Goal: Task Accomplishment & Management: Manage account settings

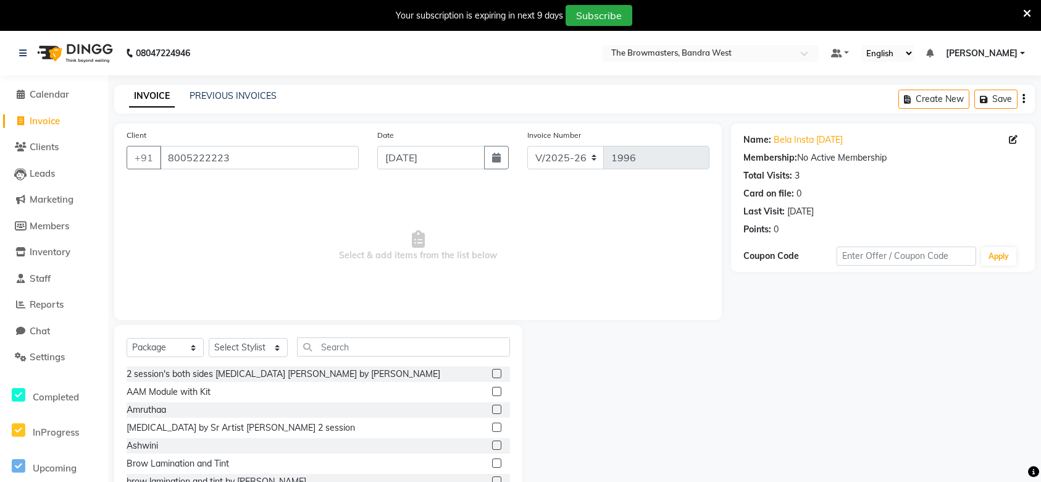
select select "6949"
select select "package"
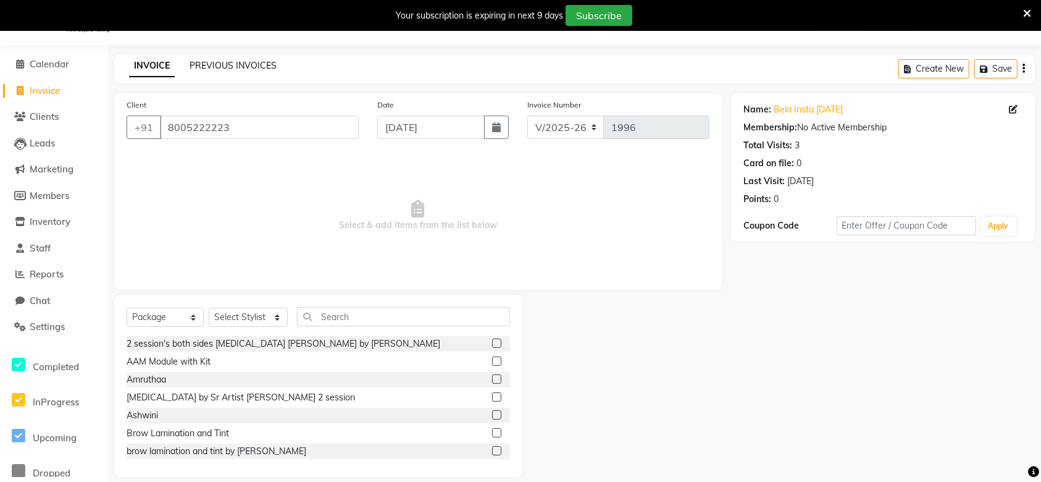
drag, startPoint x: 0, startPoint y: 0, endPoint x: 208, endPoint y: 68, distance: 218.4
click at [208, 68] on link "PREVIOUS INVOICES" at bounding box center [233, 65] width 87 height 11
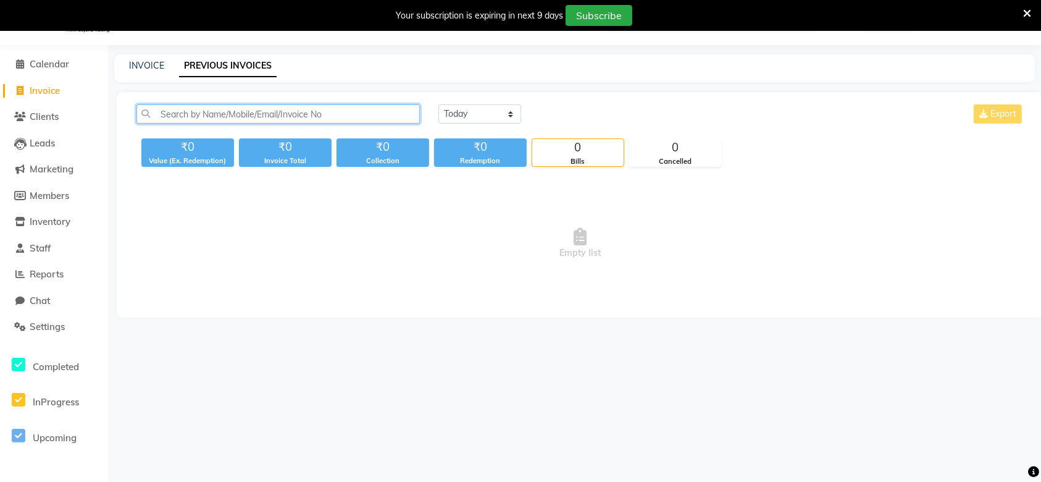
click at [292, 112] on input "text" at bounding box center [279, 113] width 284 height 19
paste input "8005222223"
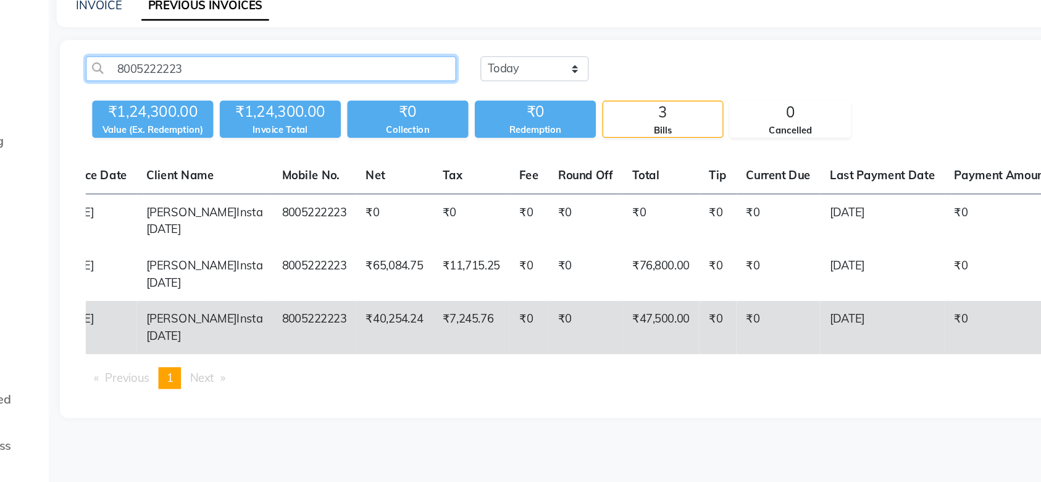
scroll to position [30, 0]
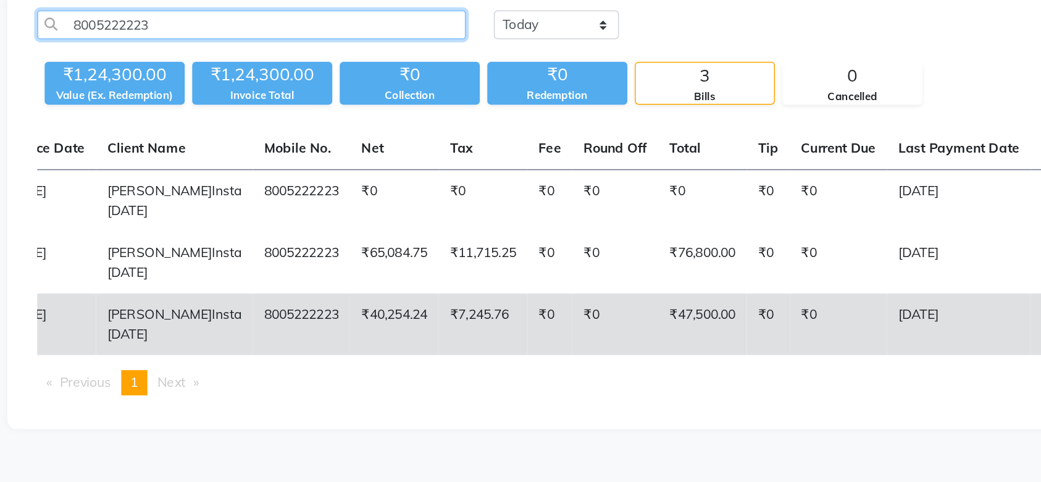
type input "8005222223"
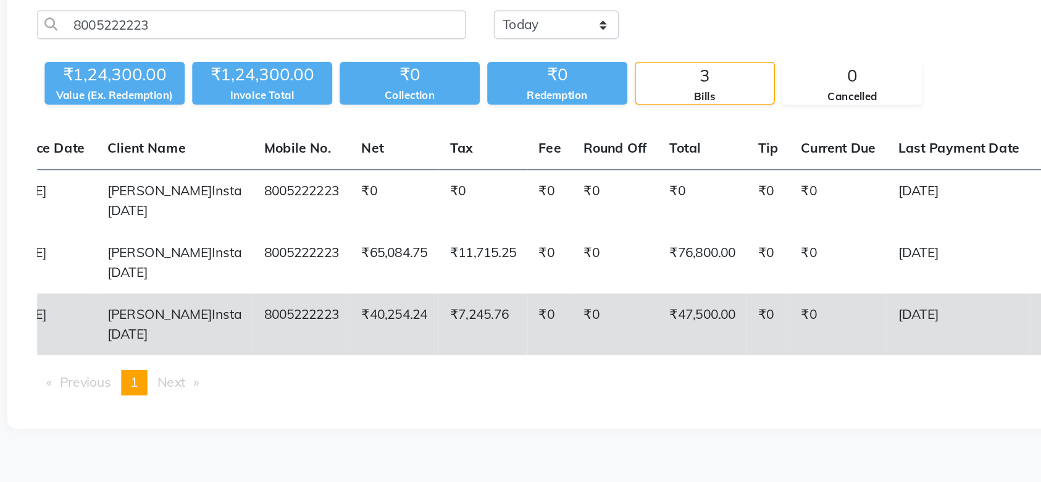
click at [232, 311] on td "Bela Insta 24aug23" at bounding box center [227, 312] width 104 height 41
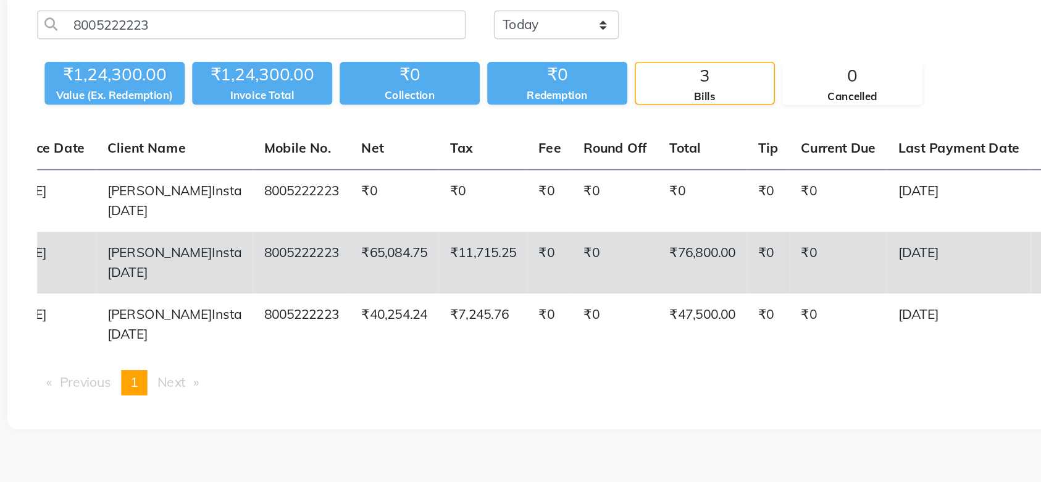
click at [402, 253] on td "₹11,715.25" at bounding box center [431, 271] width 59 height 41
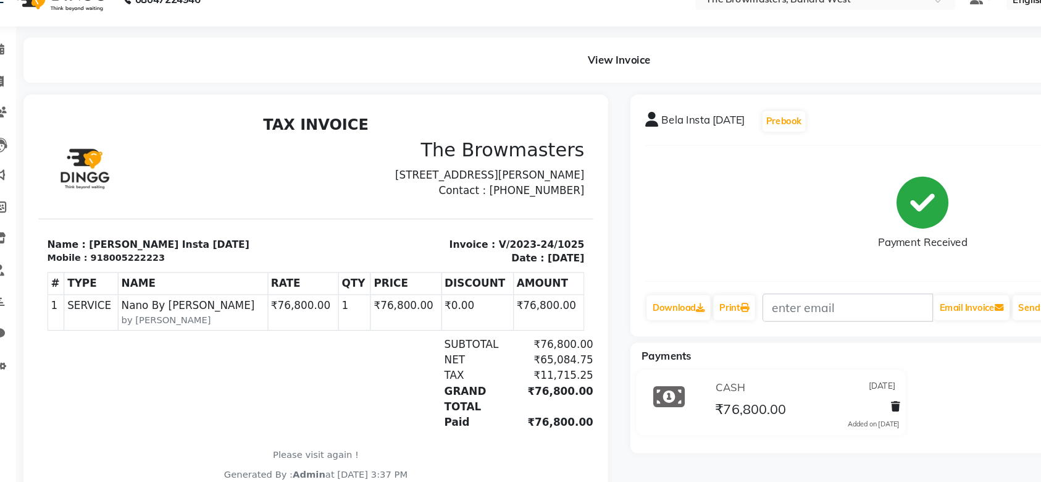
click at [124, 263] on th "NAME" at bounding box center [166, 254] width 125 height 19
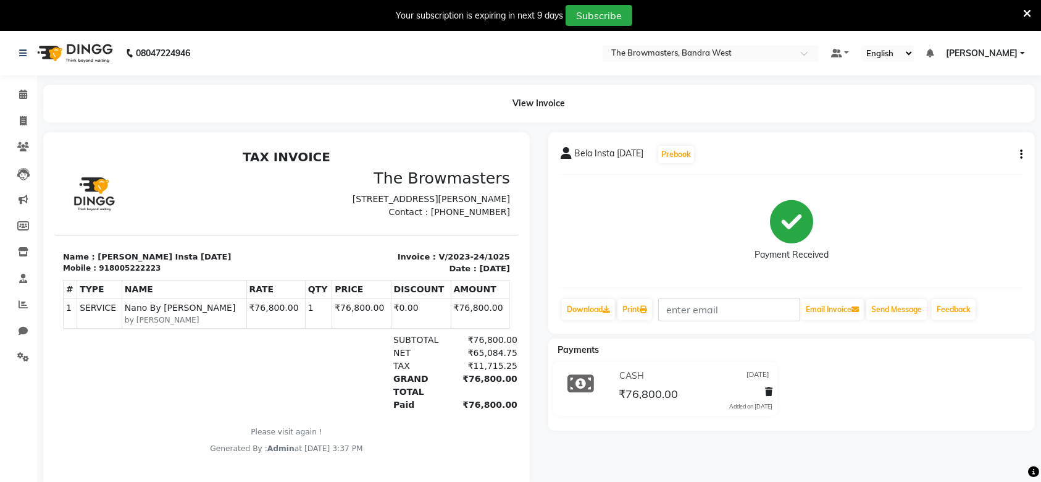
scroll to position [38, 0]
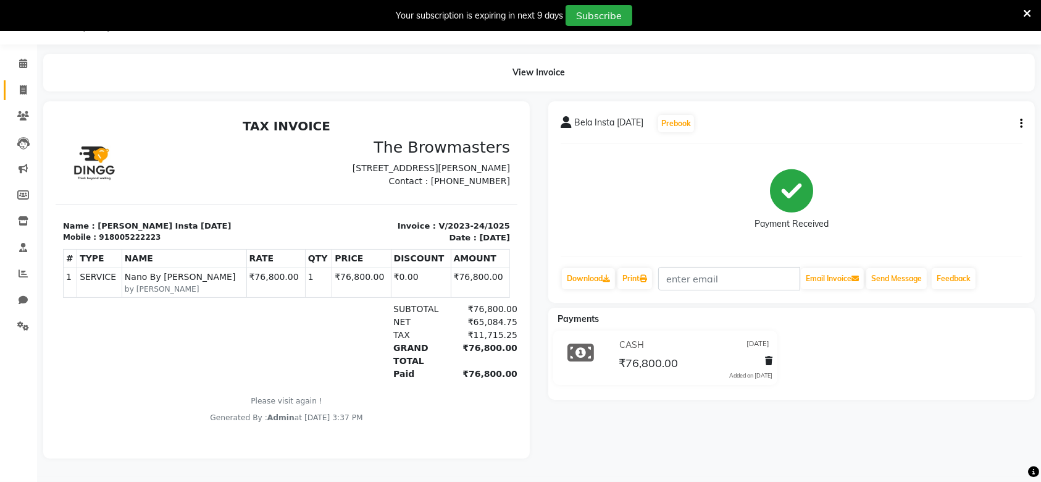
click at [4, 80] on link "Invoice" at bounding box center [19, 90] width 30 height 20
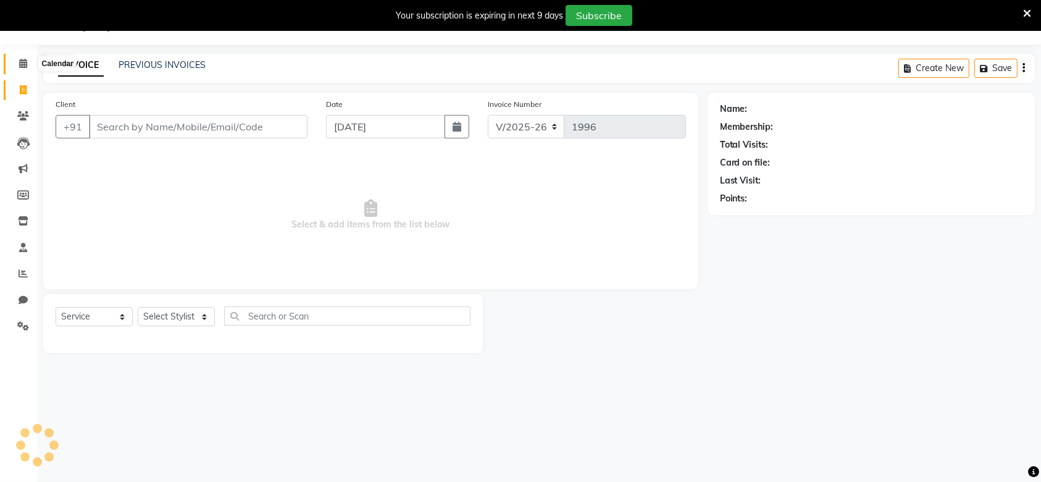
click at [20, 62] on icon at bounding box center [23, 63] width 8 height 9
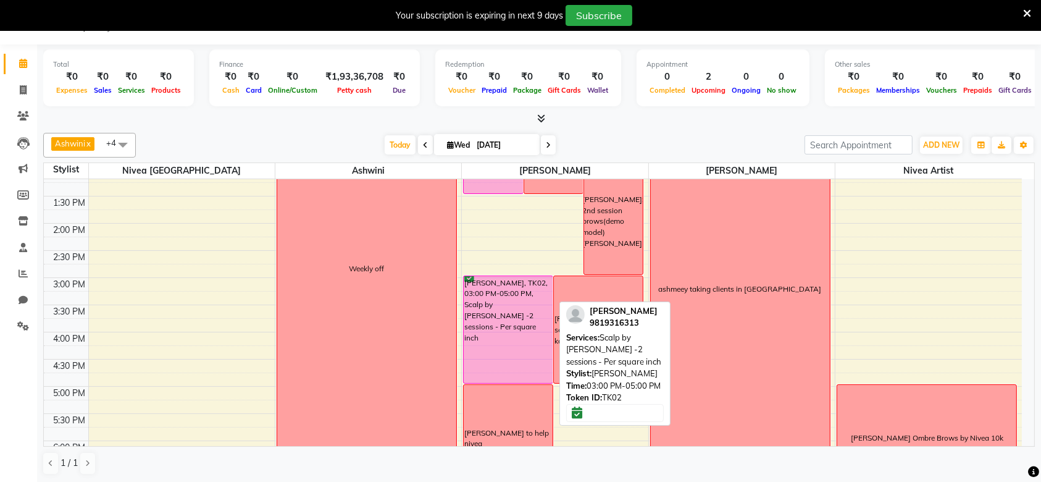
scroll to position [31, 0]
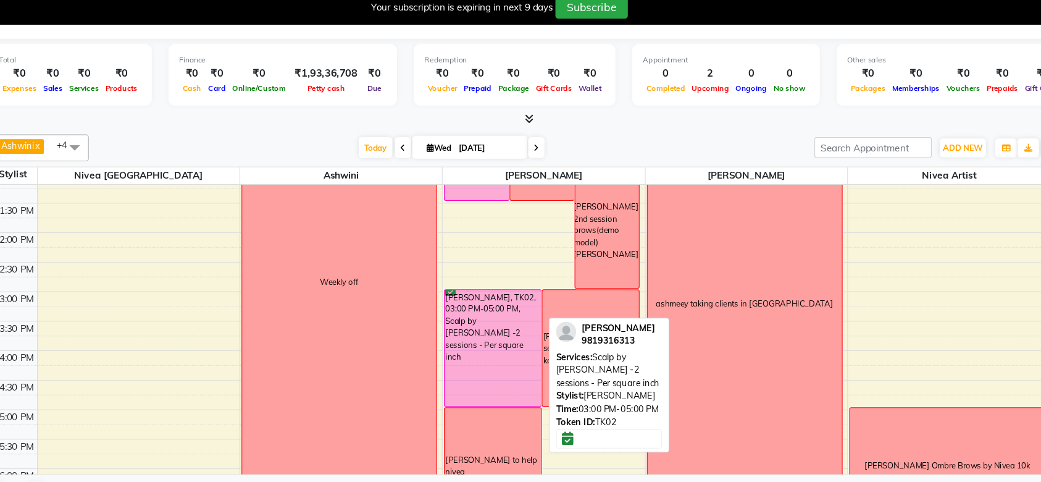
click at [518, 321] on div "[PERSON_NAME], TK02, 03:00 PM-05:00 PM, Scalp by [PERSON_NAME] -2 sessions - Pe…" at bounding box center [508, 329] width 89 height 107
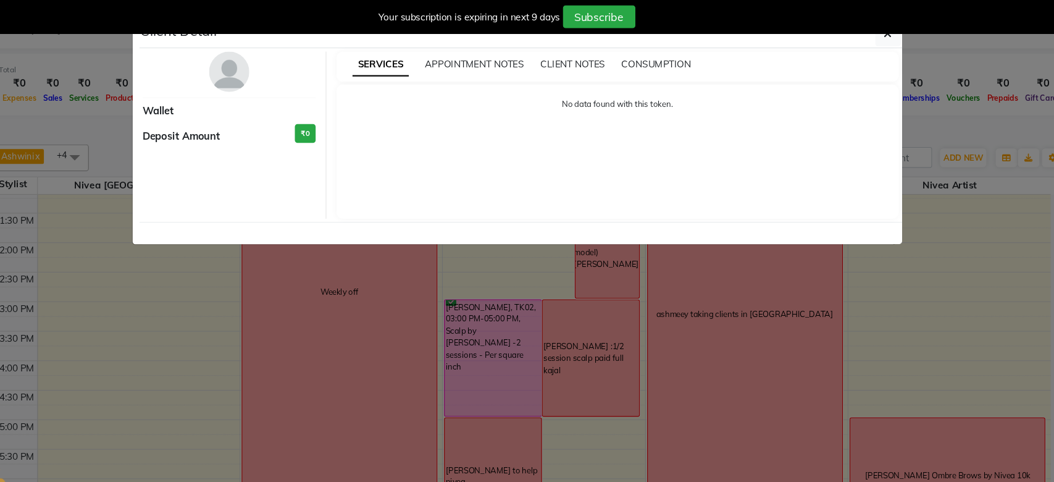
select select "6"
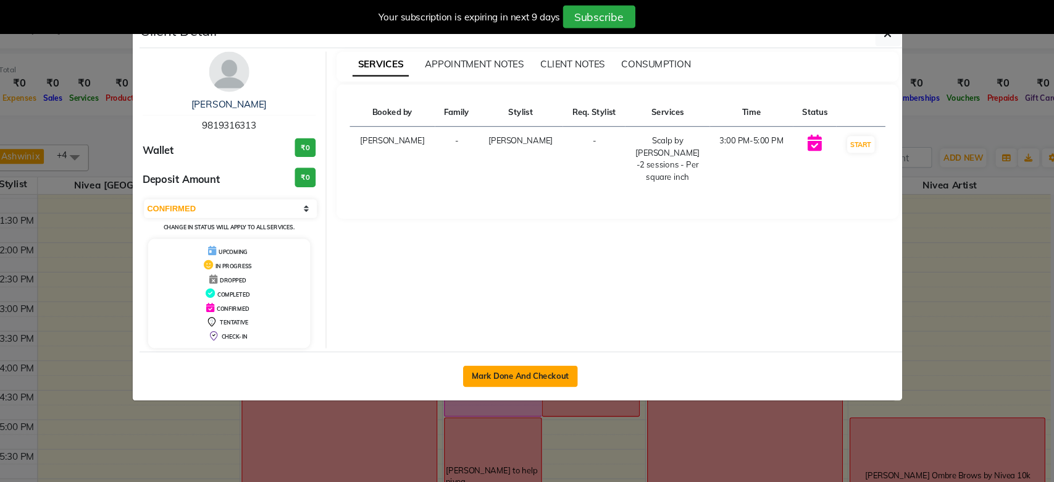
click at [518, 353] on button "Mark Done And Checkout" at bounding box center [534, 347] width 106 height 20
select select "service"
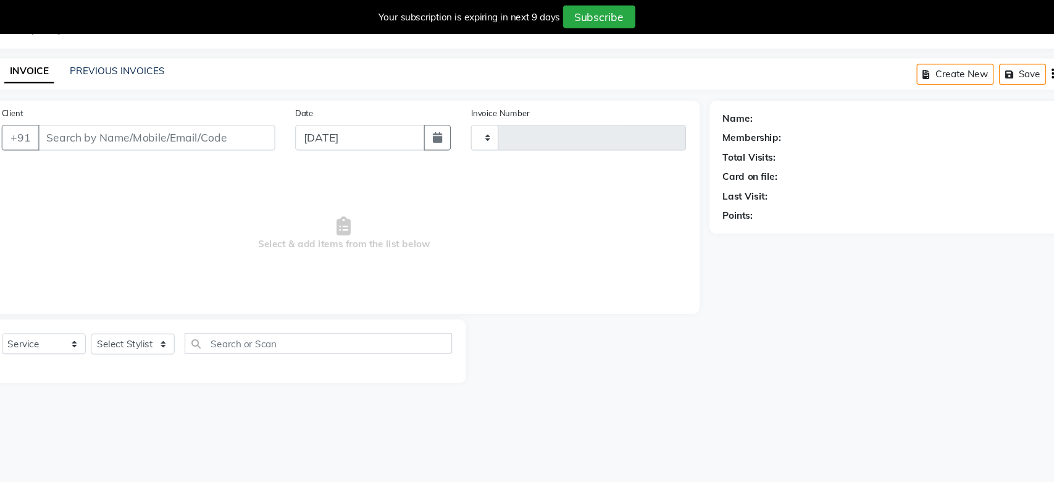
type input "1996"
select select "6949"
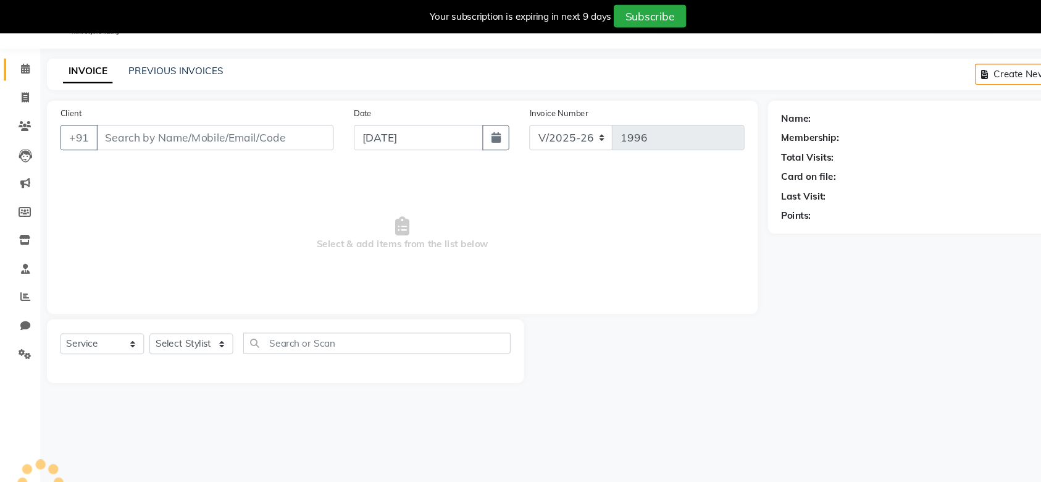
select select "package"
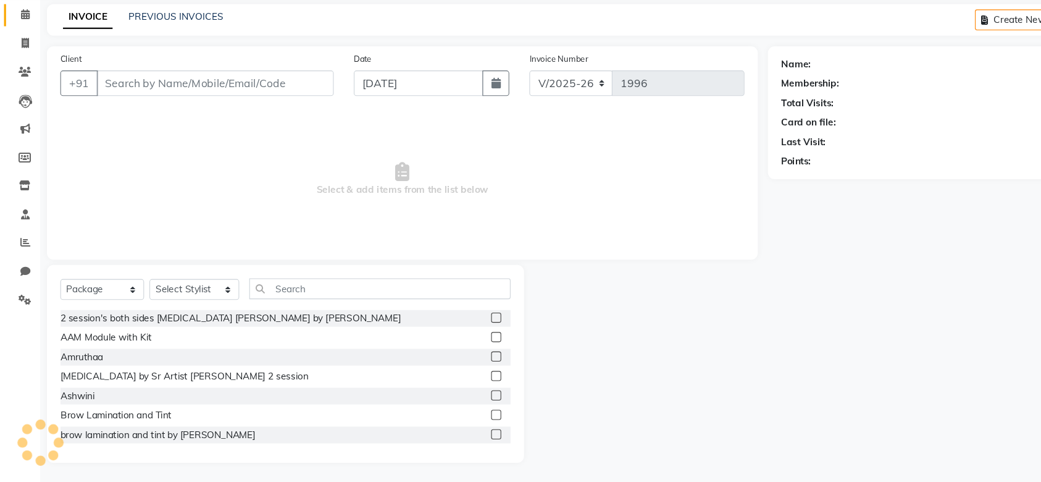
type input "9819316313"
select select "64307"
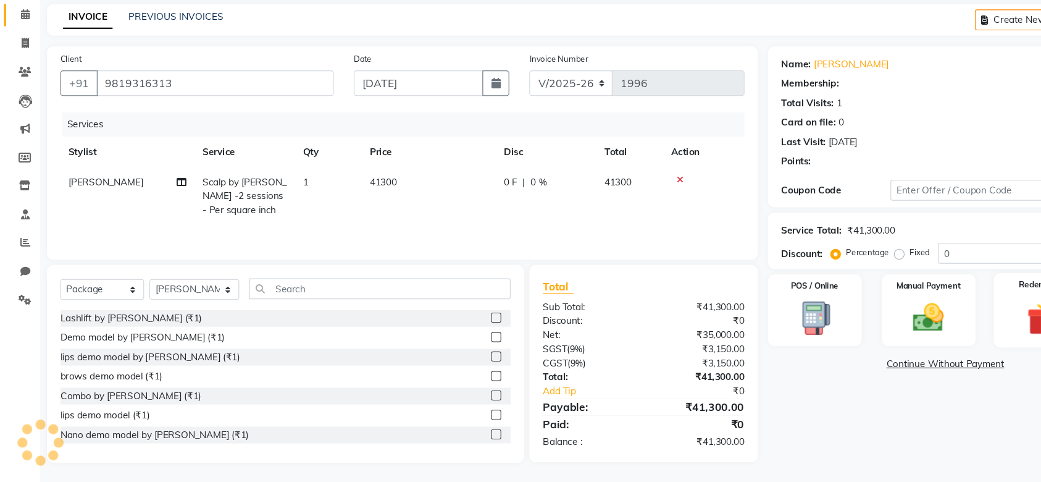
scroll to position [43, 0]
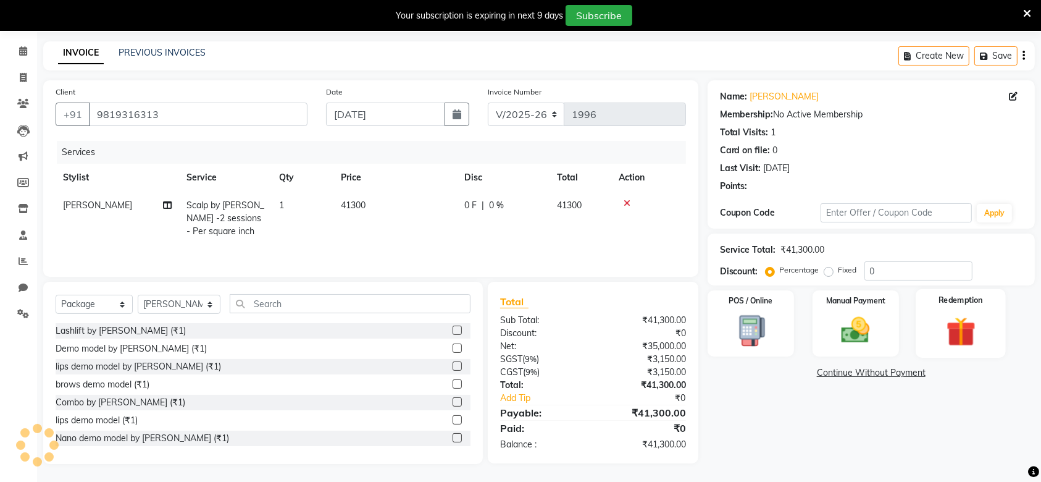
click at [934, 343] on div "Redemption" at bounding box center [961, 323] width 90 height 69
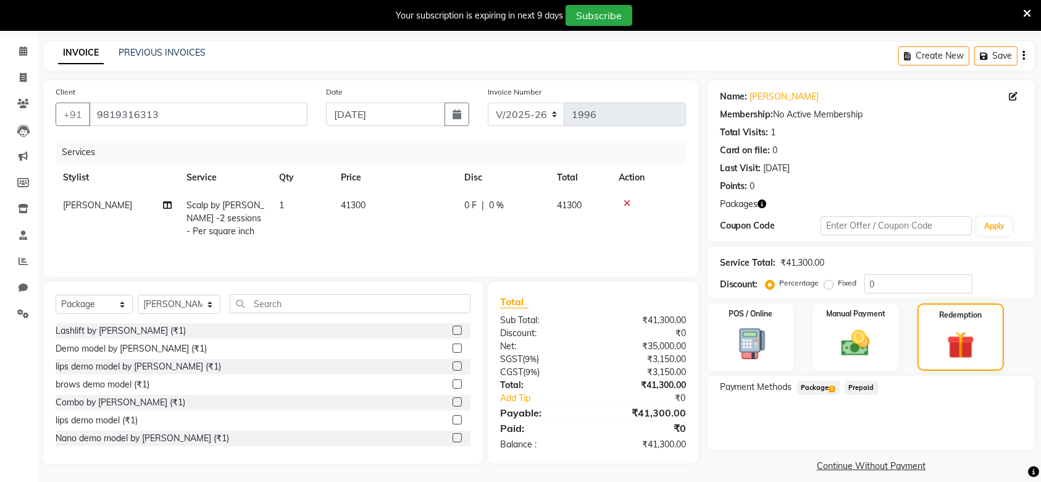
click at [831, 383] on span "Package 1" at bounding box center [818, 387] width 43 height 14
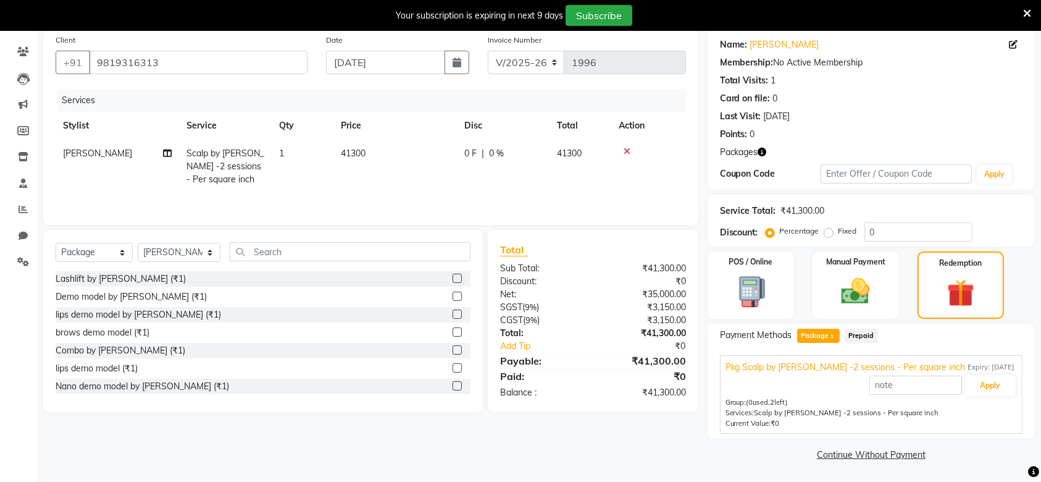
scroll to position [95, 0]
click at [996, 383] on button "Apply" at bounding box center [990, 386] width 51 height 21
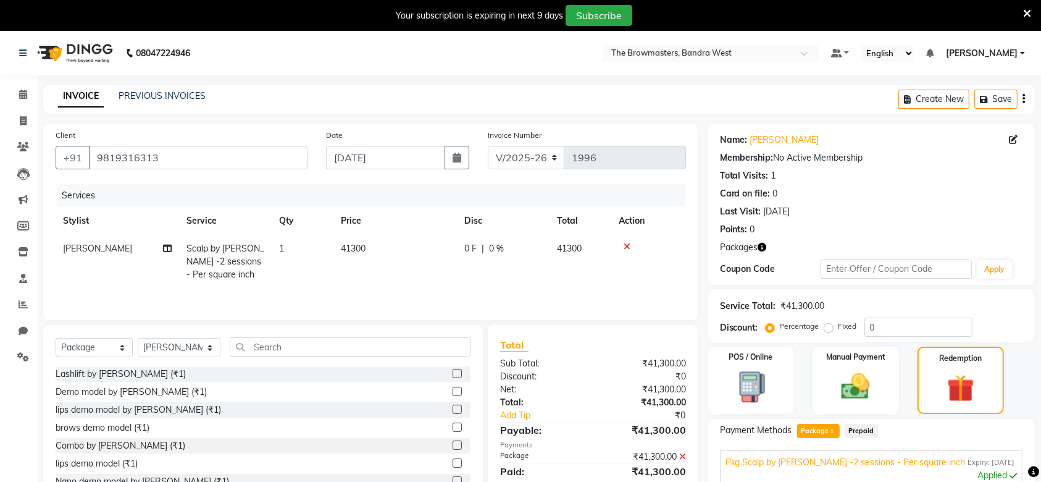
scroll to position [154, 0]
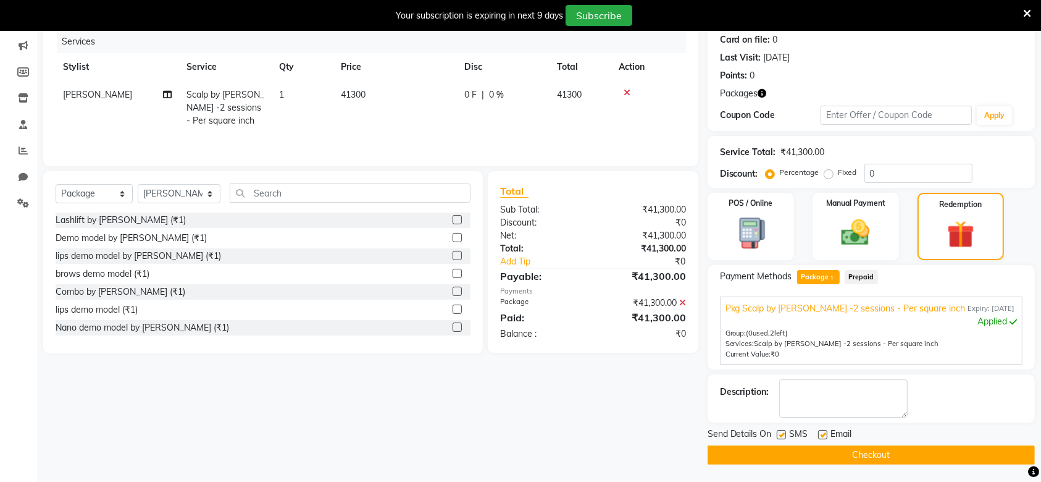
click at [779, 439] on div at bounding box center [781, 436] width 8 height 13
drag, startPoint x: 781, startPoint y: 435, endPoint x: 618, endPoint y: 430, distance: 163.1
click at [618, 430] on div "Client +91 9819316313 Date 03-09-2025 Invoice Number V/2025 V/2025-26 1996 Serv…" at bounding box center [371, 217] width 674 height 495
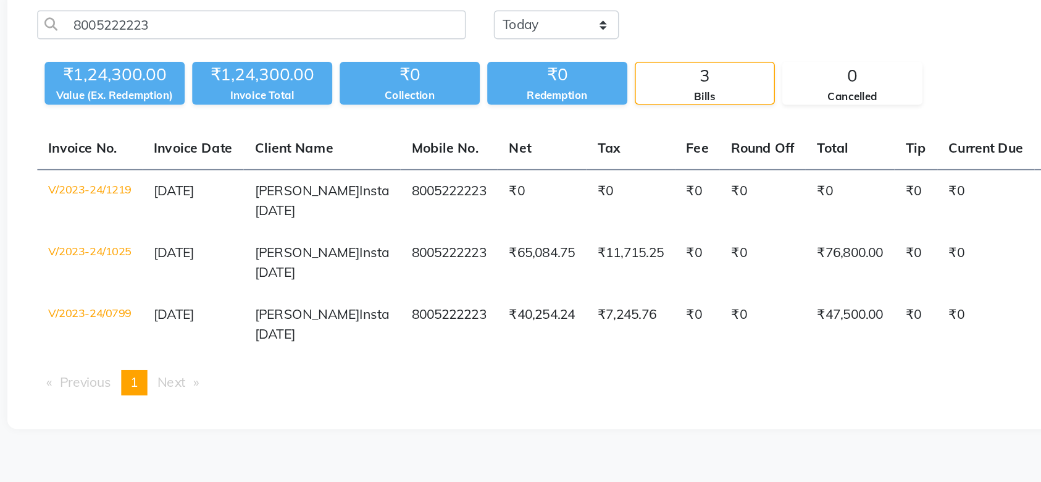
scroll to position [0, 98]
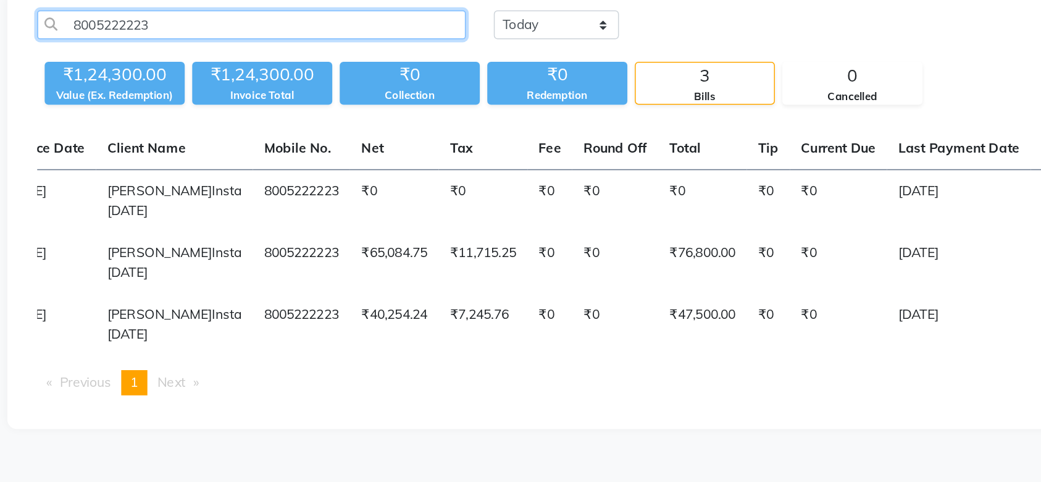
click at [166, 116] on input "8005222223" at bounding box center [279, 113] width 284 height 19
paste input "849815332"
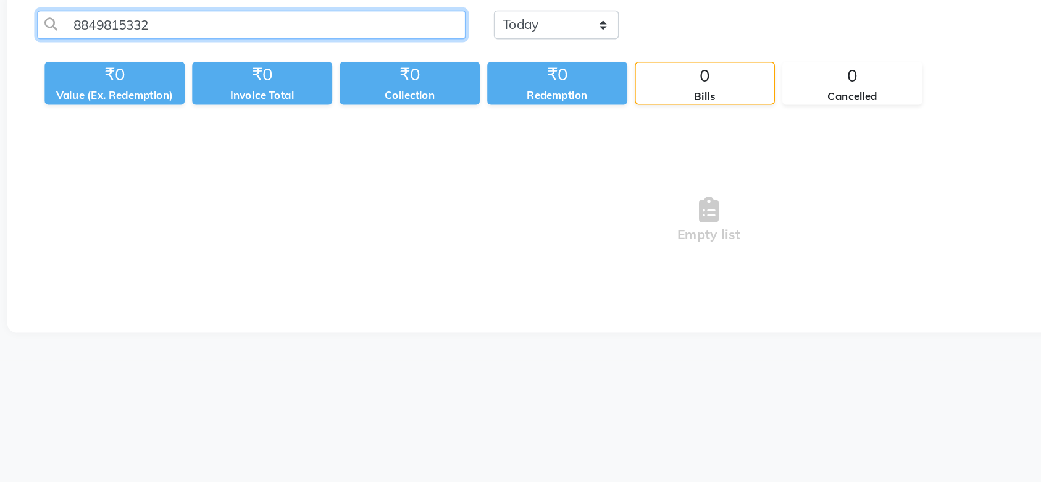
scroll to position [30, 0]
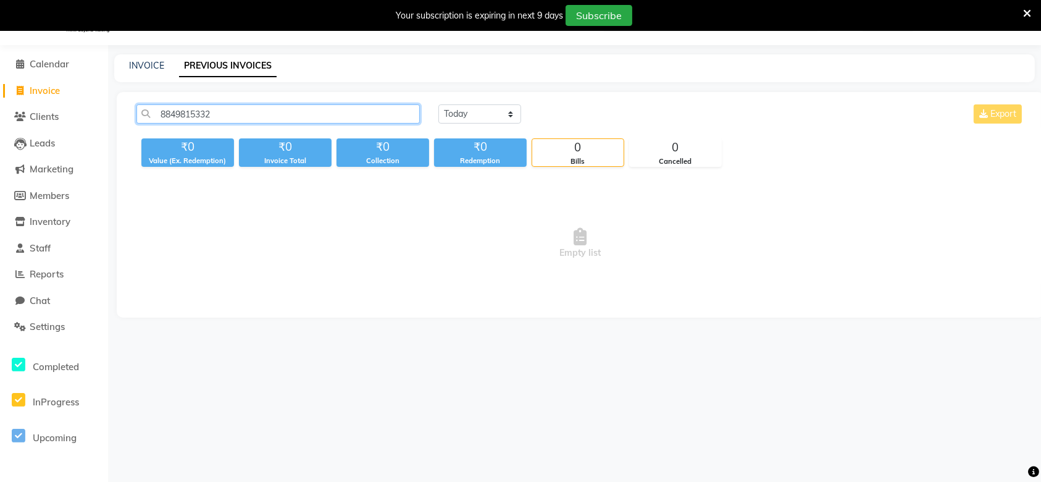
type input "8849815332"
click at [147, 72] on div "INVOICE PREVIOUS INVOICES" at bounding box center [574, 68] width 921 height 28
click at [143, 65] on link "INVOICE" at bounding box center [146, 65] width 35 height 11
select select "6949"
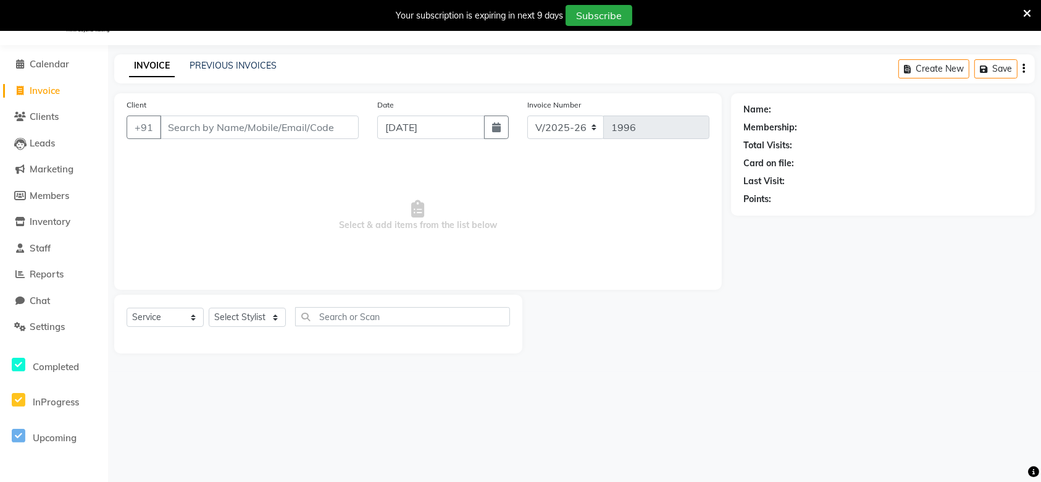
select select "package"
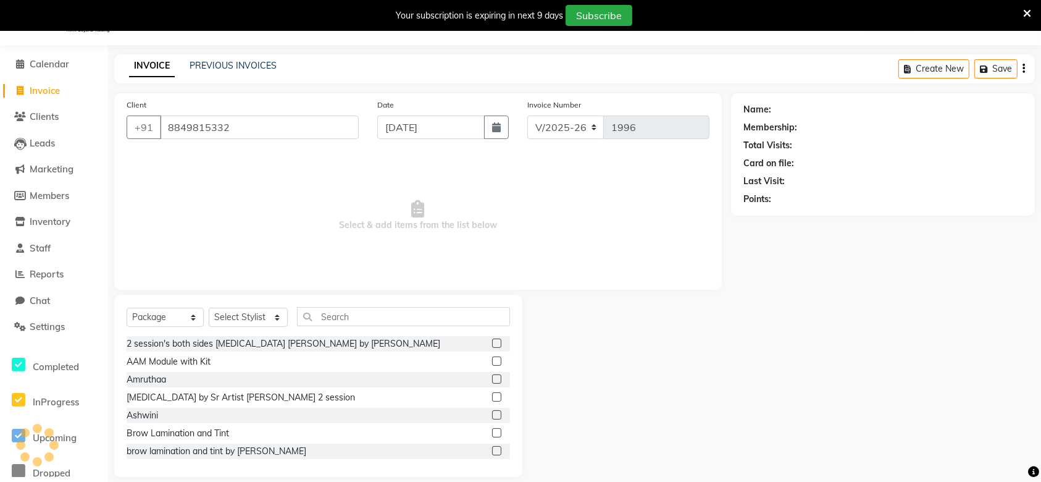
type input "8849815332"
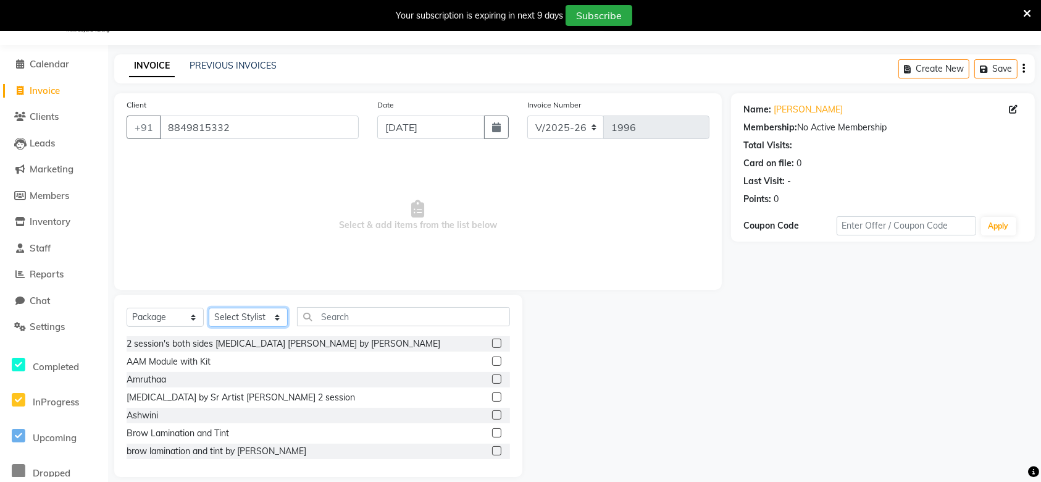
click at [236, 319] on select "Select Stylist Ashmeey Singghai Ashwini Ayushi DINGG SUPPORT Jyoti Kajal Kratik…" at bounding box center [248, 317] width 79 height 19
select select "64300"
click at [209, 308] on select "Select Stylist Ashmeey Singghai Ashwini Ayushi DINGG SUPPORT Jyoti Kajal Kratik…" at bounding box center [248, 317] width 79 height 19
click at [352, 303] on div "Select Service Product Membership Package Voucher Prepaid Gift Card Select Styl…" at bounding box center [318, 386] width 408 height 182
click at [382, 317] on input "text" at bounding box center [403, 316] width 213 height 19
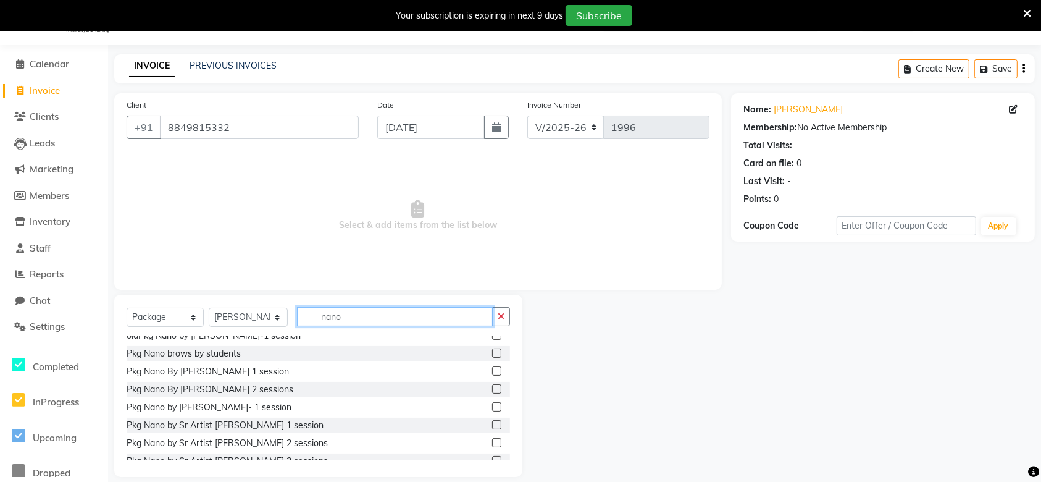
scroll to position [64, 0]
type input "nano"
click at [492, 424] on label at bounding box center [496, 422] width 9 height 9
click at [492, 424] on input "checkbox" at bounding box center [496, 423] width 8 height 8
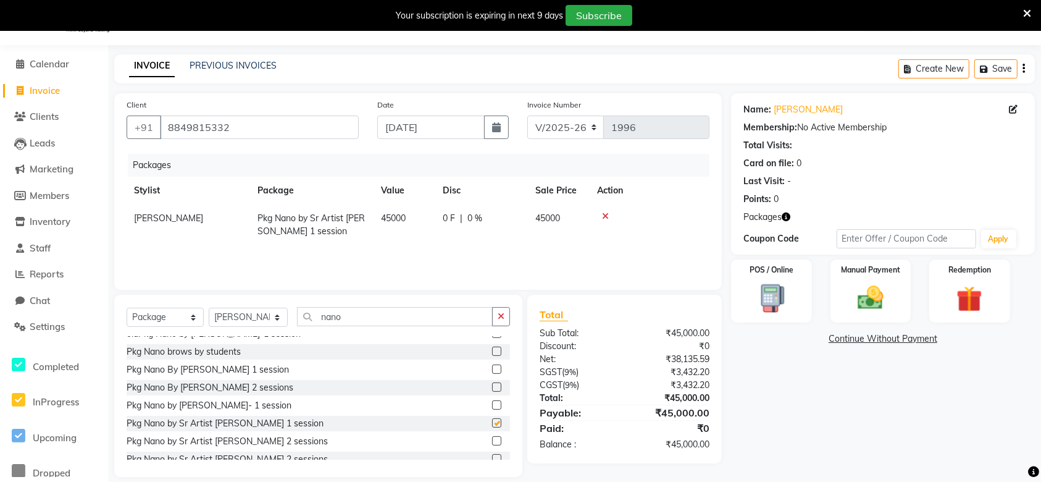
checkbox input "false"
click at [380, 322] on input "nano" at bounding box center [395, 316] width 196 height 19
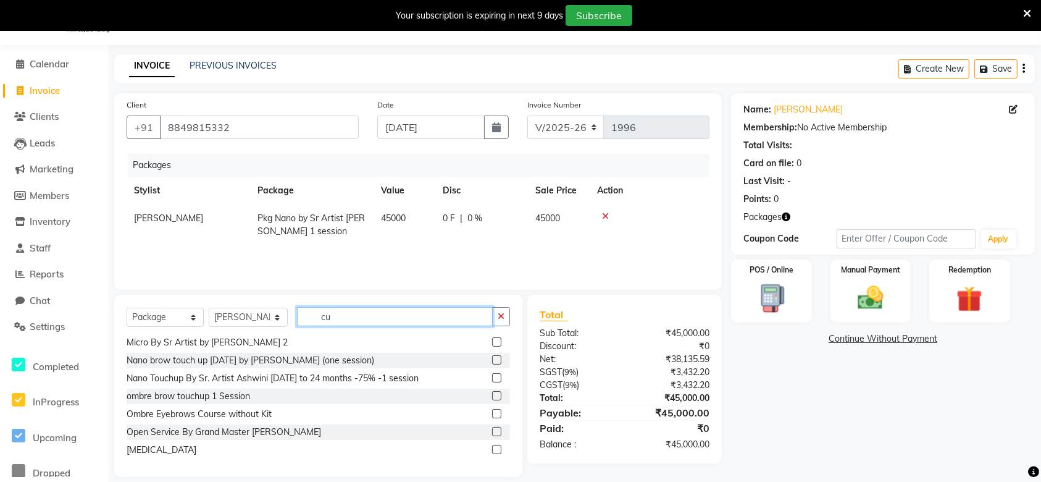
scroll to position [0, 0]
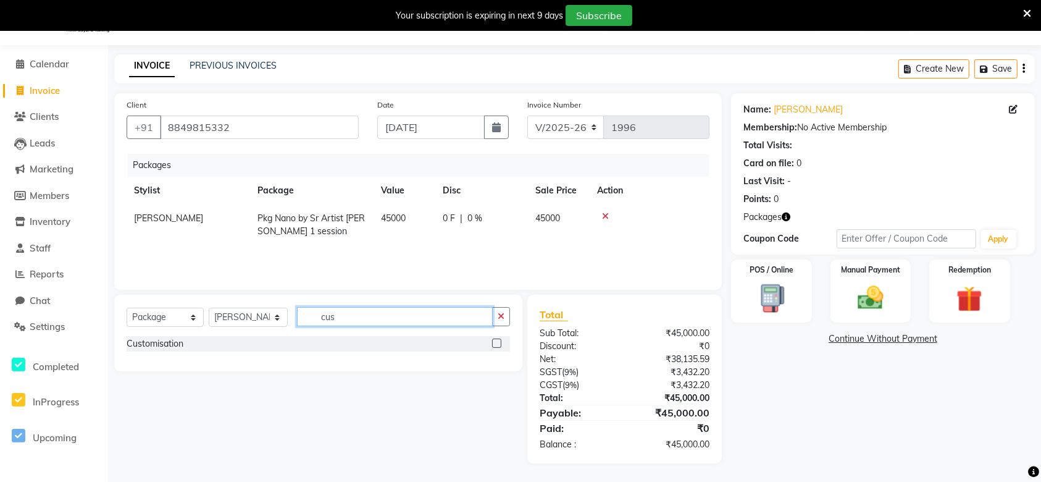
type input "cus"
click at [497, 340] on label at bounding box center [496, 342] width 9 height 9
click at [497, 340] on input "checkbox" at bounding box center [496, 344] width 8 height 8
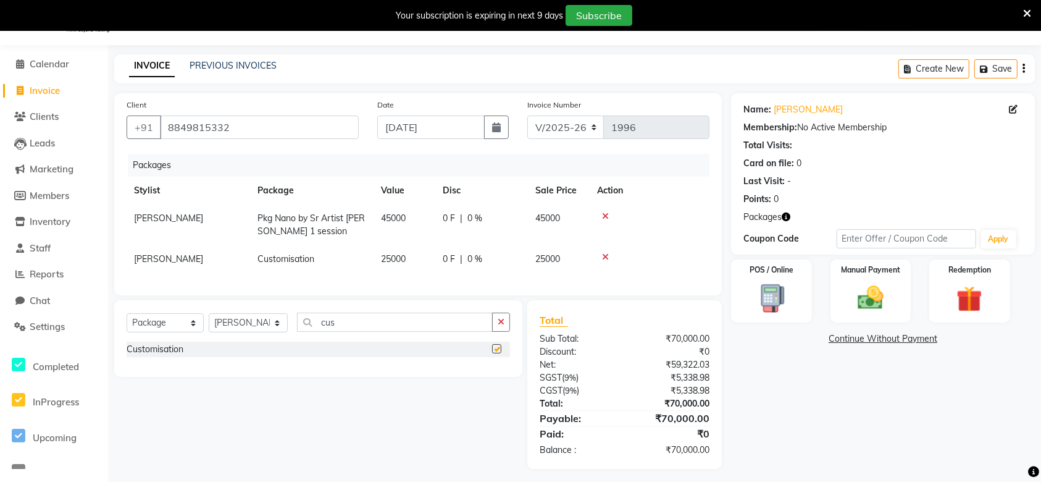
checkbox input "false"
click at [234, 124] on input "8849815332" at bounding box center [259, 127] width 199 height 23
click at [553, 258] on span "25000" at bounding box center [548, 258] width 25 height 11
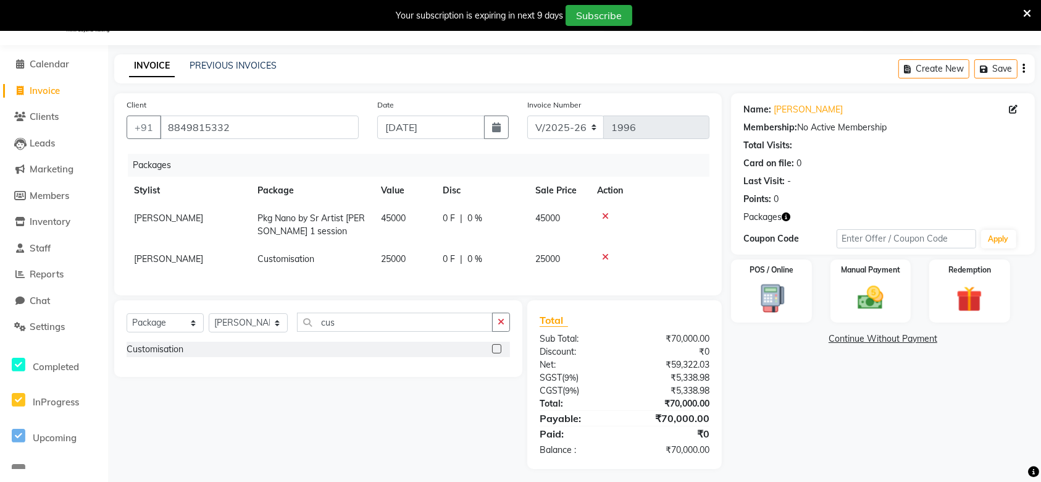
select select "64300"
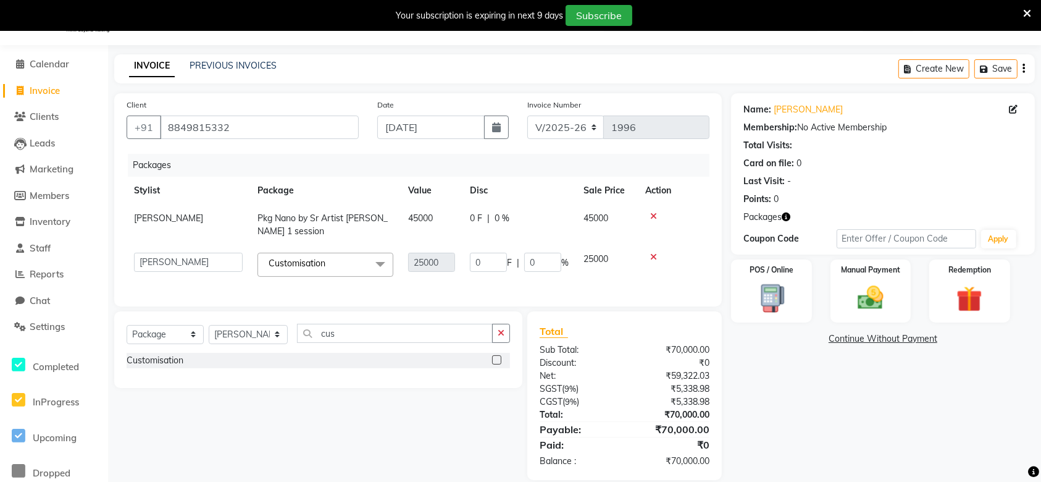
click at [603, 259] on span "25000" at bounding box center [596, 258] width 25 height 11
click at [489, 254] on input "0" at bounding box center [488, 262] width 37 height 19
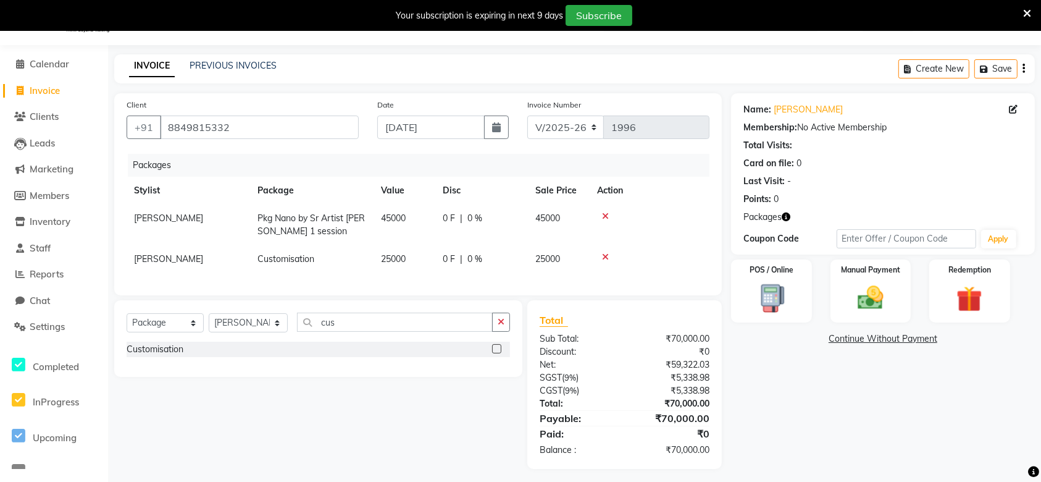
click at [543, 254] on span "25000" at bounding box center [548, 258] width 25 height 11
select select "64300"
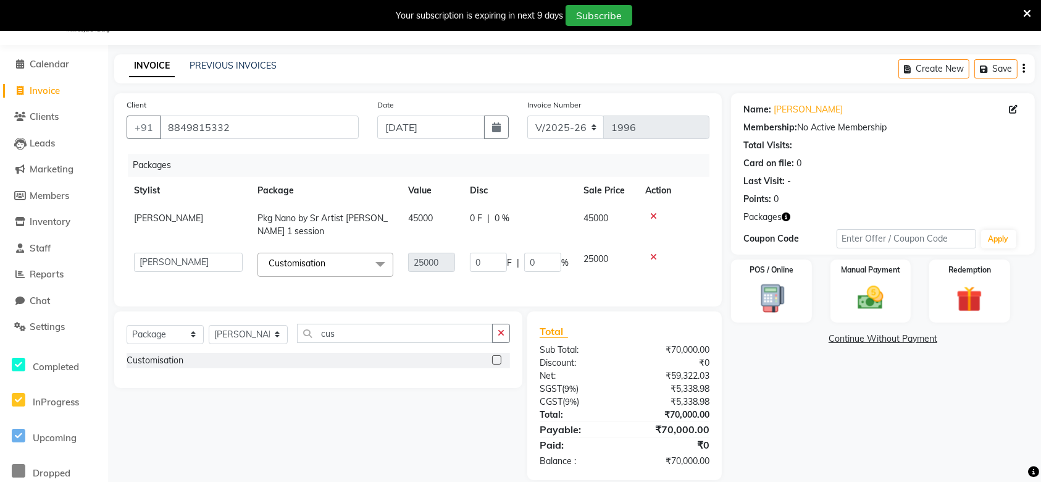
click at [565, 261] on span "%" at bounding box center [564, 262] width 7 height 13
click at [507, 265] on span "F" at bounding box center [509, 262] width 5 height 13
click at [494, 254] on input "0" at bounding box center [488, 262] width 37 height 19
type input "8000"
click at [581, 281] on div "Packages Stylist Package Value Disc Sale Price Action Uzma Pkg Nano by Sr Artis…" at bounding box center [418, 224] width 583 height 140
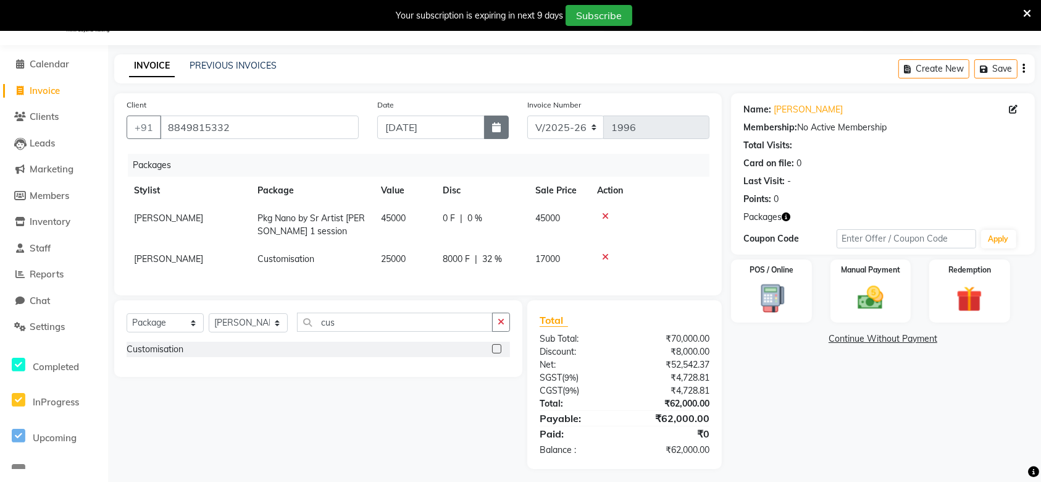
click at [489, 129] on button "button" at bounding box center [496, 127] width 25 height 23
select select "9"
select select "2025"
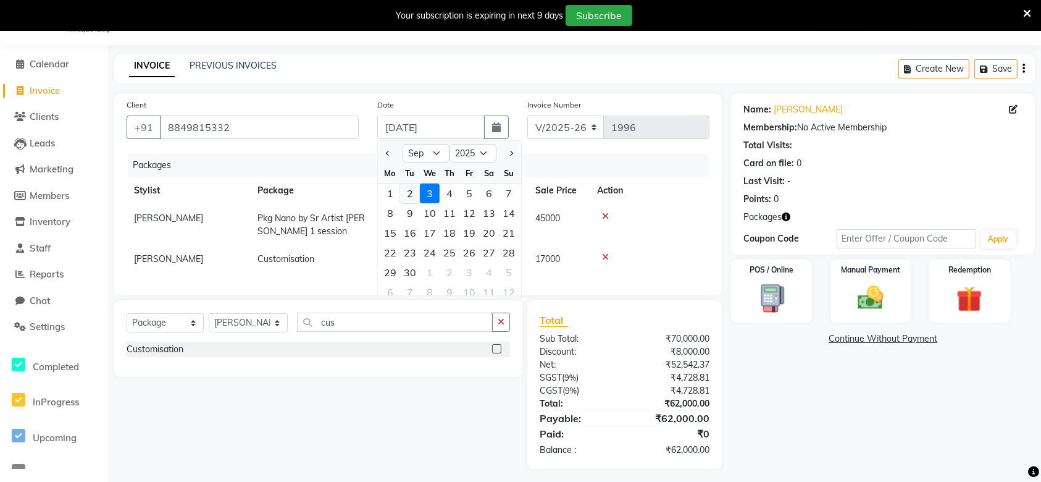
click at [416, 193] on div "2" at bounding box center [410, 193] width 20 height 20
type input "02-09-2025"
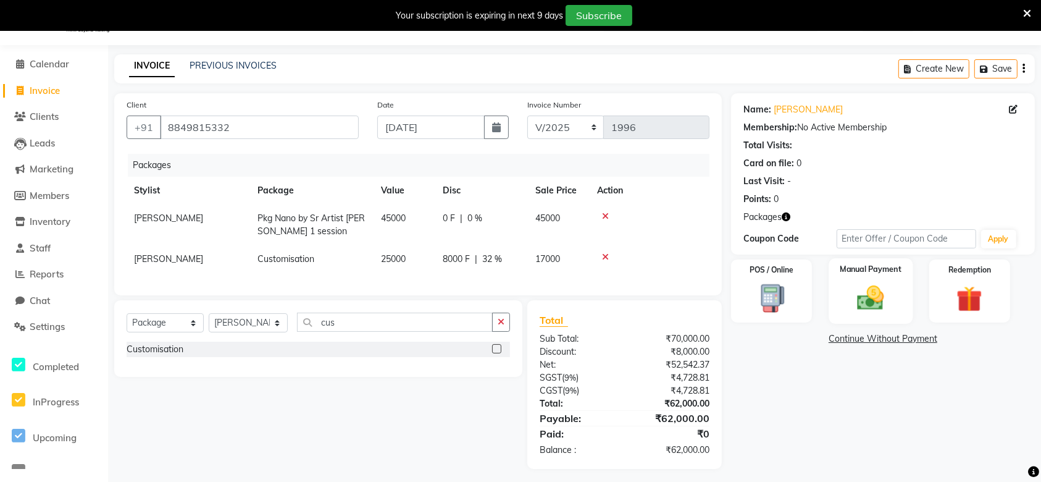
click at [887, 300] on img at bounding box center [871, 297] width 44 height 31
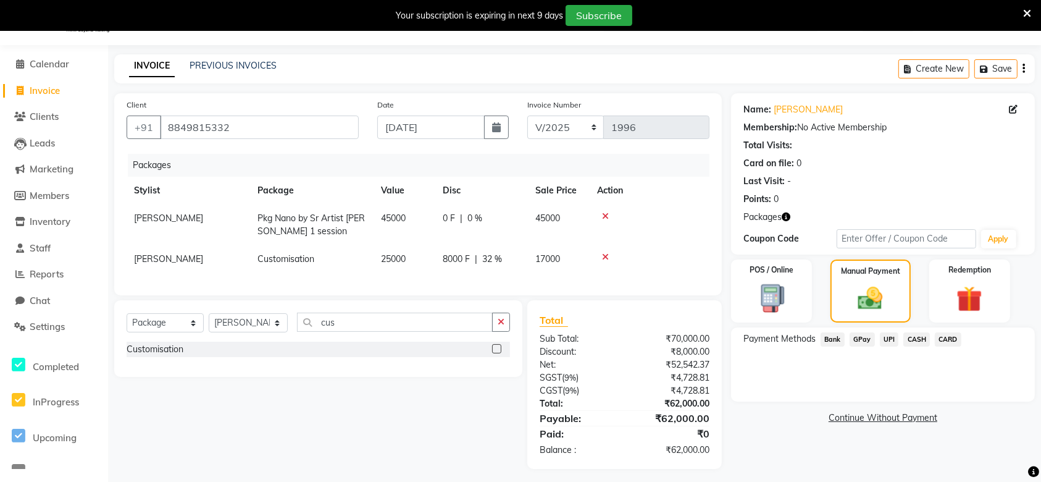
click at [923, 343] on span "CASH" at bounding box center [917, 339] width 27 height 14
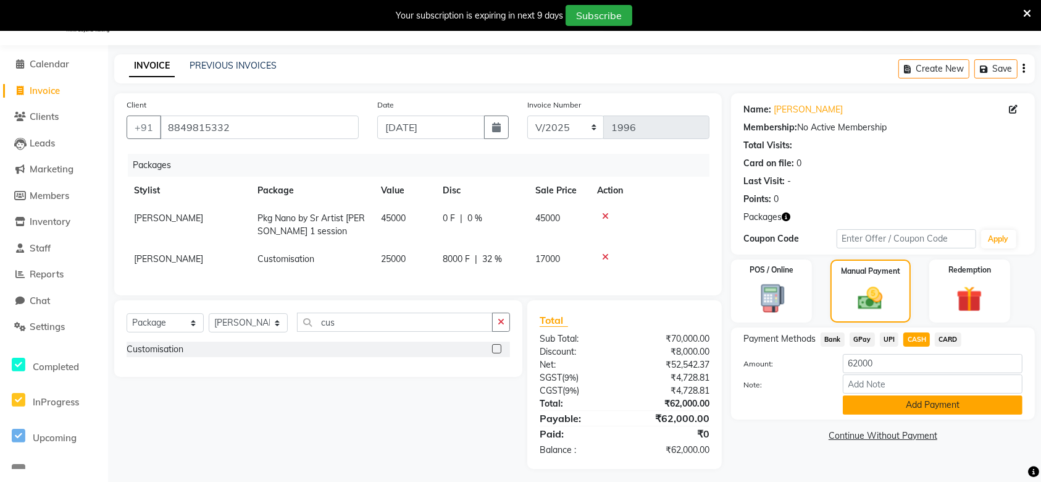
click at [924, 401] on button "Add Payment" at bounding box center [933, 404] width 180 height 19
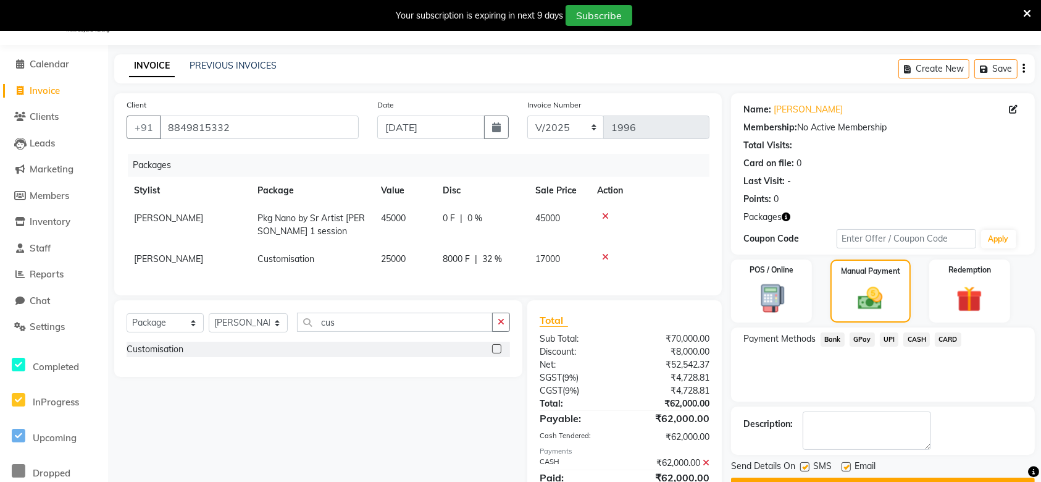
scroll to position [91, 0]
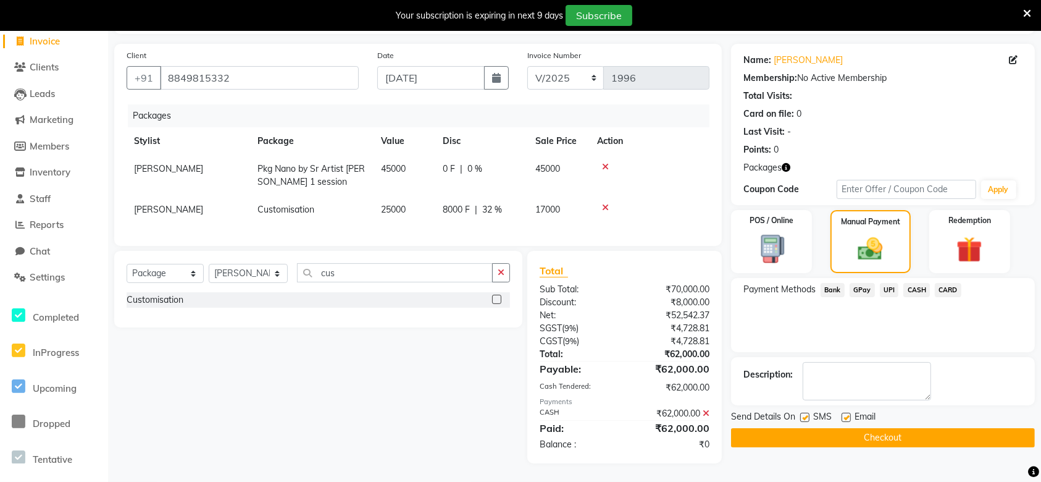
click at [806, 413] on label at bounding box center [804, 417] width 9 height 9
click at [806, 414] on input "checkbox" at bounding box center [804, 418] width 8 height 8
checkbox input "false"
click at [851, 410] on div "Email" at bounding box center [864, 417] width 44 height 15
click at [842, 413] on label at bounding box center [846, 417] width 9 height 9
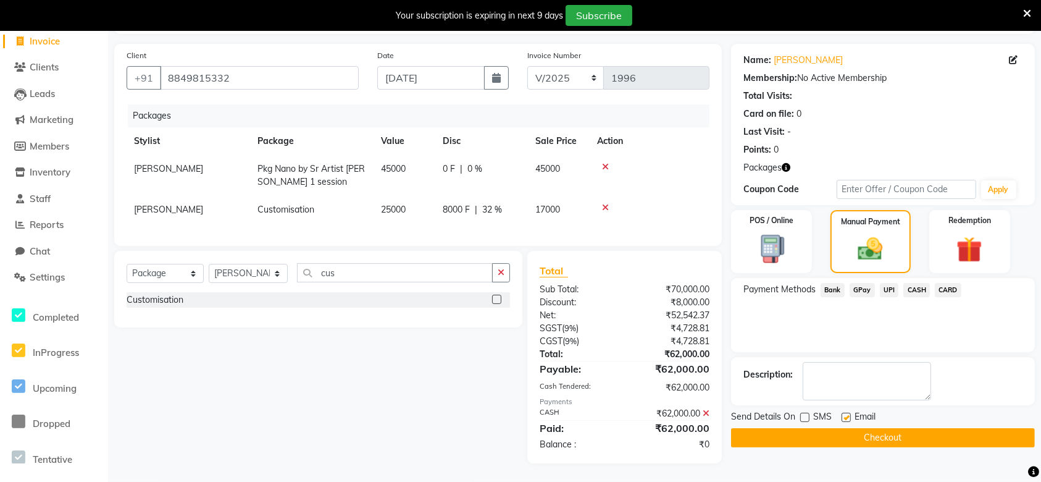
click at [842, 414] on input "checkbox" at bounding box center [846, 418] width 8 height 8
checkbox input "false"
click at [862, 428] on button "Checkout" at bounding box center [883, 437] width 304 height 19
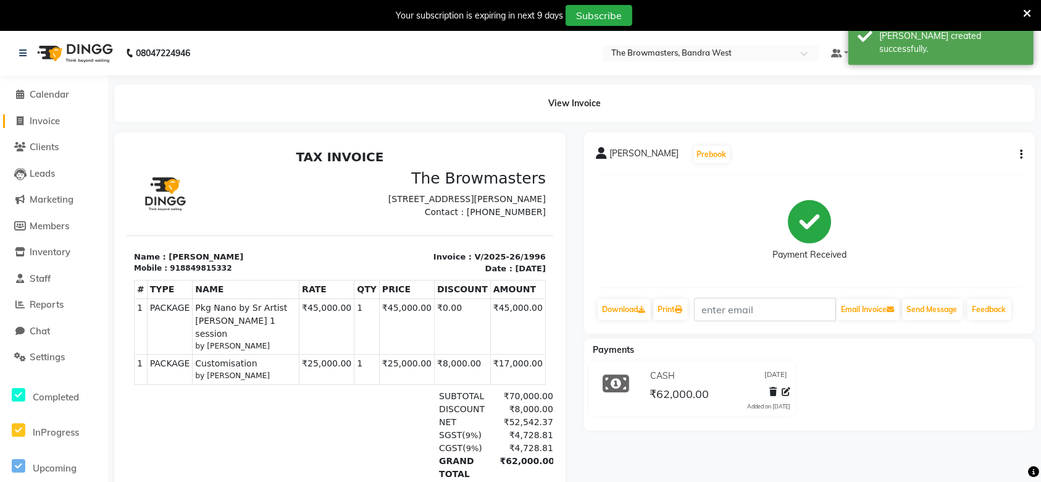
click at [40, 125] on span "Invoice" at bounding box center [45, 121] width 30 height 12
select select "6949"
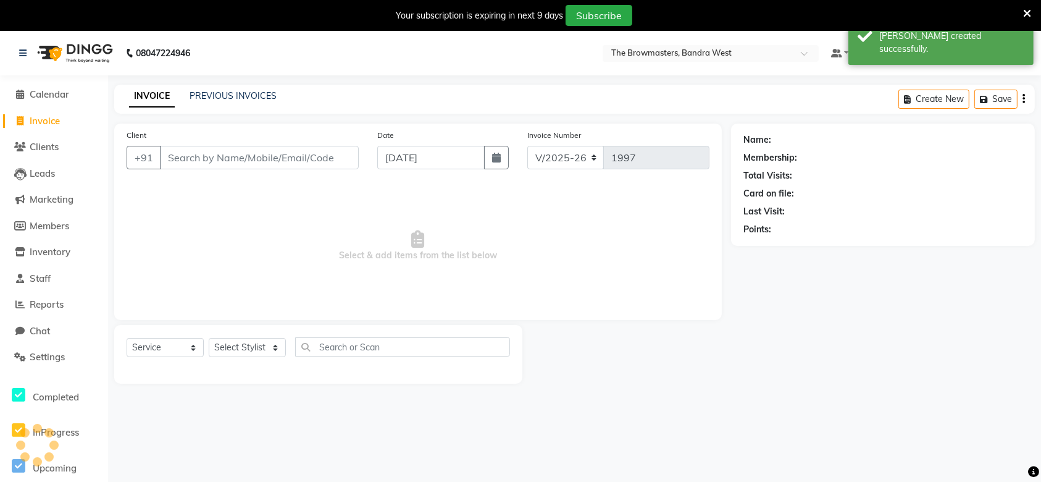
scroll to position [30, 0]
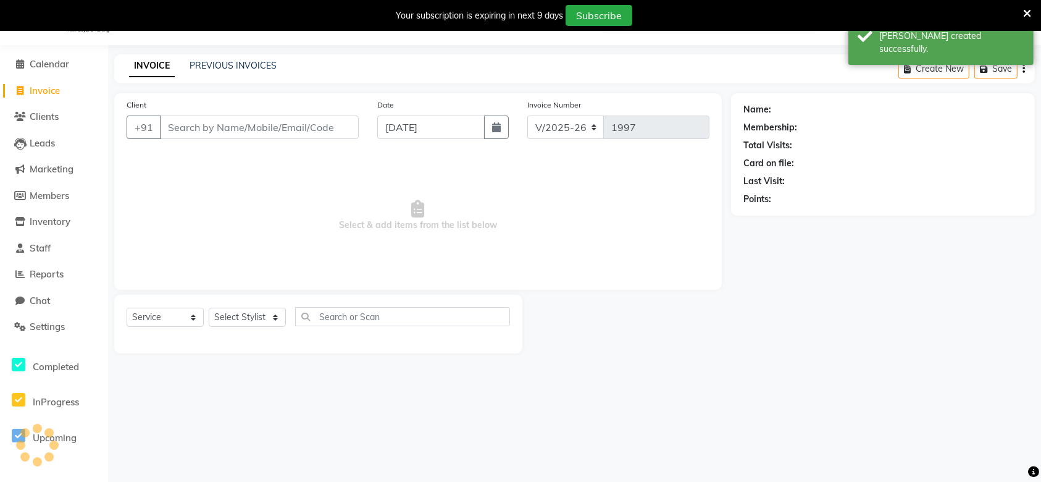
select select "package"
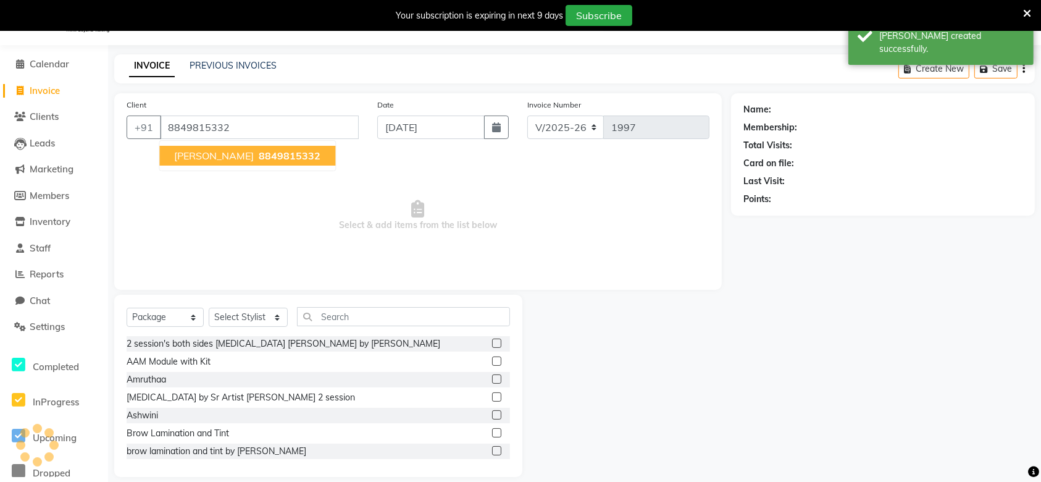
type input "8849815332"
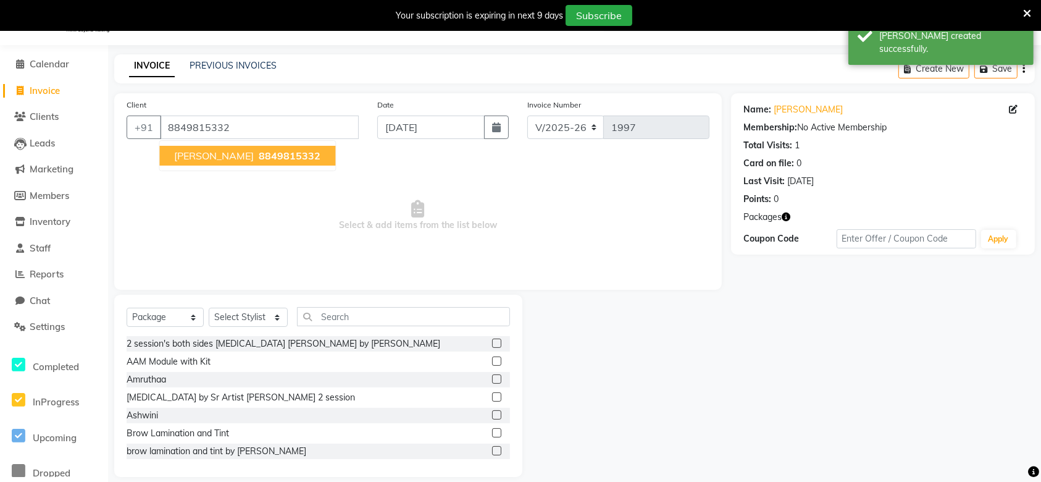
click at [231, 154] on span "Ms. Noorjahan" at bounding box center [214, 155] width 80 height 12
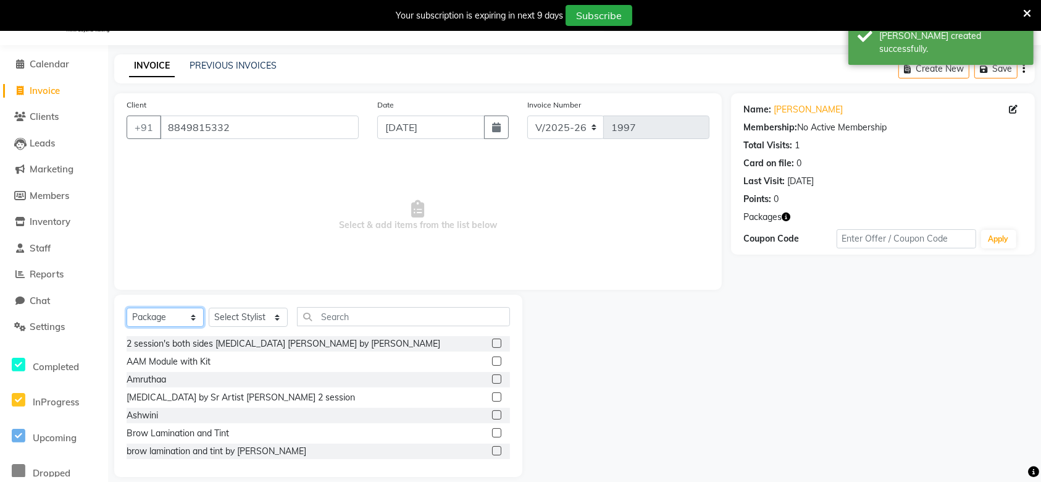
click at [186, 319] on select "Select Service Product Membership Package Voucher Prepaid Gift Card" at bounding box center [165, 317] width 77 height 19
select select "service"
click at [127, 308] on select "Select Service Product Membership Package Voucher Prepaid Gift Card" at bounding box center [165, 317] width 77 height 19
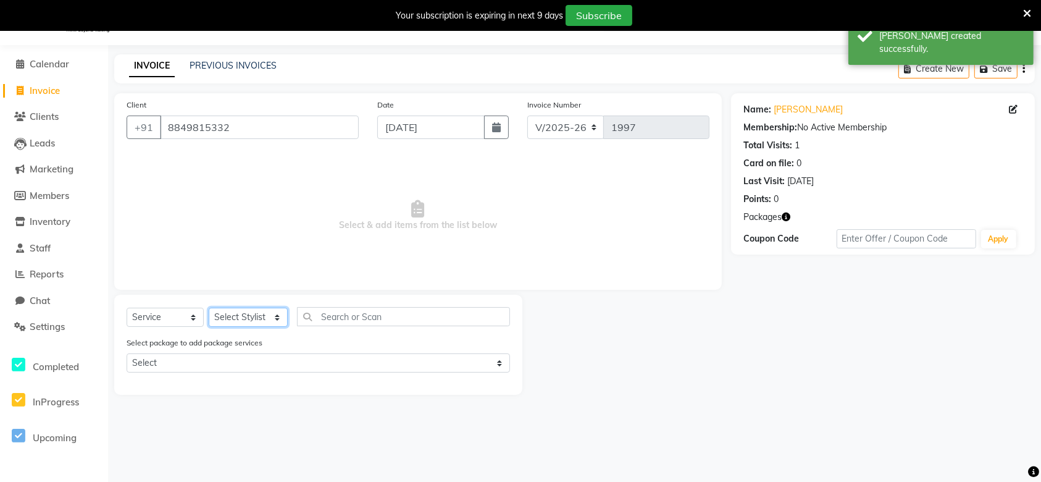
click at [245, 324] on select "Select Stylist Ashmeey Singghai Ashwini Ayushi DINGG SUPPORT Jyoti Kajal Kratik…" at bounding box center [248, 317] width 79 height 19
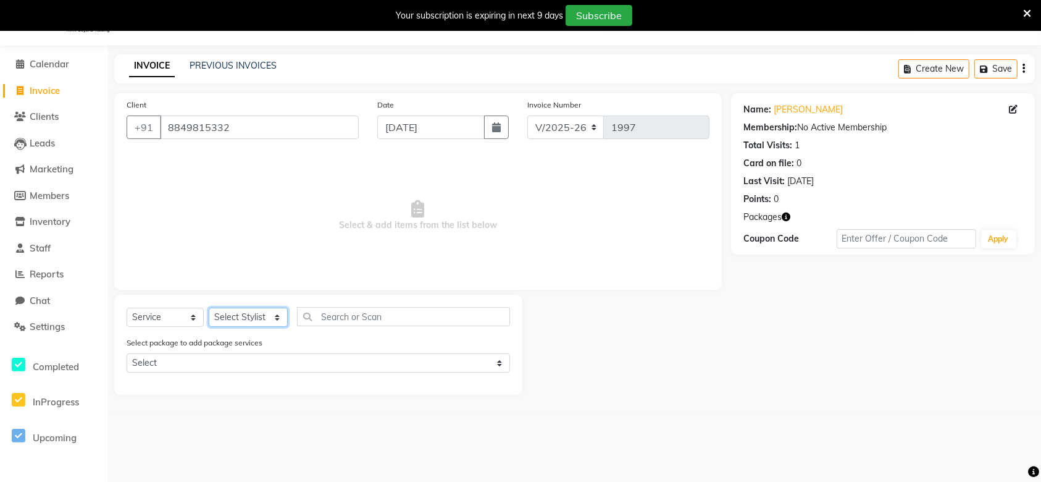
select select "64306"
click at [209, 308] on select "Select Stylist Ashmeey Singghai Ashwini Ayushi DINGG SUPPORT Jyoti Kajal Kratik…" at bounding box center [248, 317] width 79 height 19
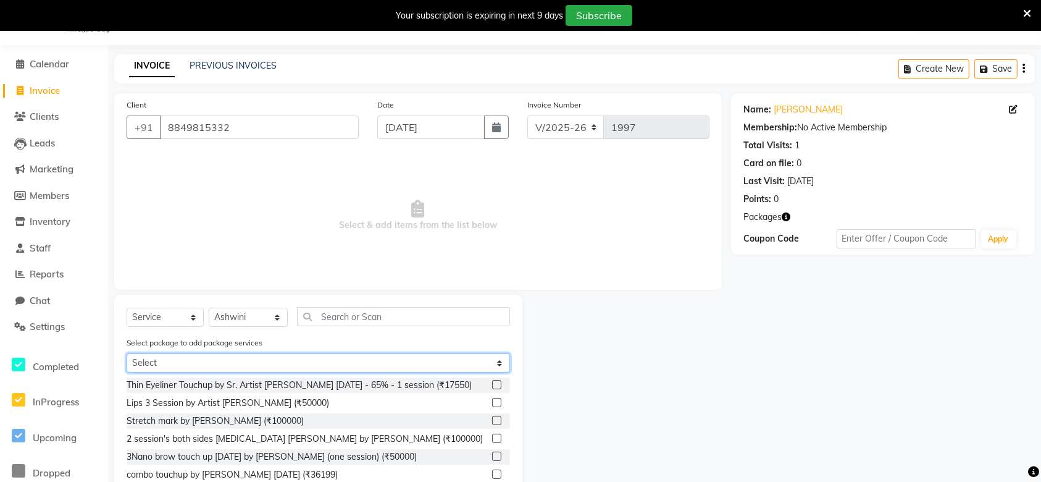
click at [248, 356] on select "Select Customisation Pkg Nano by Sr Artist Ashwini 1 session" at bounding box center [319, 362] width 384 height 19
select select "1: Object"
click at [127, 353] on select "Select Customisation Pkg Nano by Sr Artist Ashwini 1 session" at bounding box center [319, 362] width 384 height 19
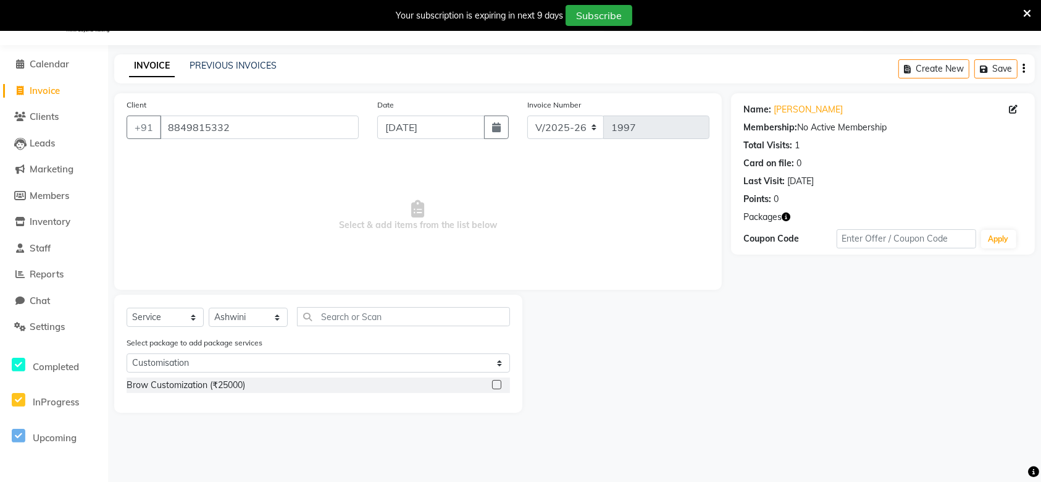
click at [497, 383] on label at bounding box center [496, 384] width 9 height 9
click at [497, 383] on input "checkbox" at bounding box center [496, 385] width 8 height 8
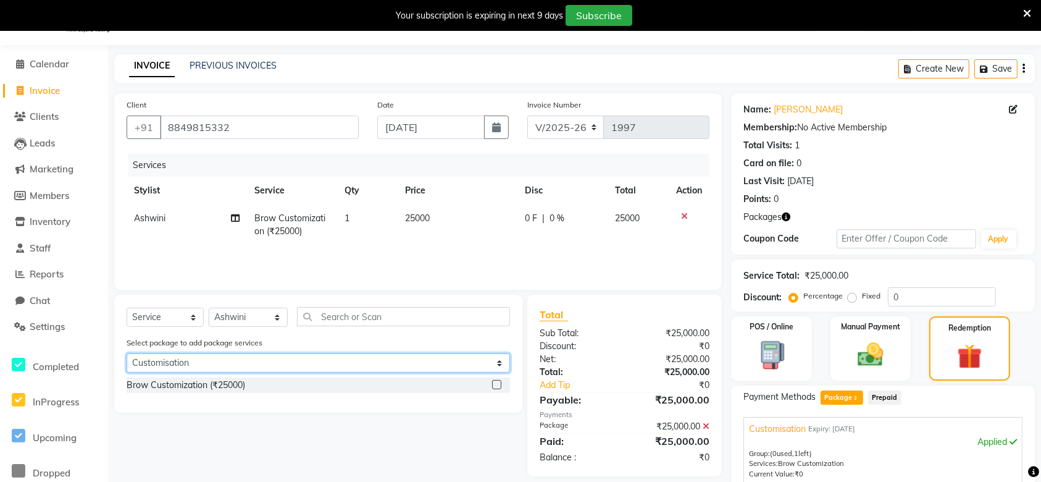
checkbox input "false"
click at [383, 357] on select "Select Customisation Pkg Nano by Sr Artist Ashwini 1 session" at bounding box center [319, 362] width 384 height 19
select select "2: Object"
click at [127, 353] on select "Select Customisation Pkg Nano by Sr Artist Ashwini 1 session" at bounding box center [319, 362] width 384 height 19
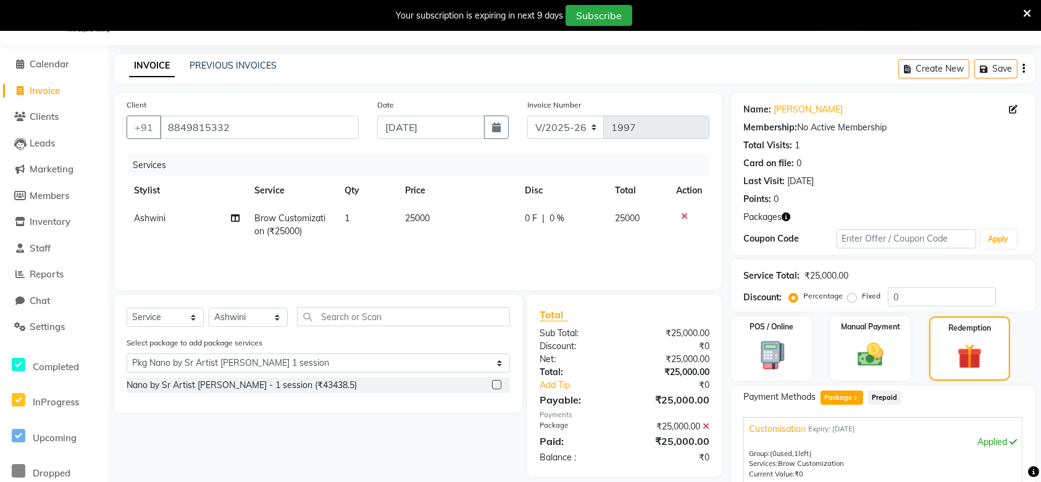
click at [500, 385] on label at bounding box center [496, 384] width 9 height 9
click at [500, 385] on input "checkbox" at bounding box center [496, 385] width 8 height 8
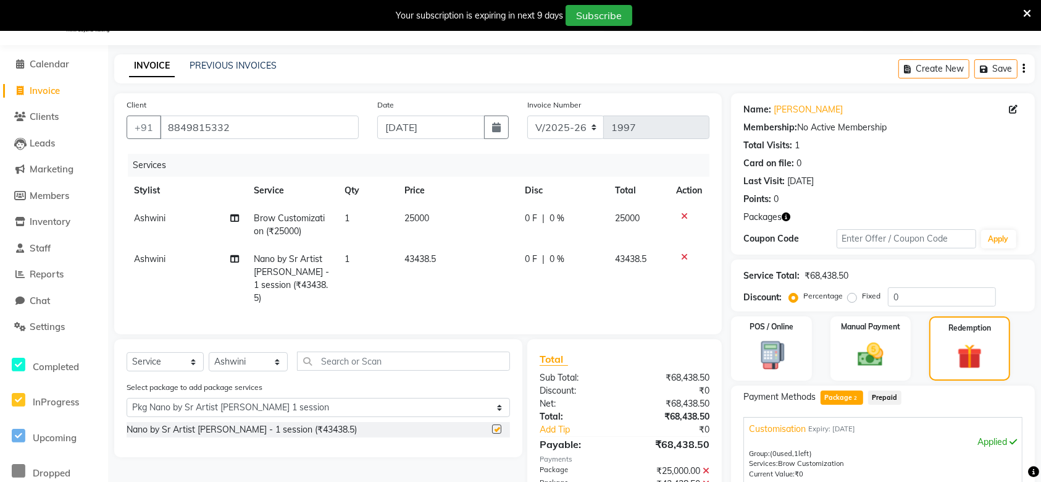
checkbox input "false"
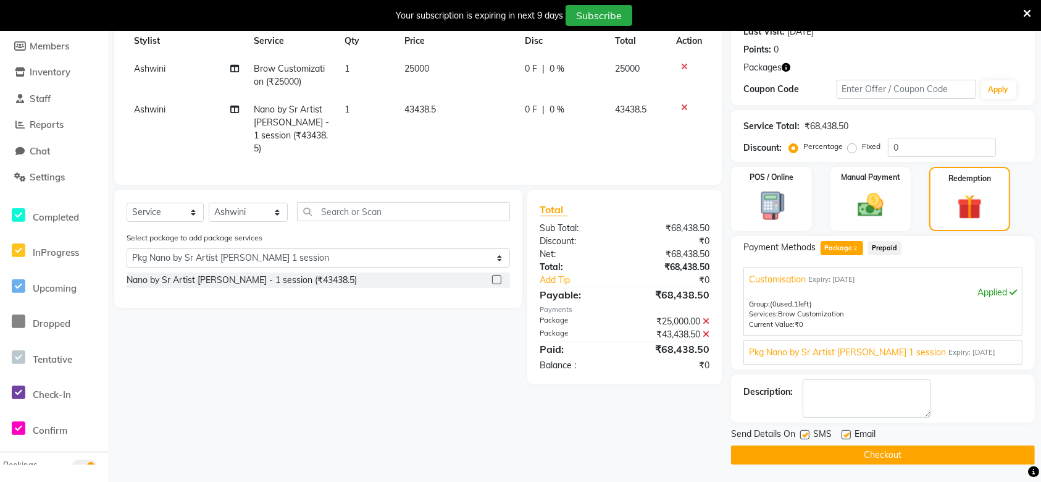
click at [805, 427] on div "SMS" at bounding box center [820, 434] width 41 height 15
click at [810, 437] on div "SMS" at bounding box center [820, 434] width 41 height 15
click at [805, 436] on label at bounding box center [804, 434] width 9 height 9
click at [805, 436] on input "checkbox" at bounding box center [804, 435] width 8 height 8
checkbox input "false"
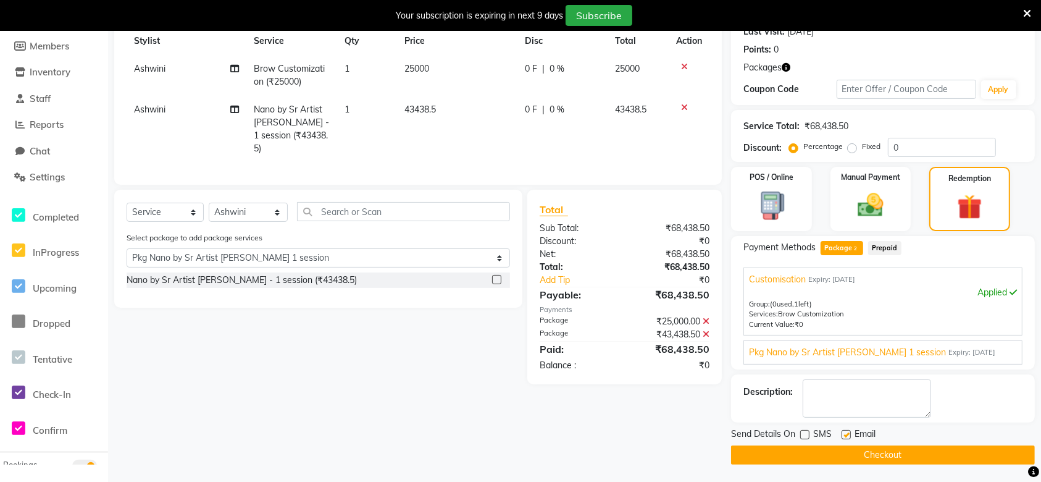
click at [840, 436] on div "SMS" at bounding box center [820, 434] width 41 height 15
click at [845, 434] on label at bounding box center [846, 434] width 9 height 9
click at [845, 434] on input "checkbox" at bounding box center [846, 435] width 8 height 8
checkbox input "false"
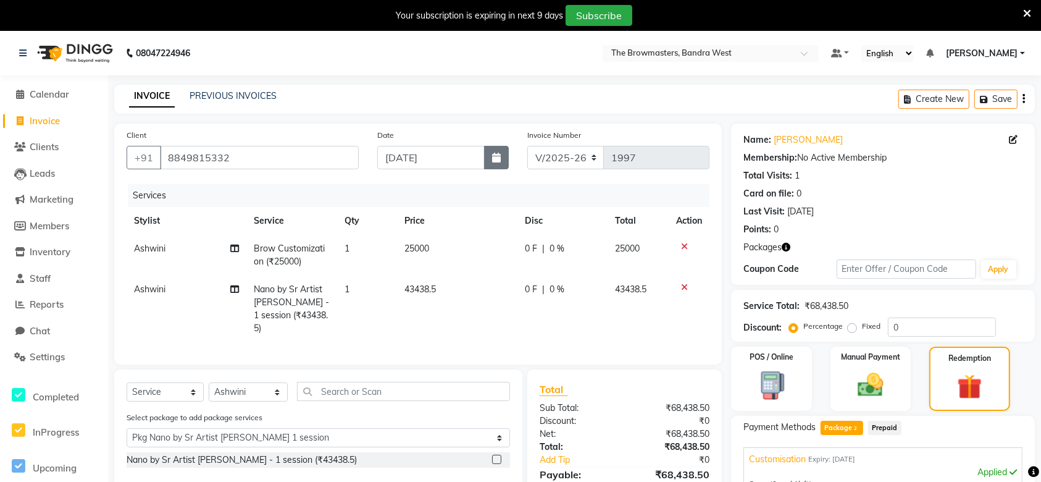
click at [498, 153] on icon "button" at bounding box center [496, 158] width 9 height 10
select select "9"
select select "2025"
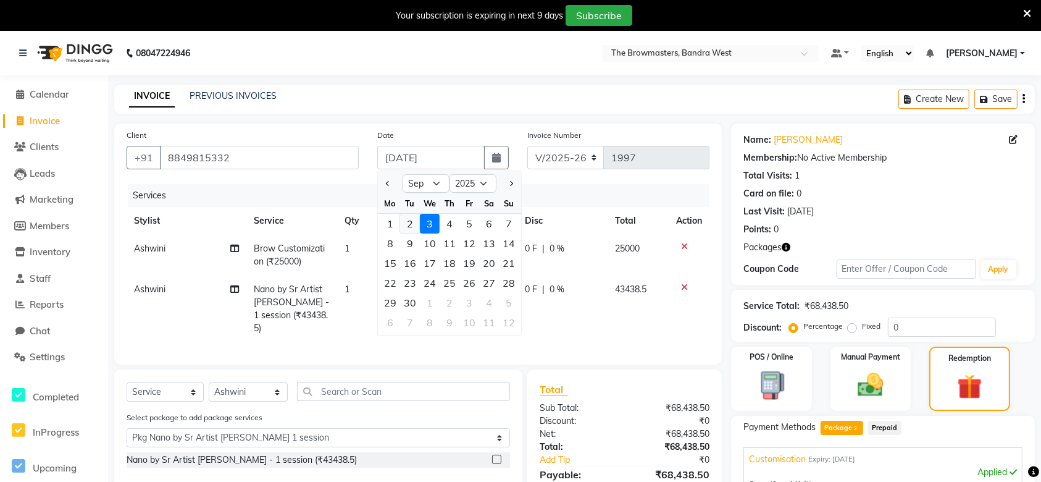
click at [409, 224] on div "2" at bounding box center [410, 224] width 20 height 20
type input "02-09-2025"
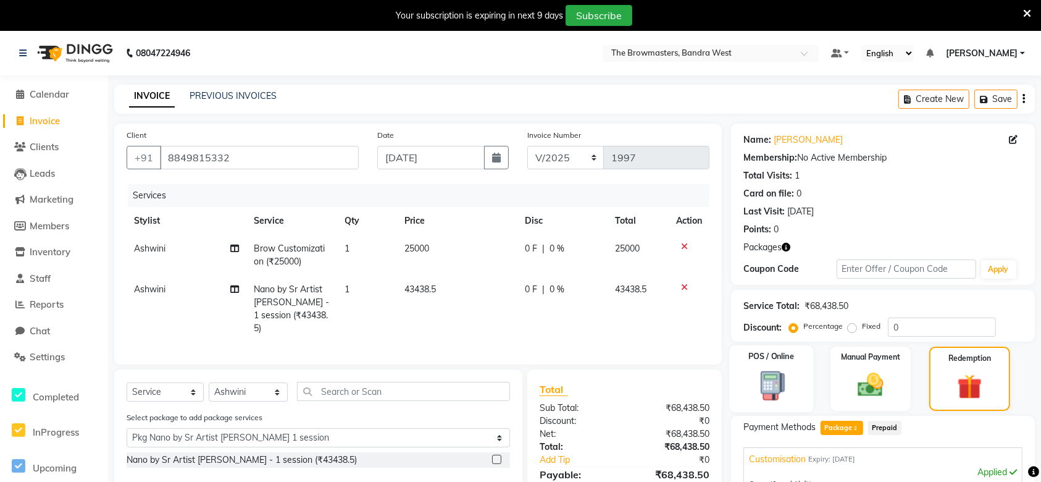
scroll to position [180, 0]
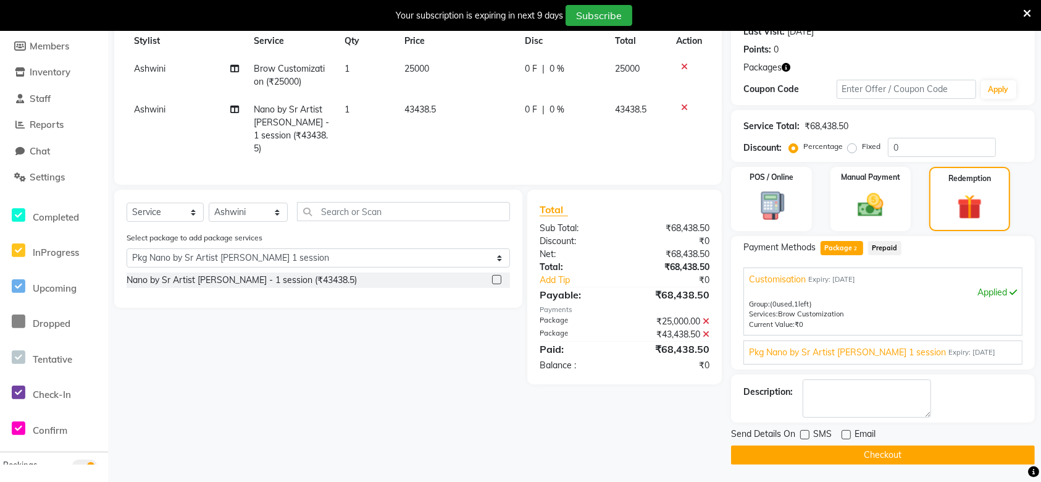
click at [810, 454] on button "Checkout" at bounding box center [883, 454] width 304 height 19
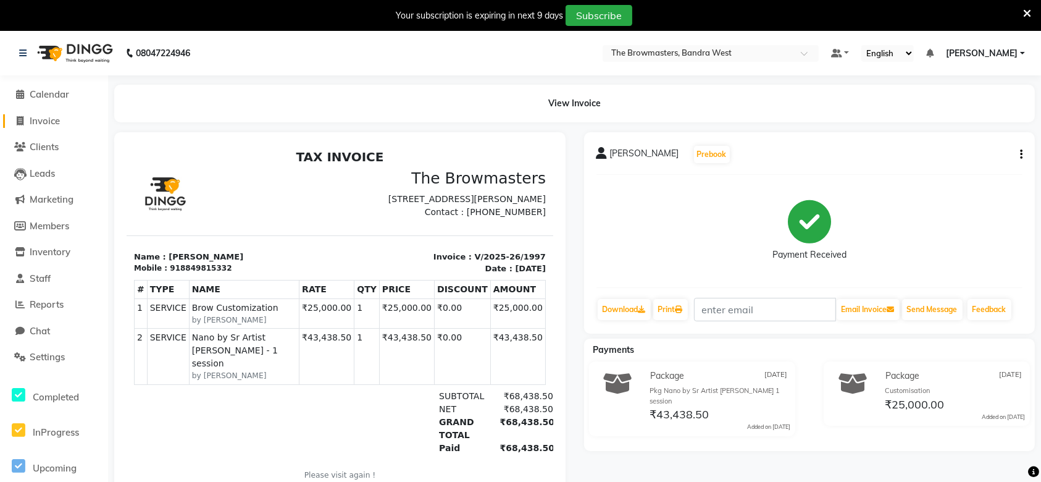
click at [54, 117] on span "Invoice" at bounding box center [45, 121] width 30 height 12
select select "service"
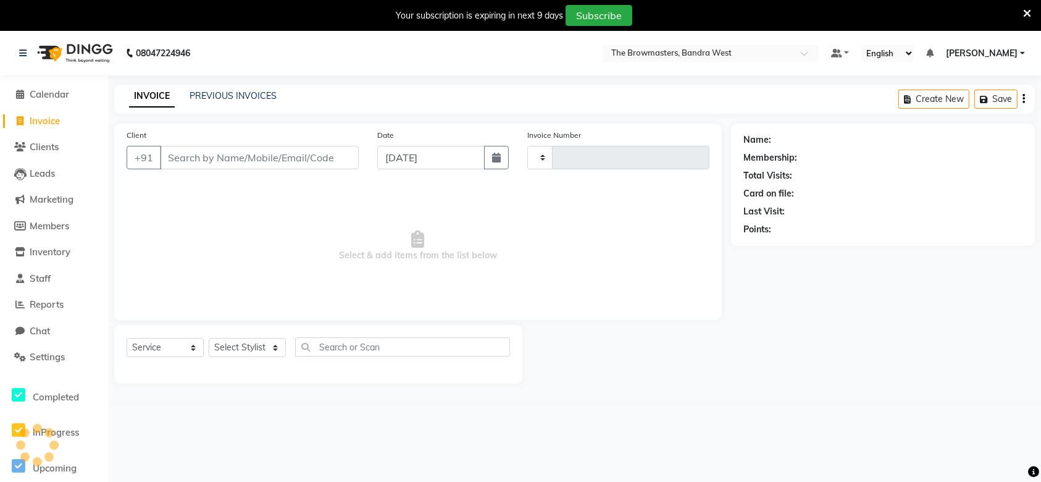
type input "1998"
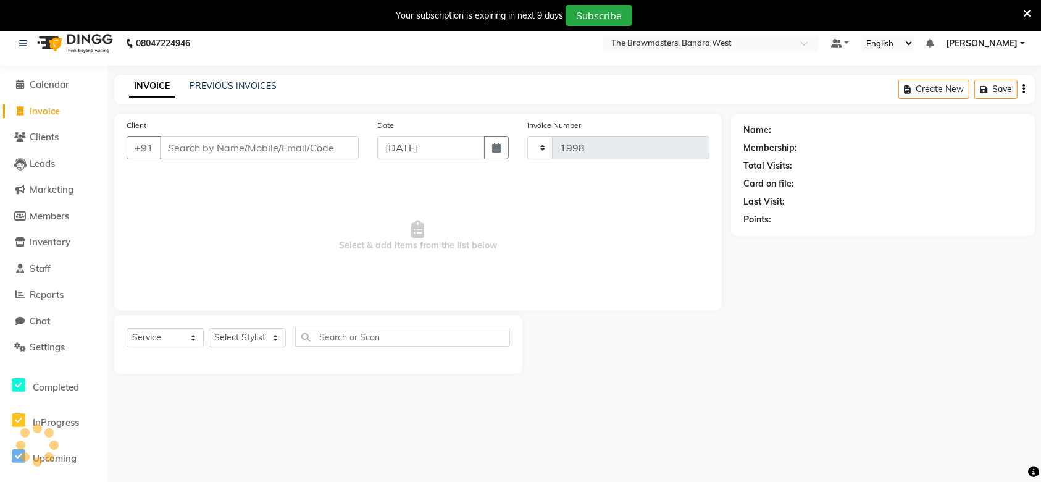
select select "6949"
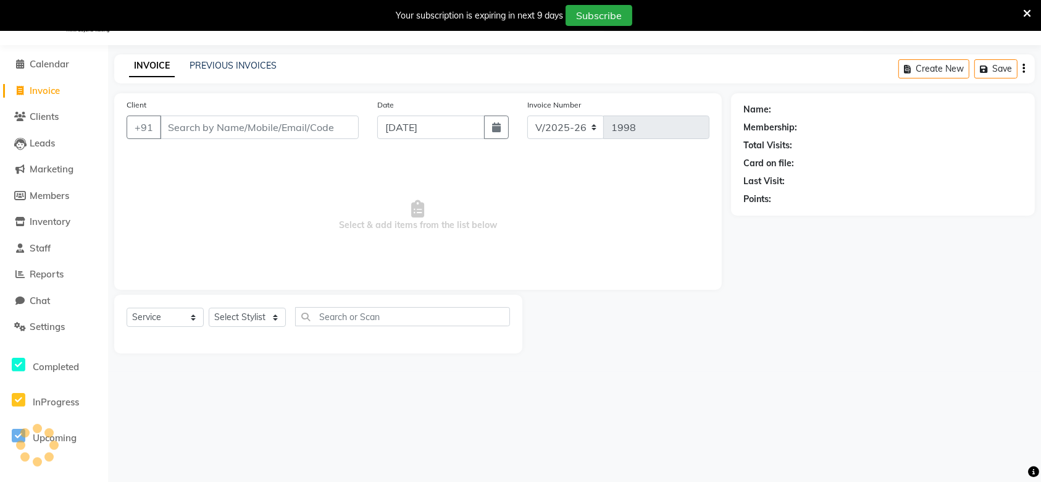
select select "package"
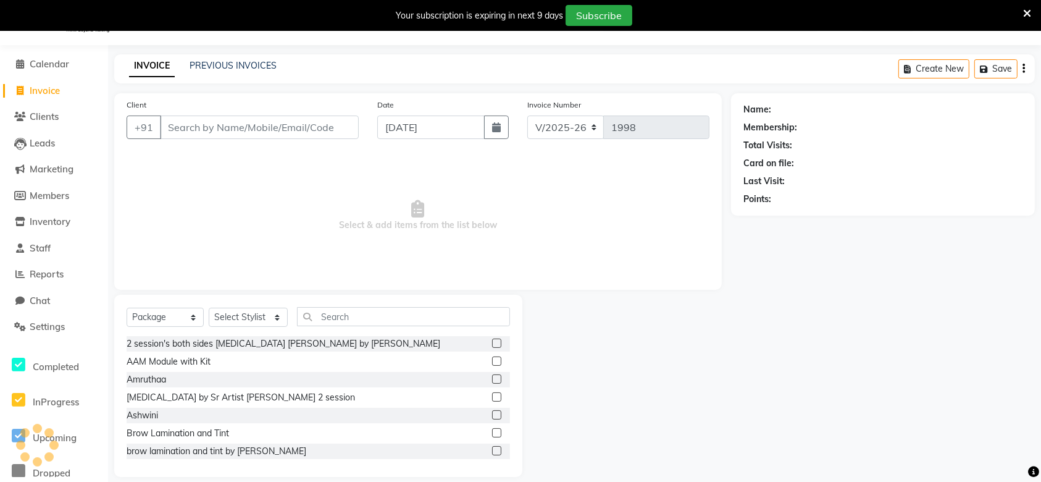
scroll to position [43, 0]
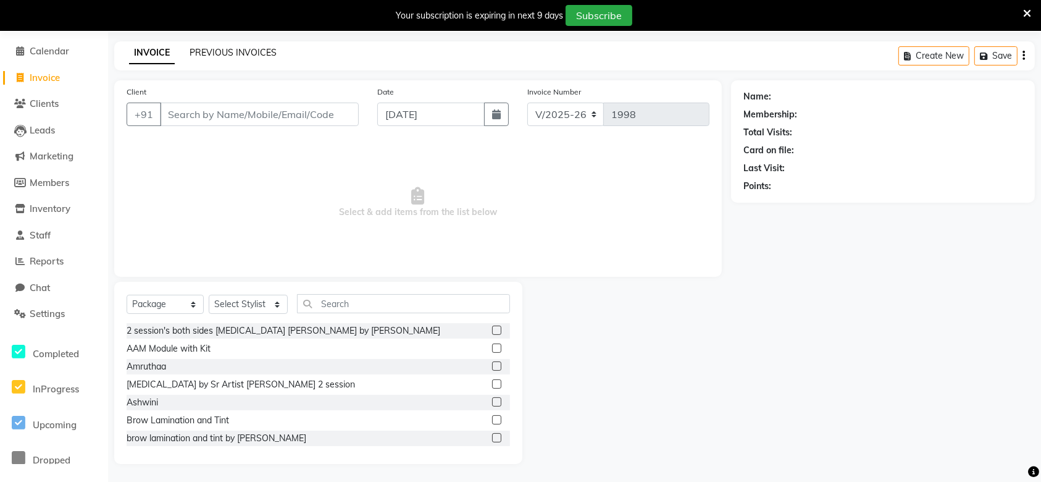
click at [204, 49] on link "PREVIOUS INVOICES" at bounding box center [233, 52] width 87 height 11
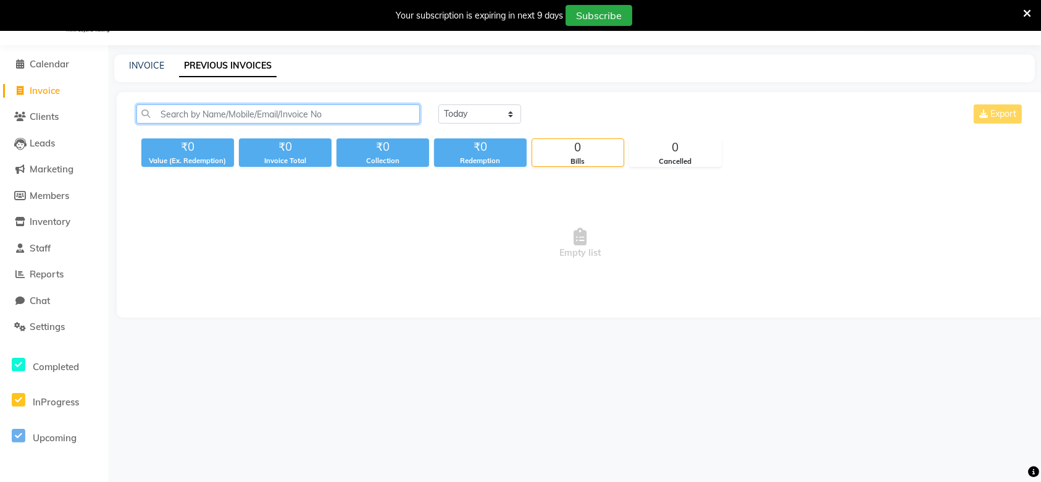
click at [251, 111] on input "text" at bounding box center [279, 113] width 284 height 19
paste input "9732304710"
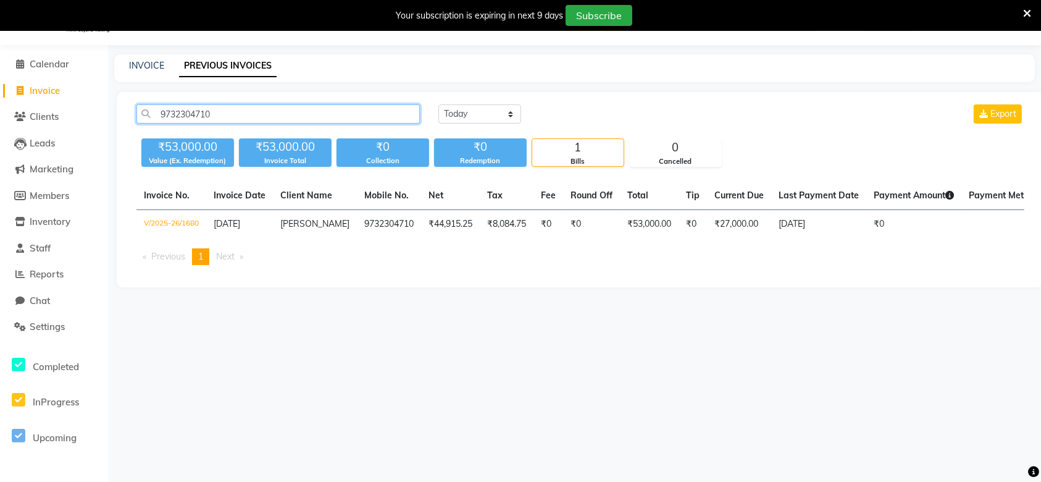
scroll to position [0, 167]
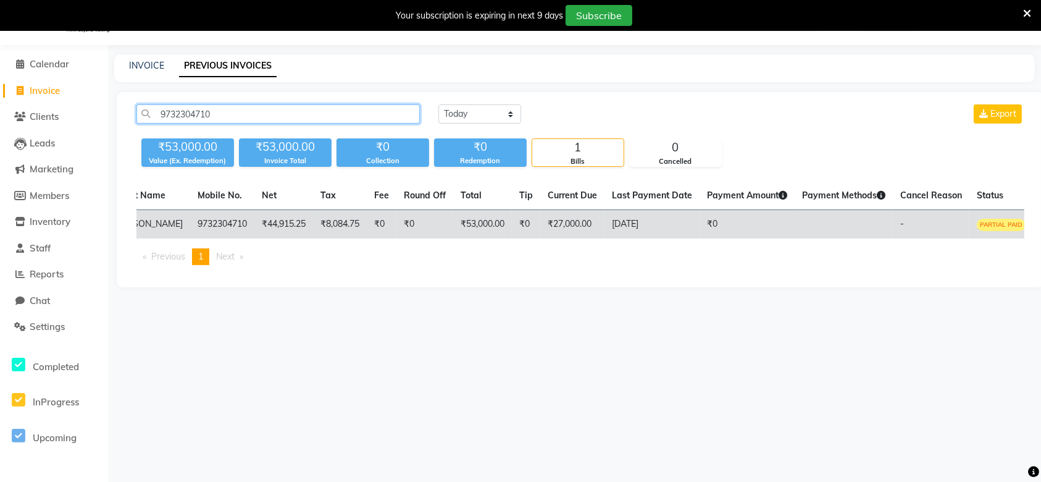
type input "9732304710"
click at [615, 224] on td "30-07-2025" at bounding box center [652, 224] width 95 height 29
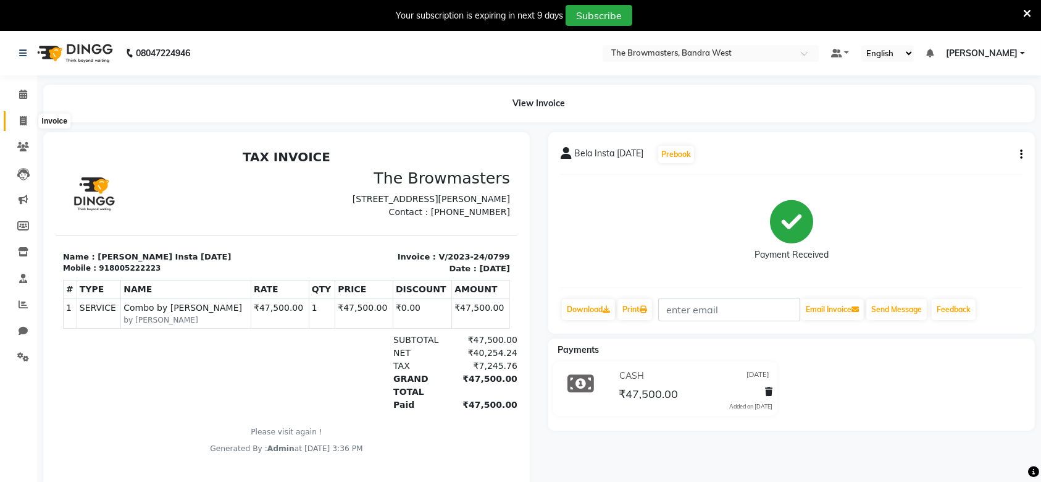
click at [16, 120] on span at bounding box center [23, 121] width 22 height 14
select select "6949"
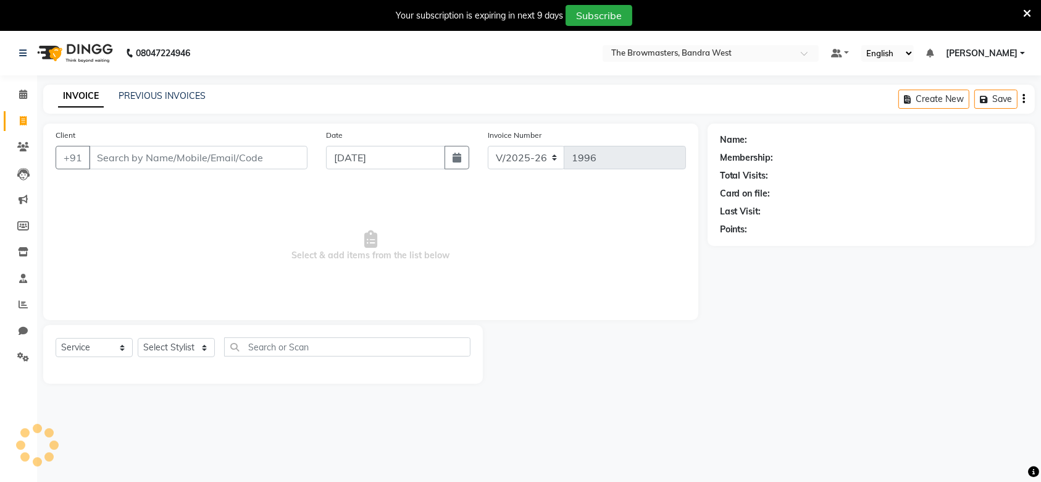
scroll to position [30, 0]
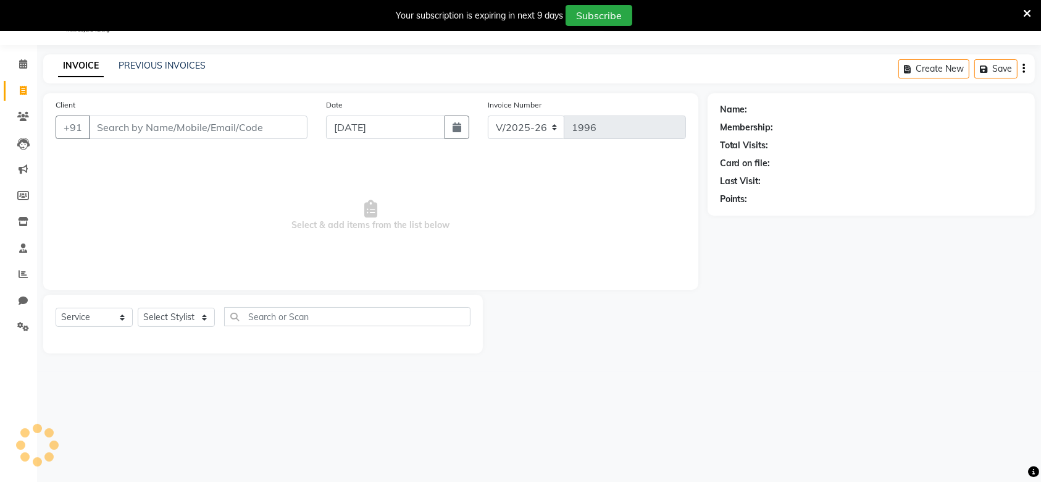
select select "package"
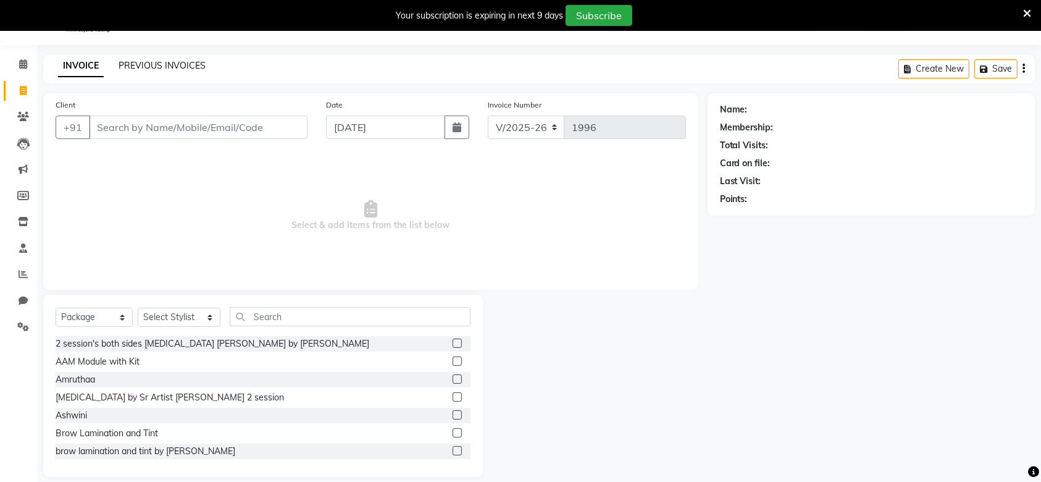
click at [165, 69] on link "PREVIOUS INVOICES" at bounding box center [162, 65] width 87 height 11
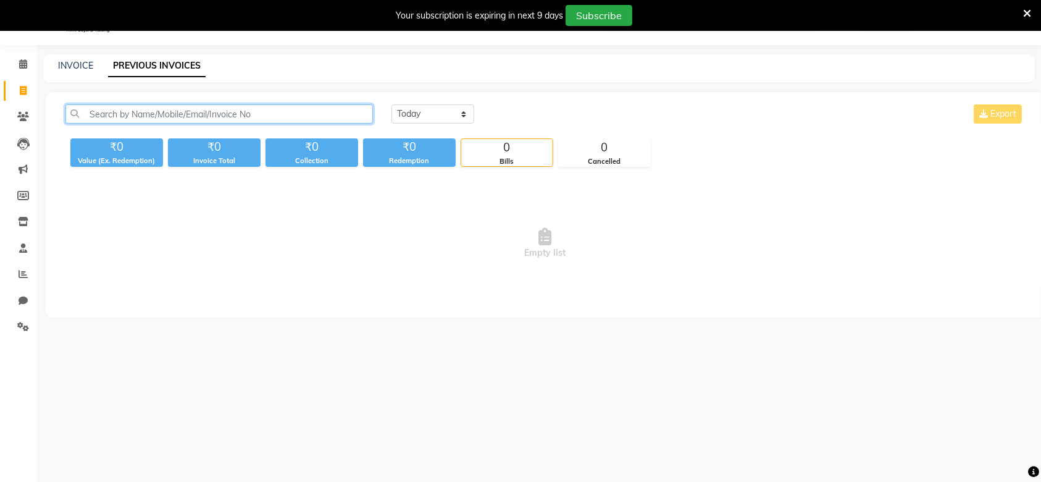
click at [204, 111] on input "text" at bounding box center [219, 113] width 308 height 19
paste input "8849815332"
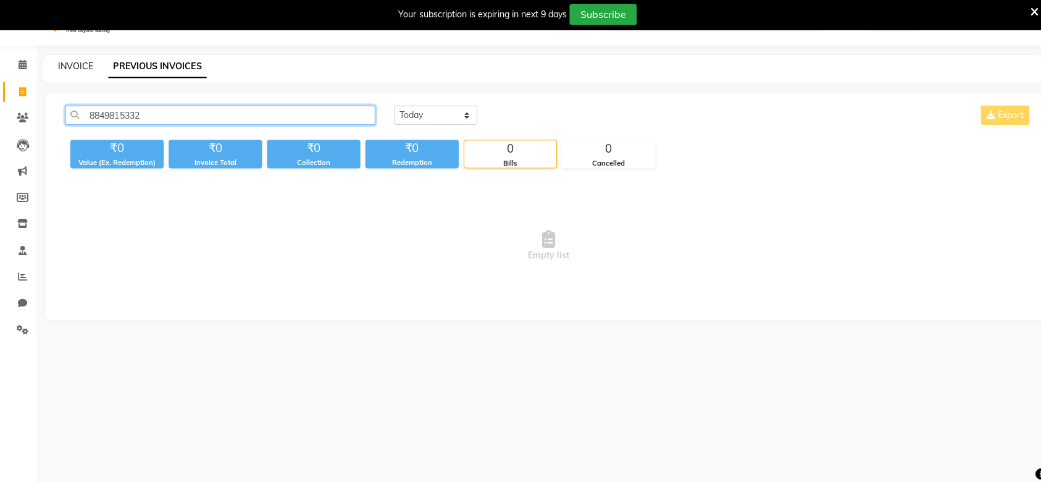
scroll to position [29, 0]
type input "8849815332"
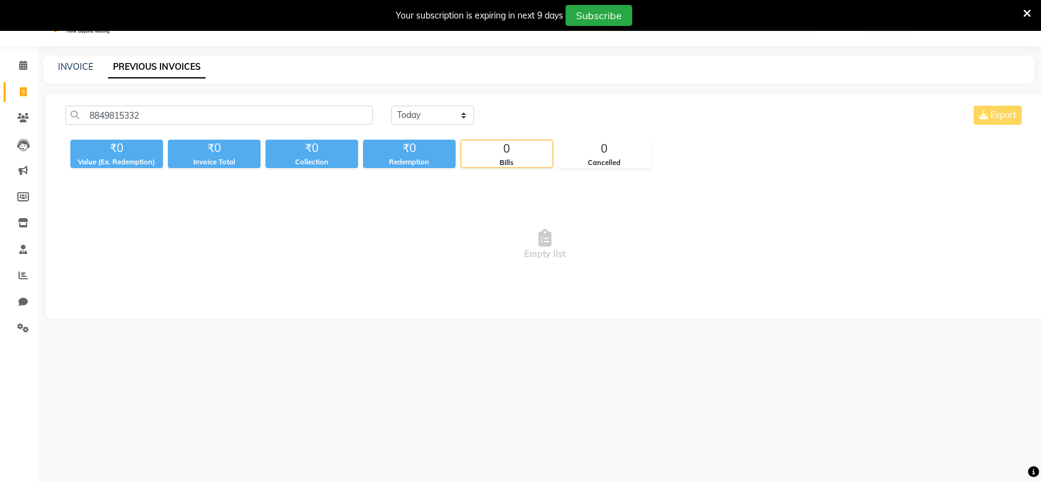
click at [177, 64] on link "PREVIOUS INVOICES" at bounding box center [157, 67] width 98 height 22
click at [30, 59] on span at bounding box center [23, 66] width 22 height 14
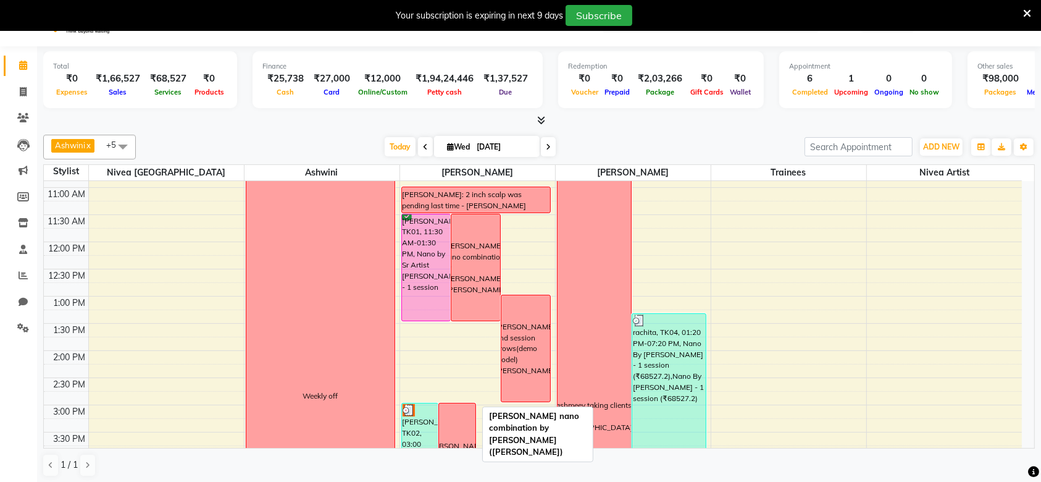
scroll to position [153, 0]
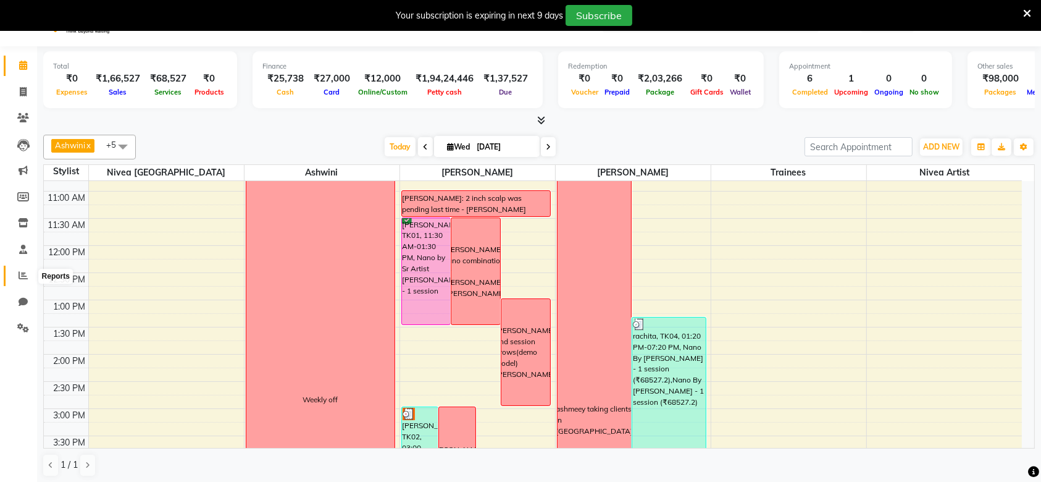
click at [25, 275] on icon at bounding box center [23, 275] width 9 height 9
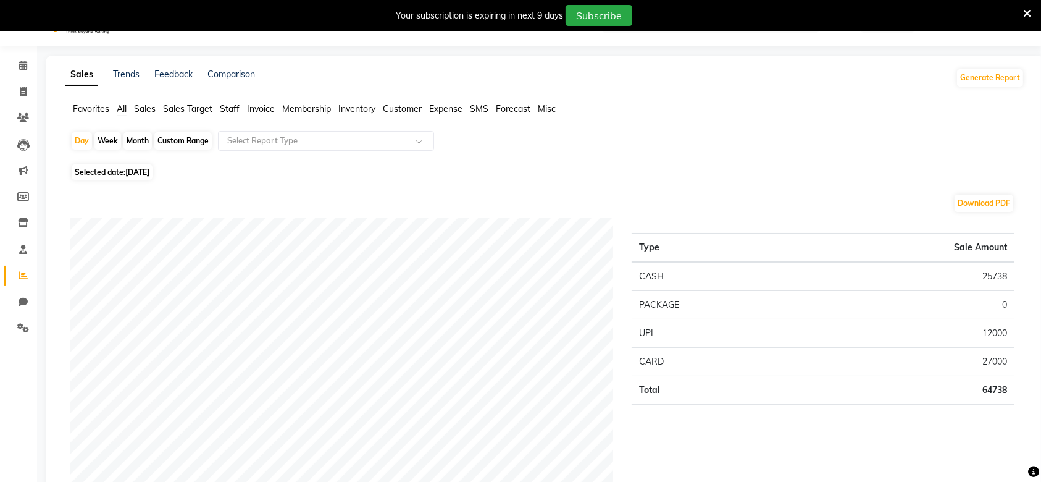
click at [227, 108] on span "Staff" at bounding box center [230, 108] width 20 height 11
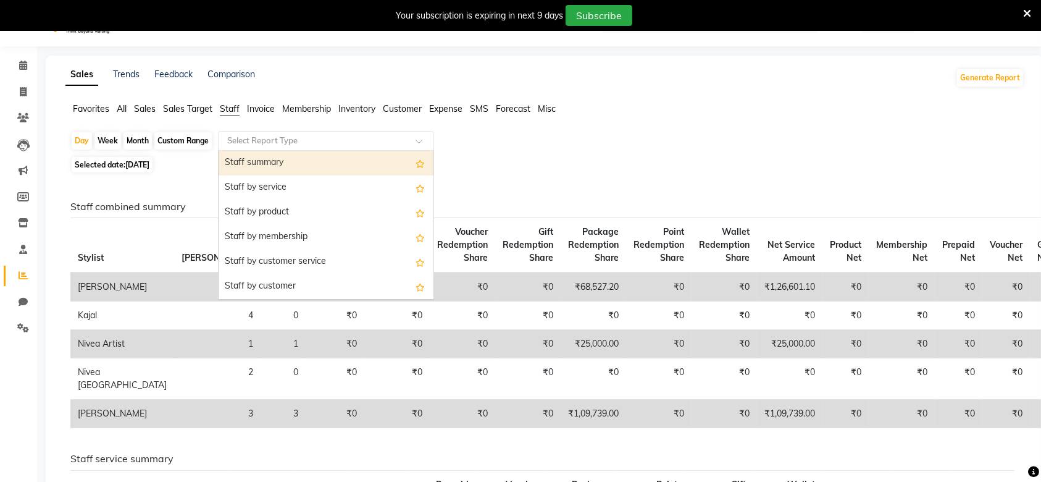
click at [275, 145] on input "text" at bounding box center [314, 141] width 178 height 12
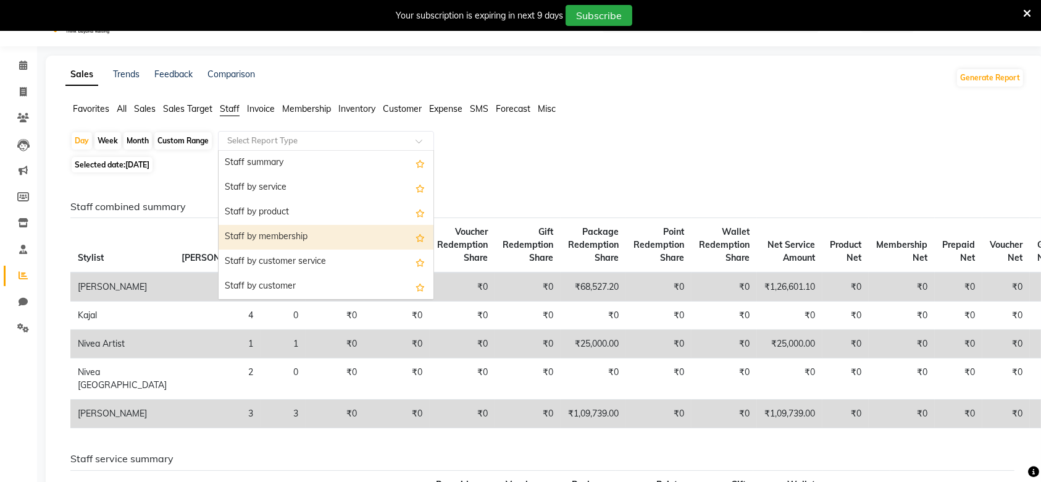
scroll to position [445, 0]
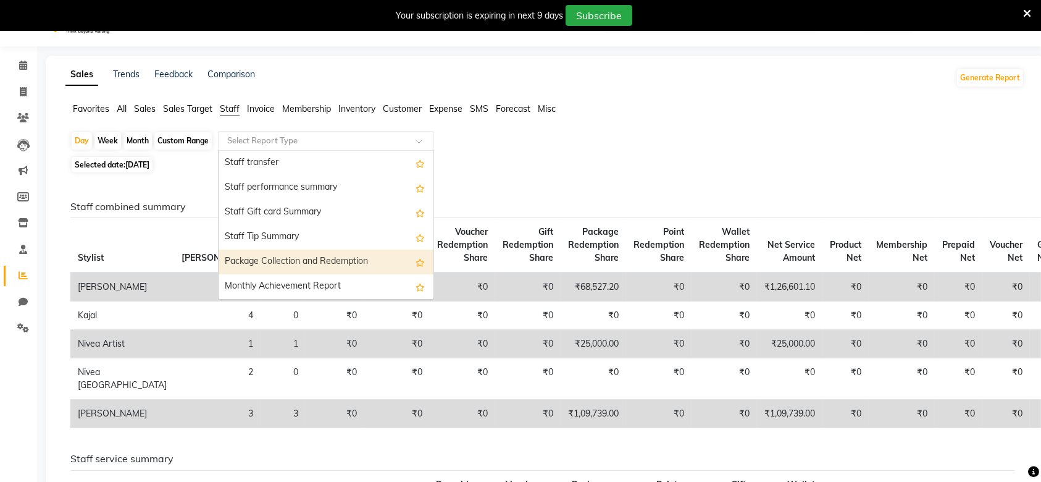
click at [274, 263] on div "Package Collection and Redemption" at bounding box center [326, 262] width 215 height 25
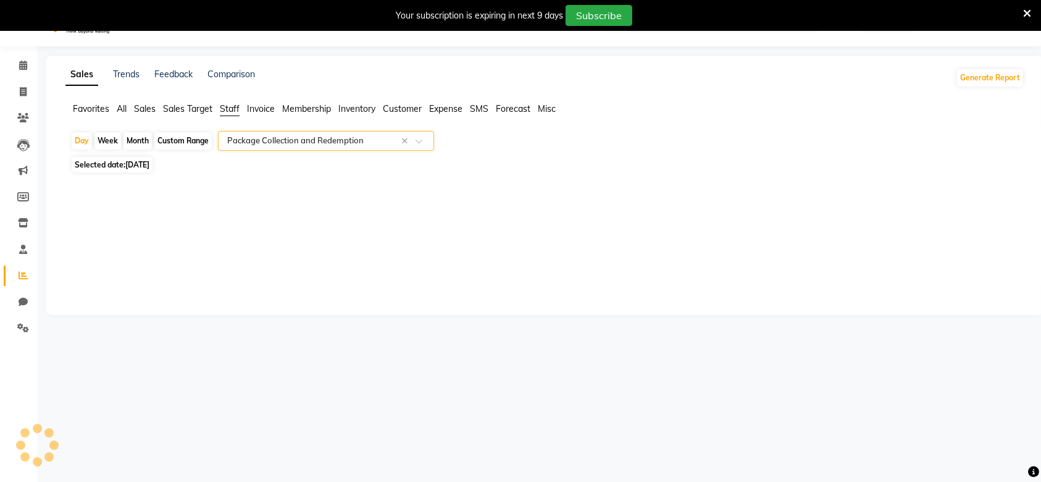
select select "full_report"
select select "csv"
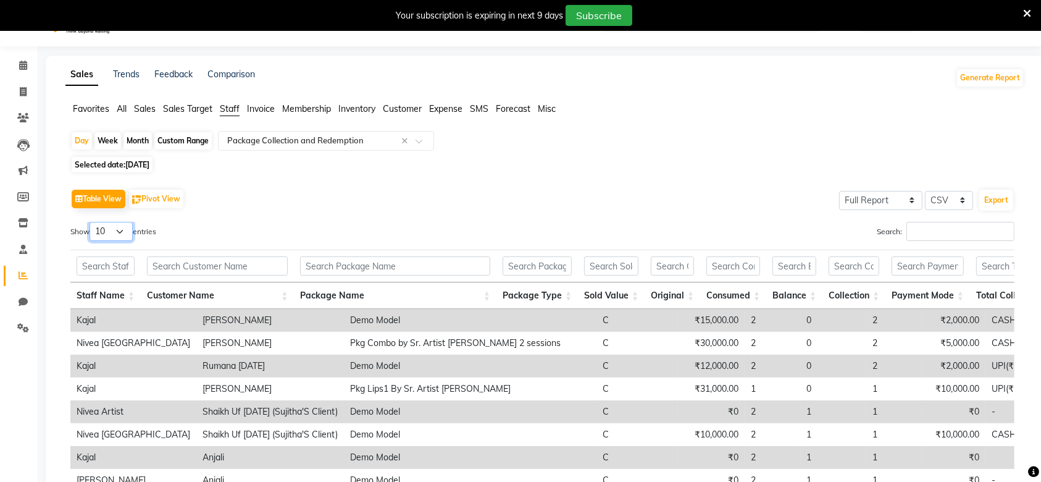
click at [111, 227] on select "10 25 50 100" at bounding box center [111, 231] width 43 height 19
select select "100"
click at [91, 222] on select "10 25 50 100" at bounding box center [111, 231] width 43 height 19
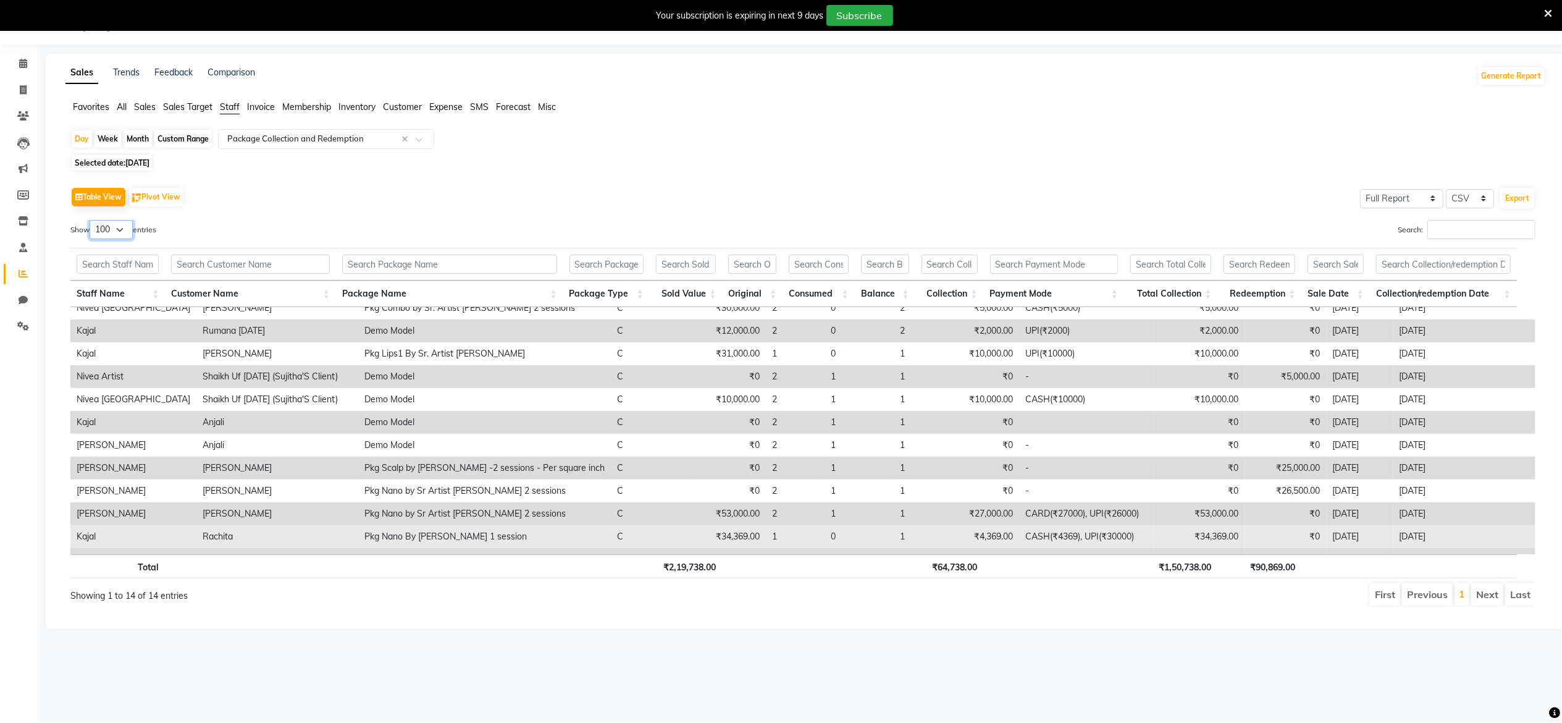
scroll to position [0, 0]
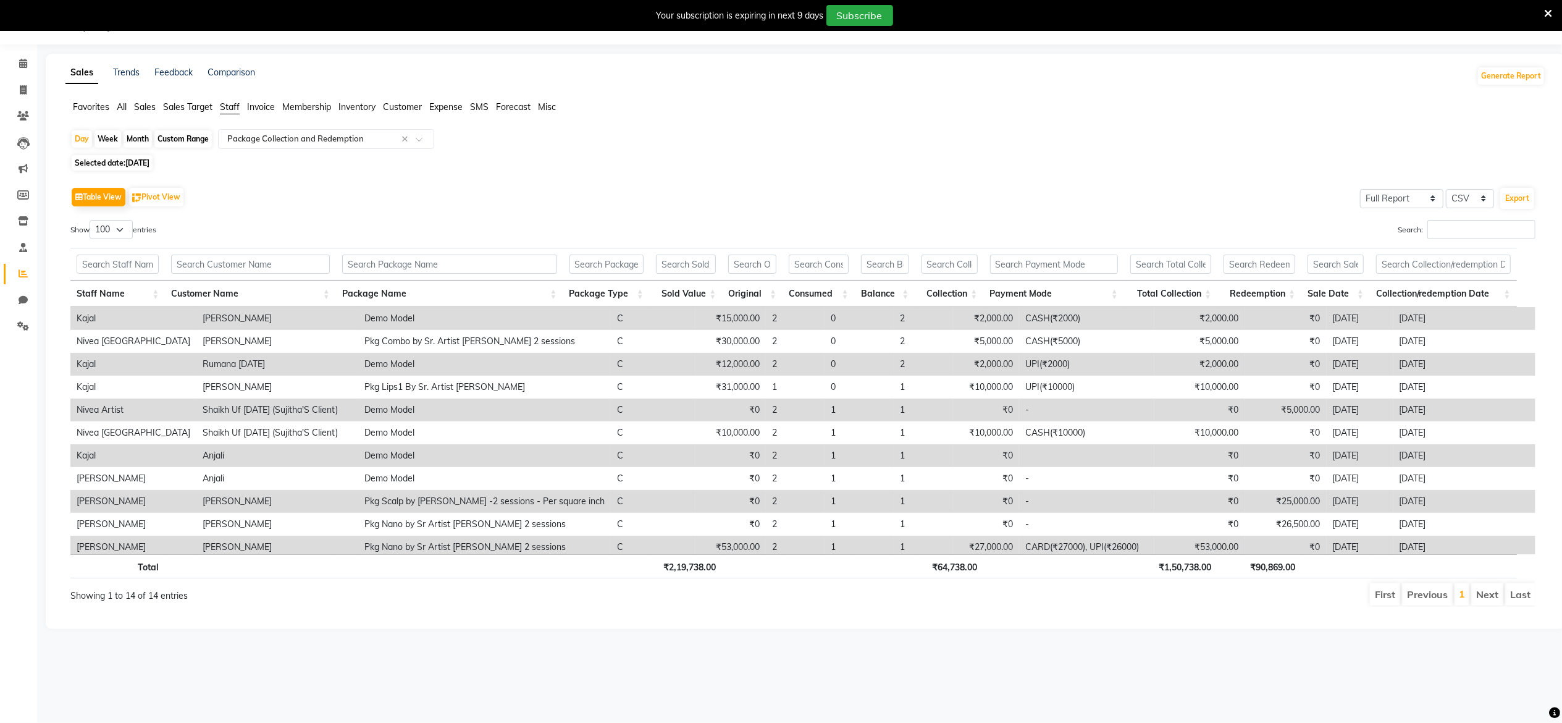
click at [955, 481] on th "₹64,738.00" at bounding box center [949, 566] width 69 height 24
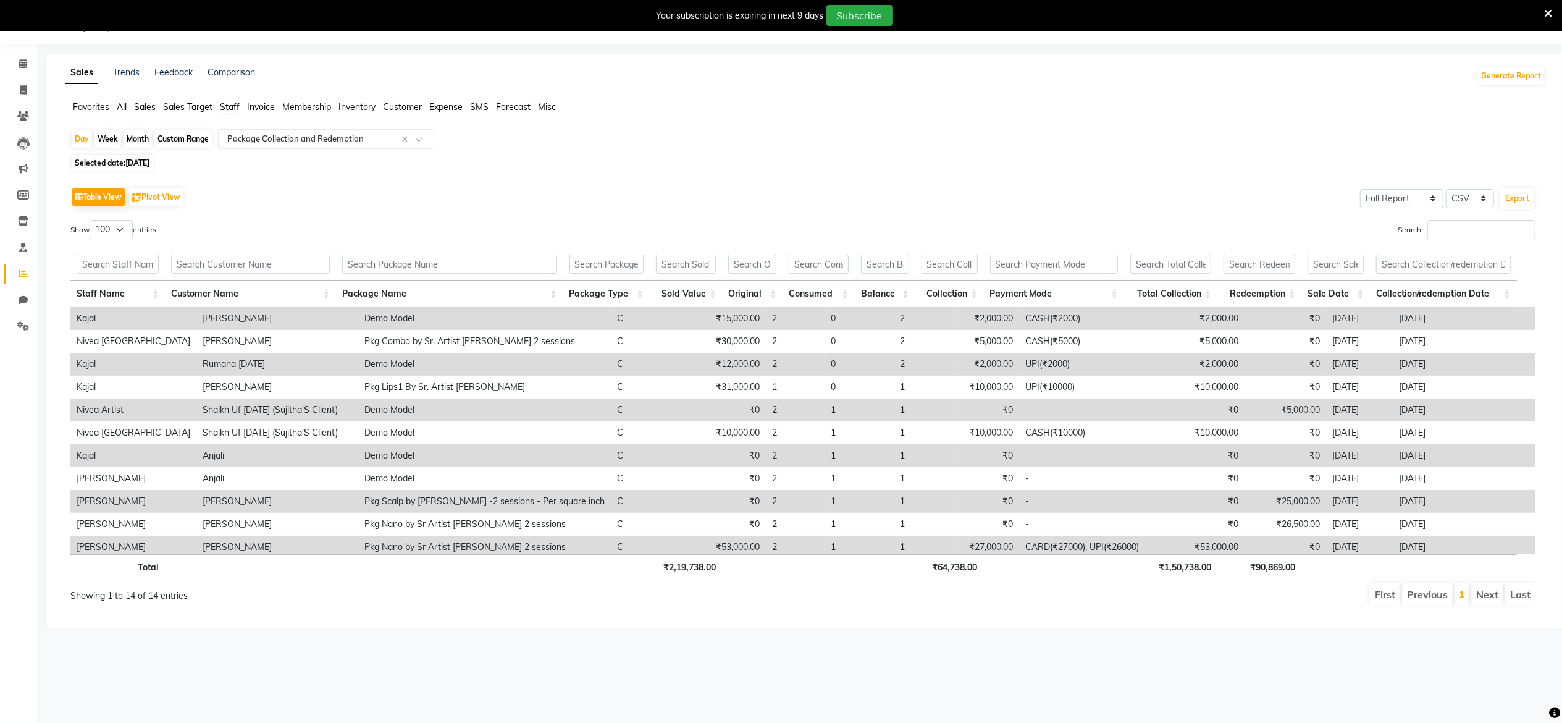
click at [954, 481] on th "₹64,738.00" at bounding box center [949, 566] width 69 height 24
copy th "₹64,738.00"
click at [725, 481] on div "08047224946 Select Location × The Browmasters, Bandra West Default Panel My Pan…" at bounding box center [781, 361] width 1562 height 723
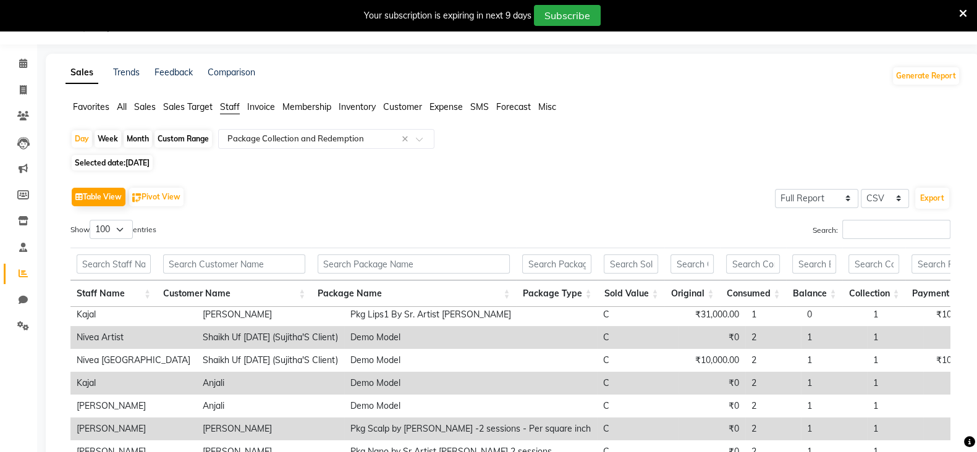
scroll to position [72, 0]
click at [134, 139] on div "Month" at bounding box center [138, 138] width 28 height 17
select select "9"
select select "2025"
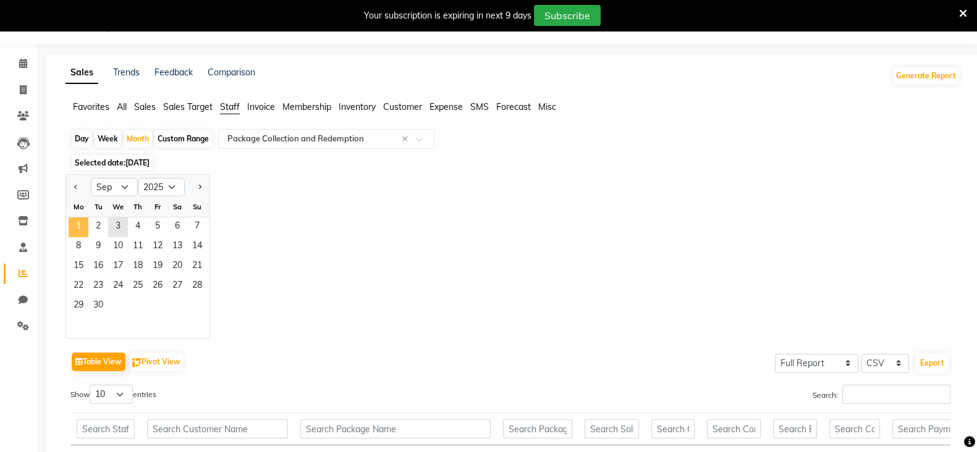
click at [85, 224] on span "1" at bounding box center [79, 227] width 20 height 20
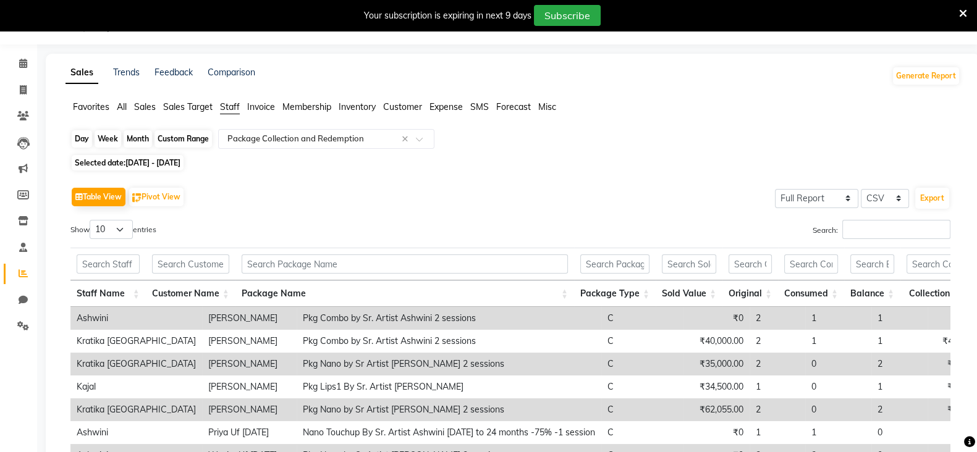
click at [148, 137] on div "Month" at bounding box center [138, 138] width 28 height 17
select select "9"
select select "2025"
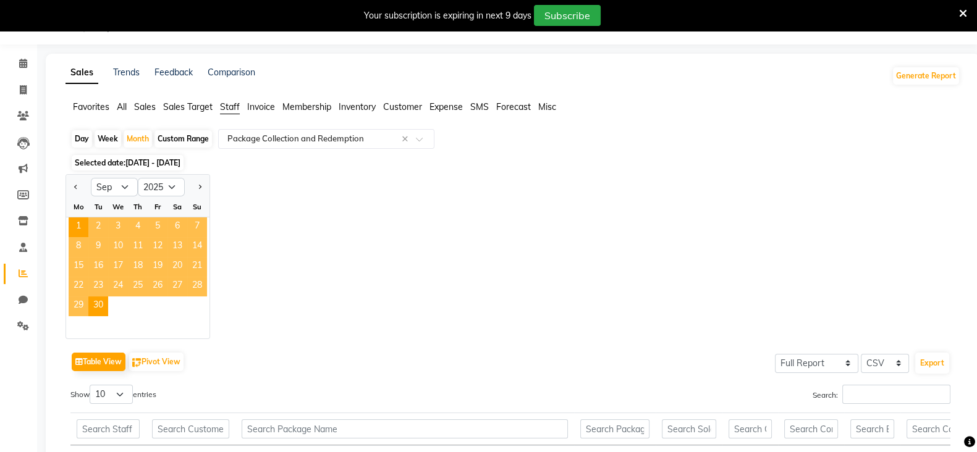
click at [353, 187] on div "Jan Feb Mar Apr May Jun Jul Aug Sep Oct Nov Dec 2015 2016 2017 2018 2019 2020 2…" at bounding box center [512, 256] width 894 height 165
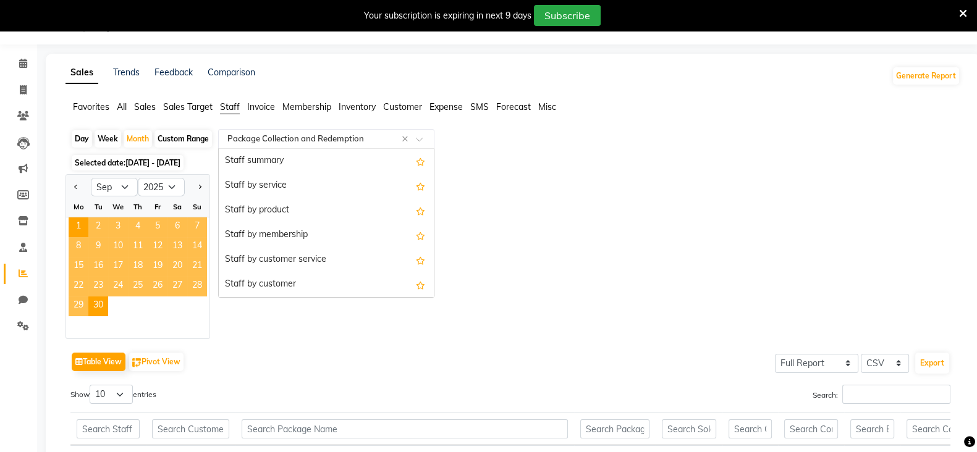
click at [292, 129] on div "Select Report Type × Package Collection and Redemption ×" at bounding box center [326, 139] width 216 height 20
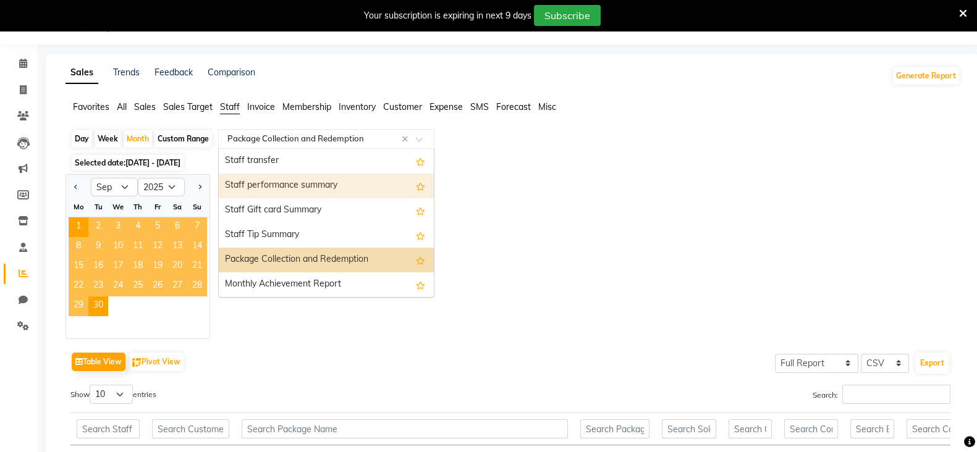
click at [292, 174] on div "Staff performance summary" at bounding box center [326, 186] width 215 height 25
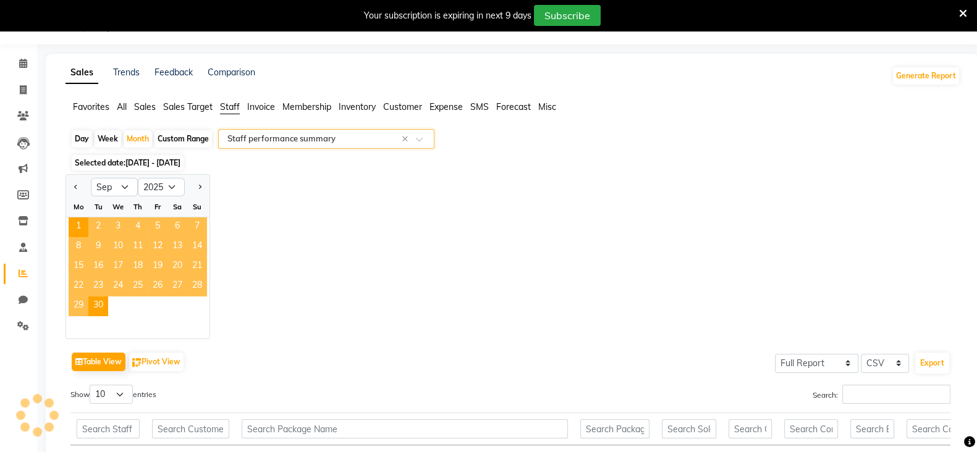
click at [268, 134] on input "text" at bounding box center [314, 139] width 178 height 12
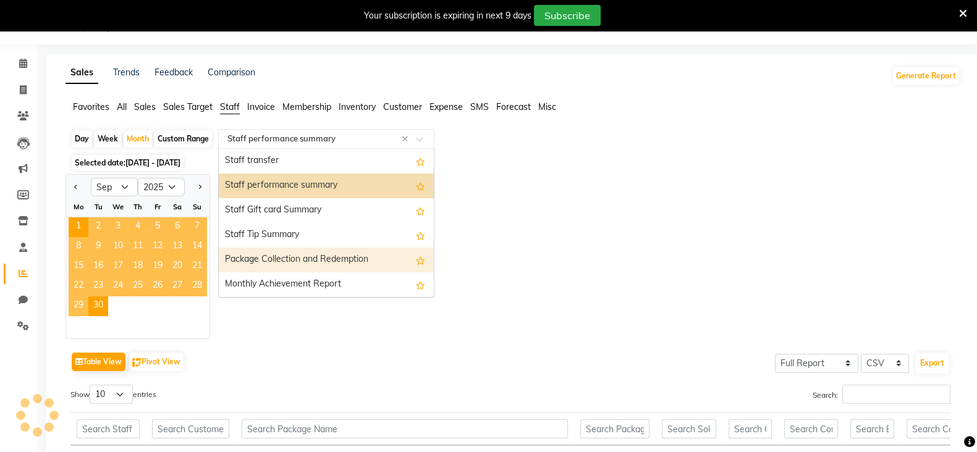
scroll to position [444, 0]
click at [304, 263] on div "Package Collection and Redemption" at bounding box center [326, 260] width 215 height 25
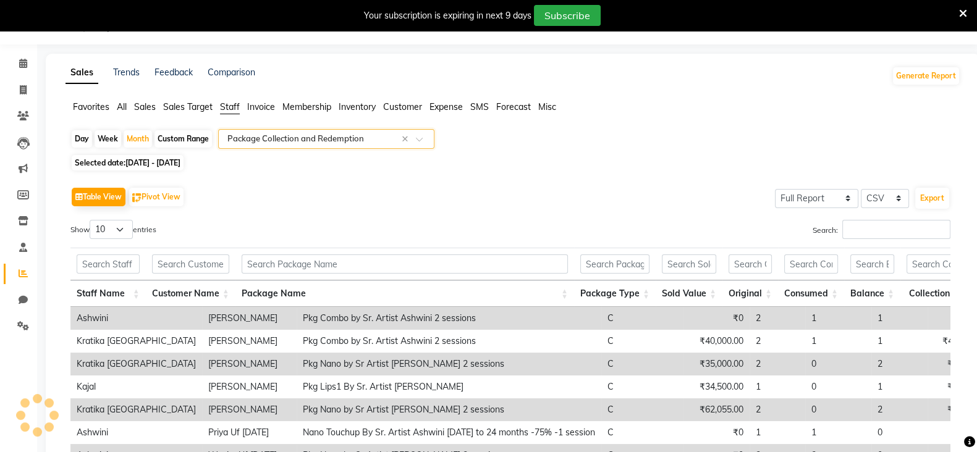
scroll to position [230, 0]
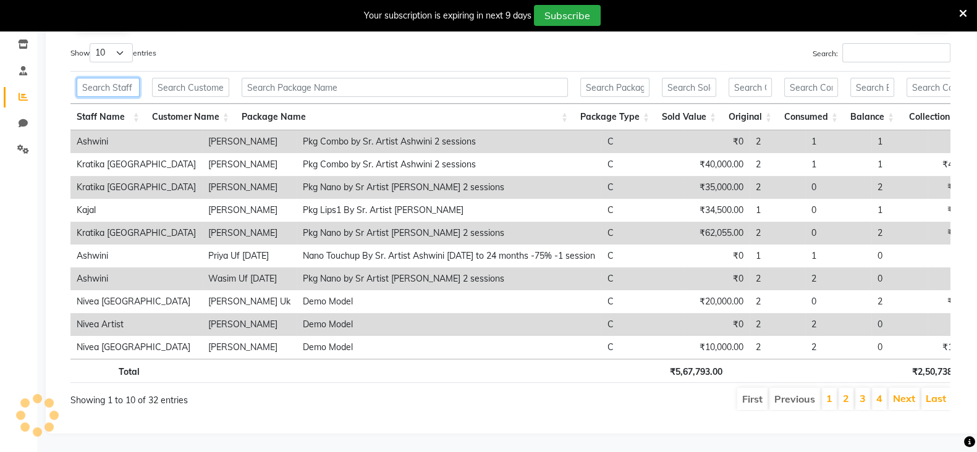
click at [103, 78] on input "text" at bounding box center [108, 87] width 63 height 19
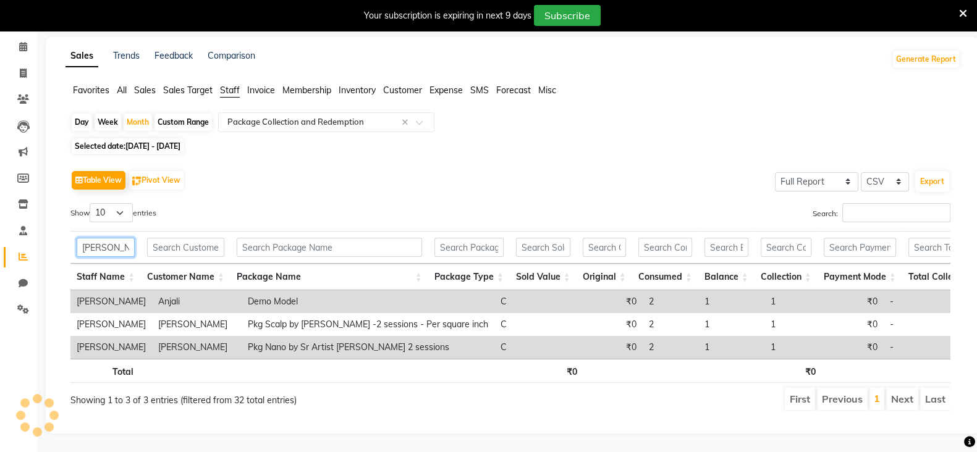
scroll to position [0, 314]
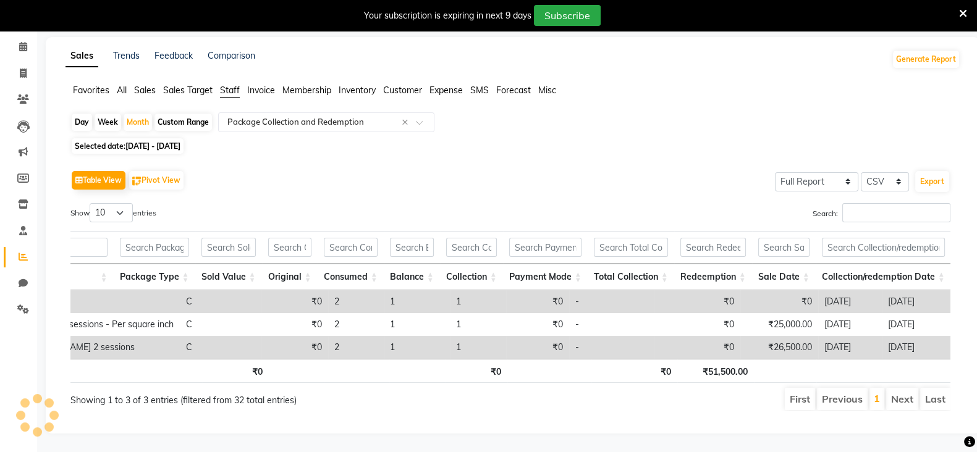
type input "[PERSON_NAME]"
click at [721, 359] on th "₹51,500.00" at bounding box center [715, 371] width 77 height 24
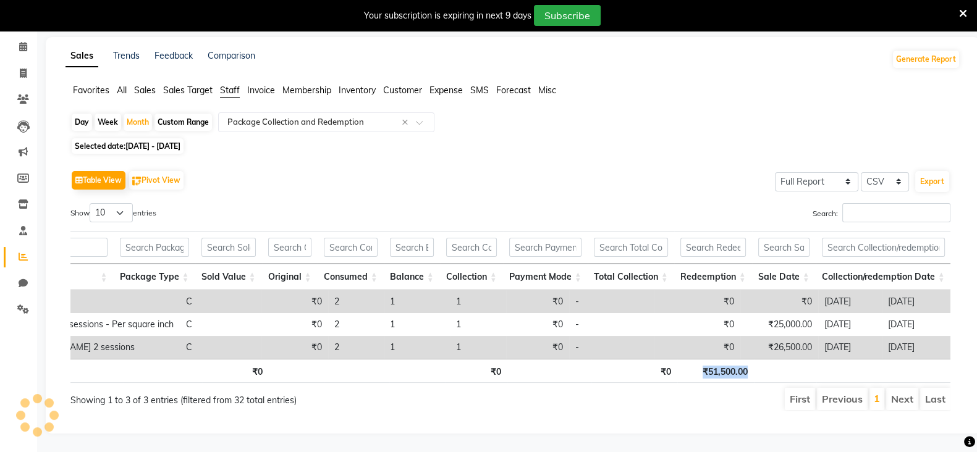
copy th "₹51,500.00"
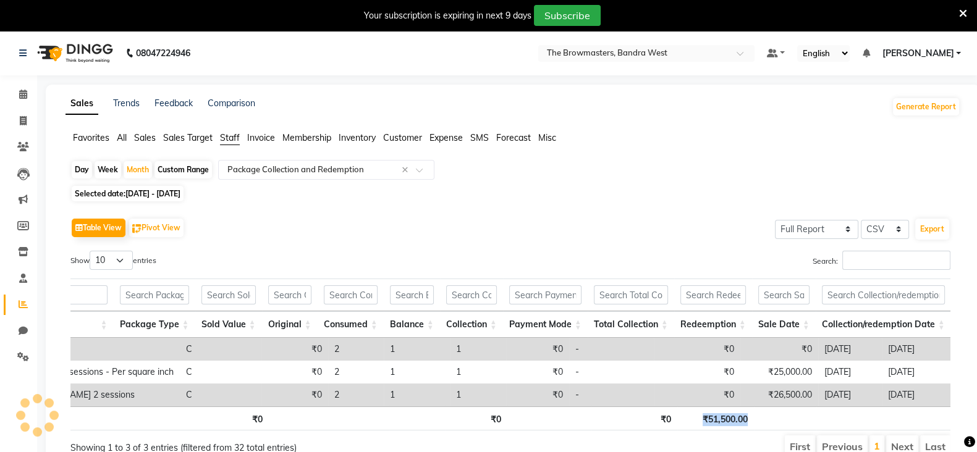
scroll to position [0, 0]
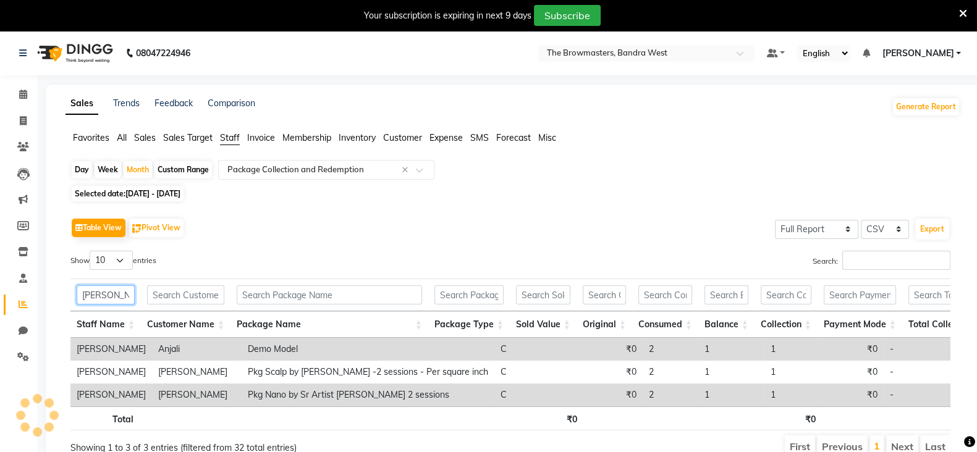
click at [124, 300] on input "[PERSON_NAME]" at bounding box center [106, 294] width 58 height 19
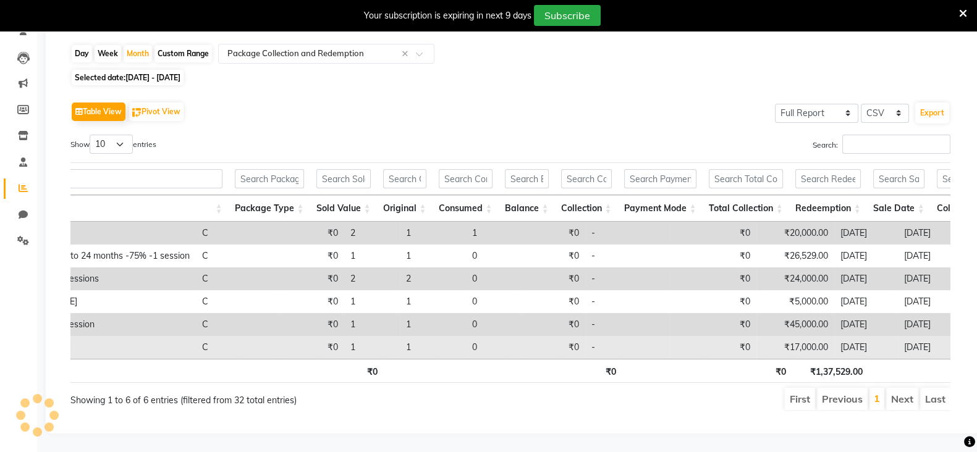
scroll to position [0, 389]
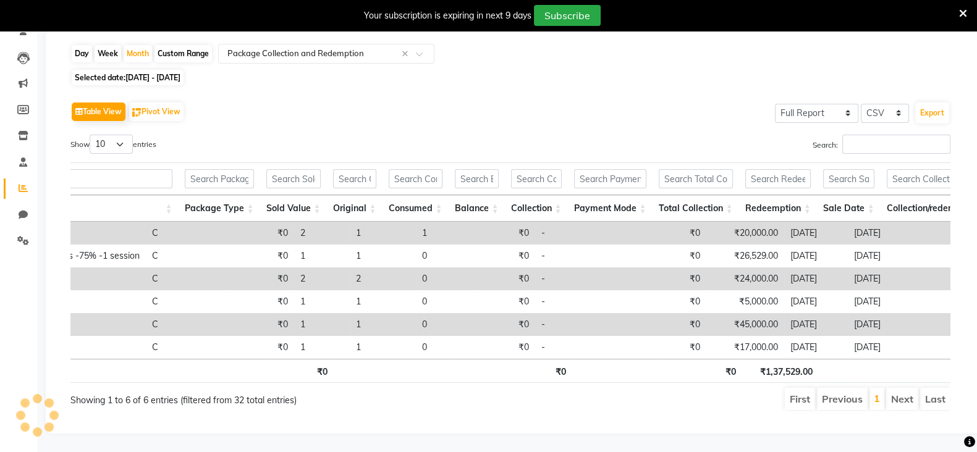
type input "ashwini"
click at [793, 359] on th "₹1,37,529.00" at bounding box center [780, 371] width 77 height 24
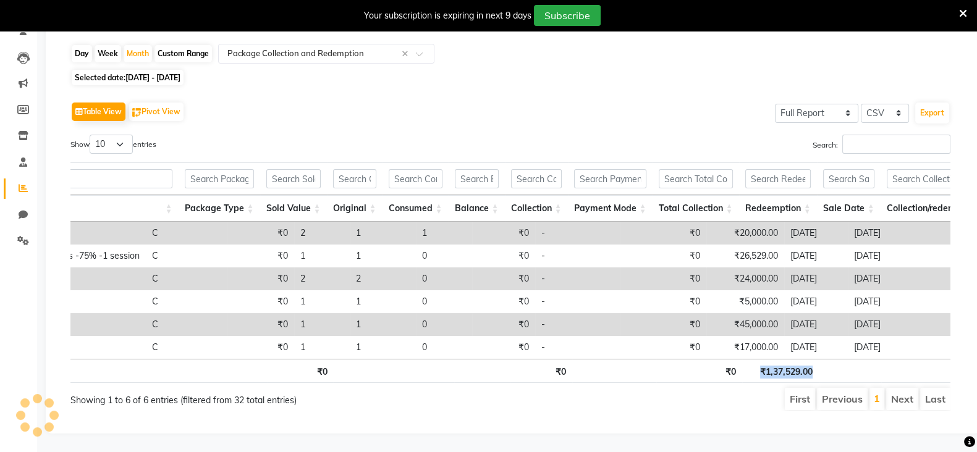
click at [793, 359] on th "₹1,37,529.00" at bounding box center [780, 371] width 77 height 24
copy th "₹1,37,529.00"
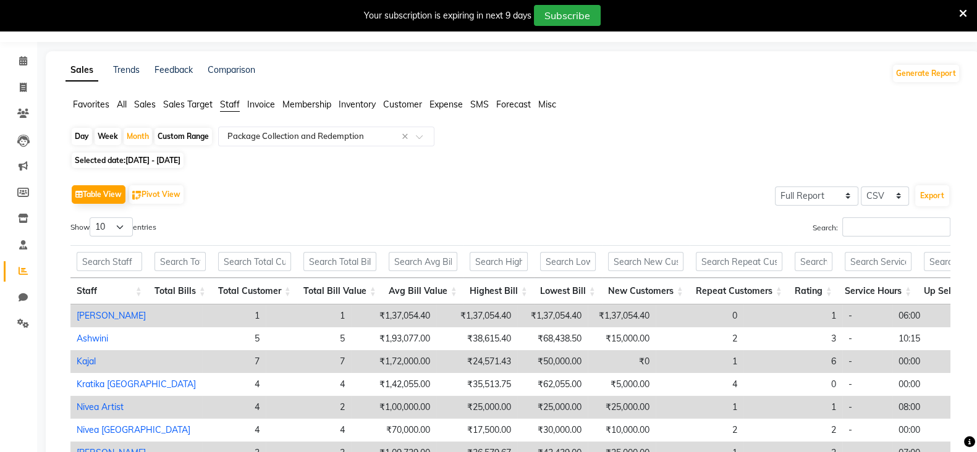
scroll to position [33, 0]
click at [265, 135] on input "text" at bounding box center [314, 136] width 178 height 12
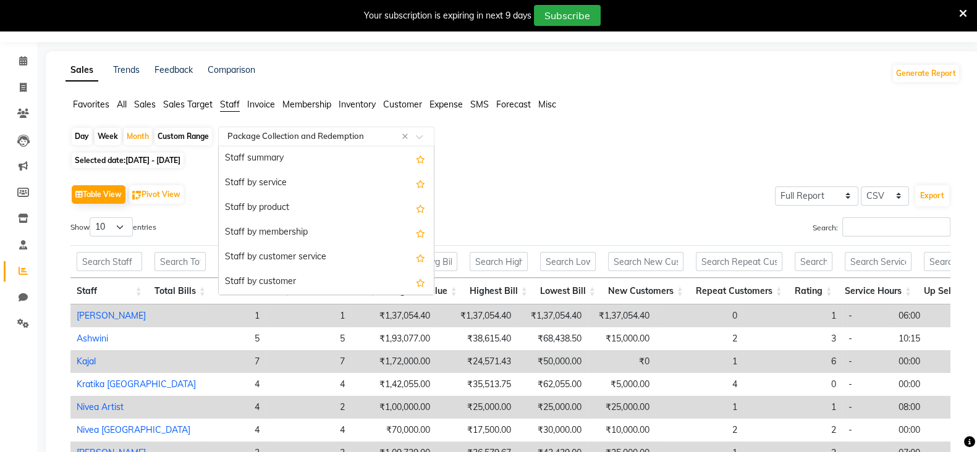
scroll to position [445, 0]
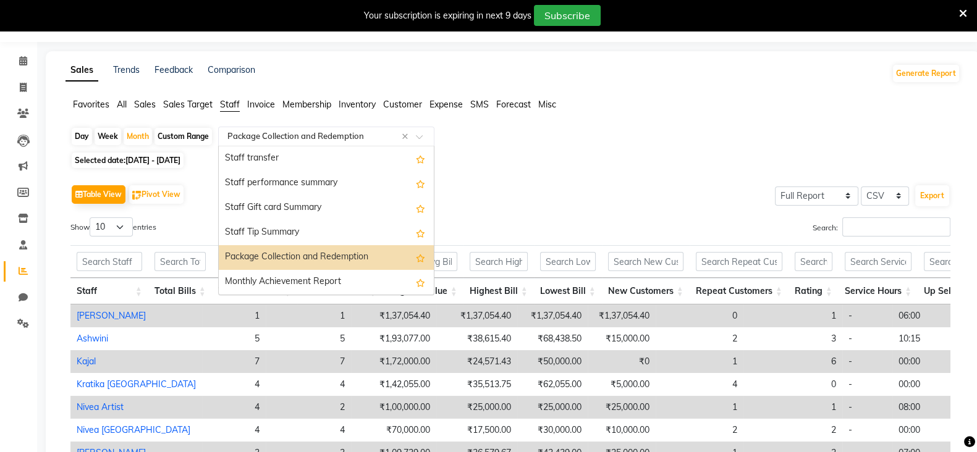
click at [268, 258] on div "Package Collection and Redemption" at bounding box center [326, 257] width 215 height 25
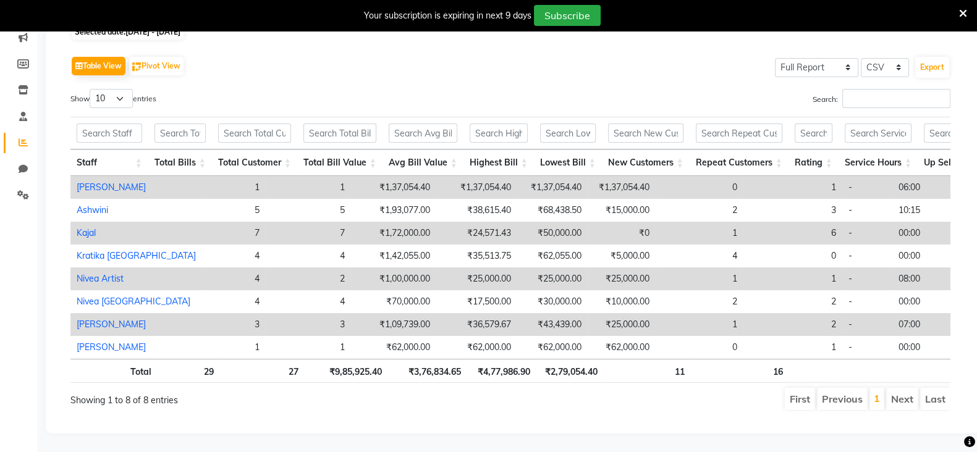
scroll to position [0, 0]
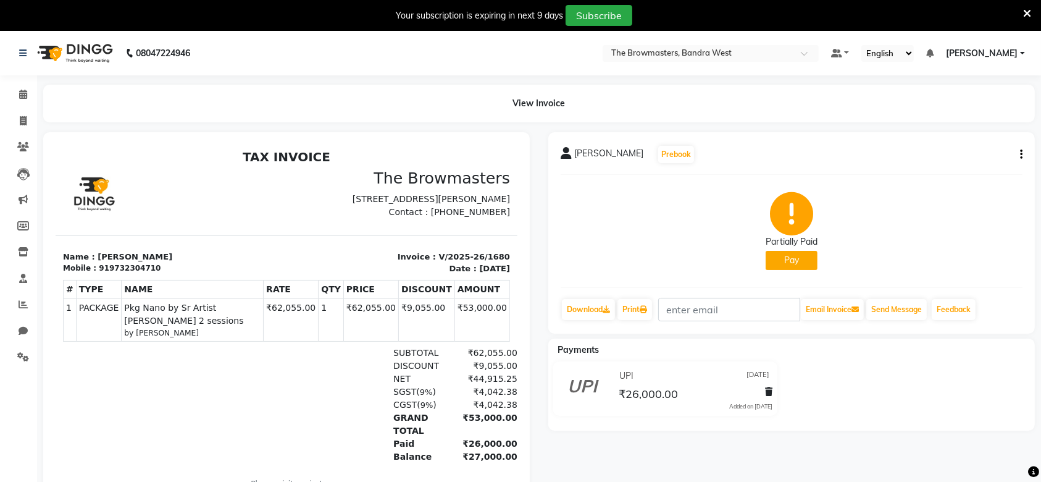
click at [777, 261] on button "Pay" at bounding box center [792, 260] width 52 height 19
select select "41"
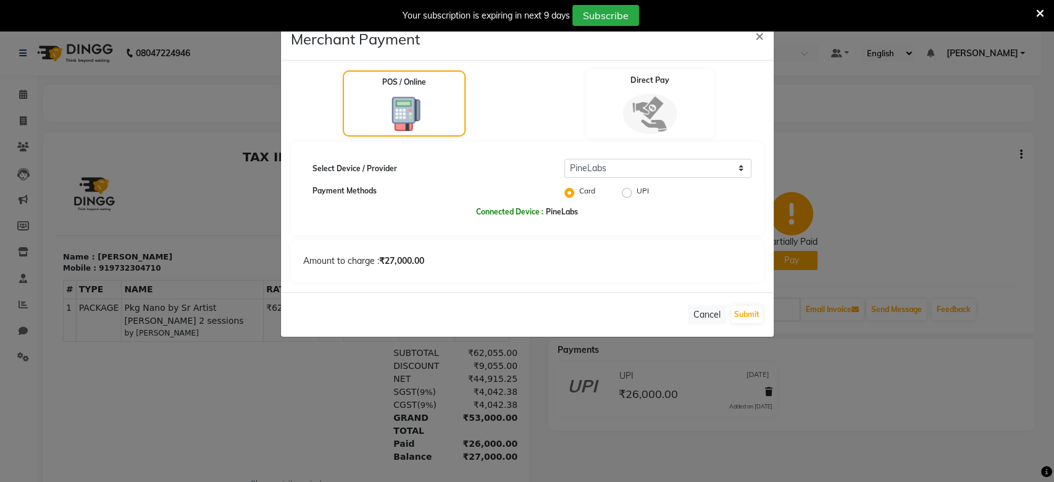
click at [654, 111] on img at bounding box center [650, 113] width 54 height 41
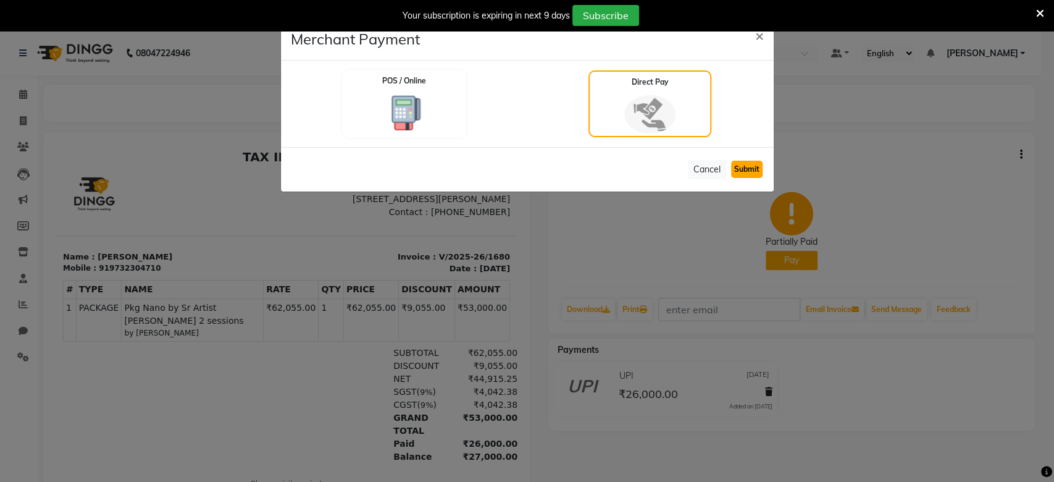
click at [736, 168] on button "Submit" at bounding box center [747, 169] width 32 height 17
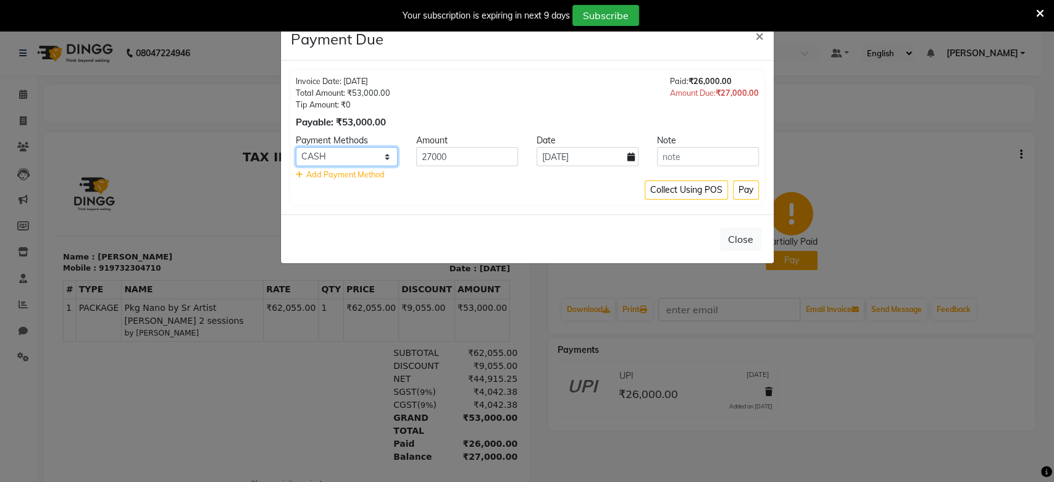
click at [379, 151] on select "Bank GPay UPI CASH CARD" at bounding box center [347, 156] width 102 height 19
click at [296, 147] on select "Bank GPay UPI CASH CARD" at bounding box center [347, 156] width 102 height 19
click at [307, 164] on select "Bank GPay UPI CASH CARD" at bounding box center [347, 156] width 102 height 19
select select "2"
click at [296, 147] on select "Bank GPay UPI CASH CARD" at bounding box center [347, 156] width 102 height 19
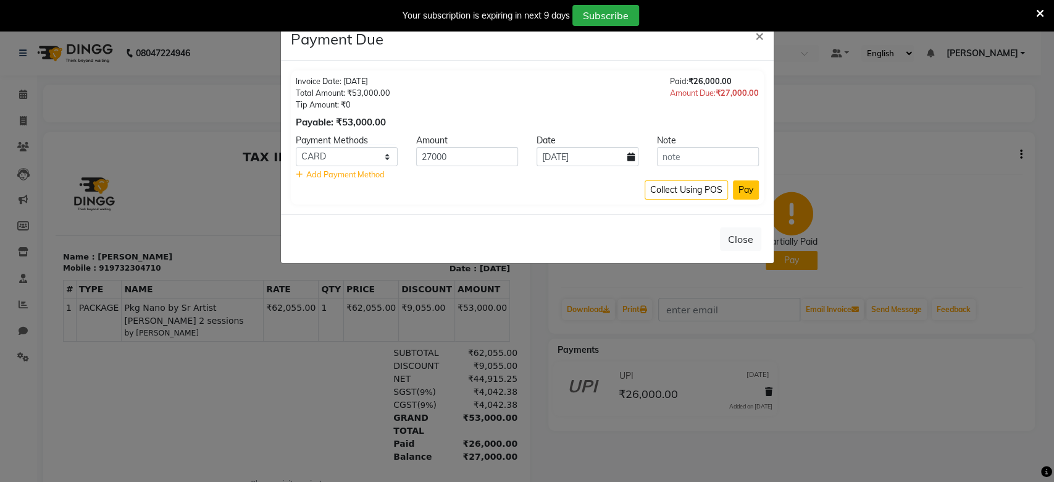
click at [743, 191] on button "Pay" at bounding box center [746, 189] width 26 height 19
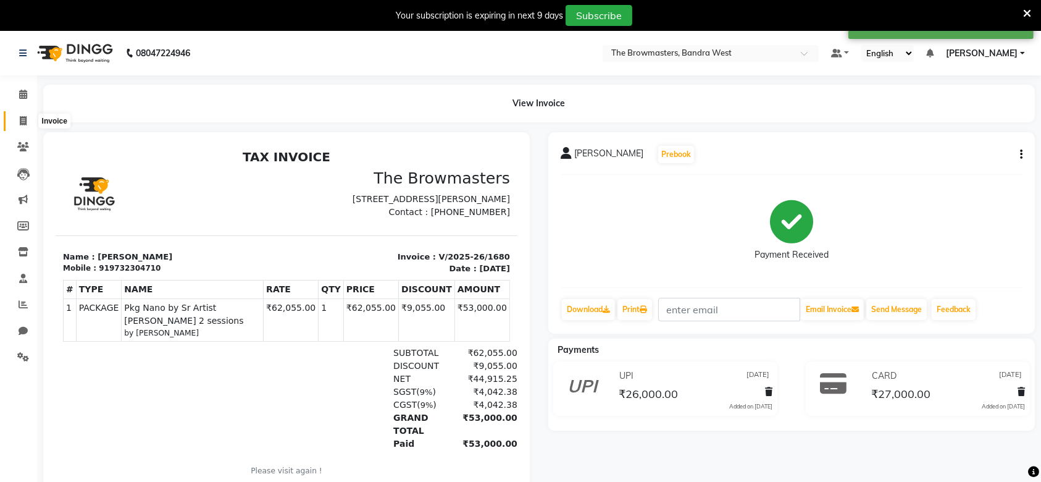
click at [27, 124] on span at bounding box center [23, 121] width 22 height 14
select select "6949"
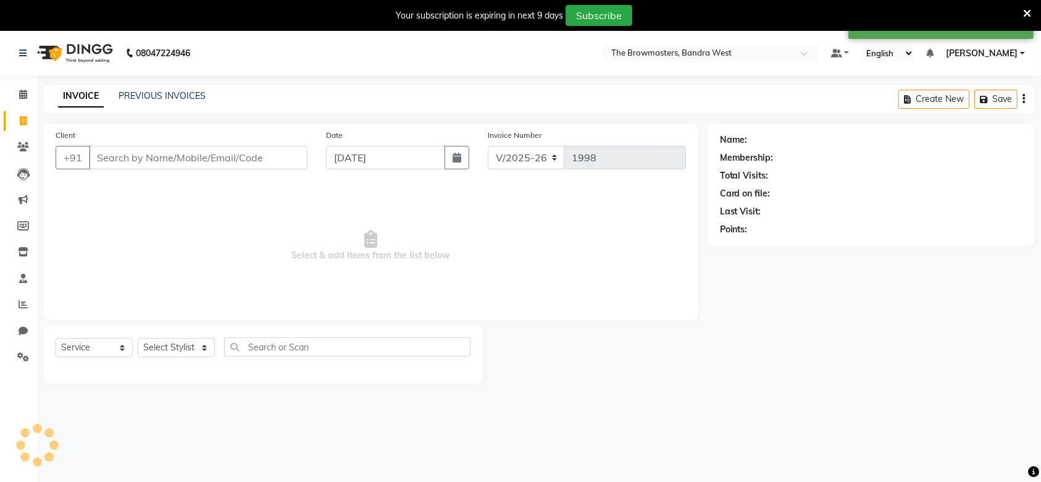
scroll to position [30, 0]
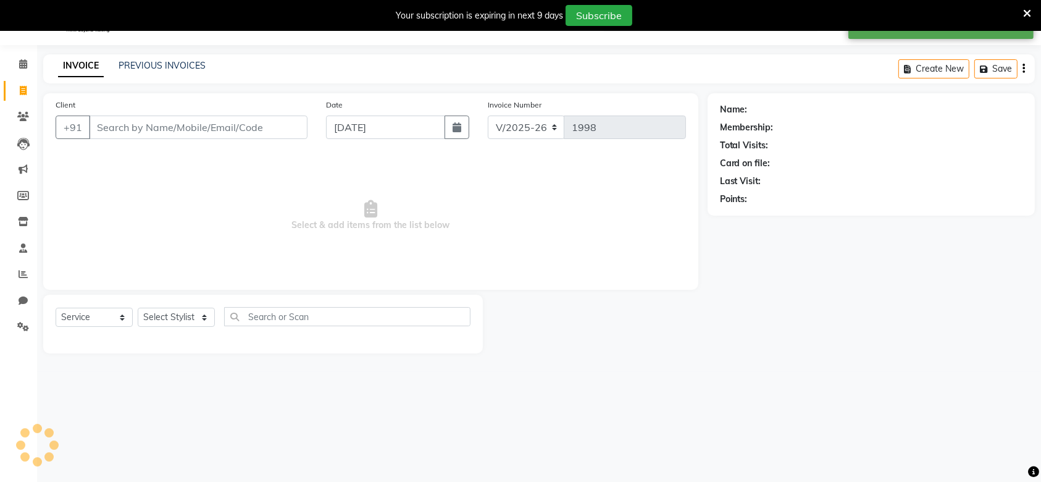
select select "package"
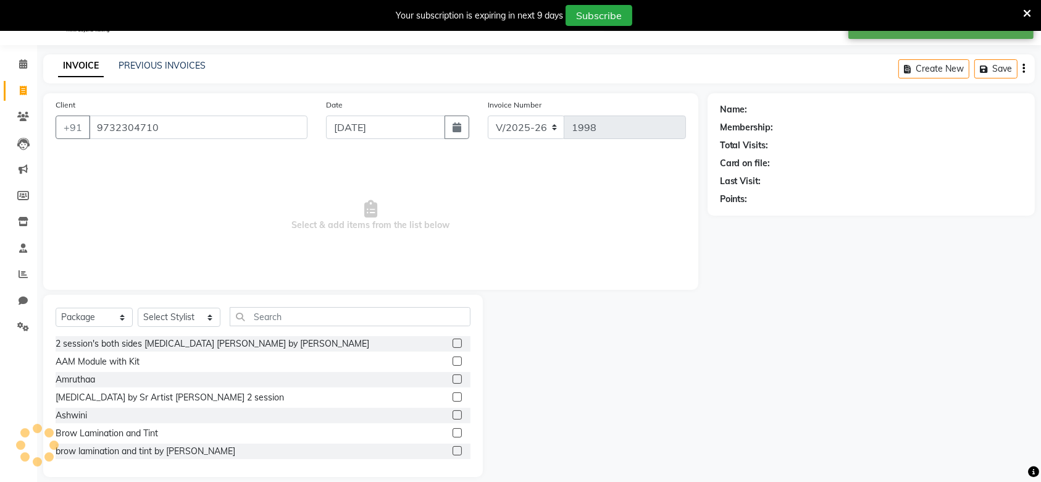
type input "9732304710"
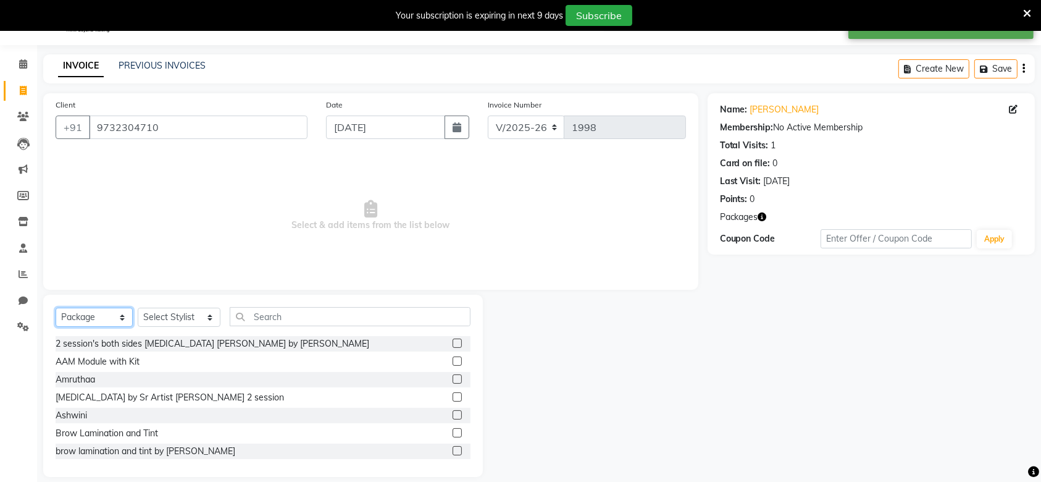
click at [95, 313] on select "Select Service Product Membership Package Voucher Prepaid Gift Card" at bounding box center [94, 317] width 77 height 19
click at [56, 308] on select "Select Service Product Membership Package Voucher Prepaid Gift Card" at bounding box center [94, 317] width 77 height 19
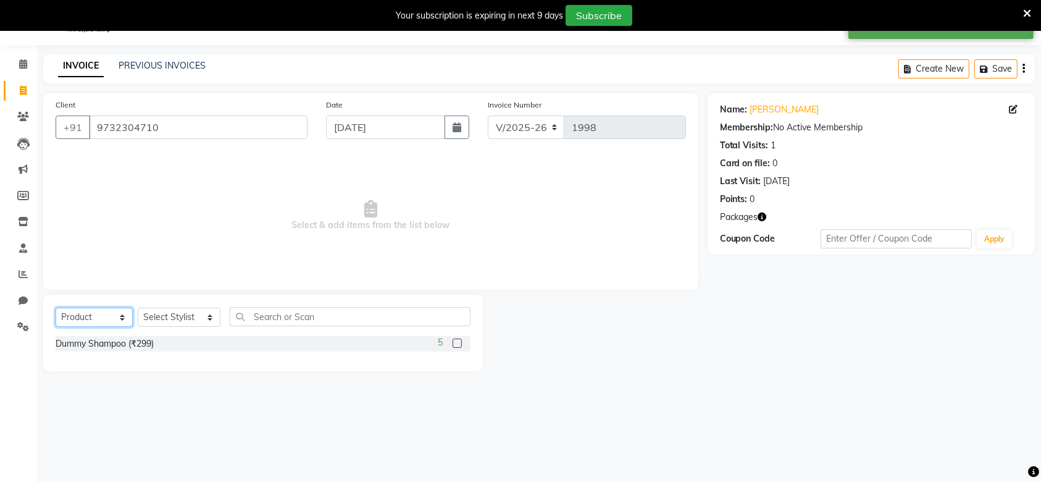
click at [117, 313] on select "Select Service Product Membership Package Voucher Prepaid Gift Card" at bounding box center [94, 317] width 77 height 19
select select "service"
click at [56, 308] on select "Select Service Product Membership Package Voucher Prepaid Gift Card" at bounding box center [94, 317] width 77 height 19
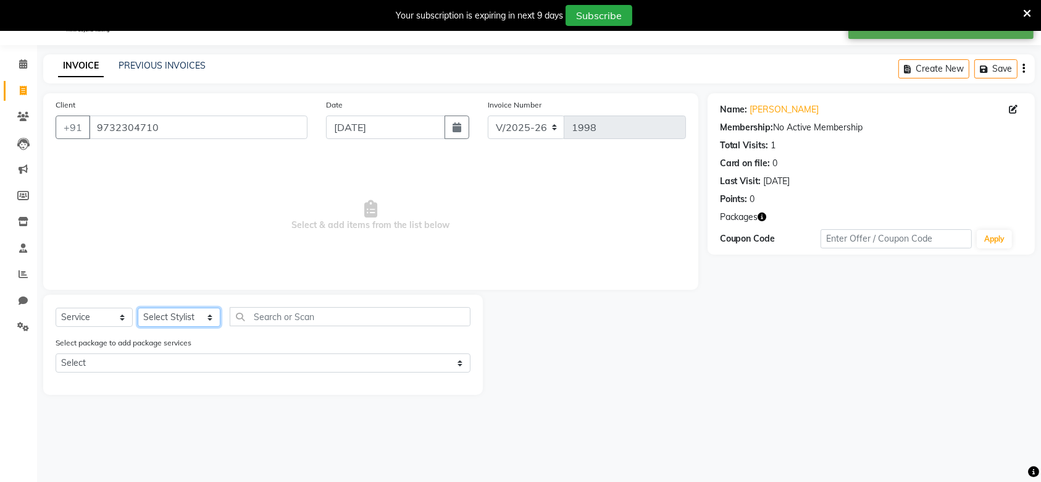
click at [196, 321] on select "Select Stylist [PERSON_NAME] SUPPORT Jyoti Kajal Kratika Kratika Mumbai [PERSON…" at bounding box center [179, 317] width 83 height 19
select select "64307"
click at [138, 308] on select "Select Stylist [PERSON_NAME] SUPPORT Jyoti Kajal Kratika Kratika Mumbai [PERSON…" at bounding box center [179, 317] width 83 height 19
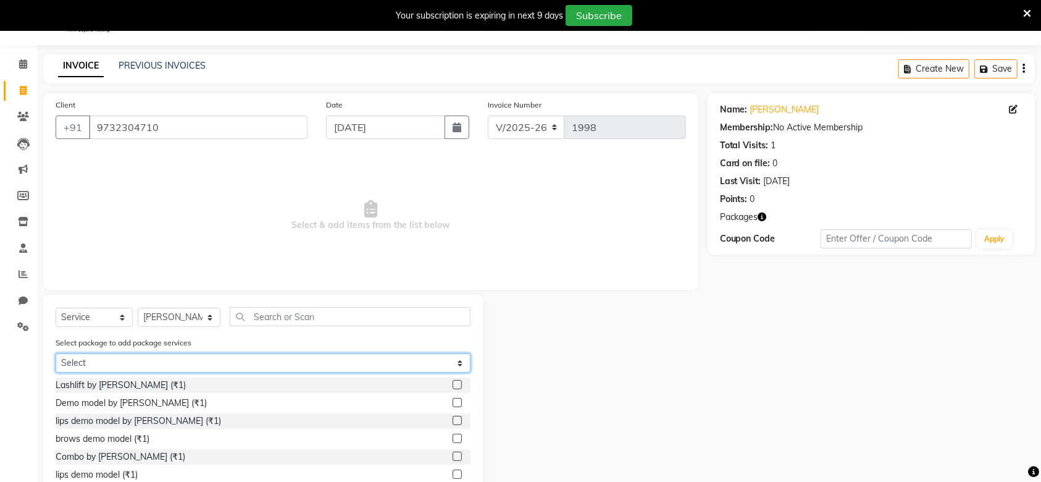
click at [209, 368] on select "Select Pkg Nano by Sr Artist [PERSON_NAME] 2 sessions" at bounding box center [263, 362] width 415 height 19
select select "1: Object"
click at [56, 353] on select "Select Pkg Nano by Sr Artist Roshani 2 sessions" at bounding box center [263, 362] width 415 height 19
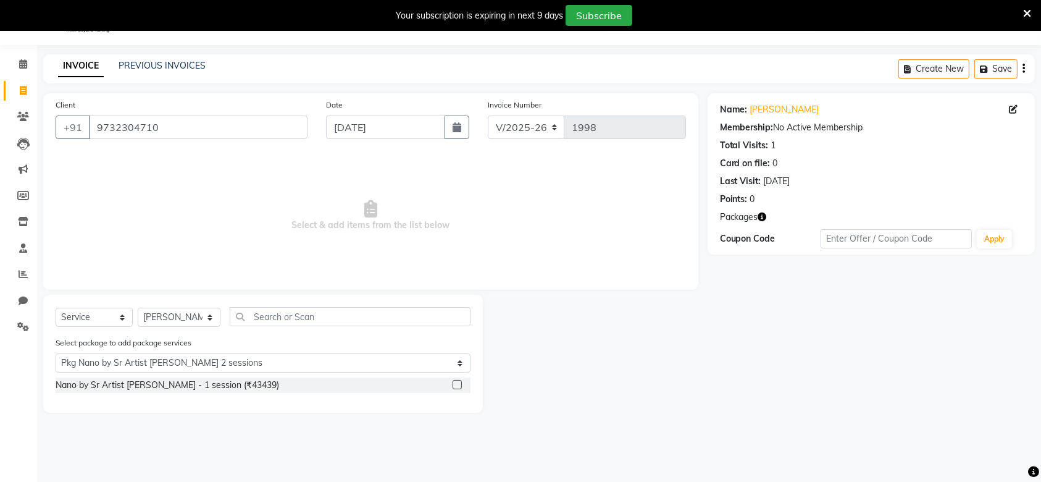
click at [458, 382] on label at bounding box center [457, 384] width 9 height 9
click at [458, 382] on input "checkbox" at bounding box center [457, 385] width 8 height 8
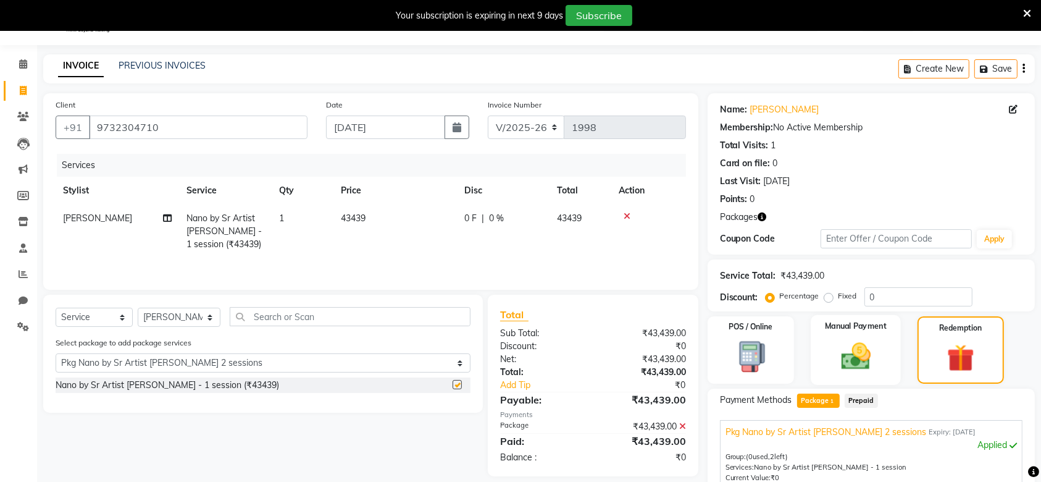
checkbox input "false"
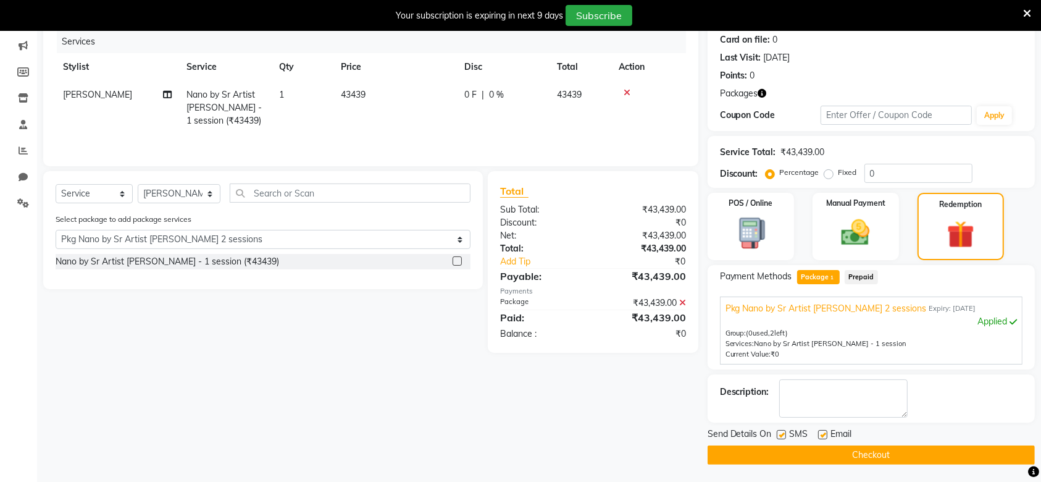
click at [779, 430] on label at bounding box center [781, 434] width 9 height 9
click at [779, 431] on input "checkbox" at bounding box center [781, 435] width 8 height 8
checkbox input "false"
click at [823, 434] on label at bounding box center [822, 434] width 9 height 9
click at [823, 434] on input "checkbox" at bounding box center [822, 435] width 8 height 8
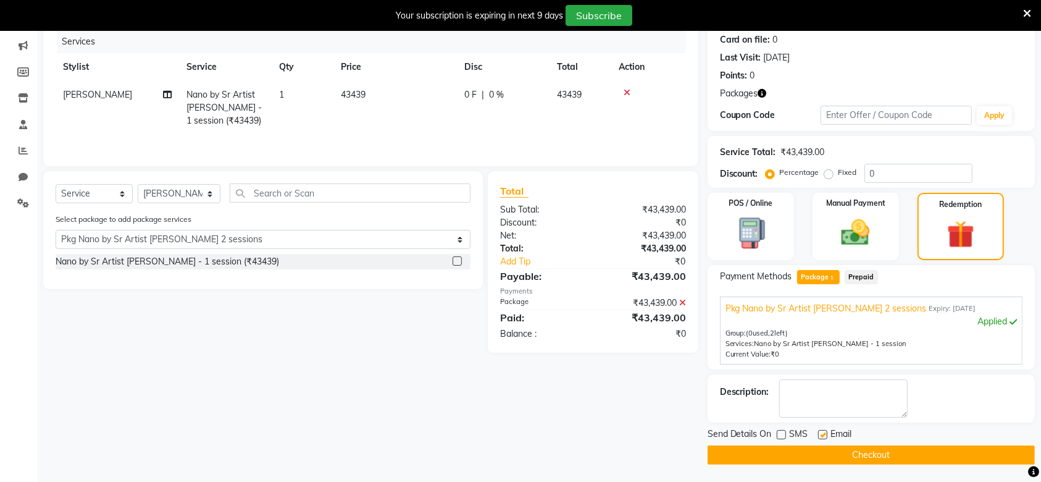
checkbox input "false"
click at [847, 451] on button "Checkout" at bounding box center [871, 454] width 327 height 19
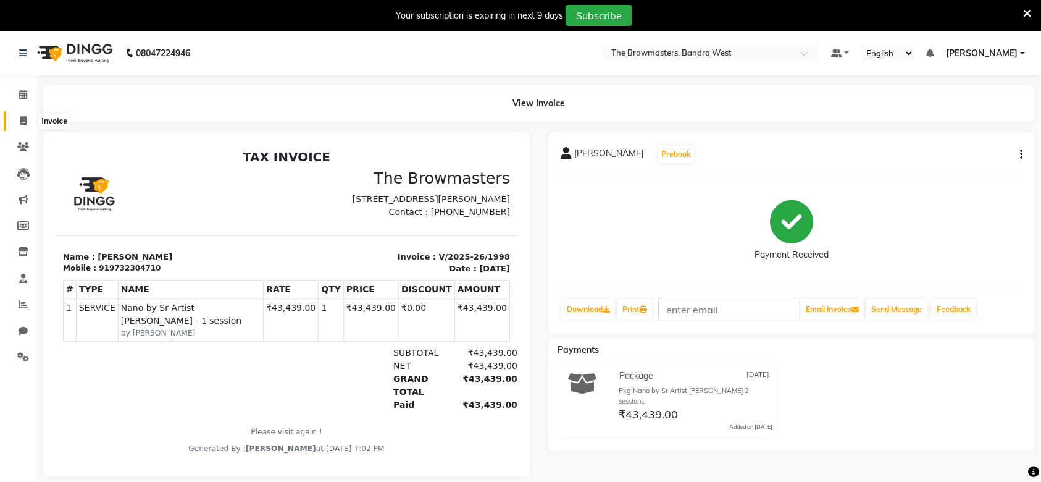
click at [25, 122] on icon at bounding box center [23, 120] width 7 height 9
select select "6949"
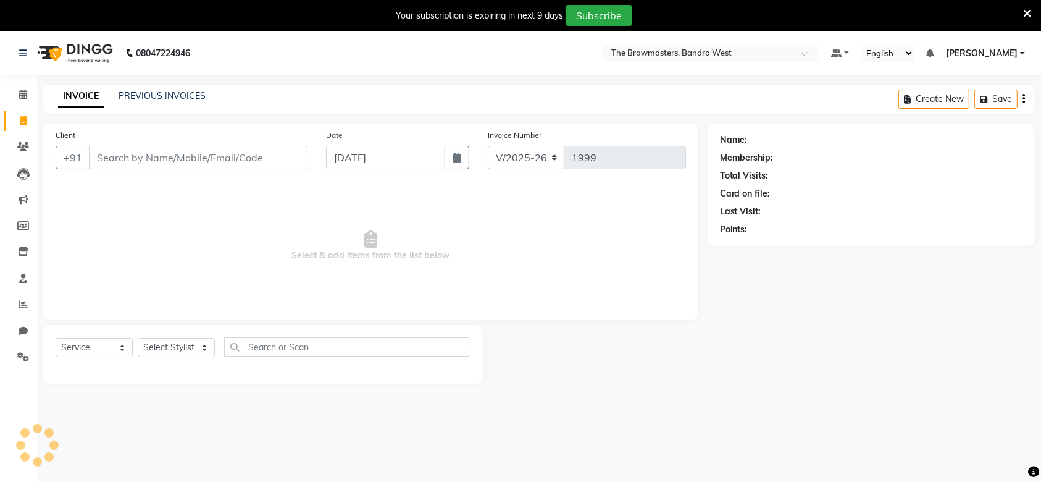
scroll to position [30, 0]
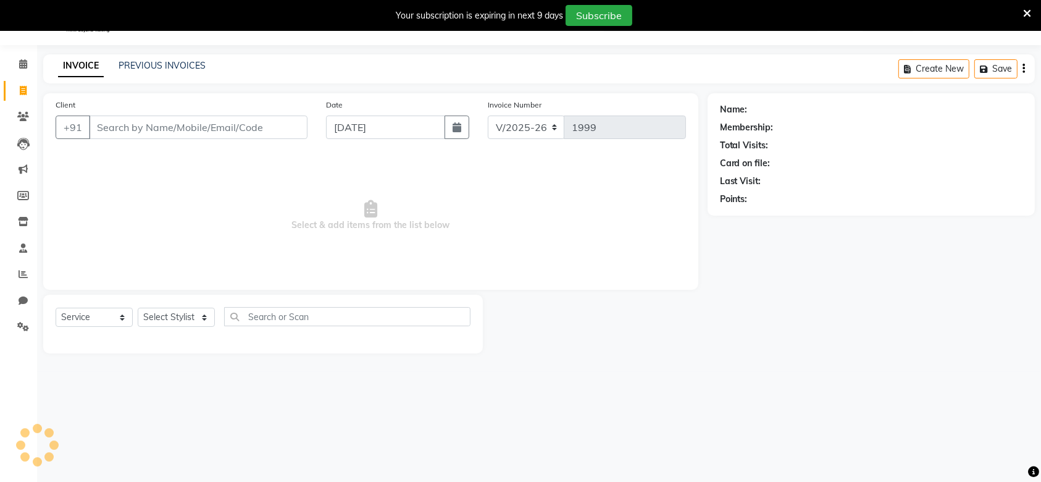
select select "package"
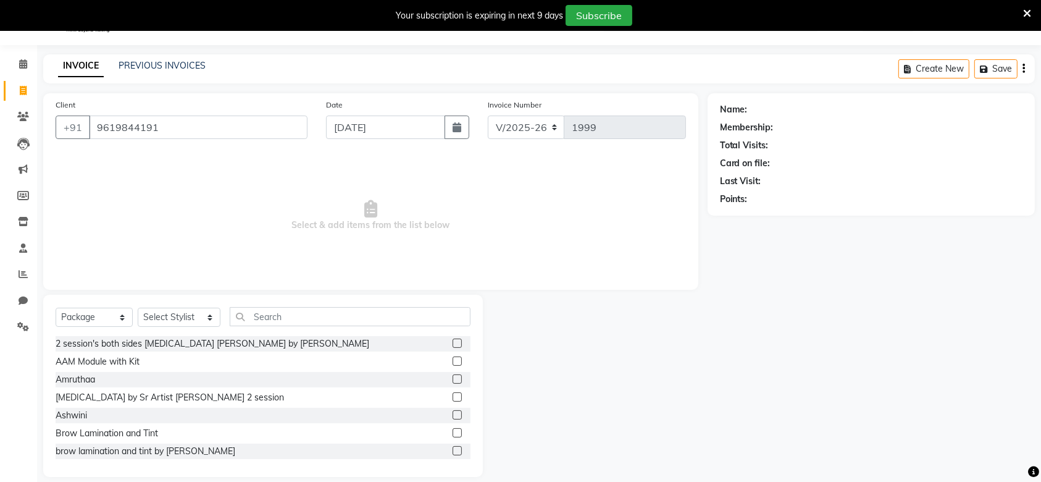
type input "9619844191"
click at [177, 321] on select "Select Stylist Ashmeey Singghai Ashwini Ayushi DINGG SUPPORT Jyoti Kajal Kratik…" at bounding box center [179, 317] width 83 height 19
select select "64301"
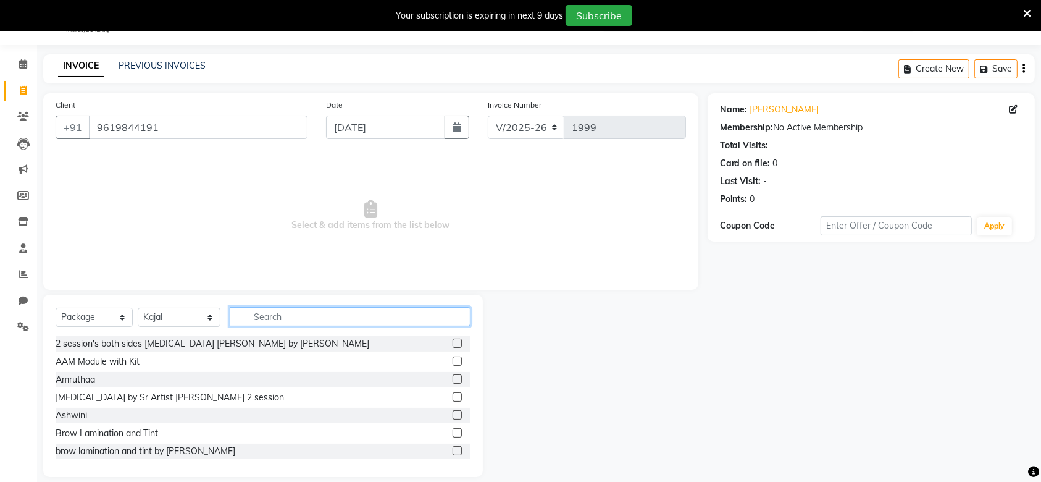
click at [321, 309] on input "text" at bounding box center [350, 316] width 241 height 19
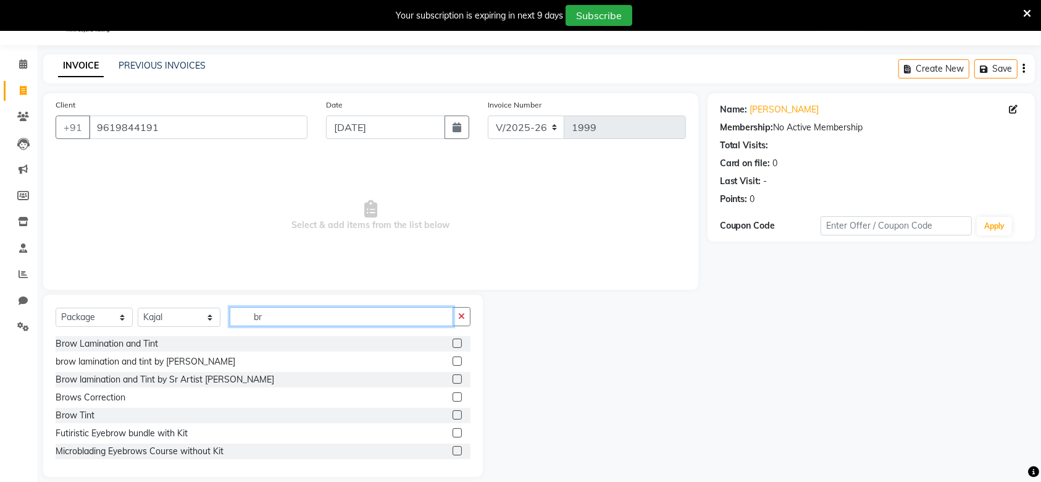
type input "b"
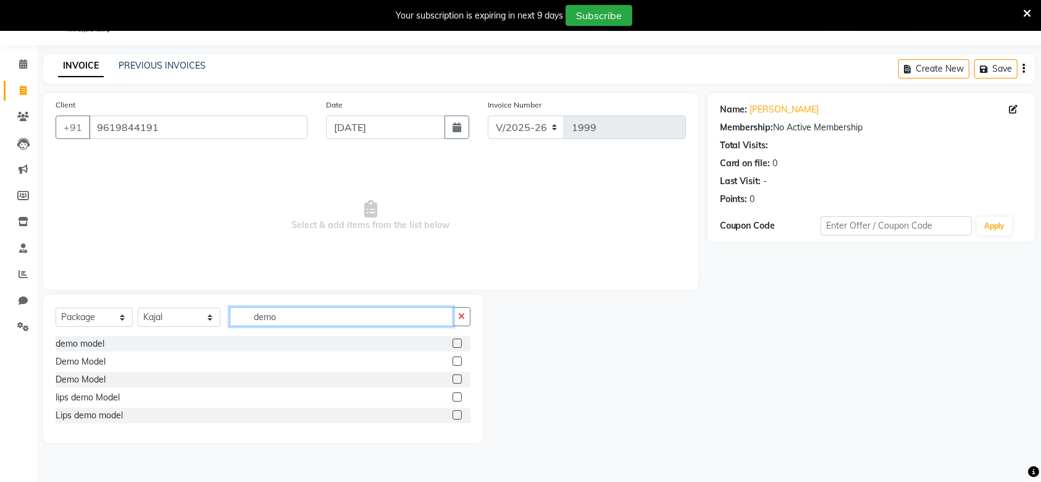
type input "demo"
click at [457, 380] on label at bounding box center [457, 378] width 9 height 9
click at [457, 380] on input "checkbox" at bounding box center [457, 380] width 8 height 8
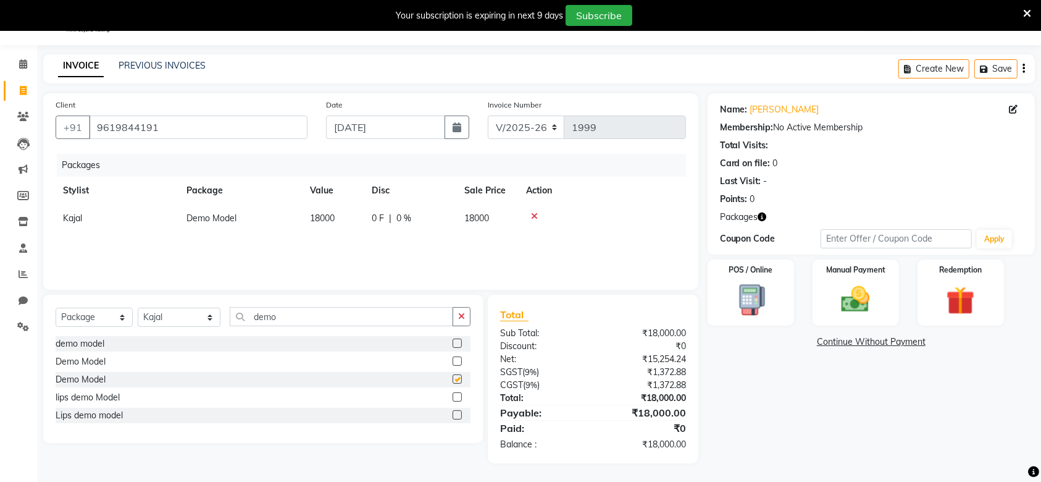
checkbox input "false"
click at [534, 217] on icon at bounding box center [534, 216] width 7 height 9
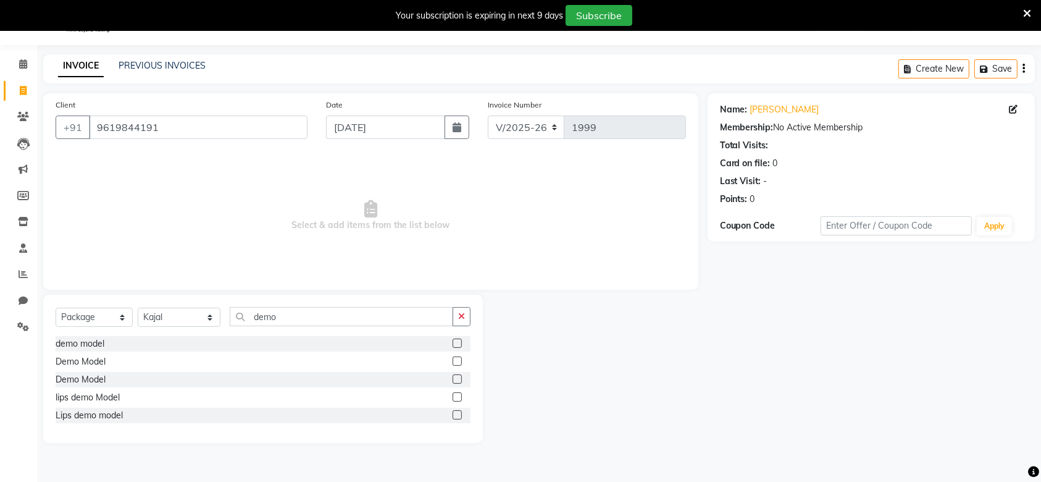
click at [460, 361] on label at bounding box center [457, 360] width 9 height 9
click at [460, 361] on input "checkbox" at bounding box center [457, 362] width 8 height 8
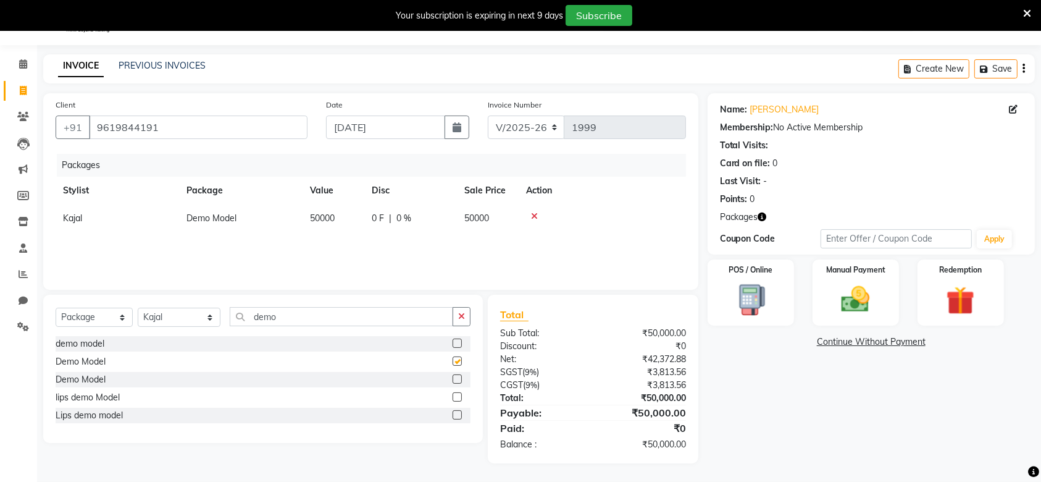
checkbox input "false"
click at [397, 219] on span "0 %" at bounding box center [404, 218] width 15 height 13
select select "64301"
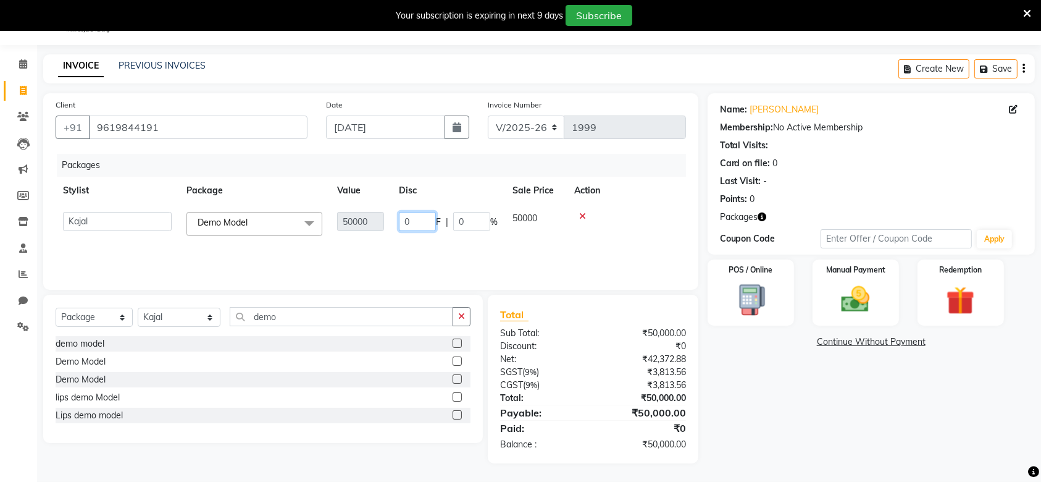
click at [415, 215] on input "0" at bounding box center [417, 221] width 37 height 19
type input "35000"
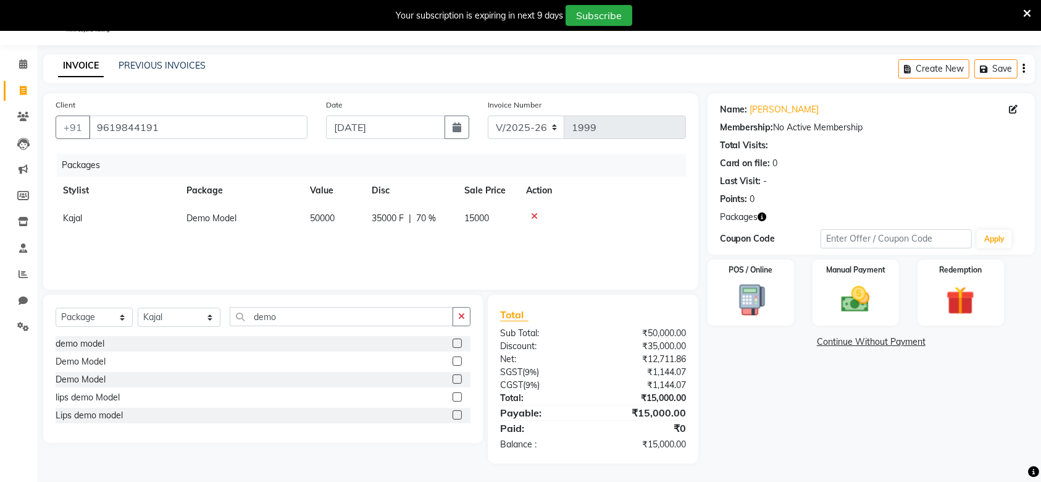
click at [457, 250] on div "Packages Stylist Package Value Disc Sale Price Action Kajal Demo Model 50000 35…" at bounding box center [371, 216] width 631 height 124
click at [832, 305] on img at bounding box center [856, 299] width 48 height 34
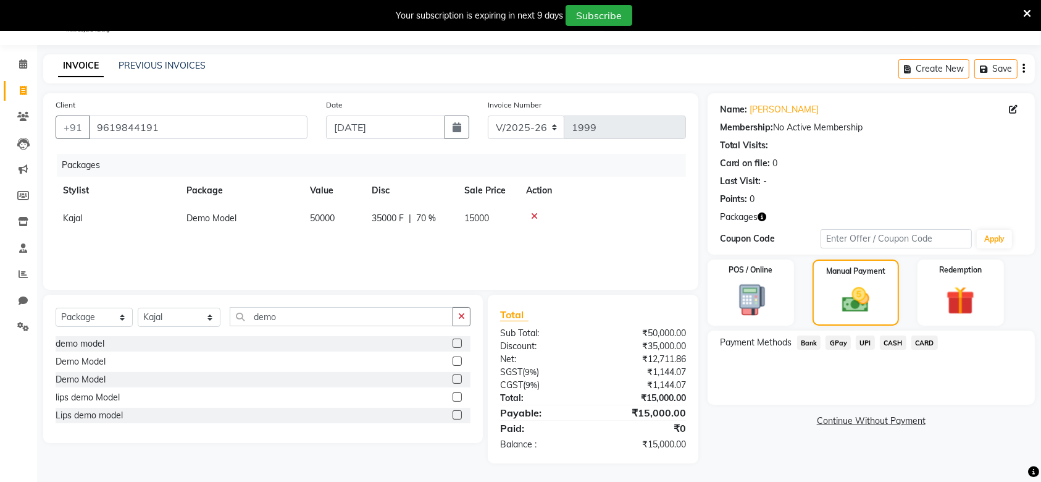
click at [890, 339] on span "CASH" at bounding box center [893, 342] width 27 height 14
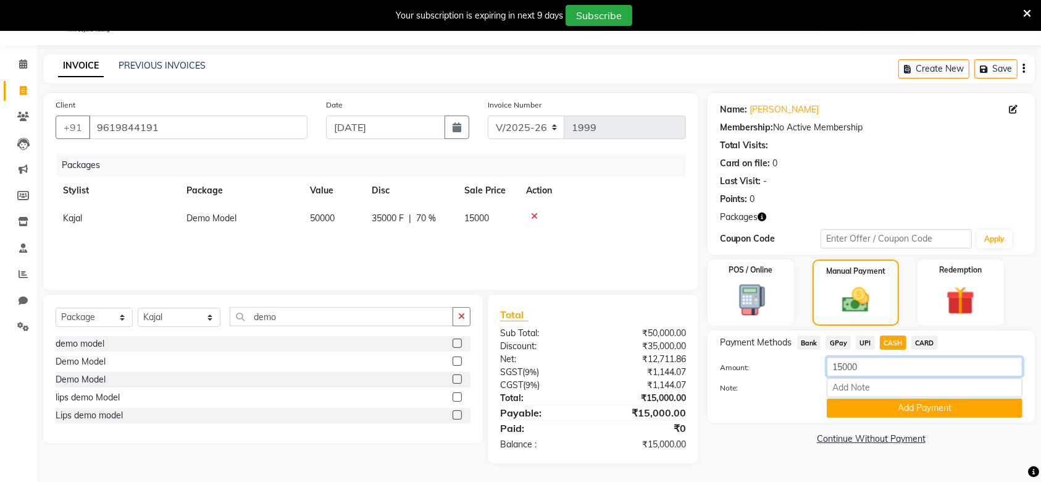
click at [894, 358] on input "15000" at bounding box center [925, 366] width 196 height 19
paste input "9619844191"
type input "9619844191"
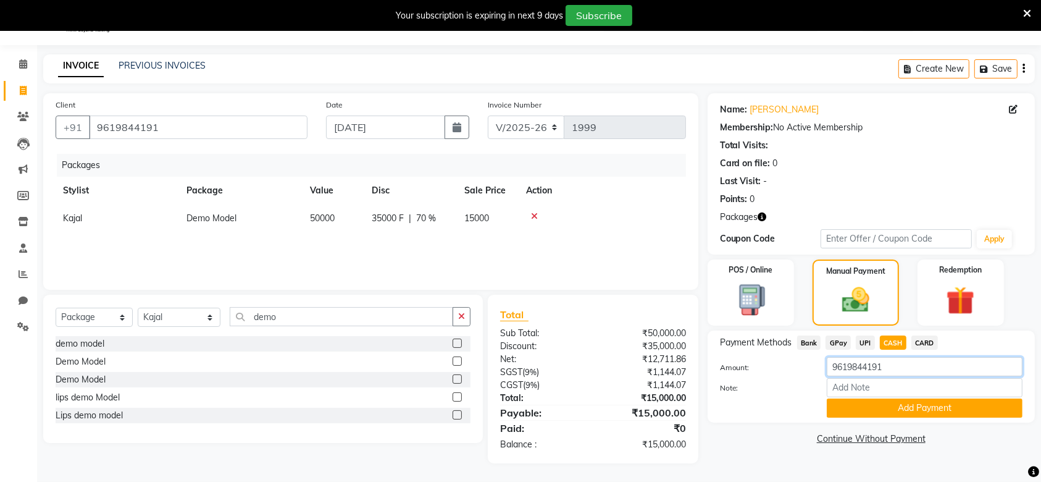
click at [894, 358] on input "9619844191" at bounding box center [925, 366] width 196 height 19
paste input "2000"
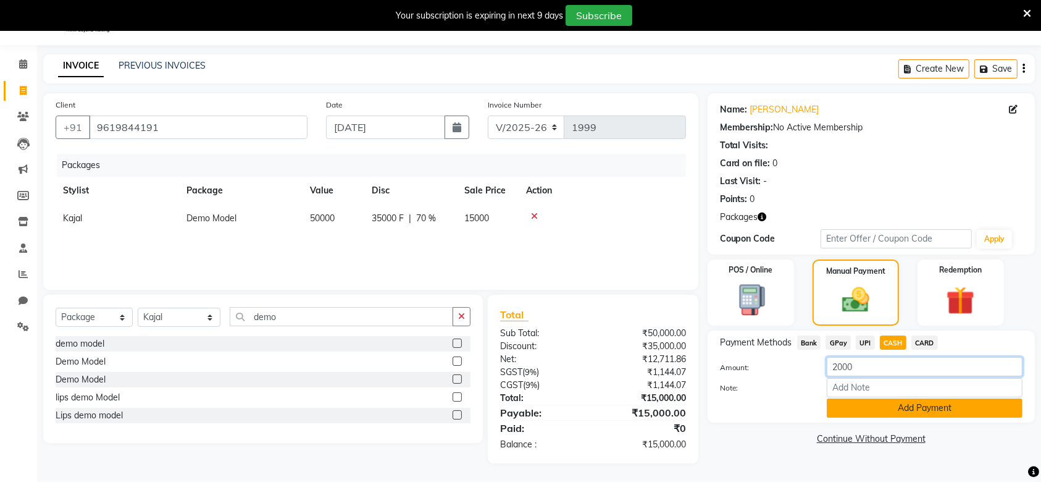
type input "2000"
click at [899, 414] on button "Add Payment" at bounding box center [925, 407] width 196 height 19
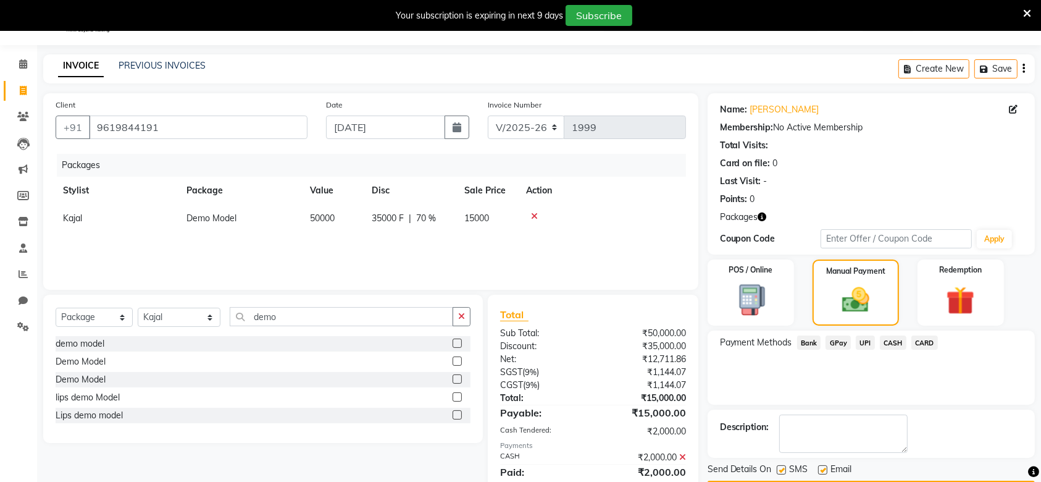
scroll to position [74, 0]
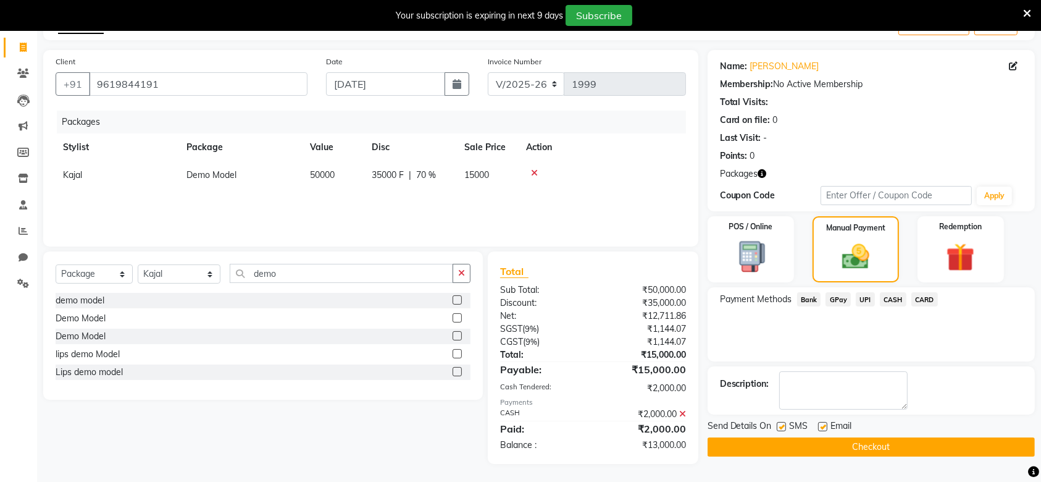
click at [783, 427] on label at bounding box center [781, 426] width 9 height 9
click at [783, 427] on input "checkbox" at bounding box center [781, 427] width 8 height 8
checkbox input "false"
click at [823, 431] on div at bounding box center [822, 428] width 8 height 13
click at [827, 426] on div "Email" at bounding box center [840, 426] width 44 height 15
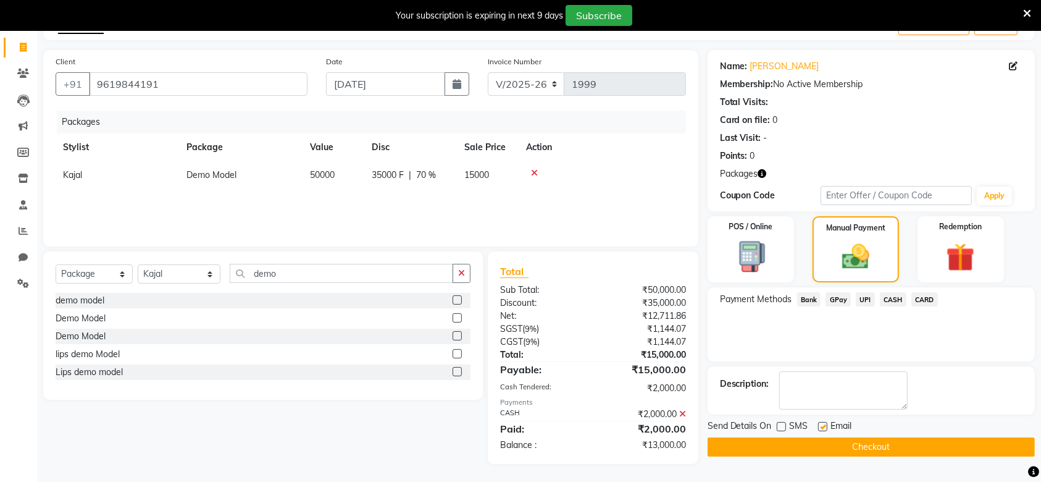
click at [825, 424] on label at bounding box center [822, 426] width 9 height 9
click at [825, 424] on input "checkbox" at bounding box center [822, 427] width 8 height 8
checkbox input "false"
click at [845, 447] on button "Checkout" at bounding box center [871, 446] width 327 height 19
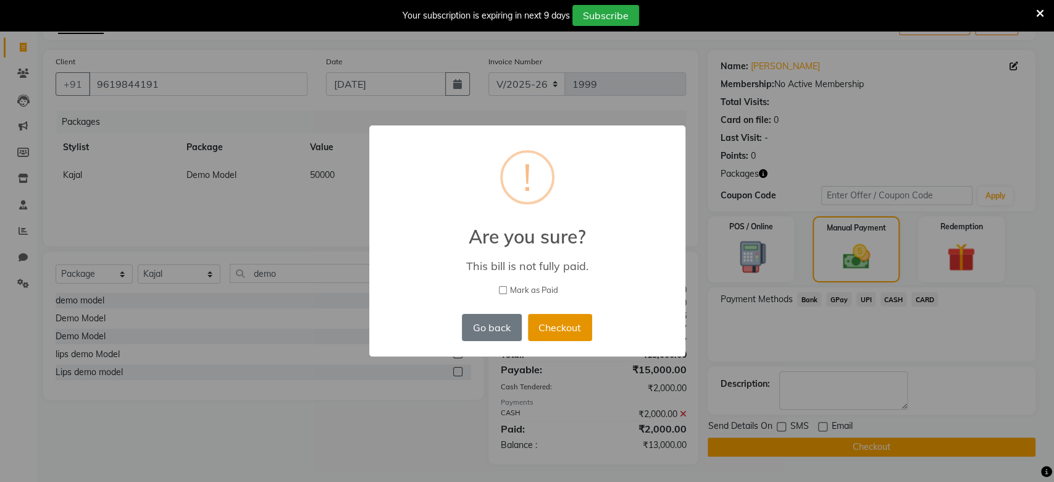
click at [562, 328] on button "Checkout" at bounding box center [560, 327] width 64 height 27
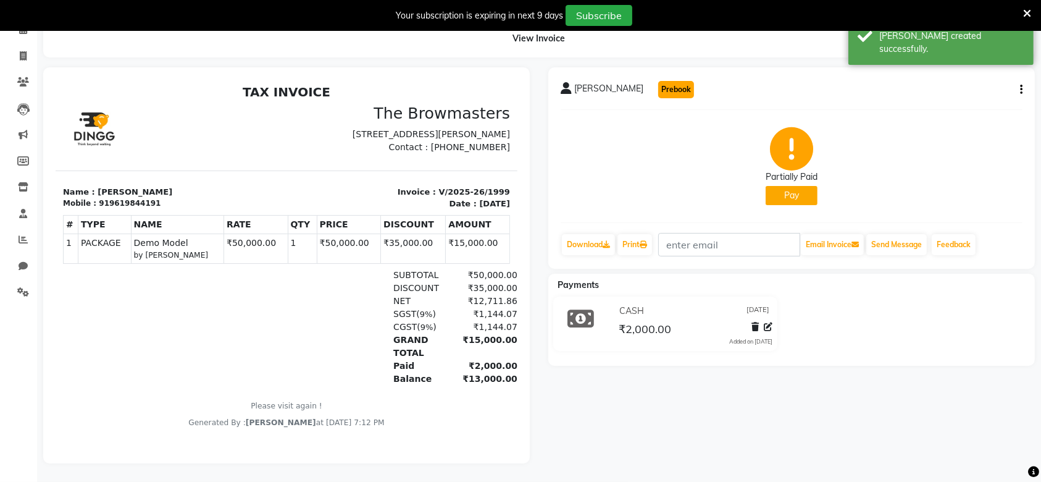
click at [658, 81] on button "Prebook" at bounding box center [676, 89] width 36 height 17
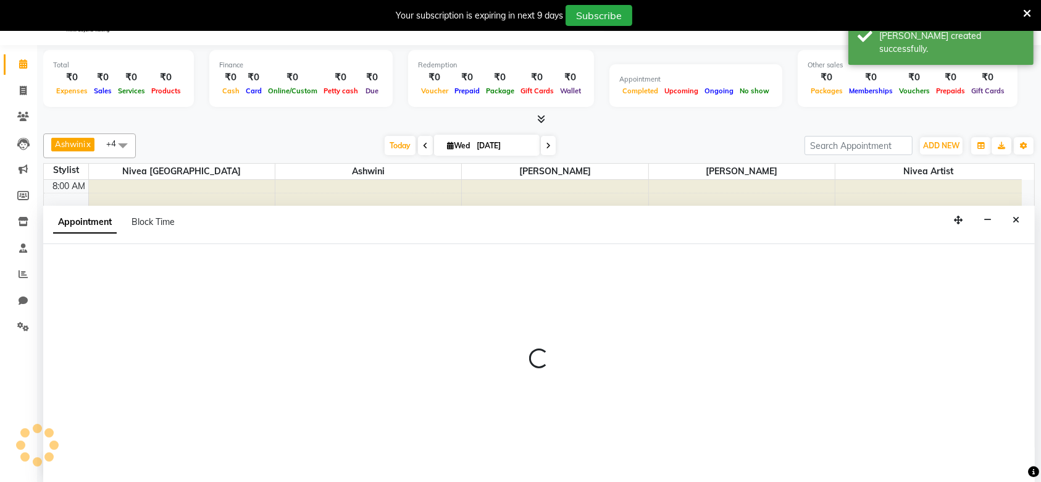
scroll to position [31, 0]
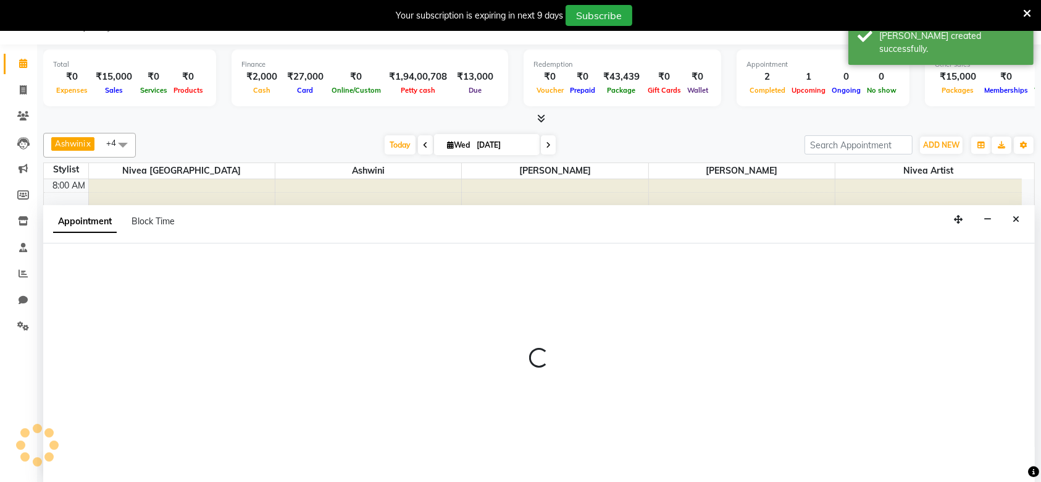
select select "540"
select select "tentative"
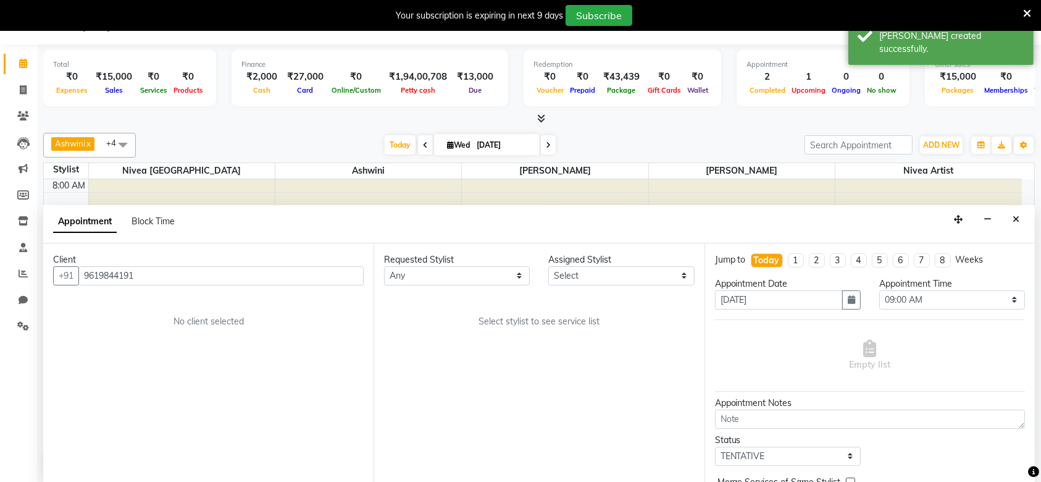
scroll to position [435, 0]
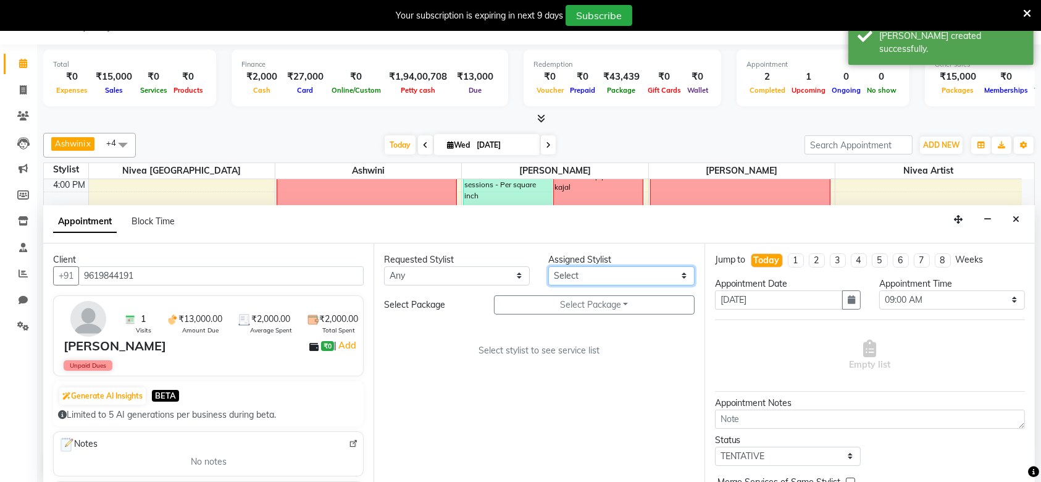
click at [625, 279] on select "Select Ashmeey Singghai Ashwini Ayushi Jyoti Kajal Kratika Kratika Mumbai Nivea…" at bounding box center [621, 275] width 146 height 19
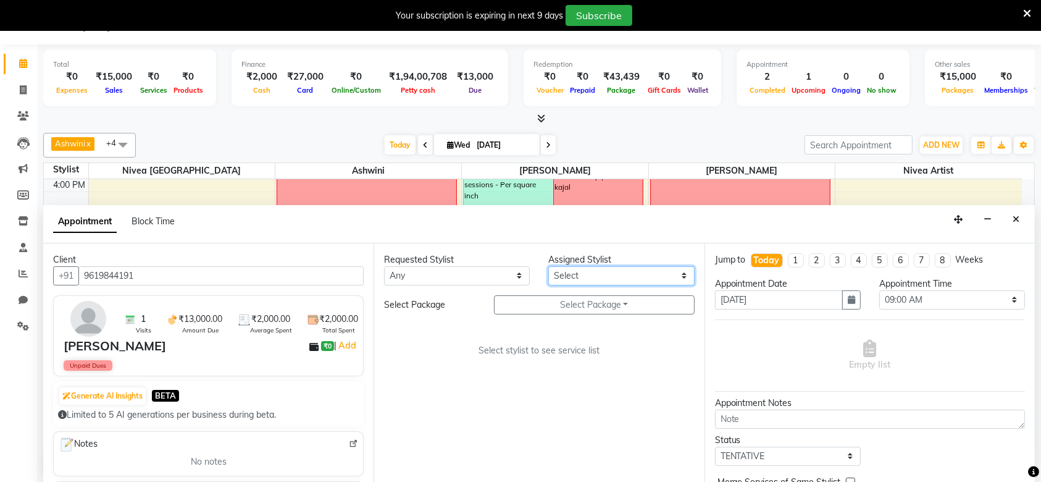
click at [607, 269] on select "Select Ashmeey Singghai Ashwini Ayushi Jyoti Kajal Kratika Kratika Mumbai Nivea…" at bounding box center [621, 275] width 146 height 19
click at [548, 266] on select "Select Ashmeey Singghai Ashwini Ayushi Jyoti Kajal Kratika Kratika Mumbai Nivea…" at bounding box center [621, 275] width 146 height 19
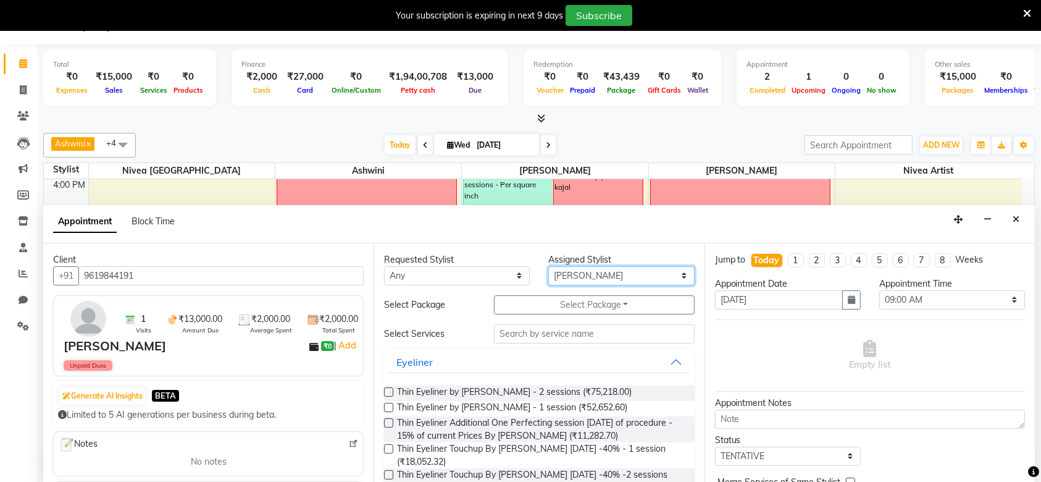
click at [576, 277] on select "Select Ashmeey Singghai Ashwini Ayushi Jyoti Kajal Kratika Kratika Mumbai Nivea…" at bounding box center [621, 275] width 146 height 19
select select "66677"
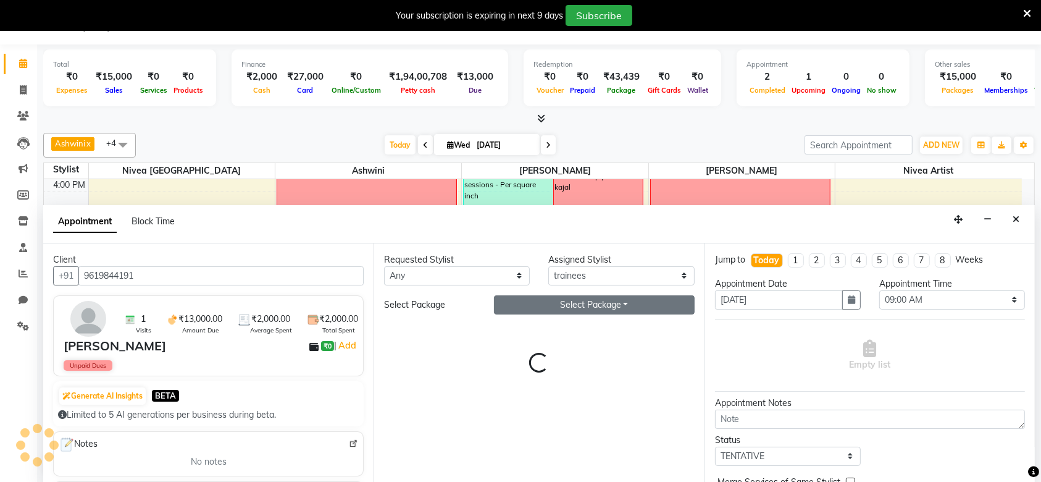
click at [576, 305] on button "Select Package Toggle Dropdown" at bounding box center [594, 304] width 201 height 19
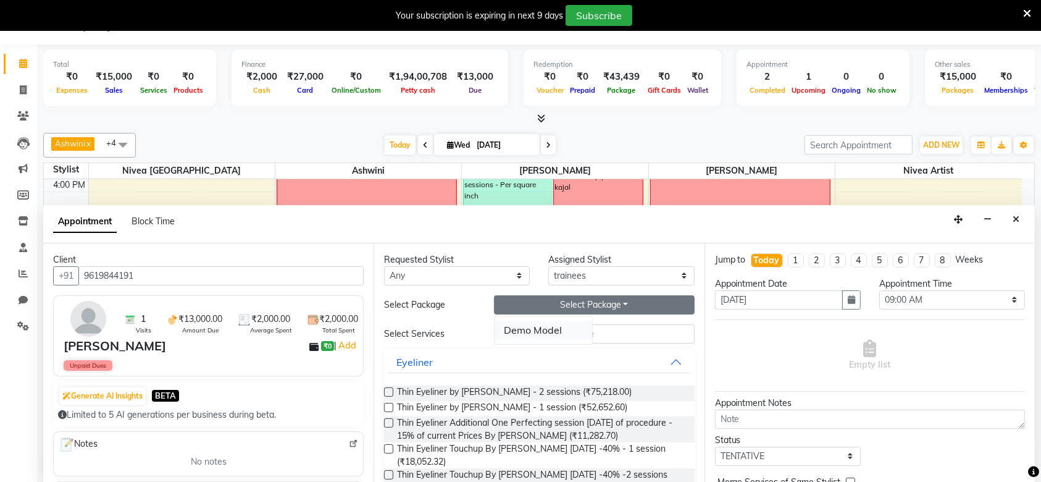
click at [552, 332] on li "Demo Model" at bounding box center [544, 330] width 98 height 18
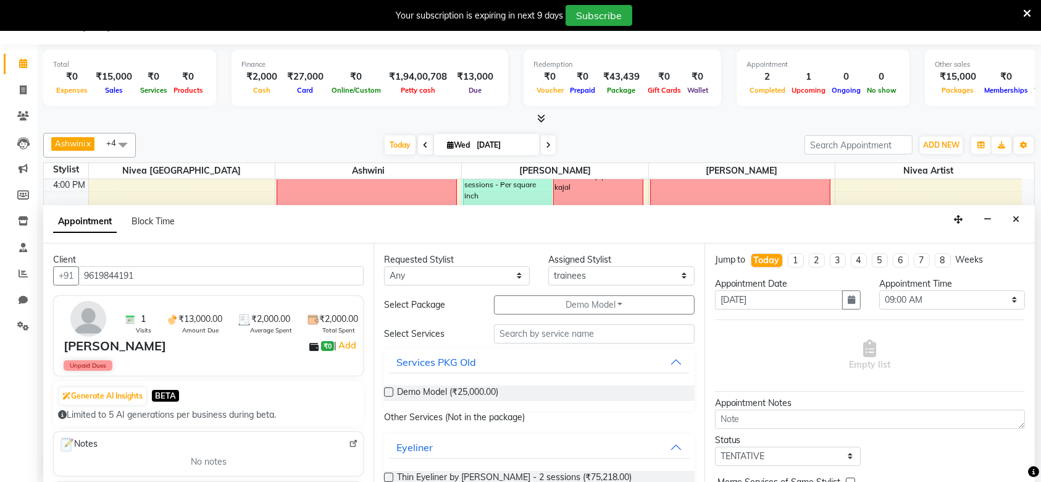
click at [531, 389] on div "Demo Model (₹25,000.00)" at bounding box center [539, 392] width 310 height 15
click at [498, 393] on span "Demo Model (₹25,000.00)" at bounding box center [447, 392] width 101 height 15
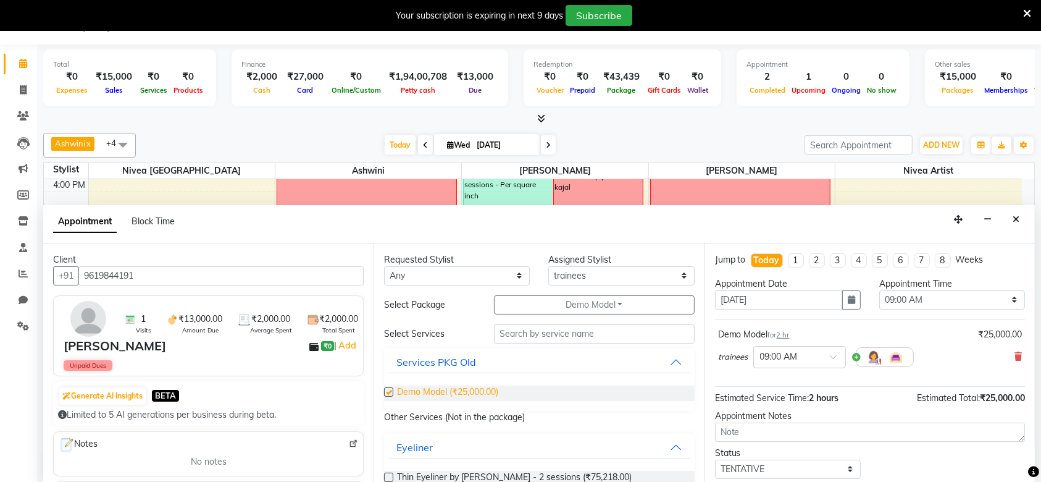
checkbox input "false"
click at [842, 298] on button "button" at bounding box center [851, 299] width 19 height 19
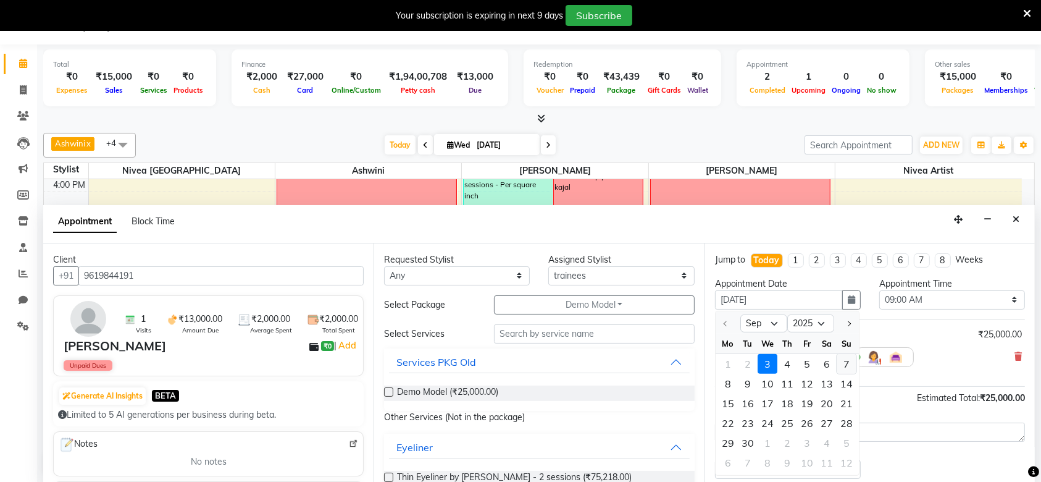
click at [842, 364] on div "7" at bounding box center [847, 363] width 20 height 20
type input "07-09-2025"
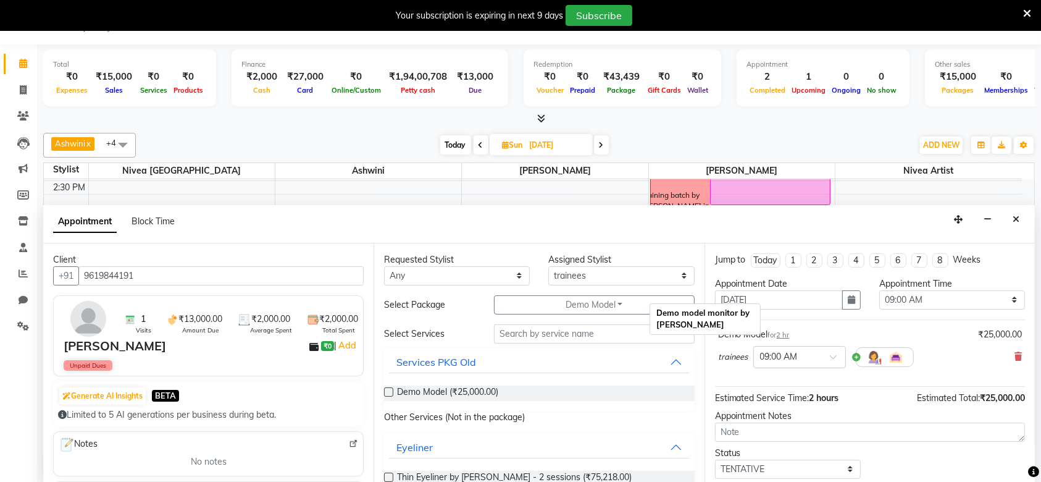
scroll to position [435, 0]
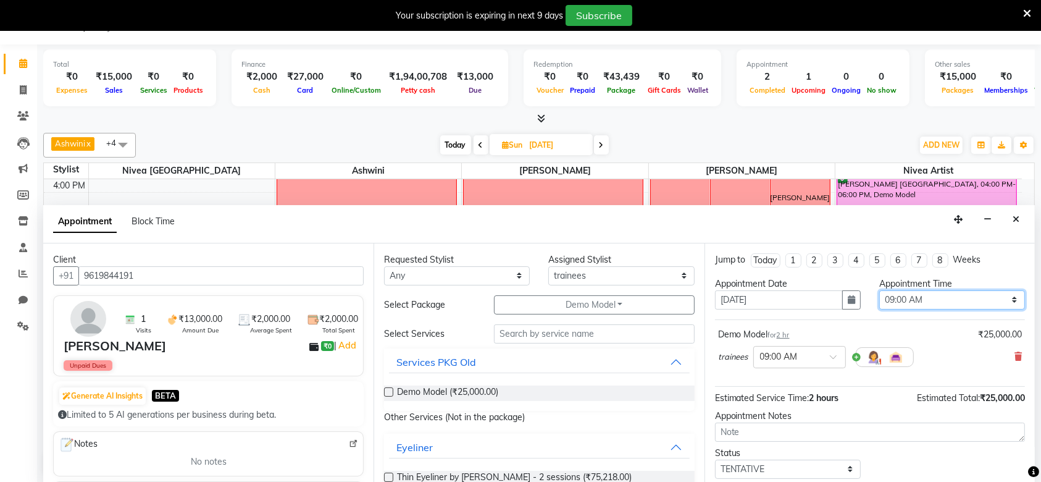
click at [945, 299] on select "Select 09:00 AM 09:15 AM 09:30 AM 09:45 AM 10:00 AM 10:15 AM 10:30 AM 10:45 AM …" at bounding box center [953, 299] width 146 height 19
select select "735"
click at [880, 290] on select "Select 09:00 AM 09:15 AM 09:30 AM 09:45 AM 10:00 AM 10:15 AM 10:30 AM 10:45 AM …" at bounding box center [953, 299] width 146 height 19
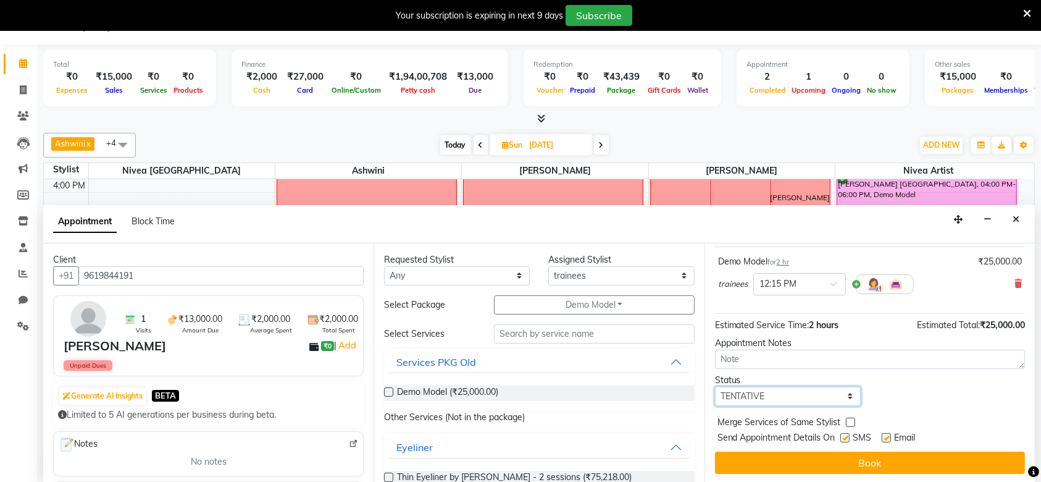
click at [834, 400] on select "Select TENTATIVE CONFIRM UPCOMING" at bounding box center [788, 396] width 146 height 19
select select "confirm booking"
click at [715, 387] on select "Select TENTATIVE CONFIRM UPCOMING" at bounding box center [788, 396] width 146 height 19
click at [850, 442] on div "SMS" at bounding box center [861, 438] width 41 height 15
click at [841, 433] on label at bounding box center [845, 437] width 9 height 9
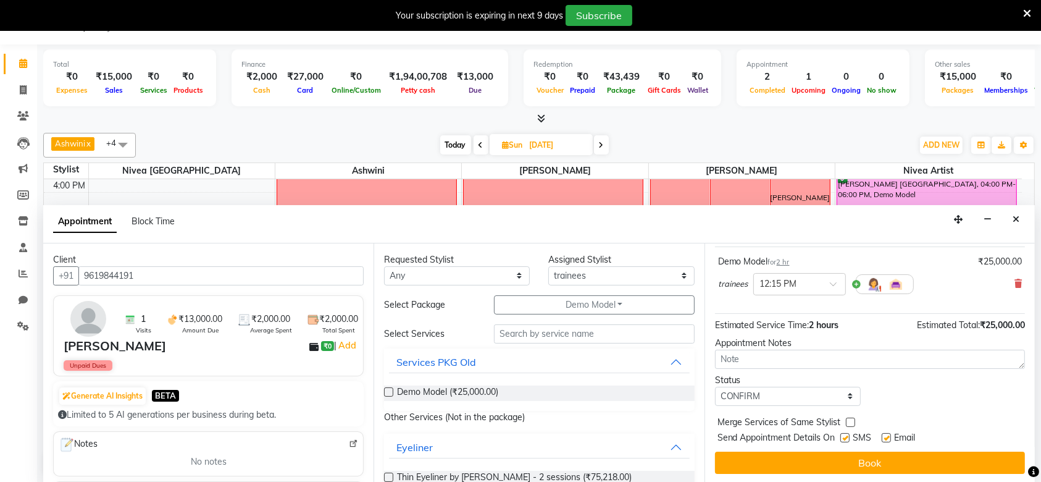
click at [841, 435] on input "checkbox" at bounding box center [845, 439] width 8 height 8
checkbox input "false"
click at [885, 434] on label at bounding box center [886, 437] width 9 height 9
click at [885, 435] on input "checkbox" at bounding box center [886, 439] width 8 height 8
checkbox input "false"
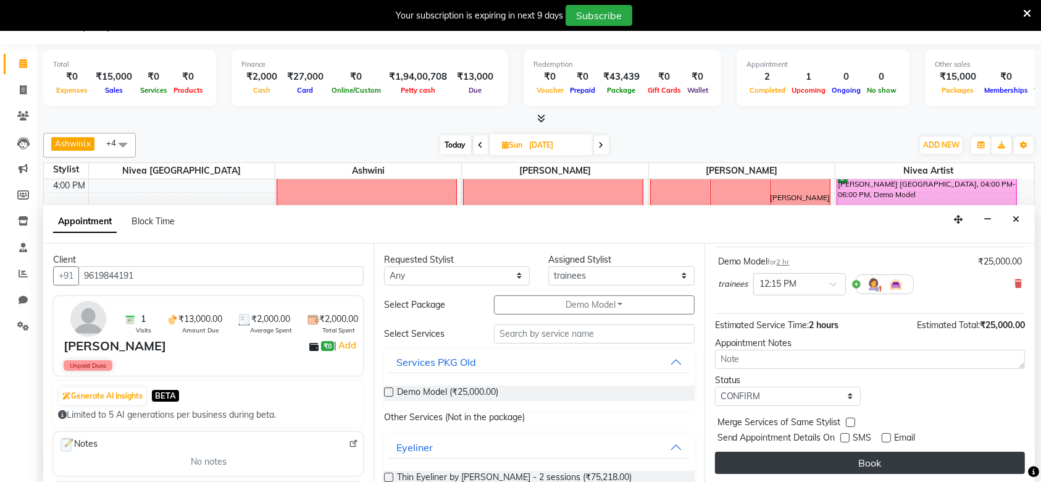
click at [870, 457] on button "Book" at bounding box center [870, 463] width 310 height 22
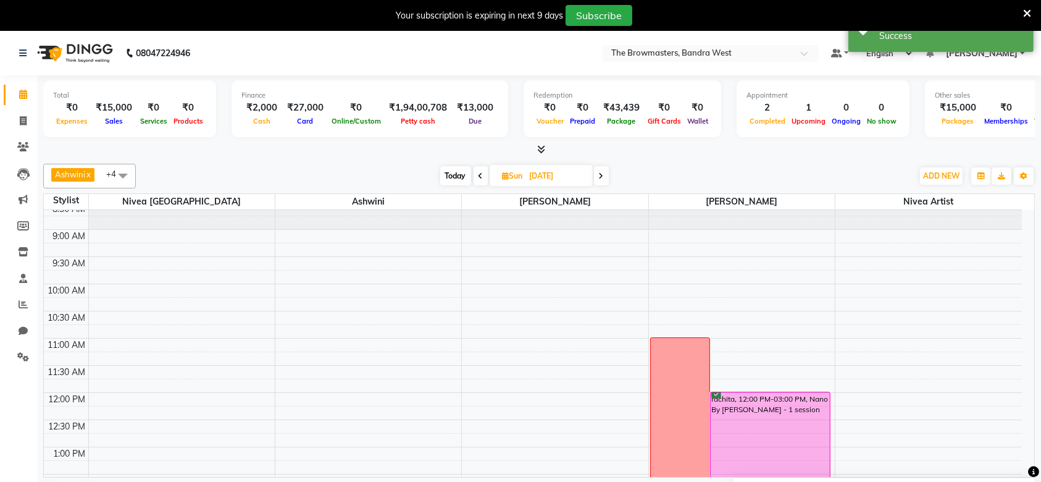
scroll to position [0, 0]
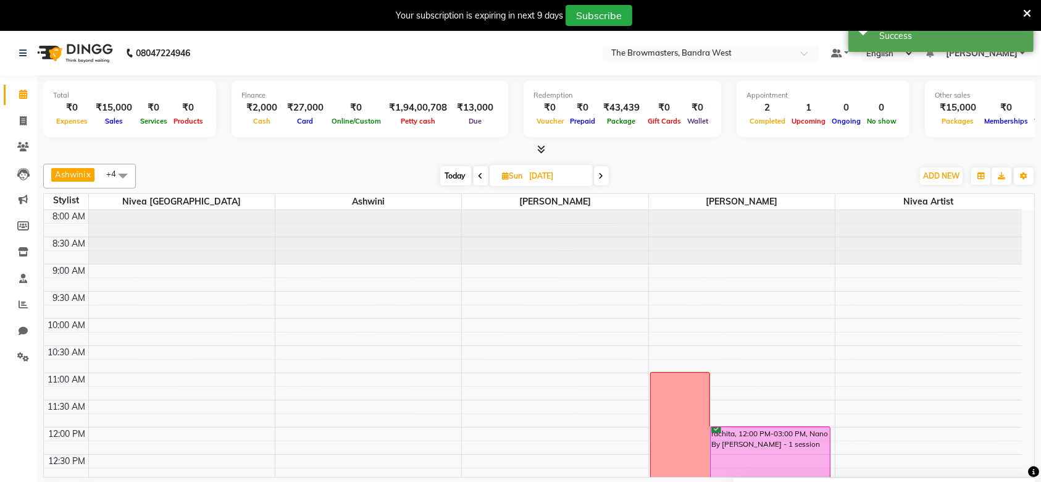
click at [114, 174] on span at bounding box center [123, 175] width 25 height 23
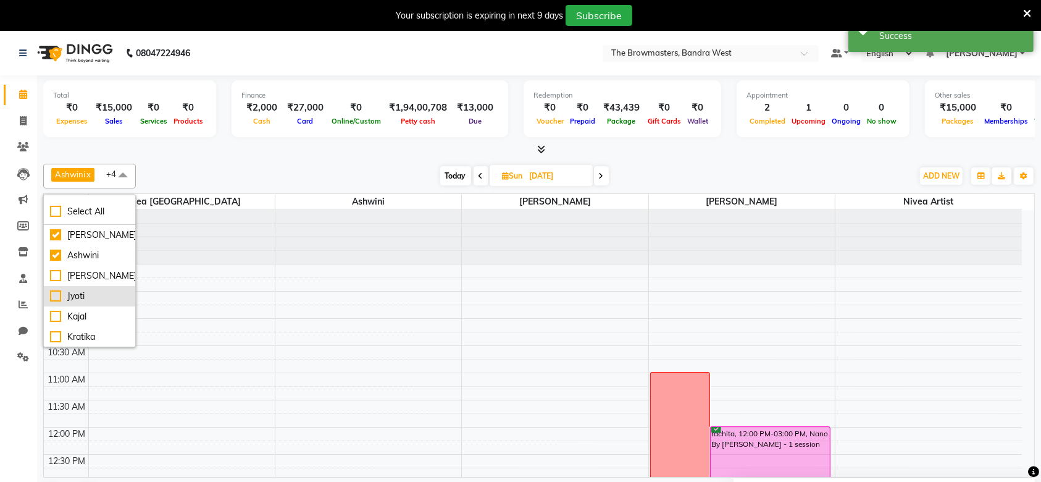
scroll to position [269, 0]
click at [59, 298] on div "trainees" at bounding box center [89, 295] width 79 height 13
checkbox input "true"
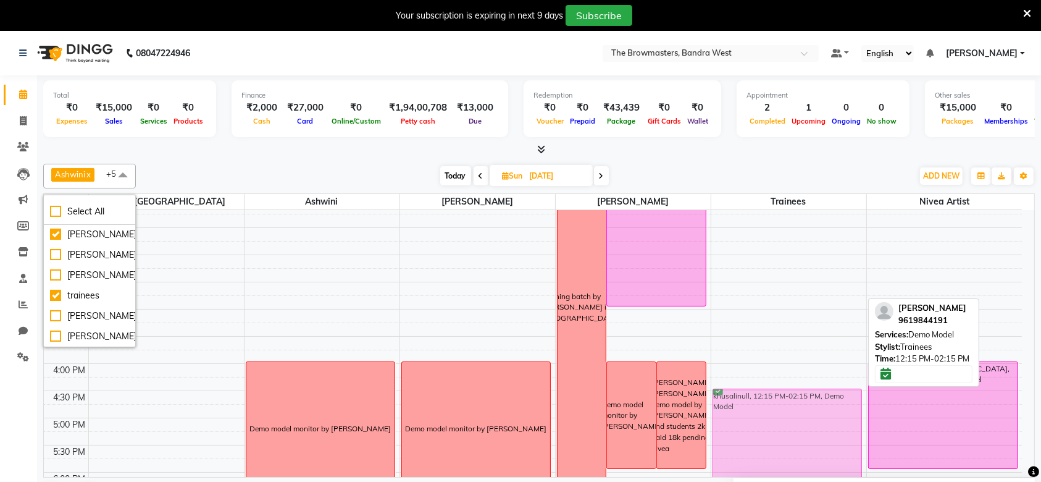
scroll to position [288, 0]
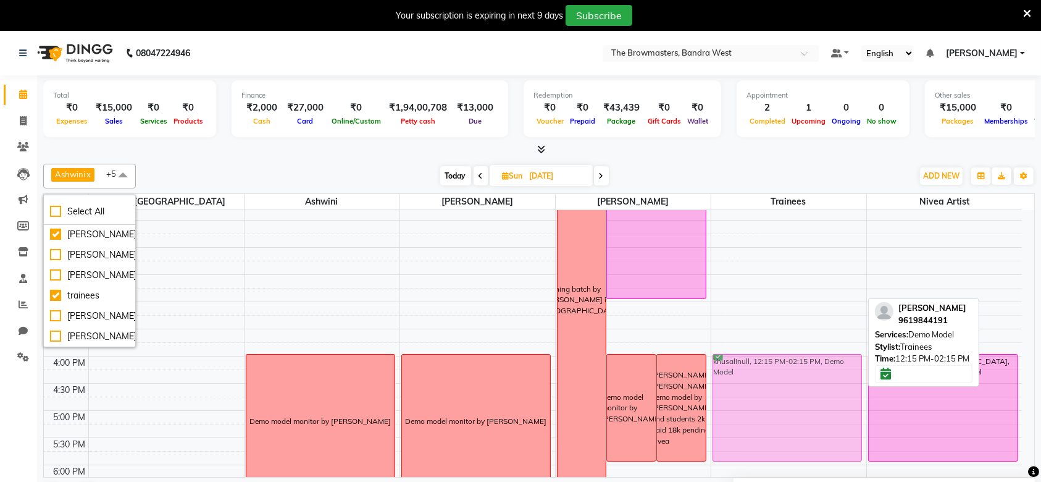
drag, startPoint x: 794, startPoint y: 271, endPoint x: 796, endPoint y: 426, distance: 155.0
click at [796, 426] on div "khusalinull, 12:15 PM-02:15 PM, Demo Model khusalinull, 12:15 PM-02:15 PM, Demo…" at bounding box center [789, 275] width 155 height 706
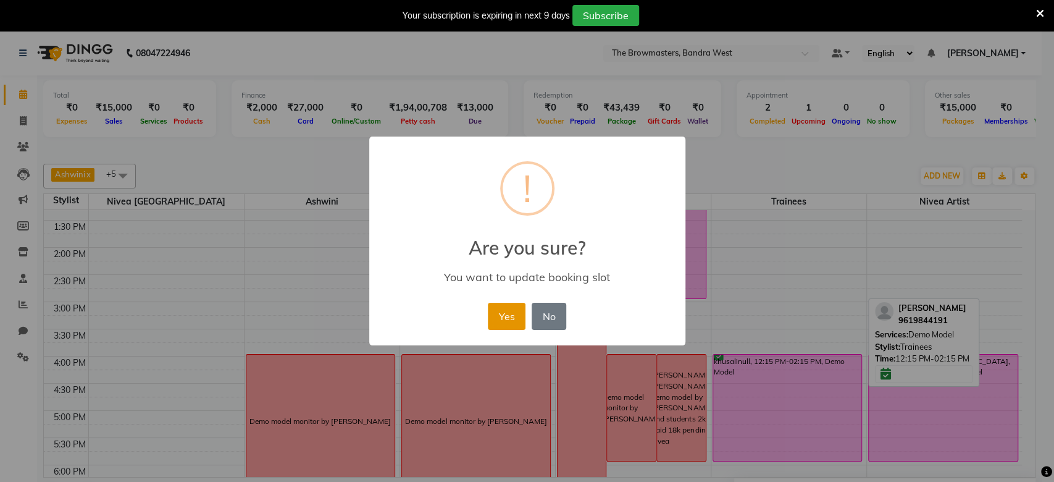
click at [501, 306] on button "Yes" at bounding box center [507, 316] width 38 height 27
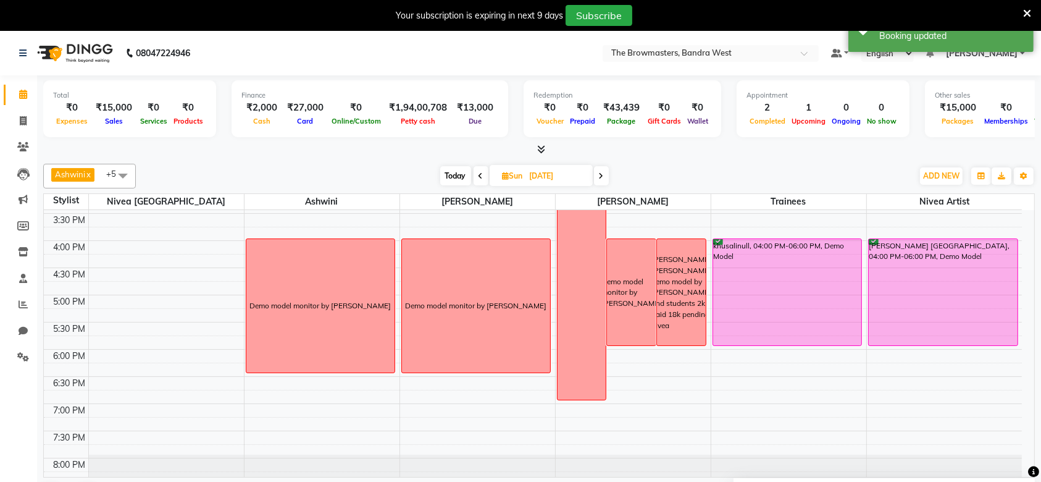
scroll to position [405, 0]
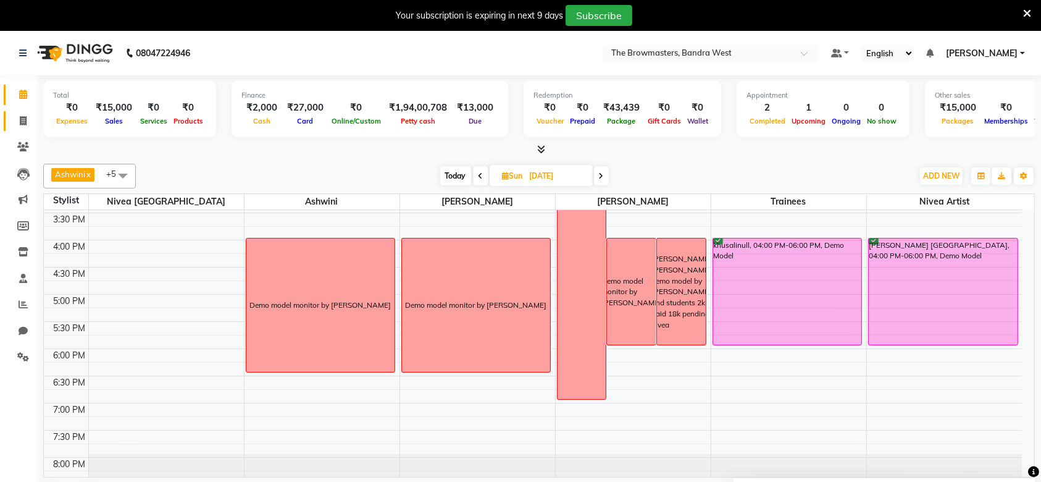
click at [21, 128] on link "Invoice" at bounding box center [19, 121] width 30 height 20
select select "6949"
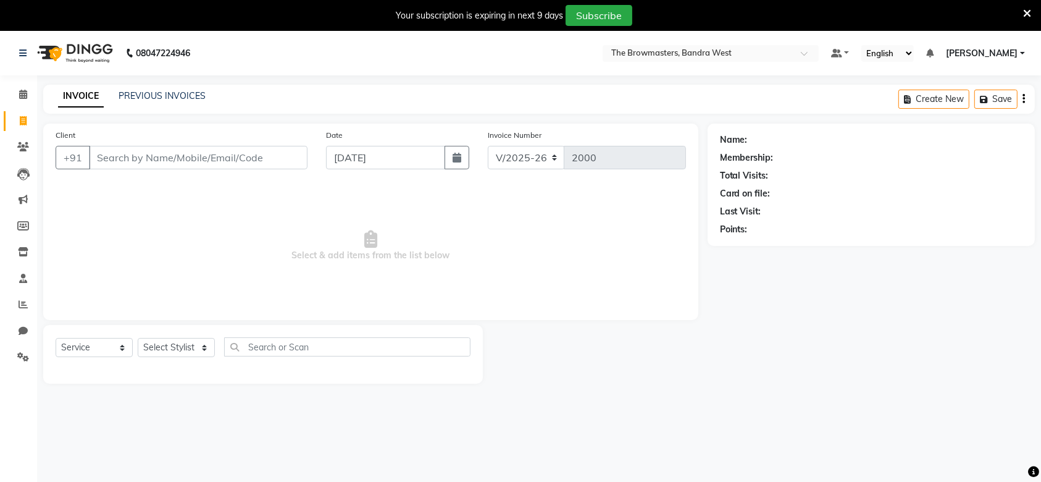
select select "package"
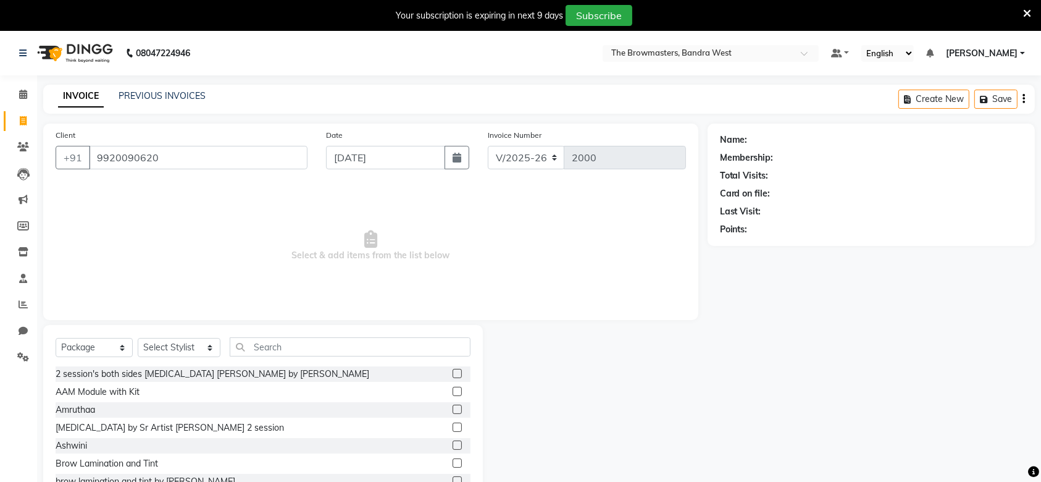
type input "9920090620"
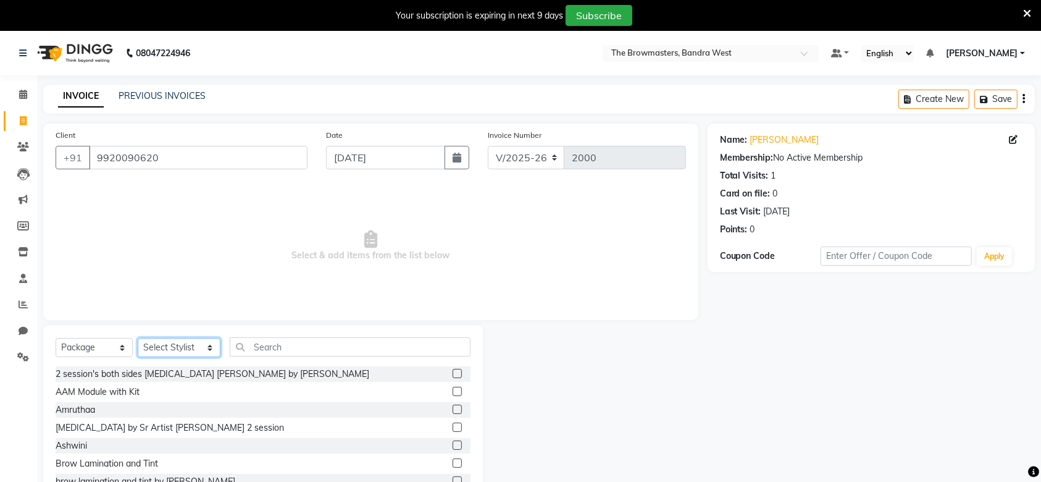
click at [198, 352] on select "Select Stylist Ashmeey Singghai Ashwini Ayushi DINGG SUPPORT Jyoti Kajal Kratik…" at bounding box center [179, 347] width 83 height 19
select select "64302"
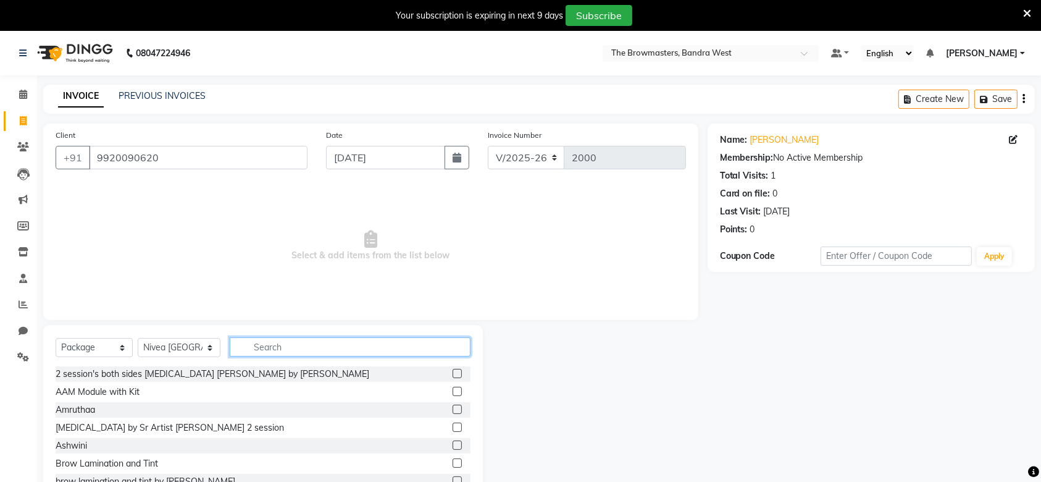
click at [287, 350] on input "text" at bounding box center [350, 346] width 241 height 19
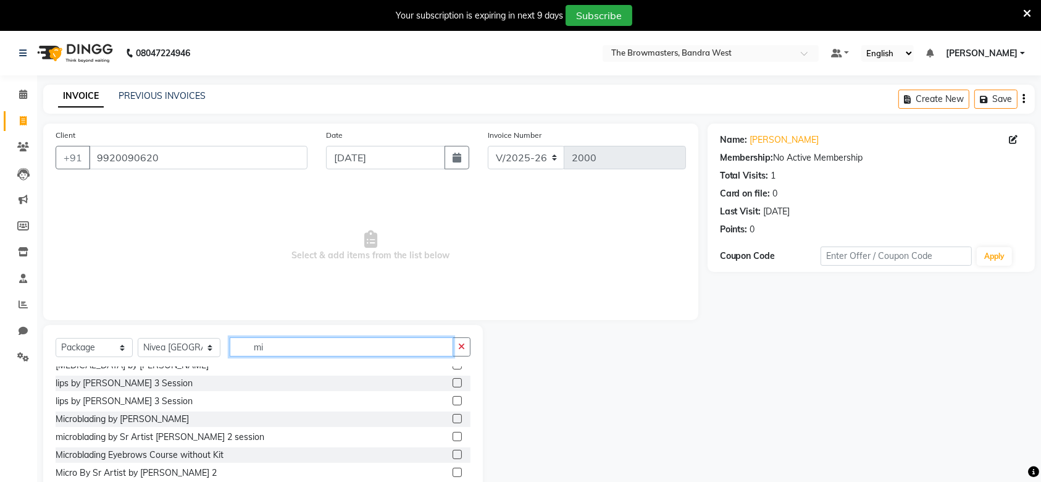
scroll to position [99, 0]
type input "mi"
click at [453, 435] on label at bounding box center [457, 435] width 9 height 9
click at [453, 435] on input "checkbox" at bounding box center [457, 436] width 8 height 8
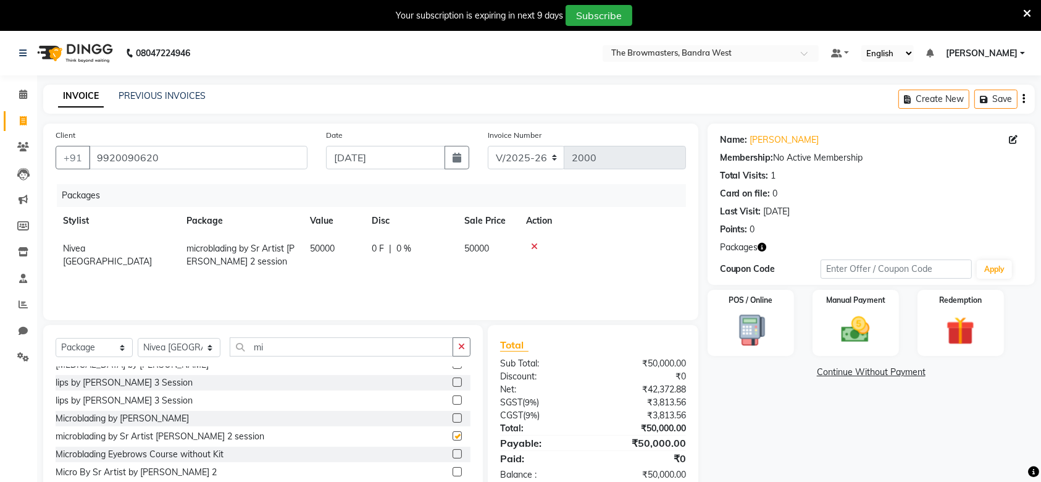
checkbox input "false"
click at [761, 246] on icon "button" at bounding box center [762, 247] width 9 height 9
click at [473, 334] on div "Select Service Product Membership Package Voucher Prepaid Gift Card Select Styl…" at bounding box center [263, 416] width 440 height 182
click at [539, 245] on div at bounding box center [602, 246] width 153 height 9
click at [536, 246] on icon at bounding box center [534, 246] width 7 height 9
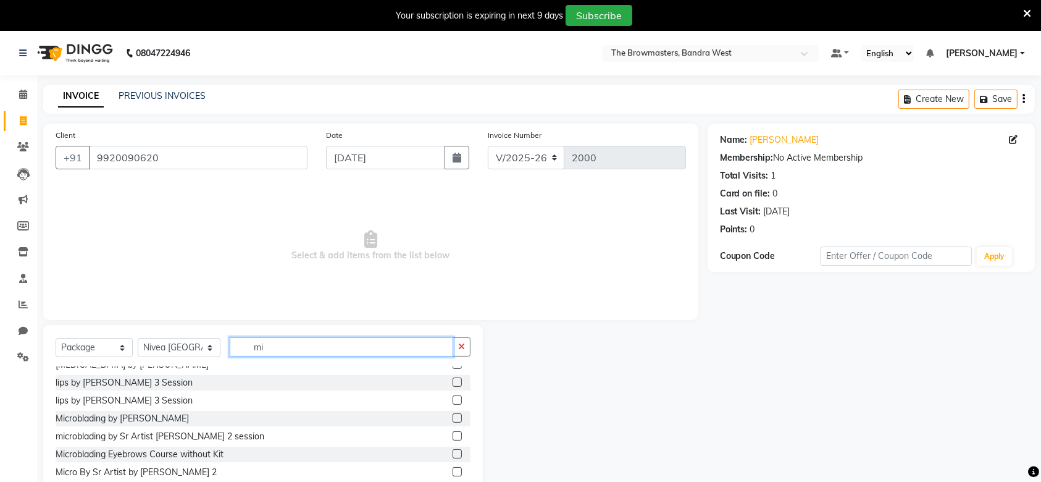
click at [347, 354] on input "mi" at bounding box center [342, 346] width 224 height 19
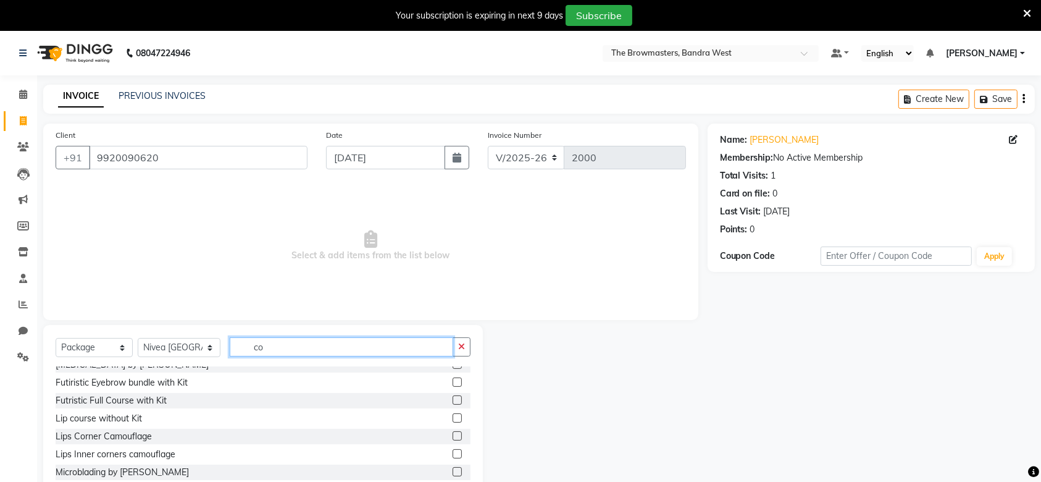
scroll to position [81, 0]
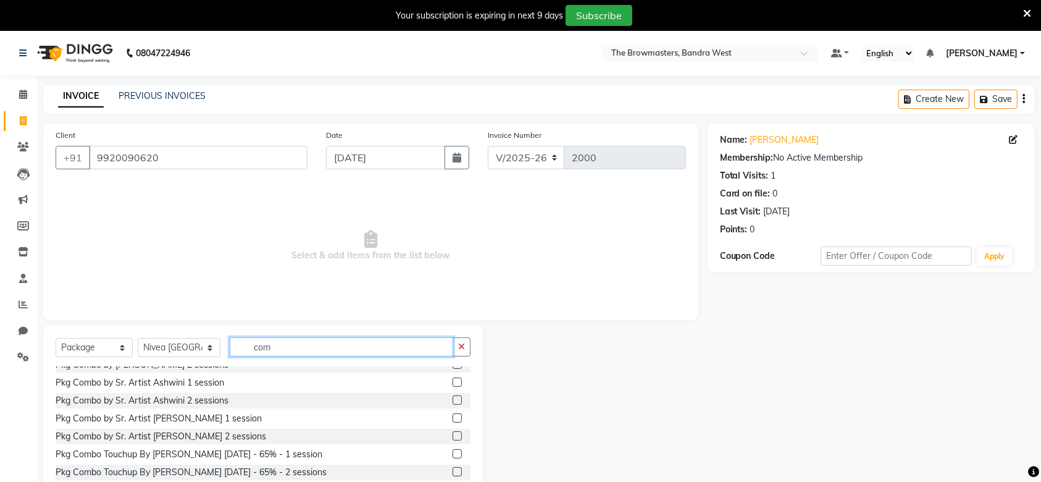
type input "com"
click at [453, 435] on label at bounding box center [457, 435] width 9 height 9
click at [453, 435] on input "checkbox" at bounding box center [457, 436] width 8 height 8
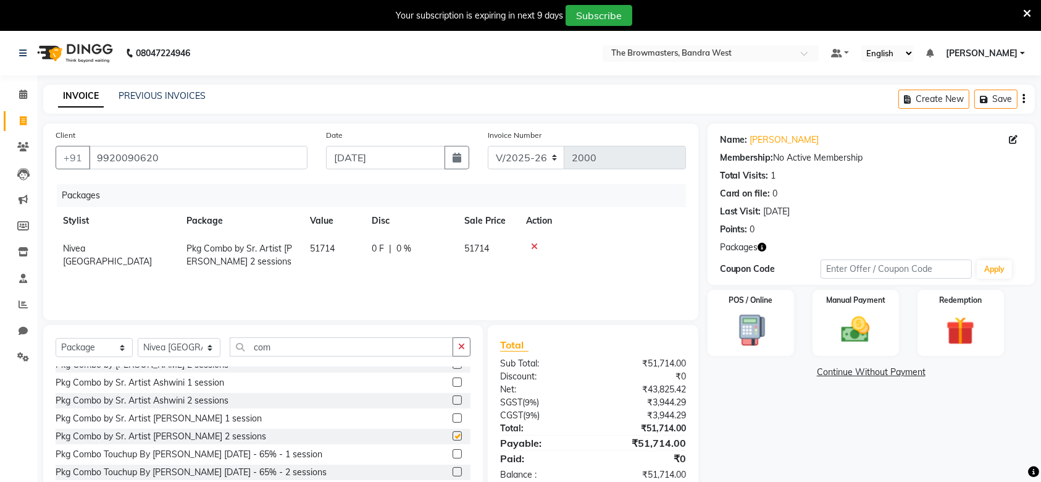
checkbox input "false"
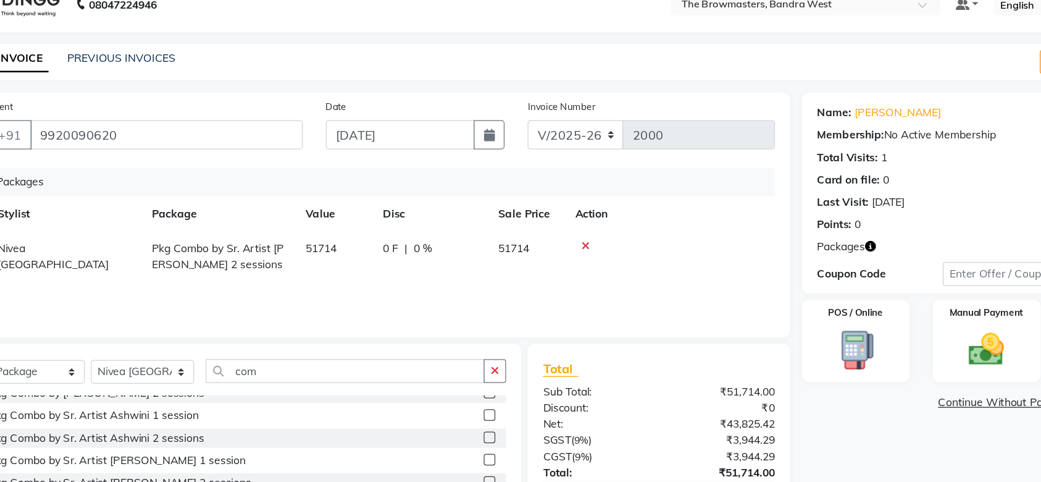
click at [406, 243] on span "0 %" at bounding box center [404, 248] width 15 height 13
select select "64302"
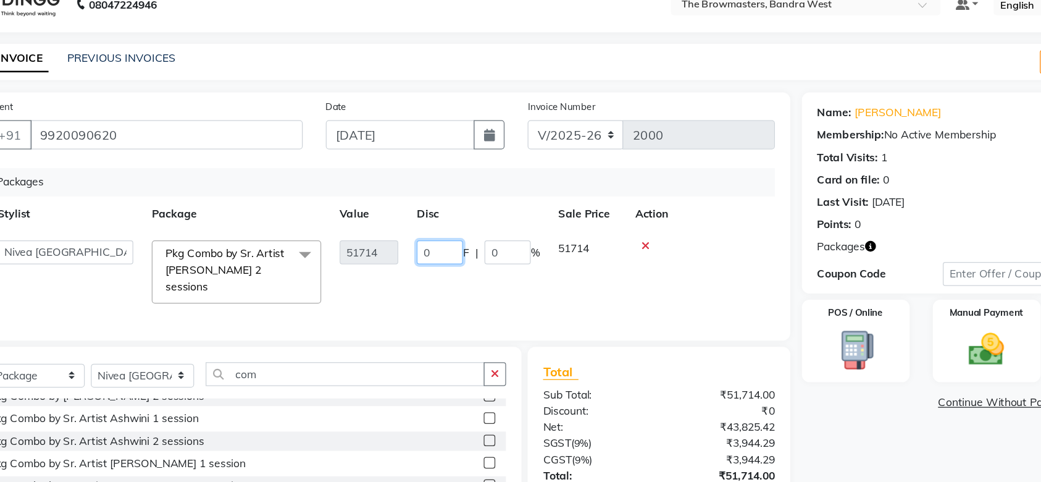
click at [426, 258] on input "0" at bounding box center [417, 251] width 37 height 19
type input "021714"
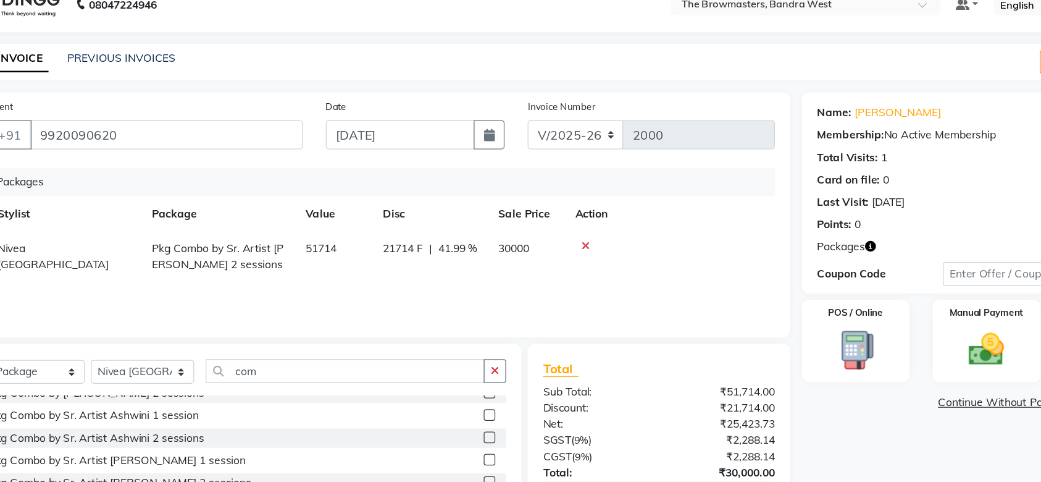
click at [437, 268] on td "21714 F | 41.99 %" at bounding box center [410, 255] width 93 height 41
select select "64302"
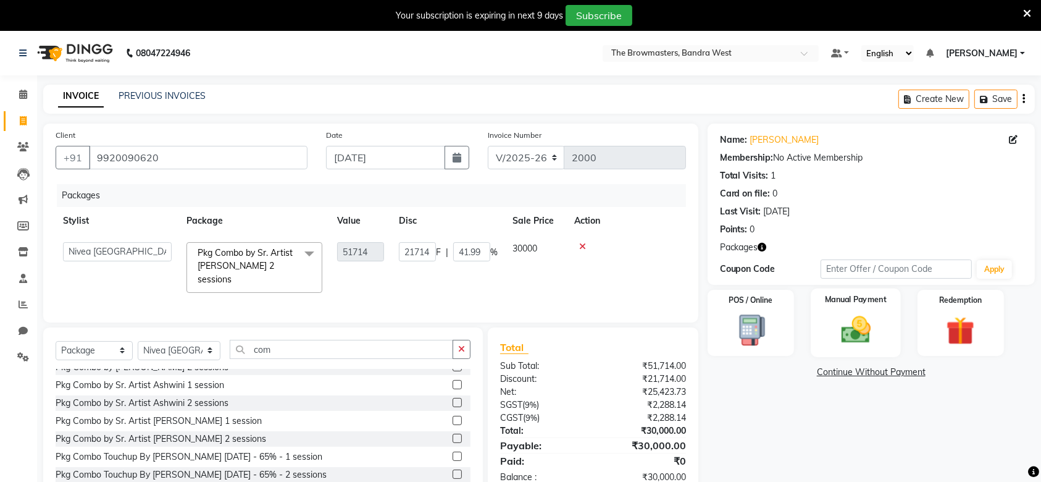
click at [872, 347] on div "Manual Payment" at bounding box center [856, 322] width 90 height 69
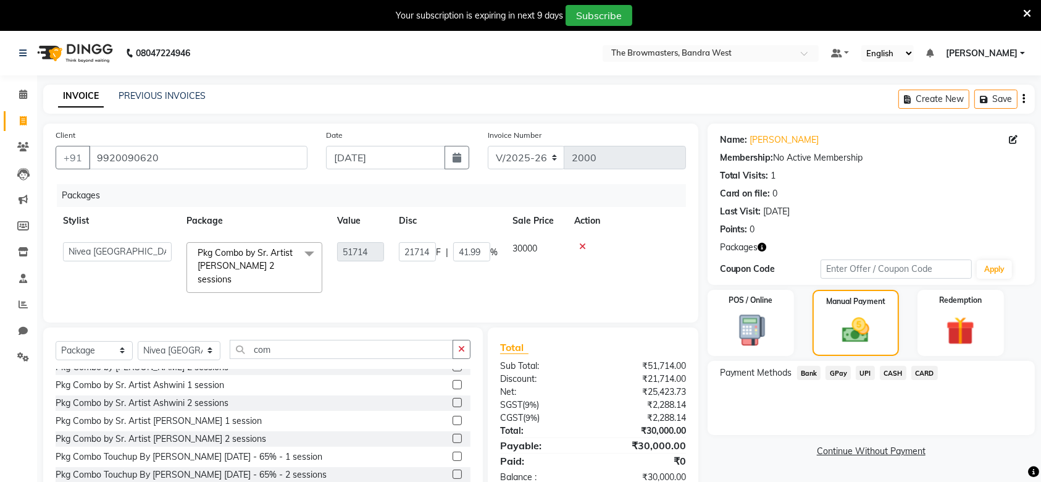
click at [893, 372] on span "CASH" at bounding box center [893, 373] width 27 height 14
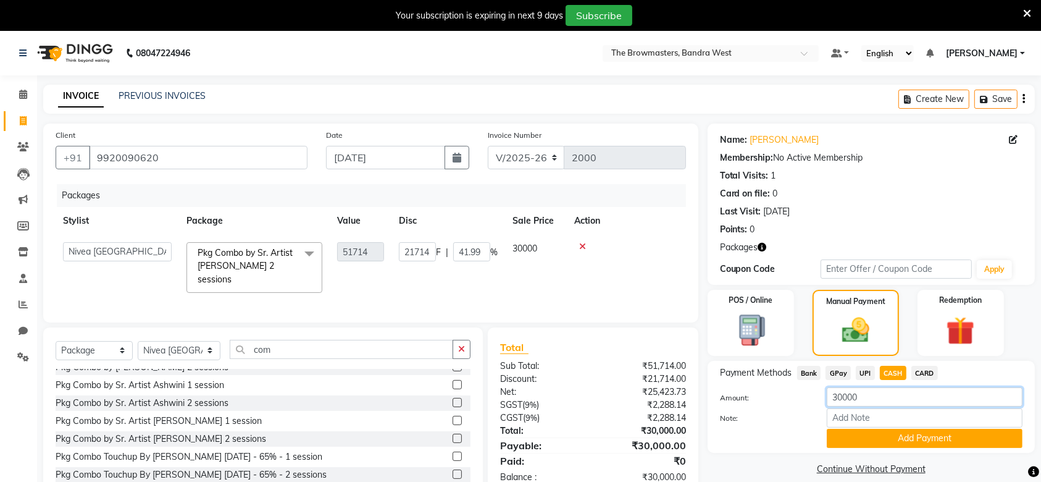
drag, startPoint x: 904, startPoint y: 388, endPoint x: 723, endPoint y: 407, distance: 181.4
click at [723, 407] on div "Amount: 30000" at bounding box center [871, 397] width 321 height 21
type input "5000"
click at [884, 432] on button "Add Payment" at bounding box center [925, 438] width 196 height 19
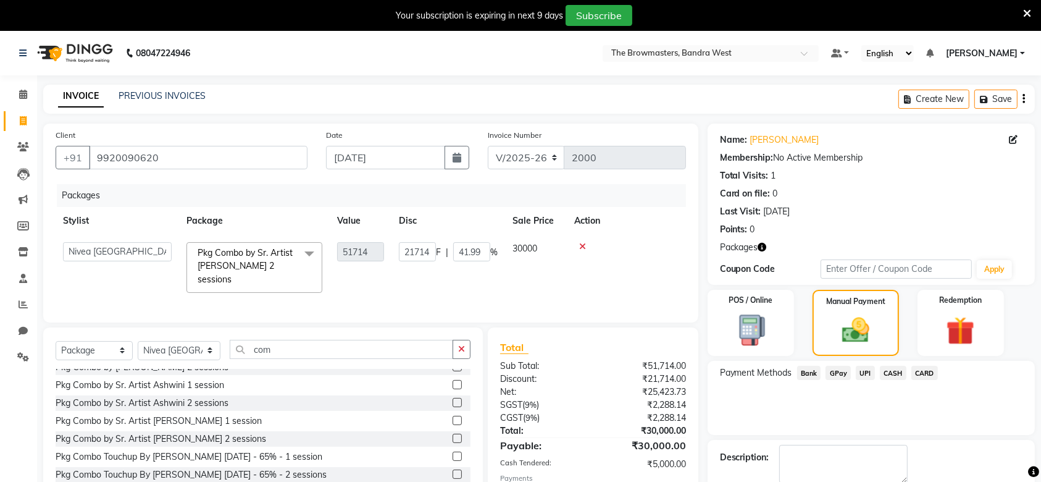
scroll to position [75, 0]
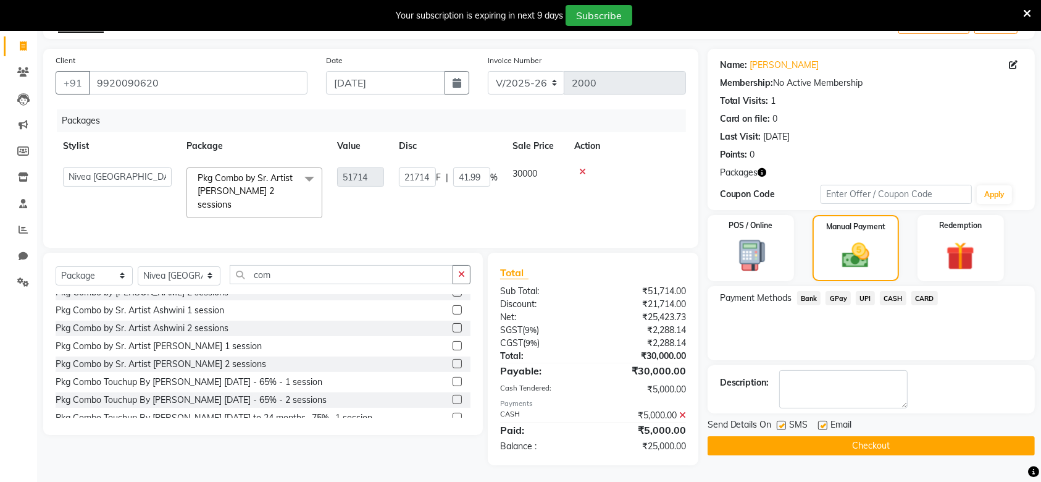
click at [783, 424] on label at bounding box center [781, 425] width 9 height 9
click at [783, 424] on input "checkbox" at bounding box center [781, 426] width 8 height 8
checkbox input "false"
click at [822, 426] on label at bounding box center [822, 425] width 9 height 9
click at [822, 426] on input "checkbox" at bounding box center [822, 426] width 8 height 8
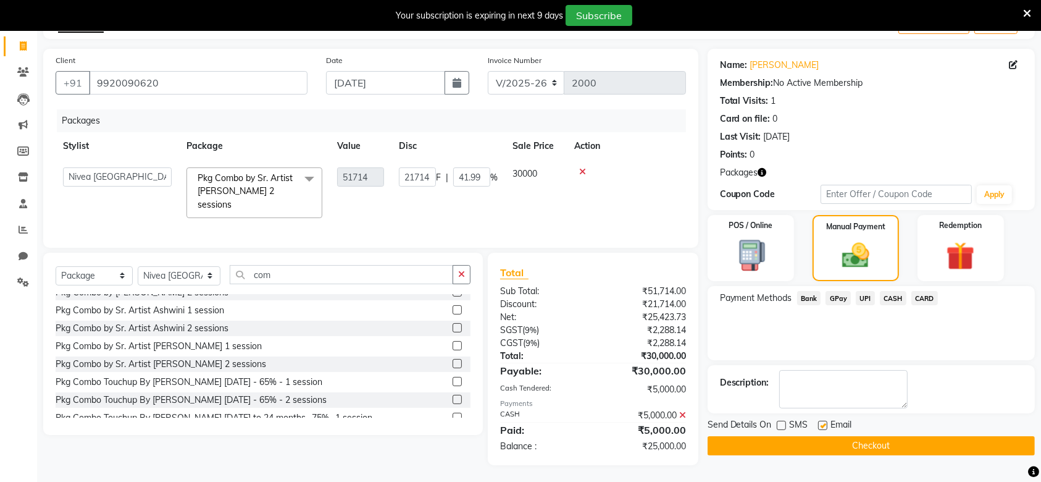
checkbox input "false"
click at [843, 443] on button "Checkout" at bounding box center [871, 445] width 327 height 19
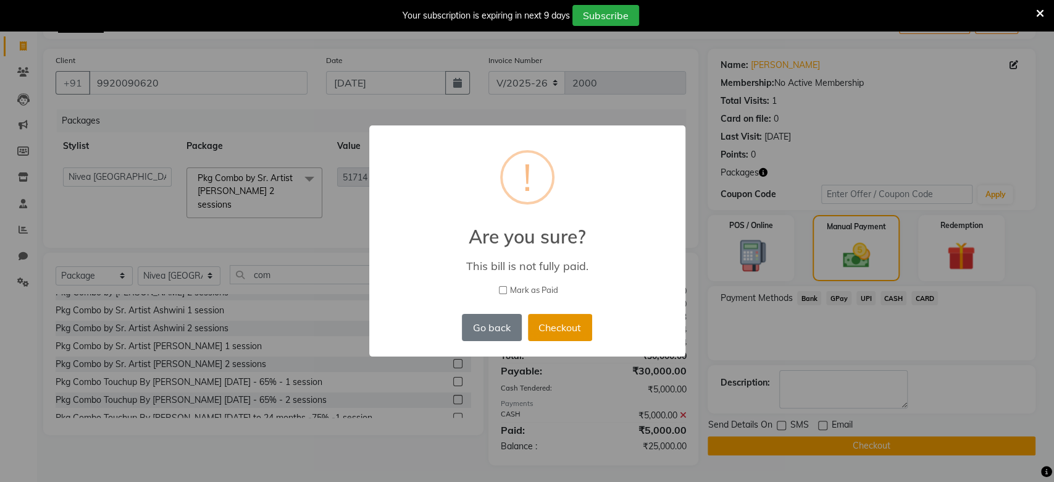
click at [540, 317] on button "Checkout" at bounding box center [560, 327] width 64 height 27
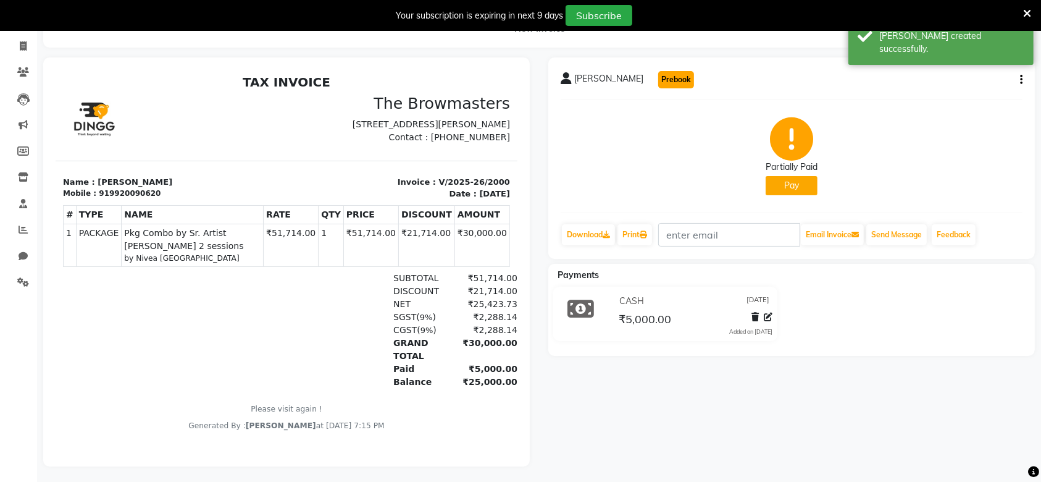
click at [658, 78] on button "Prebook" at bounding box center [676, 79] width 36 height 17
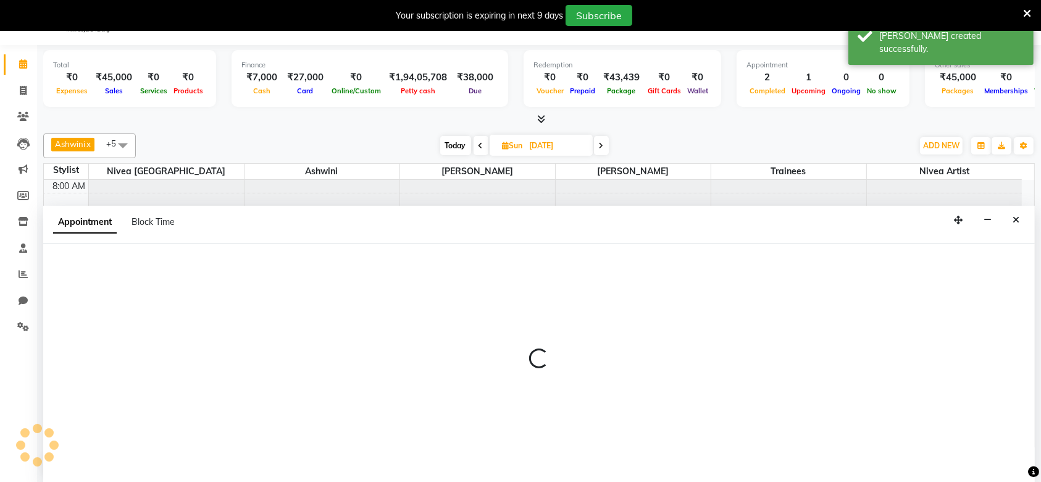
type input "[DATE]"
select select "540"
select select "tentative"
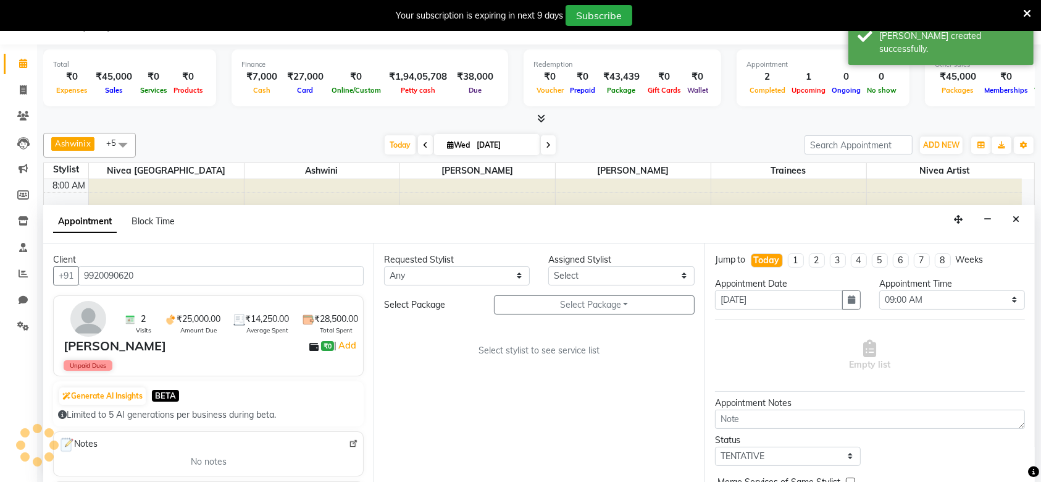
scroll to position [435, 0]
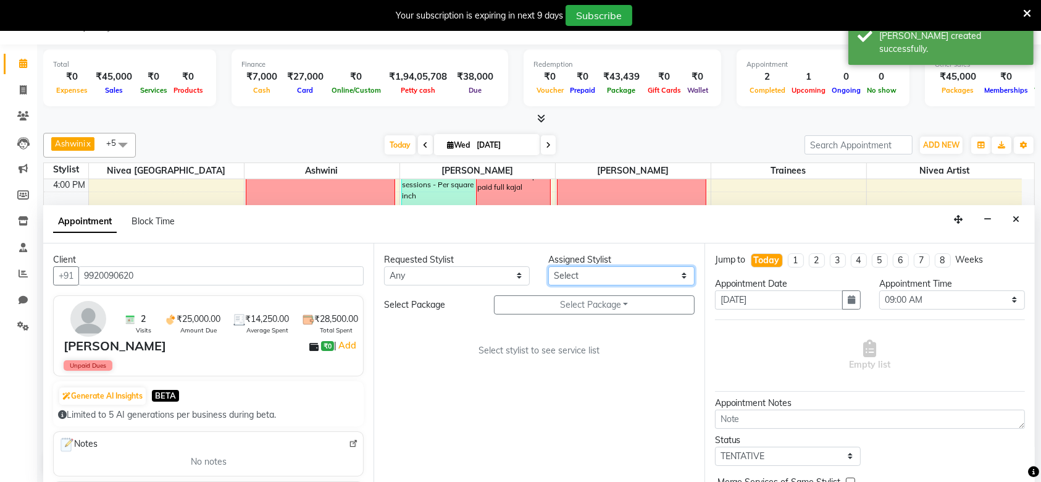
click at [580, 279] on select "Select Ashmeey Singghai Ashwini Ayushi Jyoti Kajal Kratika Kratika Mumbai Nivea…" at bounding box center [621, 275] width 146 height 19
select select "64307"
click at [548, 266] on select "Select Ashmeey Singghai Ashwini Ayushi Jyoti Kajal Kratika Kratika Mumbai Nivea…" at bounding box center [621, 275] width 146 height 19
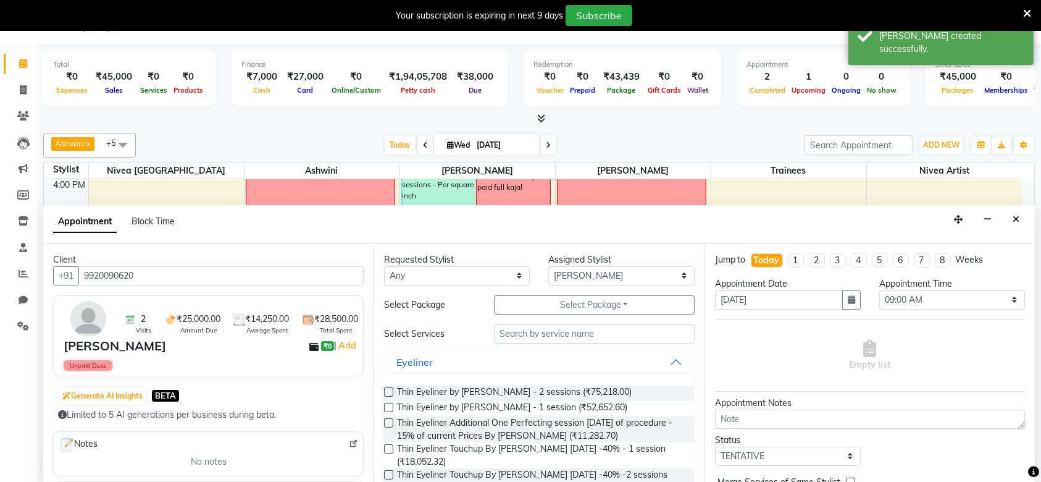
click at [548, 316] on div "Requested Stylist Any Ashmeey Singghai Ashwini Ayushi Jyoti Kajal Kratika Krati…" at bounding box center [539, 363] width 330 height 240
click at [542, 308] on button "Select Package Toggle Dropdown" at bounding box center [594, 304] width 201 height 19
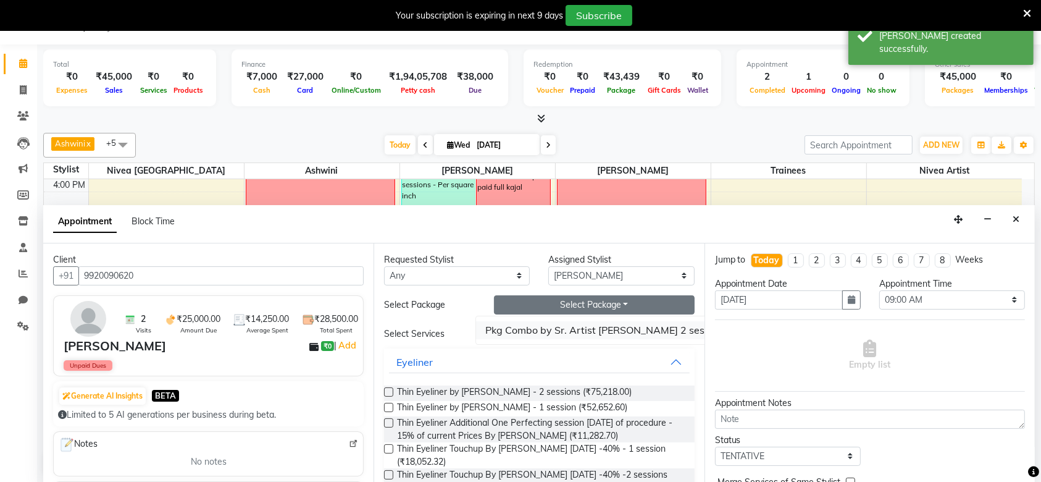
click at [540, 330] on li "Pkg Combo by Sr. Artist [PERSON_NAME] 2 sessions" at bounding box center [606, 330] width 261 height 18
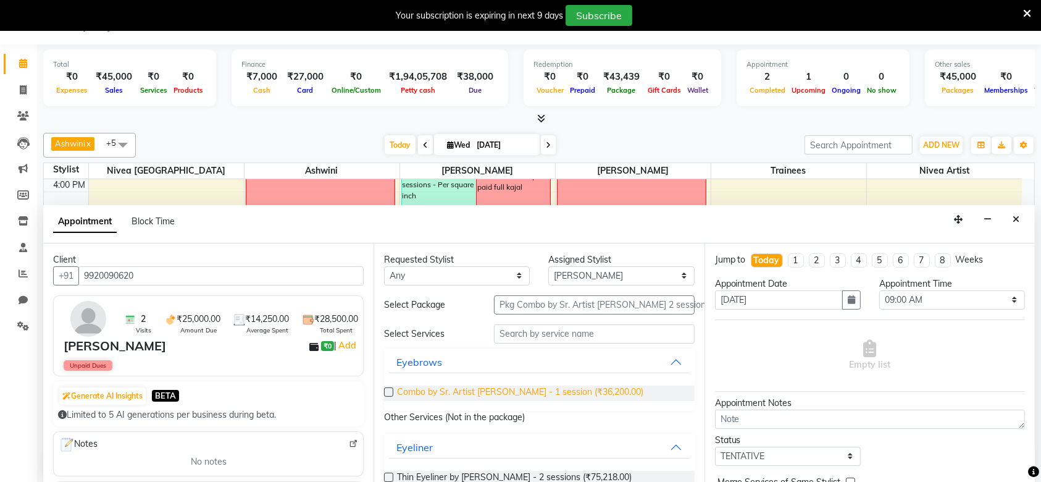
click at [515, 392] on span "Combo by Sr. Artist Roshani - 1 session (₹36,200.00)" at bounding box center [520, 392] width 246 height 15
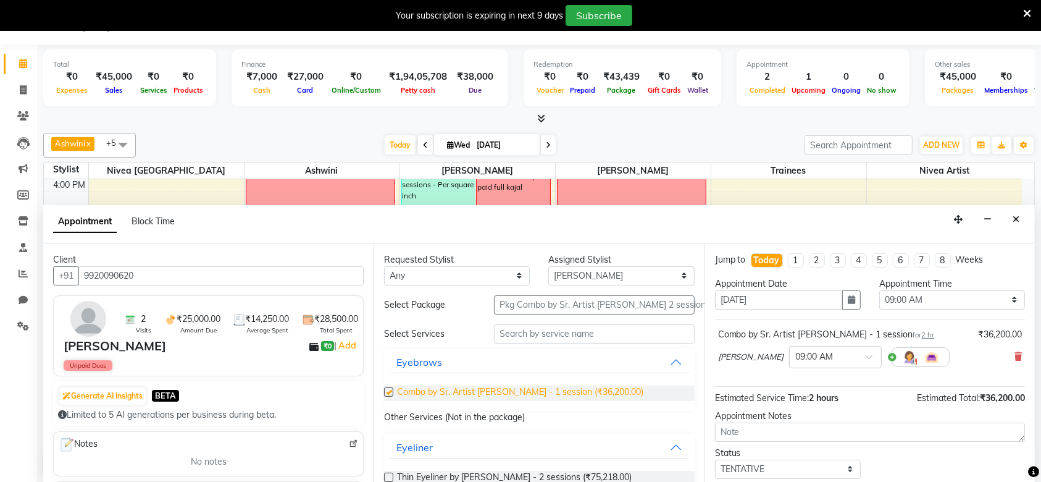
checkbox input "false"
click at [857, 289] on div "Appointment Date 03-09-2025" at bounding box center [788, 298] width 164 height 42
click at [848, 298] on icon "button" at bounding box center [851, 299] width 7 height 9
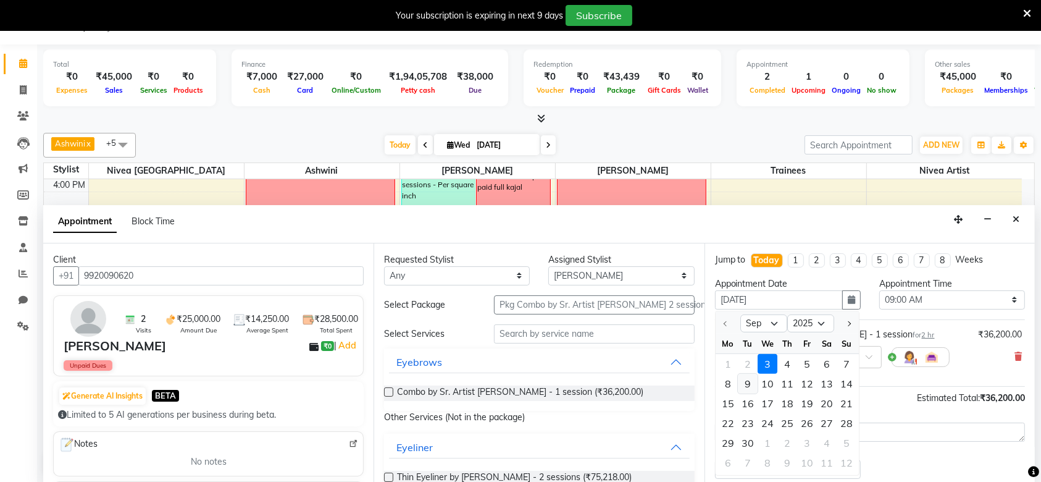
click at [754, 387] on div "9" at bounding box center [748, 383] width 20 height 20
type input "09-09-2025"
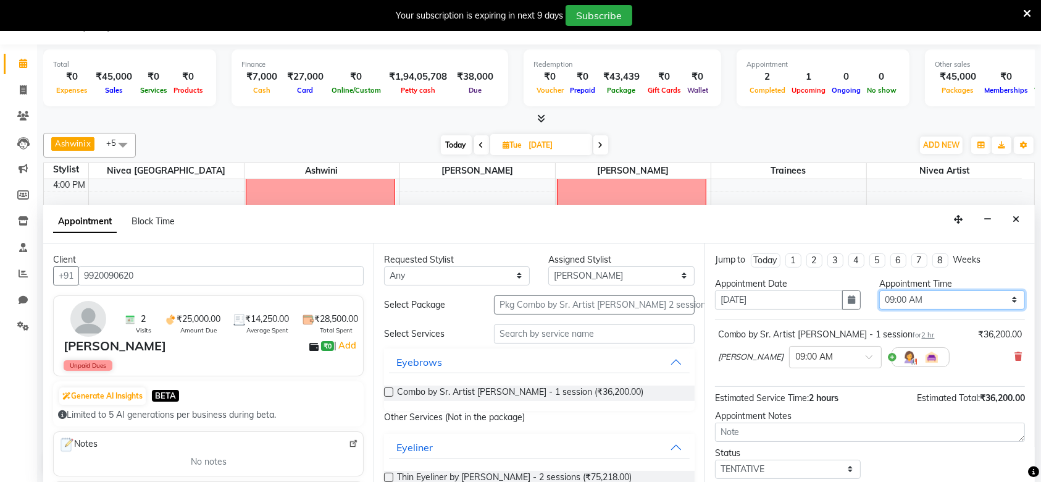
click at [935, 302] on select "Select 09:00 AM 09:15 AM 09:30 AM 09:45 AM 10:00 AM 10:15 AM 10:30 AM 10:45 AM …" at bounding box center [953, 299] width 146 height 19
select select "735"
click at [880, 290] on select "Select 09:00 AM 09:15 AM 09:30 AM 09:45 AM 10:00 AM 10:15 AM 10:30 AM 10:45 AM …" at bounding box center [953, 299] width 146 height 19
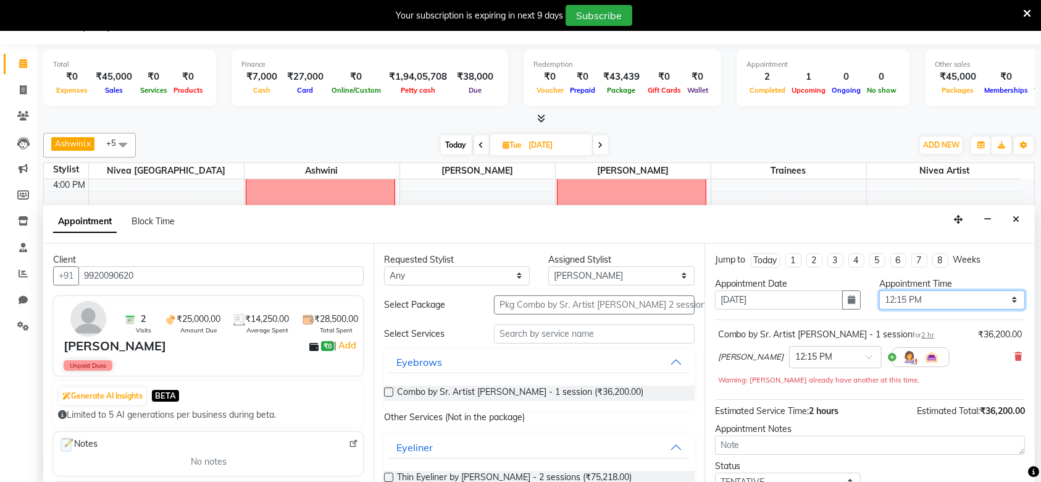
scroll to position [86, 0]
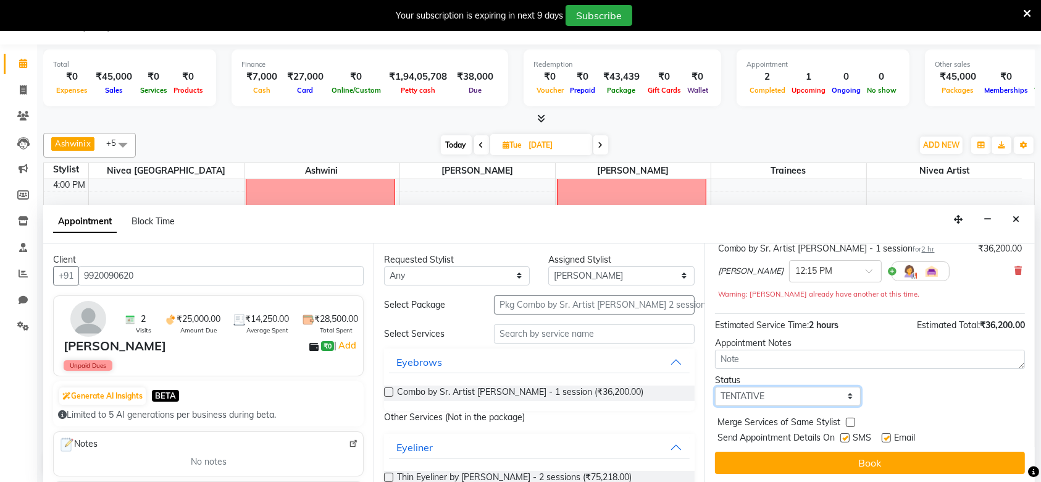
click at [728, 393] on select "Select TENTATIVE CONFIRM UPCOMING" at bounding box center [788, 396] width 146 height 19
select select "confirm booking"
click at [715, 387] on select "Select TENTATIVE CONFIRM UPCOMING" at bounding box center [788, 396] width 146 height 19
click at [849, 437] on label at bounding box center [845, 437] width 9 height 9
click at [849, 437] on input "checkbox" at bounding box center [845, 439] width 8 height 8
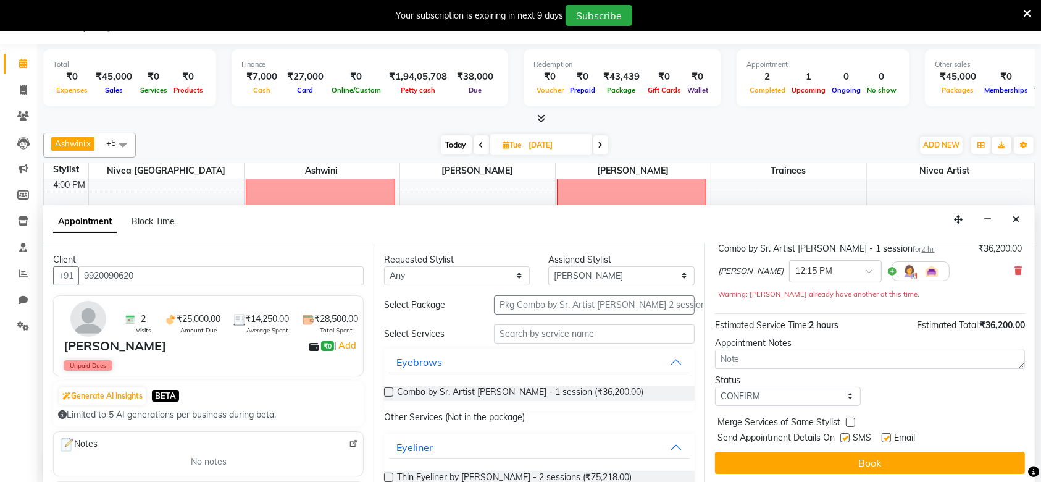
checkbox input "false"
click at [891, 437] on label at bounding box center [886, 437] width 9 height 9
click at [890, 437] on input "checkbox" at bounding box center [886, 439] width 8 height 8
checkbox input "false"
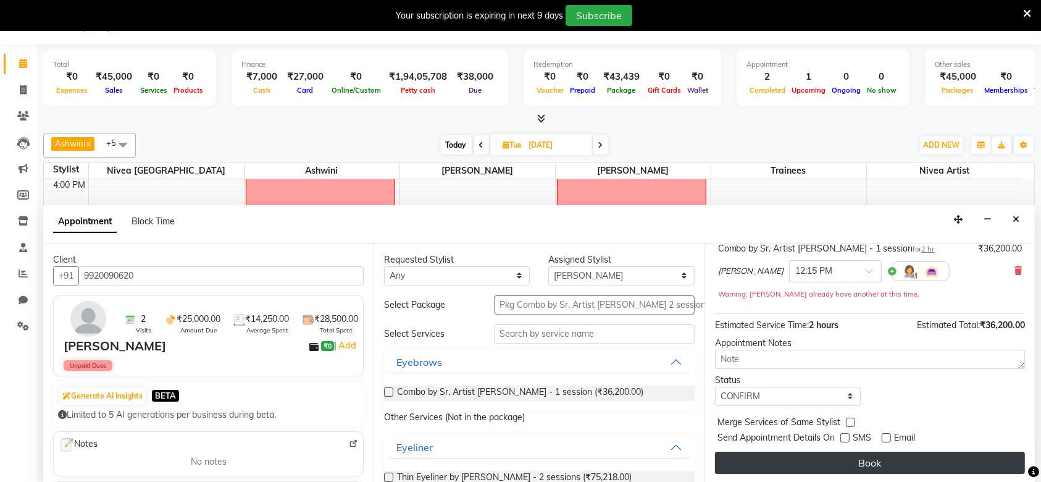
click at [914, 465] on button "Book" at bounding box center [870, 463] width 310 height 22
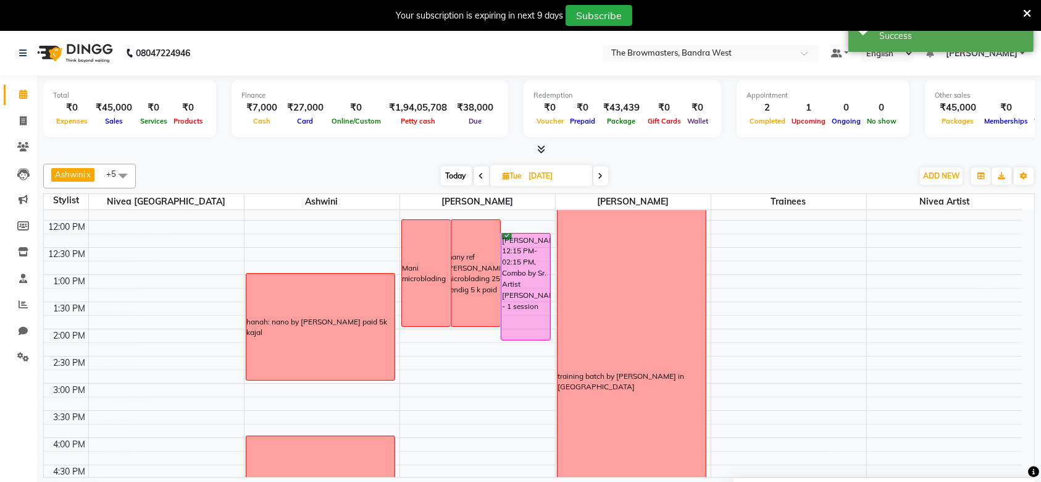
scroll to position [205, 0]
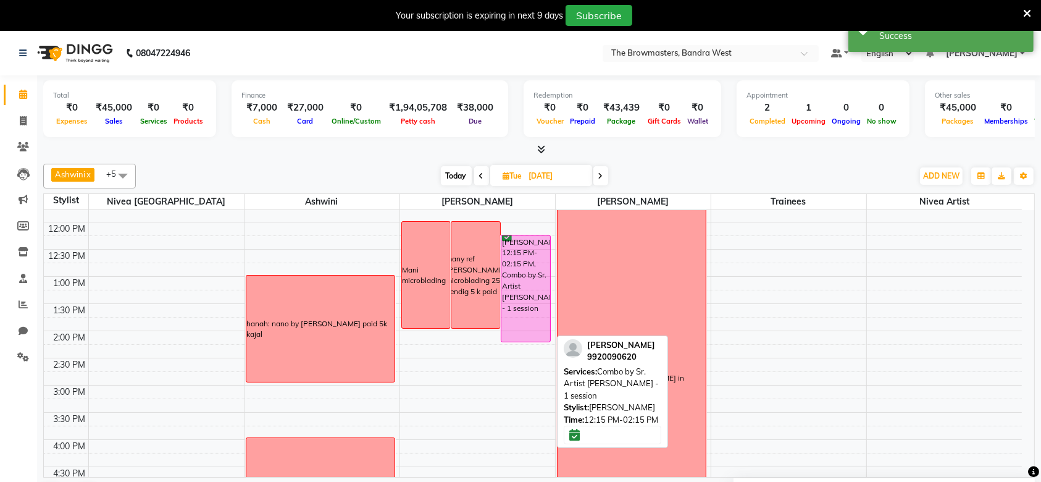
click at [531, 303] on div "Mahek P, 12:15 PM-02:15 PM, Combo by Sr. Artist Roshani - 1 session" at bounding box center [526, 288] width 49 height 106
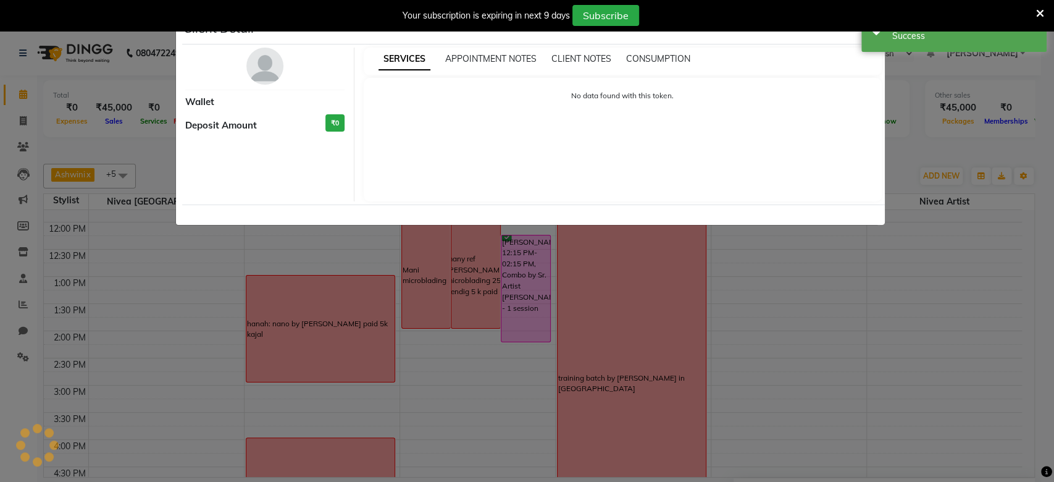
select select "6"
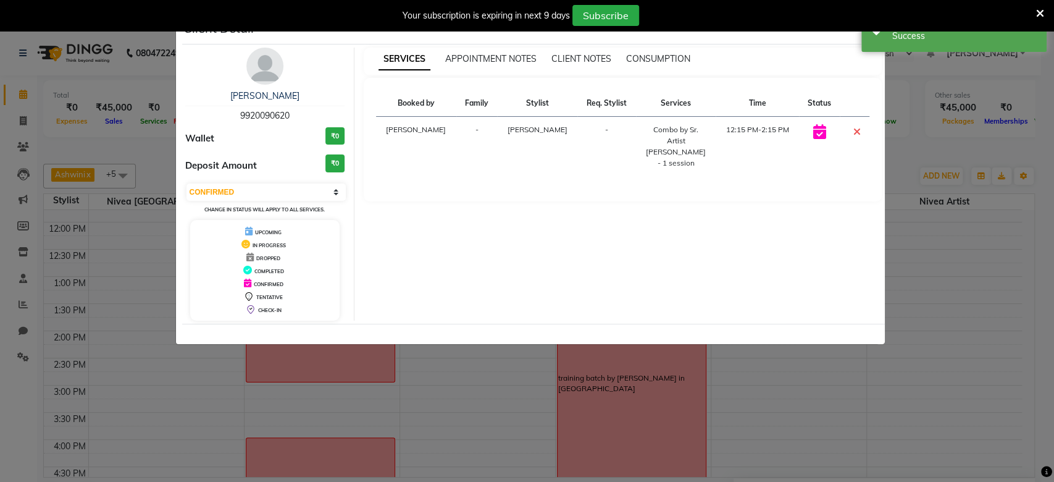
click at [775, 68] on div "SERVICES APPOINTMENT NOTES CLIENT NOTES CONSUMPTION" at bounding box center [623, 62] width 518 height 28
click at [1038, 9] on icon at bounding box center [1040, 13] width 8 height 11
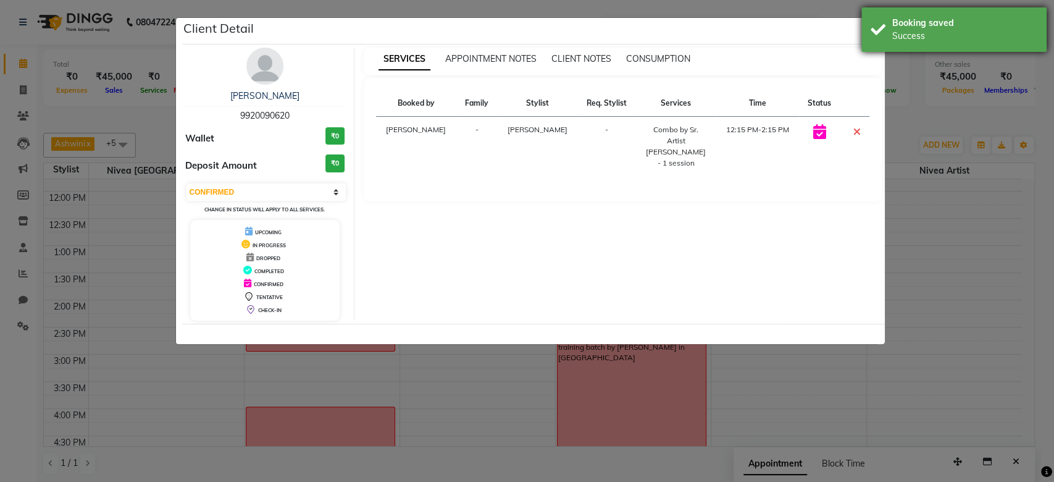
click at [872, 33] on div "Booking saved Success" at bounding box center [954, 29] width 185 height 44
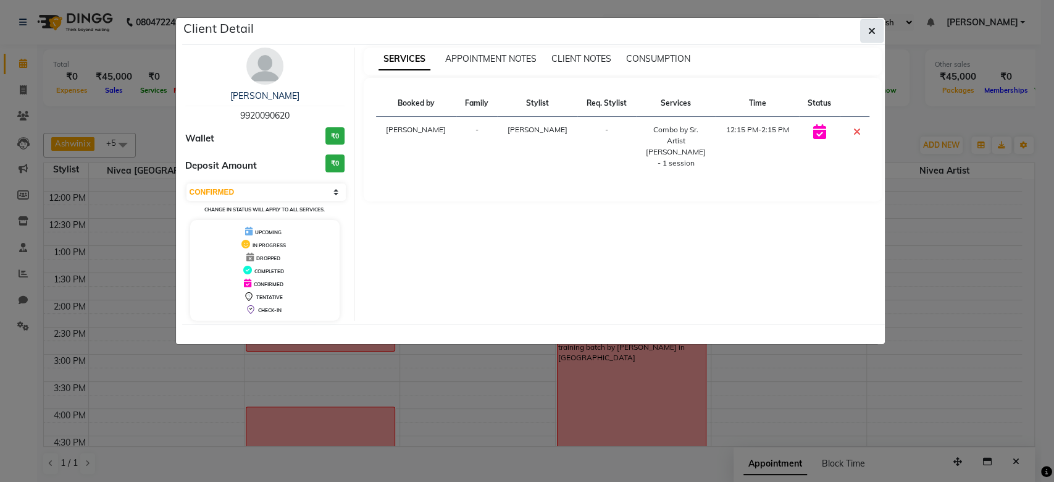
click at [876, 32] on button "button" at bounding box center [871, 30] width 23 height 23
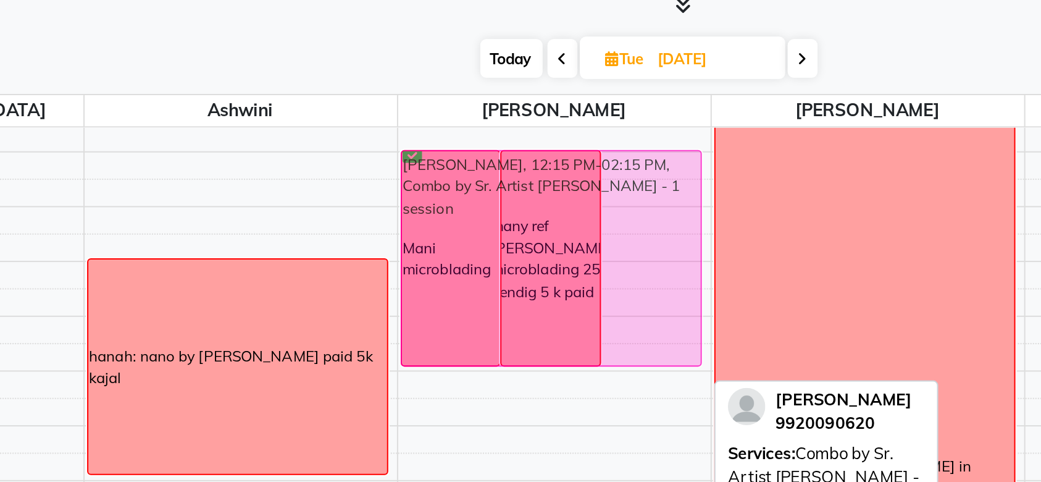
drag, startPoint x: 515, startPoint y: 246, endPoint x: 511, endPoint y: 234, distance: 12.7
click at [511, 234] on div "Mani microblading many ref mahek microblading 25k pendig 5 k paid Mahek P, 12:1…" at bounding box center [477, 327] width 155 height 706
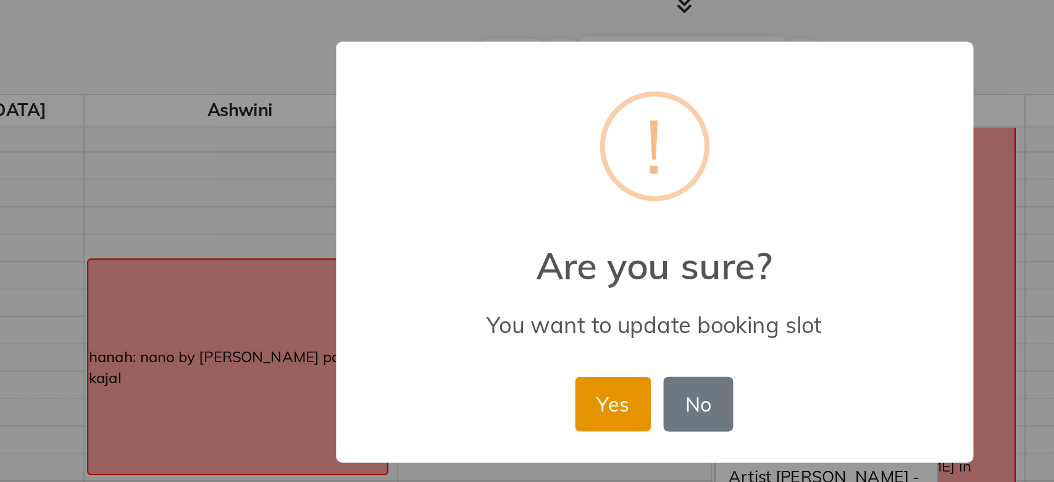
click at [502, 313] on button "Yes" at bounding box center [507, 316] width 38 height 27
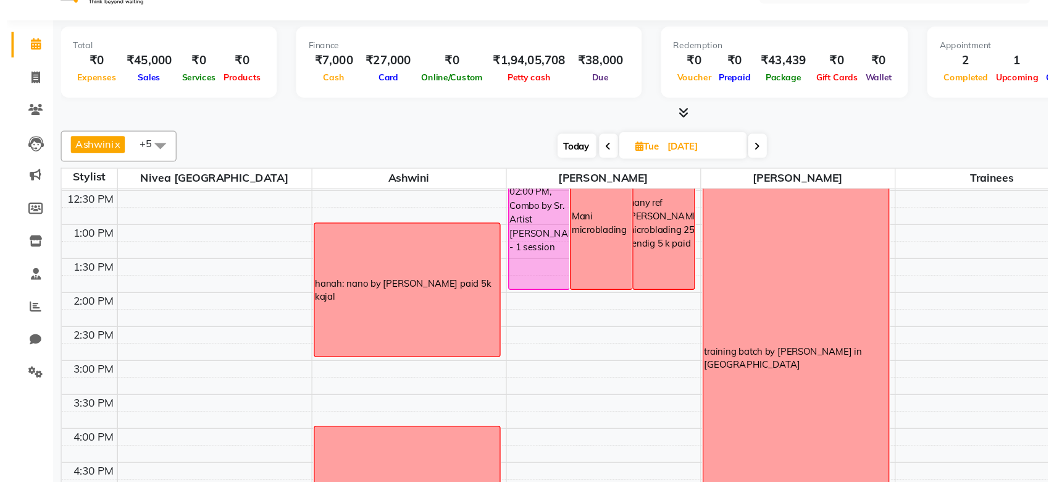
scroll to position [242, 0]
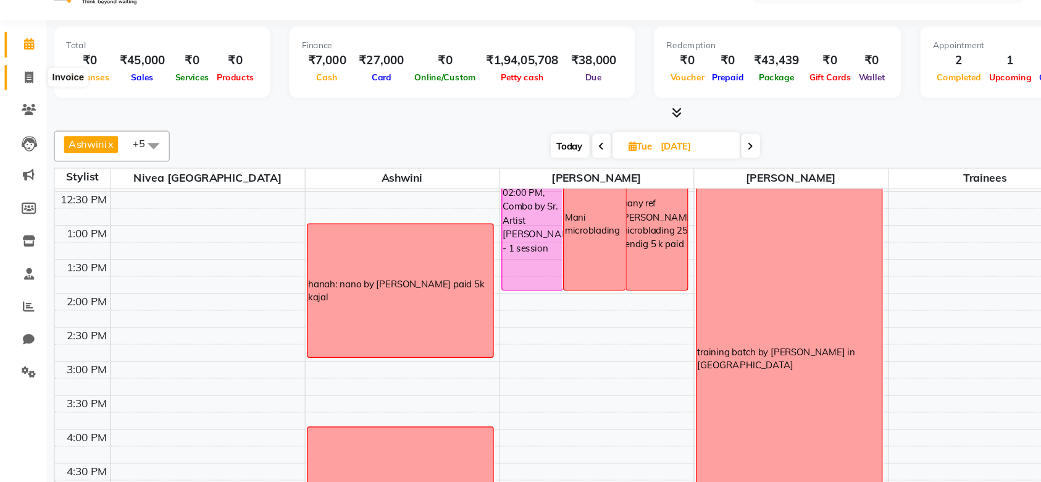
click at [17, 88] on span at bounding box center [23, 90] width 22 height 14
select select "service"
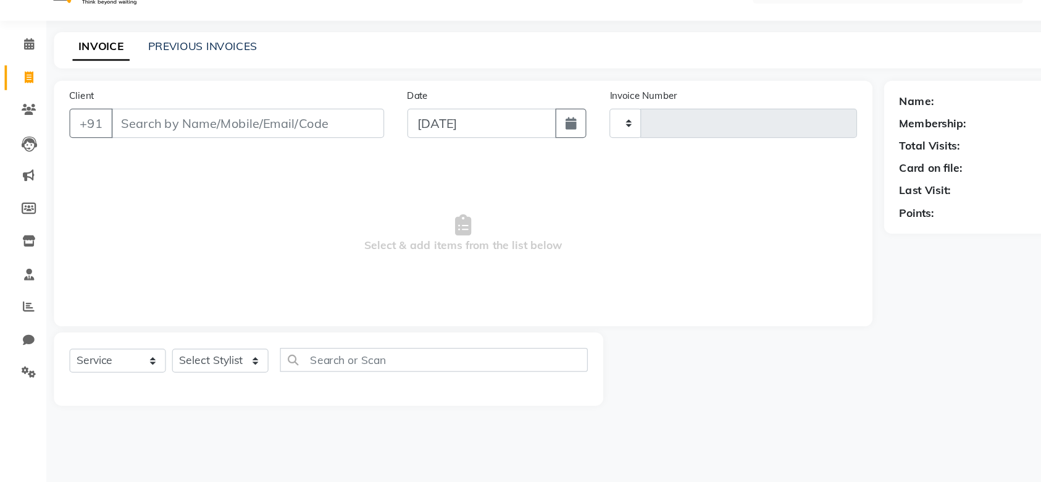
type input "2001"
select select "6949"
click at [166, 49] on div "08047224946 Select Location × The Browmasters, Bandra West Default Panel My Pan…" at bounding box center [527, 241] width 1054 height 482
click at [179, 67] on link "PREVIOUS INVOICES" at bounding box center [162, 64] width 87 height 11
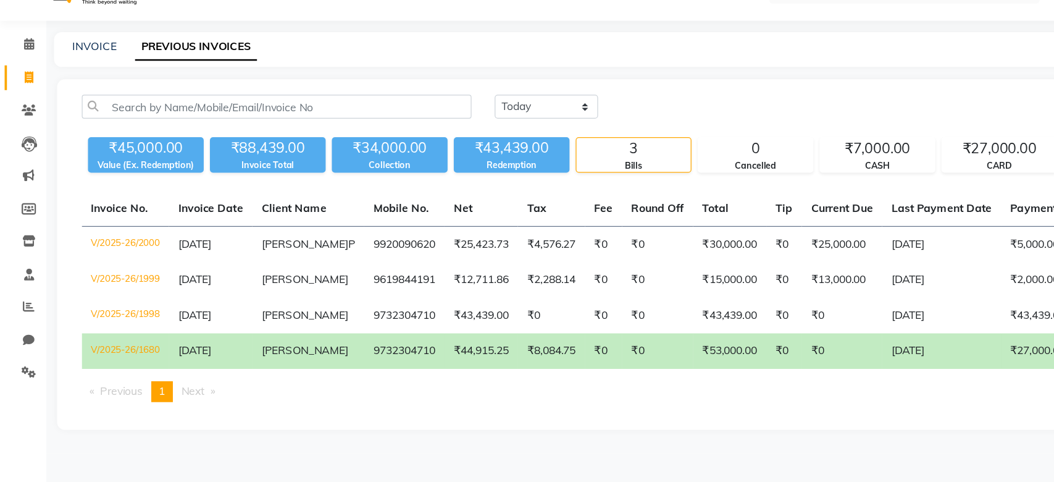
click at [267, 128] on div "Today Yesterday Custom Range Export" at bounding box center [551, 118] width 991 height 29
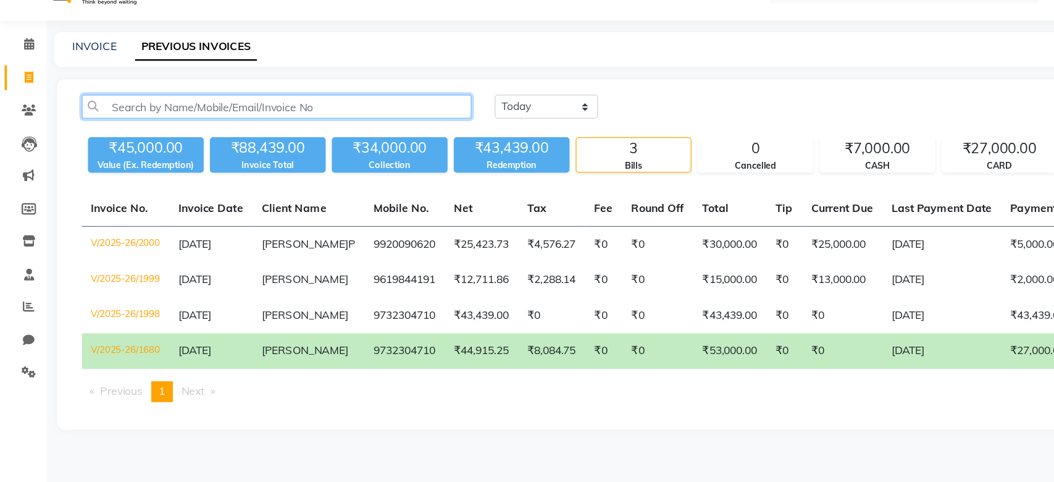
click at [243, 122] on input "text" at bounding box center [221, 113] width 312 height 19
paste input "9902687182"
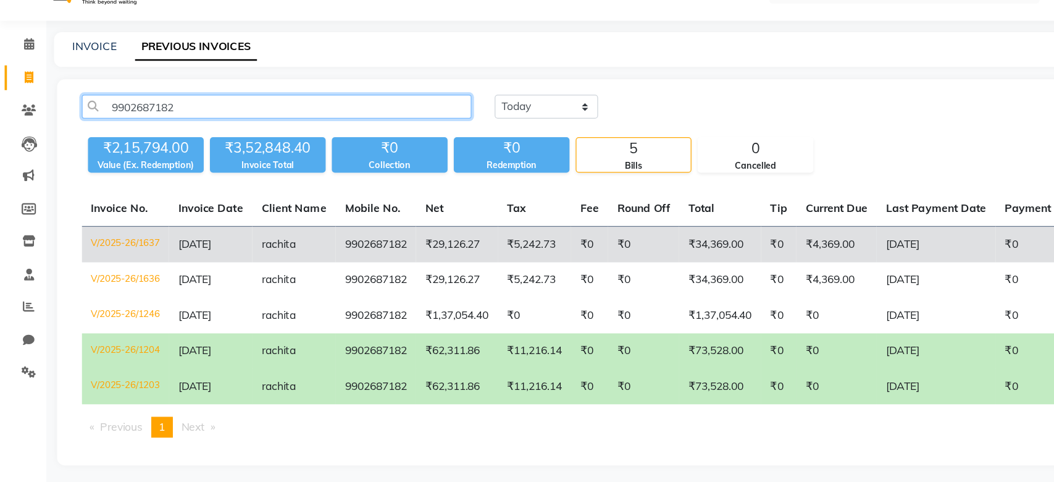
scroll to position [0, 103]
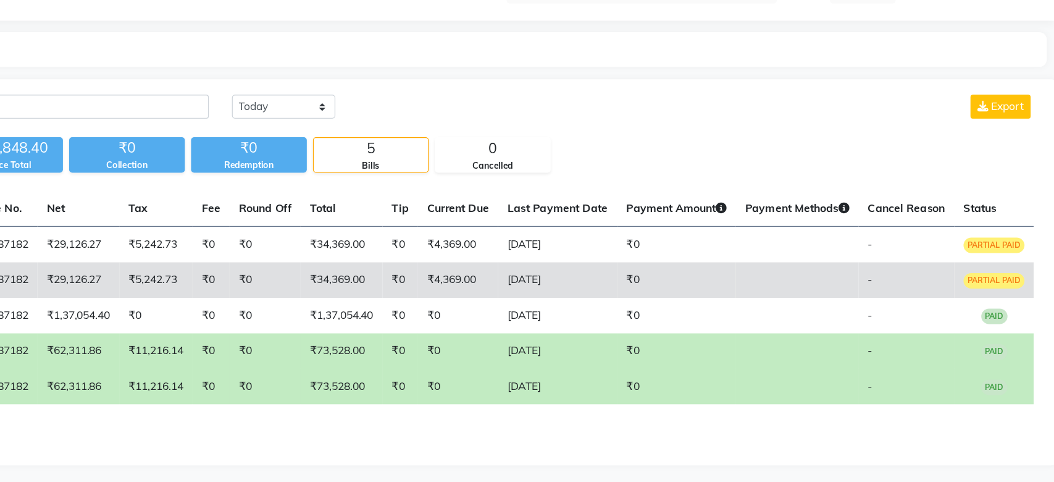
click at [679, 243] on td "16-07-2025" at bounding box center [656, 252] width 95 height 28
click at [588, 245] on td "₹4,369.00" at bounding box center [577, 252] width 64 height 28
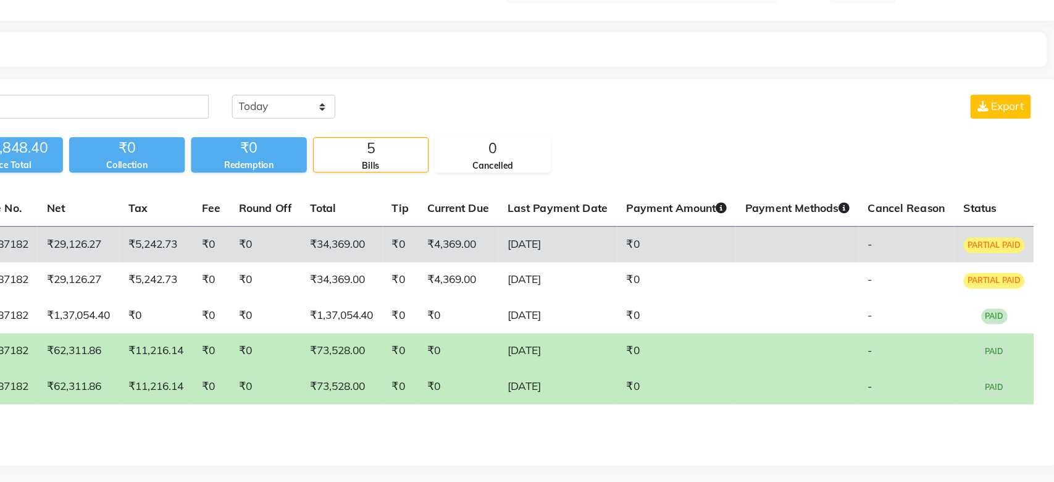
click at [722, 221] on td "₹0" at bounding box center [751, 223] width 95 height 29
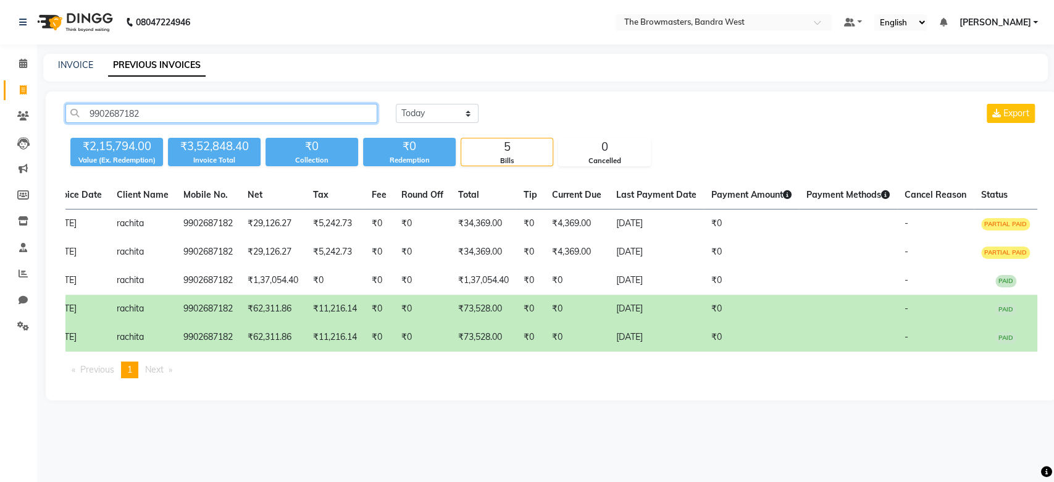
click at [159, 114] on input "9902687182" at bounding box center [221, 113] width 312 height 19
paste input "+91 99201 81691"
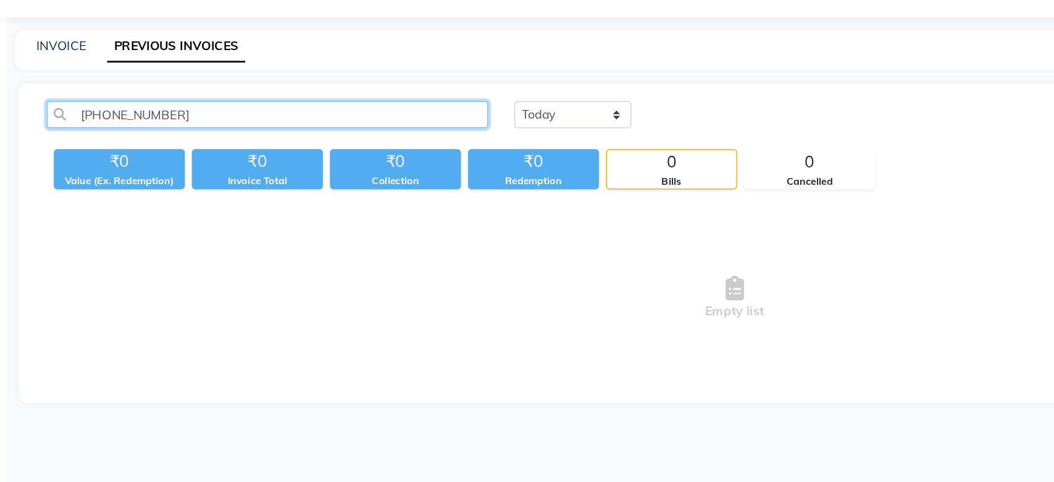
click at [136, 119] on input "+91 99201 81691" at bounding box center [221, 113] width 312 height 19
drag, startPoint x: 109, startPoint y: 120, endPoint x: 45, endPoint y: 133, distance: 65.7
click at [46, 133] on div "+91 9920181691 Today Yesterday Custom Range Export ₹0 Value (Ex. Redemption) ₹0…" at bounding box center [552, 203] width 1012 height 225
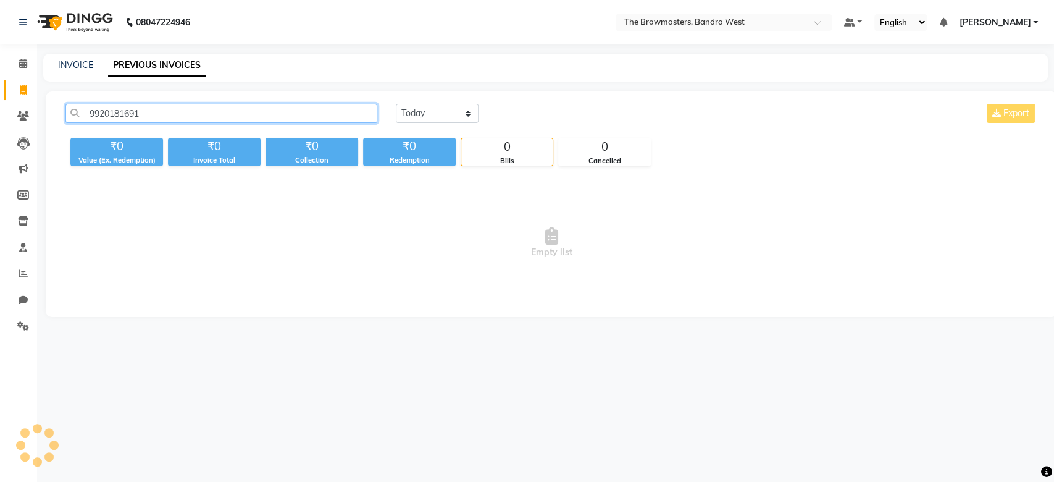
click at [114, 112] on input "9920181691" at bounding box center [221, 113] width 312 height 19
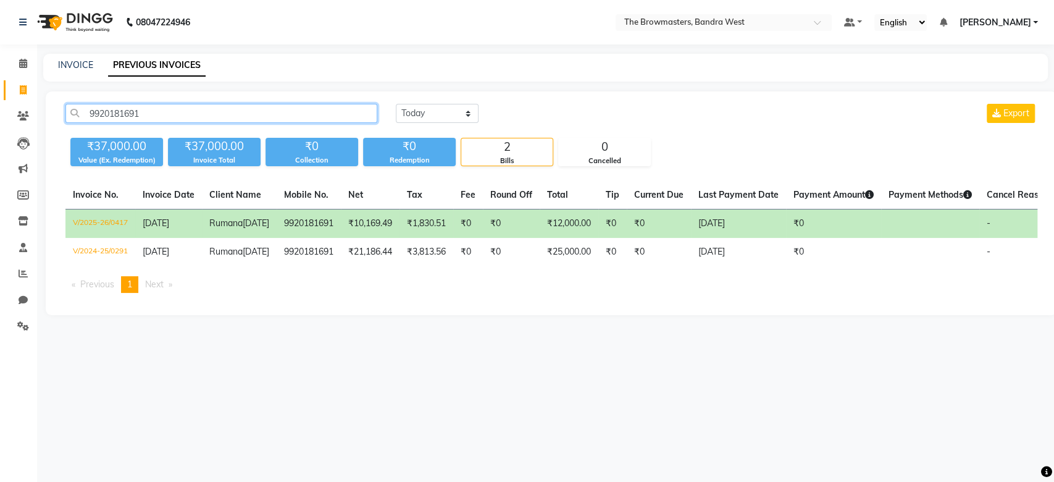
click at [114, 112] on input "9920181691" at bounding box center [221, 113] width 312 height 19
type input "9920181691"
click at [74, 61] on link "INVOICE" at bounding box center [75, 64] width 35 height 11
select select "6949"
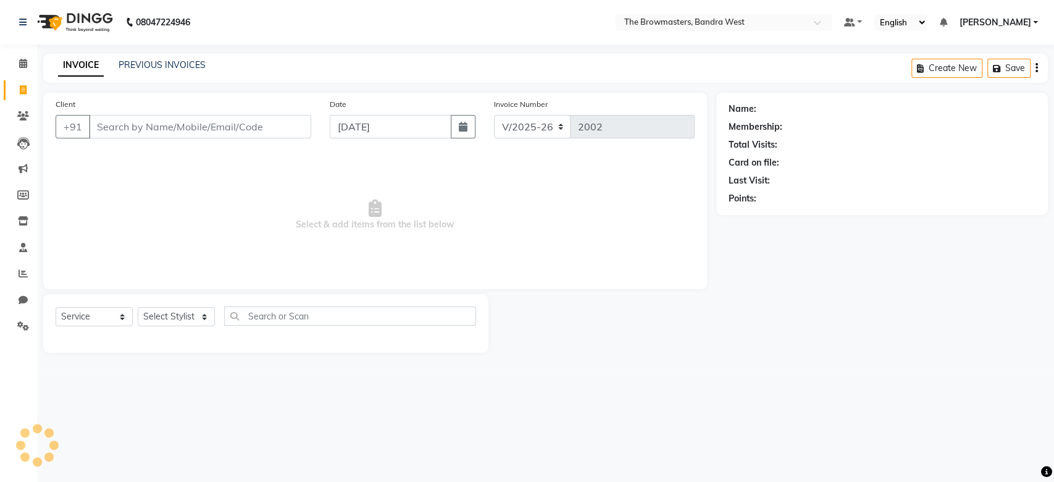
select select "package"
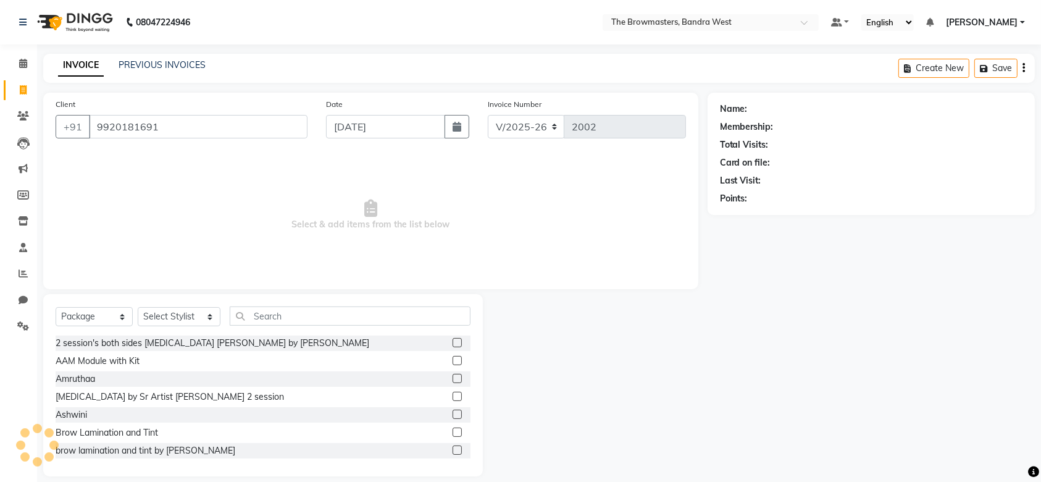
type input "9920181691"
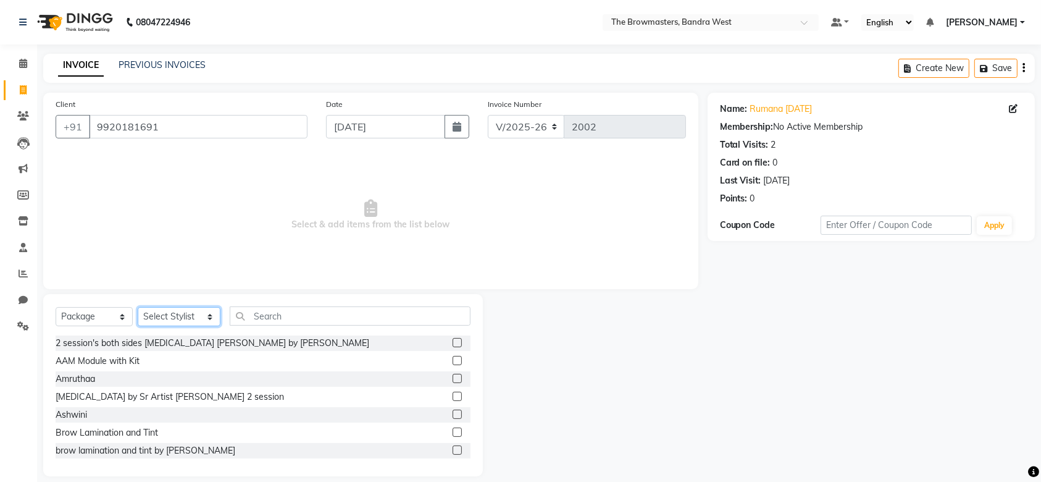
click at [183, 319] on select "Select Stylist Ashmeey Singghai Ashwini Ayushi DINGG SUPPORT Jyoti Kajal Kratik…" at bounding box center [179, 316] width 83 height 19
select select "64301"
click at [290, 315] on input "text" at bounding box center [350, 315] width 241 height 19
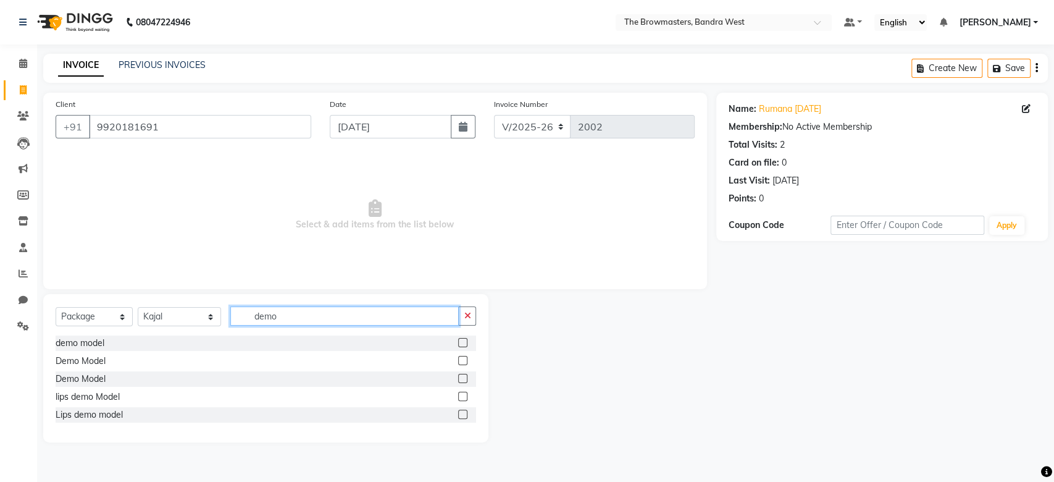
type input "demo"
click at [458, 383] on div "Demo Model" at bounding box center [266, 378] width 421 height 15
click at [463, 380] on label at bounding box center [462, 378] width 9 height 9
click at [463, 380] on input "checkbox" at bounding box center [462, 379] width 8 height 8
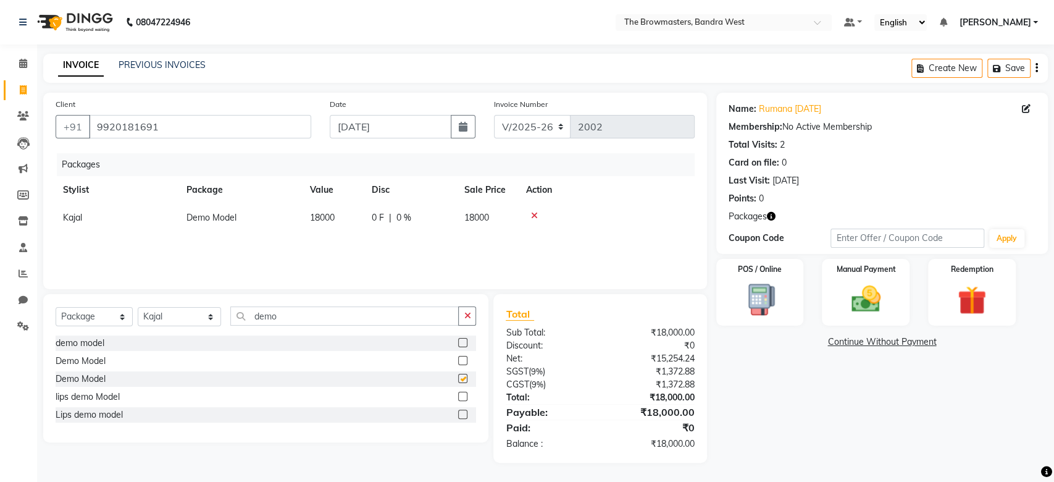
checkbox input "false"
click at [533, 215] on icon at bounding box center [534, 215] width 7 height 9
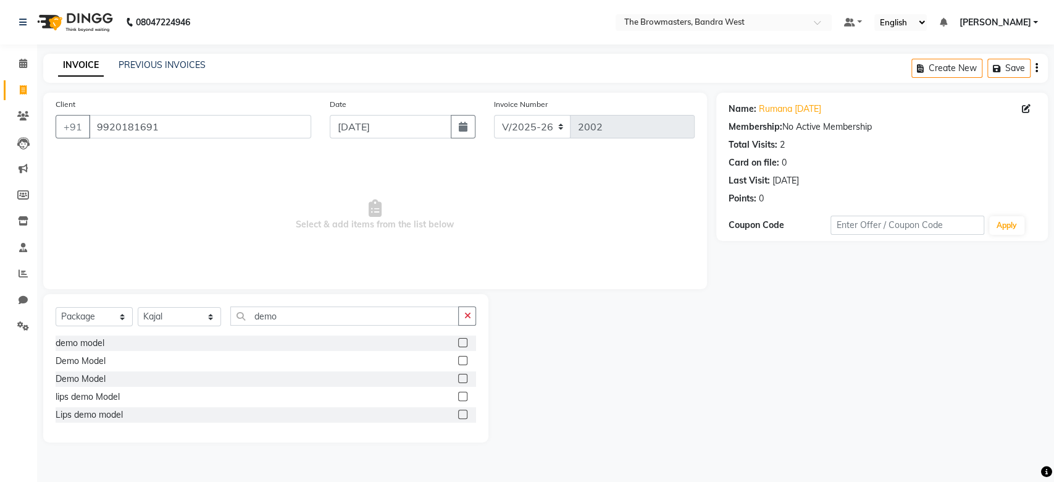
click at [465, 359] on label at bounding box center [462, 360] width 9 height 9
click at [465, 359] on input "checkbox" at bounding box center [462, 361] width 8 height 8
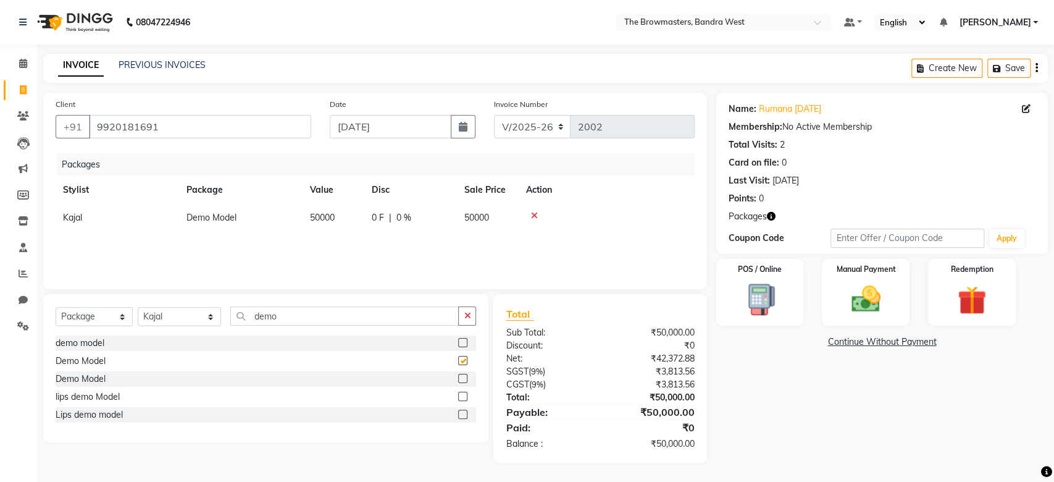
checkbox input "false"
click at [379, 224] on span "0 F" at bounding box center [378, 217] width 12 height 13
select select "64301"
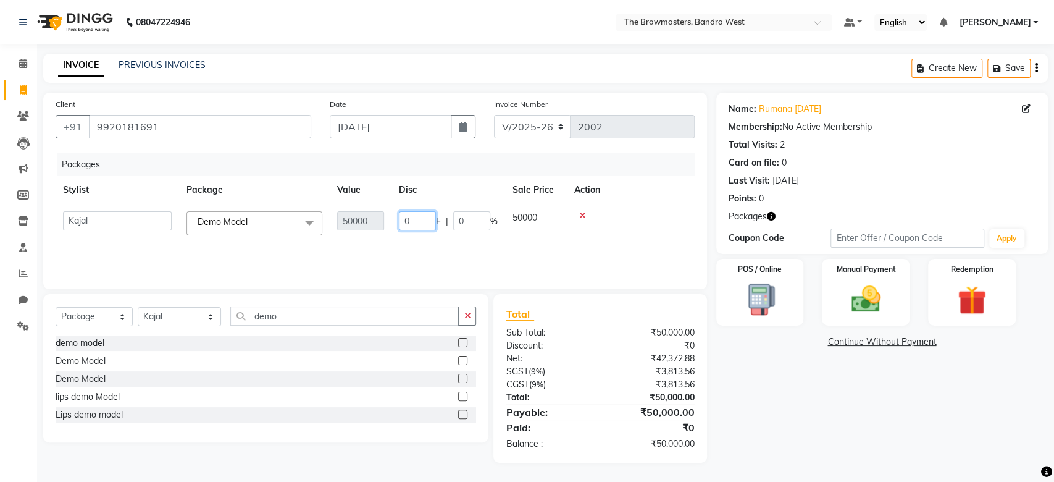
click at [406, 223] on input "0" at bounding box center [417, 220] width 37 height 19
click at [416, 224] on input "0" at bounding box center [417, 220] width 37 height 19
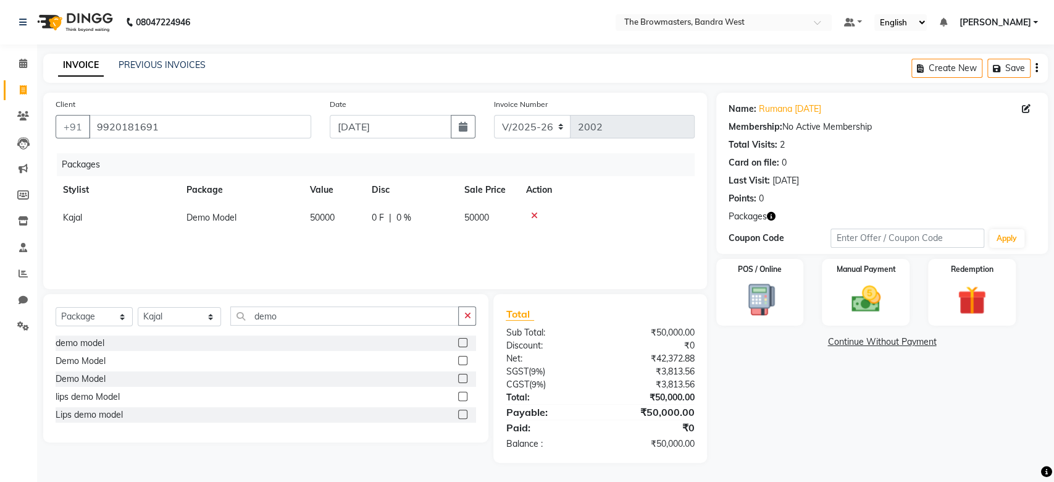
click at [397, 222] on span "0 %" at bounding box center [404, 217] width 15 height 13
select select "64301"
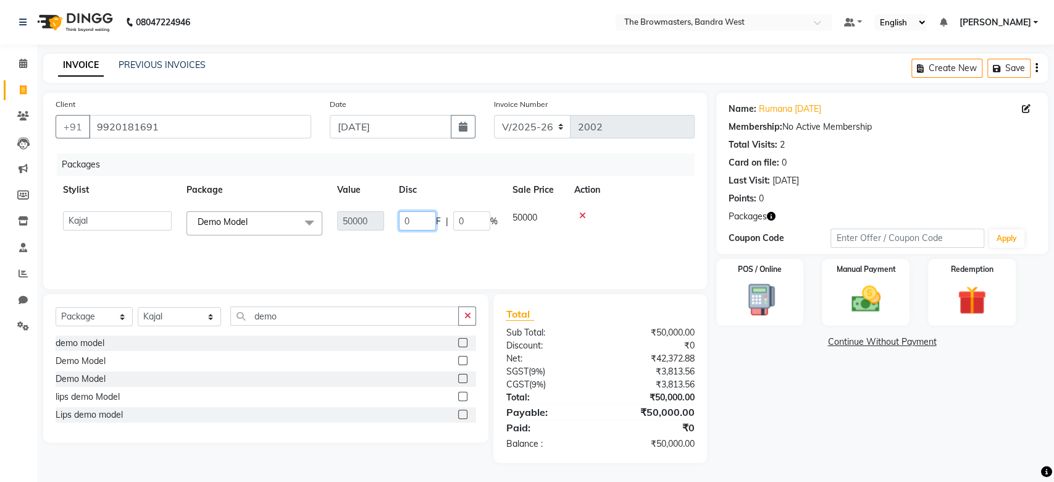
click at [414, 222] on input "0" at bounding box center [417, 220] width 37 height 19
type input "043000"
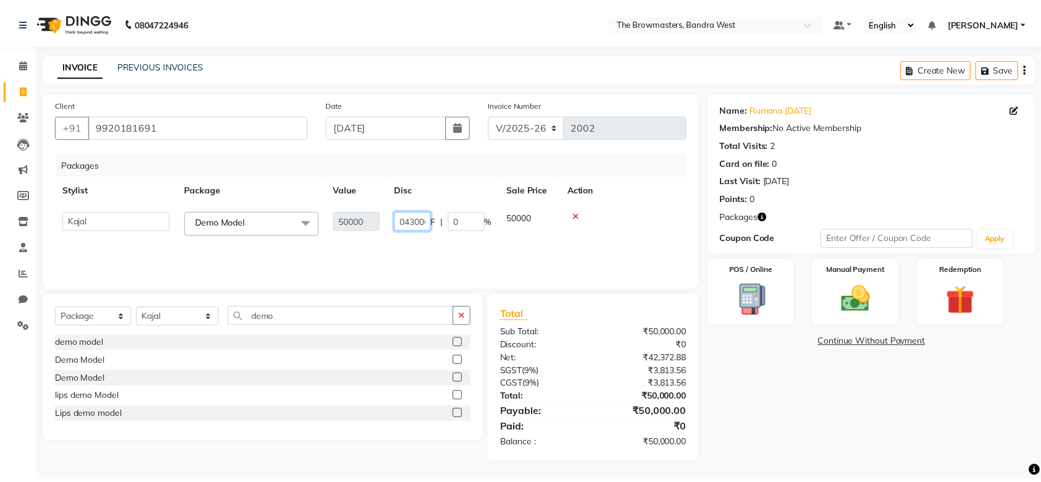
scroll to position [0, 5]
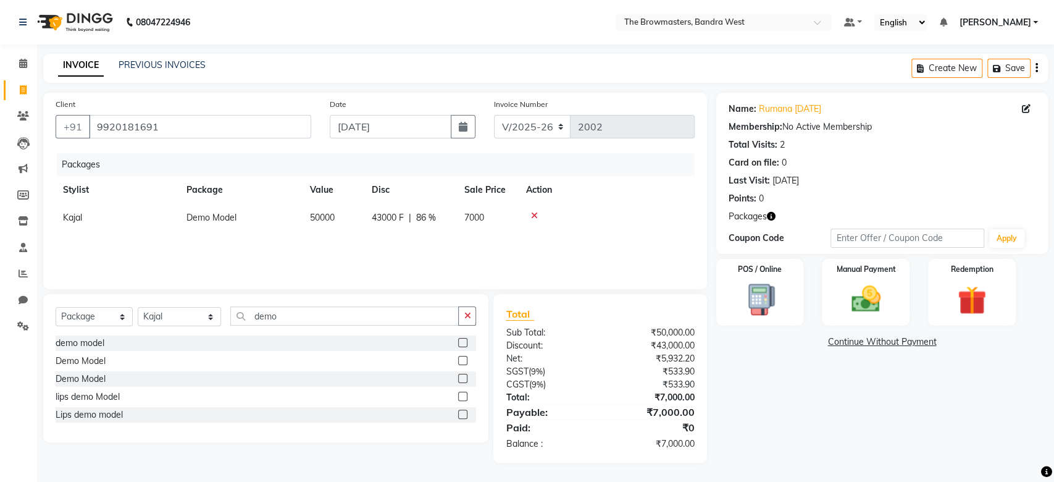
click at [432, 245] on div "Packages Stylist Package Value Disc Sale Price Action Kajal Demo Model 50000 43…" at bounding box center [375, 215] width 639 height 124
click at [392, 222] on span "43000 F" at bounding box center [388, 217] width 32 height 13
select select "64301"
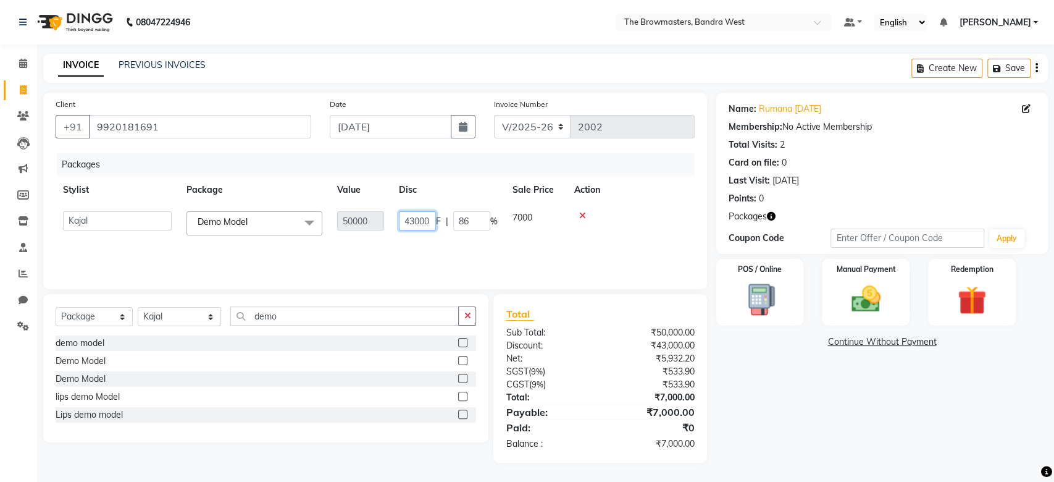
click at [410, 222] on input "43000" at bounding box center [417, 220] width 37 height 19
type input "33000"
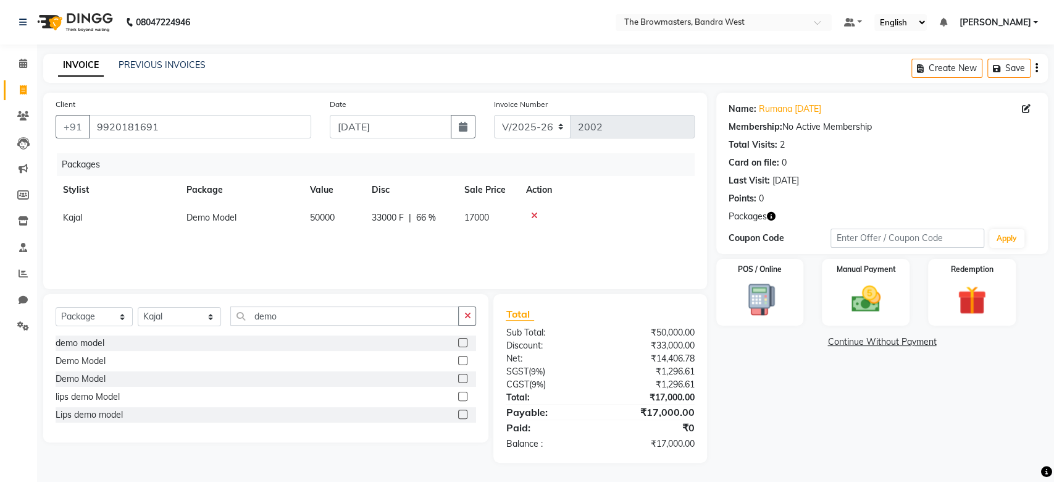
click at [603, 287] on div "Client +91 9920181691 Date 03-09-2025 Invoice Number V/2025 V/2025-26 2002 Pack…" at bounding box center [375, 191] width 664 height 196
click at [402, 221] on span "33000 F" at bounding box center [388, 217] width 32 height 13
select select "64301"
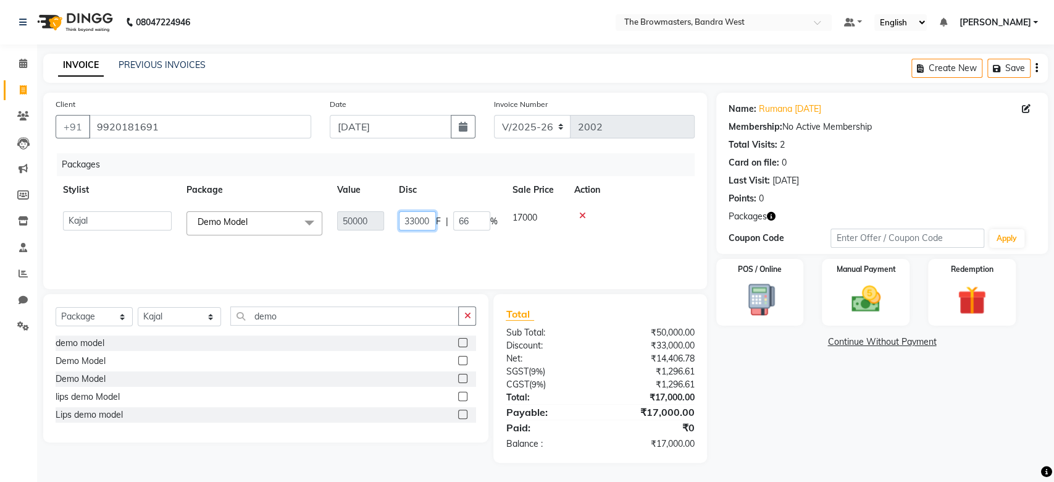
click at [417, 227] on input "33000" at bounding box center [417, 220] width 37 height 19
type input "35000"
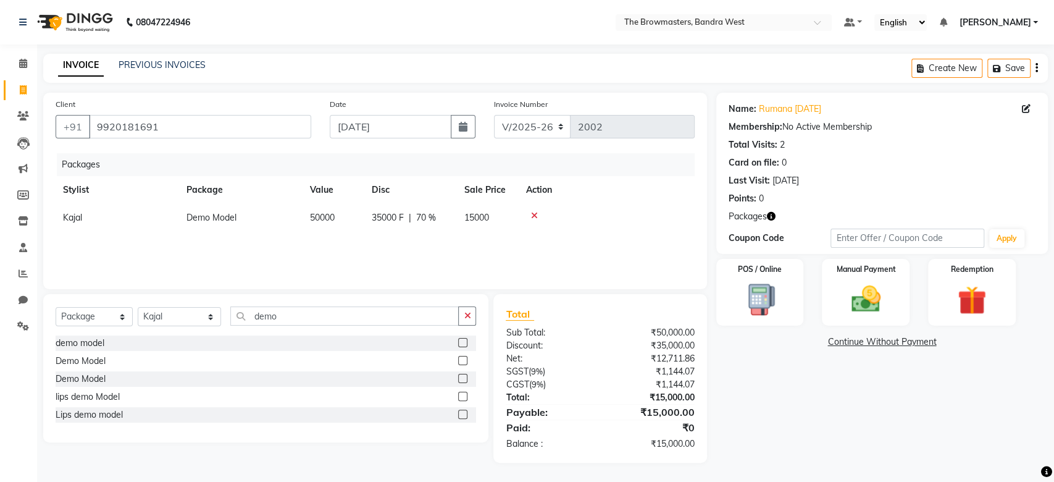
click at [395, 258] on div "Packages Stylist Package Value Disc Sale Price Action Kajal Demo Model 50000 35…" at bounding box center [375, 215] width 639 height 124
click at [385, 215] on span "35000 F" at bounding box center [388, 217] width 32 height 13
select select "64301"
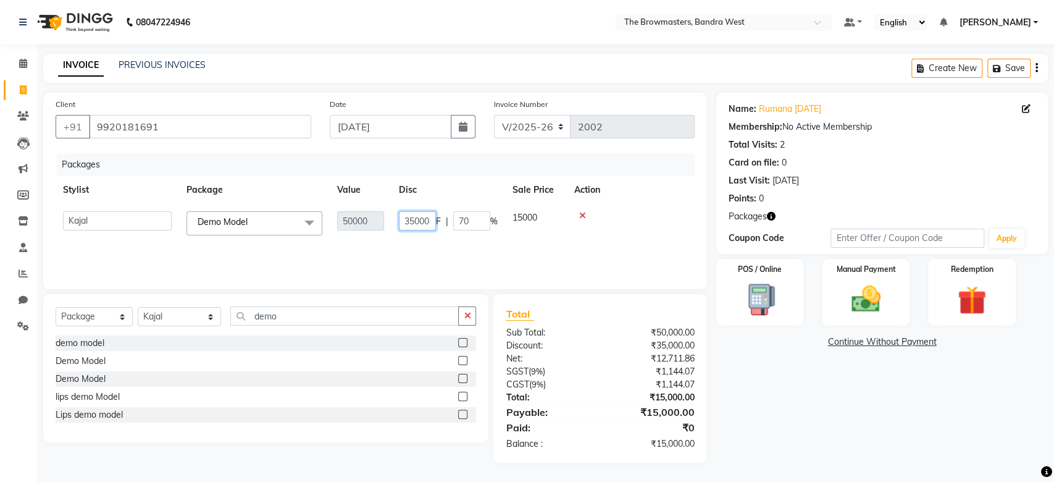
click at [415, 217] on input "35000" at bounding box center [417, 220] width 37 height 19
type input "38000"
click at [515, 258] on div "Packages Stylist Package Value Disc Sale Price Action Ashmeey Singghai Ashwini …" at bounding box center [375, 215] width 639 height 124
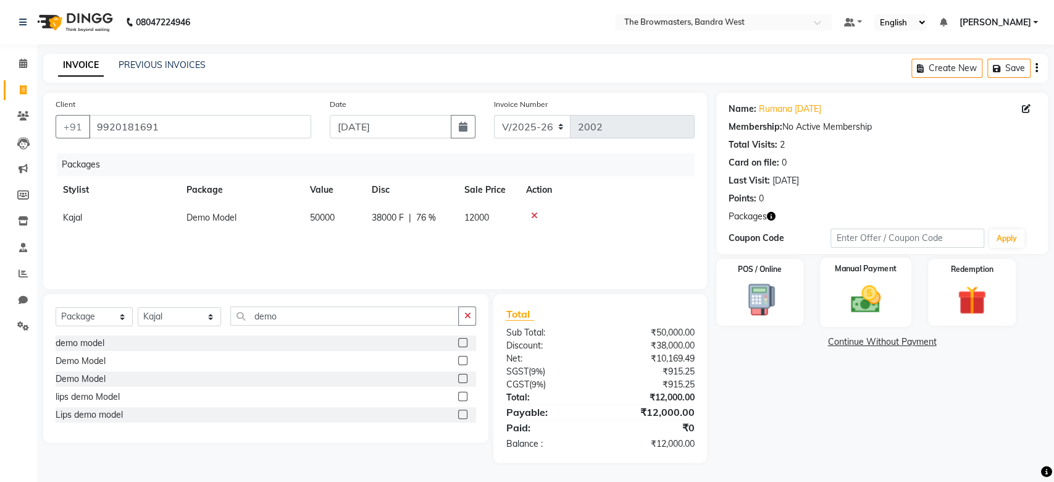
click at [890, 301] on img at bounding box center [866, 299] width 49 height 35
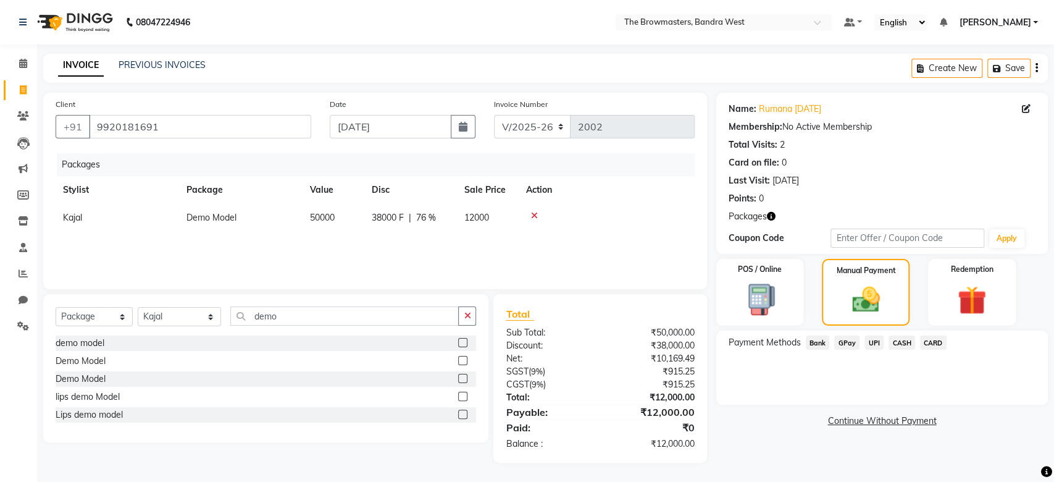
click at [872, 346] on span "UPI" at bounding box center [874, 342] width 19 height 14
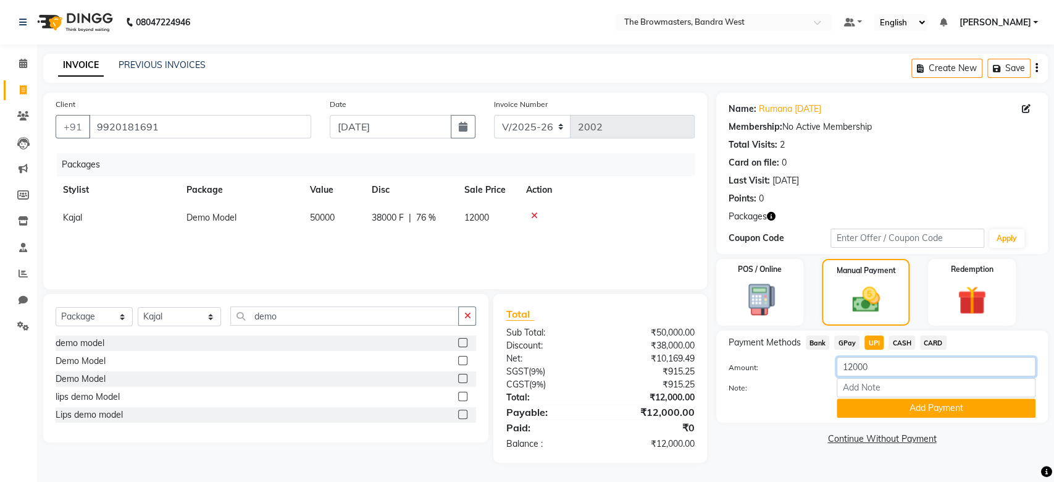
click at [899, 371] on input "12000" at bounding box center [936, 366] width 199 height 19
paste input "number"
type input "2000"
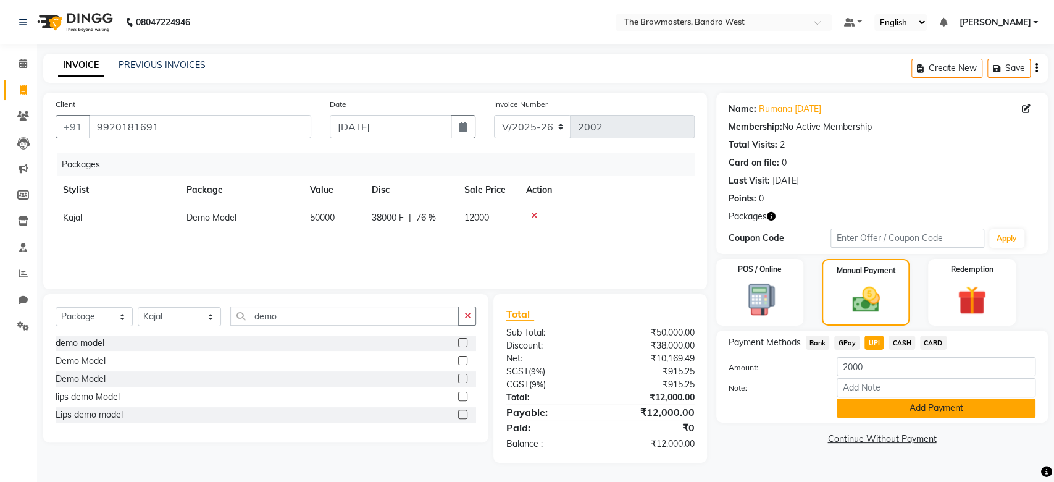
click at [855, 405] on button "Add Payment" at bounding box center [936, 407] width 199 height 19
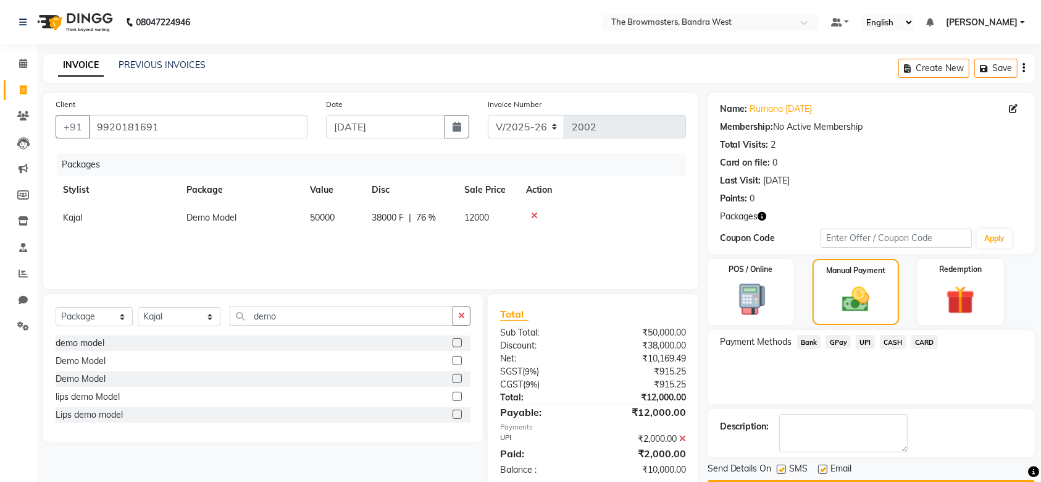
scroll to position [35, 0]
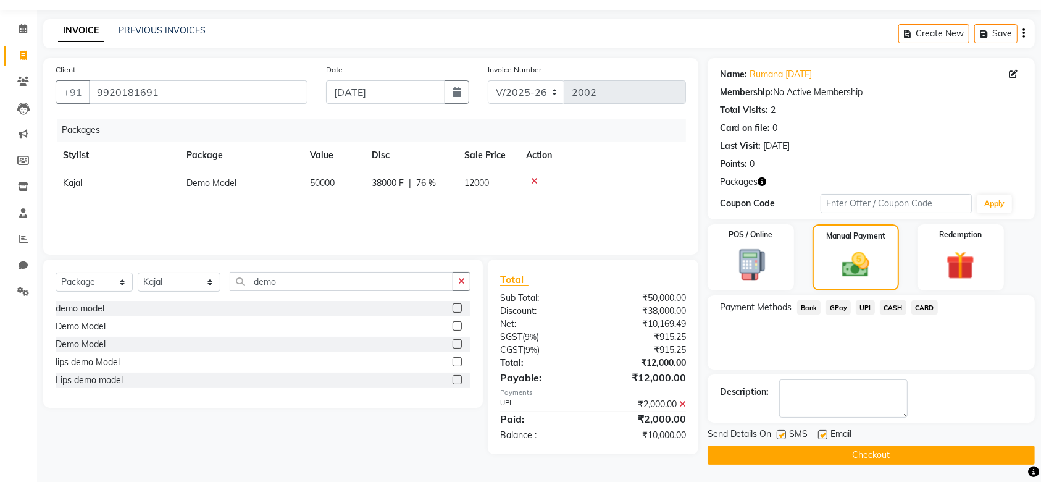
click at [783, 431] on label at bounding box center [781, 434] width 9 height 9
click at [783, 431] on input "checkbox" at bounding box center [781, 435] width 8 height 8
checkbox input "false"
click at [820, 434] on label at bounding box center [822, 434] width 9 height 9
click at [820, 434] on input "checkbox" at bounding box center [822, 435] width 8 height 8
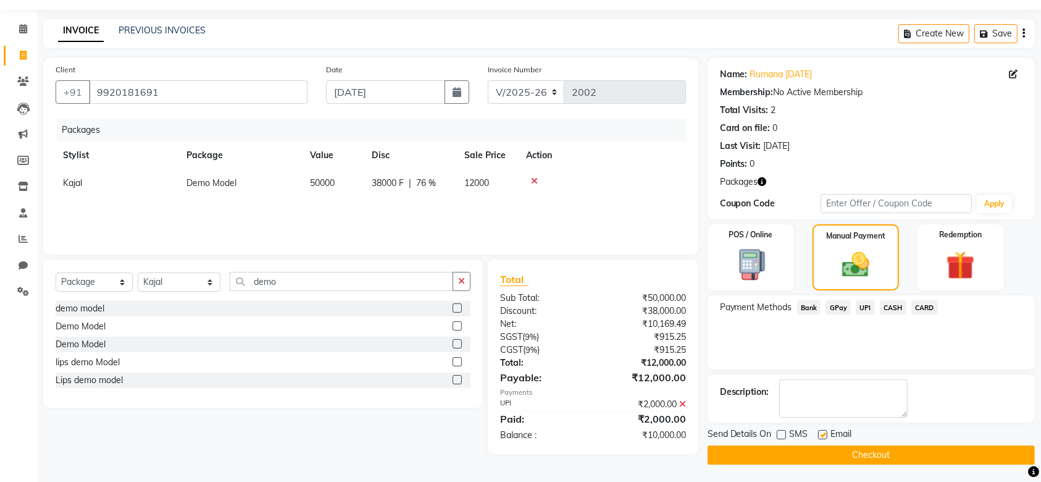
checkbox input "false"
click at [791, 453] on button "Checkout" at bounding box center [871, 454] width 327 height 19
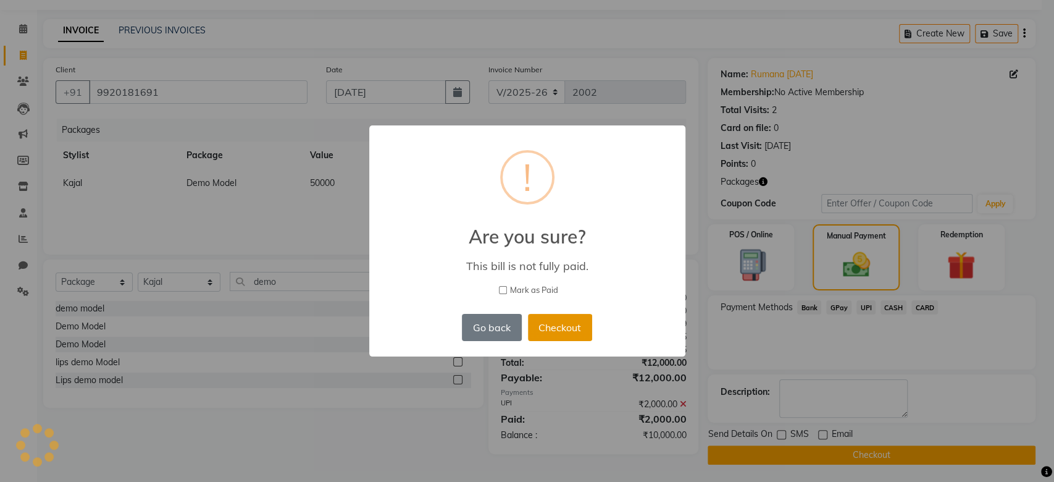
click at [587, 329] on button "Checkout" at bounding box center [560, 327] width 64 height 27
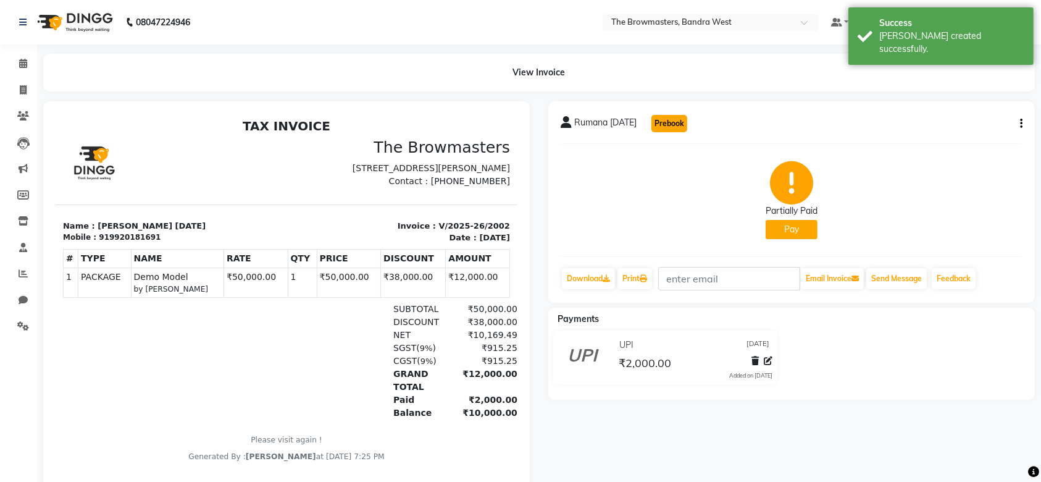
click at [675, 132] on button "Prebook" at bounding box center [670, 123] width 36 height 17
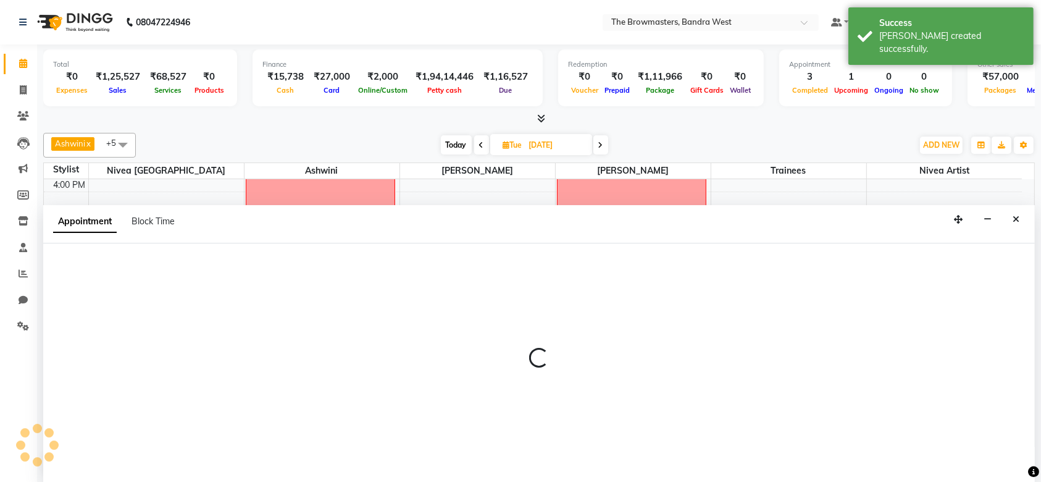
type input "[DATE]"
select select "tentative"
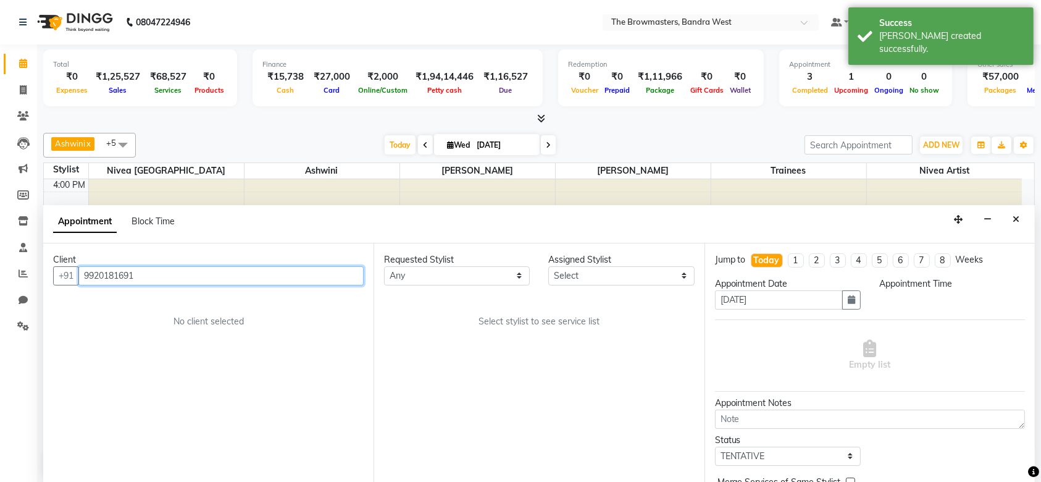
scroll to position [435, 0]
select select "540"
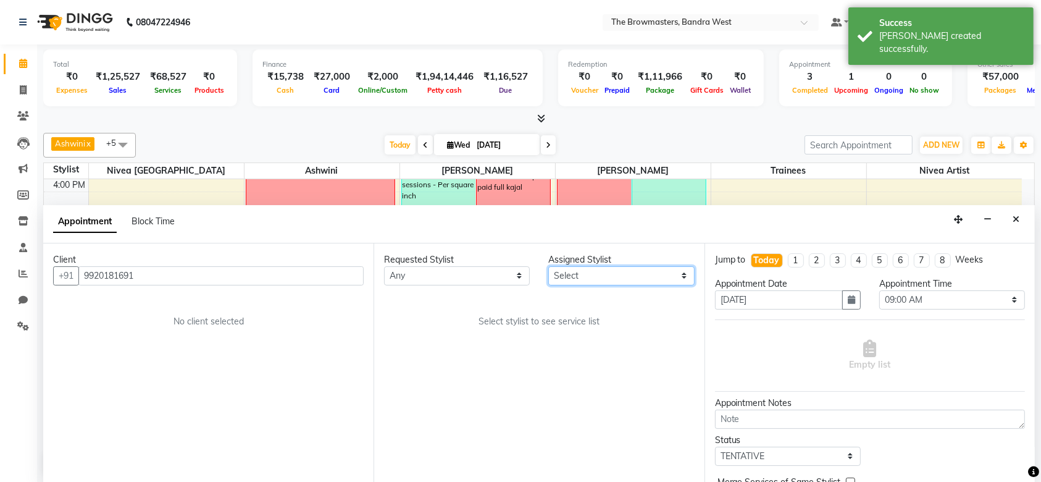
click at [599, 277] on select "Select Ashmeey Singghai Ashwini Ayushi Jyoti Kajal Kratika Kratika Mumbai Nivea…" at bounding box center [621, 275] width 146 height 19
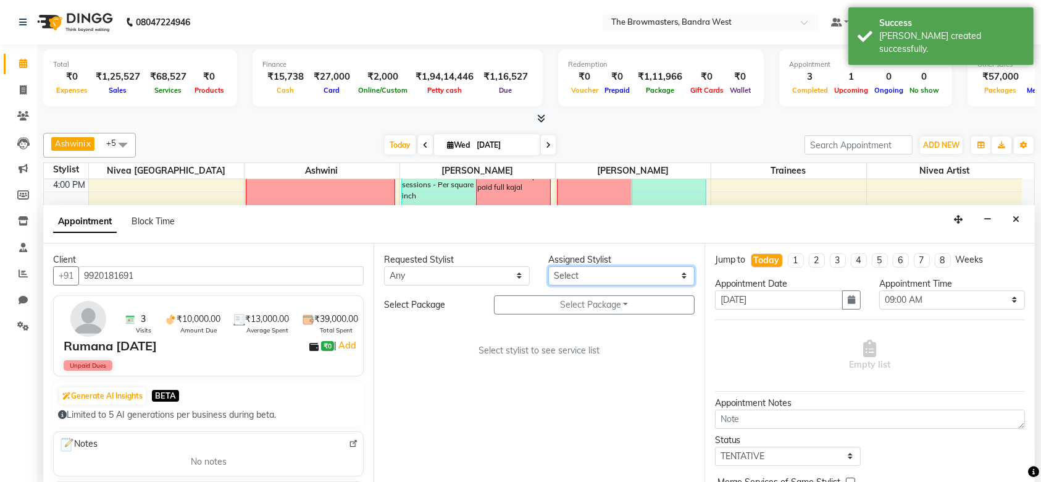
select select "66677"
click at [548, 266] on select "Select Ashmeey Singghai Ashwini Ayushi Jyoti Kajal Kratika Kratika Mumbai Nivea…" at bounding box center [621, 275] width 146 height 19
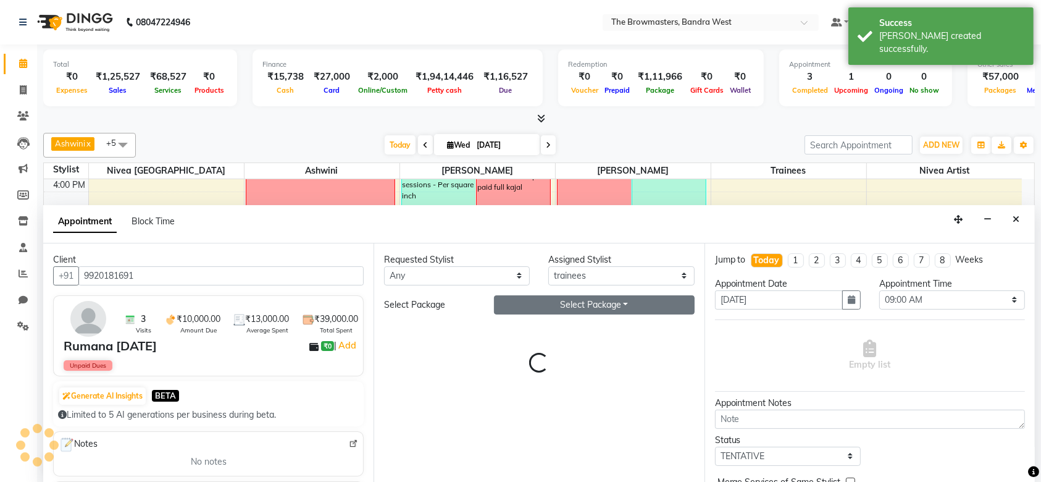
click at [558, 311] on button "Select Package Toggle Dropdown" at bounding box center [594, 304] width 201 height 19
click at [515, 327] on li "Demo Model" at bounding box center [544, 330] width 98 height 18
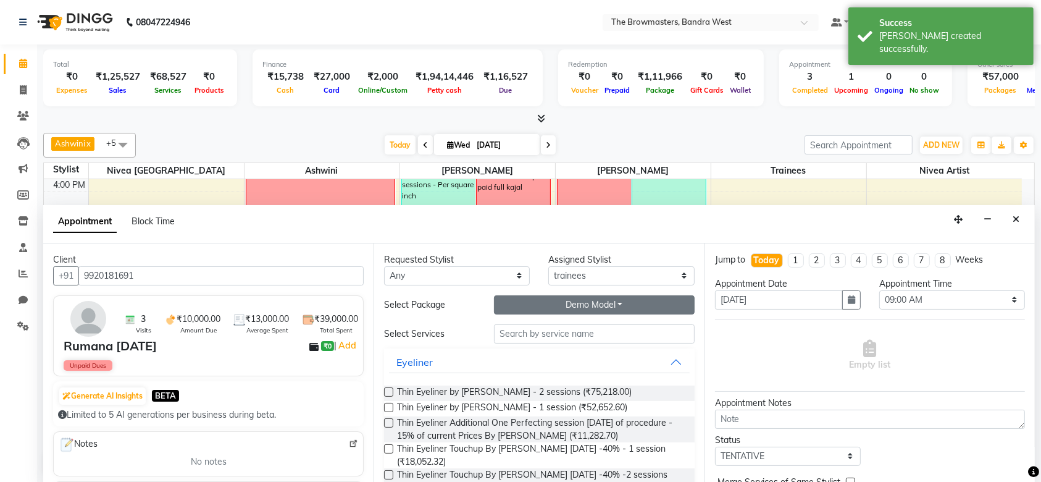
click at [590, 309] on button "Demo Model" at bounding box center [594, 304] width 201 height 19
click at [529, 344] on li "Demo Model" at bounding box center [544, 348] width 98 height 18
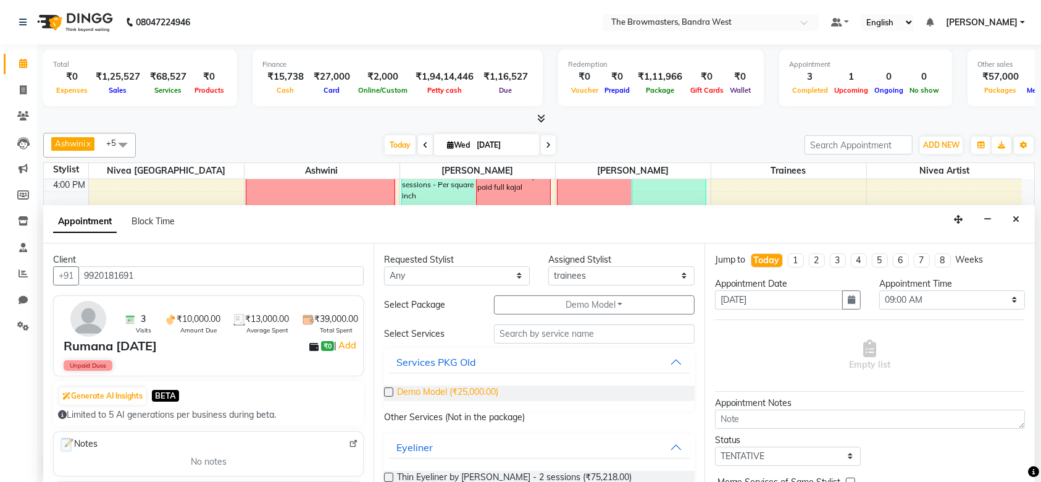
click at [448, 390] on span "Demo Model (₹25,000.00)" at bounding box center [447, 392] width 101 height 15
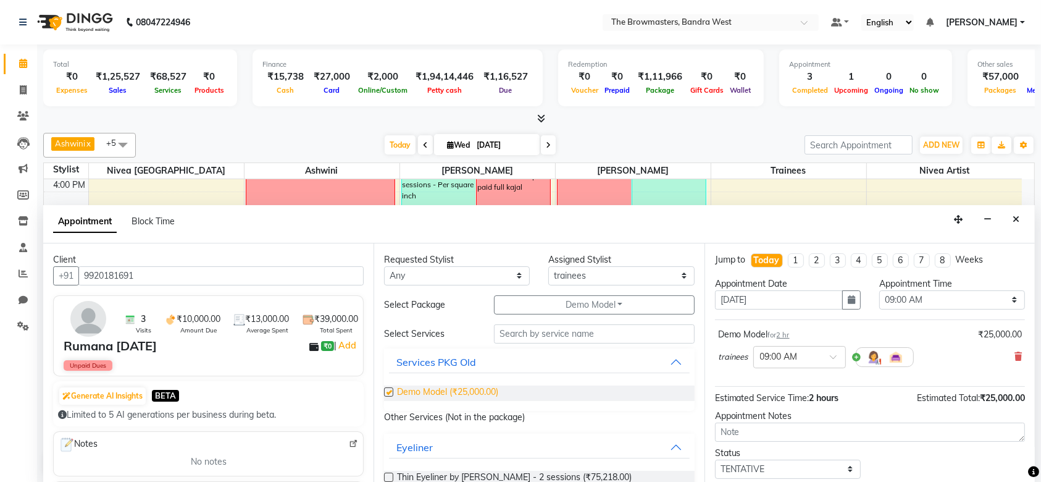
checkbox input "false"
click at [842, 300] on button "button" at bounding box center [851, 299] width 19 height 19
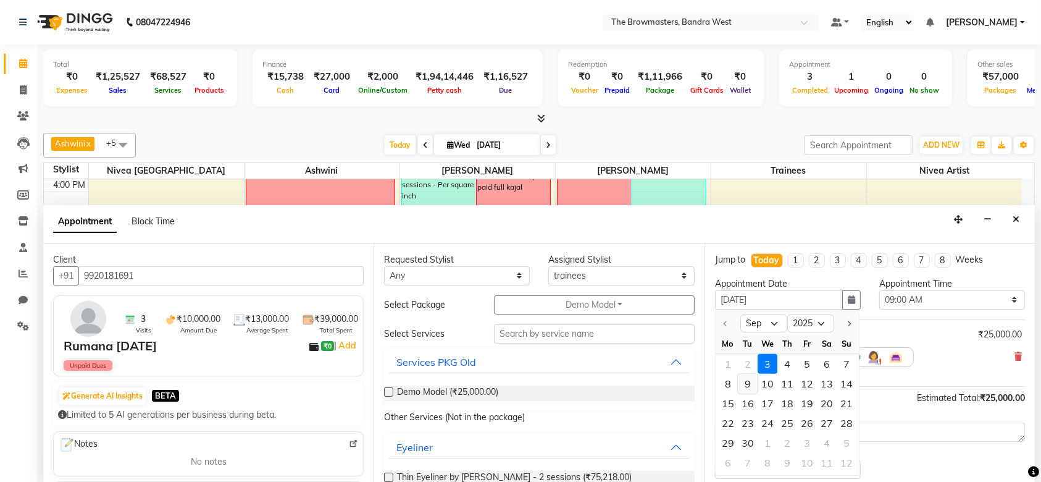
click at [748, 384] on div "9" at bounding box center [748, 383] width 20 height 20
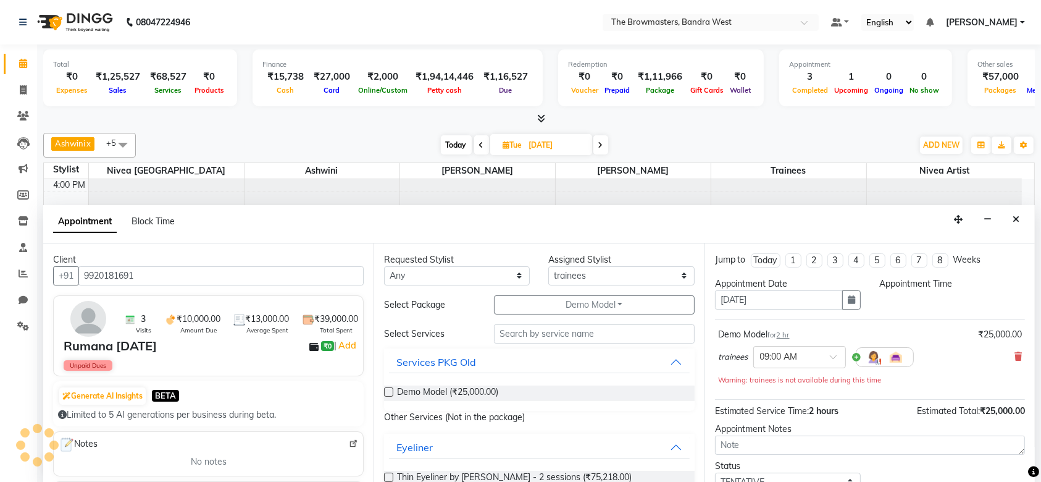
type input "09-09-2025"
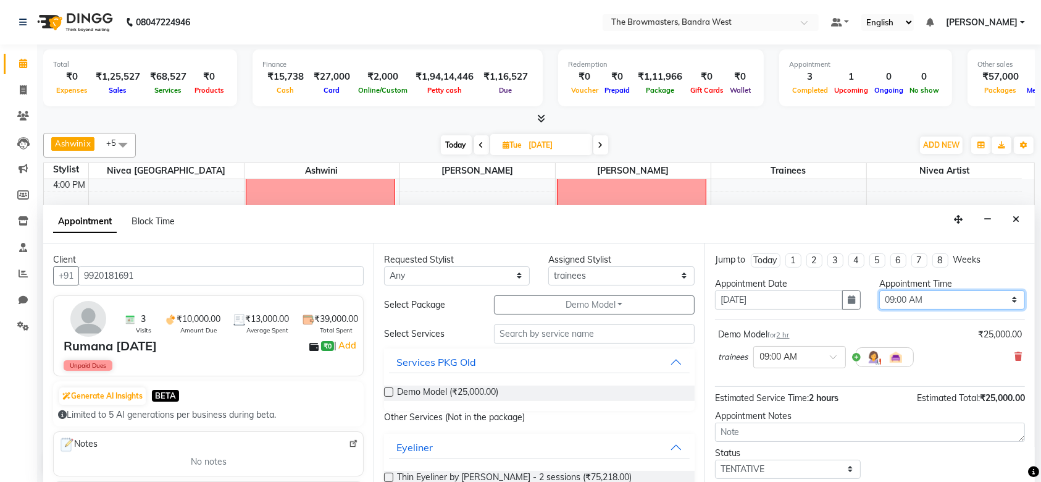
click at [908, 301] on select "Select 09:00 AM 09:15 AM 09:30 AM 09:45 AM 10:00 AM 10:15 AM 10:30 AM 10:45 AM …" at bounding box center [953, 299] width 146 height 19
select select "735"
click at [880, 290] on select "Select 09:00 AM 09:15 AM 09:30 AM 09:45 AM 10:00 AM 10:15 AM 10:30 AM 10:45 AM …" at bounding box center [953, 299] width 146 height 19
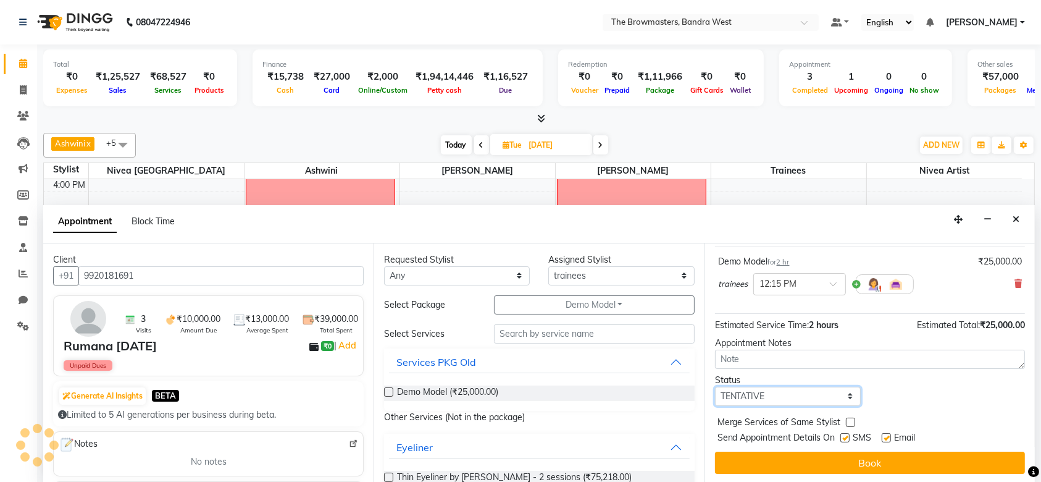
click at [778, 400] on select "Select TENTATIVE CONFIRM UPCOMING" at bounding box center [788, 396] width 146 height 19
select select "confirm booking"
click at [715, 387] on select "Select TENTATIVE CONFIRM UPCOMING" at bounding box center [788, 396] width 146 height 19
click at [845, 434] on label at bounding box center [845, 437] width 9 height 9
click at [845, 435] on input "checkbox" at bounding box center [845, 439] width 8 height 8
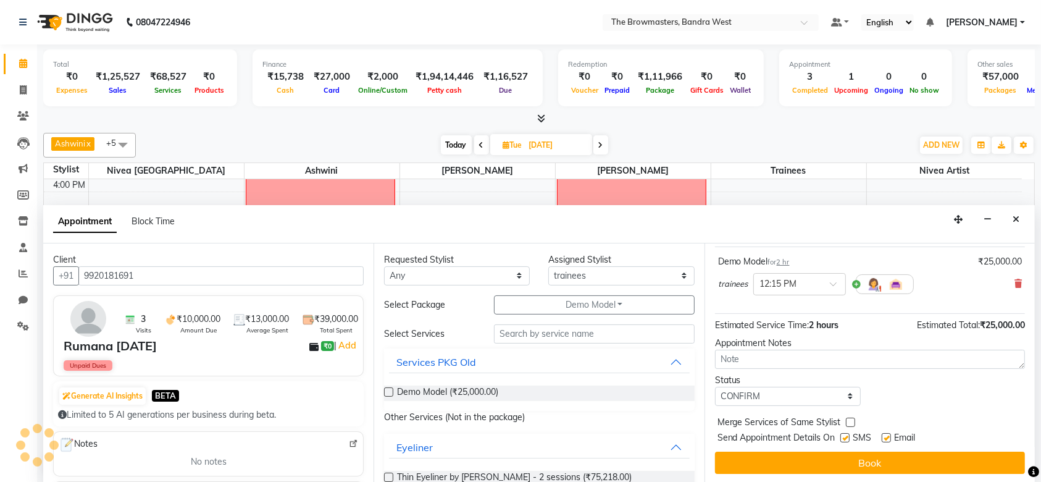
checkbox input "false"
click at [888, 442] on div at bounding box center [886, 440] width 8 height 13
click at [889, 437] on label at bounding box center [886, 437] width 9 height 9
click at [889, 437] on input "checkbox" at bounding box center [886, 439] width 8 height 8
checkbox input "false"
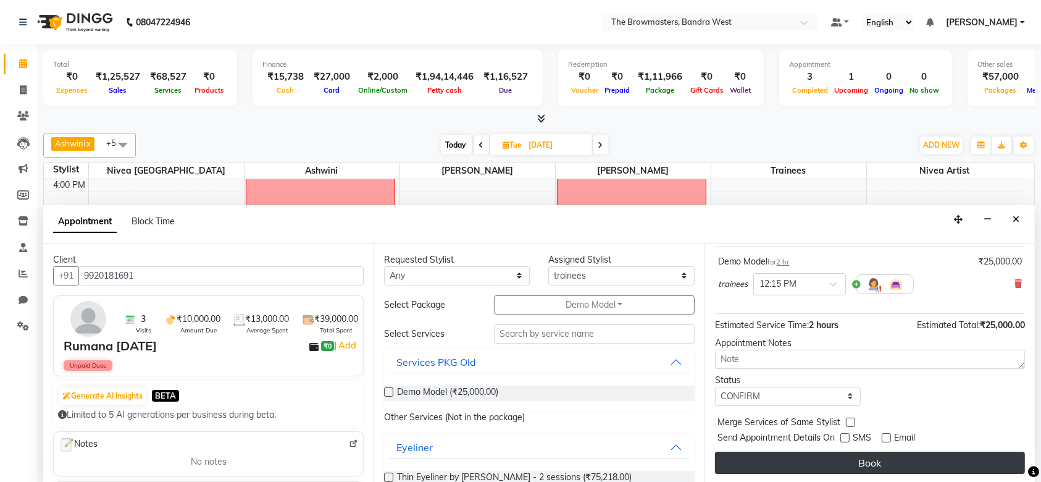
click at [889, 452] on button "Book" at bounding box center [870, 463] width 310 height 22
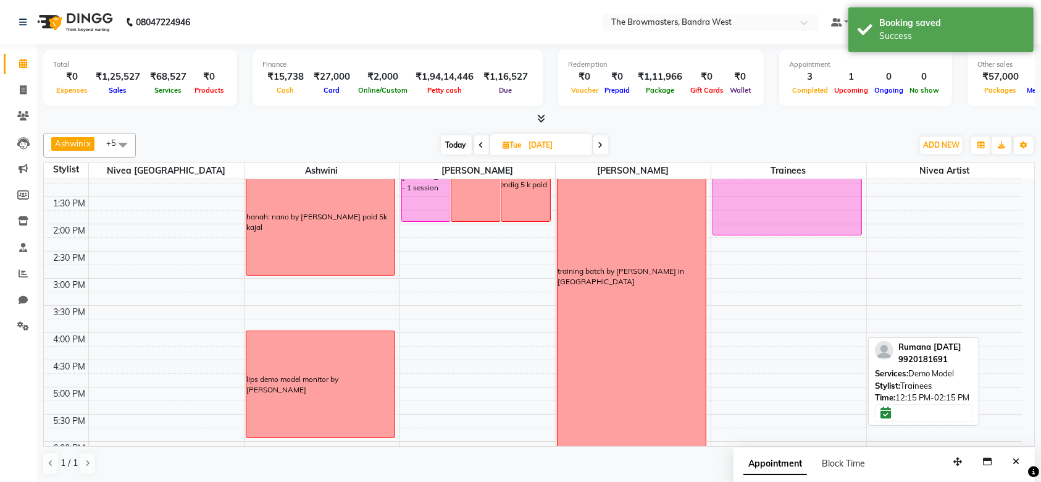
scroll to position [282, 0]
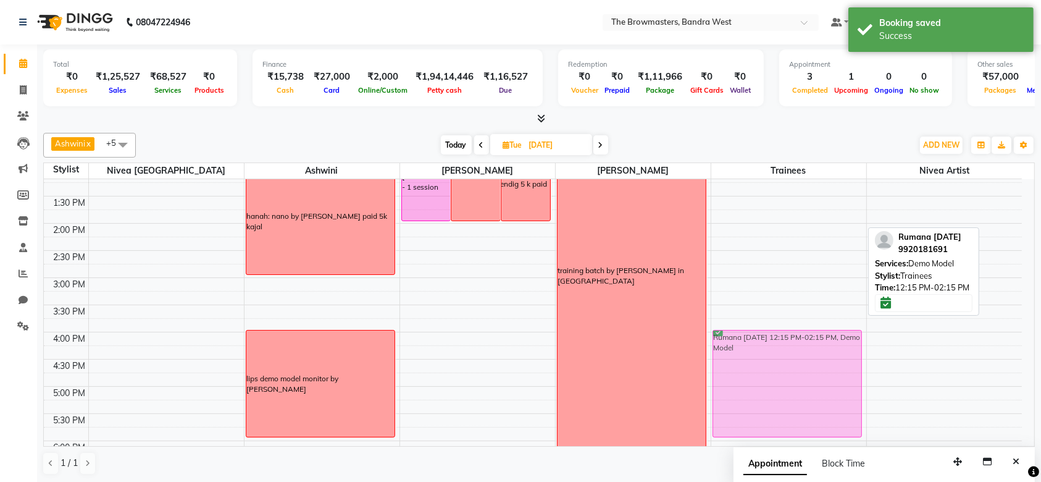
drag, startPoint x: 791, startPoint y: 208, endPoint x: 812, endPoint y: 408, distance: 201.8
click at [812, 408] on div "Rumana 12apr23, 12:15 PM-02:15 PM, Demo Model Rumana 12apr23, 12:15 PM-02:15 PM…" at bounding box center [789, 250] width 155 height 706
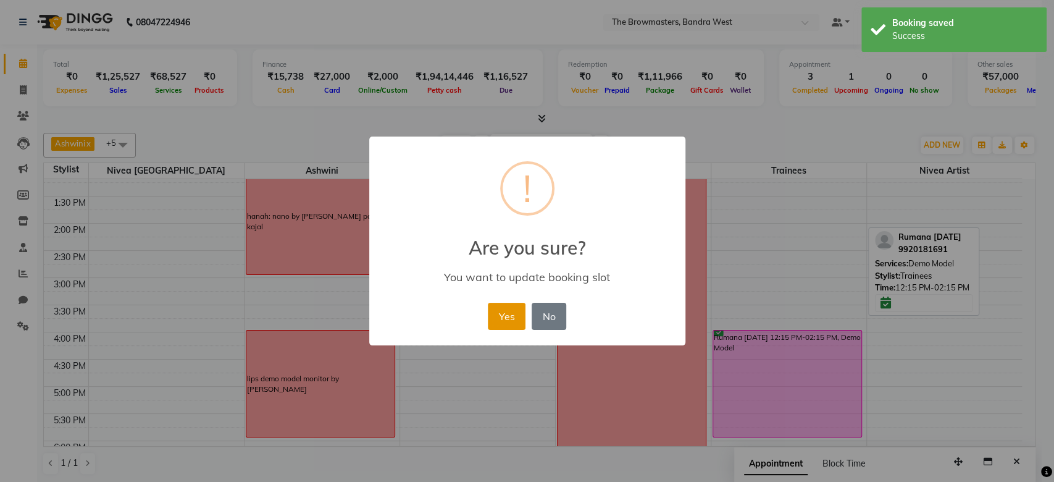
click at [499, 313] on button "Yes" at bounding box center [507, 316] width 38 height 27
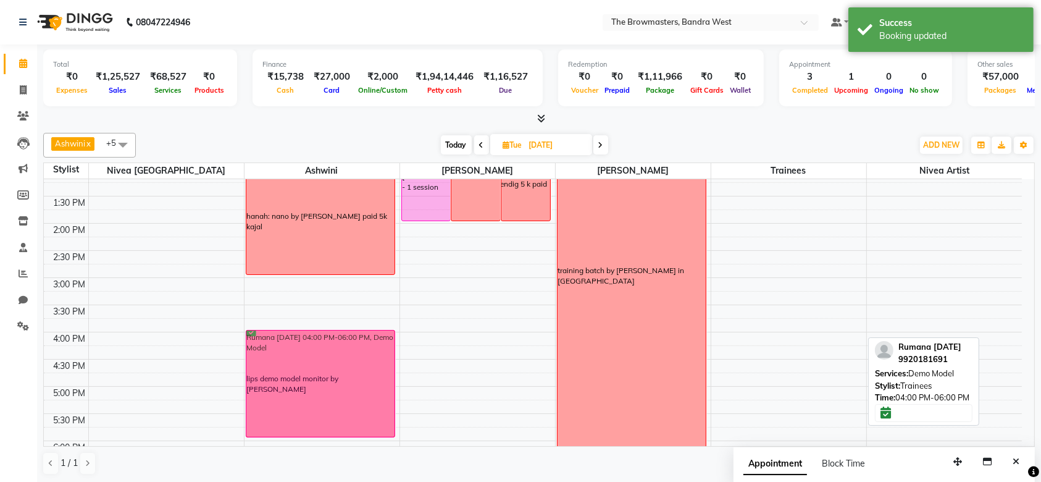
drag, startPoint x: 796, startPoint y: 393, endPoint x: 395, endPoint y: 393, distance: 400.9
click at [395, 393] on tr "hanah: nano by ashwini paid 5k kajal lips demo model monitor by Ashwini Rumana …" at bounding box center [533, 250] width 978 height 706
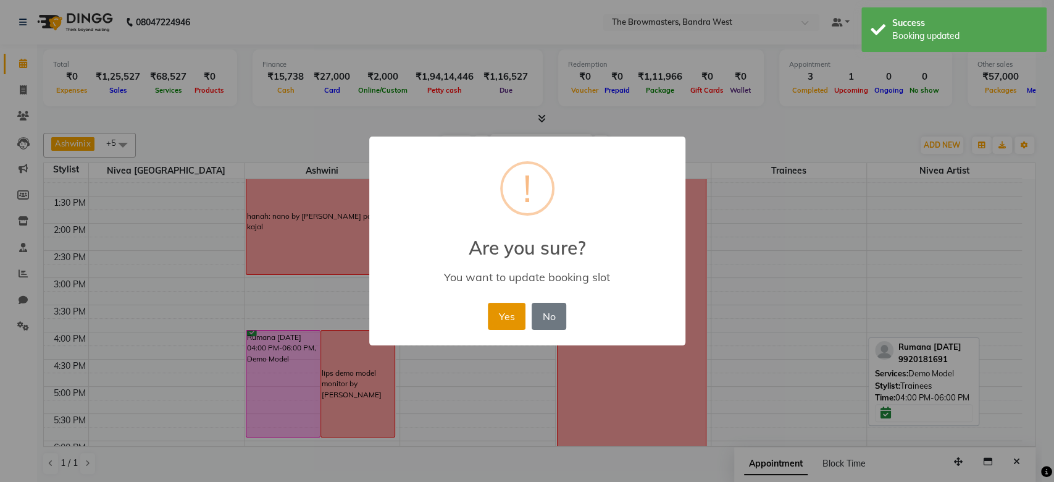
click at [509, 322] on button "Yes" at bounding box center [507, 316] width 38 height 27
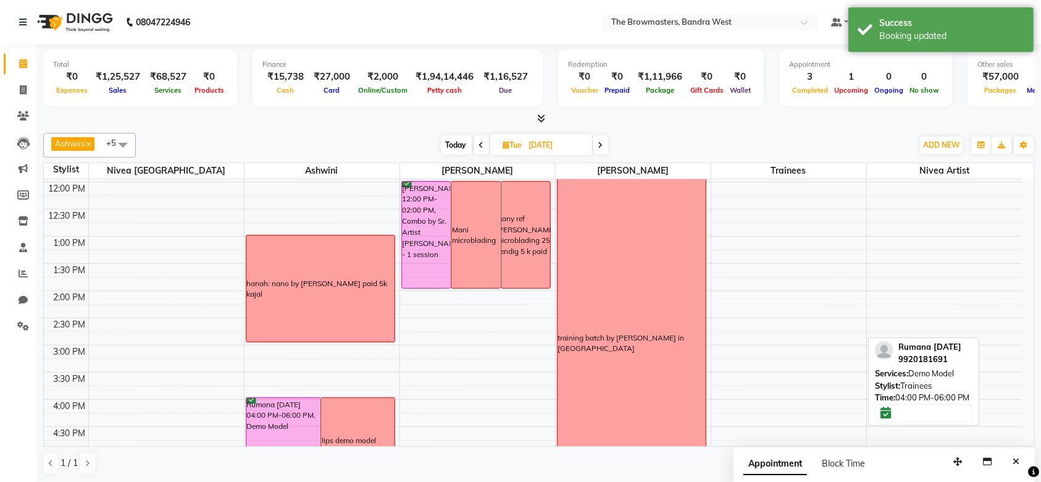
scroll to position [210, 0]
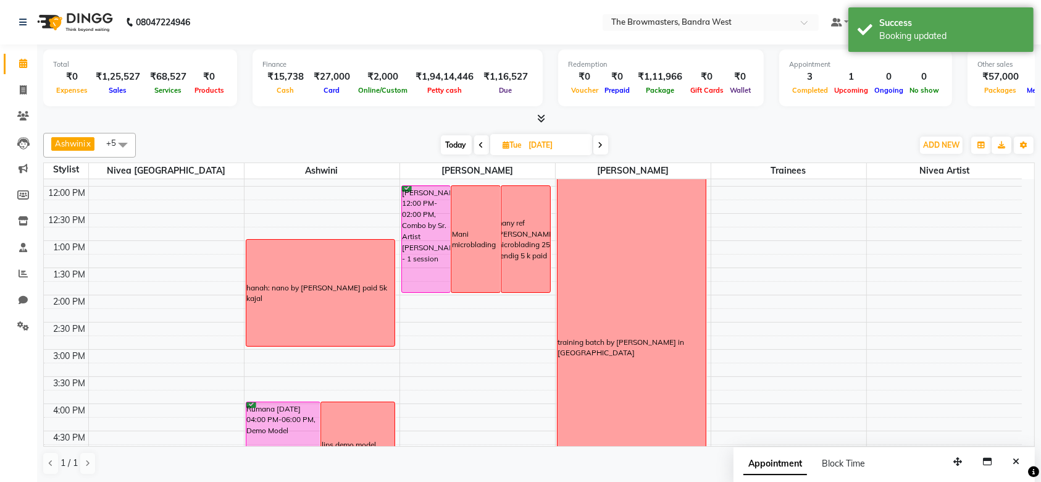
click at [603, 144] on icon at bounding box center [601, 144] width 5 height 7
type input "10-09-2025"
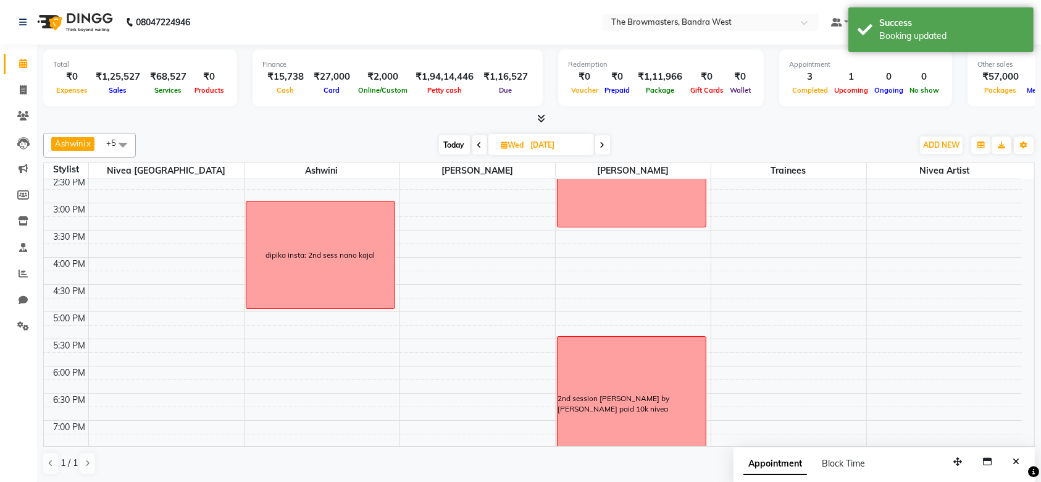
scroll to position [373, 0]
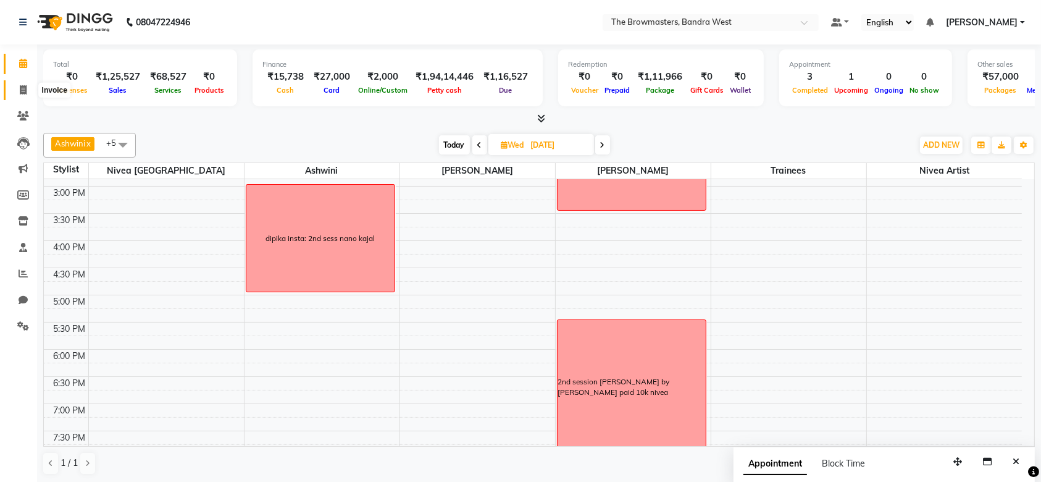
click at [19, 94] on span at bounding box center [23, 90] width 22 height 14
select select "6949"
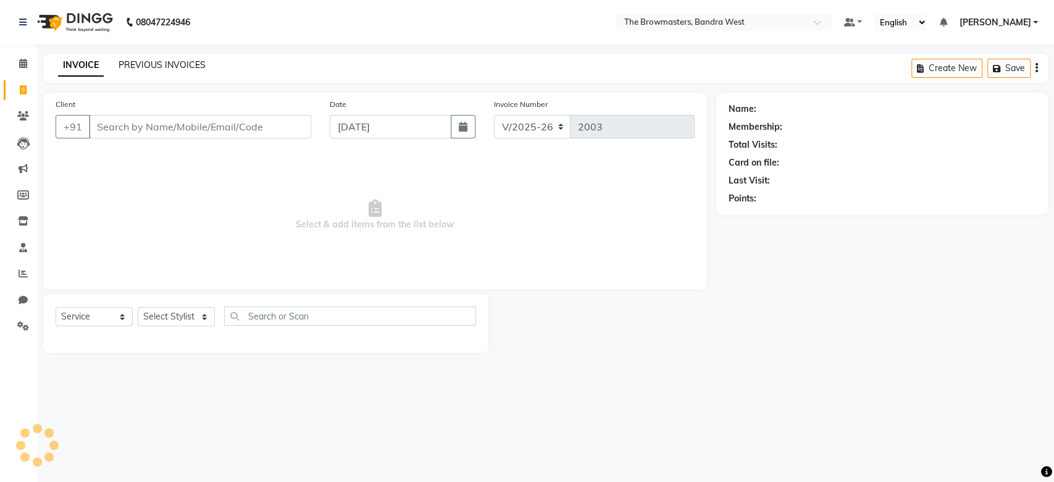
select select "package"
click at [173, 62] on link "PREVIOUS INVOICES" at bounding box center [162, 64] width 87 height 11
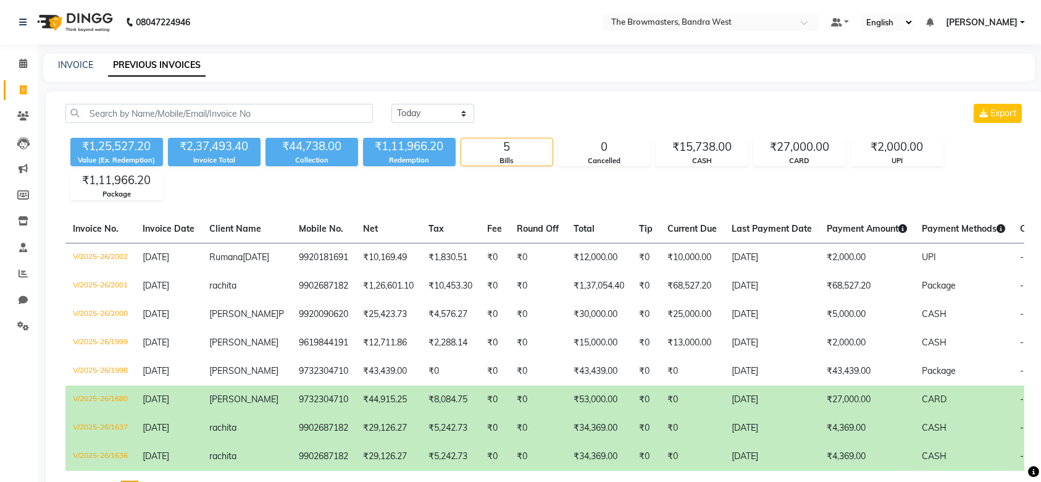
click at [227, 102] on div "Today Yesterday Custom Range Export ₹1,25,527.20 Value (Ex. Redemption) ₹2,37,4…" at bounding box center [545, 305] width 999 height 428
click at [198, 116] on input "text" at bounding box center [219, 113] width 308 height 19
paste input "9929188414"
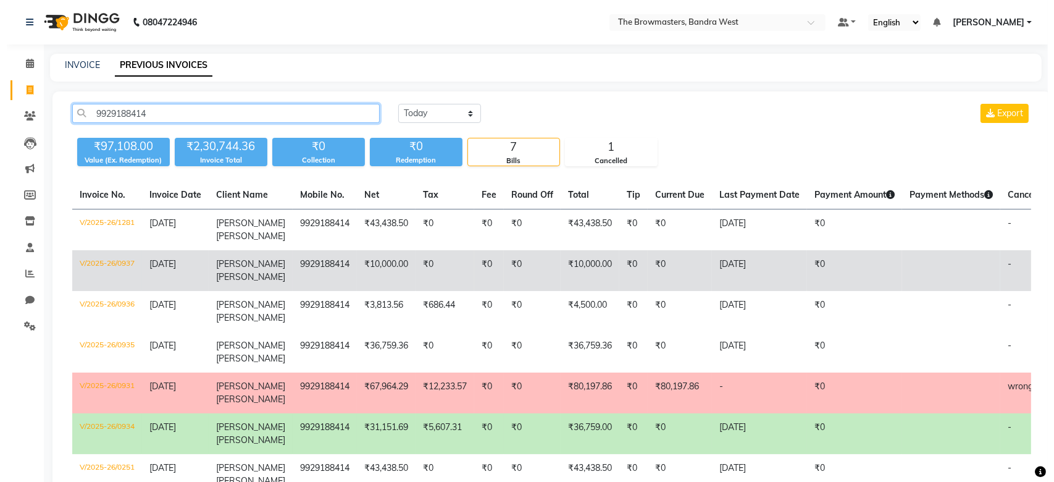
scroll to position [0, 99]
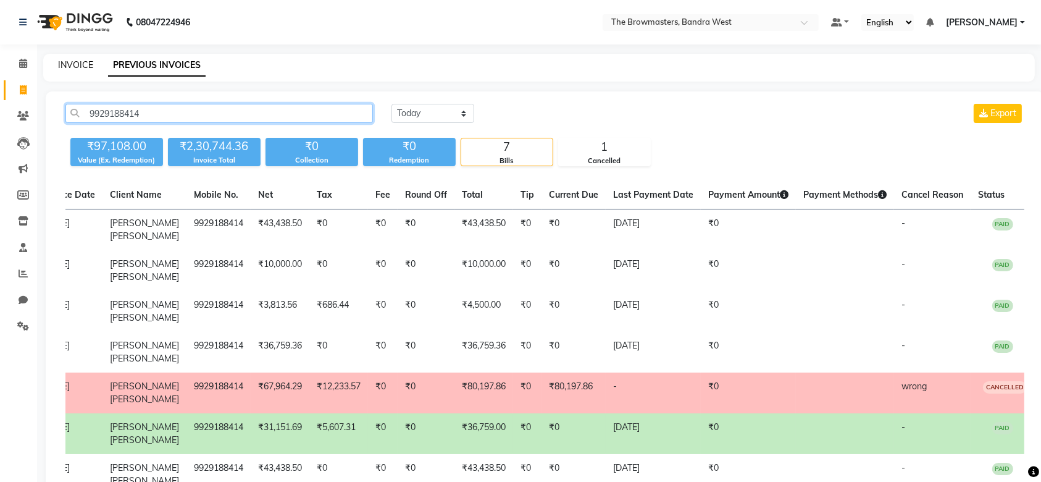
type input "9929188414"
click at [83, 62] on link "INVOICE" at bounding box center [75, 64] width 35 height 11
select select "service"
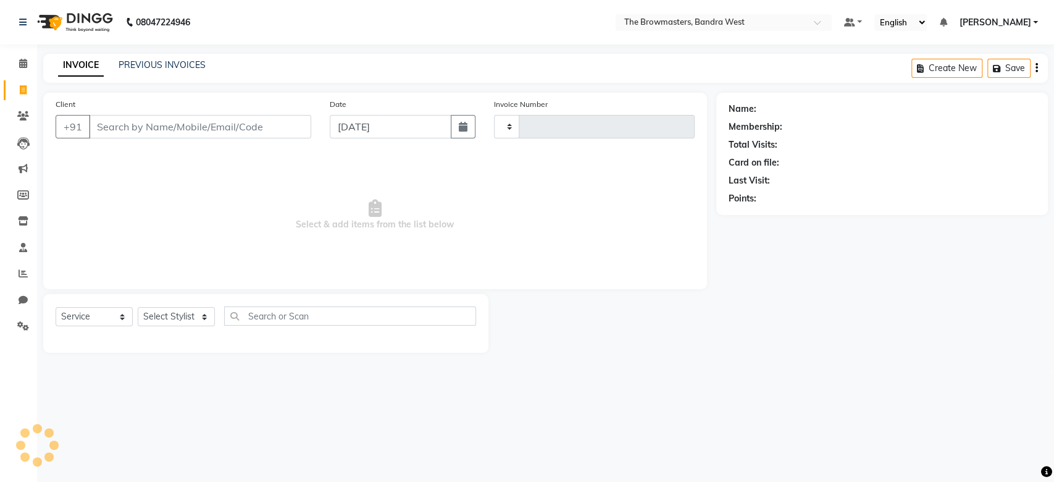
type input "2003"
select select "6949"
select select "package"
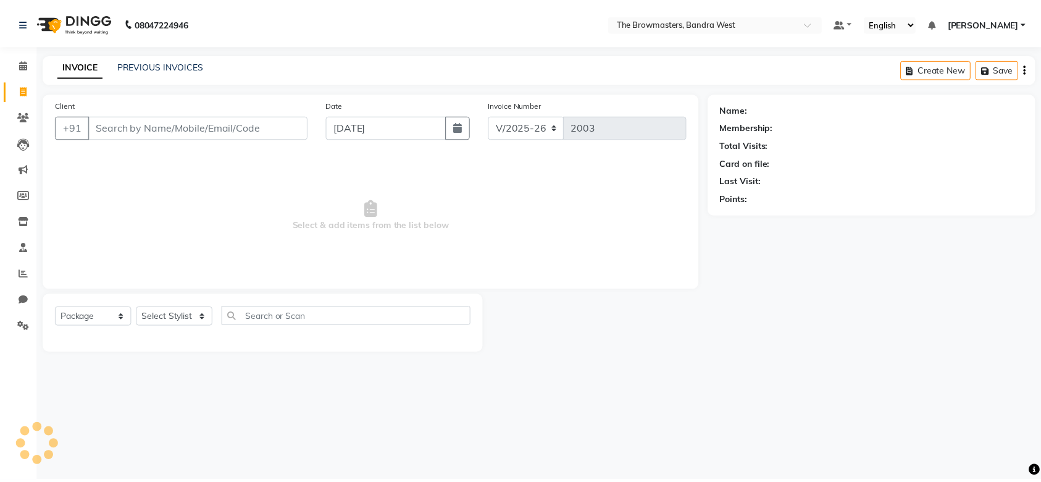
scroll to position [12, 0]
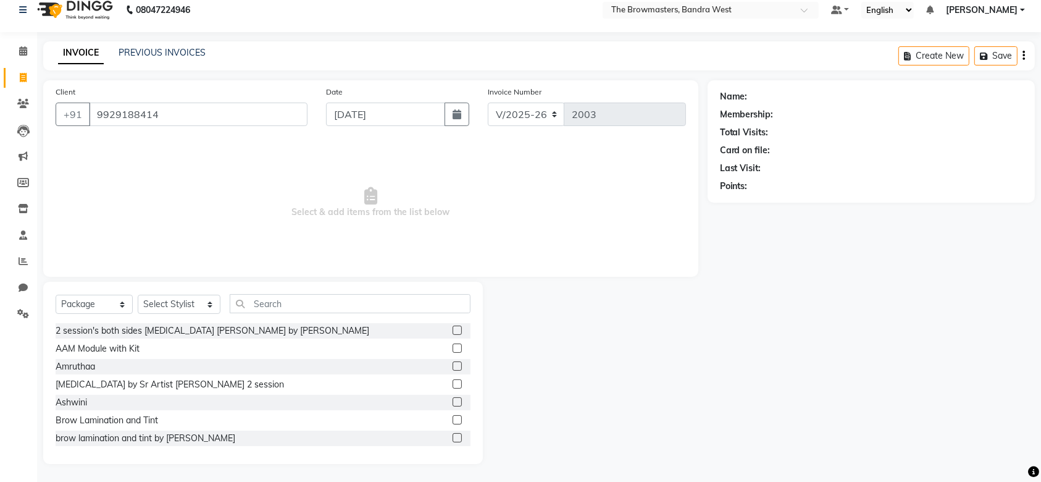
type input "9929188414"
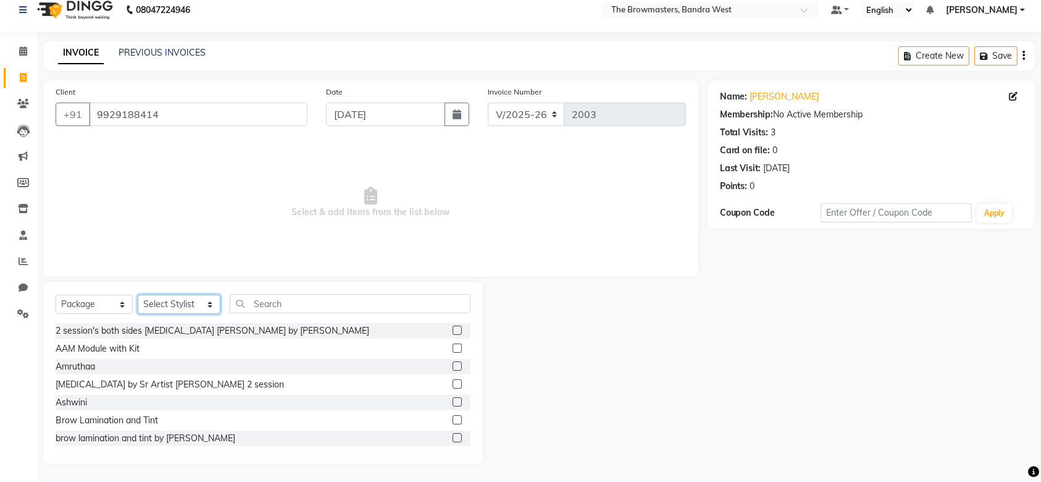
click at [201, 299] on select "Select Stylist Ashmeey Singghai Ashwini Ayushi DINGG SUPPORT Jyoti Kajal Kratik…" at bounding box center [179, 304] width 83 height 19
select select "64301"
click at [303, 293] on div "Select Service Product Membership Package Voucher Prepaid Gift Card Select Styl…" at bounding box center [263, 373] width 440 height 182
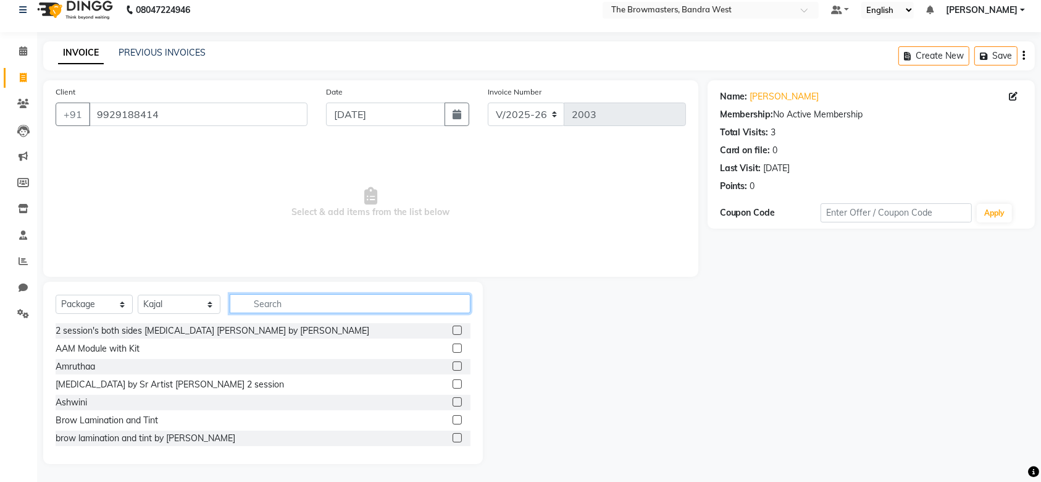
click at [318, 303] on input "text" at bounding box center [350, 303] width 241 height 19
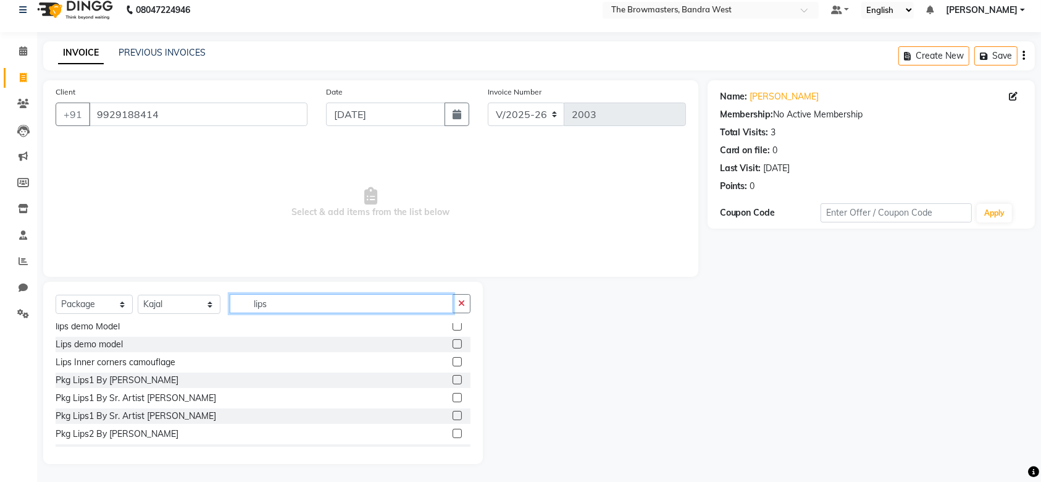
scroll to position [95, 0]
type input "lips"
click at [453, 397] on label at bounding box center [457, 396] width 9 height 9
click at [453, 397] on input "checkbox" at bounding box center [457, 397] width 8 height 8
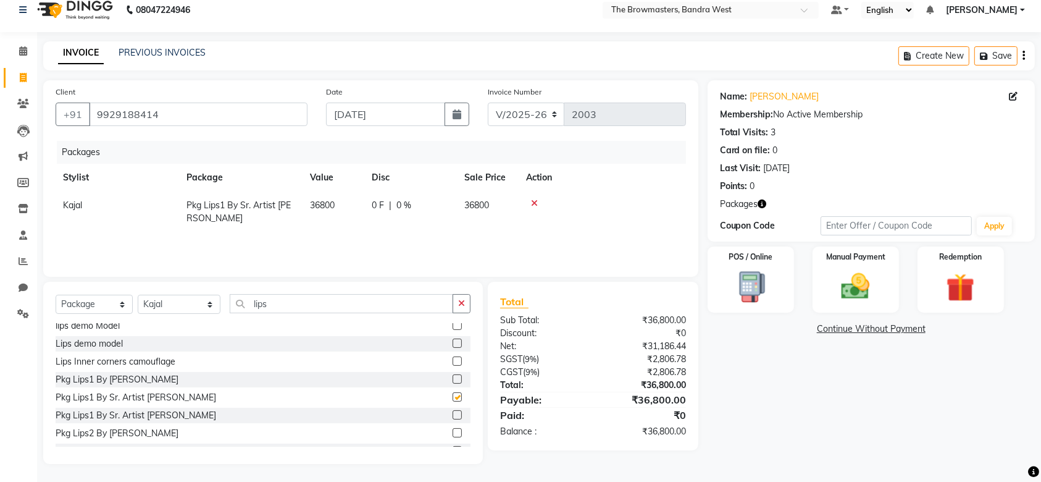
checkbox input "false"
click at [392, 209] on div "0 F | 0 %" at bounding box center [411, 205] width 78 height 13
select select "64301"
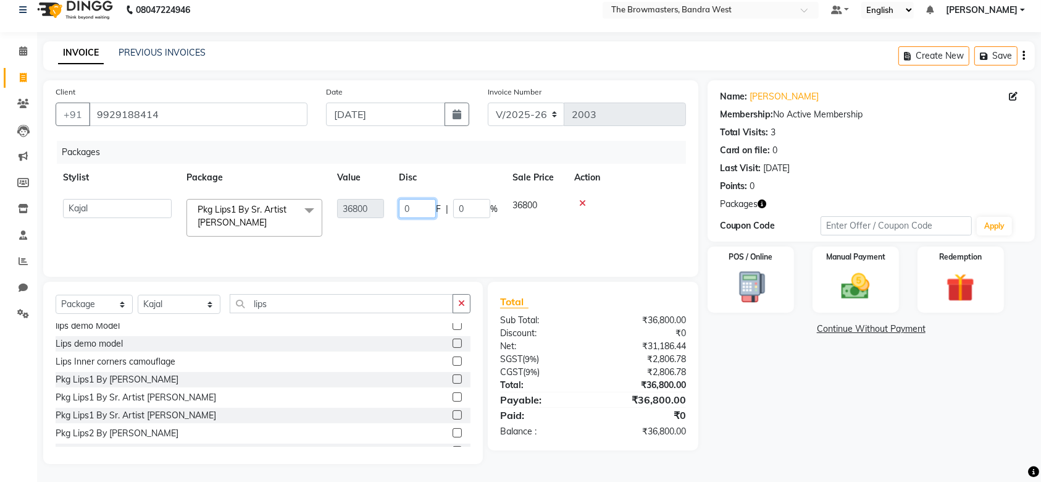
click at [418, 207] on input "0" at bounding box center [417, 208] width 37 height 19
type input "5800"
click at [440, 229] on td "5800 F | 0 %" at bounding box center [449, 217] width 114 height 53
select select "64301"
click at [885, 284] on div "Manual Payment" at bounding box center [856, 279] width 90 height 69
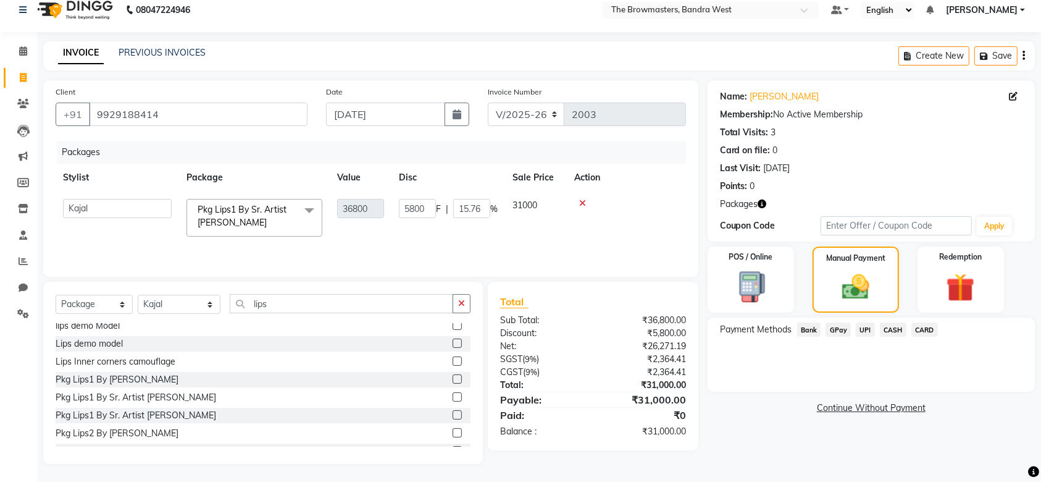
click at [863, 331] on span "UPI" at bounding box center [865, 329] width 19 height 14
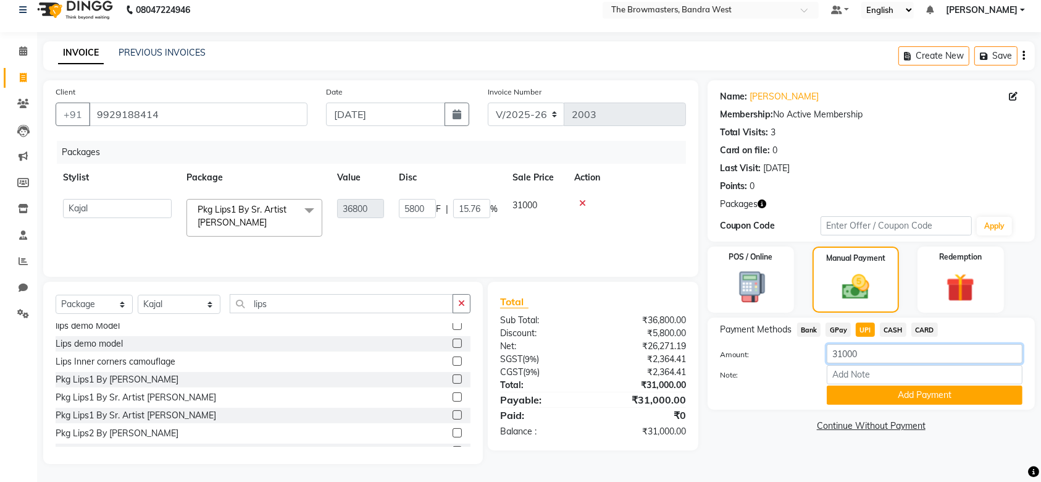
click at [886, 353] on input "31000" at bounding box center [925, 353] width 196 height 19
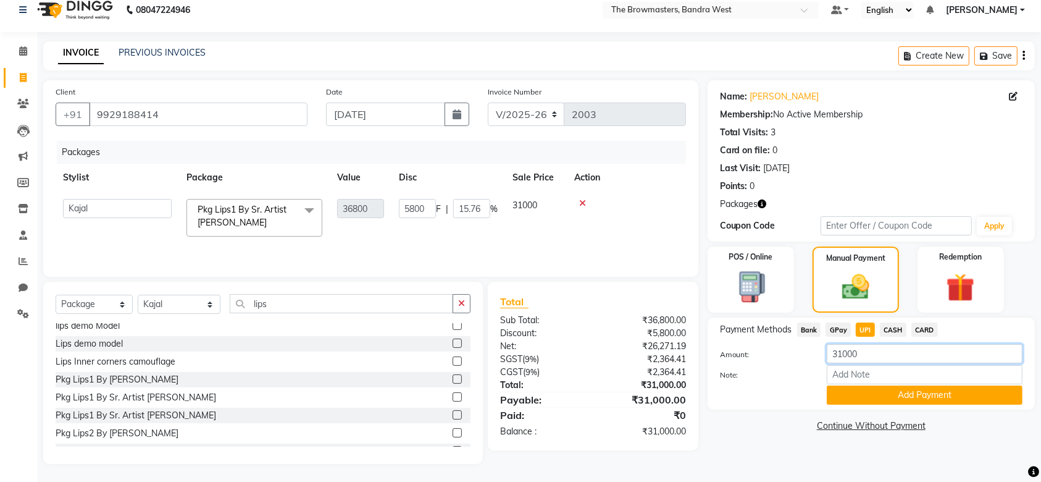
click at [886, 353] on input "31000" at bounding box center [925, 353] width 196 height 19
paste input "10"
type input "10000"
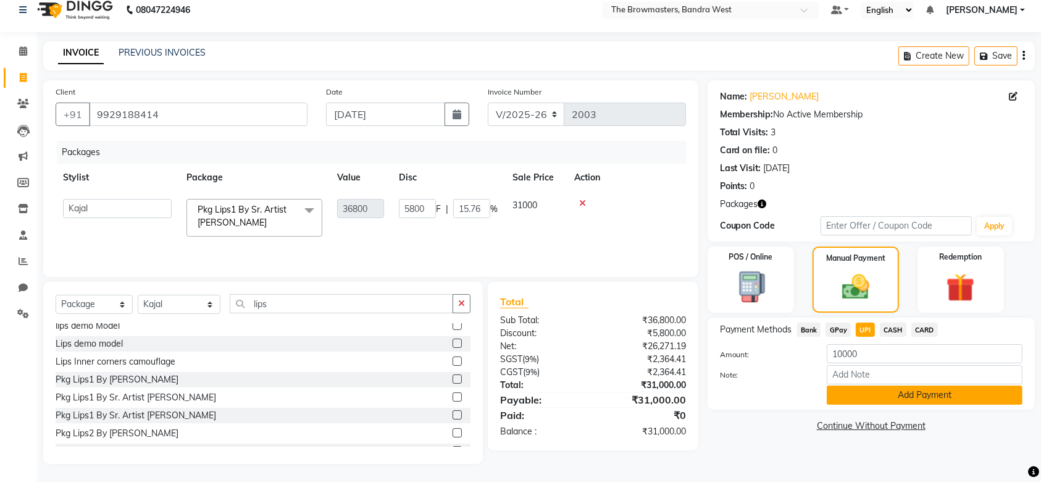
click at [857, 390] on button "Add Payment" at bounding box center [925, 394] width 196 height 19
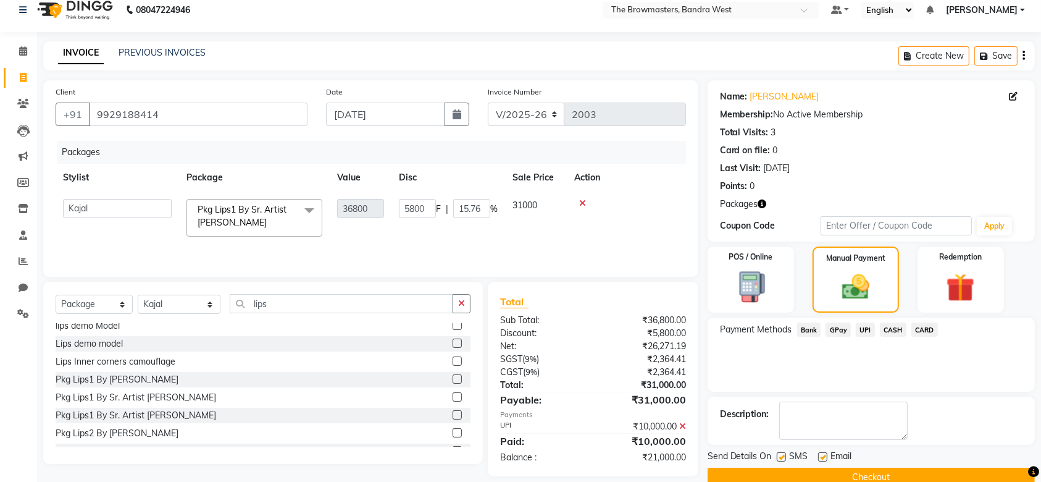
scroll to position [35, 0]
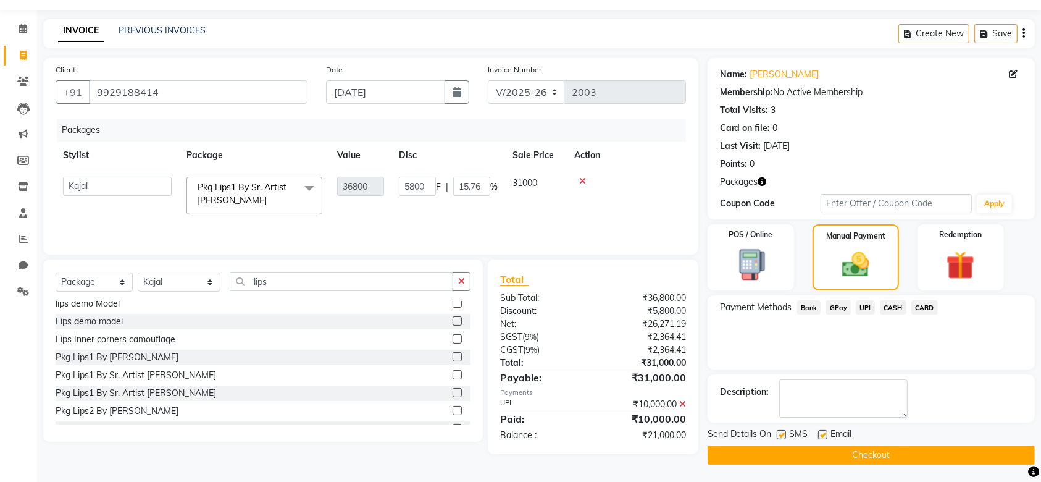
click at [781, 434] on label at bounding box center [781, 434] width 9 height 9
click at [781, 434] on input "checkbox" at bounding box center [781, 435] width 8 height 8
checkbox input "false"
click at [821, 435] on label at bounding box center [822, 434] width 9 height 9
click at [821, 435] on input "checkbox" at bounding box center [822, 435] width 8 height 8
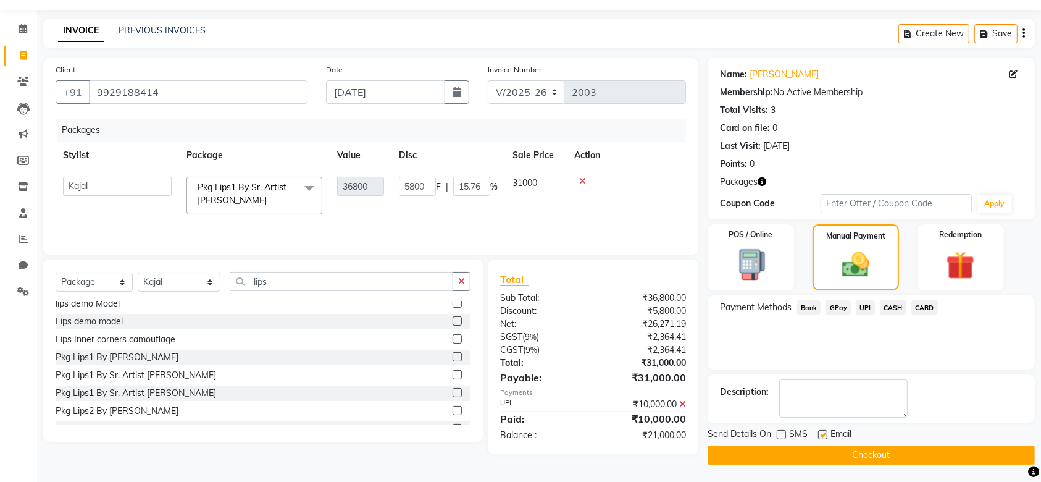
checkbox input "false"
click at [848, 447] on button "Checkout" at bounding box center [871, 454] width 327 height 19
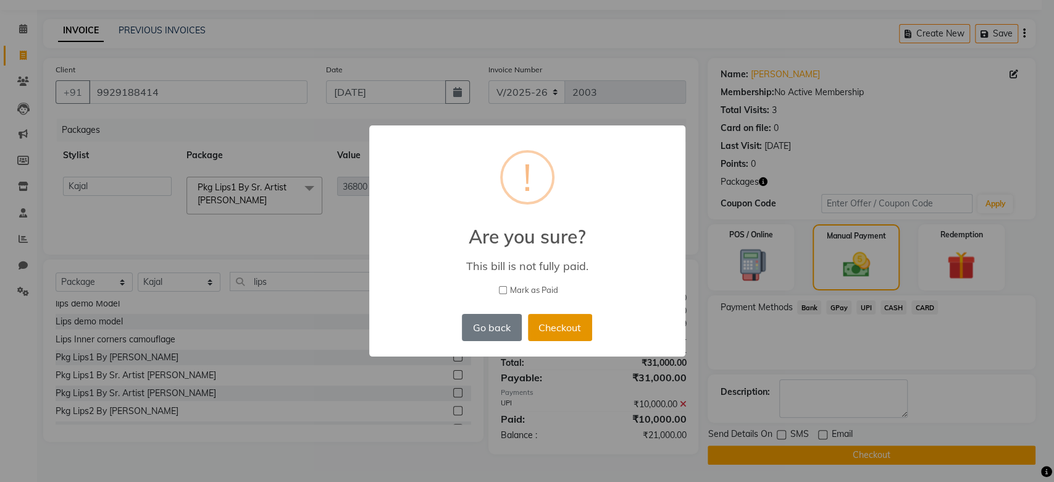
click at [563, 330] on button "Checkout" at bounding box center [560, 327] width 64 height 27
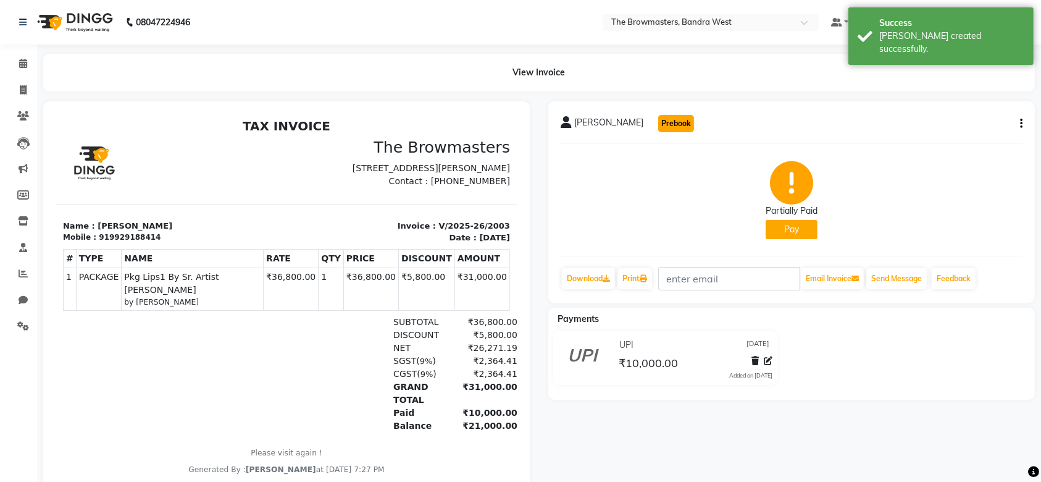
click at [658, 125] on button "Prebook" at bounding box center [676, 123] width 36 height 17
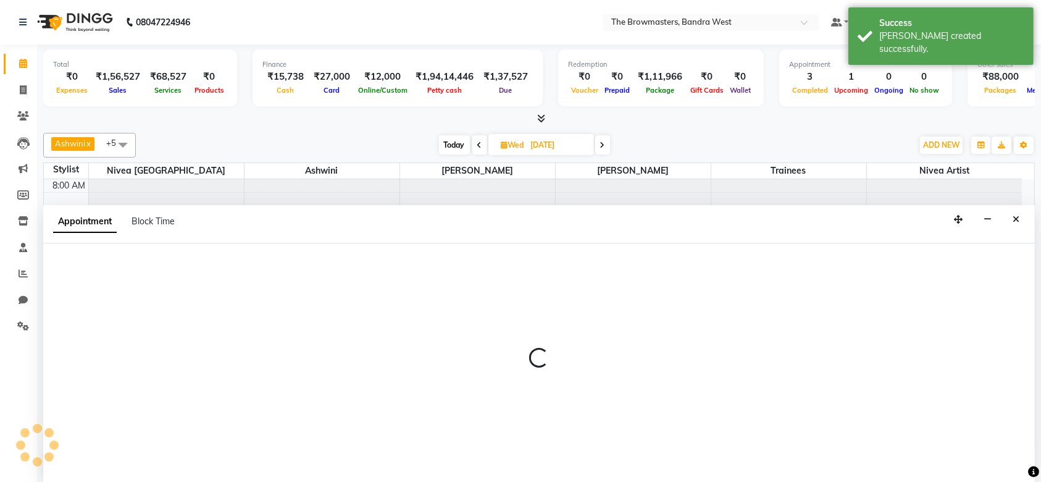
type input "[DATE]"
select select "tentative"
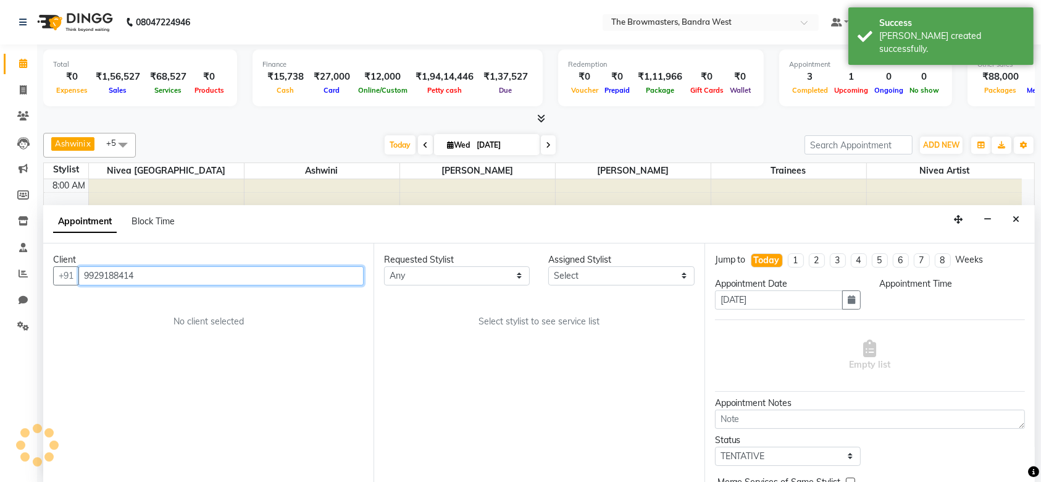
select select "540"
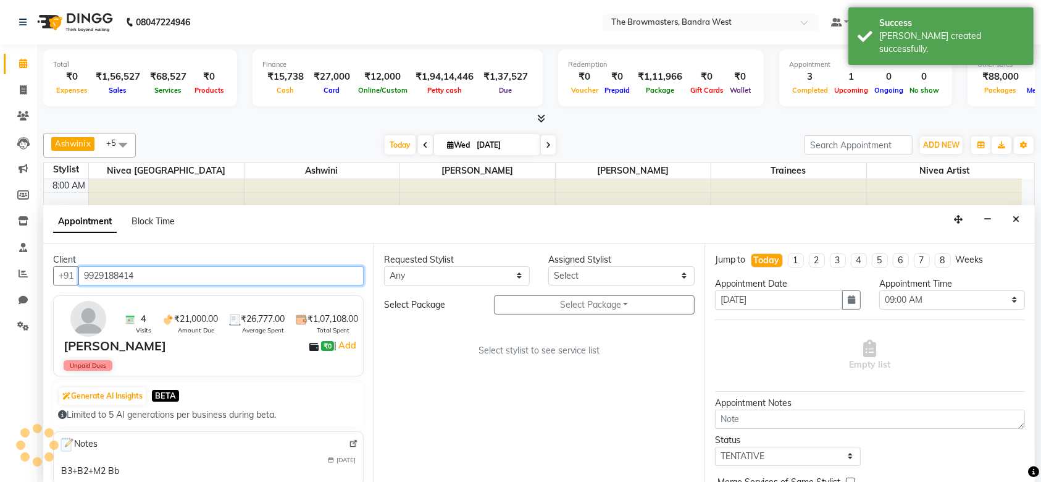
scroll to position [435, 0]
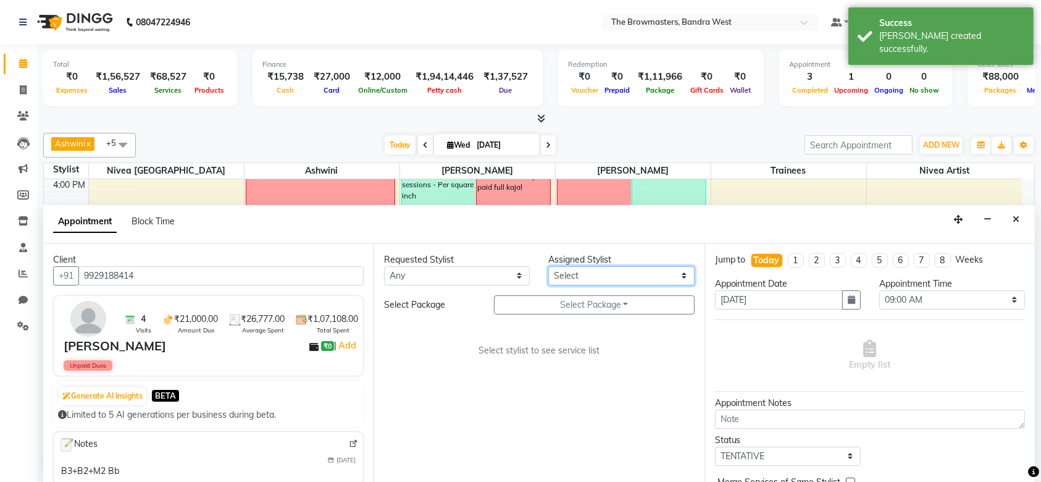
click at [590, 279] on select "Select Ashmeey Singghai Ashwini Ayushi Jyoti Kajal Kratika Kratika Mumbai Nivea…" at bounding box center [621, 275] width 146 height 19
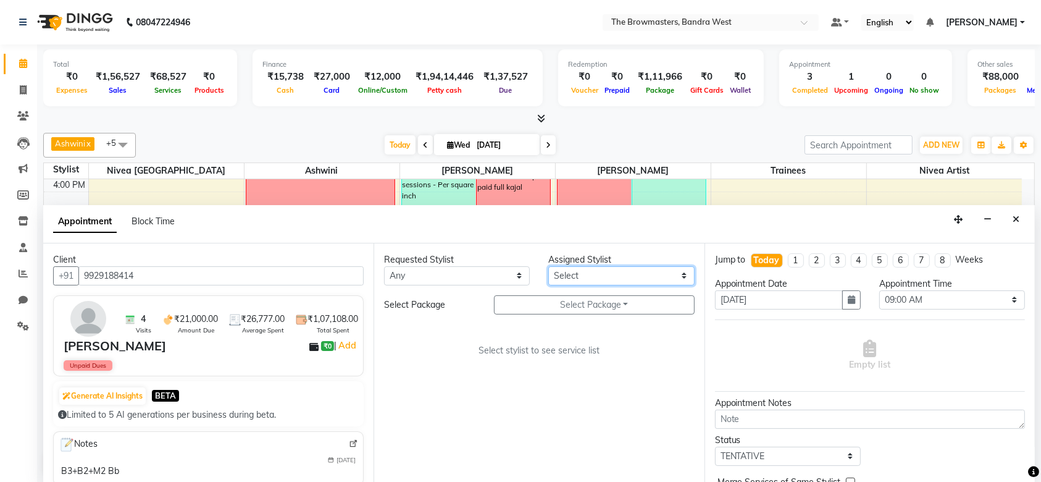
click at [579, 277] on select "Select Ashmeey Singghai Ashwini Ayushi Jyoti Kajal Kratika Kratika Mumbai Nivea…" at bounding box center [621, 275] width 146 height 19
select select "64306"
click at [548, 266] on select "Select Ashmeey Singghai Ashwini Ayushi Jyoti Kajal Kratika Kratika Mumbai Nivea…" at bounding box center [621, 275] width 146 height 19
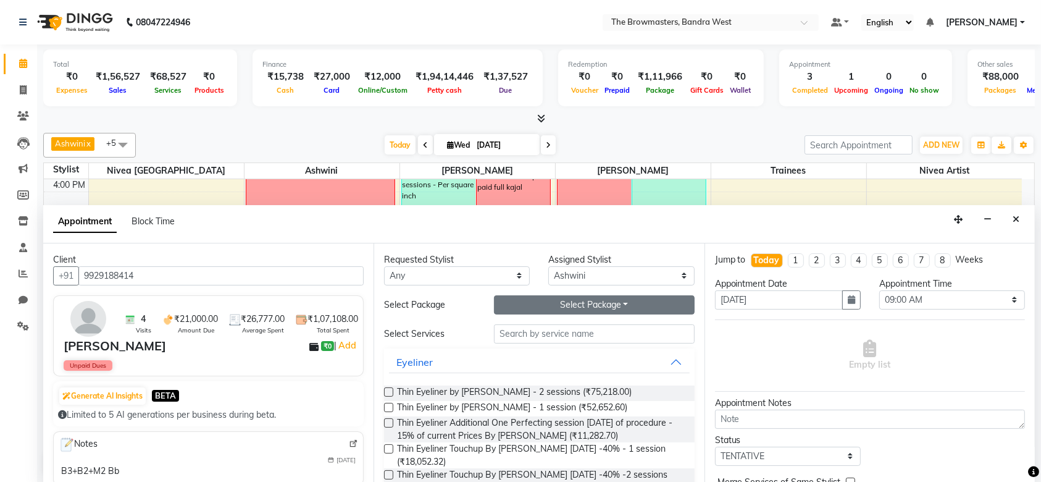
click at [560, 301] on button "Select Package Toggle Dropdown" at bounding box center [594, 304] width 201 height 19
click at [533, 327] on li "Pkg Lips1 By Sr. Artist [PERSON_NAME]" at bounding box center [597, 330] width 204 height 18
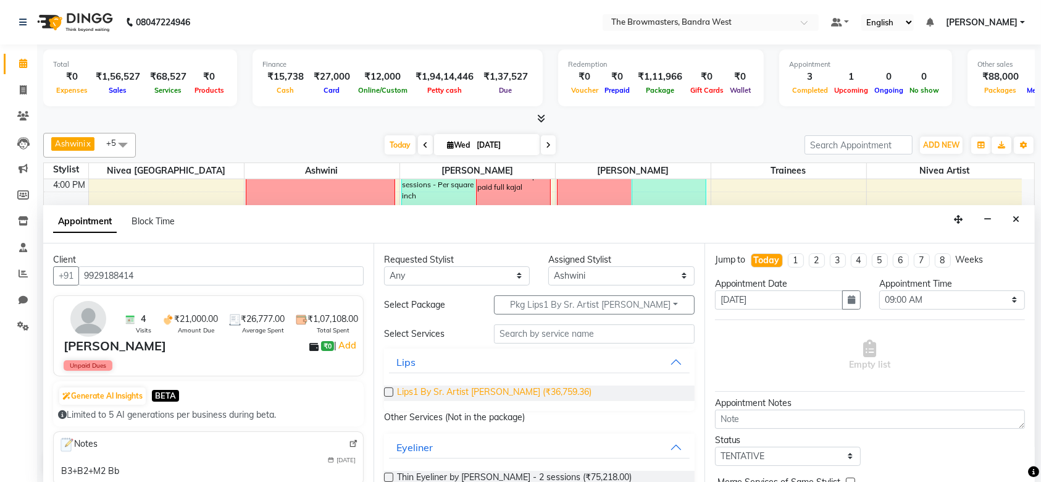
click at [484, 392] on span "Lips1 By Sr. Artist Ashwini (₹36,759.36)" at bounding box center [494, 392] width 195 height 15
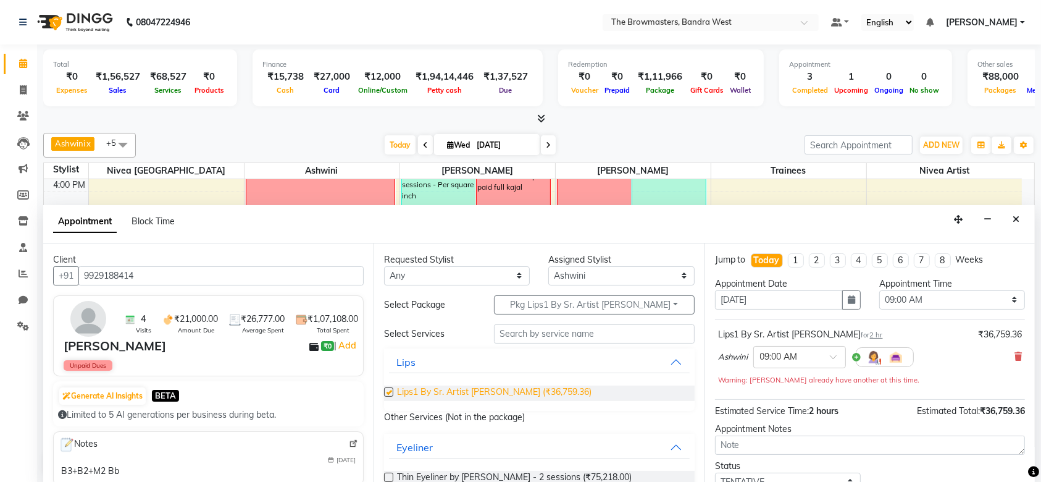
checkbox input "false"
click at [842, 290] on button "button" at bounding box center [851, 299] width 19 height 19
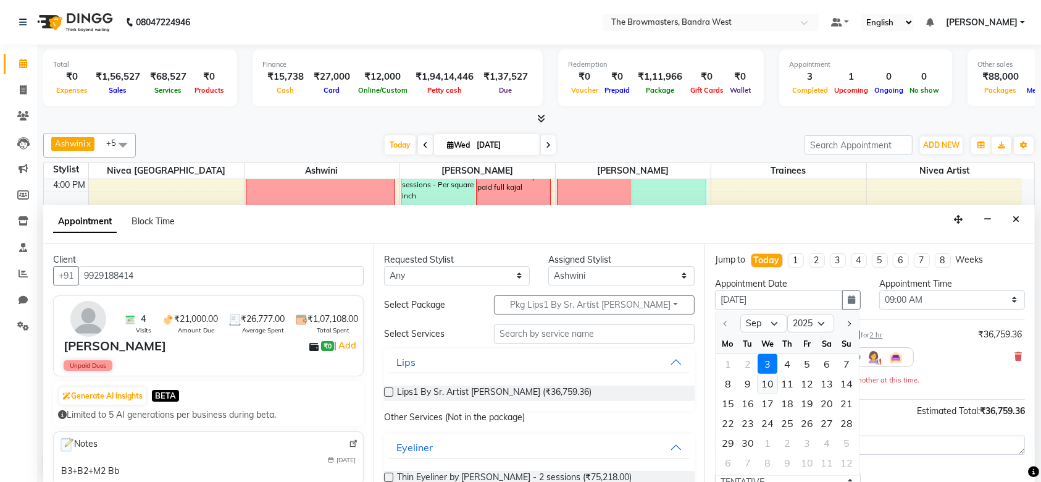
click at [766, 384] on div "10" at bounding box center [768, 383] width 20 height 20
type input "10-09-2025"
select select "540"
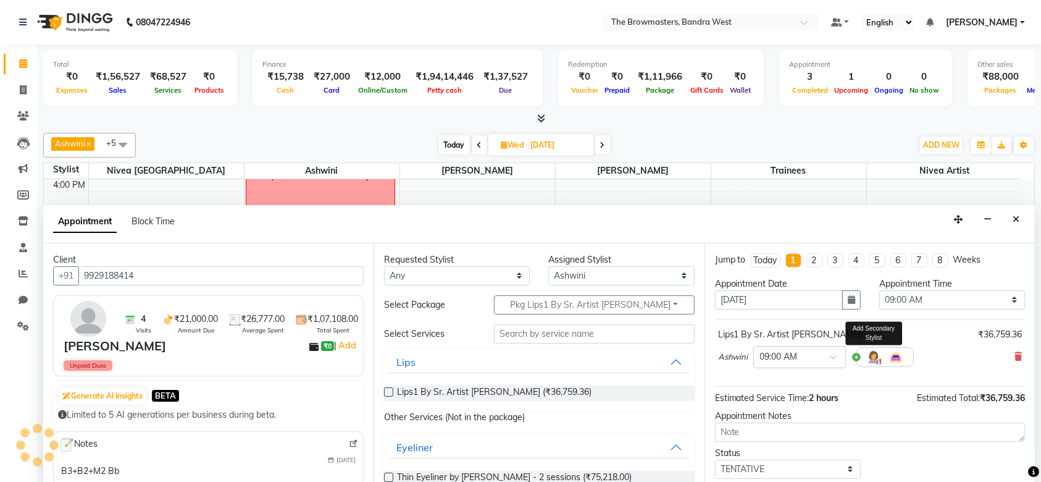
scroll to position [73, 0]
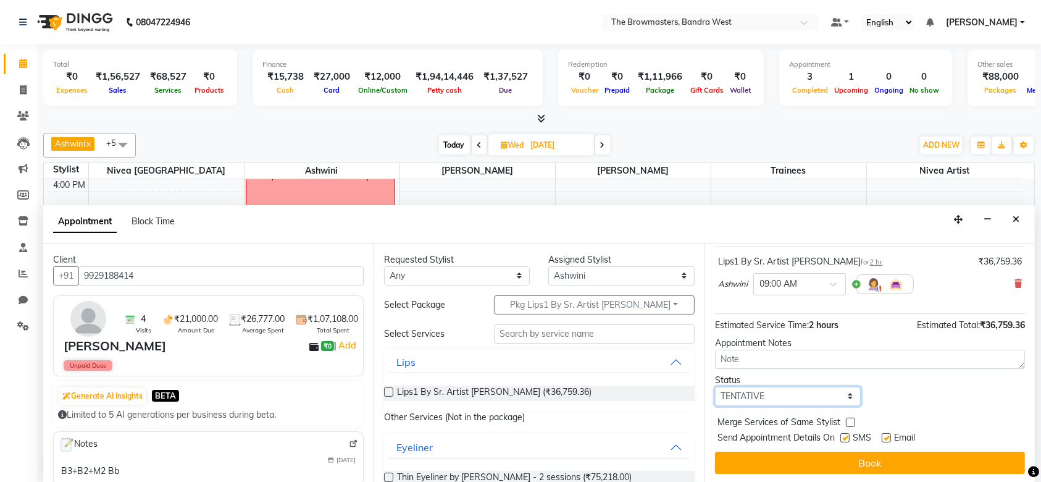
click at [813, 397] on select "Select TENTATIVE CONFIRM UPCOMING" at bounding box center [788, 396] width 146 height 19
select select "confirm booking"
click at [715, 387] on select "Select TENTATIVE CONFIRM UPCOMING" at bounding box center [788, 396] width 146 height 19
click at [846, 441] on div at bounding box center [845, 440] width 8 height 13
click at [849, 437] on label at bounding box center [845, 437] width 9 height 9
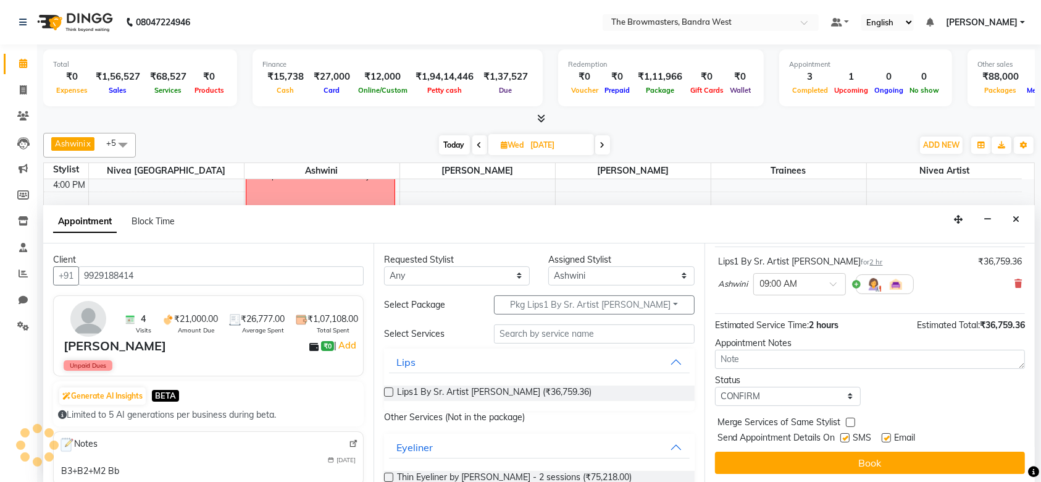
click at [849, 437] on input "checkbox" at bounding box center [845, 439] width 8 height 8
checkbox input "false"
click at [886, 437] on label at bounding box center [886, 437] width 9 height 9
click at [886, 437] on input "checkbox" at bounding box center [886, 439] width 8 height 8
checkbox input "false"
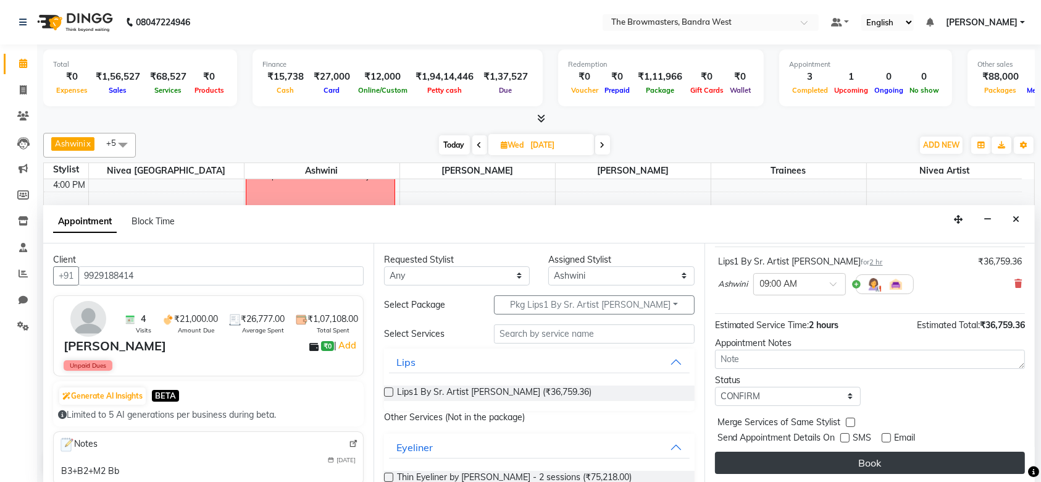
click at [912, 462] on button "Book" at bounding box center [870, 463] width 310 height 22
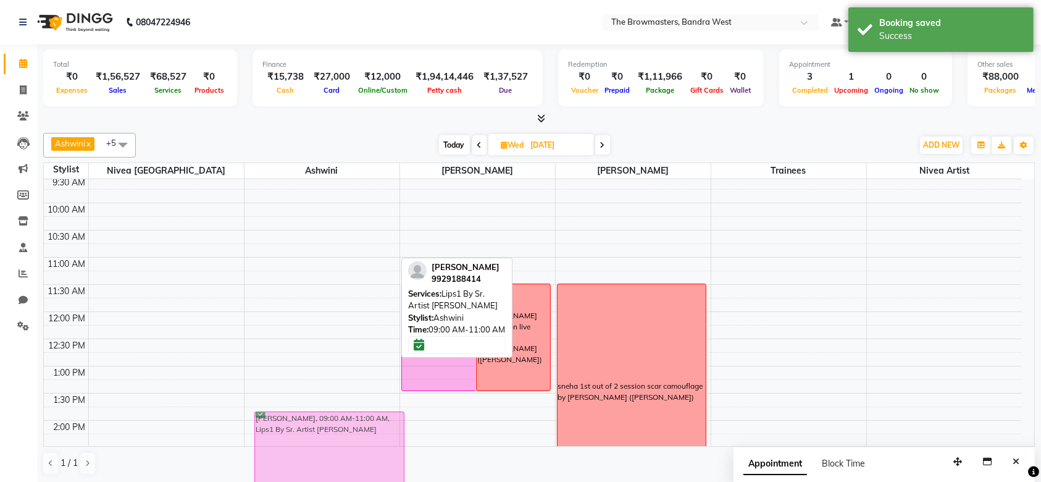
scroll to position [0, 0]
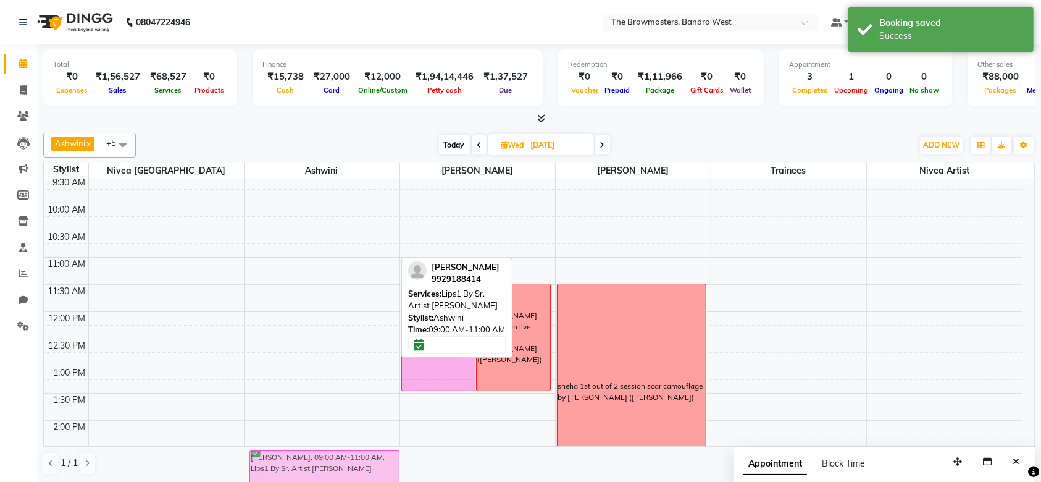
drag, startPoint x: 332, startPoint y: 227, endPoint x: 336, endPoint y: 521, distance: 294.0
click at [336, 481] on html "08047224946 Select Location × The Browmasters, Bandra West Default Panel My Pan…" at bounding box center [520, 241] width 1041 height 482
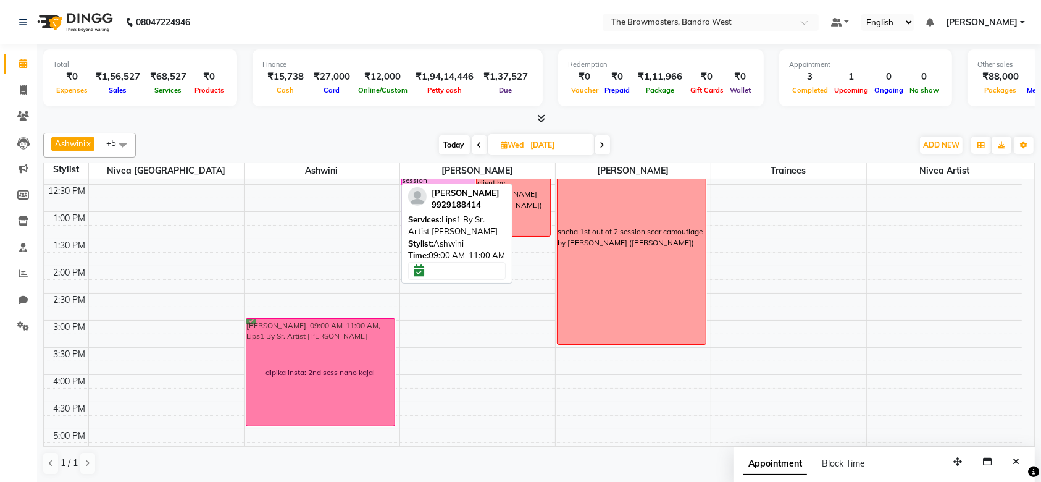
scroll to position [243, 0]
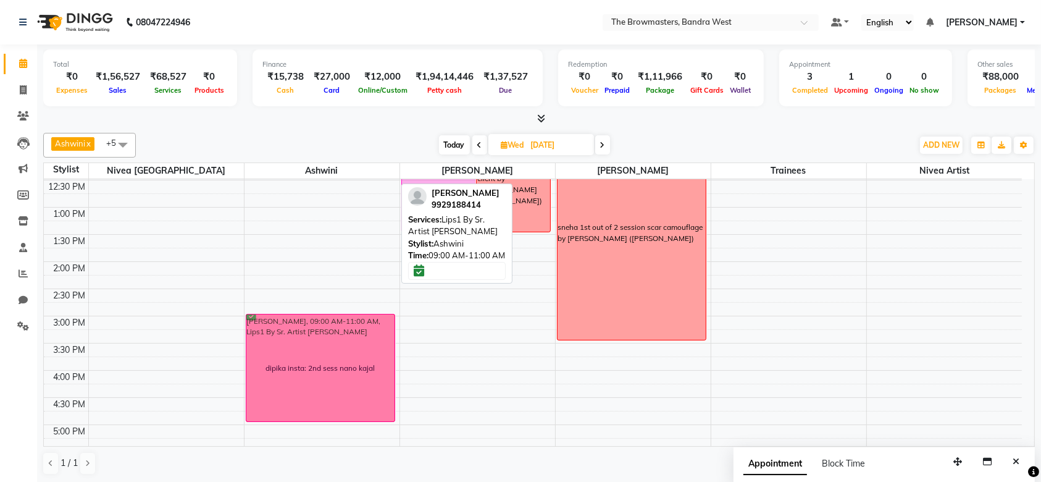
drag, startPoint x: 277, startPoint y: 185, endPoint x: 302, endPoint y: 413, distance: 228.7
click at [302, 413] on div "Dona Oliver, 09:00 AM-11:00 AM, Lips1 By Sr. Artist Ashwini dipika insta: 2nd s…" at bounding box center [322, 289] width 155 height 706
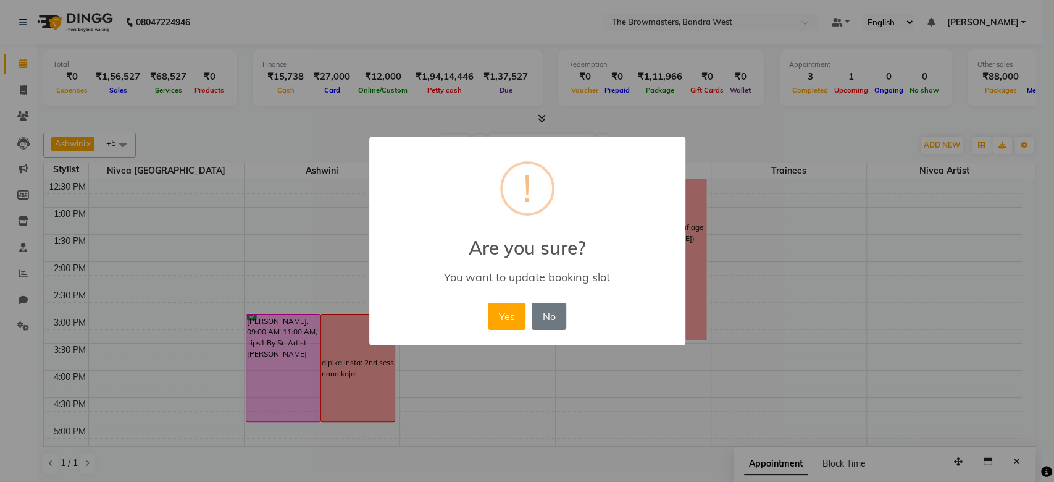
click at [514, 298] on div "× ! Are you sure? You want to update booking slot Yes No No" at bounding box center [527, 241] width 316 height 209
click at [509, 319] on button "Yes" at bounding box center [507, 316] width 38 height 27
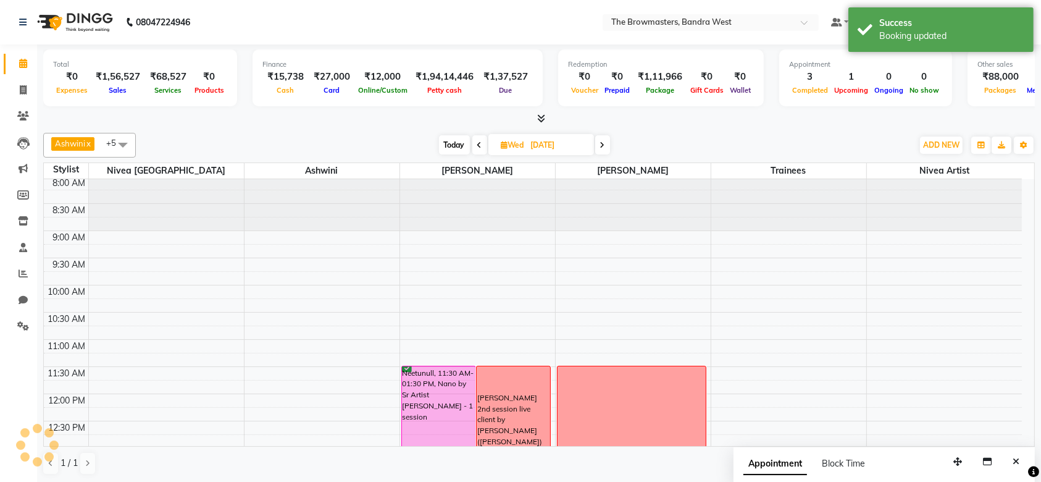
scroll to position [0, 0]
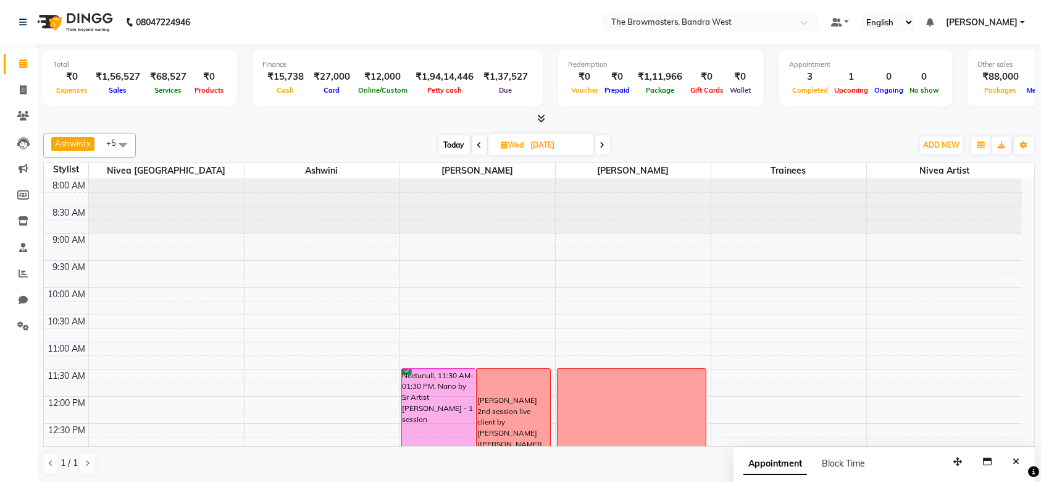
click at [25, 74] on li "Calendar" at bounding box center [18, 64] width 37 height 27
click at [25, 97] on link "Invoice" at bounding box center [19, 90] width 30 height 20
select select "6949"
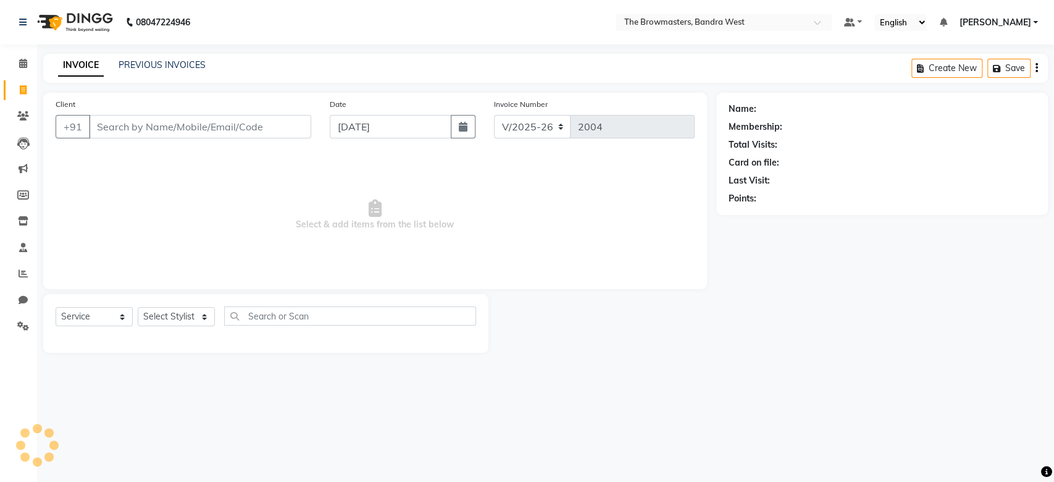
click at [229, 127] on input "Client" at bounding box center [200, 126] width 222 height 23
select select "package"
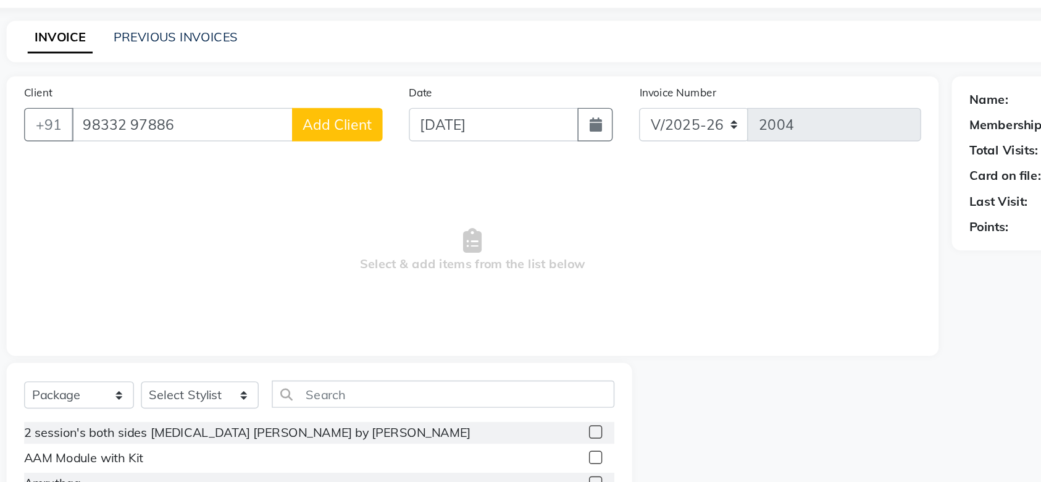
click at [126, 137] on input "98332 97886" at bounding box center [167, 126] width 156 height 23
type input "9833297886"
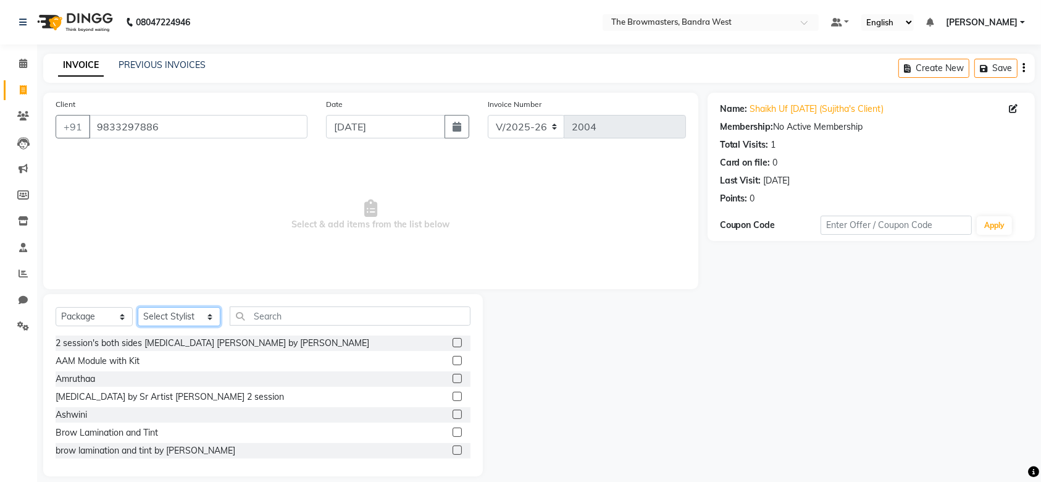
click at [198, 311] on select "Select Stylist Ashmeey Singghai Ashwini Ayushi DINGG SUPPORT Jyoti Kajal Kratik…" at bounding box center [179, 316] width 83 height 19
click at [196, 314] on select "Select Stylist Ashmeey Singghai Ashwini Ayushi DINGG SUPPORT Jyoti Kajal Kratik…" at bounding box center [179, 316] width 83 height 19
select select "64302"
click at [138, 307] on select "Select Stylist Ashmeey Singghai Ashwini Ayushi DINGG SUPPORT Jyoti Kajal Kratik…" at bounding box center [179, 316] width 83 height 19
click at [282, 309] on input "text" at bounding box center [350, 315] width 241 height 19
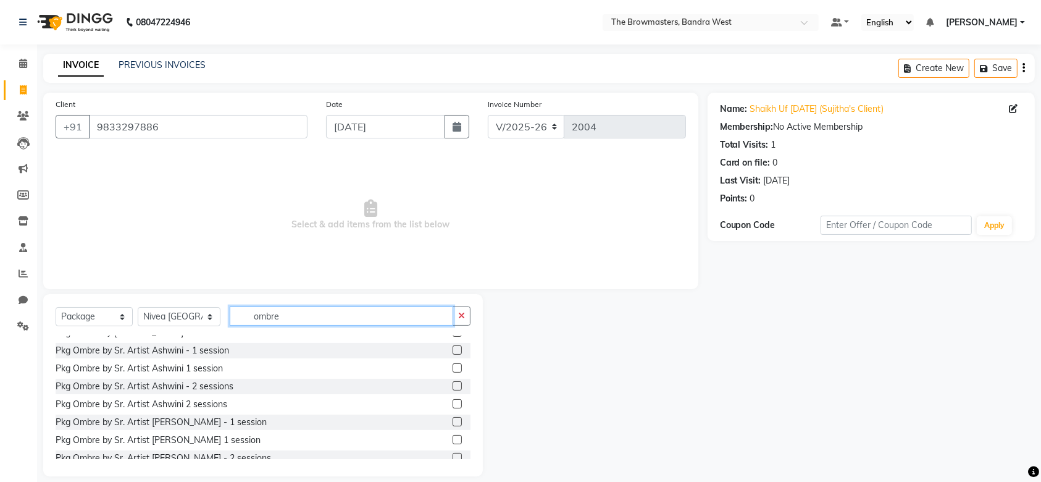
scroll to position [57, 0]
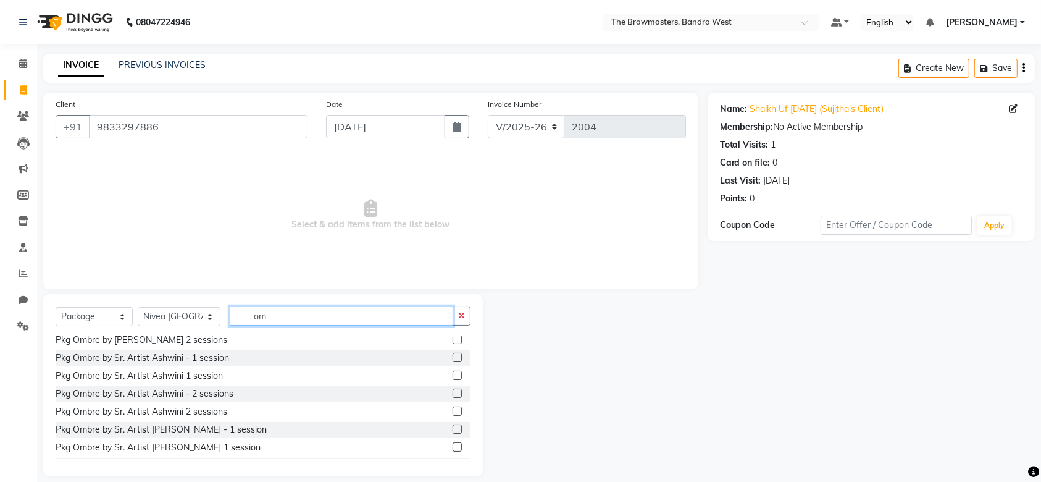
type input "o"
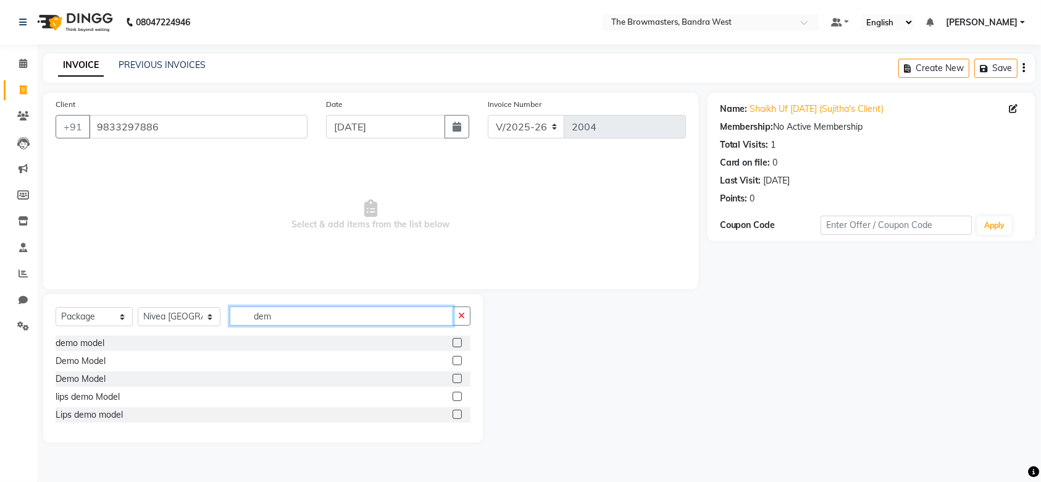
scroll to position [0, 0]
type input "demo"
click at [461, 359] on label at bounding box center [462, 360] width 9 height 9
click at [461, 359] on input "checkbox" at bounding box center [462, 361] width 8 height 8
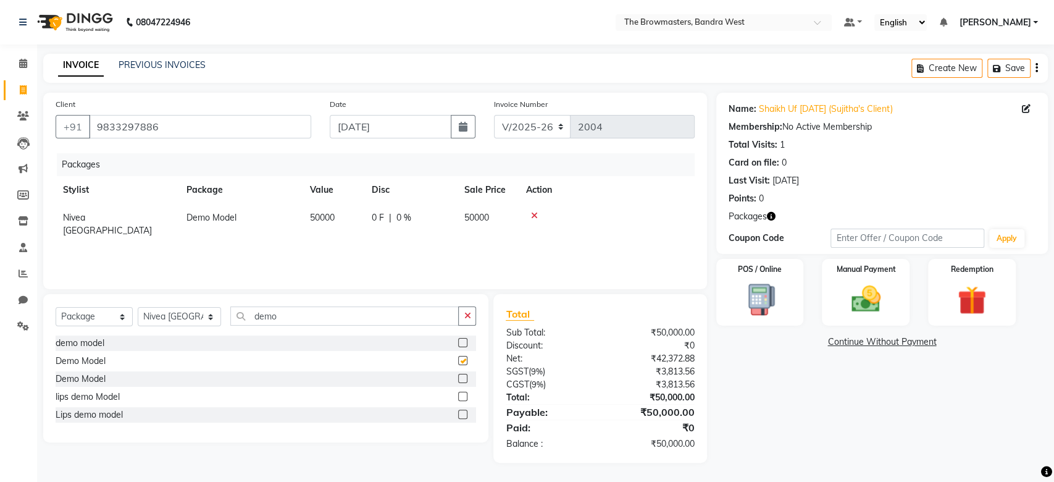
checkbox input "false"
drag, startPoint x: 461, startPoint y: 359, endPoint x: 303, endPoint y: 251, distance: 191.2
click at [303, 251] on div "Packages Stylist Package Value Disc Sale Price Action Nivea Mumbai Demo Model 5…" at bounding box center [375, 215] width 639 height 124
click at [393, 215] on div "0 F | 0 %" at bounding box center [411, 217] width 78 height 13
select select "64302"
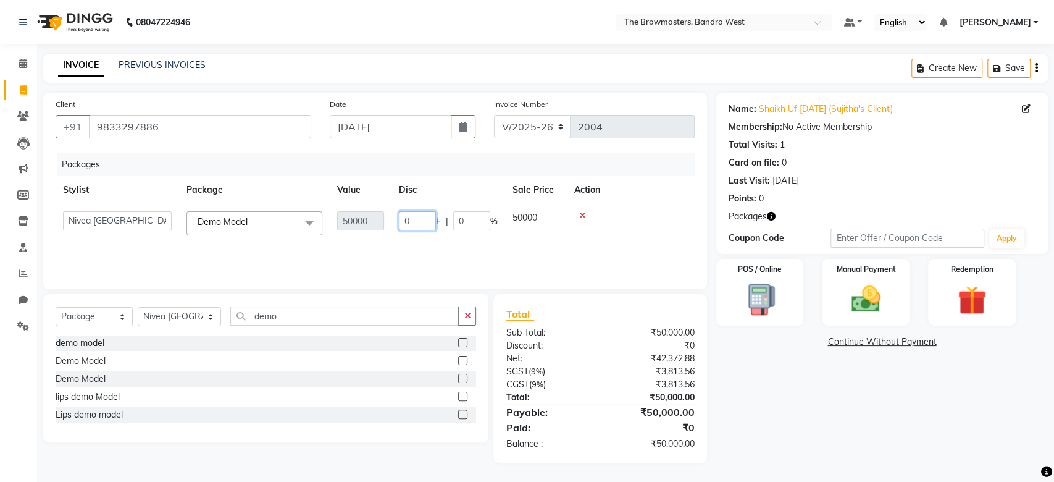
click at [418, 222] on input "0" at bounding box center [417, 220] width 37 height 19
type input "40000"
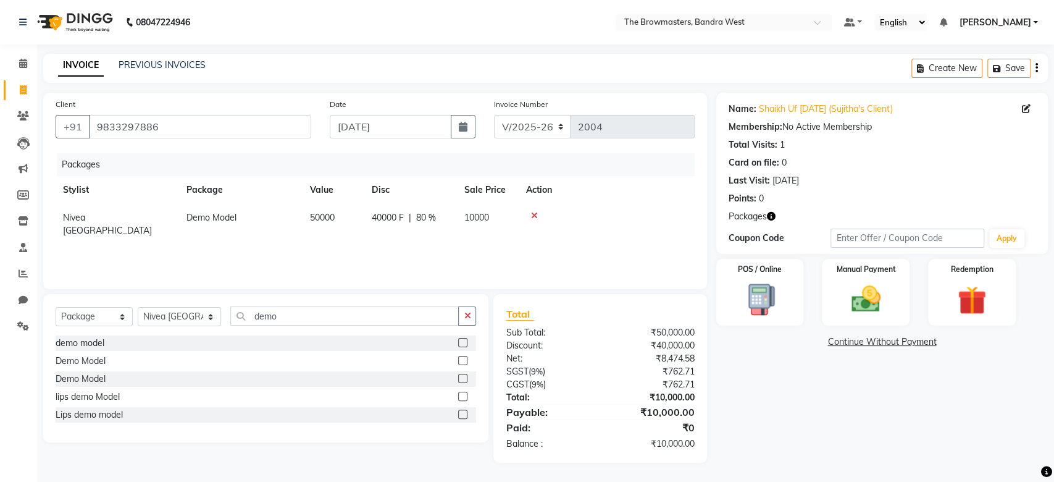
click at [455, 254] on div "Packages Stylist Package Value Disc Sale Price Action Nivea Mumbai Demo Model 5…" at bounding box center [375, 215] width 639 height 124
click at [860, 306] on img at bounding box center [866, 299] width 49 height 35
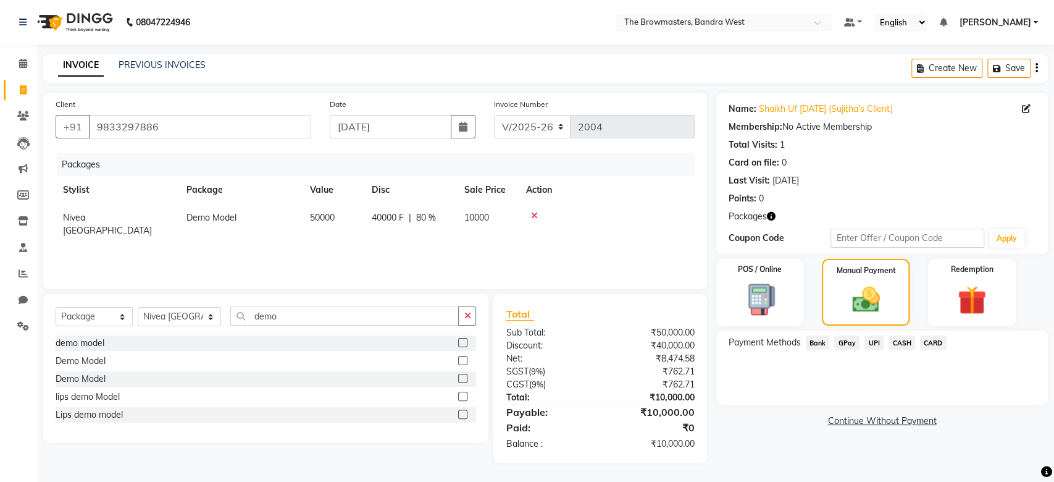
click at [897, 346] on span "CASH" at bounding box center [902, 342] width 27 height 14
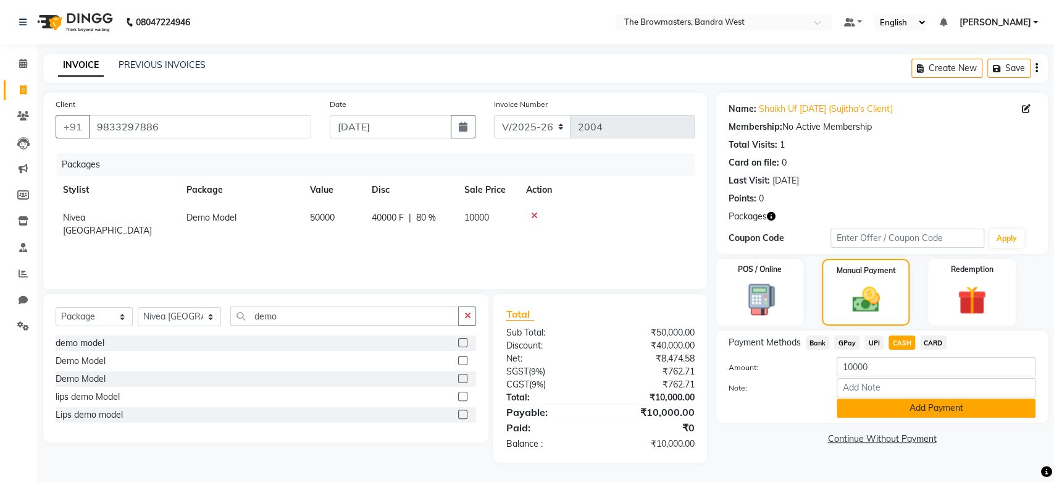
click at [897, 408] on button "Add Payment" at bounding box center [936, 407] width 199 height 19
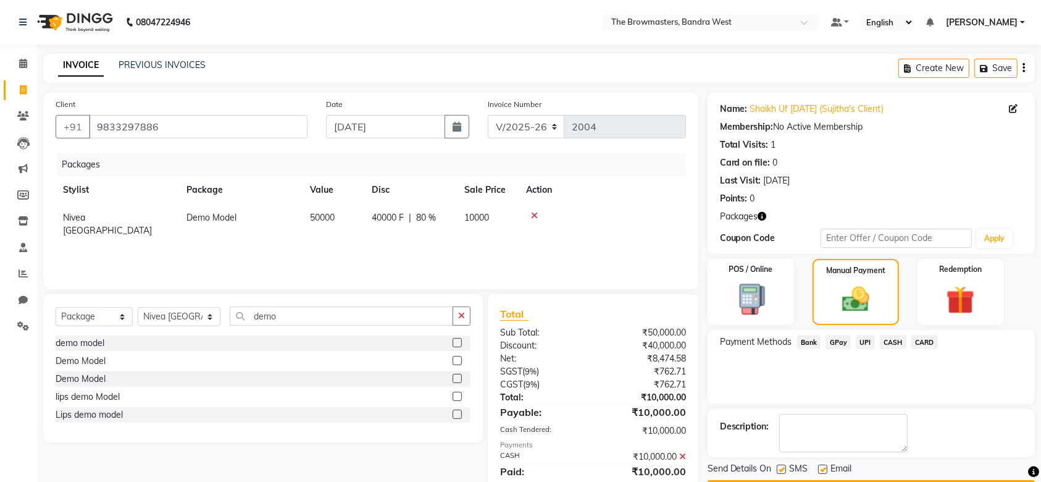
scroll to position [42, 0]
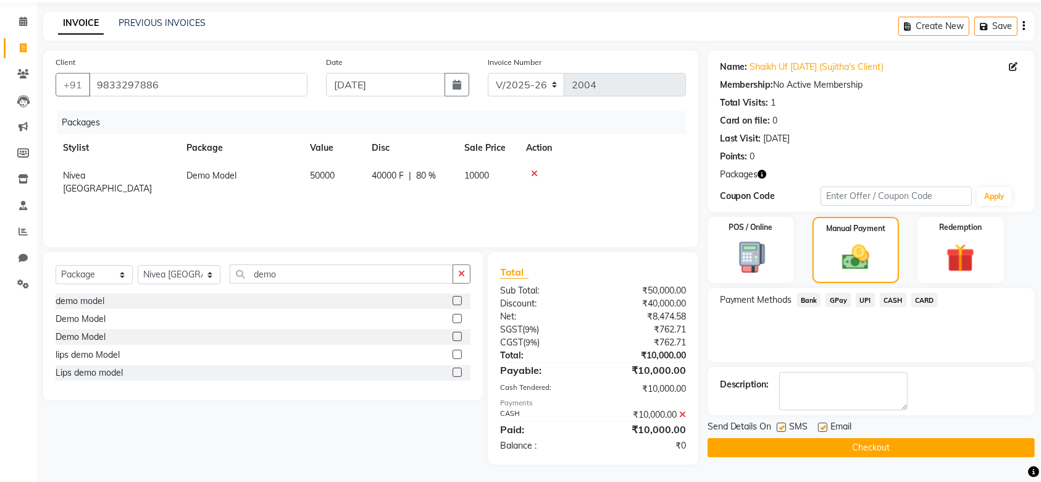
click at [786, 425] on div "SMS" at bounding box center [797, 427] width 41 height 15
click at [781, 427] on label at bounding box center [781, 426] width 9 height 9
click at [781, 427] on input "checkbox" at bounding box center [781, 428] width 8 height 8
checkbox input "false"
click at [823, 427] on label at bounding box center [822, 426] width 9 height 9
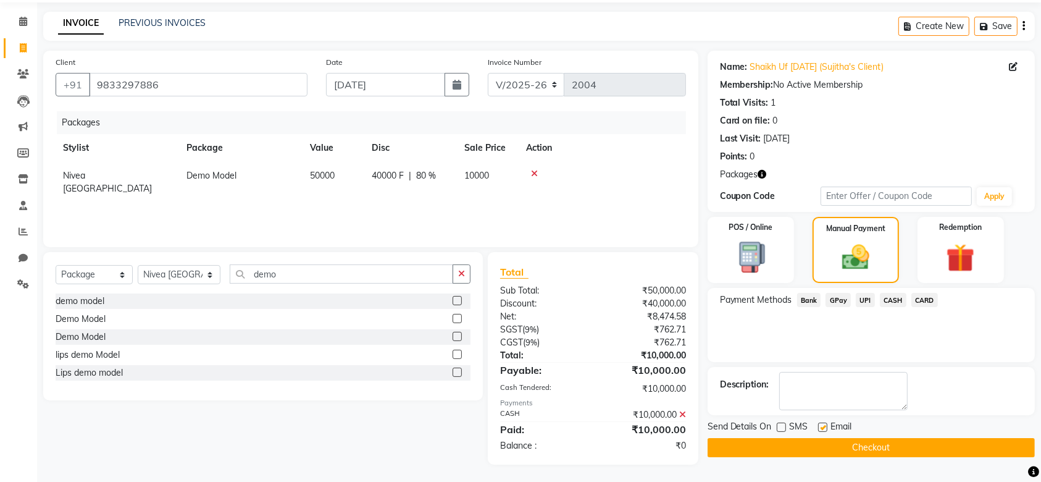
click at [823, 427] on input "checkbox" at bounding box center [822, 428] width 8 height 8
checkbox input "false"
click at [846, 447] on button "Checkout" at bounding box center [871, 447] width 327 height 19
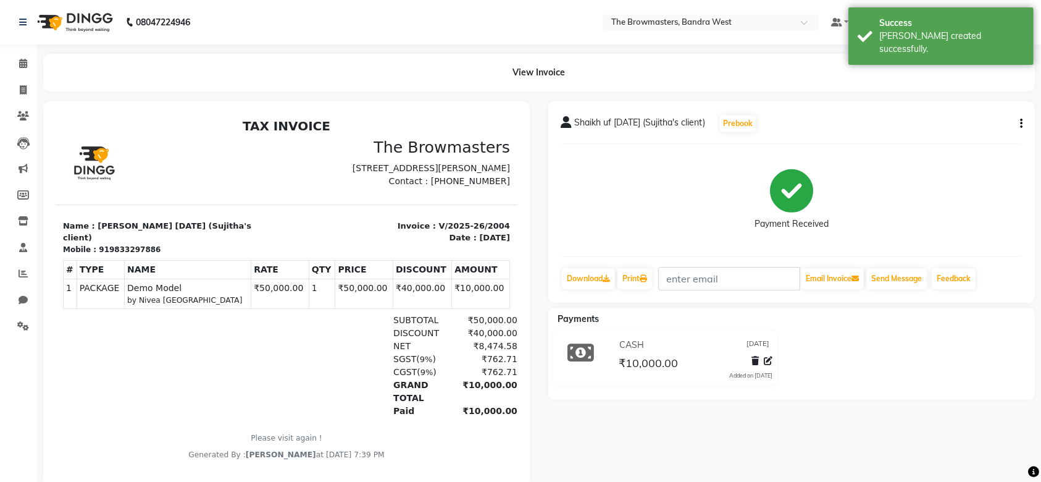
click at [128, 254] on div "919833297886" at bounding box center [129, 248] width 62 height 11
copy div "919833297886"
click at [7, 89] on link "Invoice" at bounding box center [19, 90] width 30 height 20
select select "6949"
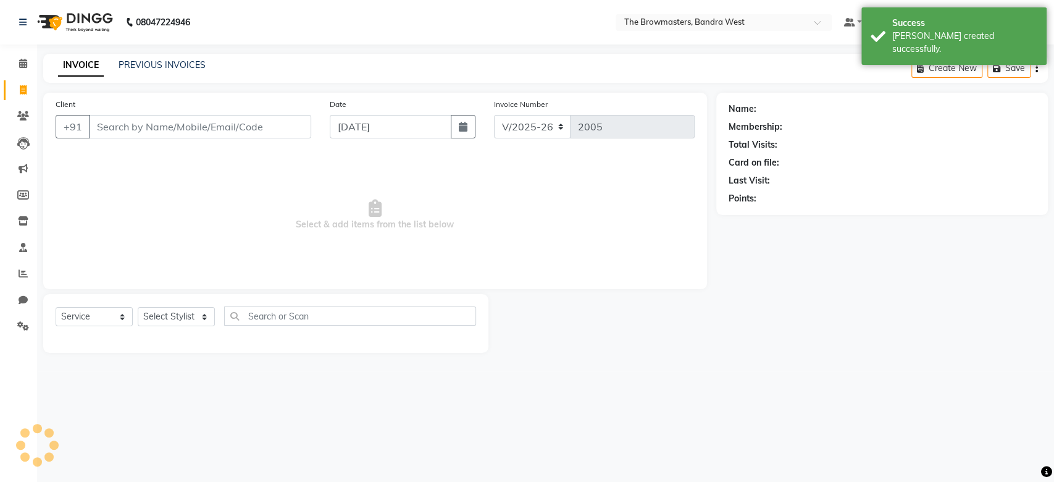
select select "package"
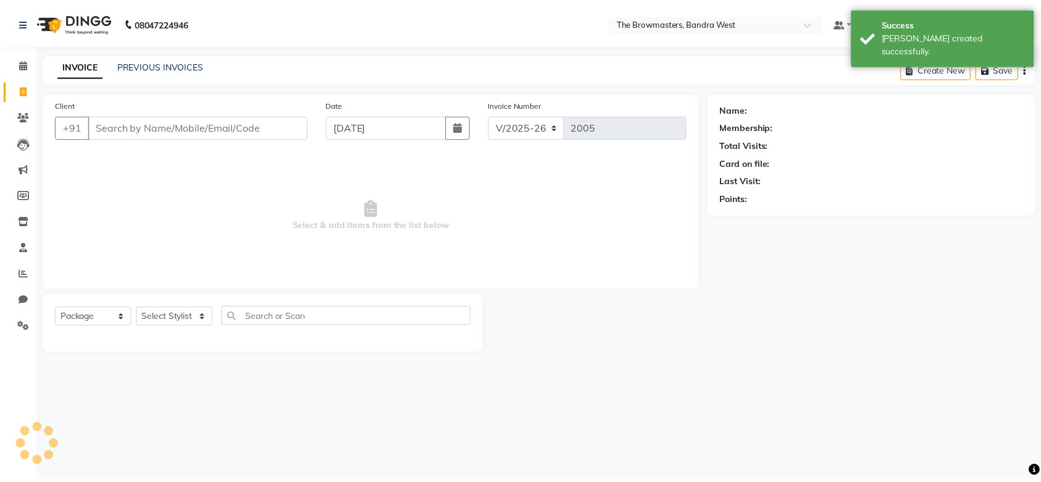
scroll to position [12, 0]
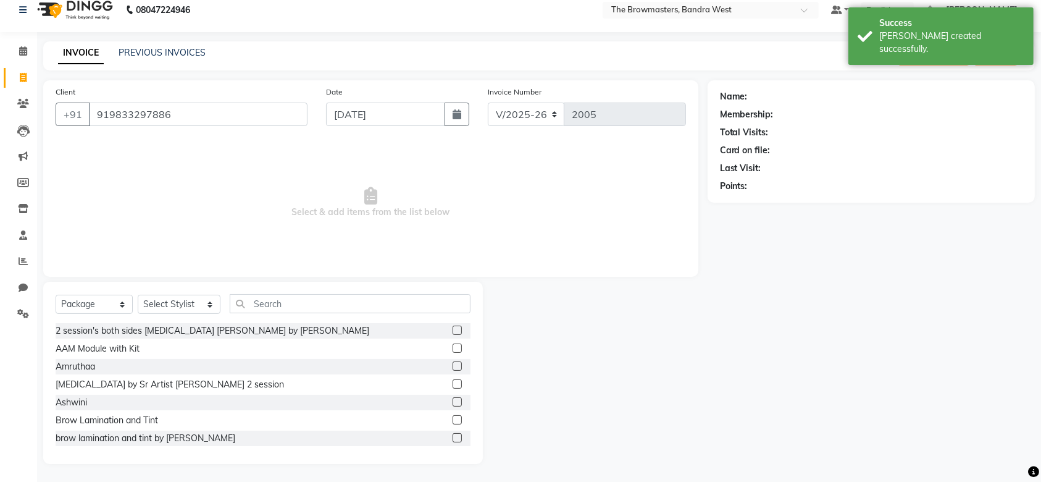
type input "919833297886"
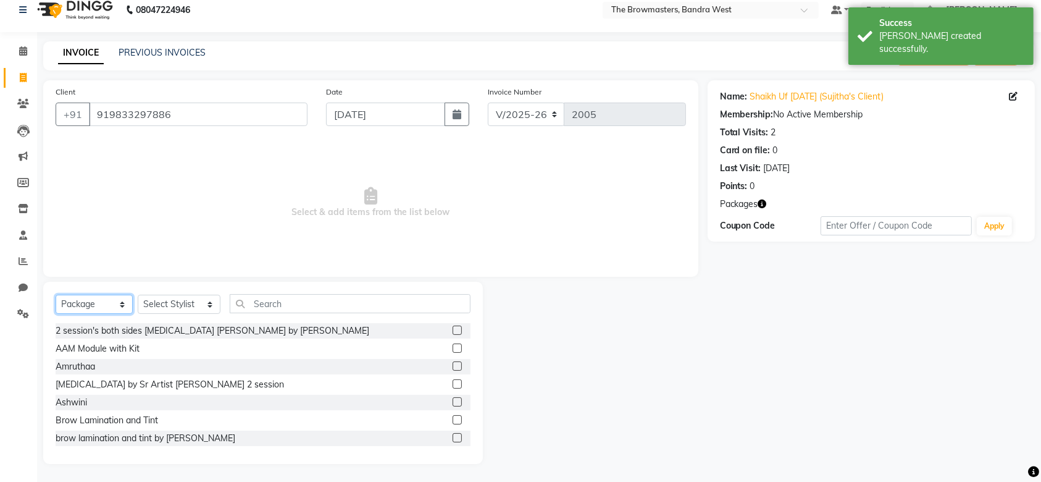
click at [93, 311] on select "Select Service Product Membership Package Voucher Prepaid Gift Card" at bounding box center [94, 304] width 77 height 19
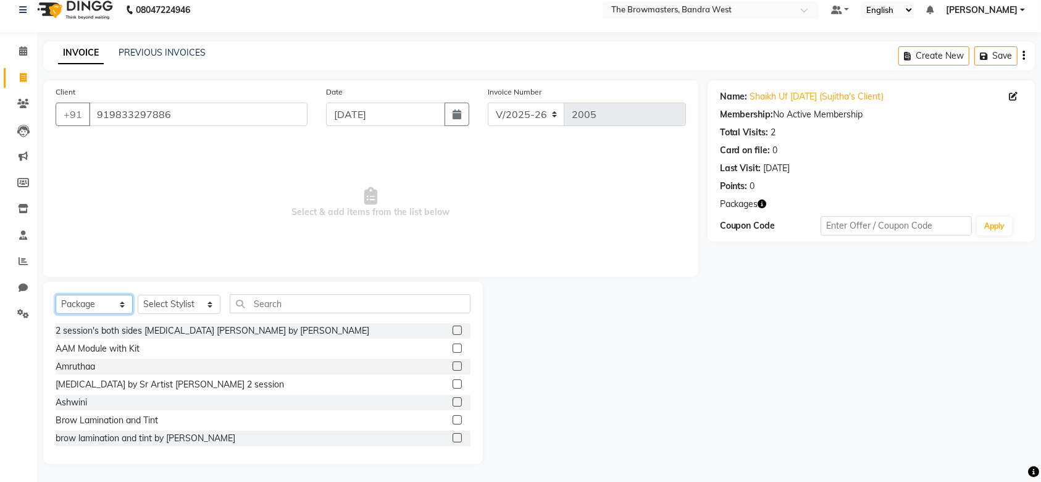
select select "service"
click at [56, 307] on select "Select Service Product Membership Package Voucher Prepaid Gift Card" at bounding box center [94, 304] width 77 height 19
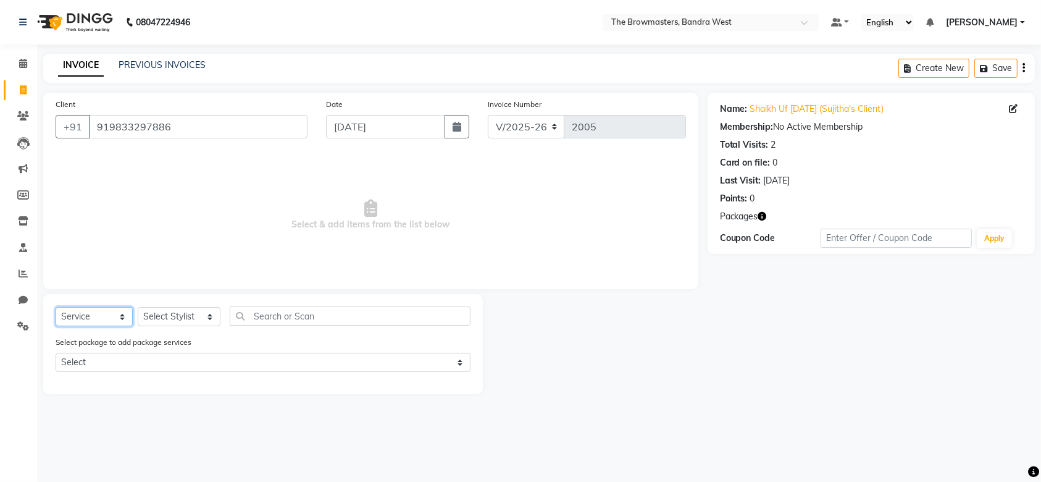
scroll to position [0, 0]
click at [179, 319] on select "Select Stylist Ashmeey Singghai Ashwini Ayushi DINGG SUPPORT Jyoti Kajal Kratik…" at bounding box center [179, 316] width 83 height 19
select select "88429"
click at [138, 307] on select "Select Stylist Ashmeey Singghai Ashwini Ayushi DINGG SUPPORT Jyoti Kajal Kratik…" at bounding box center [179, 316] width 83 height 19
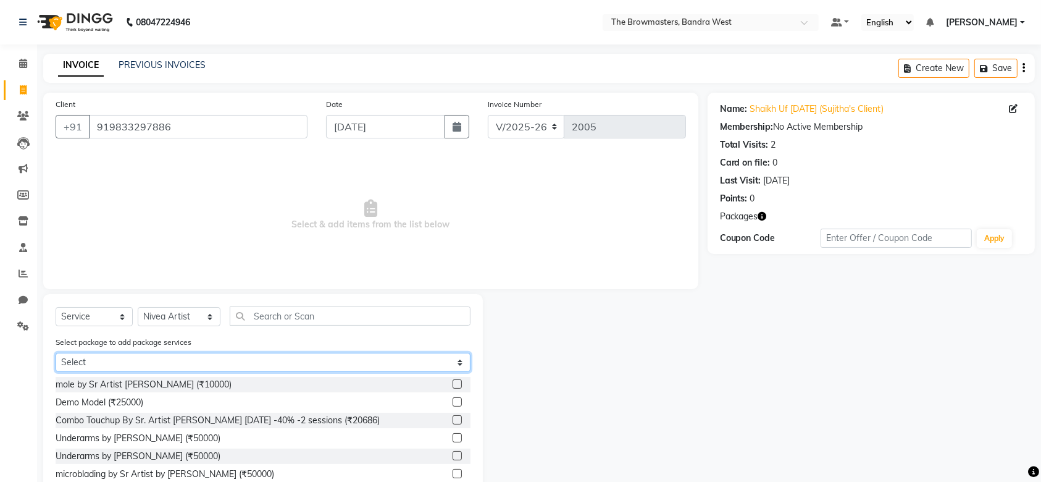
click at [219, 362] on select "Select Demo Model" at bounding box center [263, 362] width 415 height 19
select select "1: Object"
click at [56, 353] on select "Select Demo Model" at bounding box center [263, 362] width 415 height 19
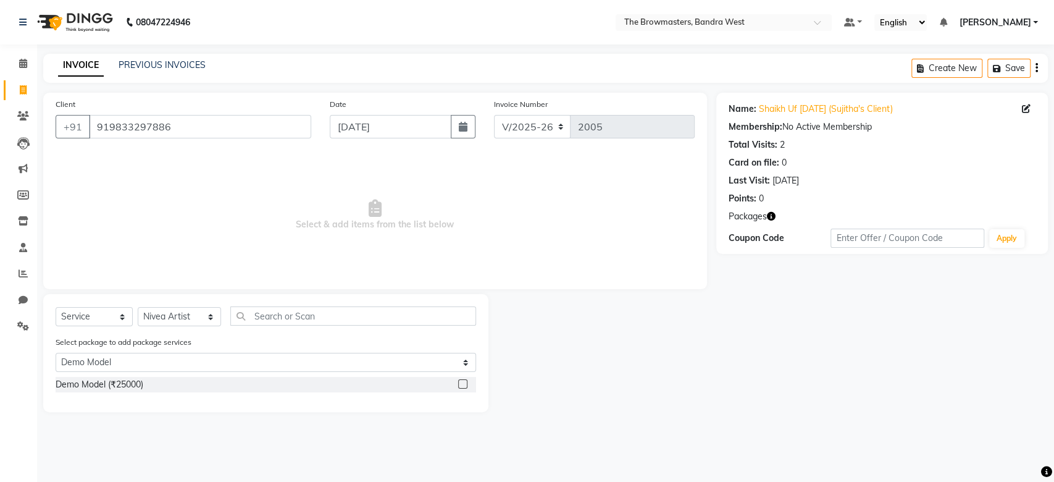
click at [460, 382] on label at bounding box center [462, 383] width 9 height 9
click at [460, 382] on input "checkbox" at bounding box center [462, 384] width 8 height 8
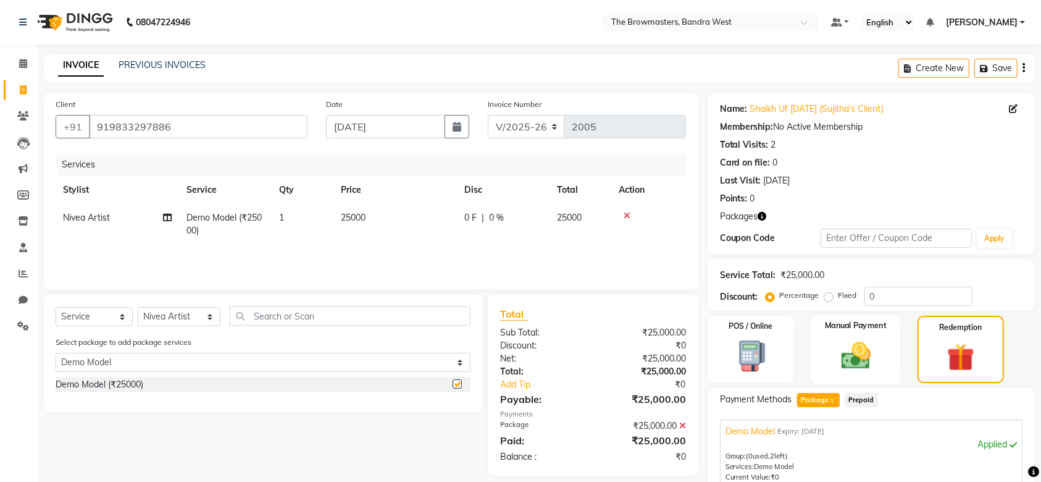
checkbox input "false"
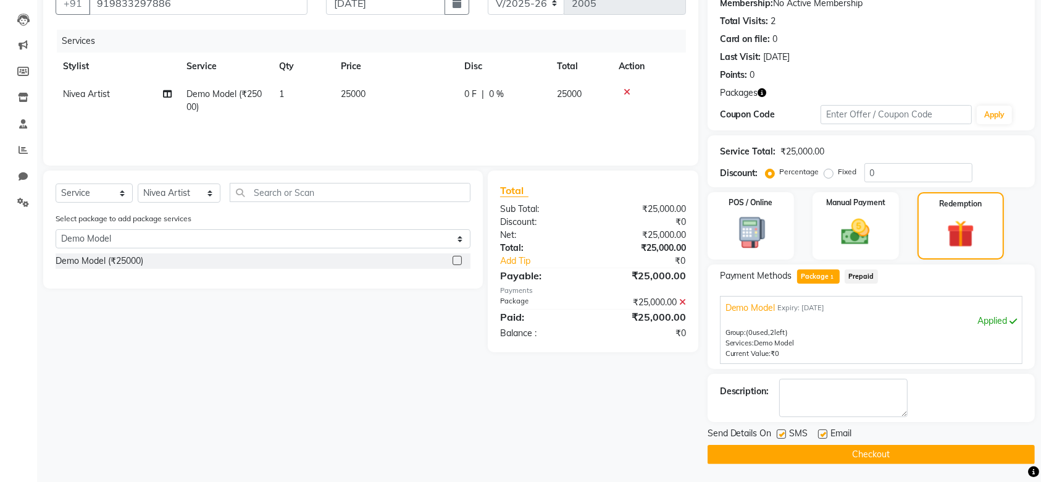
click at [784, 437] on label at bounding box center [781, 433] width 9 height 9
click at [784, 437] on input "checkbox" at bounding box center [781, 435] width 8 height 8
checkbox input "false"
click at [822, 434] on label at bounding box center [822, 433] width 9 height 9
click at [822, 434] on input "checkbox" at bounding box center [822, 435] width 8 height 8
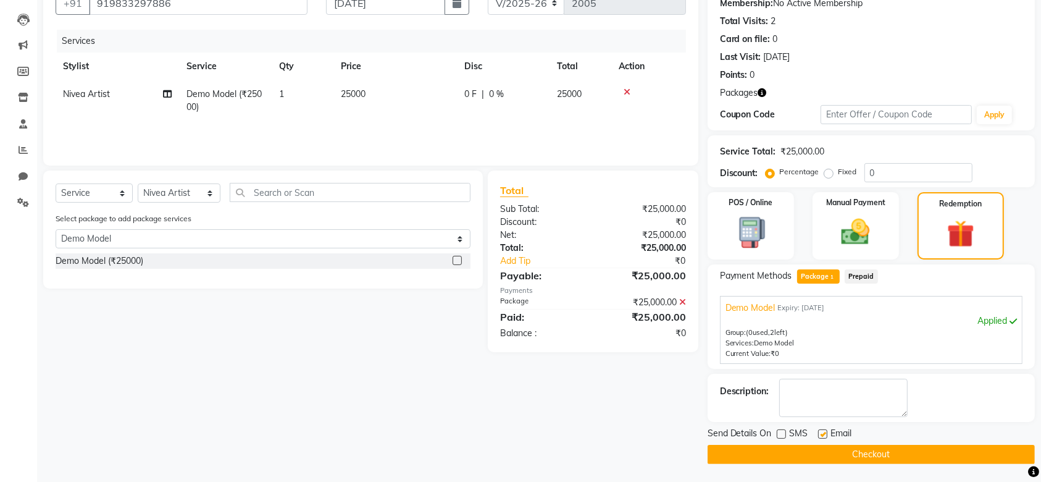
checkbox input "false"
click at [841, 457] on button "Checkout" at bounding box center [871, 454] width 327 height 19
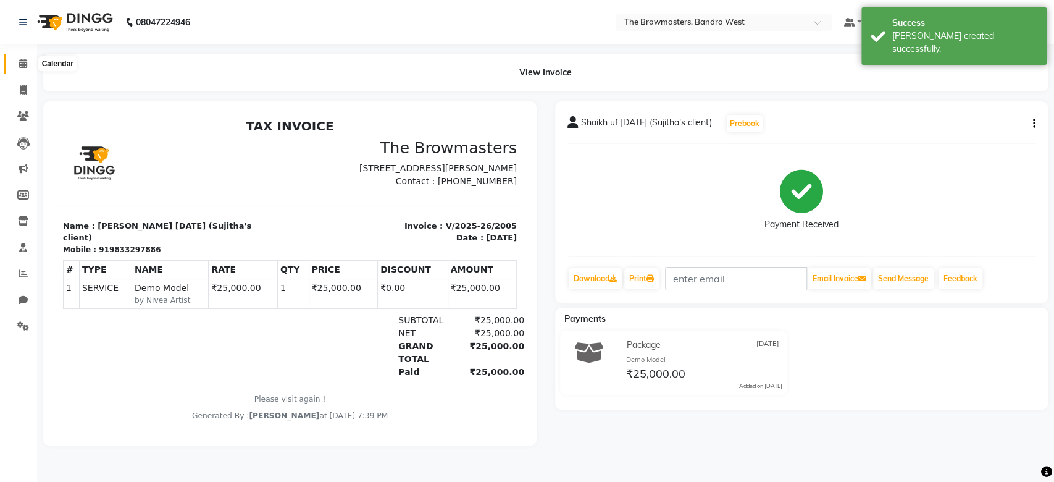
click at [25, 64] on icon at bounding box center [23, 63] width 8 height 9
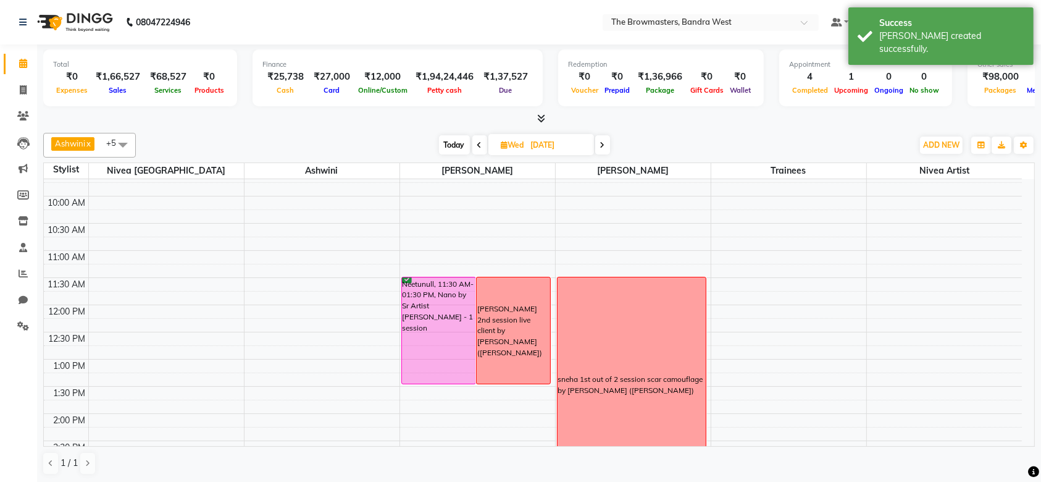
click at [444, 144] on span "Today" at bounding box center [454, 144] width 31 height 19
type input "[DATE]"
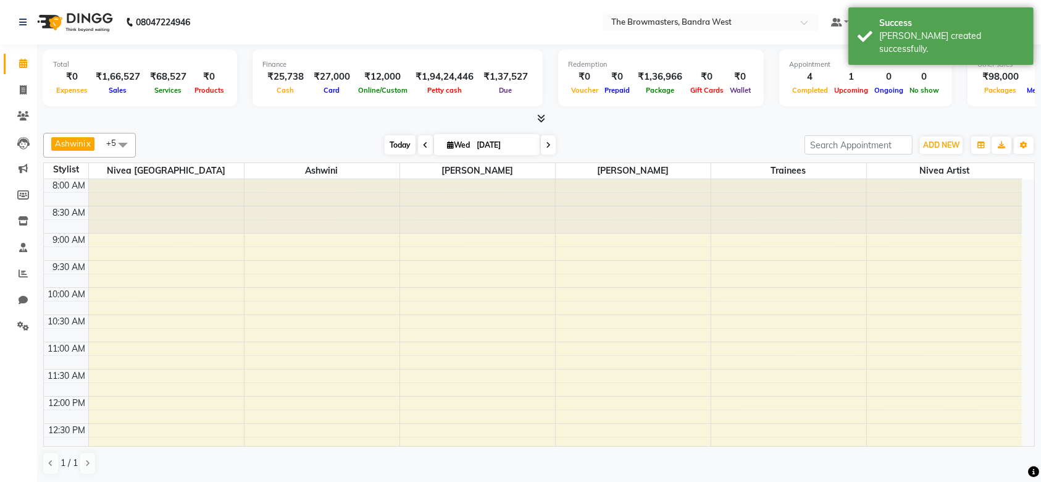
click at [390, 146] on span "Today" at bounding box center [400, 144] width 31 height 19
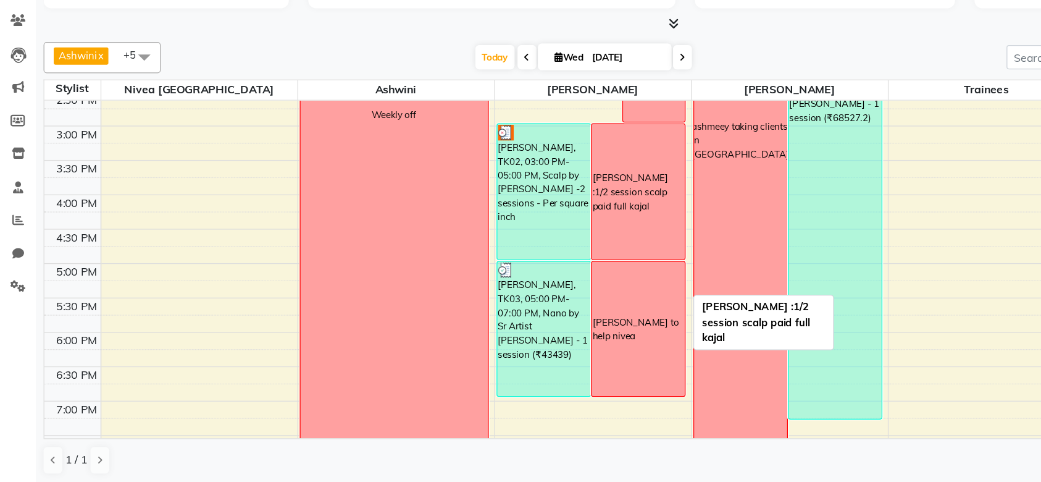
scroll to position [361, 0]
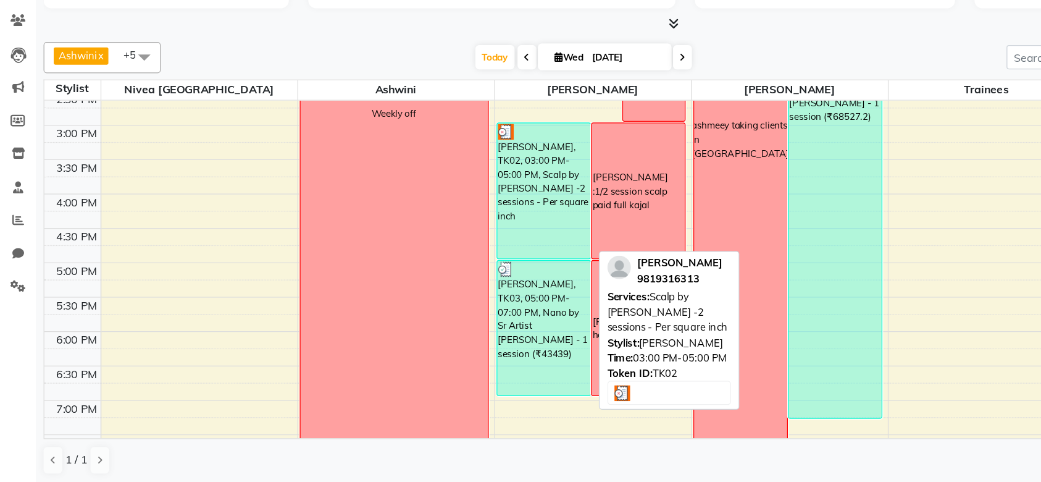
click at [435, 245] on div "[PERSON_NAME], TK02, 03:00 PM-05:00 PM, Scalp by [PERSON_NAME] -2 sessions - Pe…" at bounding box center [439, 250] width 74 height 107
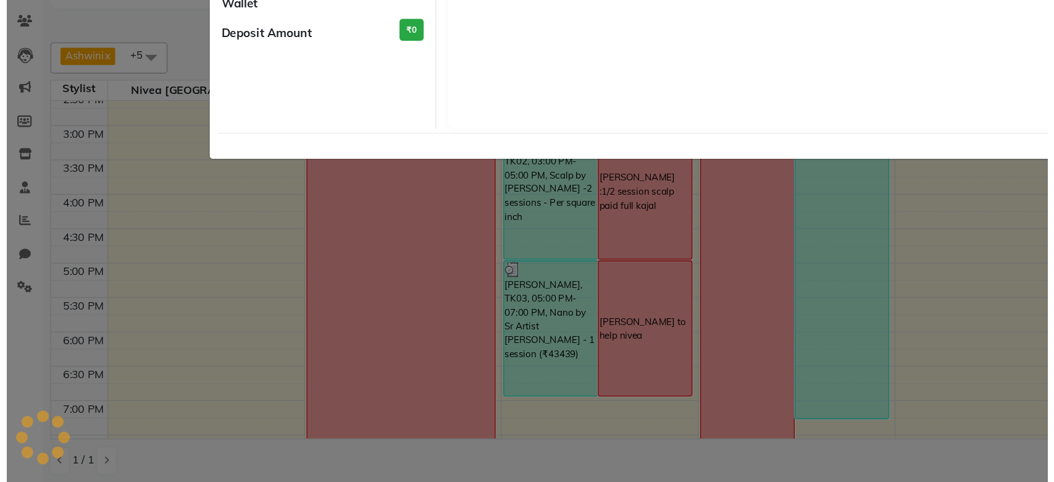
scroll to position [0, 0]
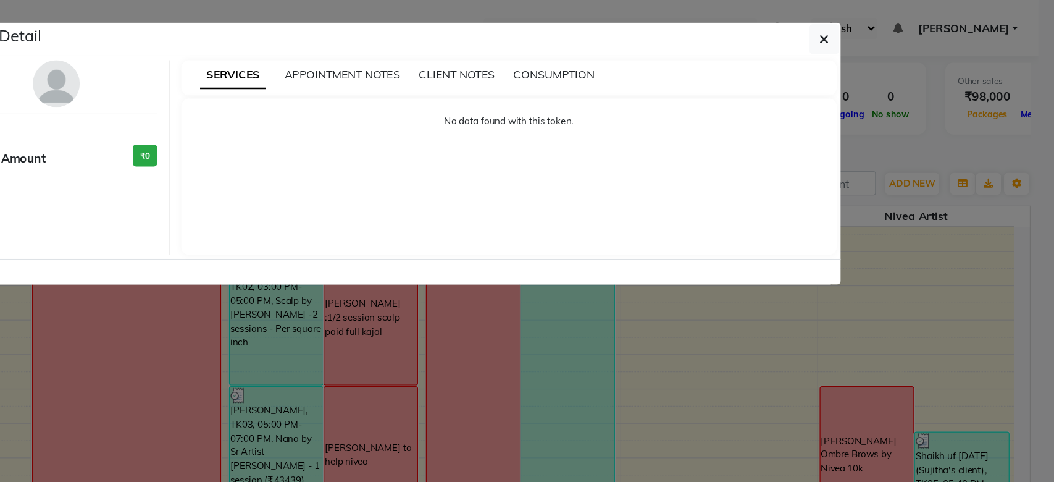
select select "3"
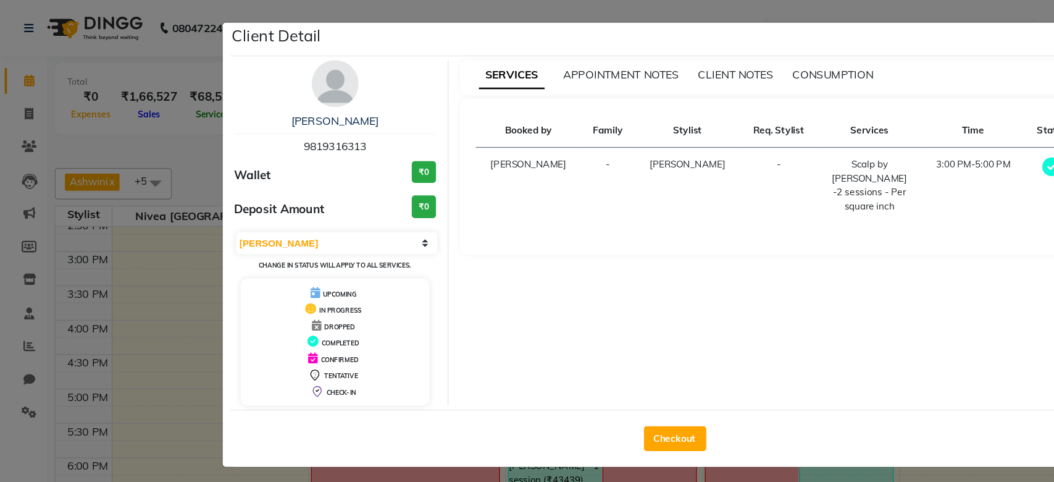
click at [272, 110] on span "9819316313" at bounding box center [264, 115] width 49 height 11
copy span "9819316313"
click at [272, 110] on span "9819316313" at bounding box center [264, 115] width 49 height 11
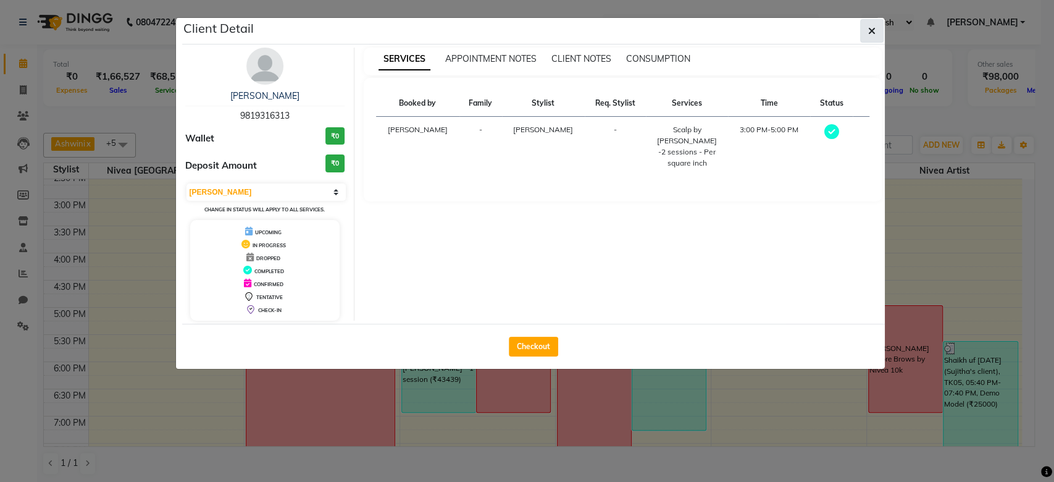
click at [876, 28] on button "button" at bounding box center [871, 30] width 23 height 23
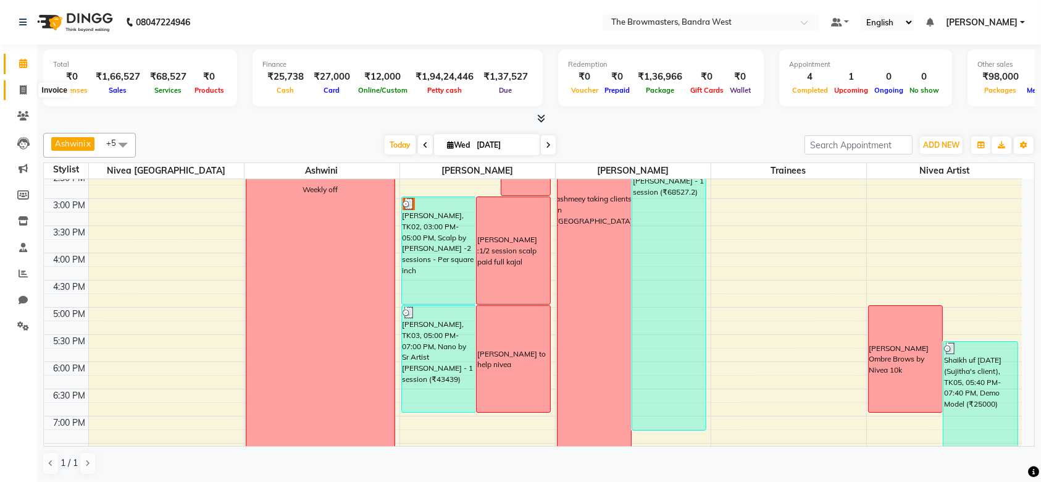
click at [20, 93] on icon at bounding box center [23, 89] width 7 height 9
select select "service"
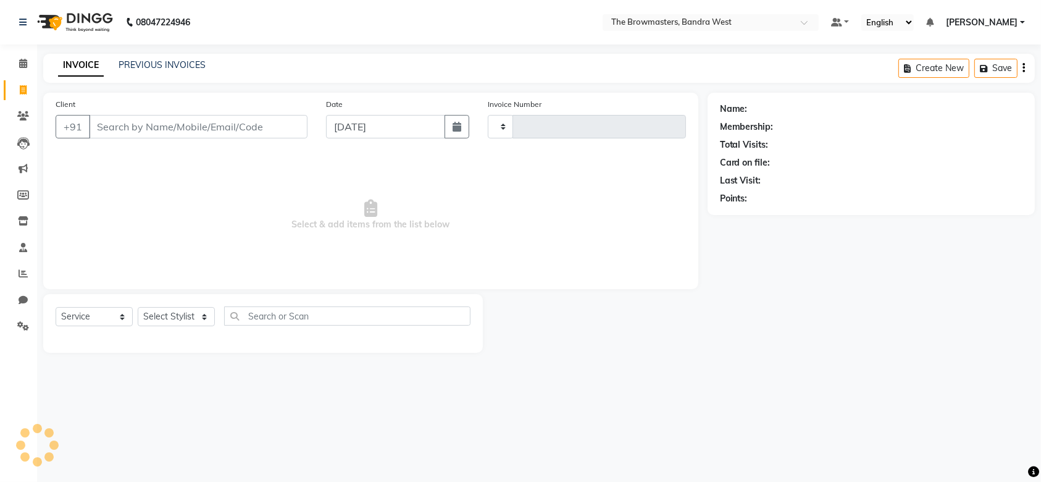
type input "2006"
select select "6949"
select select "package"
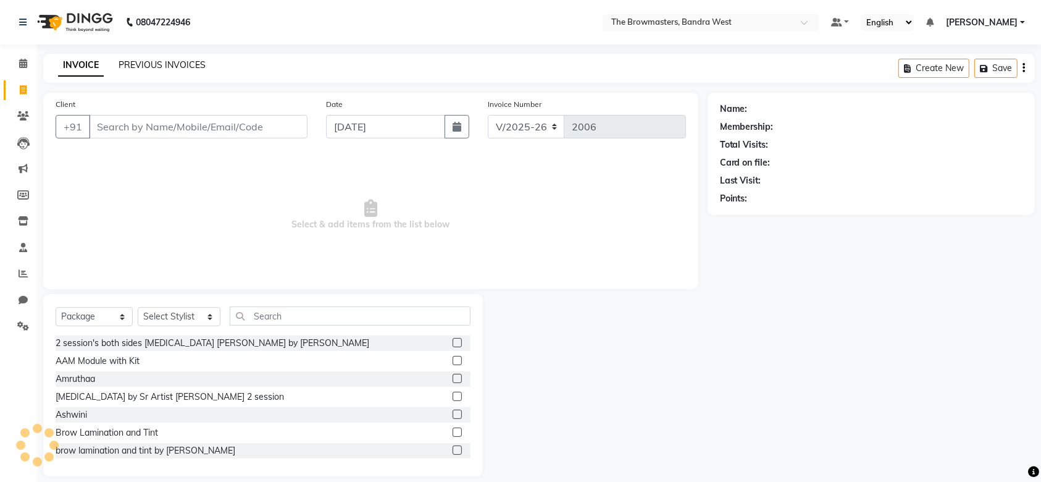
click at [183, 66] on link "PREVIOUS INVOICES" at bounding box center [162, 64] width 87 height 11
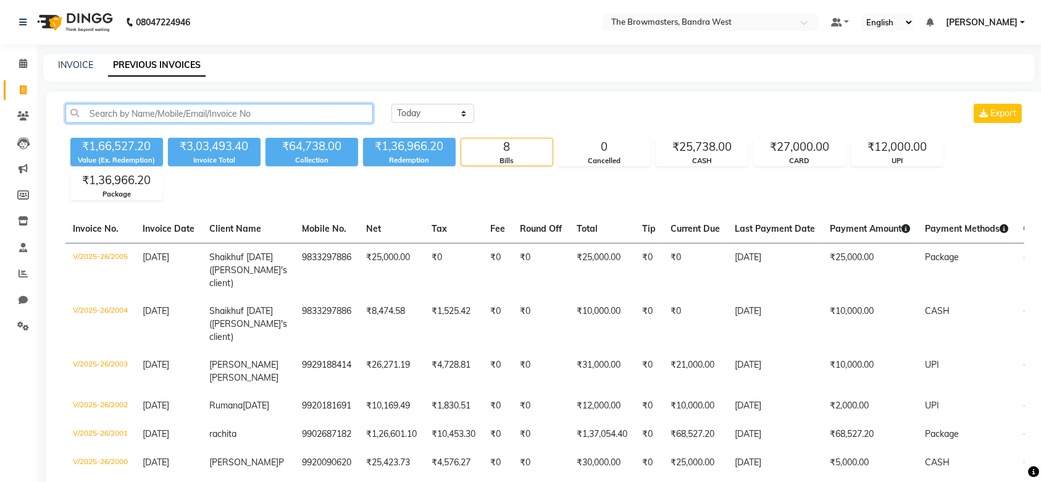
click at [215, 119] on input "text" at bounding box center [219, 113] width 308 height 19
paste input "9819316313"
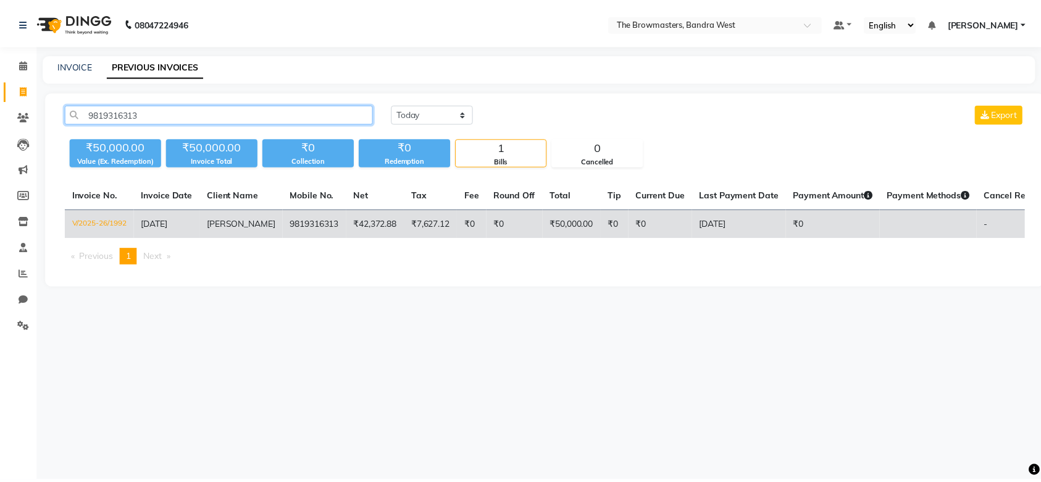
scroll to position [0, 61]
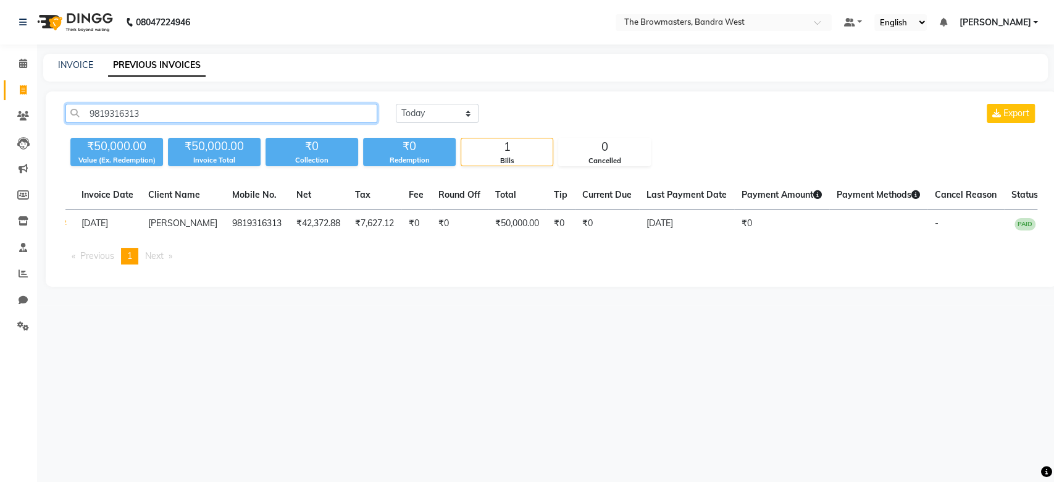
type input "9819316313"
click at [64, 73] on div "INVOICE PREVIOUS INVOICES" at bounding box center [545, 68] width 1005 height 28
click at [61, 64] on link "INVOICE" at bounding box center [75, 64] width 35 height 11
select select "6949"
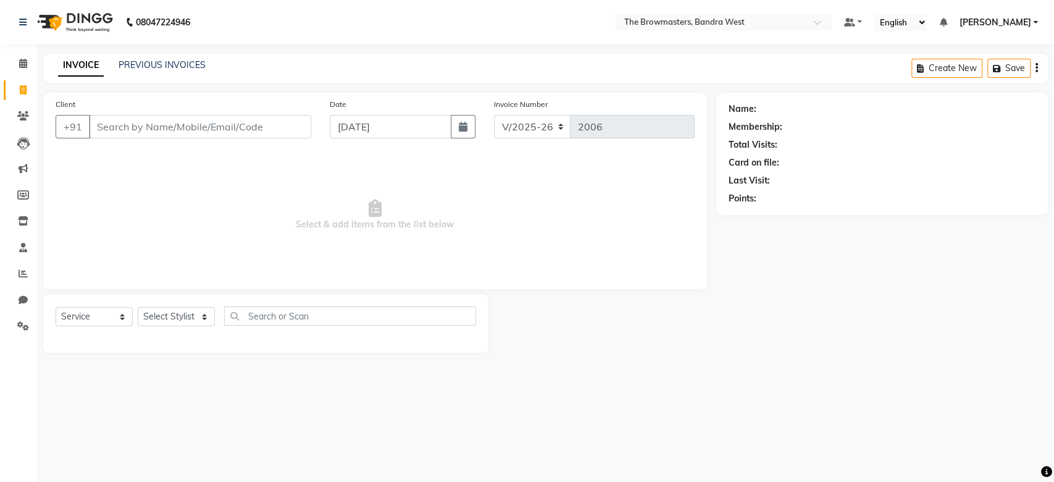
select select "package"
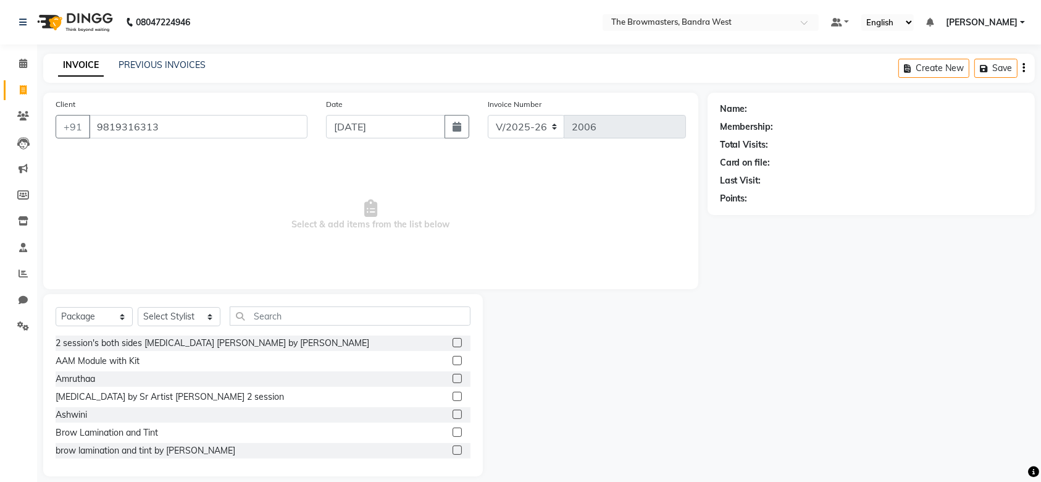
type input "9819316313"
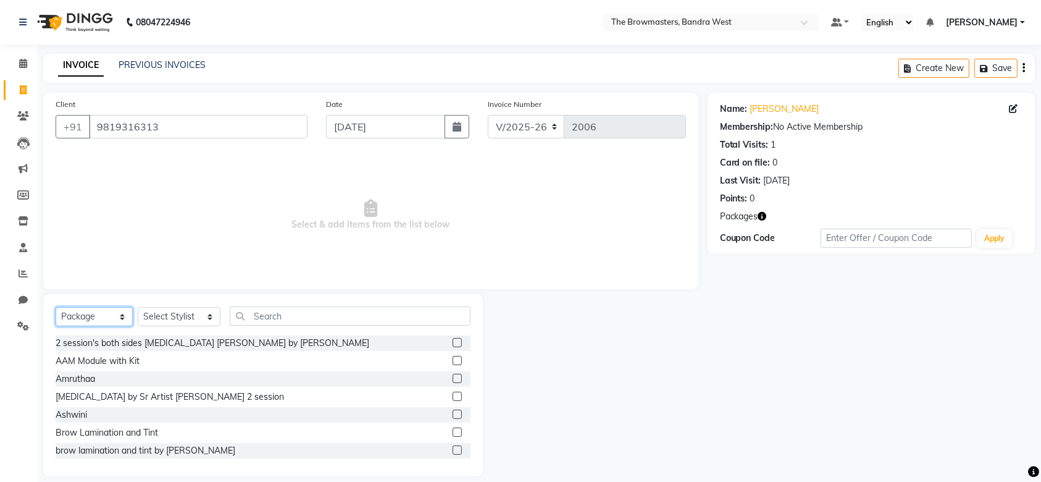
click at [100, 316] on select "Select Service Product Membership Package Voucher Prepaid Gift Card" at bounding box center [94, 316] width 77 height 19
select select "service"
click at [56, 307] on select "Select Service Product Membership Package Voucher Prepaid Gift Card" at bounding box center [94, 316] width 77 height 19
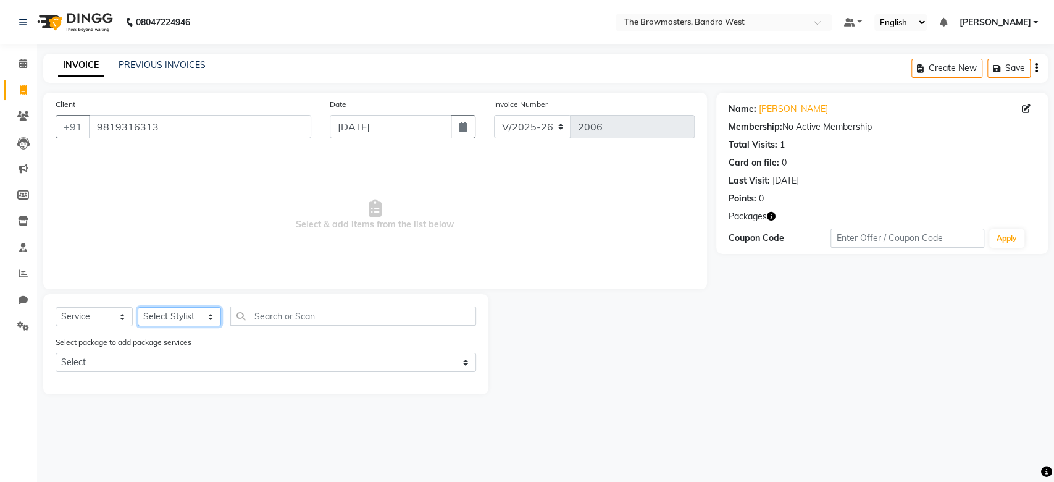
click at [186, 324] on select "Select Stylist Ashmeey Singghai Ashwini Ayushi DINGG SUPPORT Jyoti Kajal Kratik…" at bounding box center [179, 316] width 83 height 19
select select "64307"
click at [138, 307] on select "Select Stylist Ashmeey Singghai Ashwini Ayushi DINGG SUPPORT Jyoti Kajal Kratik…" at bounding box center [179, 316] width 83 height 19
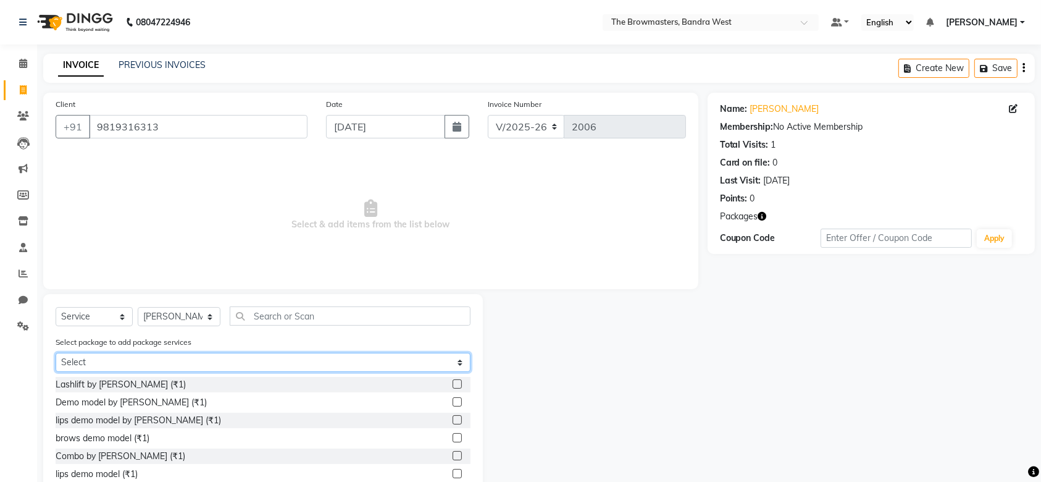
click at [224, 360] on select "Select Pkg Scalp by Ashmi -2 sessions - Per square inch" at bounding box center [263, 362] width 415 height 19
select select "1: Object"
click at [56, 353] on select "Select Pkg Scalp by Ashmi -2 sessions - Per square inch" at bounding box center [263, 362] width 415 height 19
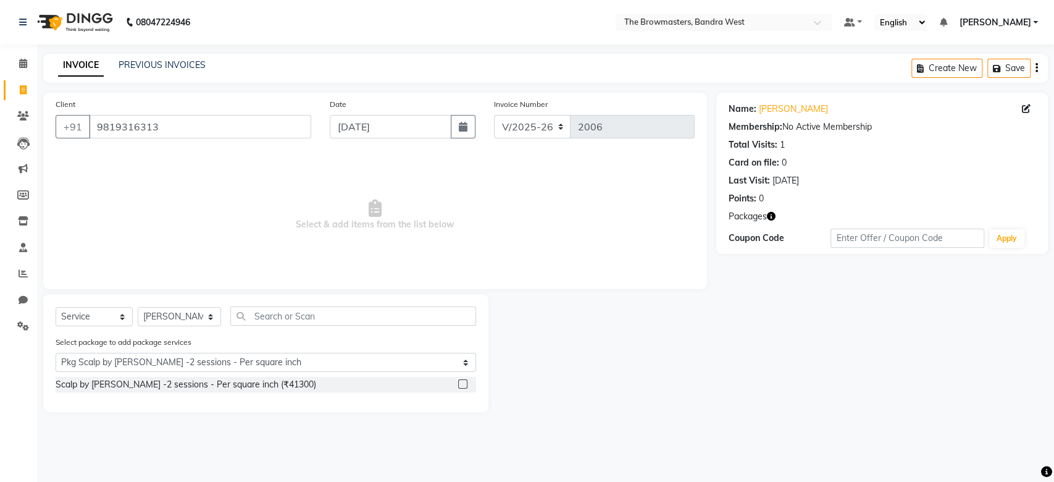
click at [463, 384] on label at bounding box center [462, 383] width 9 height 9
click at [463, 384] on input "checkbox" at bounding box center [462, 384] width 8 height 8
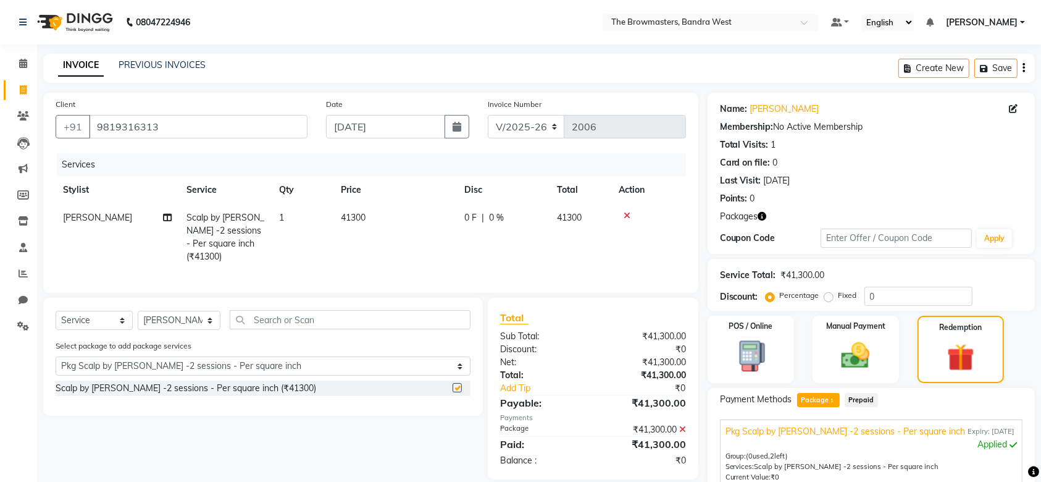
checkbox input "false"
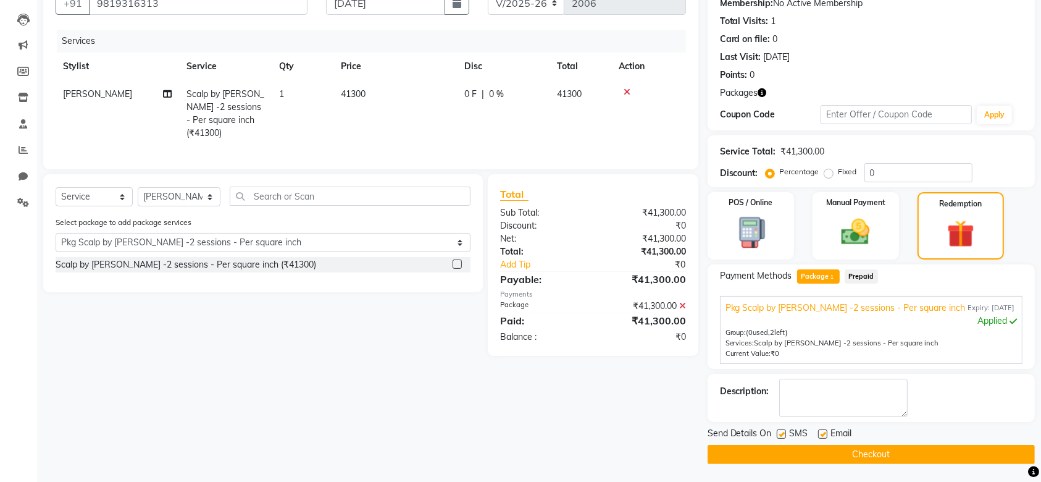
click at [781, 437] on label at bounding box center [781, 433] width 9 height 9
click at [781, 437] on input "checkbox" at bounding box center [781, 435] width 8 height 8
checkbox input "false"
click at [823, 435] on label at bounding box center [822, 433] width 9 height 9
click at [823, 435] on input "checkbox" at bounding box center [822, 435] width 8 height 8
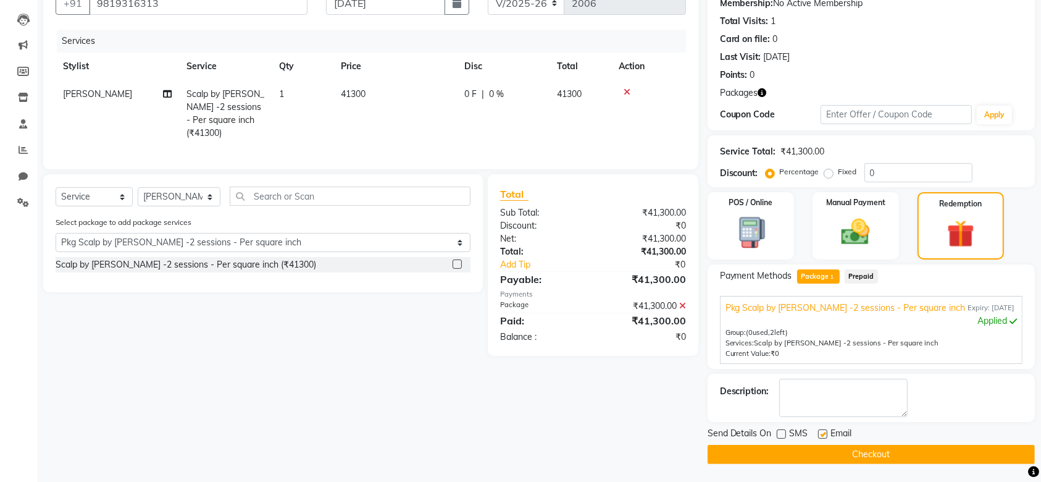
checkbox input "false"
click at [849, 456] on button "Checkout" at bounding box center [871, 454] width 327 height 19
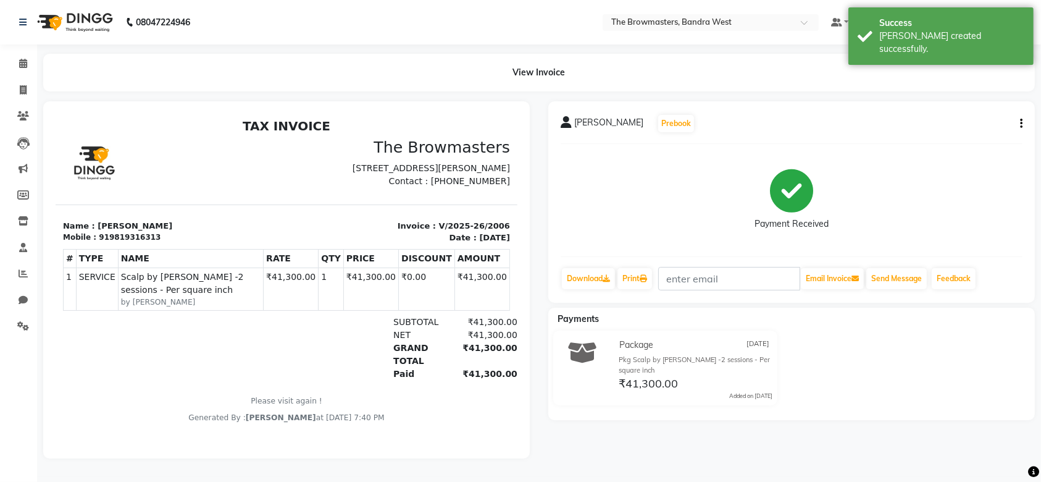
select select "6949"
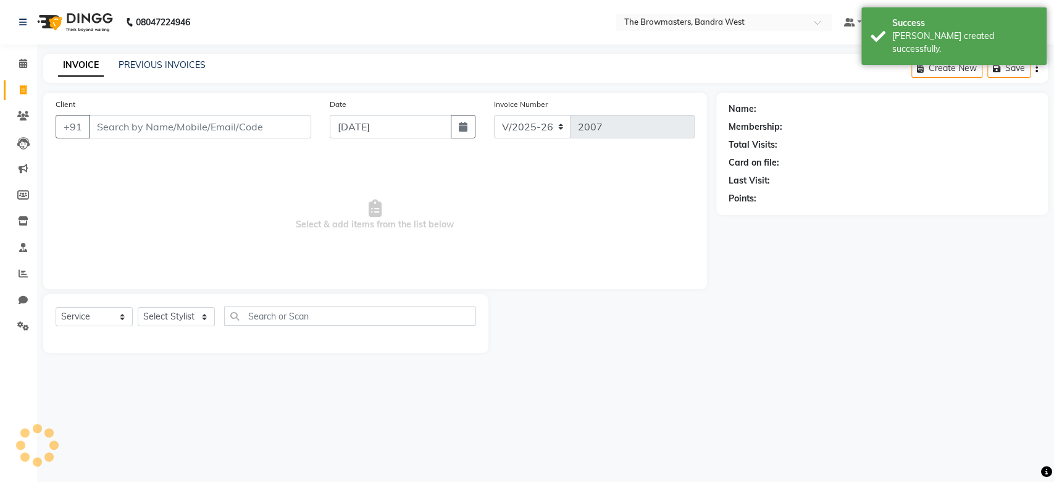
select select "package"
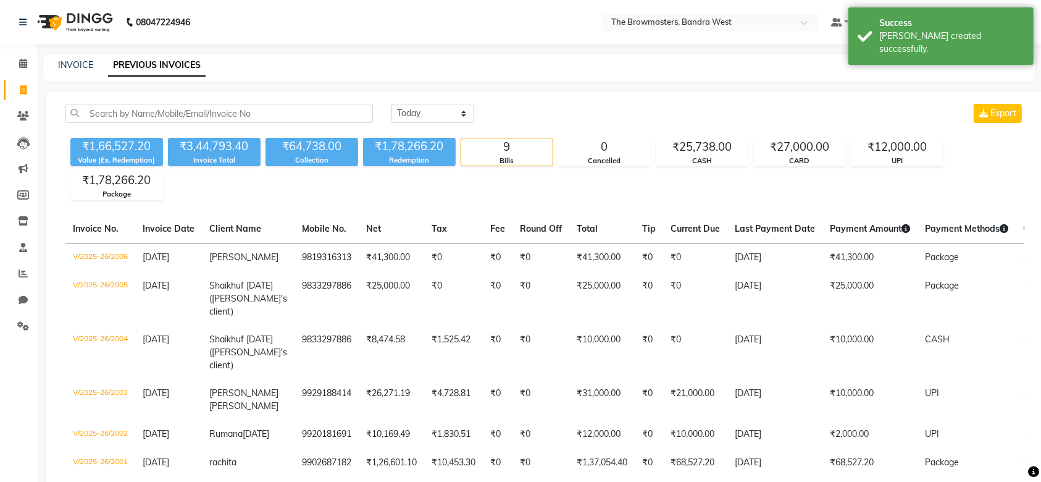
select select "service"
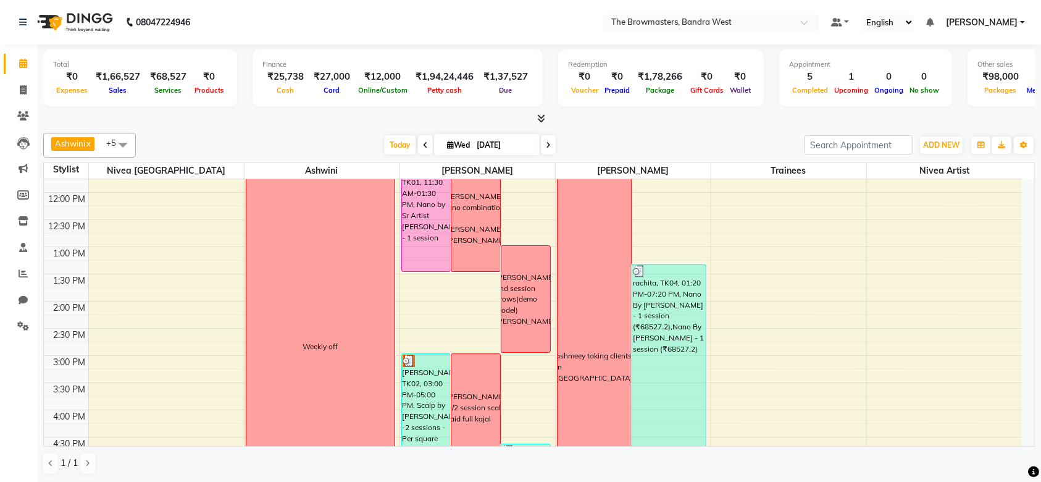
scroll to position [203, 0]
click at [531, 321] on div "[PERSON_NAME]: 2nd session brows(demo model) [PERSON_NAME]" at bounding box center [526, 299] width 49 height 106
click at [26, 87] on icon at bounding box center [23, 89] width 7 height 9
select select "service"
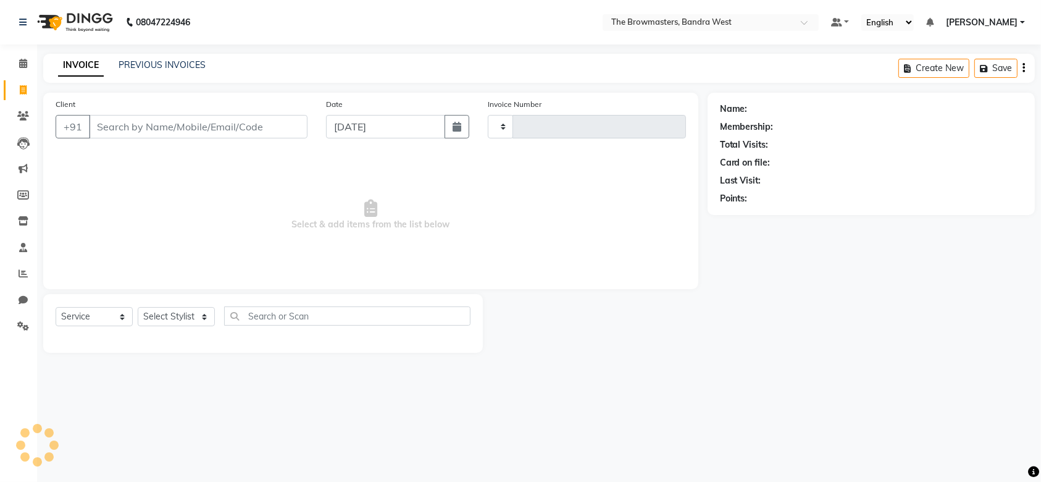
type input "2007"
select select "6949"
select select "package"
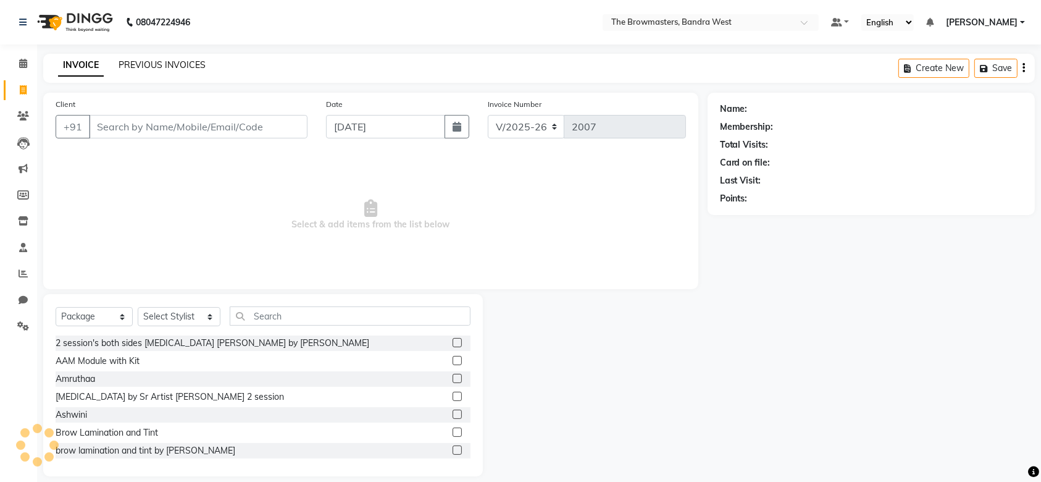
click at [166, 64] on link "PREVIOUS INVOICES" at bounding box center [162, 64] width 87 height 11
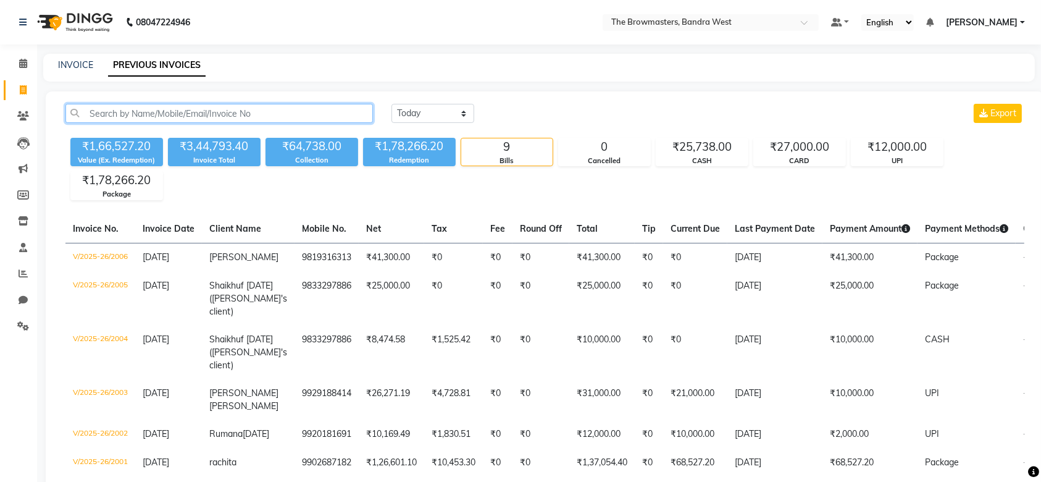
click at [196, 107] on input "text" at bounding box center [219, 113] width 308 height 19
paste input "95525 03841"
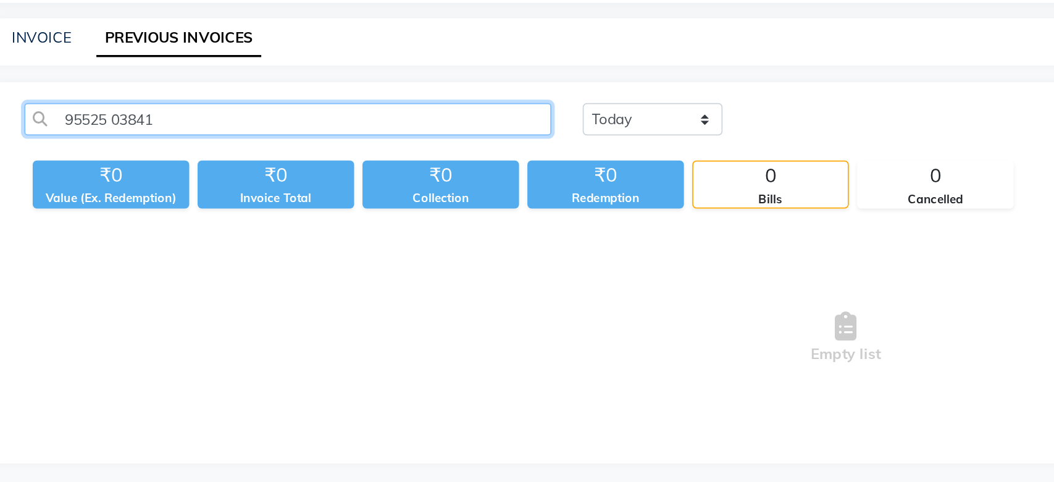
click at [120, 122] on input "95525 03841" at bounding box center [221, 113] width 312 height 19
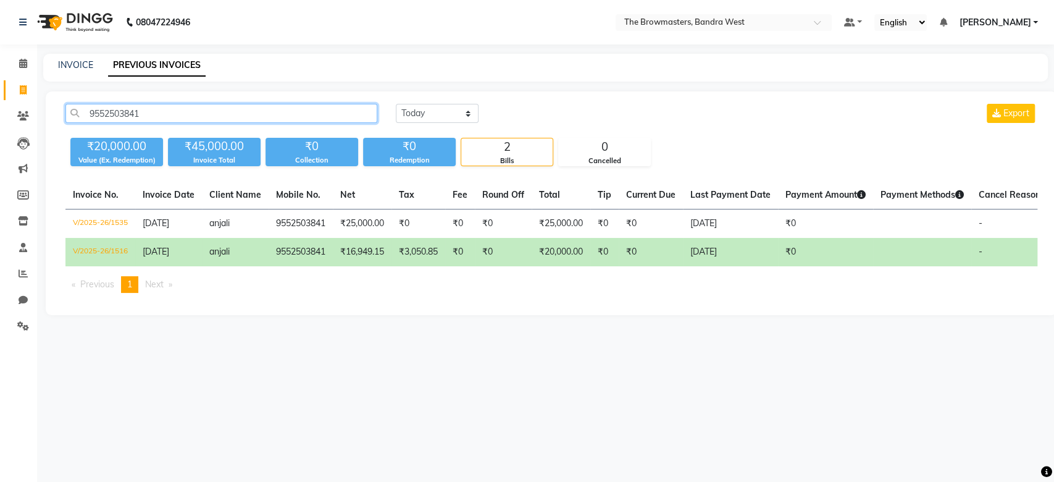
click at [104, 114] on input "9552503841" at bounding box center [221, 113] width 312 height 19
type input "9552503841"
click at [61, 62] on link "INVOICE" at bounding box center [75, 64] width 35 height 11
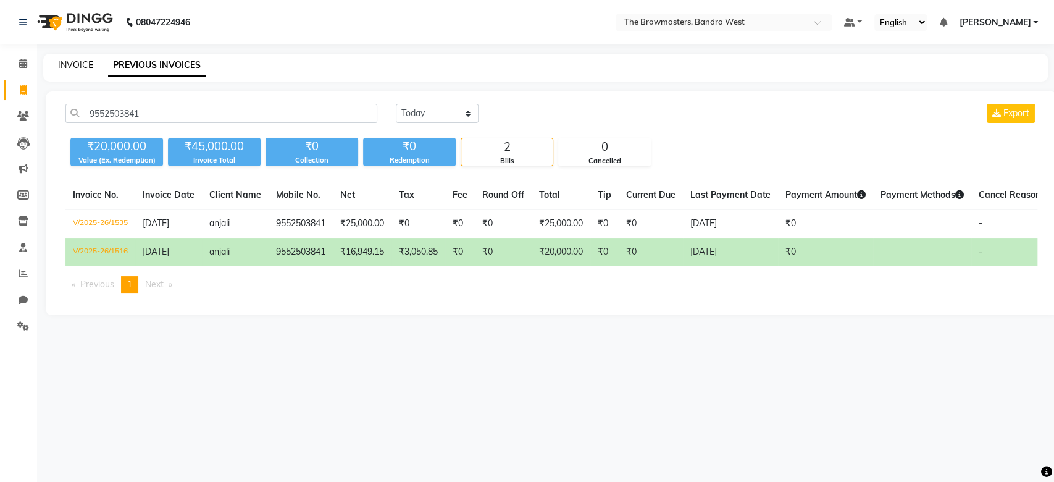
select select "service"
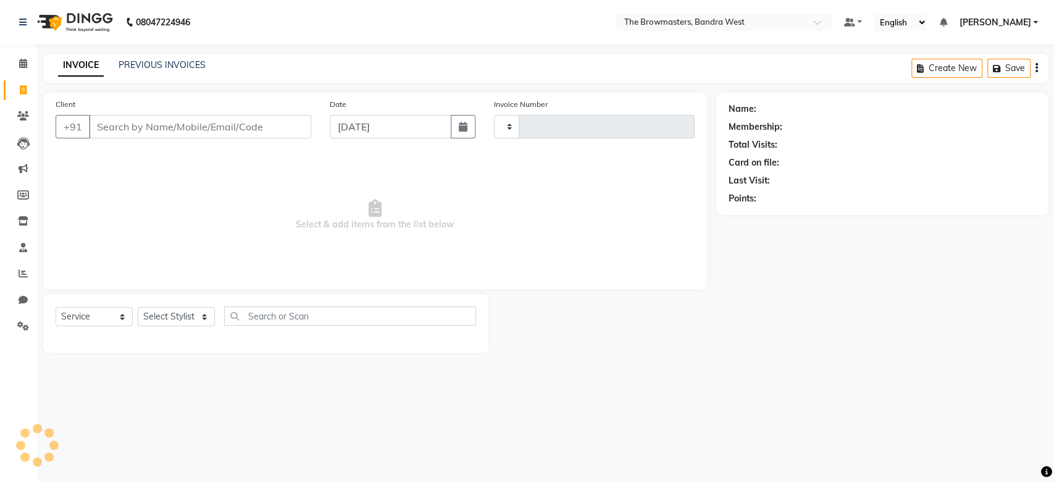
type input "2007"
select select "package"
select select "6949"
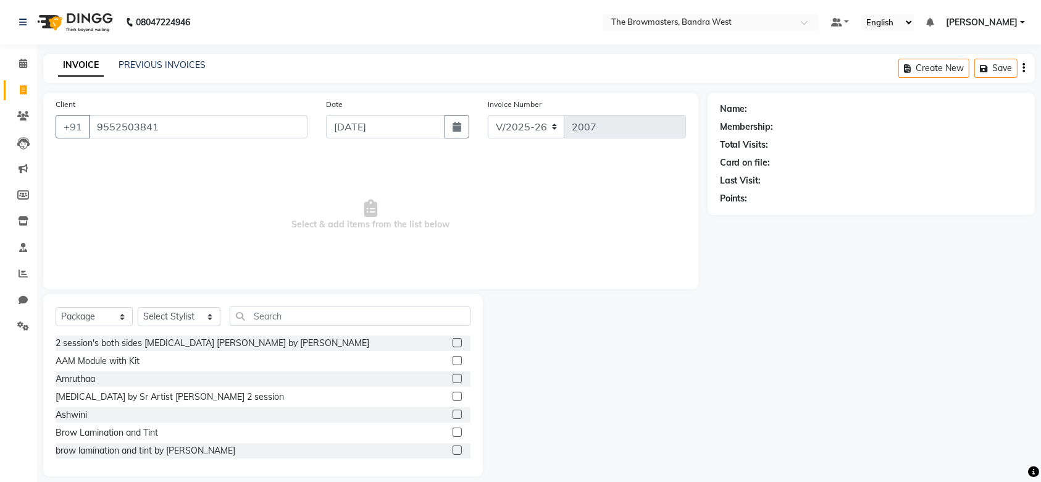
type input "9552503841"
click at [112, 317] on select "Select Service Product Membership Package Voucher Prepaid Gift Card" at bounding box center [94, 316] width 77 height 19
select select "service"
click at [56, 307] on select "Select Service Product Membership Package Voucher Prepaid Gift Card" at bounding box center [94, 316] width 77 height 19
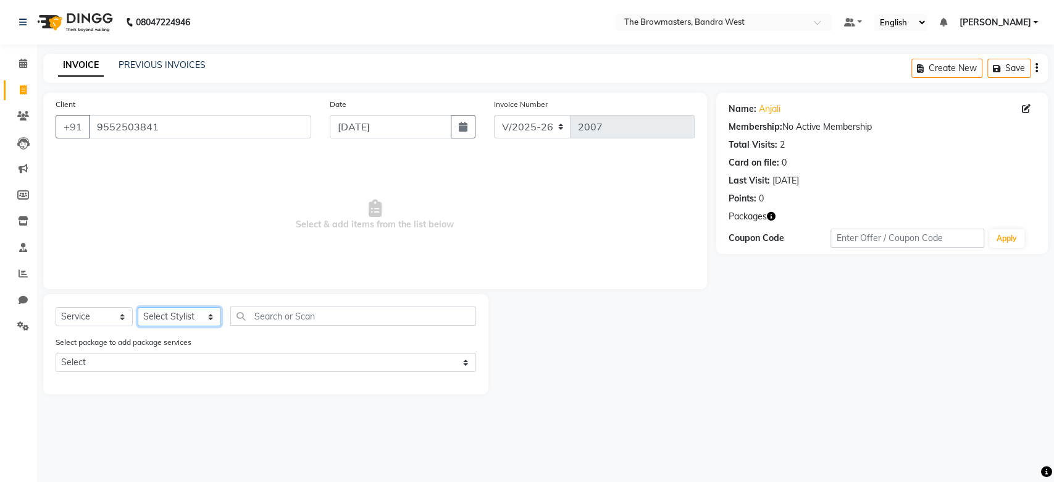
click at [174, 319] on select "Select Stylist Ashmeey Singghai Ashwini Ayushi DINGG SUPPORT Jyoti Kajal Kratik…" at bounding box center [179, 316] width 83 height 19
select select "64307"
click at [138, 307] on select "Select Stylist Ashmeey Singghai Ashwini Ayushi DINGG SUPPORT Jyoti Kajal Kratik…" at bounding box center [179, 316] width 83 height 19
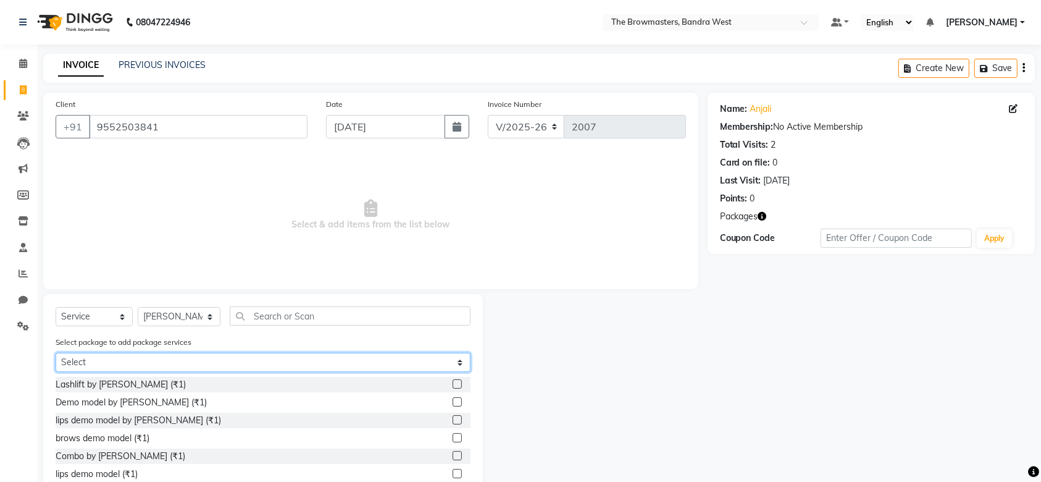
click at [196, 368] on select "Select Demo Model" at bounding box center [263, 362] width 415 height 19
select select "1: Object"
click at [56, 353] on select "Select Demo Model" at bounding box center [263, 362] width 415 height 19
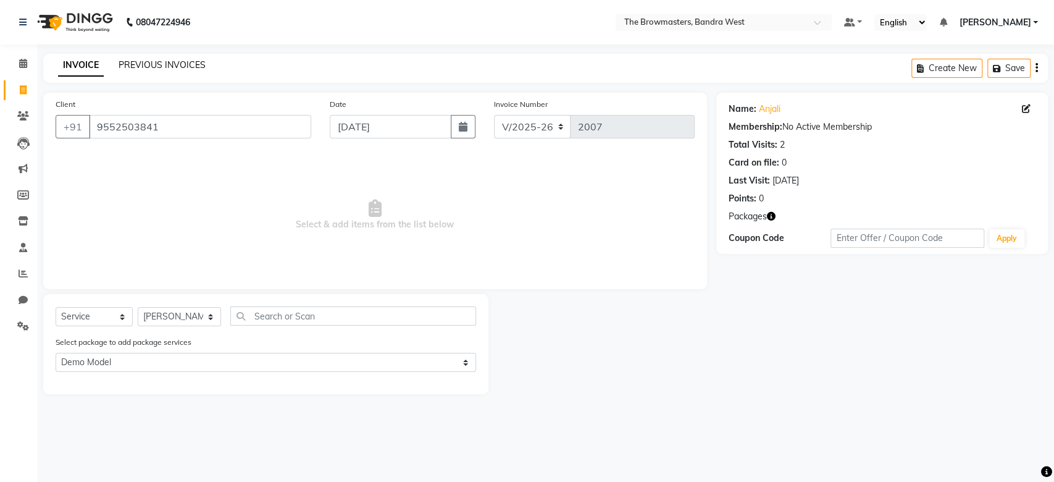
click at [163, 65] on link "PREVIOUS INVOICES" at bounding box center [162, 64] width 87 height 11
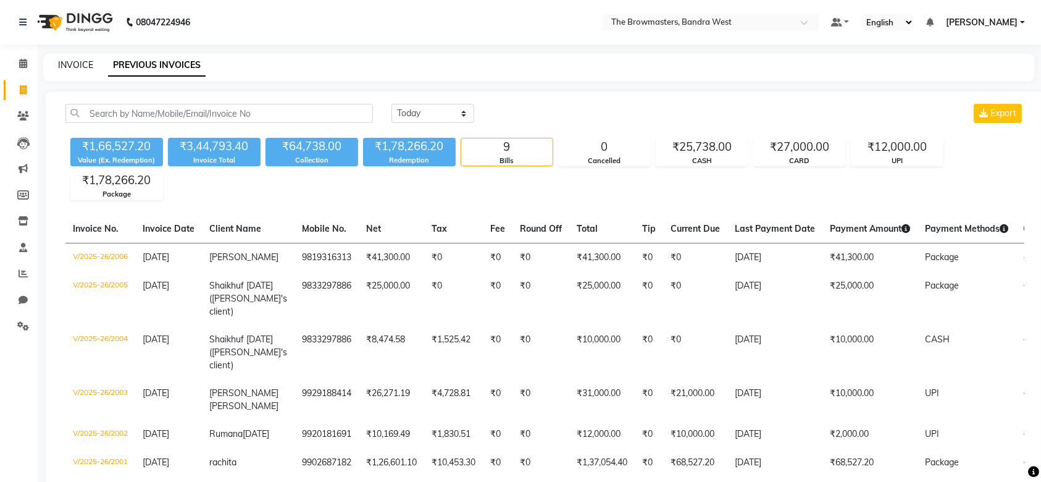
click at [77, 67] on link "INVOICE" at bounding box center [75, 64] width 35 height 11
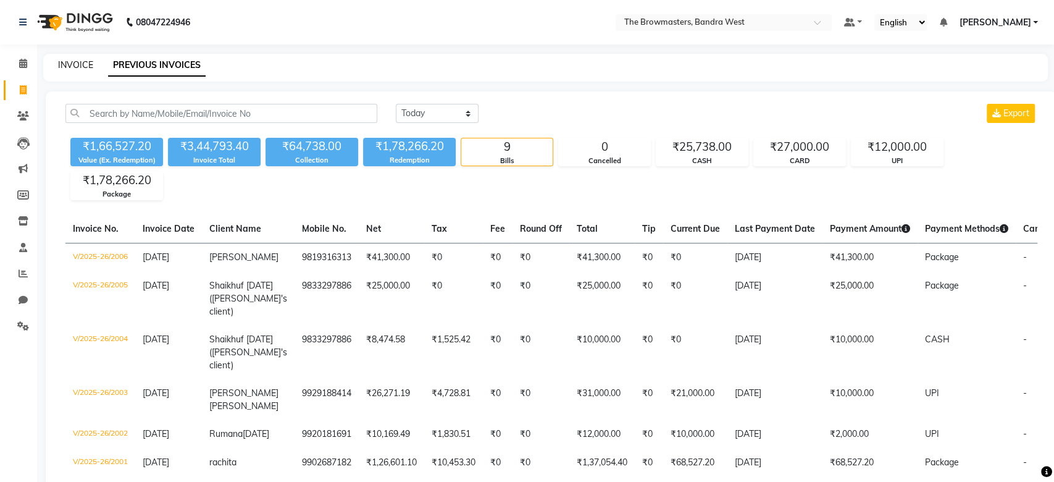
select select "6949"
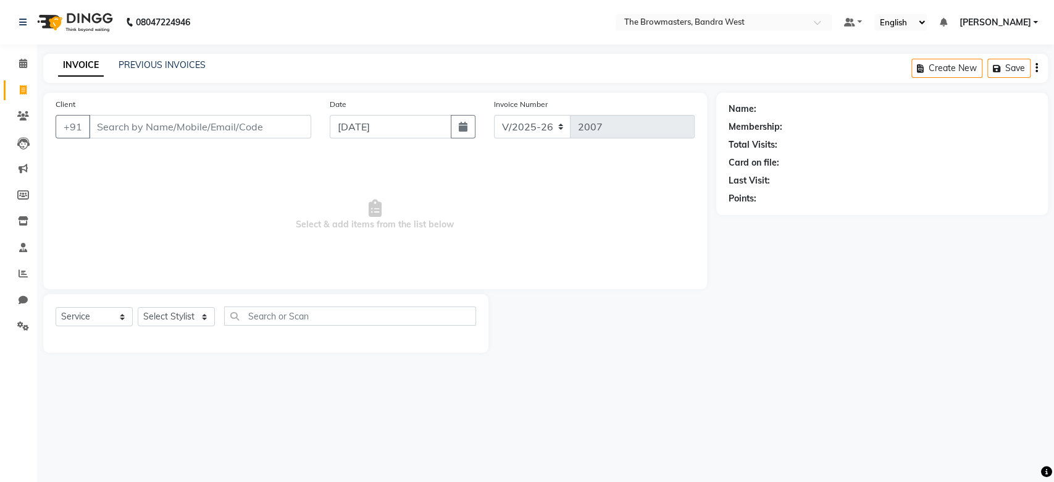
click at [161, 129] on input "Client" at bounding box center [200, 126] width 222 height 23
select select "package"
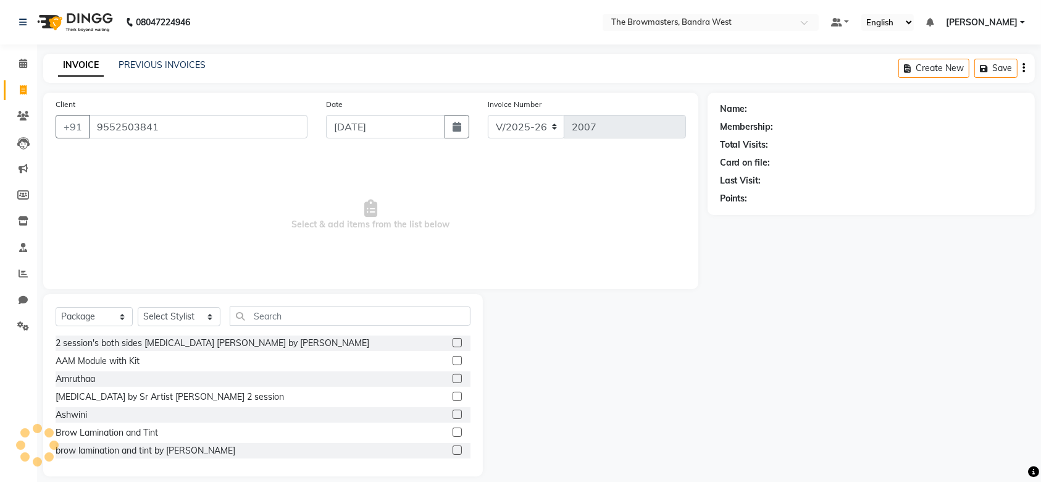
type input "9552503841"
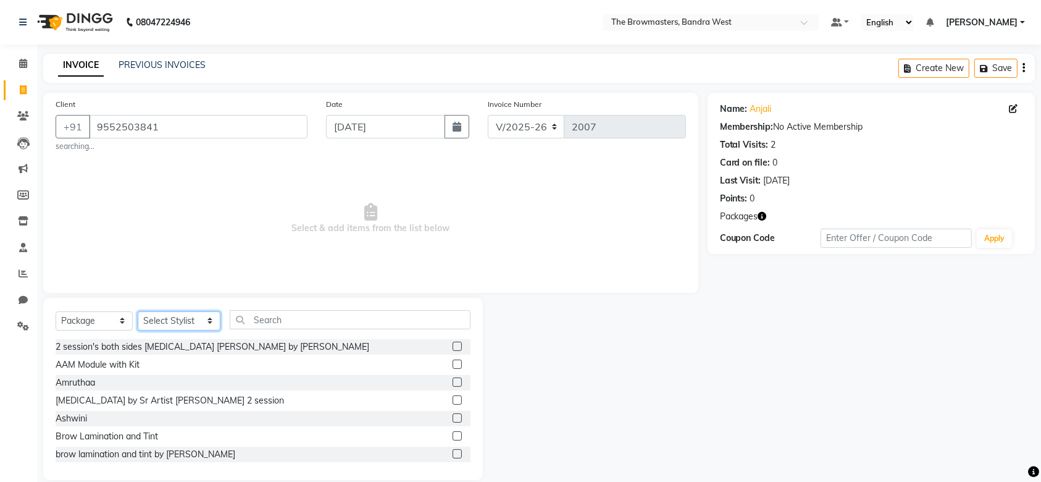
click at [179, 327] on select "Select Stylist Ashmeey Singghai Ashwini Ayushi DINGG SUPPORT Jyoti Kajal Kratik…" at bounding box center [179, 320] width 83 height 19
select select "64301"
click at [138, 311] on select "Select Stylist Ashmeey Singghai Ashwini Ayushi DINGG SUPPORT Jyoti Kajal Kratik…" at bounding box center [179, 320] width 83 height 19
click at [285, 315] on input "text" at bounding box center [350, 319] width 241 height 19
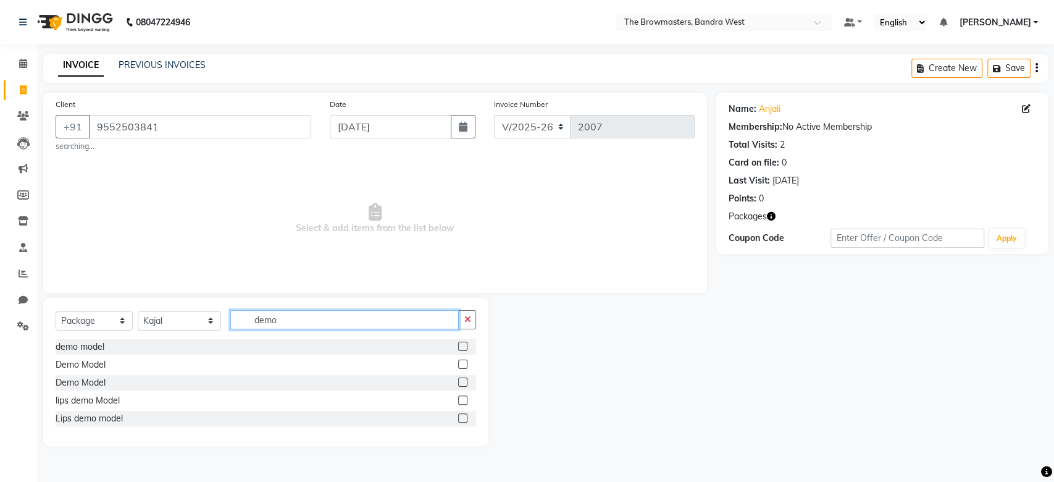
type input "demo"
click at [464, 363] on label at bounding box center [462, 363] width 9 height 9
click at [464, 363] on input "checkbox" at bounding box center [462, 365] width 8 height 8
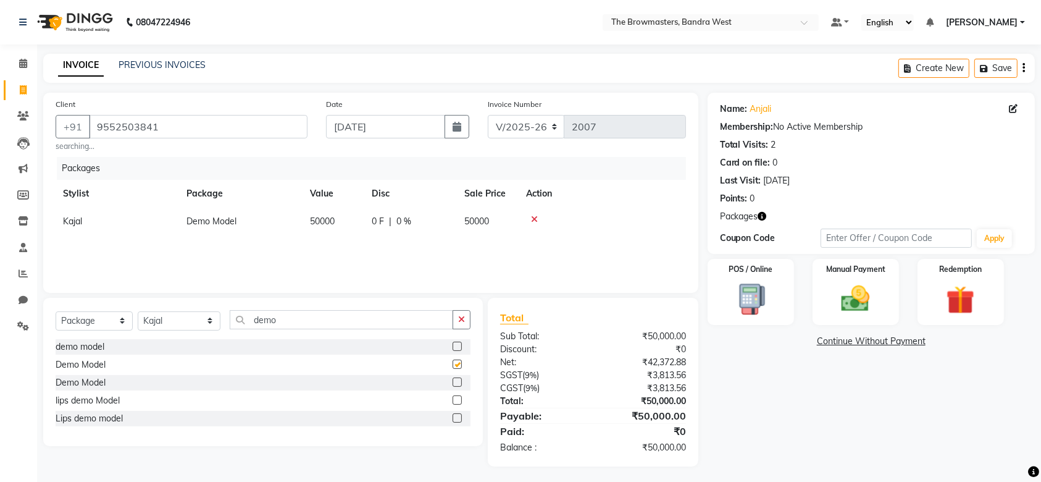
checkbox input "false"
click at [316, 216] on span "50000" at bounding box center [322, 221] width 25 height 11
select select "64301"
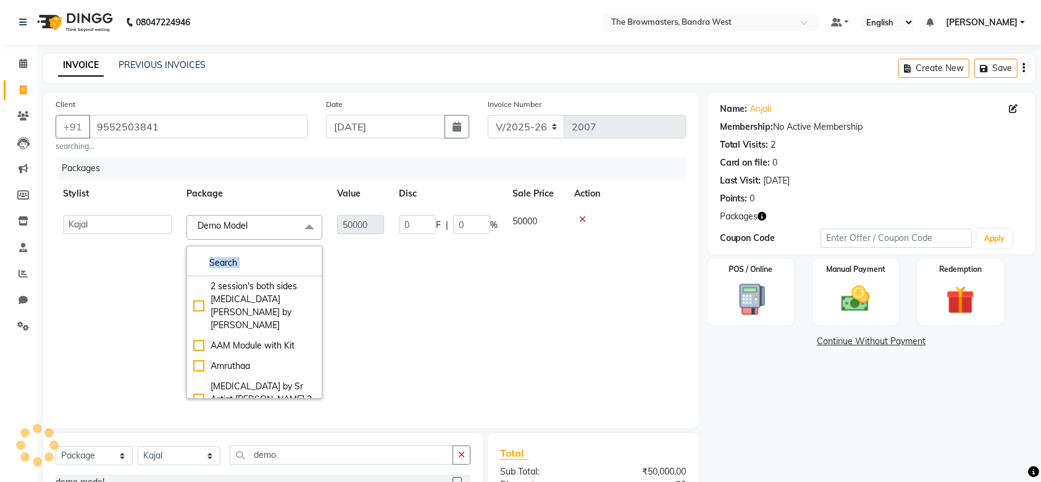
click at [356, 229] on tr "Ashmeey Singghai Ashwini Ayushi DINGG SUPPORT Jyoti Kajal Kratika Kratika Mumba…" at bounding box center [371, 307] width 631 height 198
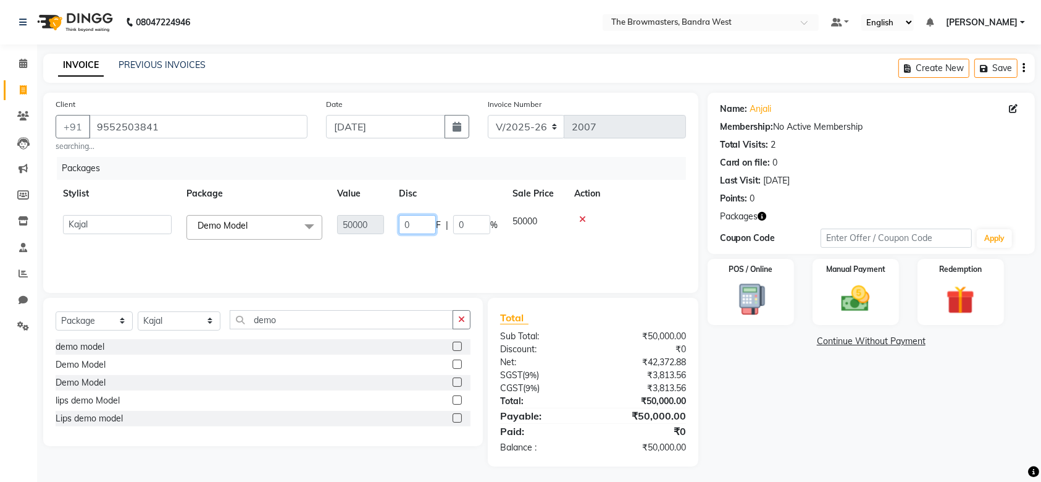
click at [419, 224] on input "0" at bounding box center [417, 224] width 37 height 19
paste input "50000"
type input "050000"
click at [544, 255] on div "Packages Stylist Package Value Disc Sale Price Action Ashmeey Singghai Ashwini …" at bounding box center [371, 219] width 631 height 124
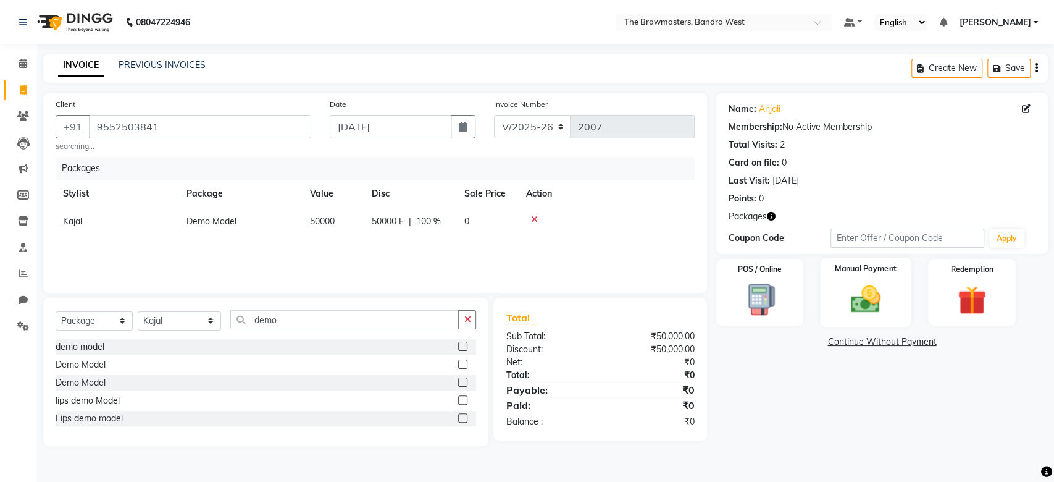
click at [830, 284] on div "Manual Payment" at bounding box center [866, 293] width 91 height 70
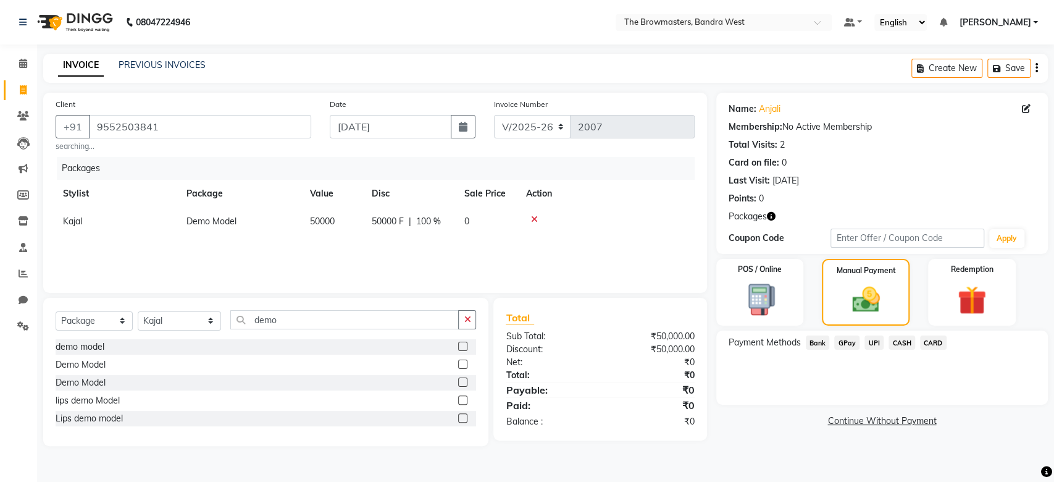
click at [875, 343] on span "UPI" at bounding box center [874, 342] width 19 height 14
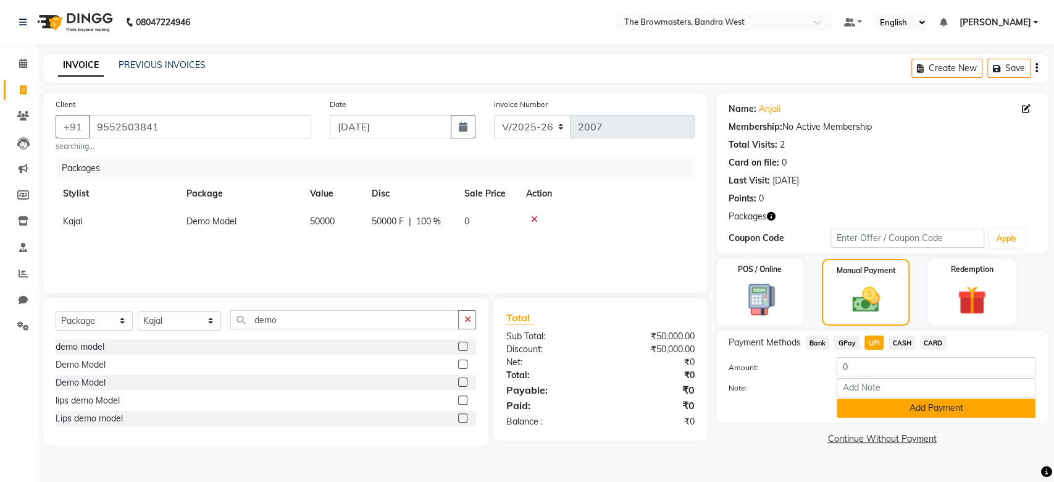
click at [896, 405] on button "Add Payment" at bounding box center [936, 407] width 199 height 19
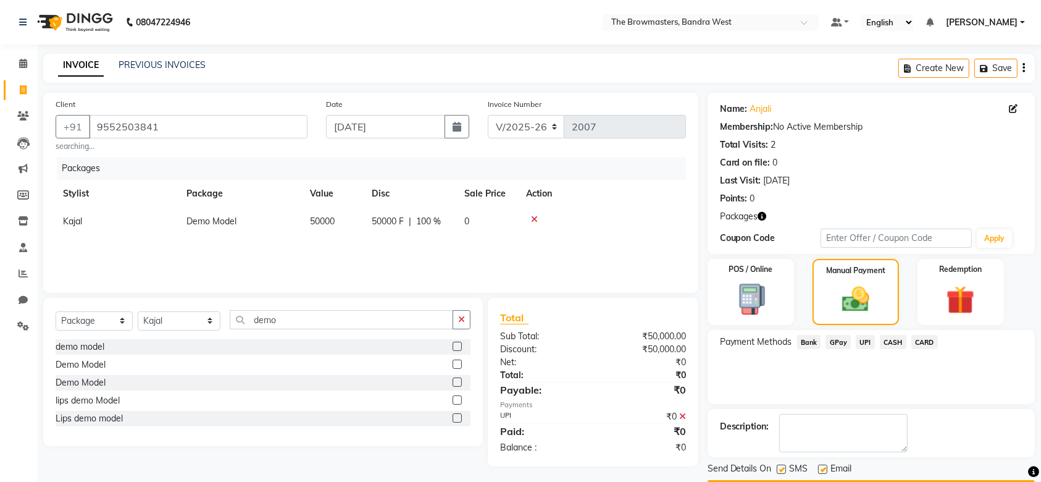
scroll to position [35, 0]
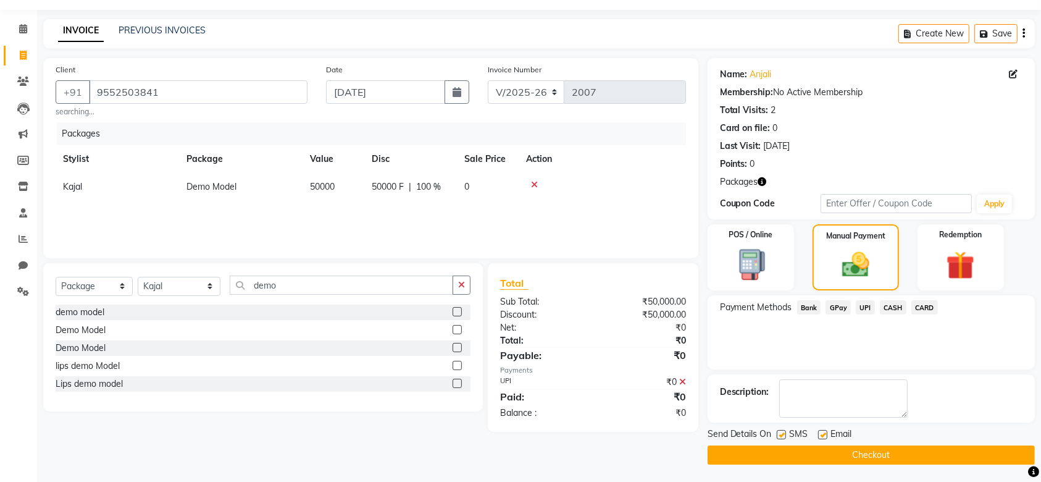
click at [786, 431] on div "SMS" at bounding box center [797, 434] width 41 height 15
click at [786, 433] on div "SMS" at bounding box center [797, 434] width 41 height 15
click at [778, 433] on label at bounding box center [781, 434] width 9 height 9
click at [778, 433] on input "checkbox" at bounding box center [781, 435] width 8 height 8
checkbox input "false"
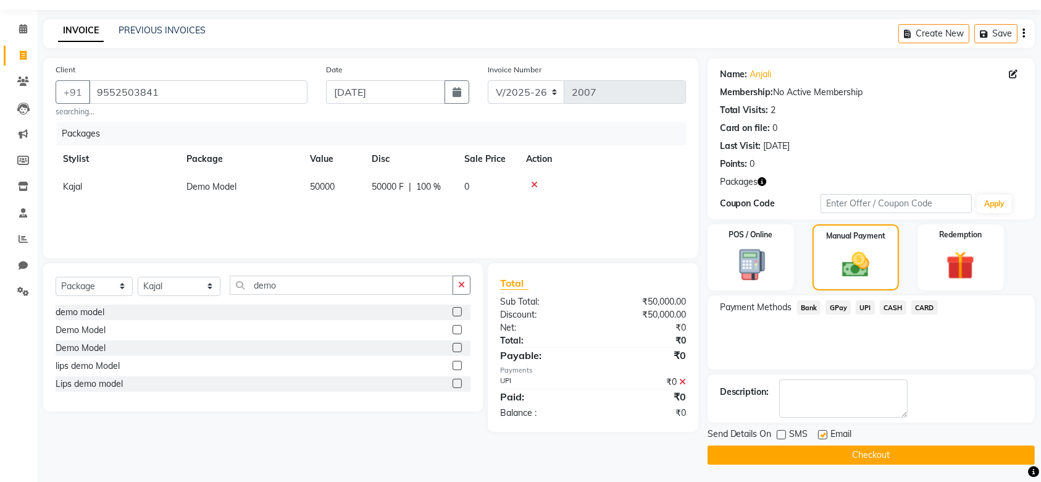
click at [826, 431] on label at bounding box center [822, 434] width 9 height 9
click at [826, 431] on input "checkbox" at bounding box center [822, 435] width 8 height 8
checkbox input "false"
click at [844, 450] on button "Checkout" at bounding box center [871, 454] width 327 height 19
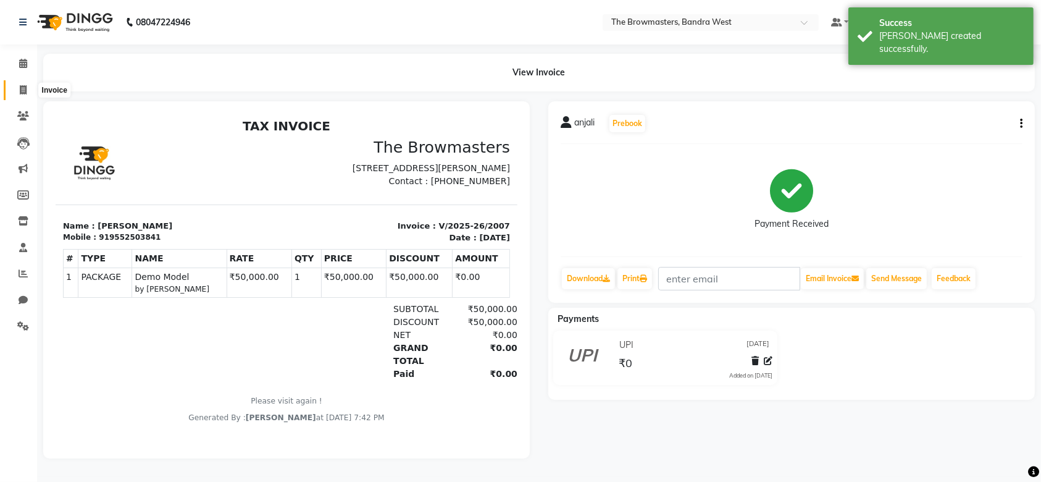
click at [23, 96] on span at bounding box center [23, 90] width 22 height 14
select select "service"
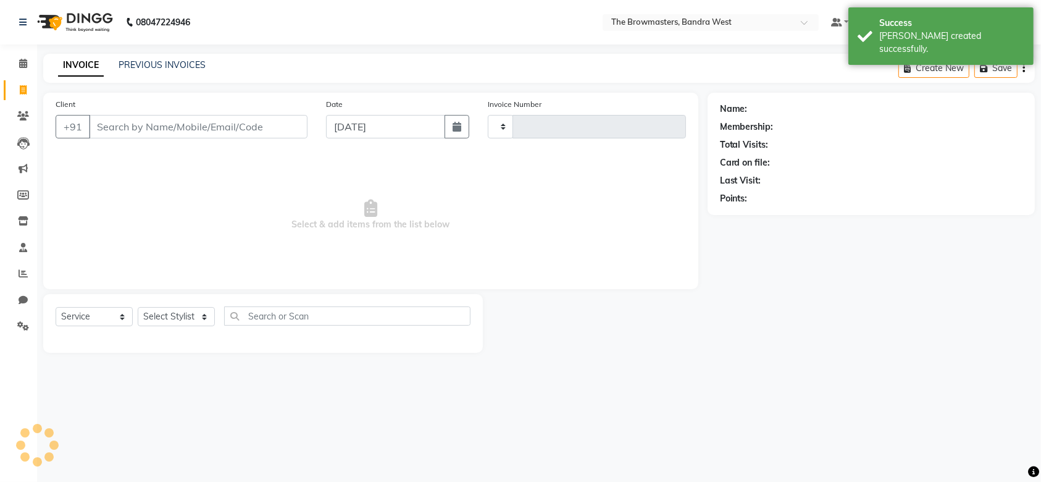
type input "2008"
select select "6949"
select select "package"
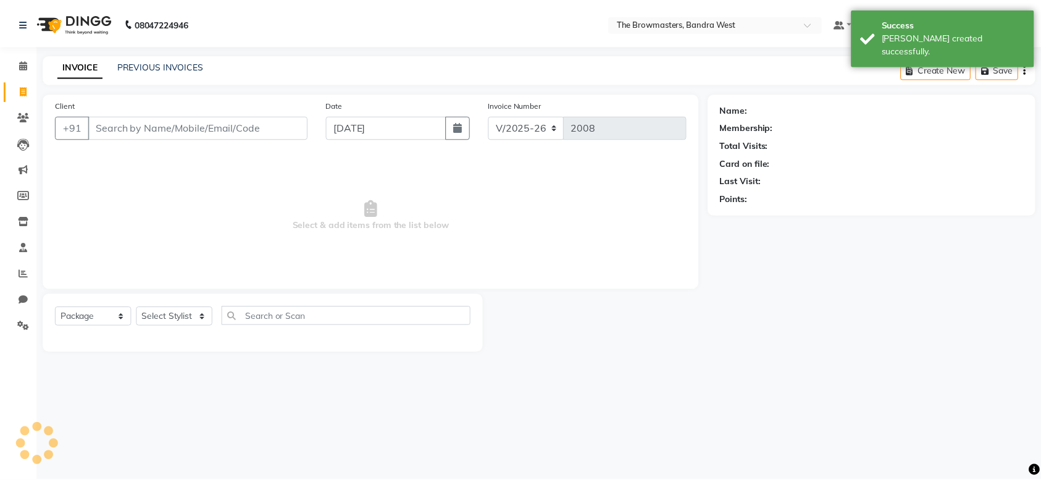
scroll to position [12, 0]
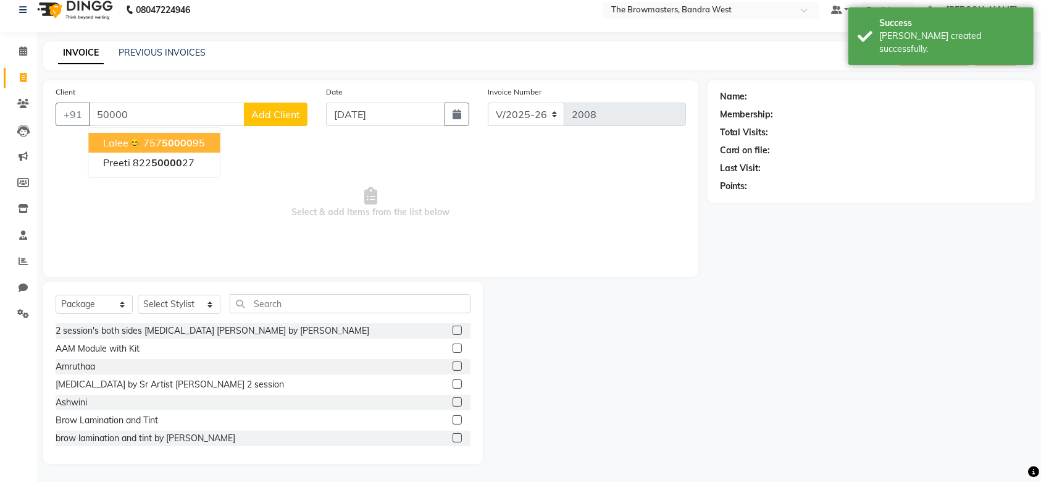
click at [311, 235] on span "Select & add items from the list below" at bounding box center [371, 203] width 631 height 124
click at [163, 51] on link "PREVIOUS INVOICES" at bounding box center [162, 52] width 87 height 11
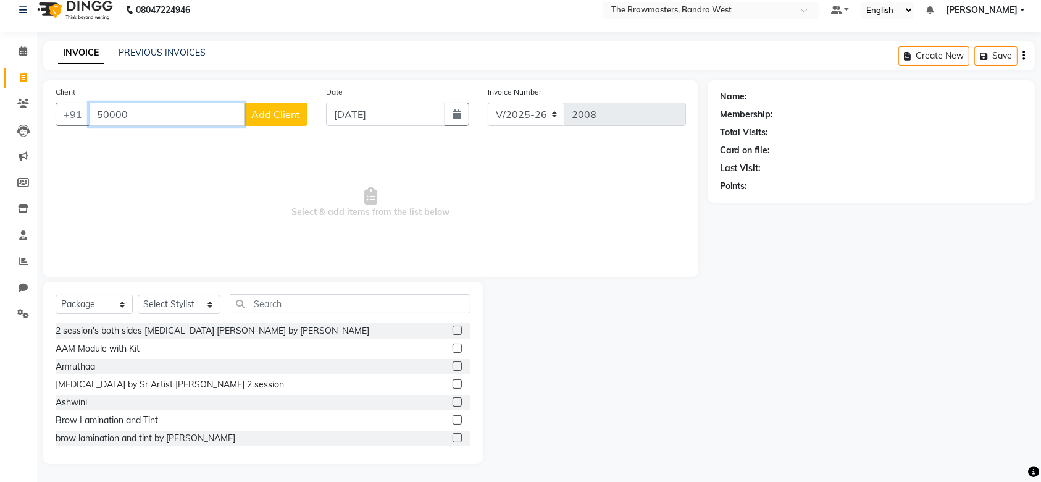
click at [151, 116] on input "50000" at bounding box center [167, 114] width 156 height 23
paste input "95525 03841"
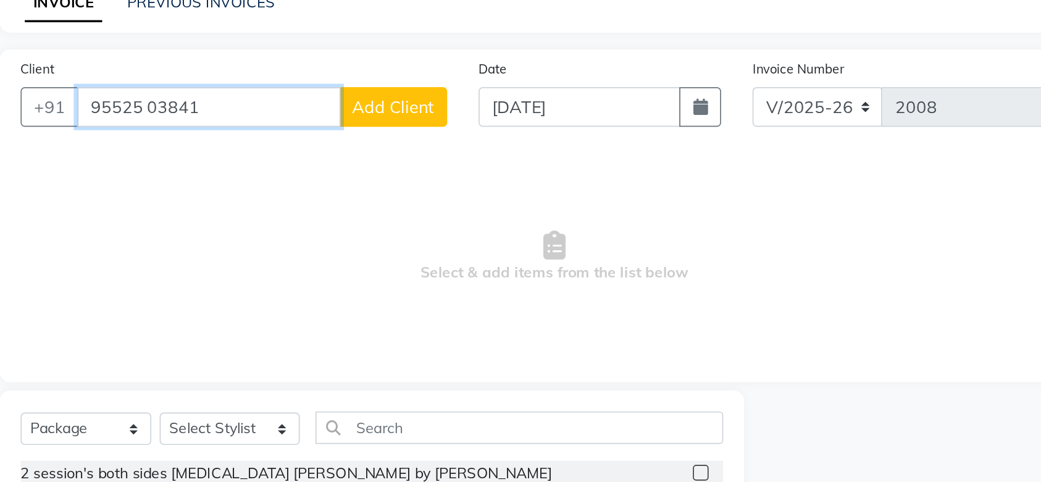
click at [129, 119] on input "95525 03841" at bounding box center [167, 114] width 156 height 23
type input "9552503841"
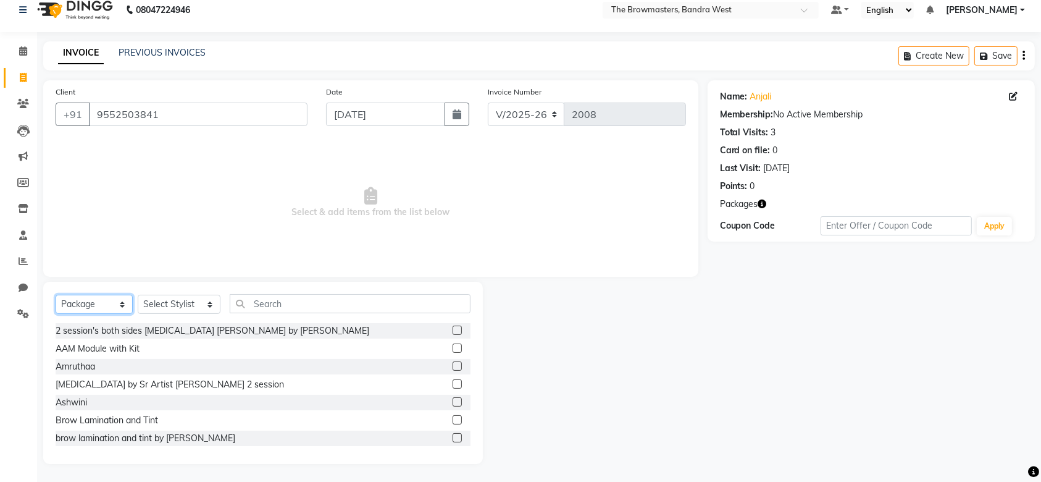
click at [108, 301] on select "Select Service Product Membership Package Voucher Prepaid Gift Card" at bounding box center [94, 304] width 77 height 19
select select "service"
click at [56, 307] on select "Select Service Product Membership Package Voucher Prepaid Gift Card" at bounding box center [94, 304] width 77 height 19
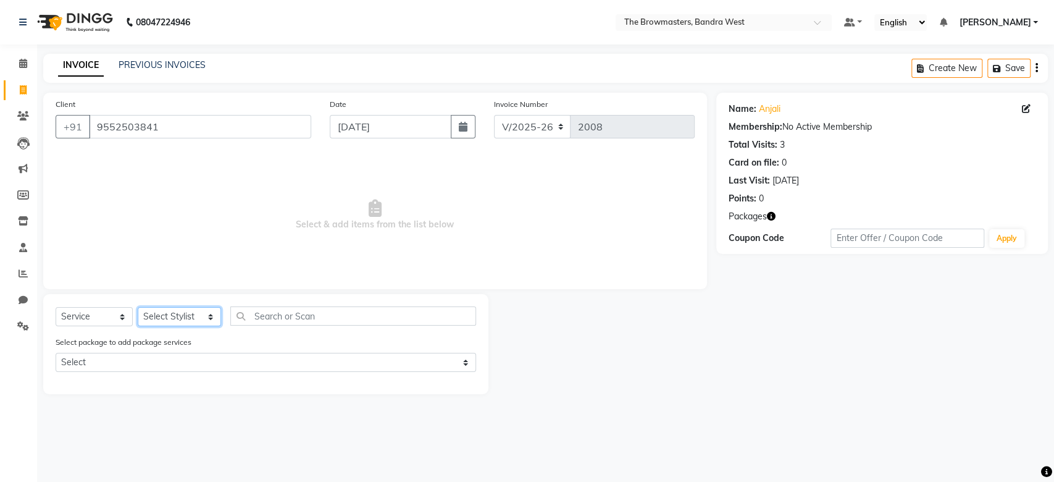
click at [177, 322] on select "Select Stylist Ashmeey Singghai Ashwini Ayushi DINGG SUPPORT Jyoti Kajal Kratik…" at bounding box center [179, 316] width 83 height 19
select select "64307"
click at [138, 307] on select "Select Stylist Ashmeey Singghai Ashwini Ayushi DINGG SUPPORT Jyoti Kajal Kratik…" at bounding box center [179, 316] width 83 height 19
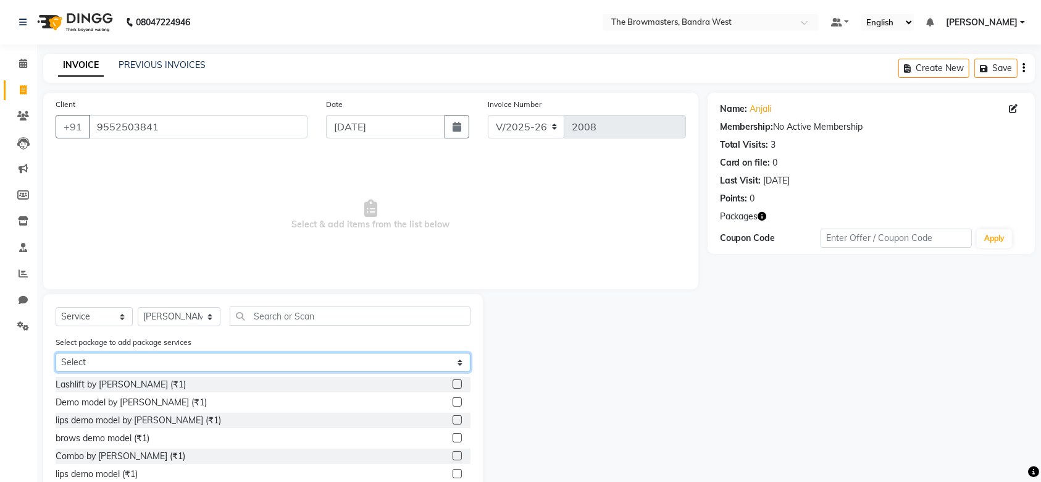
click at [146, 364] on select "Select Demo Model Demo Model" at bounding box center [263, 362] width 415 height 19
select select "1: Object"
click at [56, 353] on select "Select Demo Model Demo Model" at bounding box center [263, 362] width 415 height 19
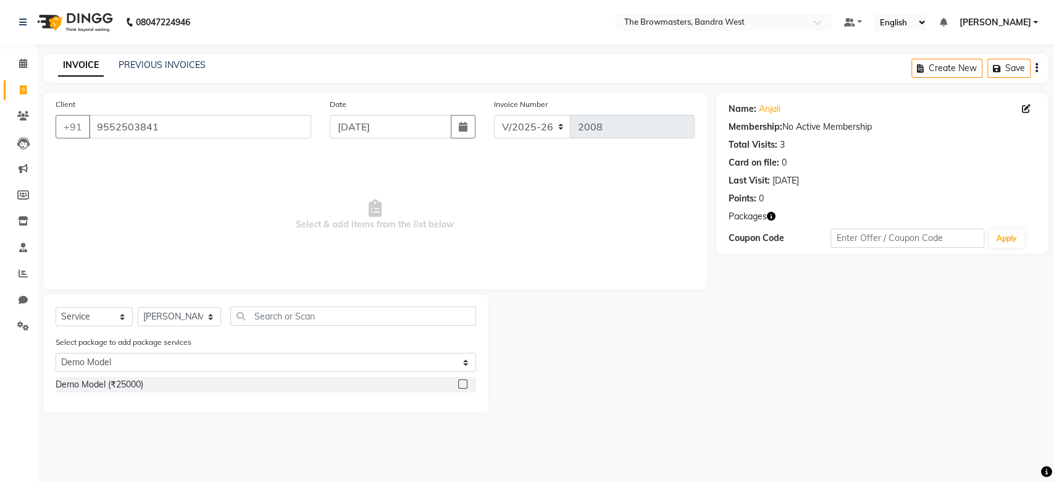
click at [463, 383] on label at bounding box center [462, 383] width 9 height 9
click at [463, 383] on input "checkbox" at bounding box center [462, 384] width 8 height 8
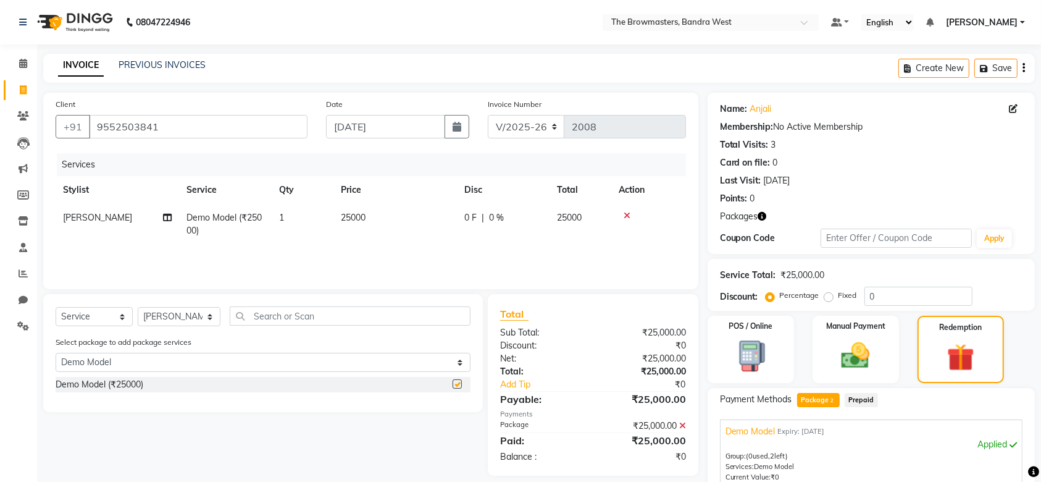
checkbox input "false"
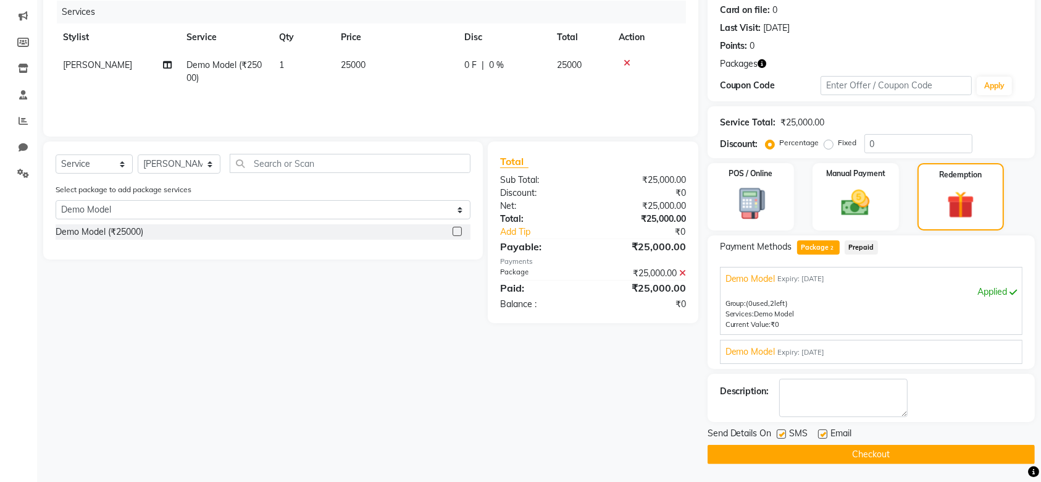
click at [781, 434] on label at bounding box center [781, 433] width 9 height 9
click at [781, 434] on input "checkbox" at bounding box center [781, 435] width 8 height 8
checkbox input "false"
click at [825, 432] on label at bounding box center [822, 433] width 9 height 9
click at [825, 432] on input "checkbox" at bounding box center [822, 435] width 8 height 8
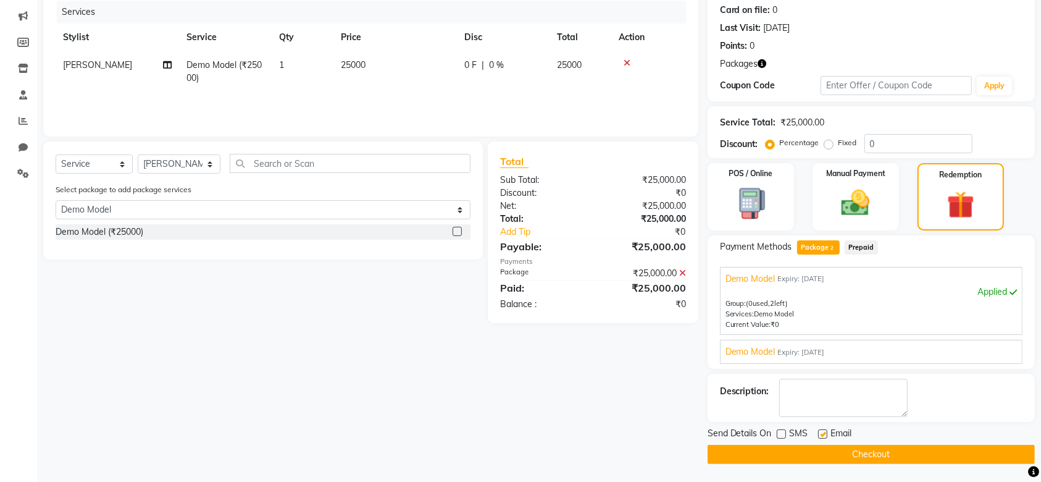
checkbox input "false"
click at [846, 453] on button "Checkout" at bounding box center [871, 454] width 327 height 19
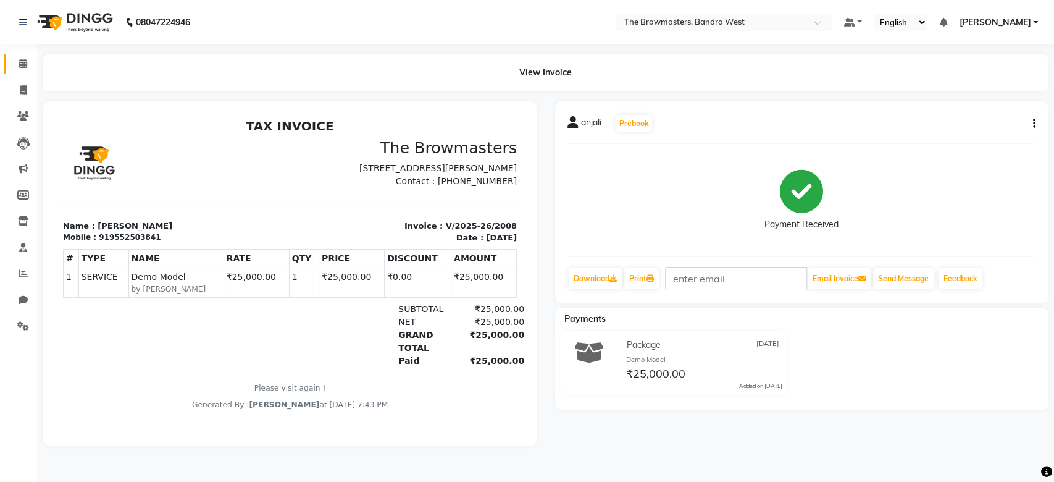
click at [21, 72] on link "Calendar" at bounding box center [19, 64] width 30 height 20
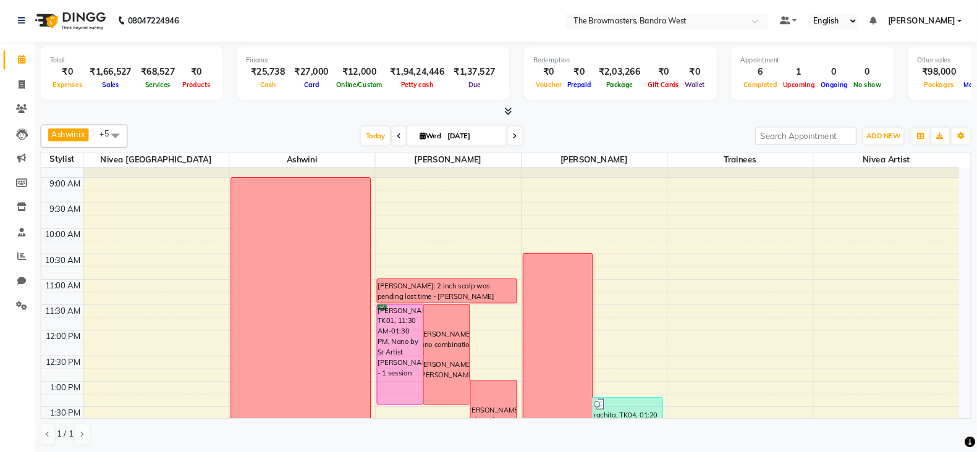
scroll to position [33, 0]
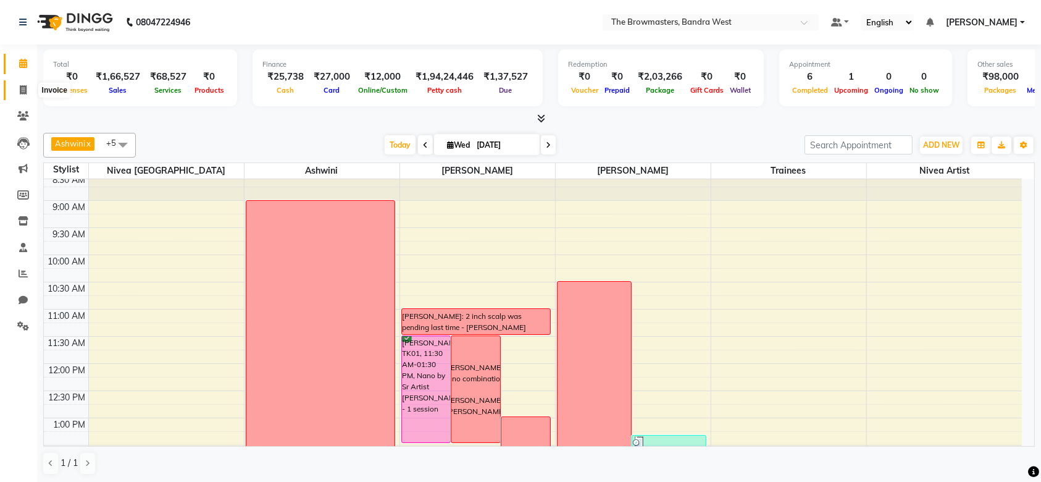
click at [29, 89] on span at bounding box center [23, 90] width 22 height 14
select select "service"
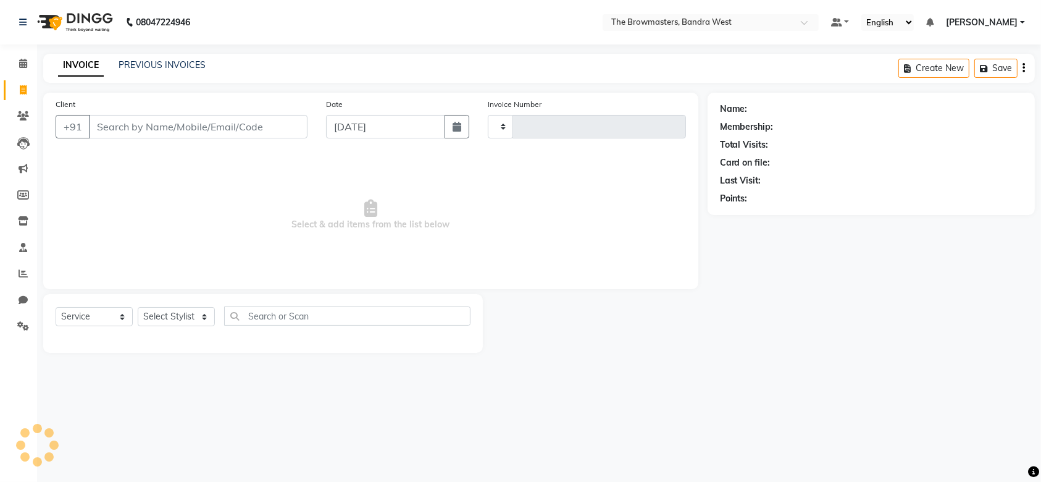
type input "2009"
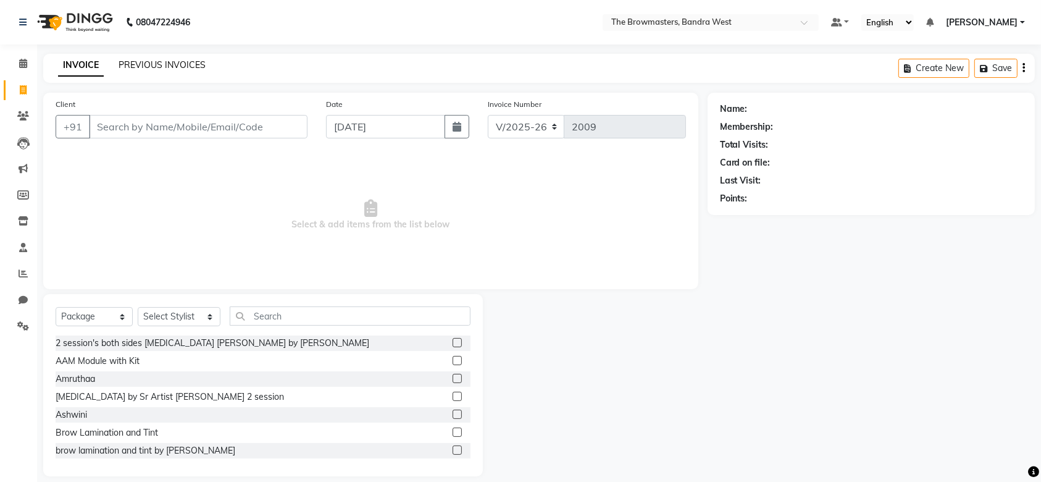
click at [161, 64] on link "PREVIOUS INVOICES" at bounding box center [162, 64] width 87 height 11
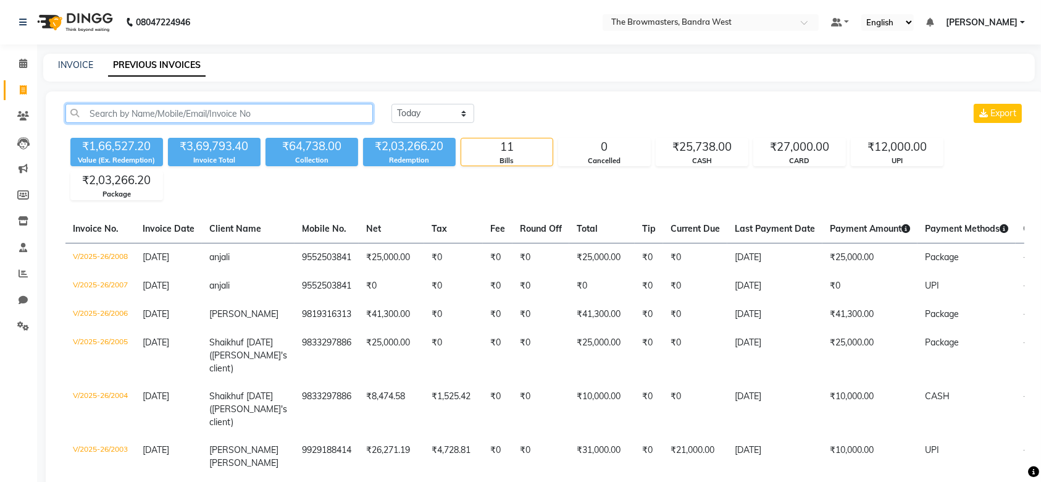
click at [190, 112] on input "text" at bounding box center [219, 113] width 308 height 19
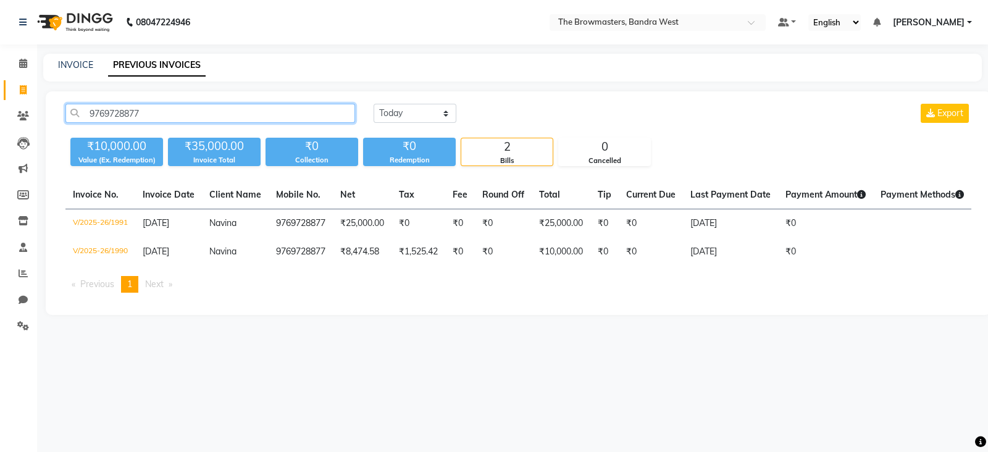
click at [118, 116] on input "9769728877" at bounding box center [210, 113] width 290 height 19
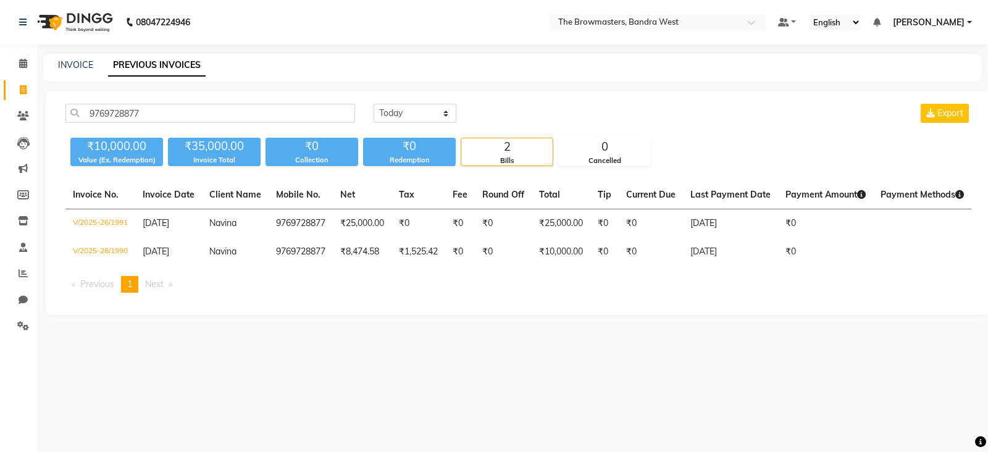
click at [71, 59] on div "INVOICE" at bounding box center [75, 65] width 35 height 13
click at [73, 69] on link "INVOICE" at bounding box center [75, 64] width 35 height 11
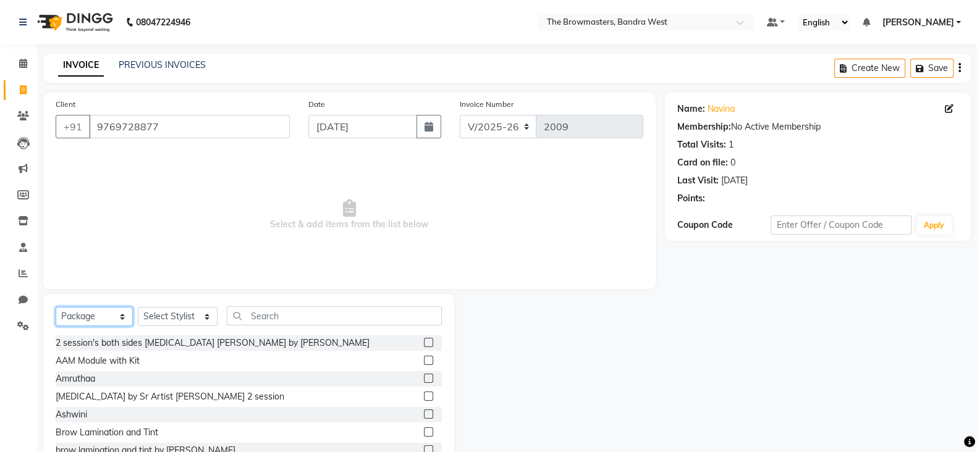
click at [114, 314] on select "Select Service Product Membership Package Voucher Prepaid Gift Card" at bounding box center [94, 316] width 77 height 19
click at [56, 308] on select "Select Service Product Membership Package Voucher Prepaid Gift Card" at bounding box center [94, 316] width 77 height 19
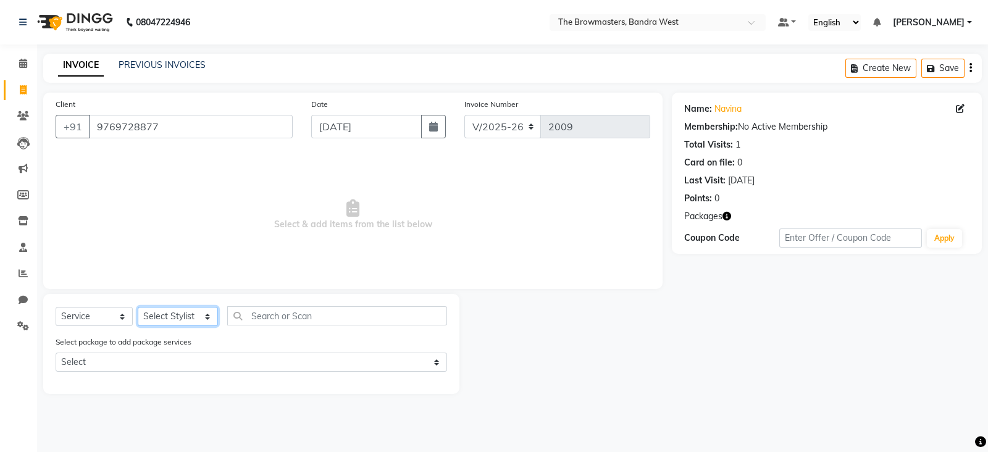
click at [171, 326] on select "Select Stylist Ashmeey Singghai Ashwini Ayushi DINGG SUPPORT Jyoti Kajal Kratik…" at bounding box center [178, 316] width 80 height 19
click at [138, 308] on select "Select Stylist Ashmeey Singghai Ashwini Ayushi DINGG SUPPORT Jyoti Kajal Kratik…" at bounding box center [178, 316] width 80 height 19
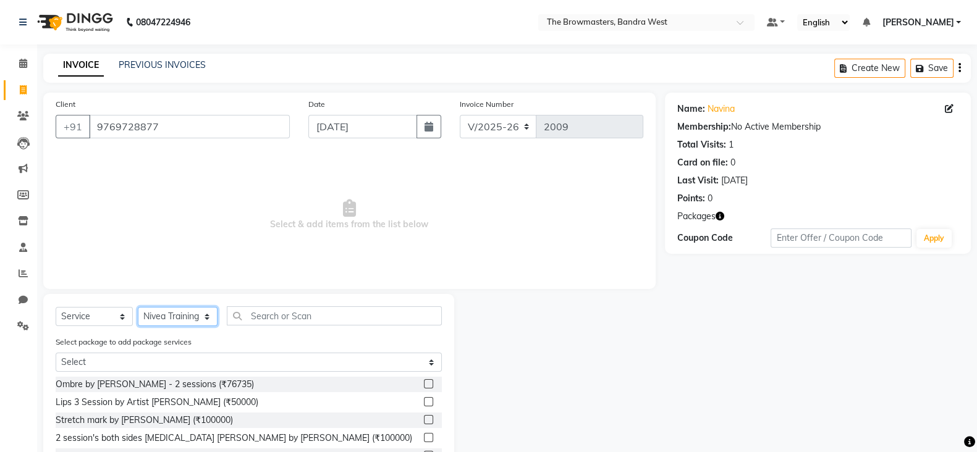
click at [169, 310] on select "Select Stylist Ashmeey Singghai Ashwini Ayushi DINGG SUPPORT Jyoti Kajal Kratik…" at bounding box center [178, 316] width 80 height 19
click at [138, 308] on select "Select Stylist Ashmeey Singghai Ashwini Ayushi DINGG SUPPORT Jyoti Kajal Kratik…" at bounding box center [178, 316] width 80 height 19
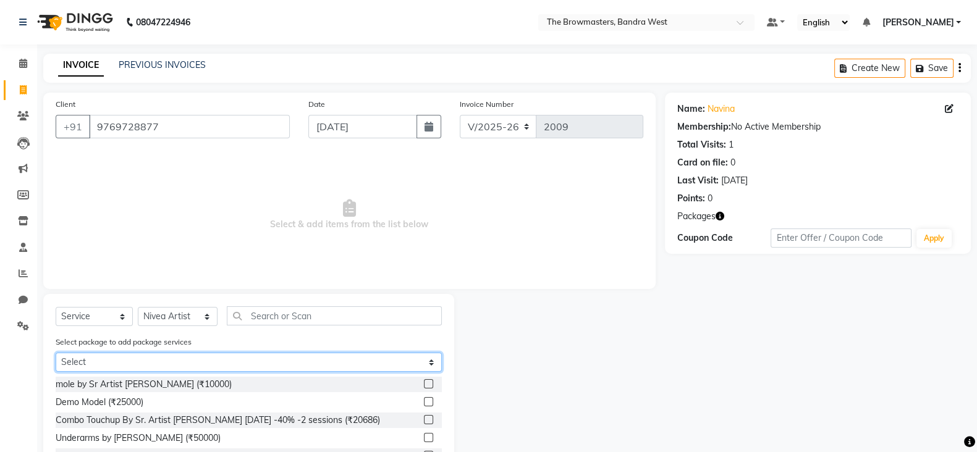
click at [161, 364] on select "Select Demo Model" at bounding box center [249, 362] width 386 height 19
click at [56, 354] on select "Select Demo Model" at bounding box center [249, 362] width 386 height 19
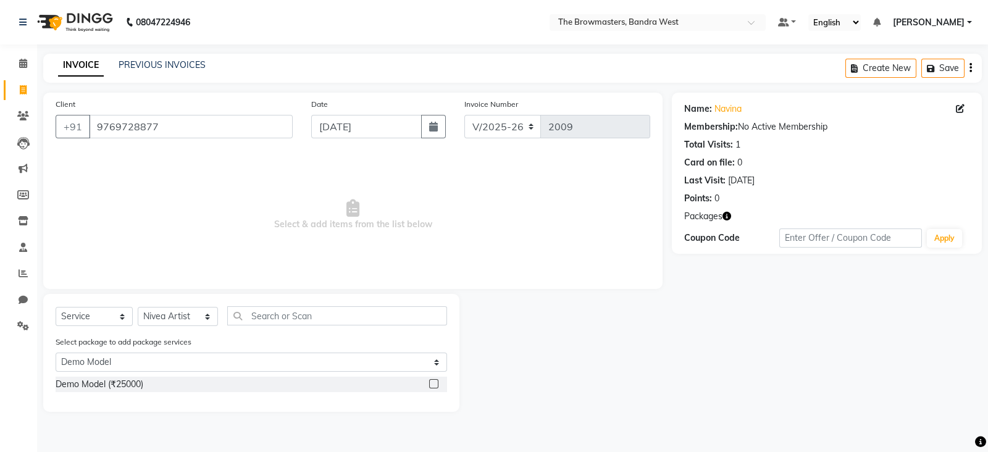
click at [434, 387] on label at bounding box center [433, 383] width 9 height 9
click at [434, 387] on input "checkbox" at bounding box center [433, 384] width 8 height 8
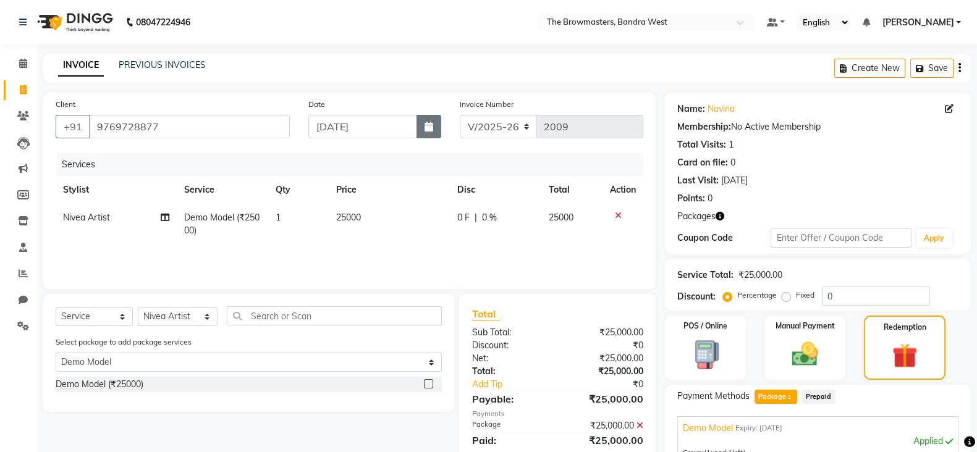
click at [432, 133] on button "button" at bounding box center [428, 126] width 25 height 23
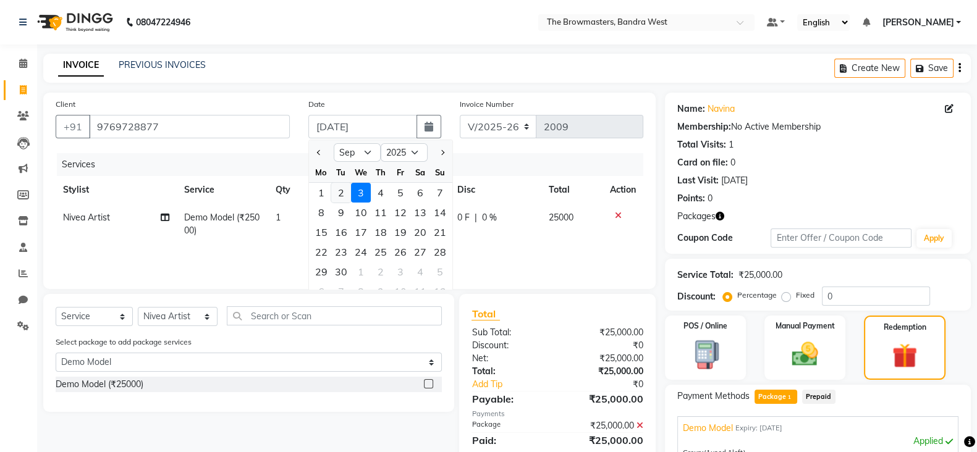
click at [342, 195] on div "2" at bounding box center [341, 193] width 20 height 20
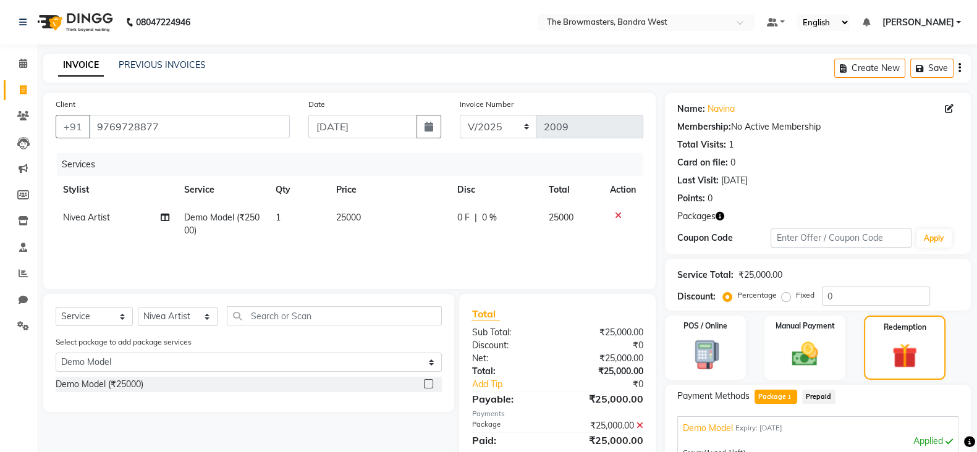
scroll to position [150, 0]
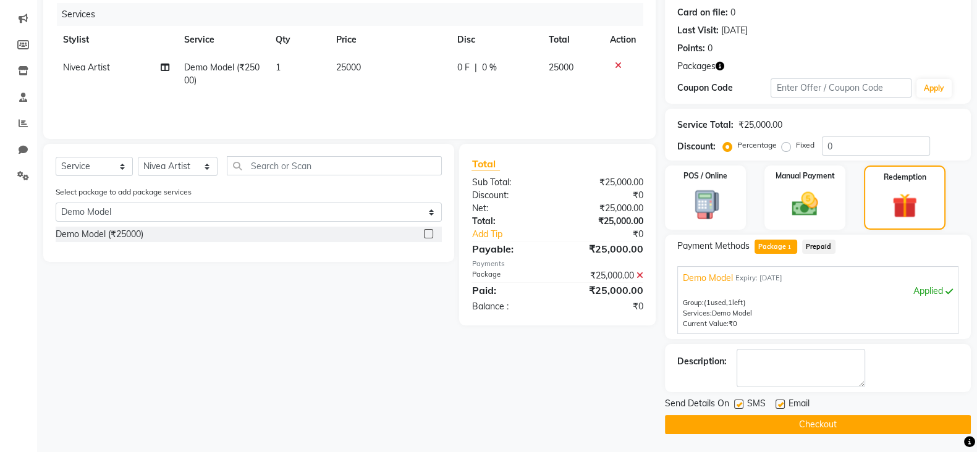
click at [737, 405] on label at bounding box center [738, 404] width 9 height 9
click at [737, 405] on input "checkbox" at bounding box center [738, 405] width 8 height 8
click at [777, 402] on label at bounding box center [779, 404] width 9 height 9
click at [777, 402] on input "checkbox" at bounding box center [779, 405] width 8 height 8
click at [802, 422] on button "Checkout" at bounding box center [818, 424] width 306 height 19
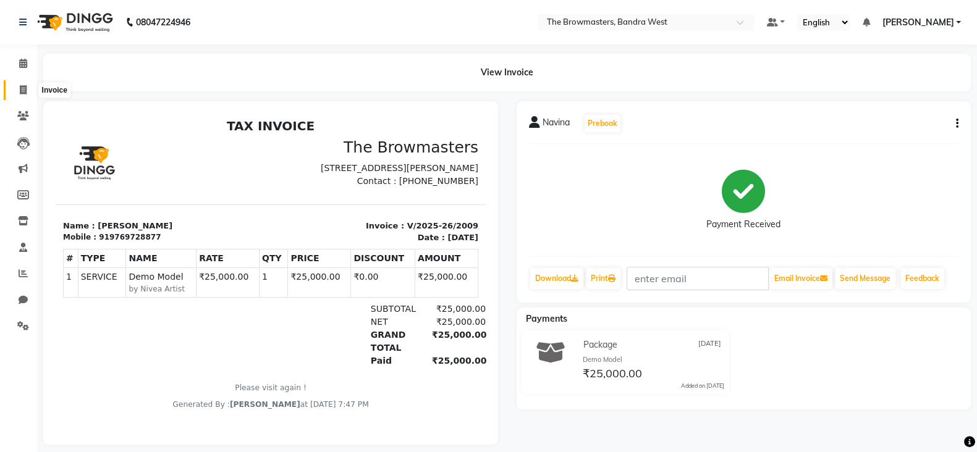
click at [15, 83] on span at bounding box center [23, 90] width 22 height 14
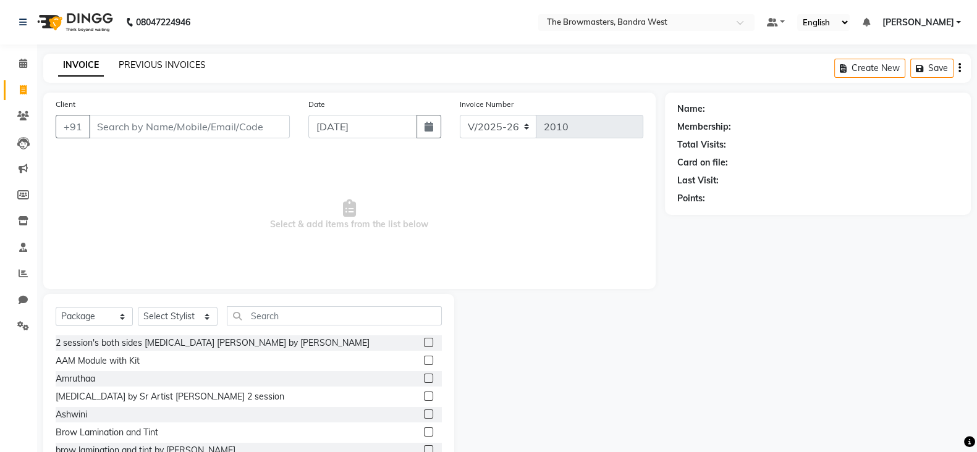
click at [175, 65] on link "PREVIOUS INVOICES" at bounding box center [162, 64] width 87 height 11
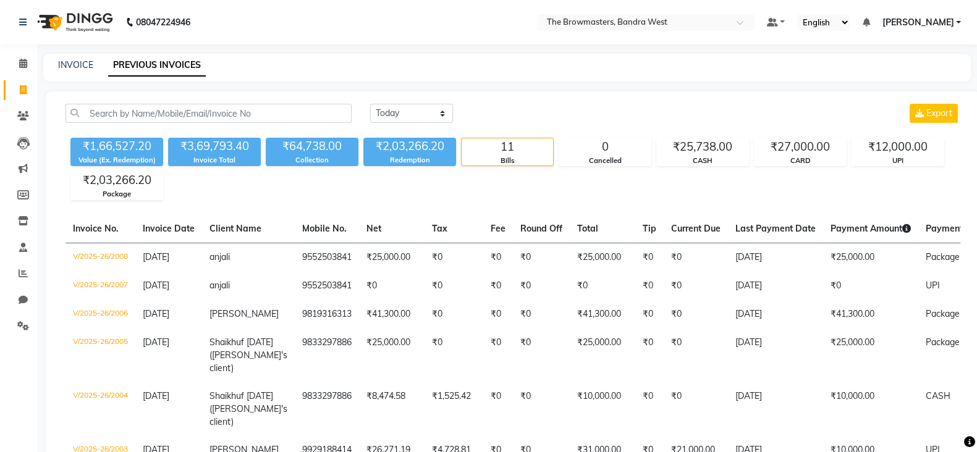
drag, startPoint x: 71, startPoint y: 48, endPoint x: 75, endPoint y: 54, distance: 6.7
click at [75, 54] on div "08047224946 Select Location × The Browmasters, Bandra West Default Panel My Pan…" at bounding box center [488, 385] width 977 height 771
click at [80, 63] on link "INVOICE" at bounding box center [75, 64] width 35 height 11
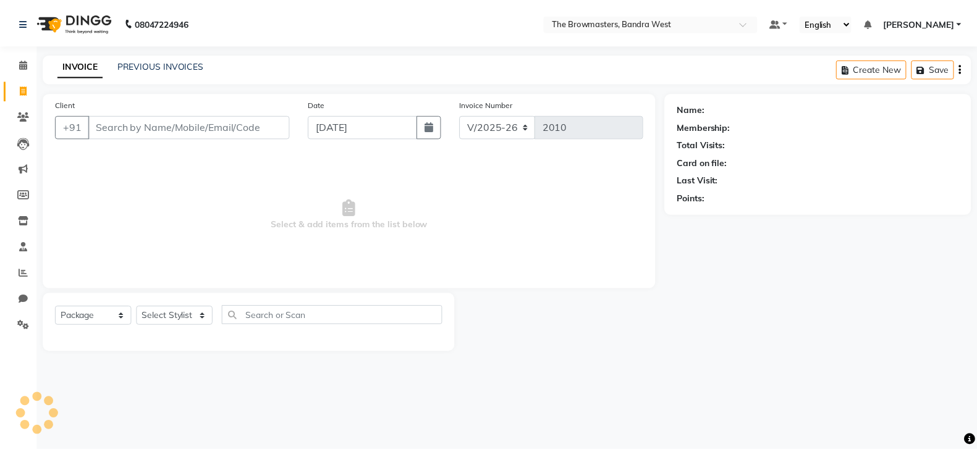
scroll to position [43, 0]
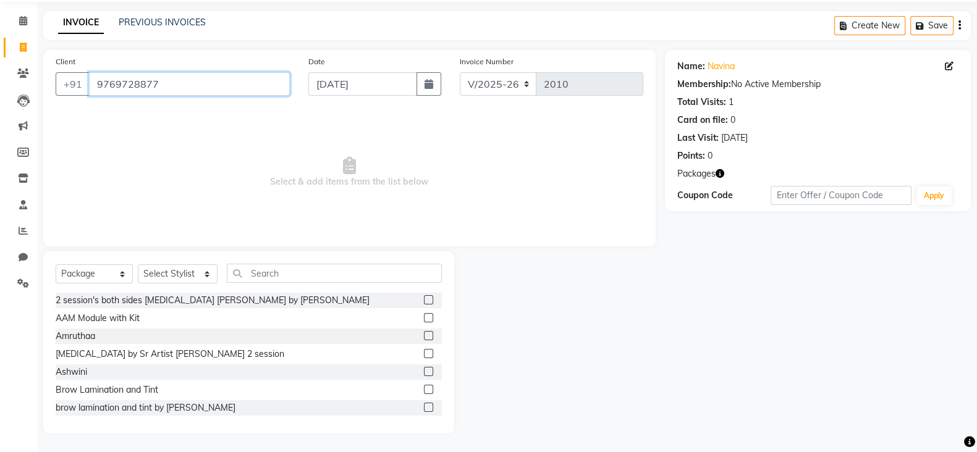
click at [133, 87] on input "9769728877" at bounding box center [189, 83] width 201 height 23
paste input "98332 97886"
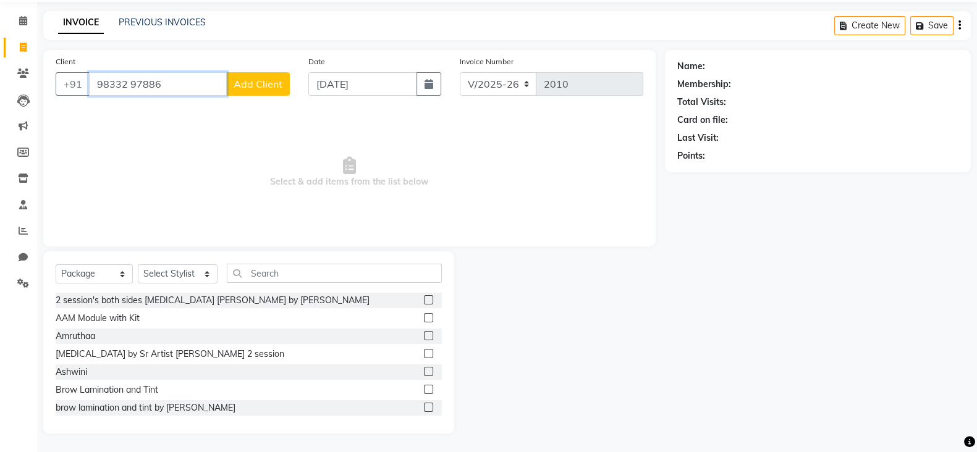
scroll to position [43, 0]
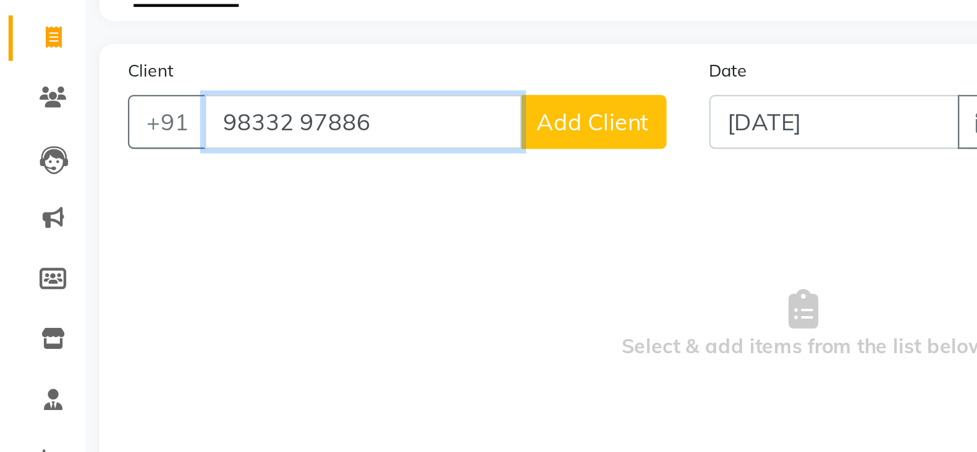
click at [125, 86] on input "98332 97886" at bounding box center [158, 83] width 138 height 23
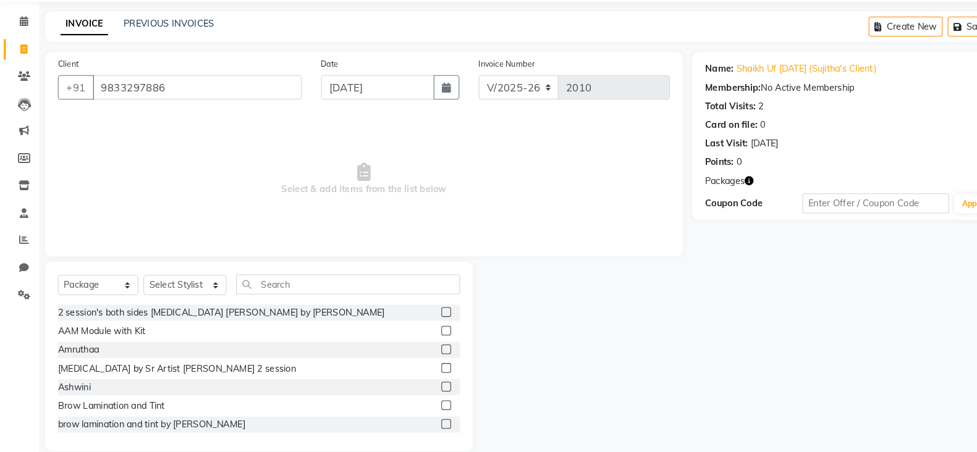
scroll to position [33, 0]
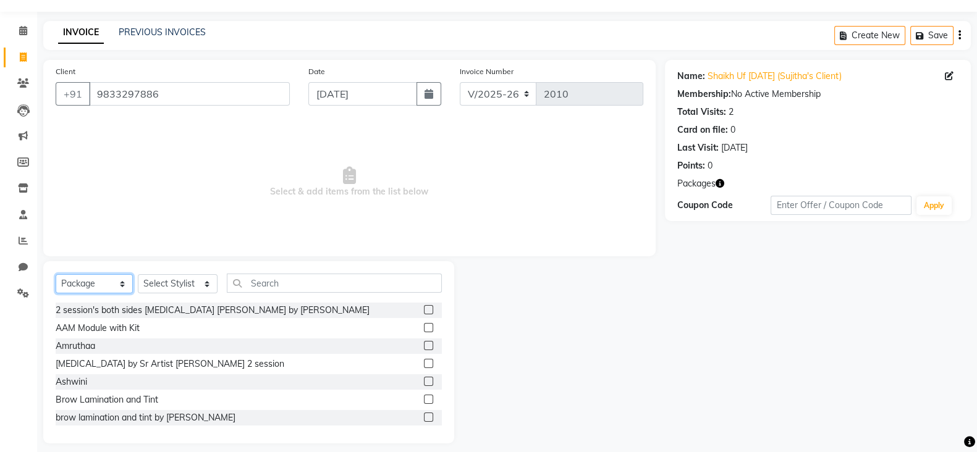
click at [88, 292] on select "Select Service Product Membership Package Voucher Prepaid Gift Card" at bounding box center [94, 283] width 77 height 19
click at [56, 293] on select "Select Service Product Membership Package Voucher Prepaid Gift Card" at bounding box center [94, 283] width 77 height 19
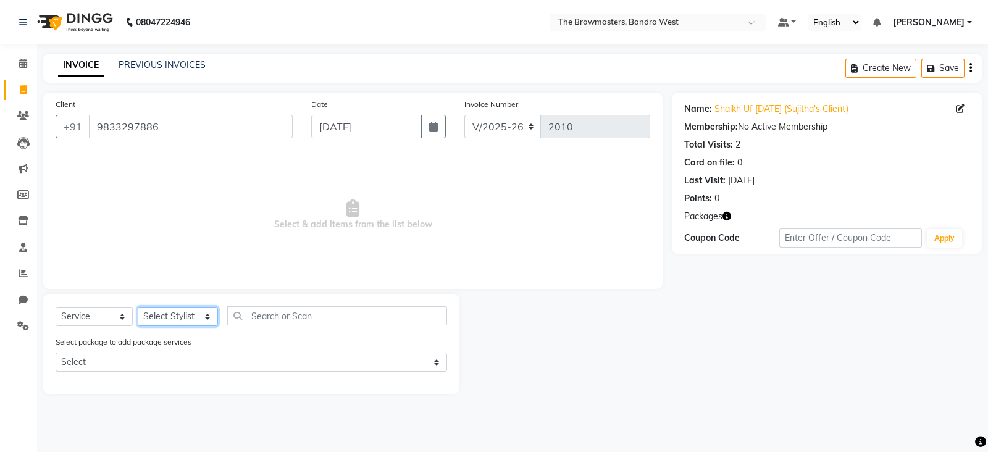
click at [204, 320] on select "Select Stylist Ashmeey Singghai Ashwini Ayushi DINGG SUPPORT Jyoti Kajal Kratik…" at bounding box center [178, 316] width 80 height 19
click at [138, 308] on select "Select Stylist Ashmeey Singghai Ashwini Ayushi DINGG SUPPORT Jyoti Kajal Kratik…" at bounding box center [178, 316] width 80 height 19
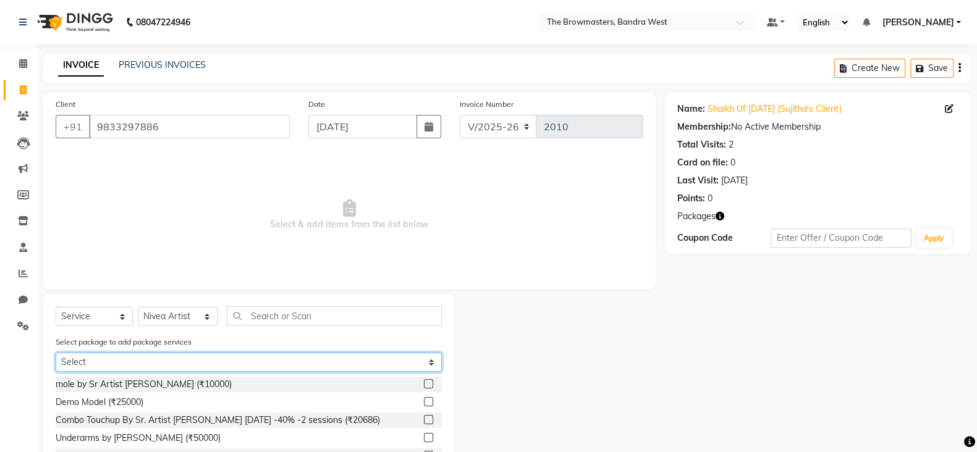
click at [182, 356] on select "Select Demo Model" at bounding box center [249, 362] width 386 height 19
click at [56, 354] on select "Select Demo Model" at bounding box center [249, 362] width 386 height 19
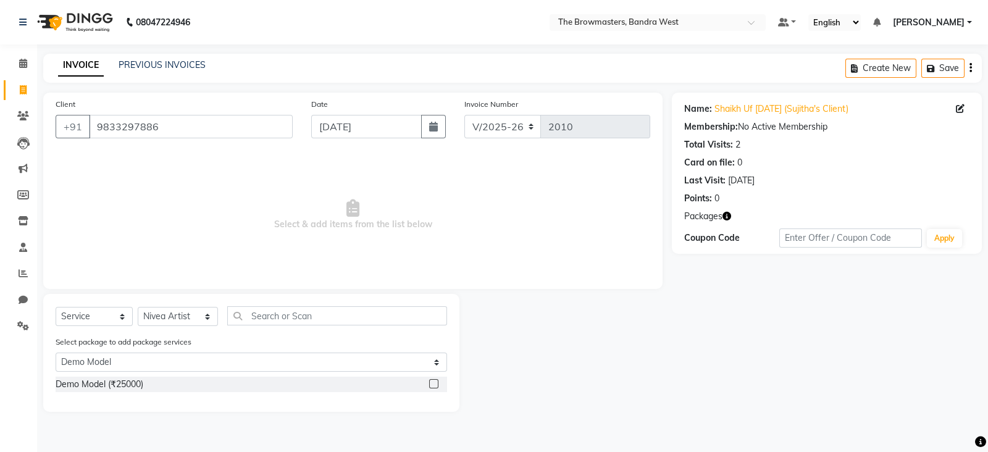
click at [432, 384] on label at bounding box center [433, 383] width 9 height 9
click at [432, 384] on input "checkbox" at bounding box center [433, 384] width 8 height 8
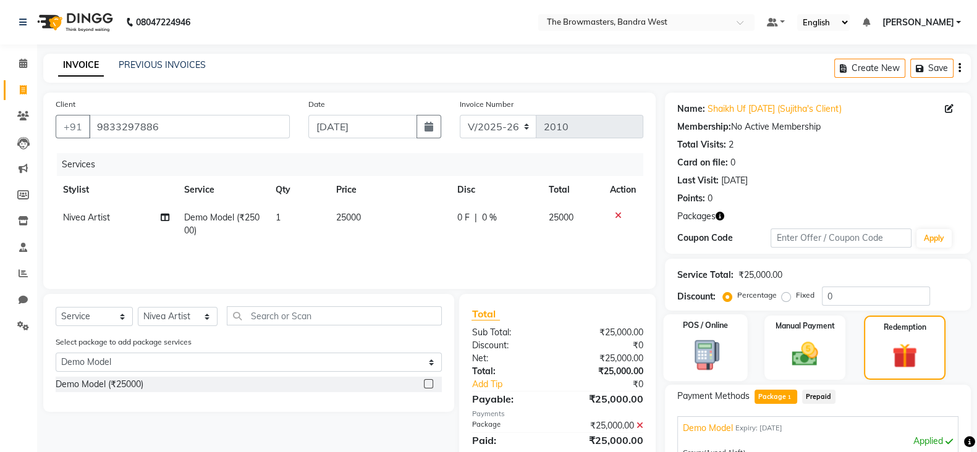
scroll to position [150, 0]
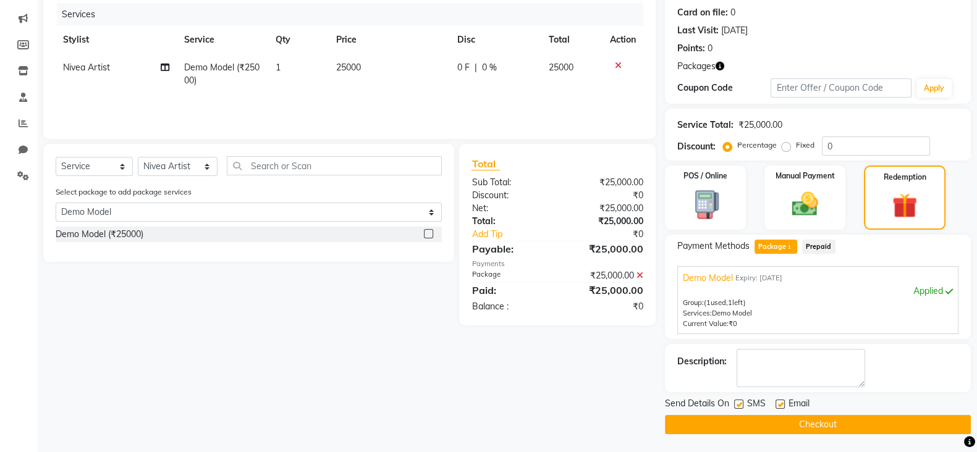
click at [739, 404] on label at bounding box center [738, 404] width 9 height 9
click at [739, 404] on input "checkbox" at bounding box center [738, 405] width 8 height 8
click at [778, 405] on label at bounding box center [779, 404] width 9 height 9
click at [778, 405] on input "checkbox" at bounding box center [779, 405] width 8 height 8
click at [805, 421] on button "Checkout" at bounding box center [818, 424] width 306 height 19
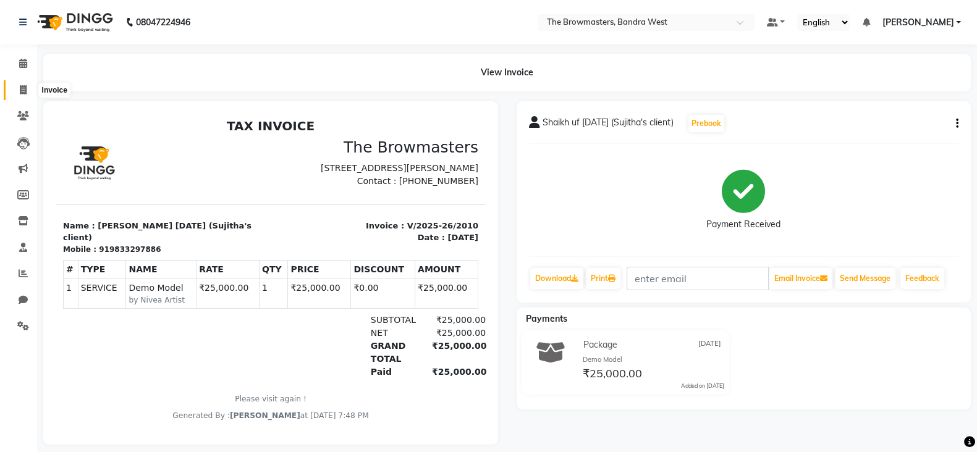
click at [24, 87] on icon at bounding box center [23, 89] width 7 height 9
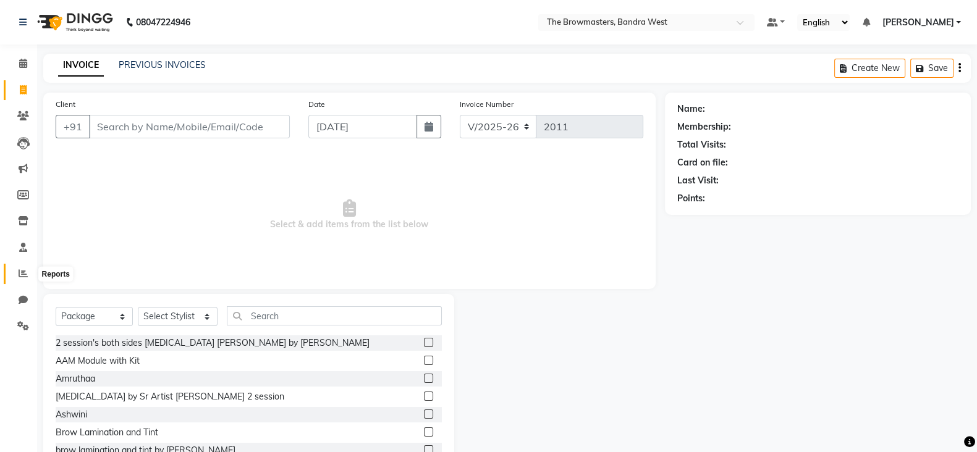
click at [16, 280] on span at bounding box center [23, 274] width 22 height 14
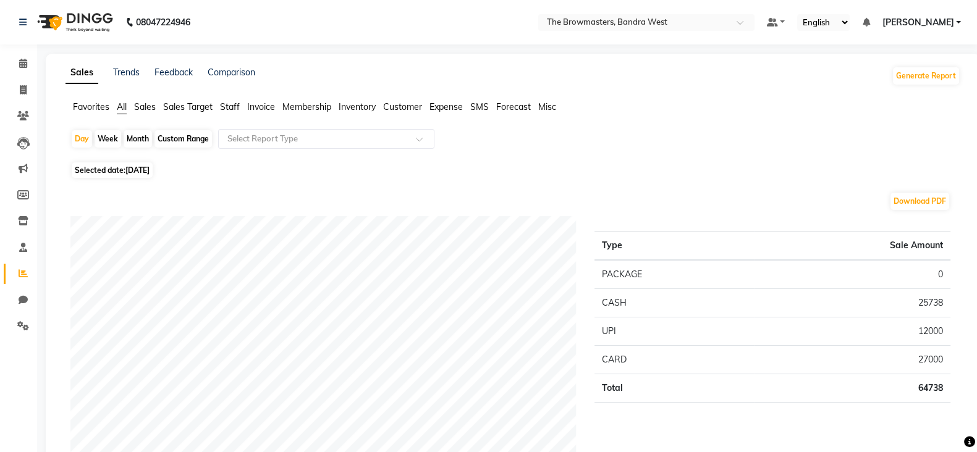
click at [232, 106] on span "Staff" at bounding box center [230, 106] width 20 height 11
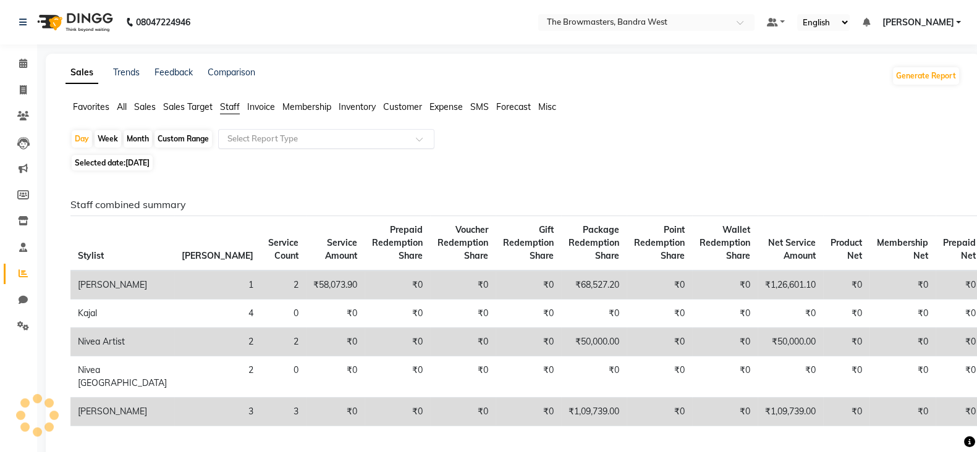
click at [264, 143] on input "text" at bounding box center [314, 139] width 178 height 12
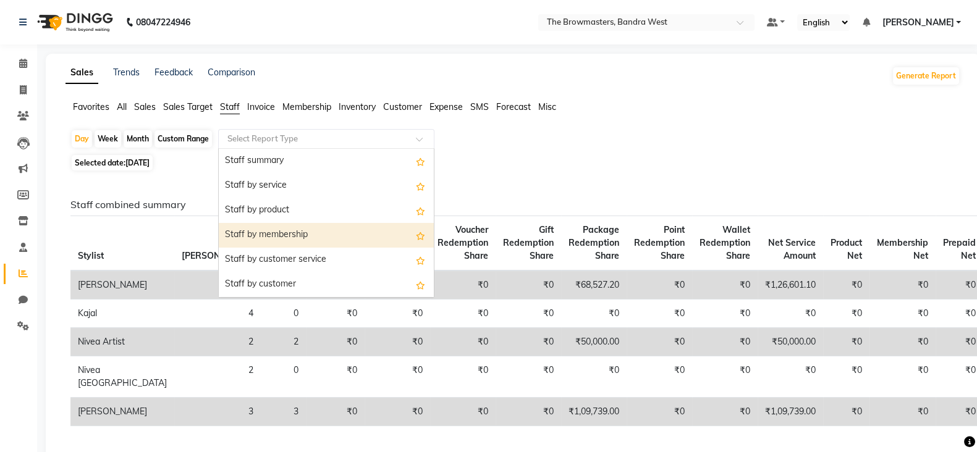
scroll to position [444, 0]
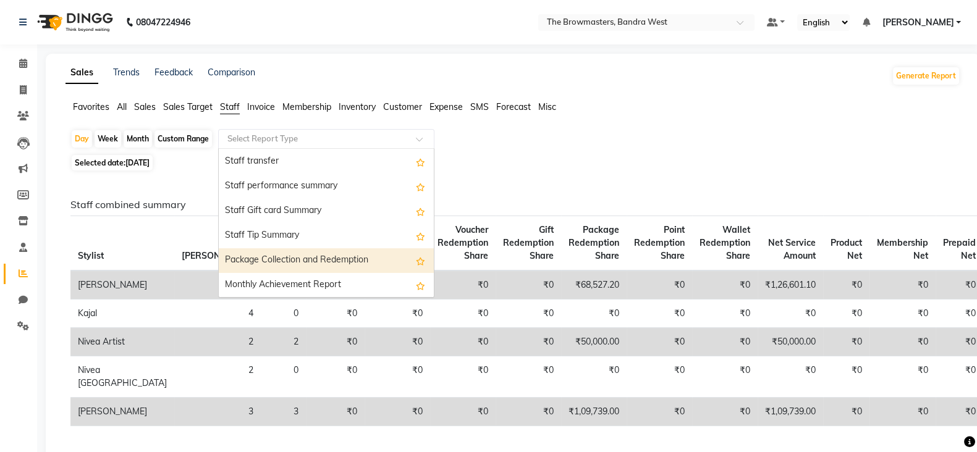
click at [291, 261] on div "Package Collection and Redemption" at bounding box center [326, 260] width 215 height 25
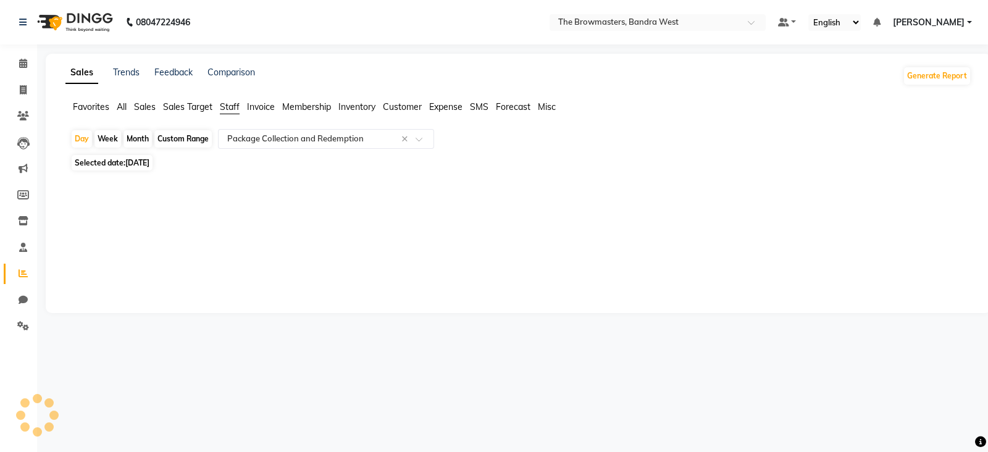
click at [138, 142] on div "Month" at bounding box center [138, 138] width 28 height 17
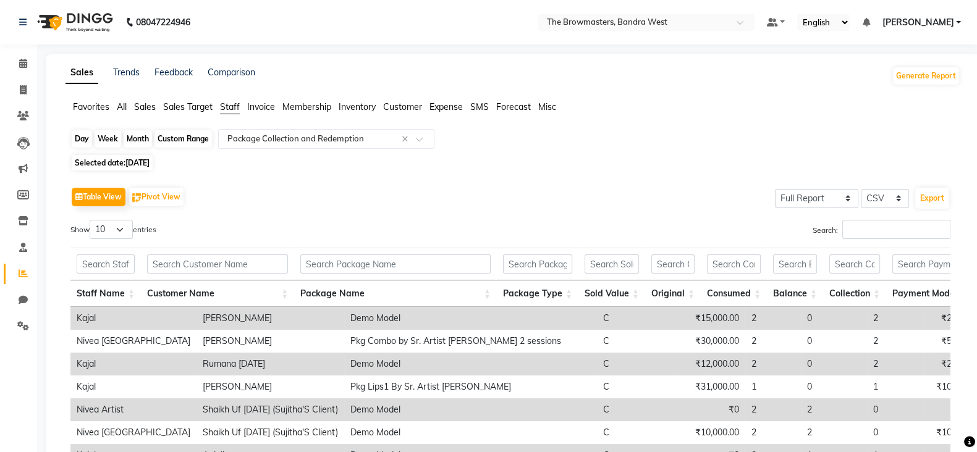
click at [138, 142] on div "Month" at bounding box center [138, 138] width 28 height 17
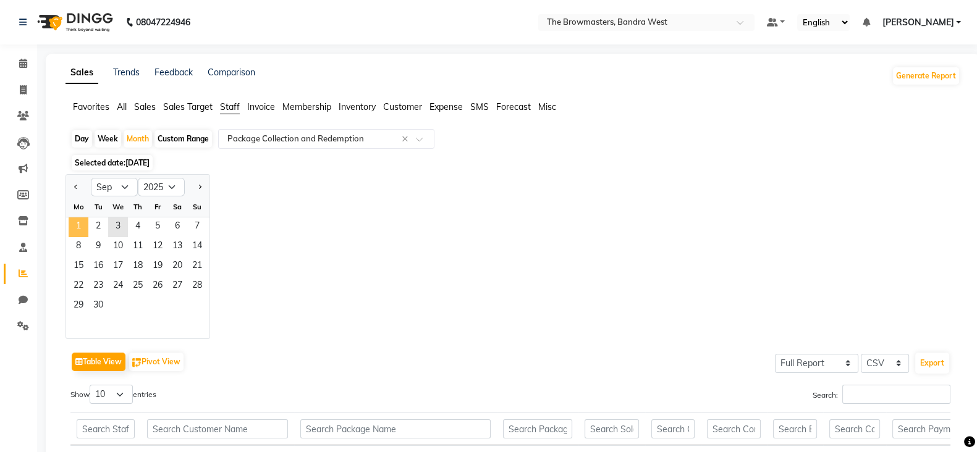
click at [74, 230] on span "1" at bounding box center [79, 227] width 20 height 20
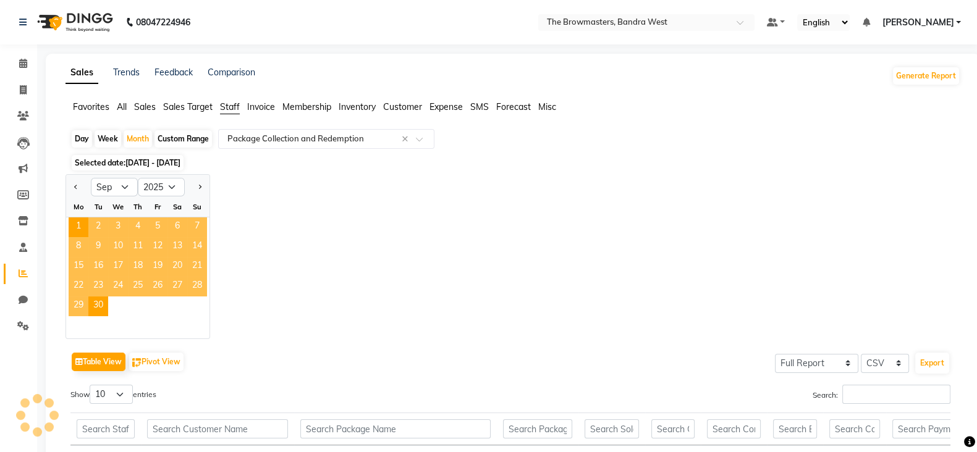
click at [306, 242] on div "Jan Feb Mar Apr May Jun Jul Aug Sep Oct Nov Dec 2015 2016 2017 2018 2019 2020 2…" at bounding box center [512, 256] width 894 height 165
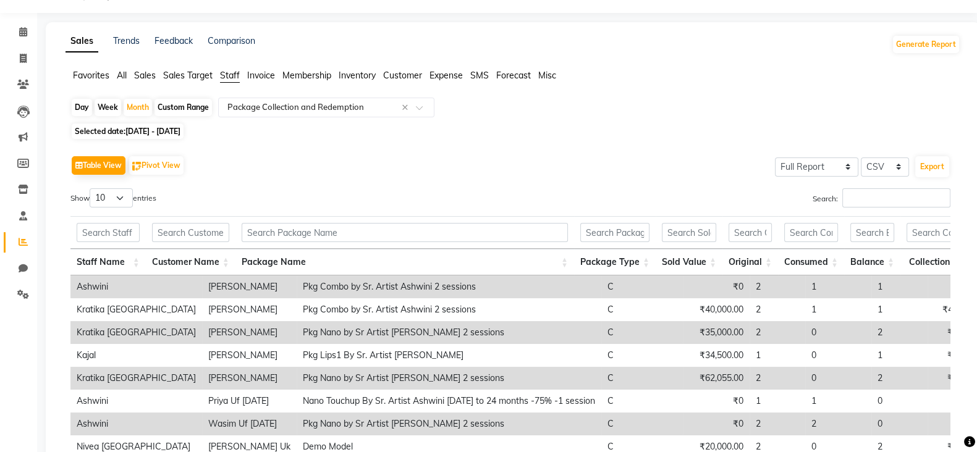
scroll to position [33, 0]
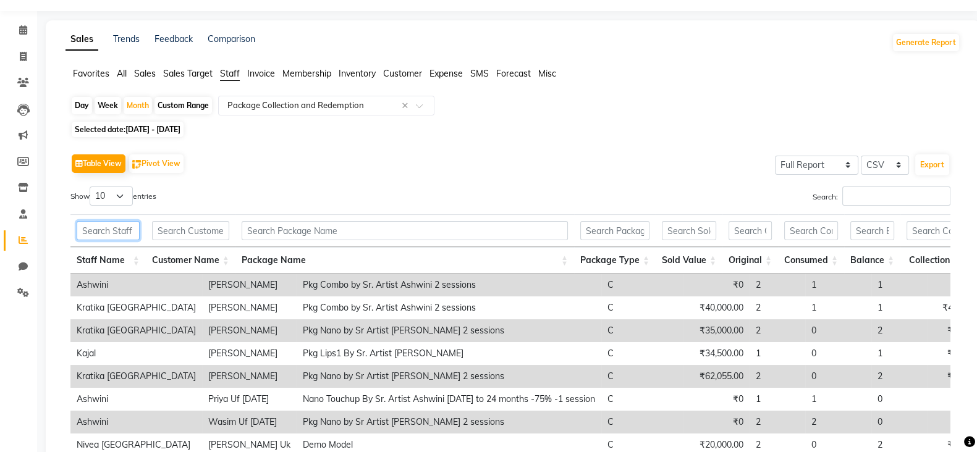
click at [86, 230] on input "text" at bounding box center [108, 230] width 63 height 19
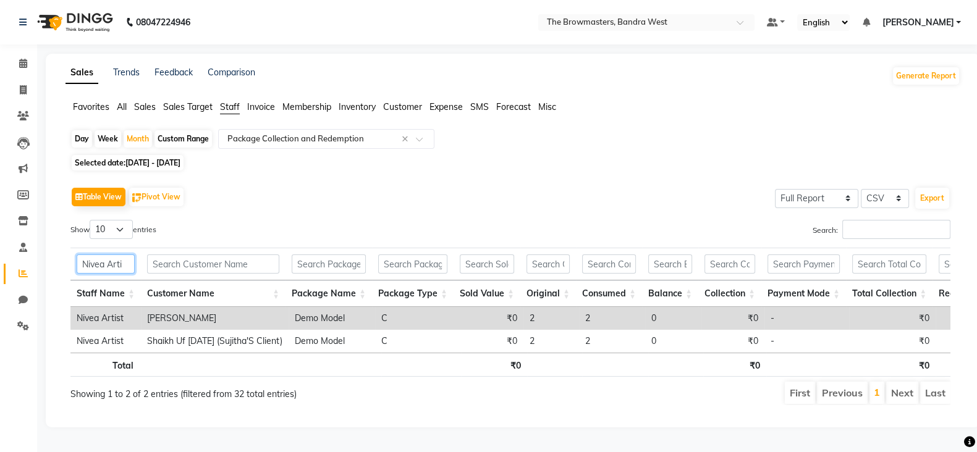
scroll to position [0, 259]
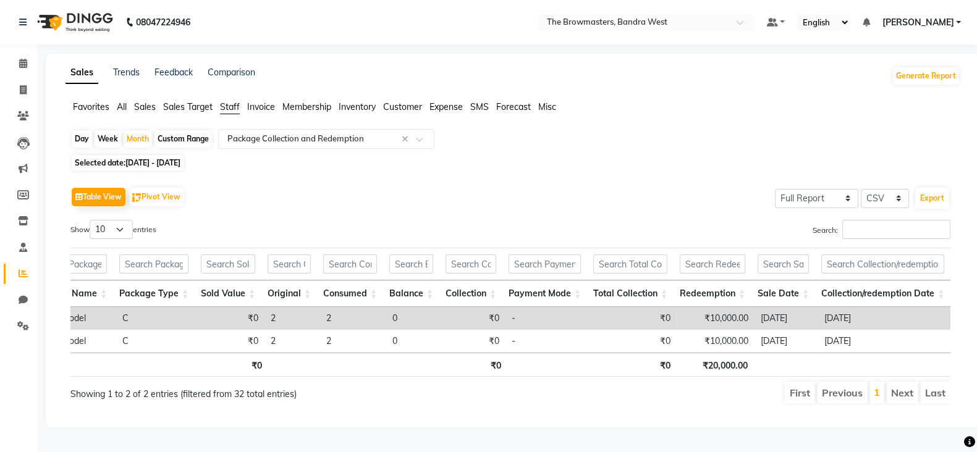
click at [713, 355] on th "₹20,000.00" at bounding box center [714, 365] width 77 height 24
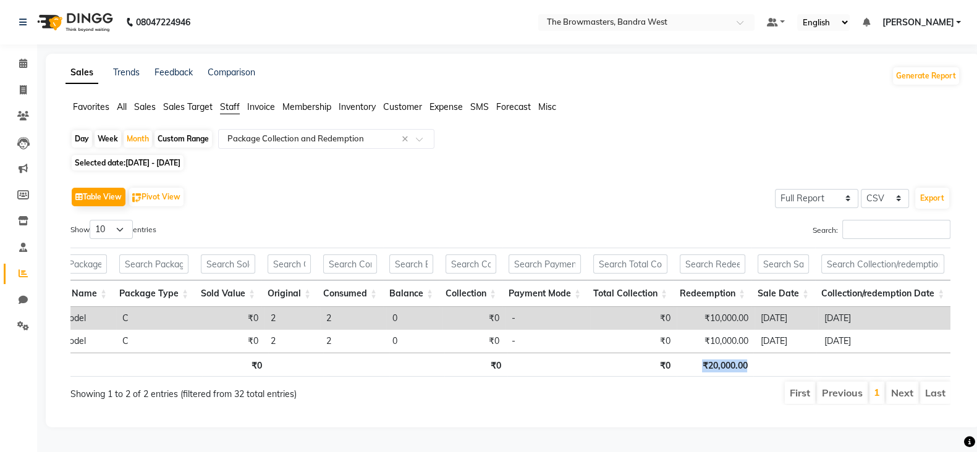
copy th "₹20,000.00"
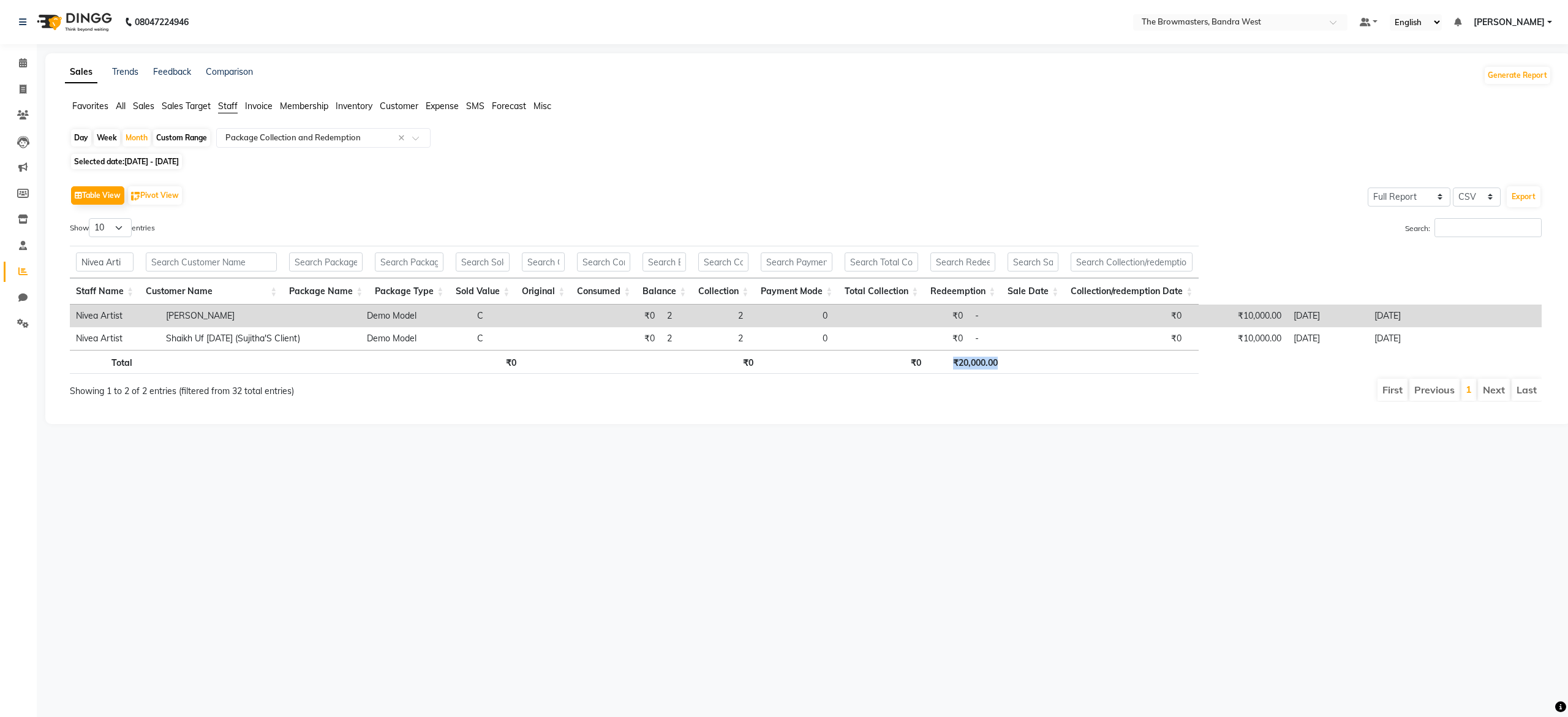
scroll to position [0, 0]
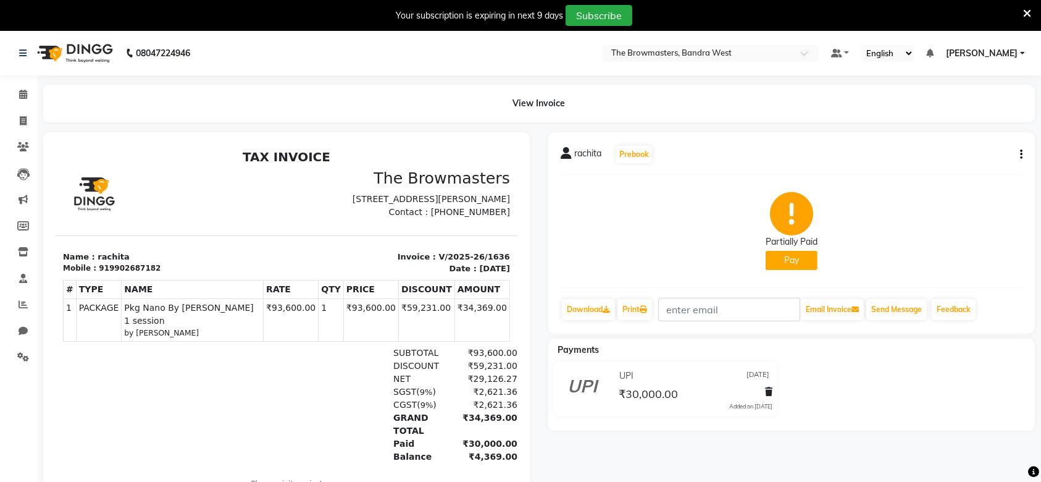
click at [1023, 153] on div "rachita Prebook Partially Paid Pay Download Print Email Invoice Send Message Fe…" at bounding box center [791, 232] width 487 height 201
click at [1019, 154] on button "button" at bounding box center [1018, 154] width 7 height 13
click at [991, 164] on div "Edit Invoice" at bounding box center [972, 161] width 62 height 15
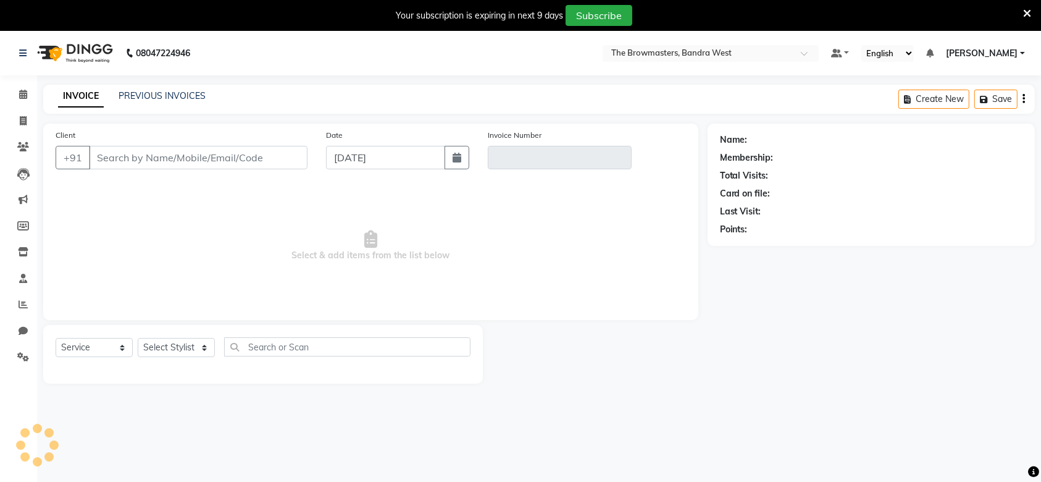
scroll to position [30, 0]
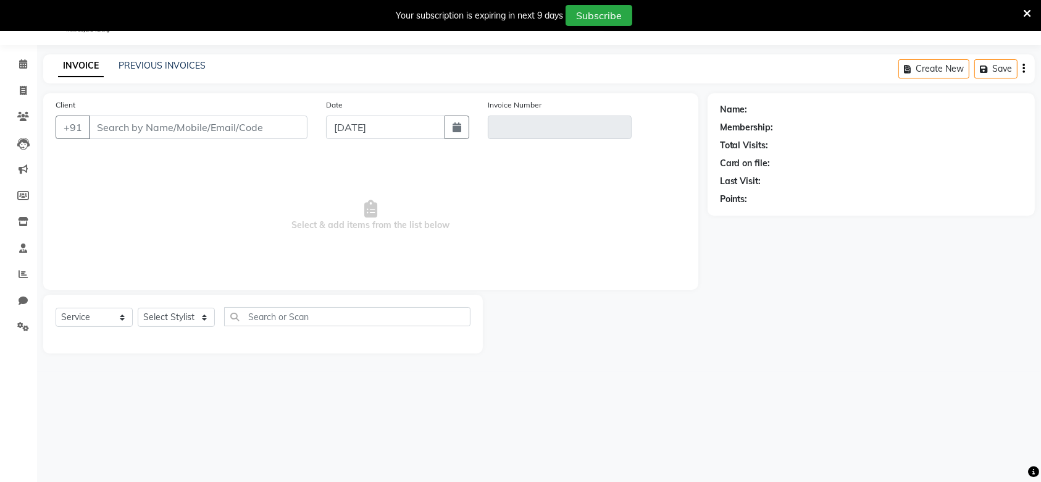
select select "package"
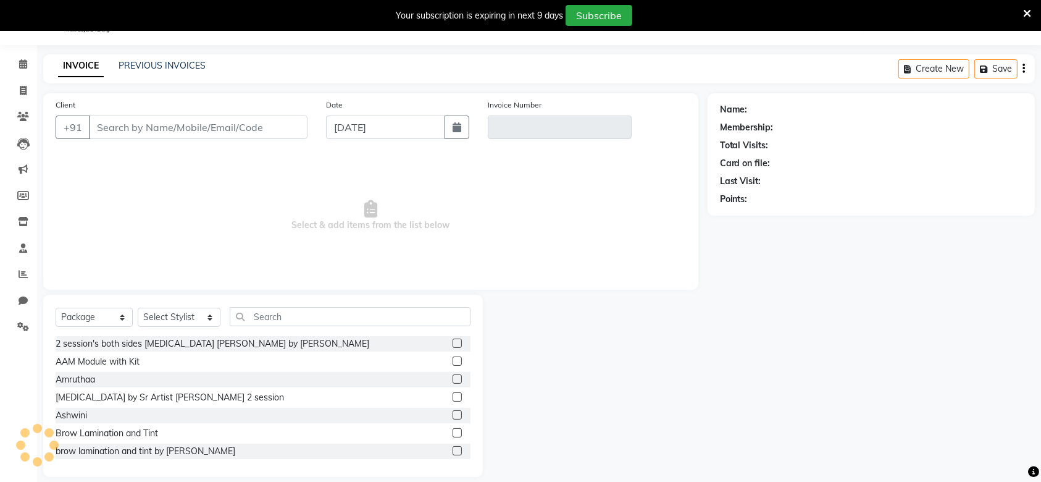
type input "9902687182"
type input "V/2025-26/1636"
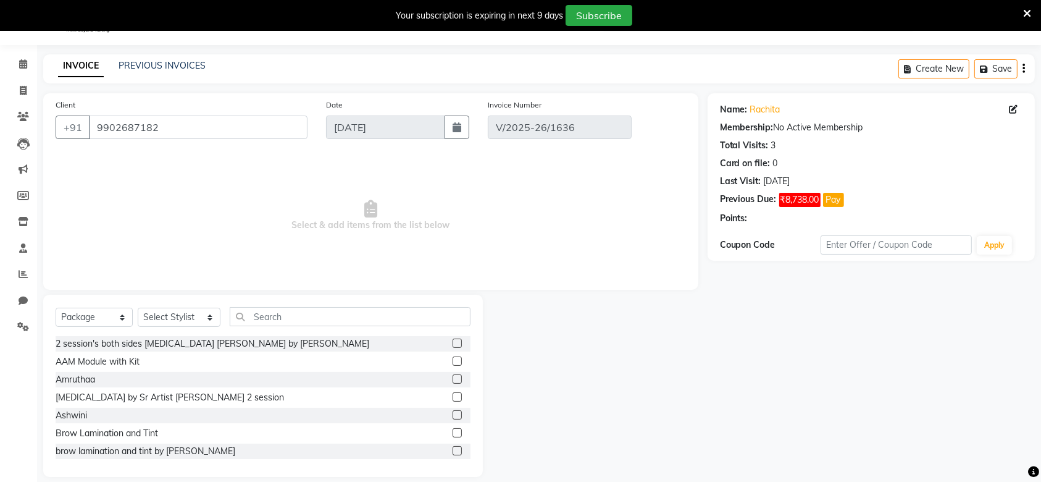
type input "[DATE]"
select select "select"
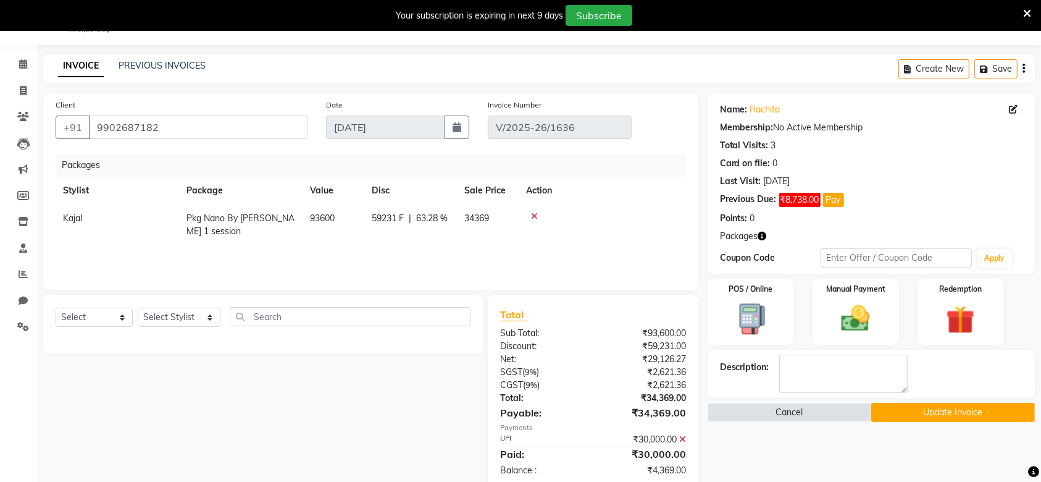
click at [381, 219] on span "59231 F" at bounding box center [388, 218] width 32 height 13
select select "64301"
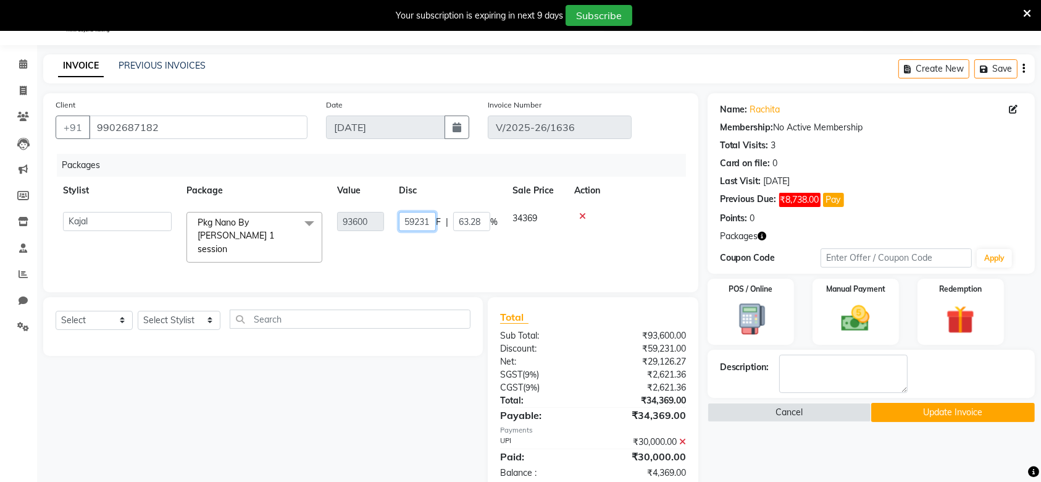
click at [404, 223] on input "59231" at bounding box center [417, 221] width 37 height 19
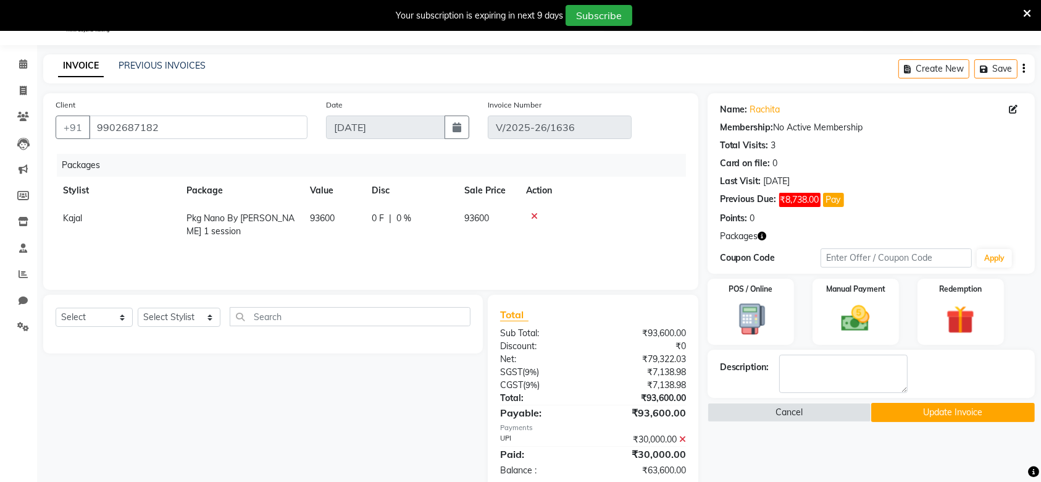
click at [375, 204] on td "0 F | 0 %" at bounding box center [410, 224] width 93 height 41
select select "64301"
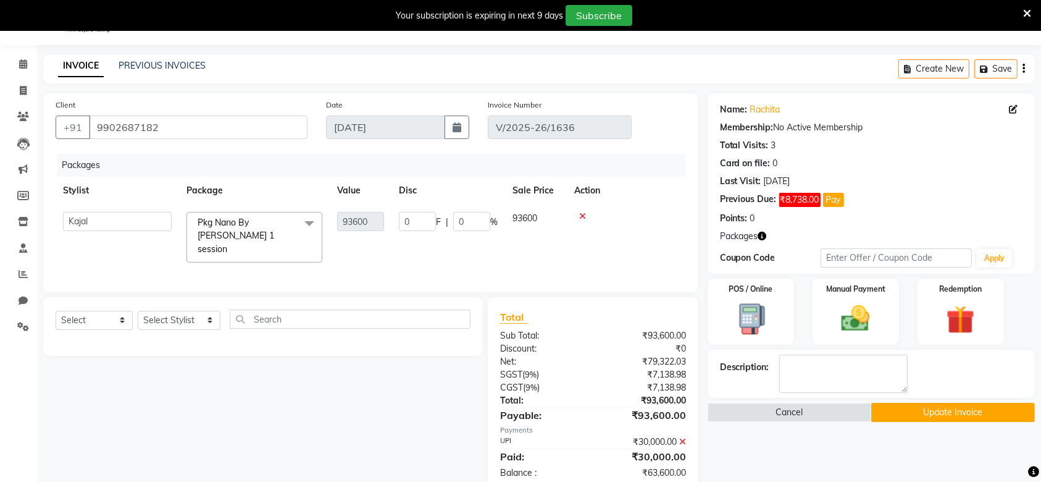
click at [386, 212] on td "93600" at bounding box center [361, 236] width 62 height 65
click at [426, 224] on input "0" at bounding box center [417, 221] width 37 height 19
type input "59231"
click at [415, 223] on input "59231" at bounding box center [417, 221] width 37 height 19
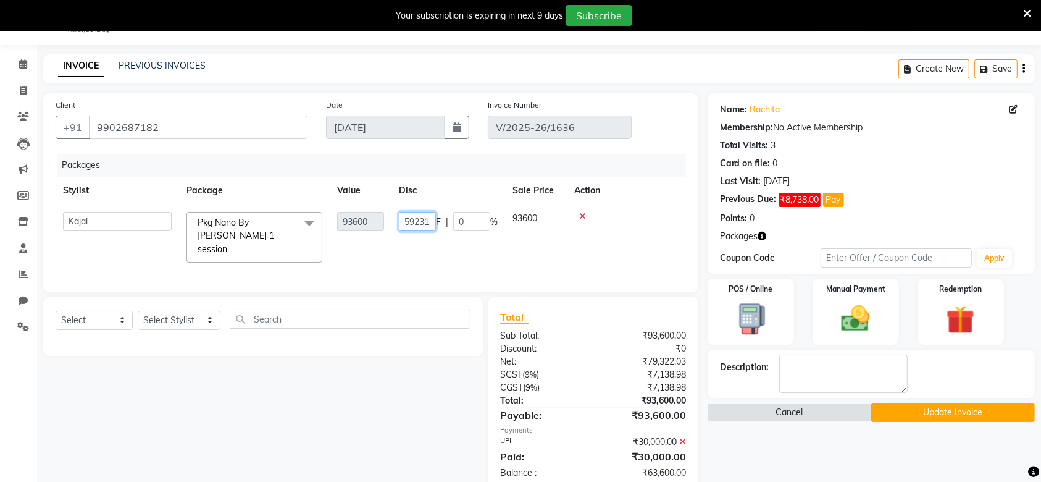
click at [415, 223] on input "59231" at bounding box center [417, 221] width 37 height 19
click at [667, 246] on div "Packages Stylist Package Value Disc Sale Price Action Ashmeey Singghai Ashwini …" at bounding box center [371, 217] width 631 height 126
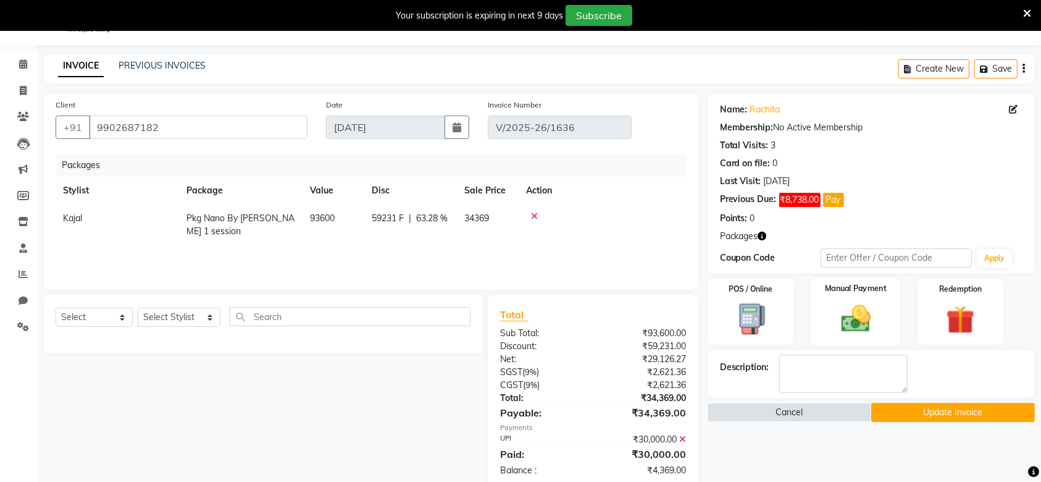
scroll to position [55, 0]
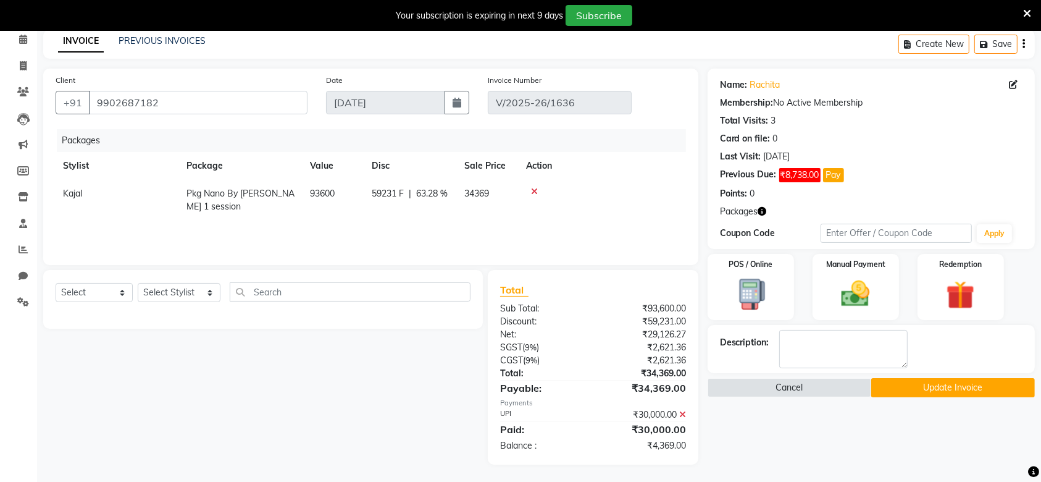
click at [893, 386] on button "Update Invoice" at bounding box center [954, 387] width 164 height 19
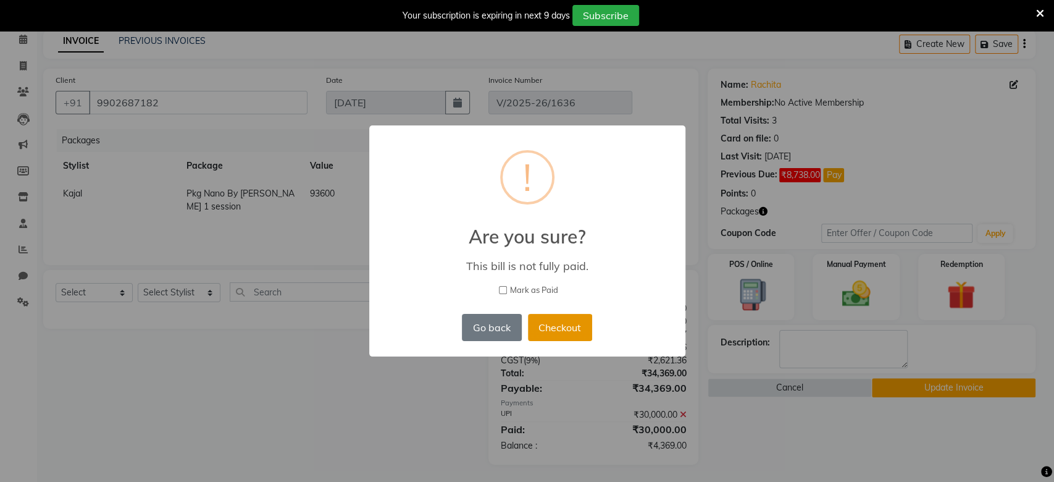
click at [566, 325] on button "Checkout" at bounding box center [560, 327] width 64 height 27
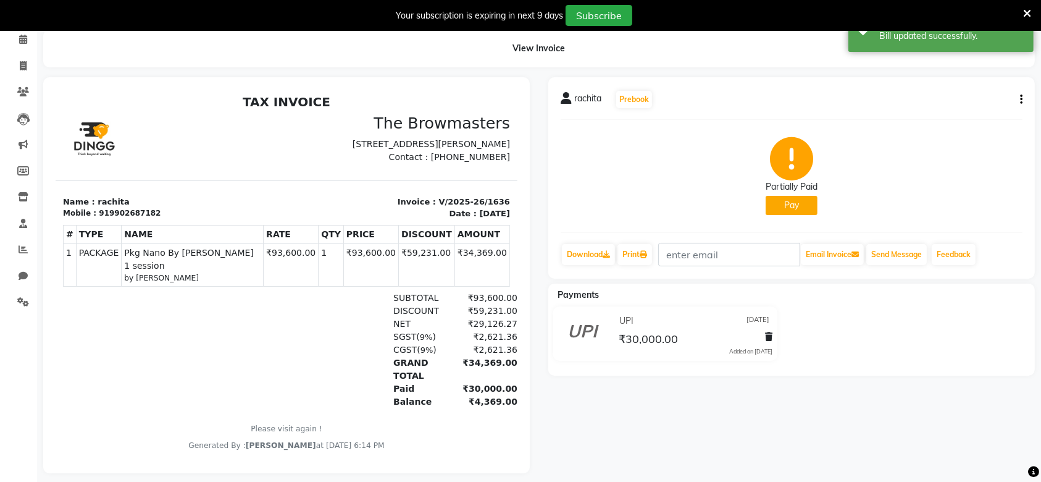
click at [789, 202] on button "Pay" at bounding box center [792, 205] width 52 height 19
select select "41"
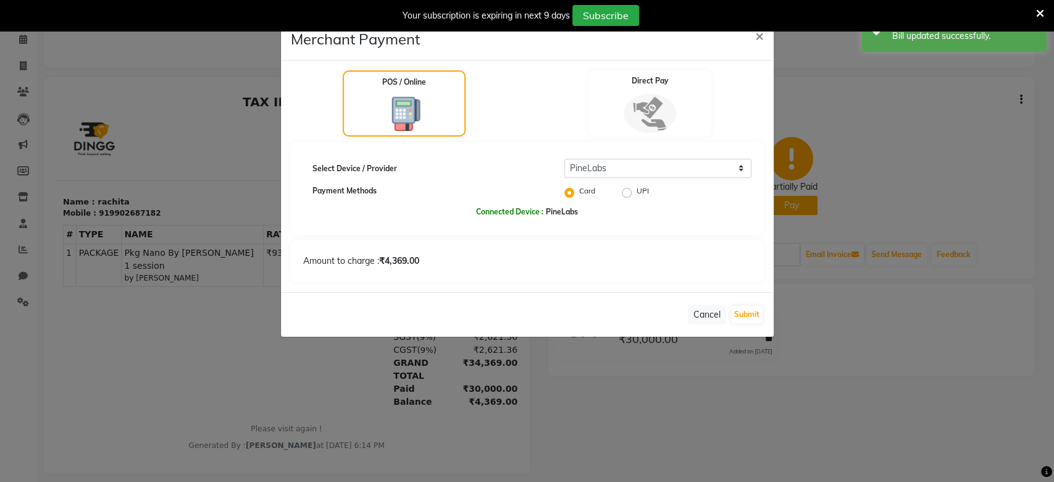
click at [648, 151] on div "Select Device / Provider Select PineLabs Payment Methods Card UPI Connected Dev…" at bounding box center [527, 187] width 473 height 93
click at [633, 116] on img at bounding box center [650, 113] width 54 height 41
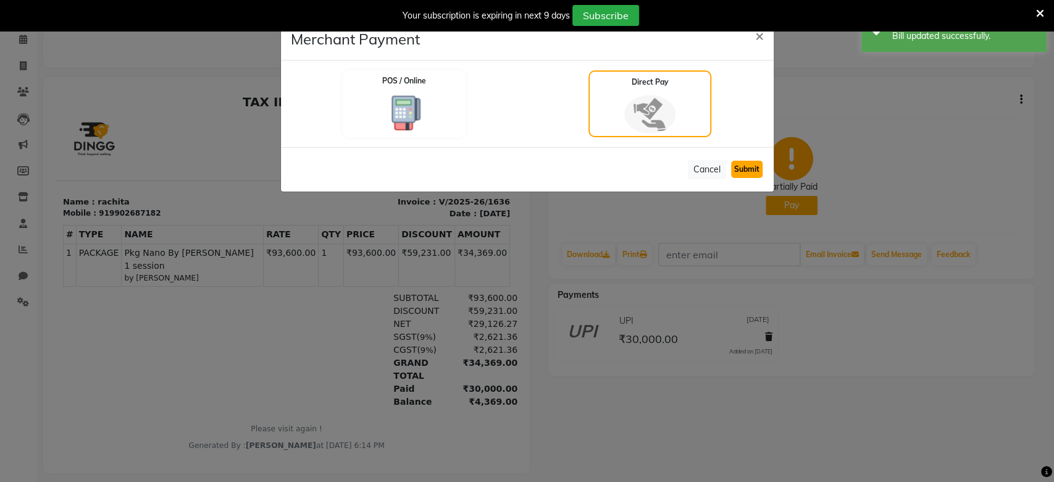
click at [756, 166] on button "Submit" at bounding box center [747, 169] width 32 height 17
select select "1"
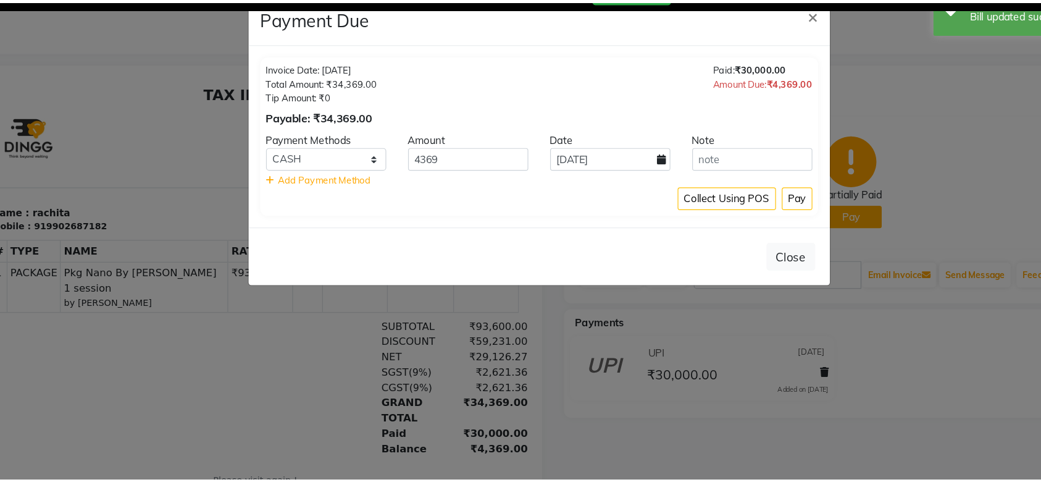
scroll to position [55, 0]
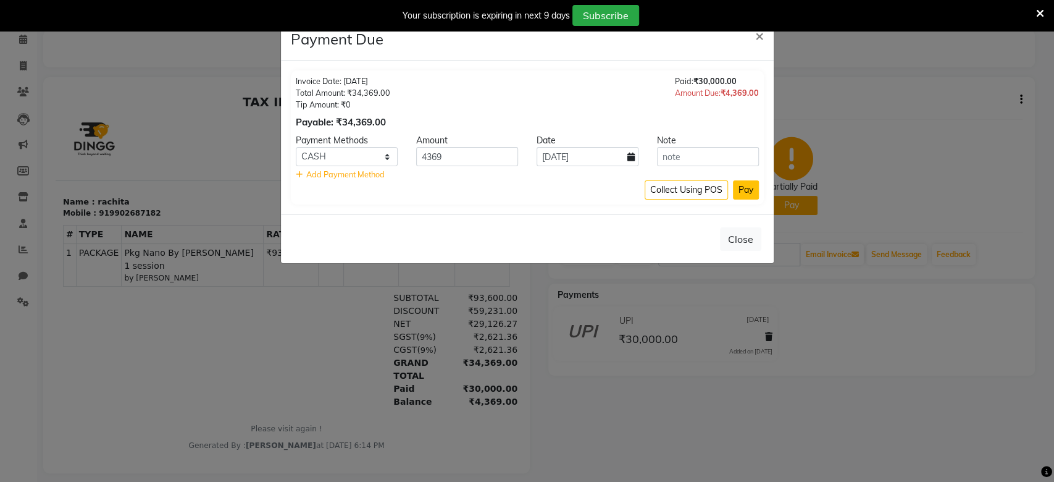
click at [745, 190] on button "Pay" at bounding box center [746, 189] width 26 height 19
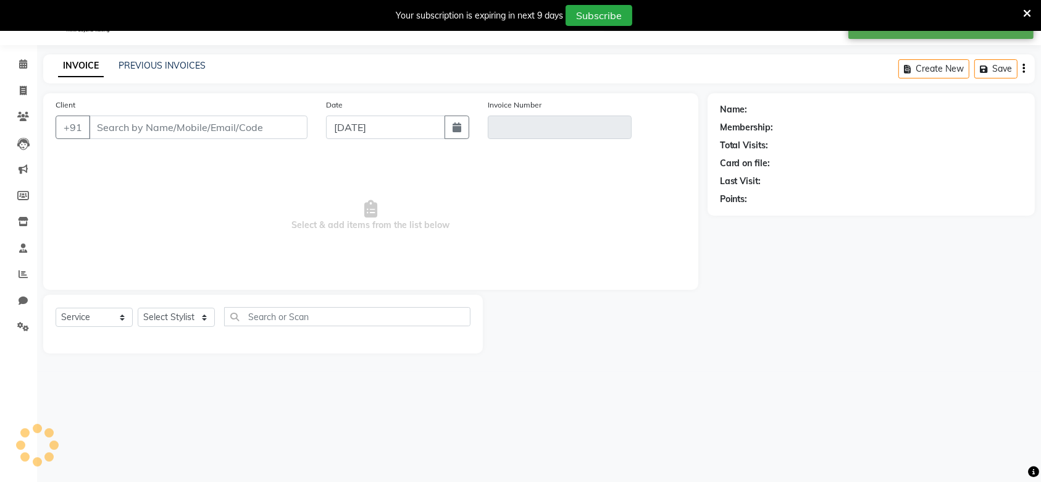
select select "package"
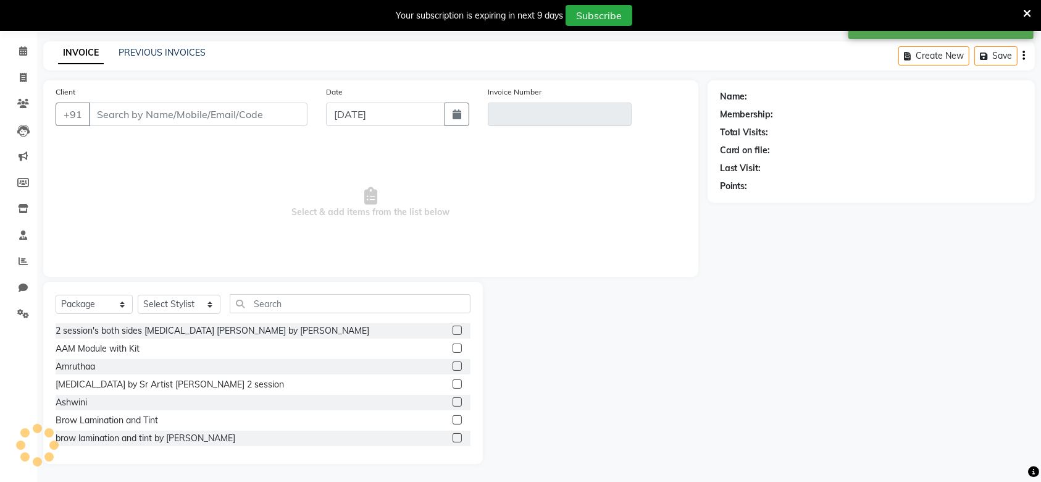
type input "9902687182"
type input "V/2025-26/1636"
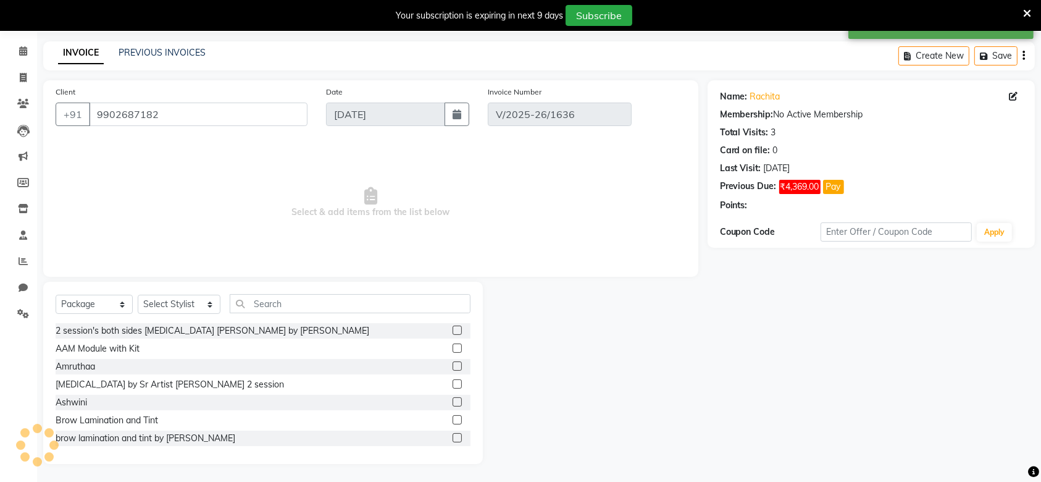
type input "[DATE]"
select select "select"
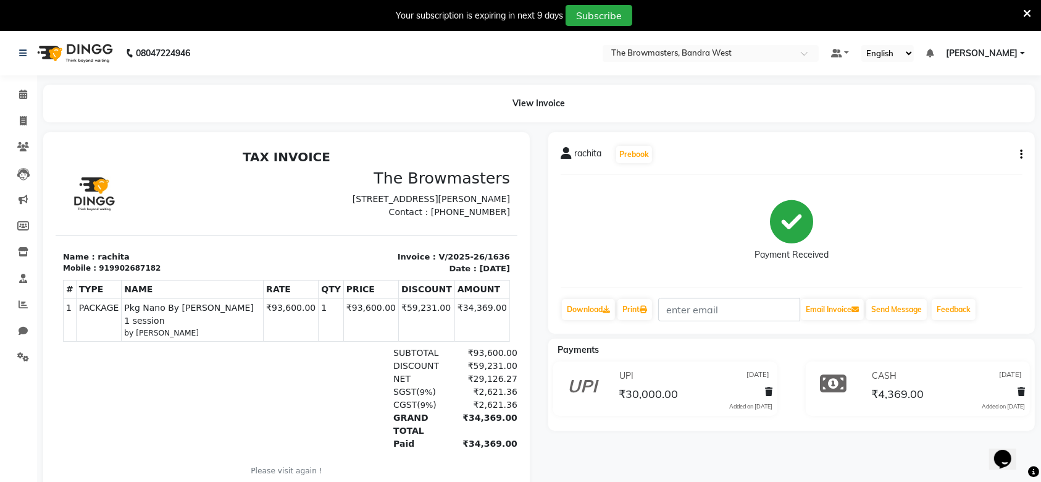
click at [1018, 152] on button "button" at bounding box center [1018, 154] width 7 height 13
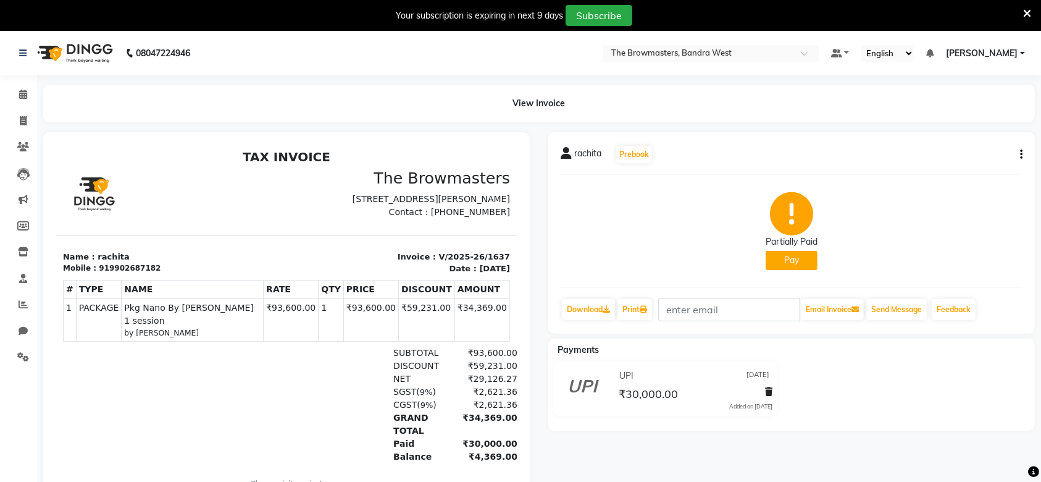
click at [1021, 154] on icon "button" at bounding box center [1021, 154] width 2 height 1
click at [988, 161] on div "Edit Invoice" at bounding box center [972, 161] width 62 height 15
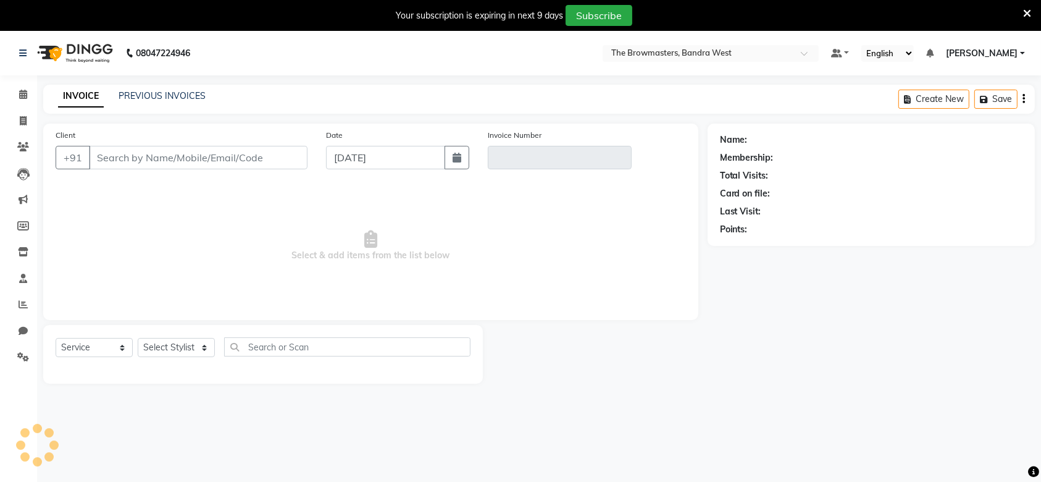
scroll to position [30, 0]
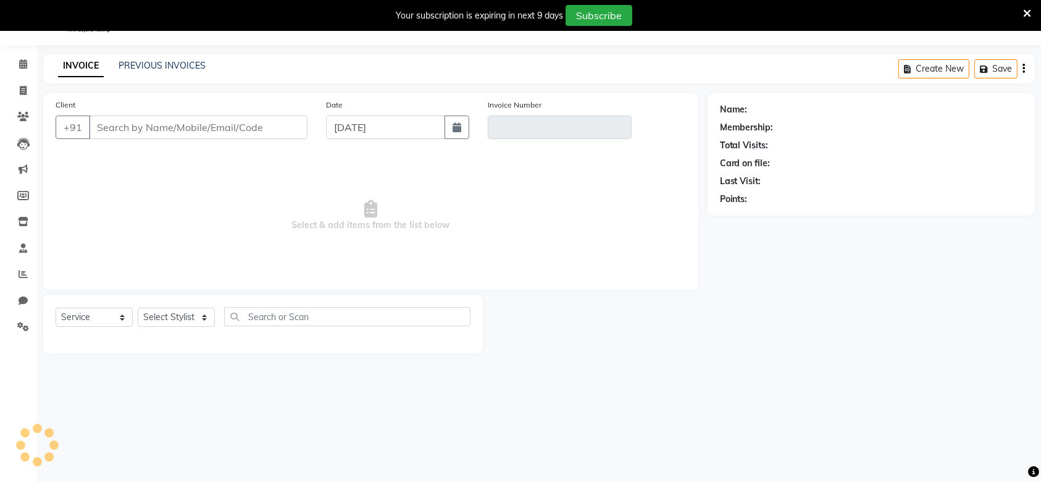
select select "package"
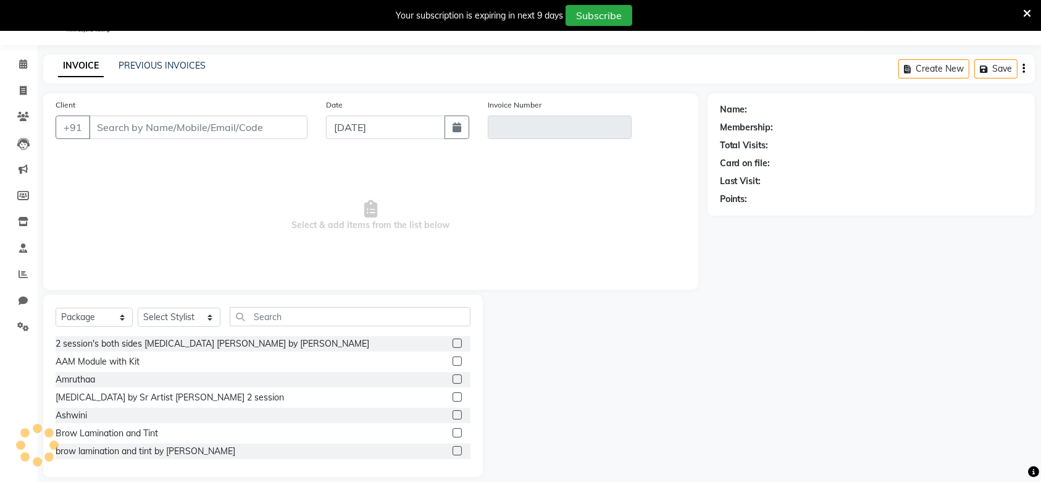
type input "9902687182"
type input "V/2025-26/1637"
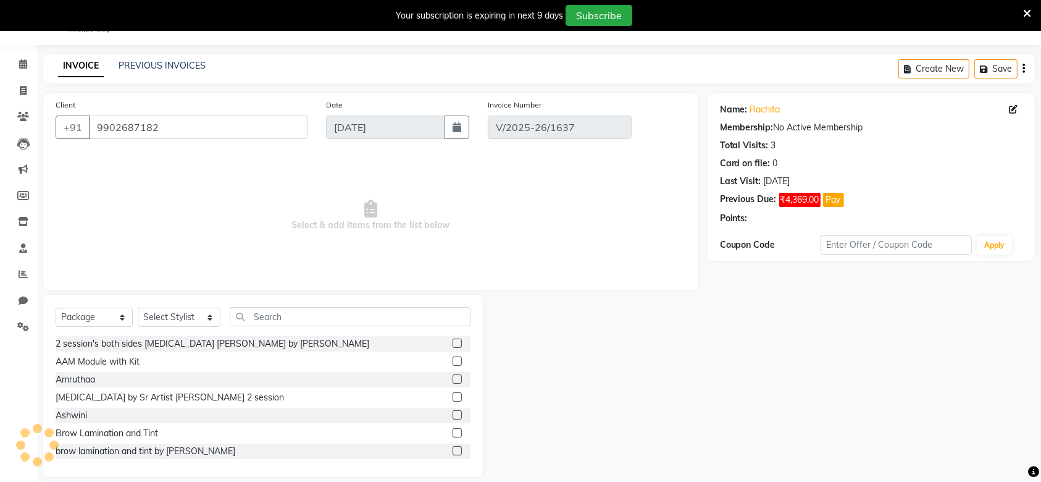
type input "16-07-2025"
select select "select"
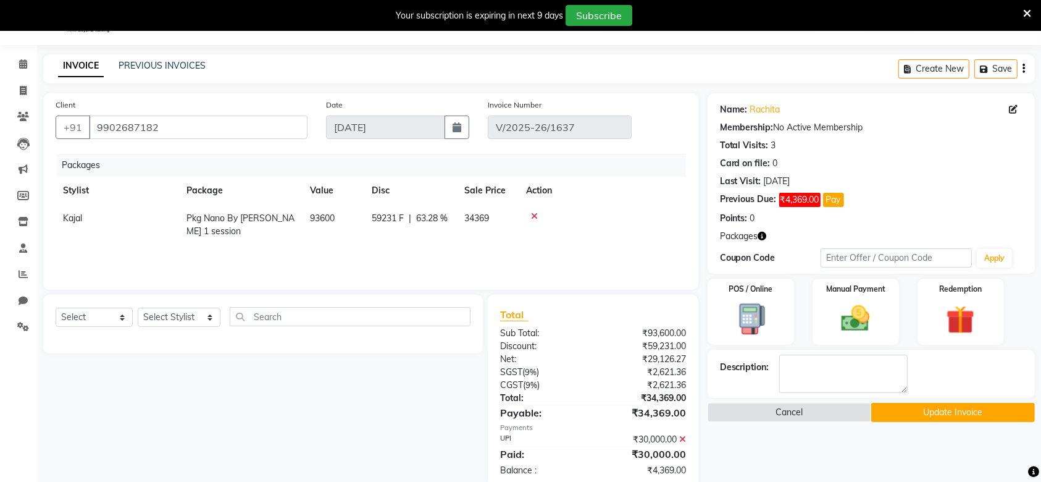
click at [392, 212] on span "59231 F" at bounding box center [388, 218] width 32 height 13
select select "64301"
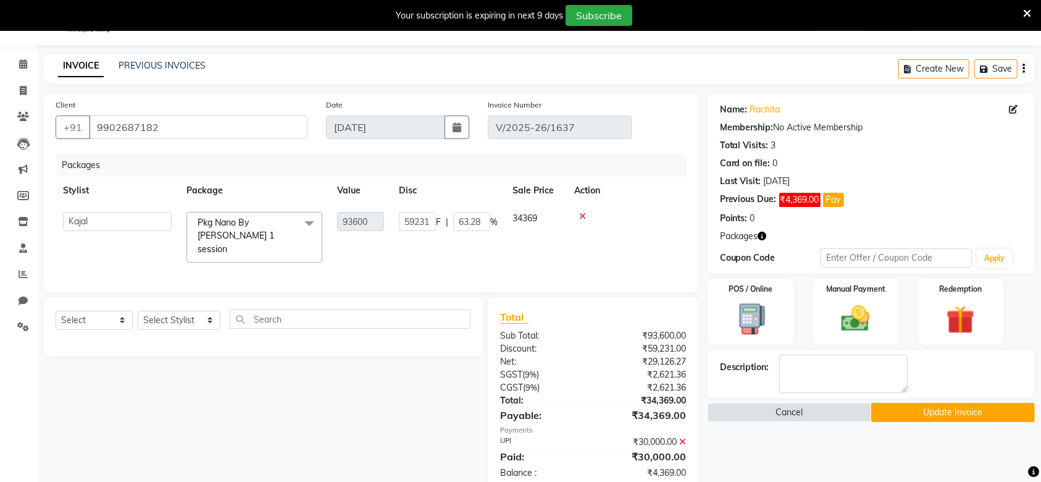
click at [392, 212] on td "59231 F | 63.28 %" at bounding box center [449, 236] width 114 height 65
drag, startPoint x: 392, startPoint y: 212, endPoint x: 405, endPoint y: 217, distance: 13.5
click at [405, 217] on td "59231 F | 63.28 %" at bounding box center [449, 236] width 114 height 65
click at [405, 217] on input "59231" at bounding box center [417, 221] width 37 height 19
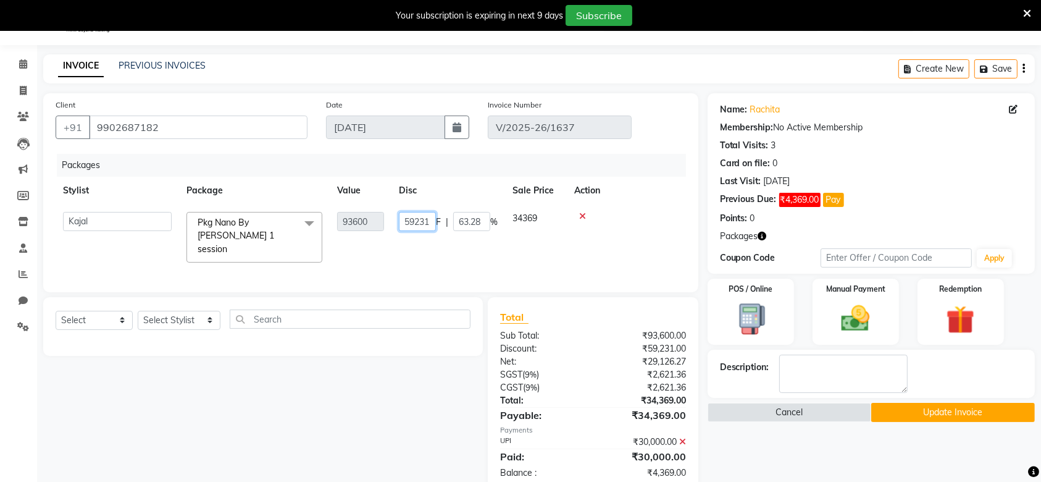
click at [405, 217] on input "59231" at bounding box center [417, 221] width 37 height 19
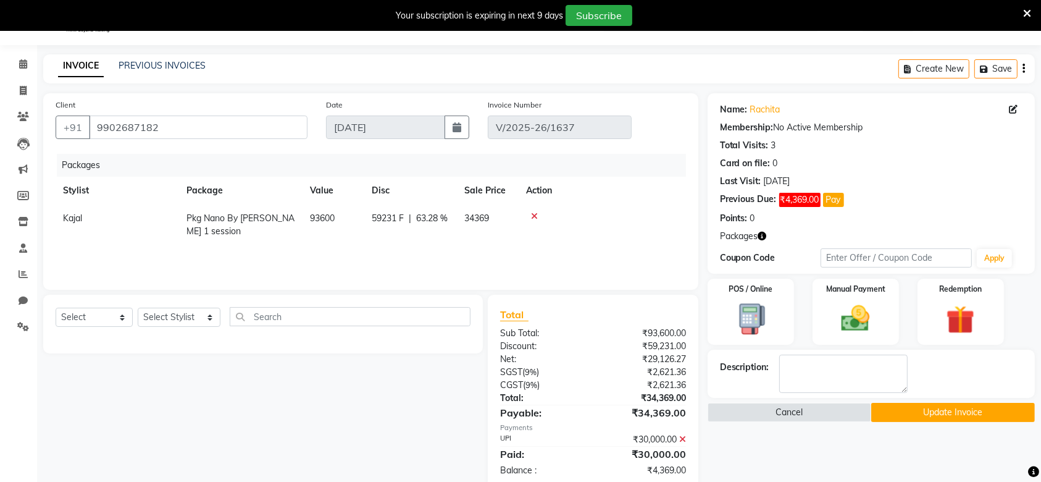
click at [637, 228] on td at bounding box center [602, 224] width 167 height 41
click at [943, 413] on button "Update Invoice" at bounding box center [954, 412] width 164 height 19
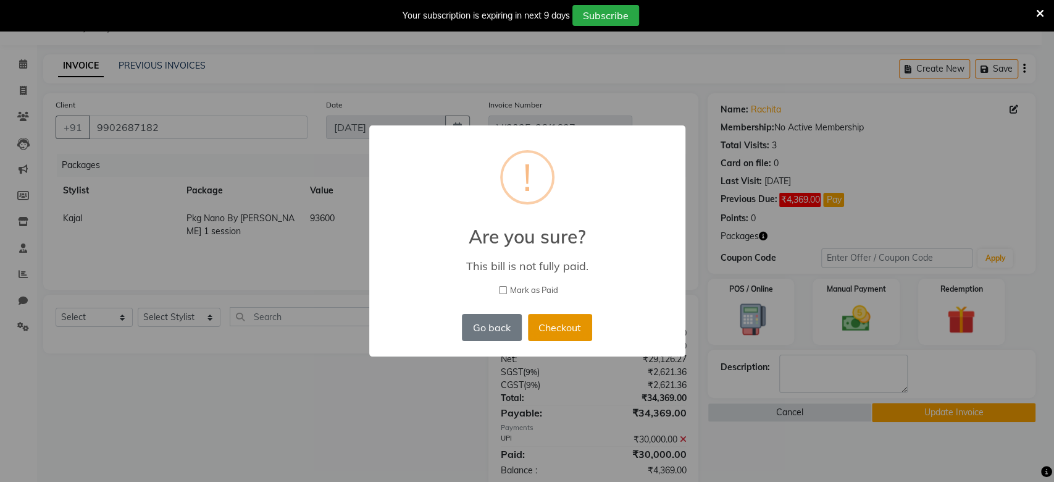
click at [554, 330] on button "Checkout" at bounding box center [560, 327] width 64 height 27
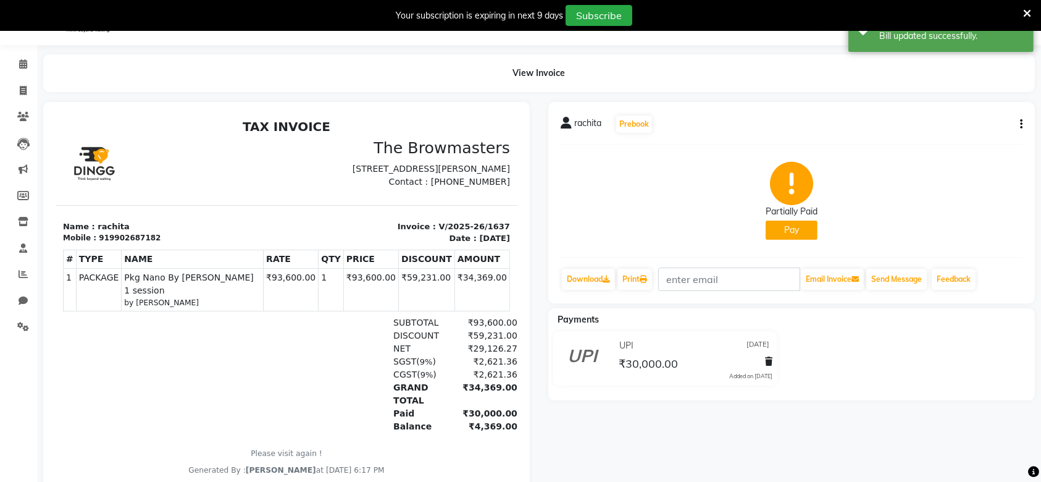
click at [789, 236] on button "Pay" at bounding box center [792, 230] width 52 height 19
select select "41"
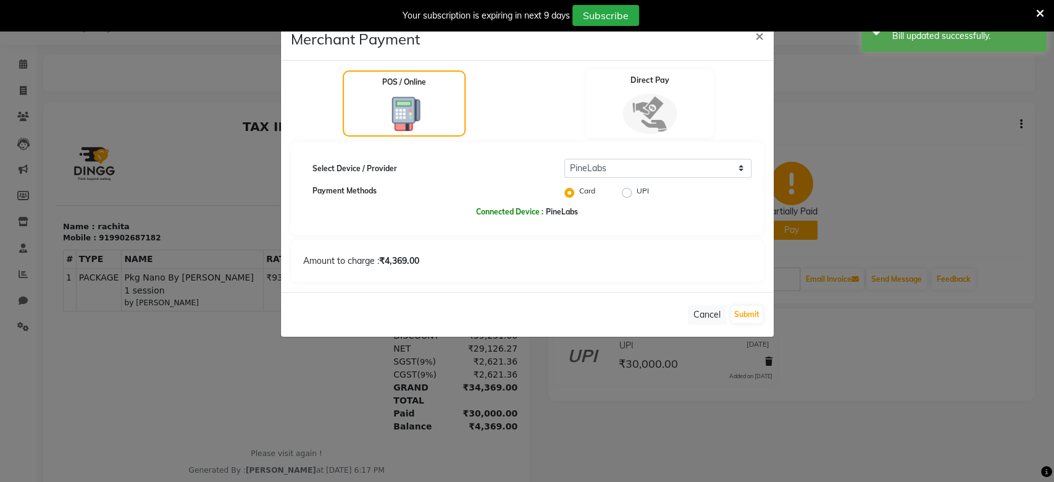
click at [665, 111] on img at bounding box center [650, 113] width 54 height 41
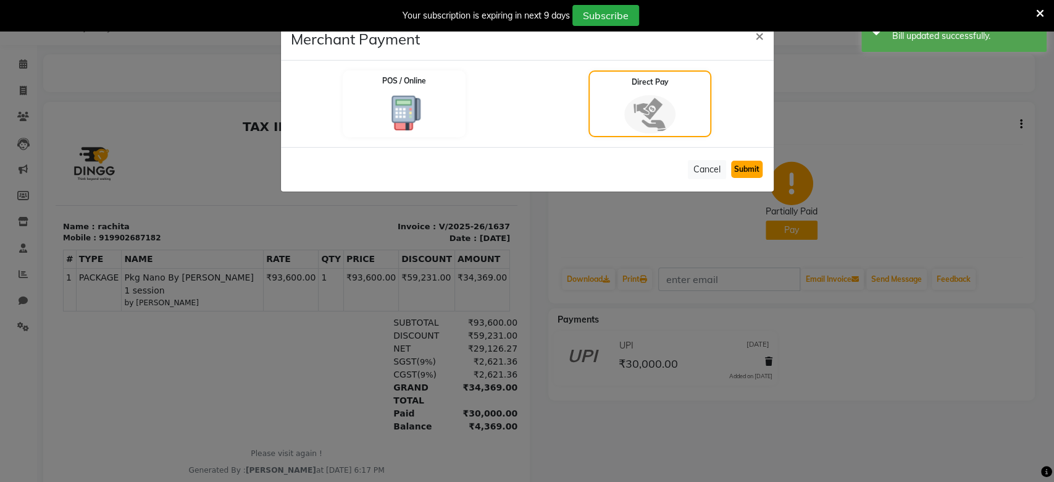
click at [750, 170] on button "Submit" at bounding box center [747, 169] width 32 height 17
select select "1"
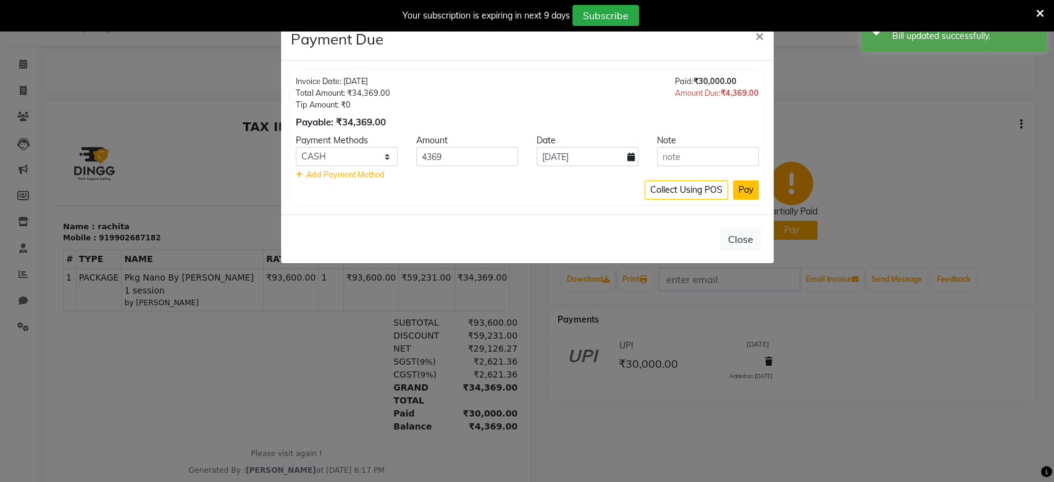
click at [750, 194] on button "Pay" at bounding box center [746, 189] width 26 height 19
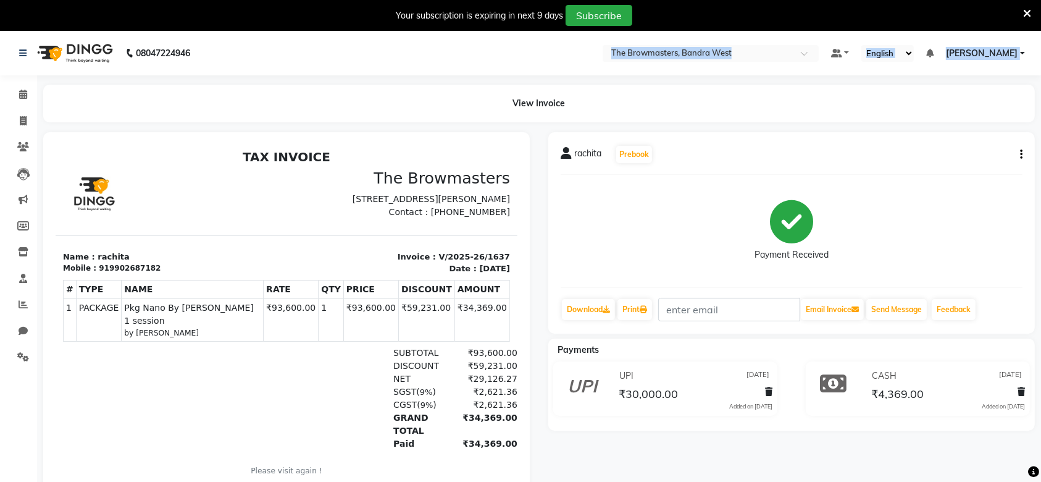
drag, startPoint x: 487, startPoint y: 75, endPoint x: 347, endPoint y: -13, distance: 165.9
click at [347, 0] on html "08047224946 Select Location × The Browmasters, Bandra West Default Panel My Pan…" at bounding box center [520, 241] width 1041 height 482
click at [20, 116] on span at bounding box center [23, 121] width 22 height 14
select select "service"
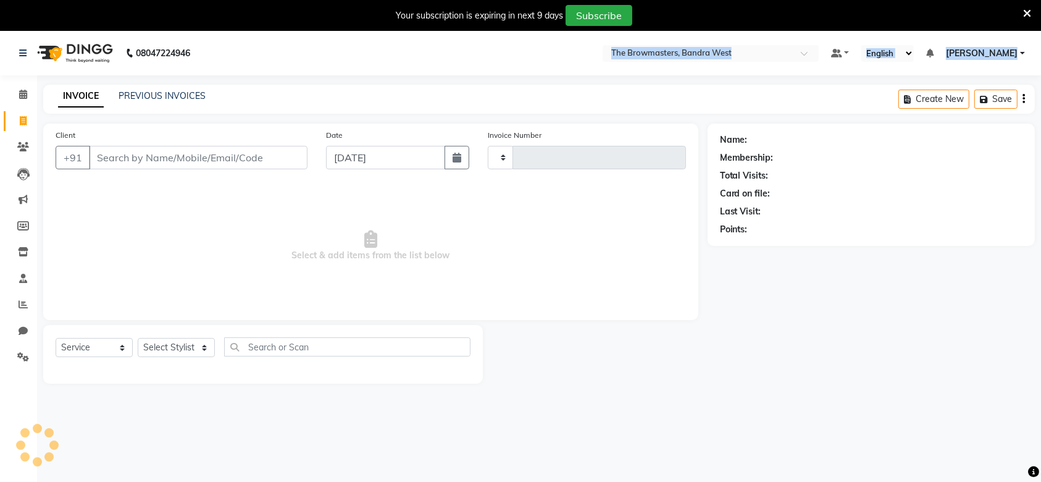
type input "2001"
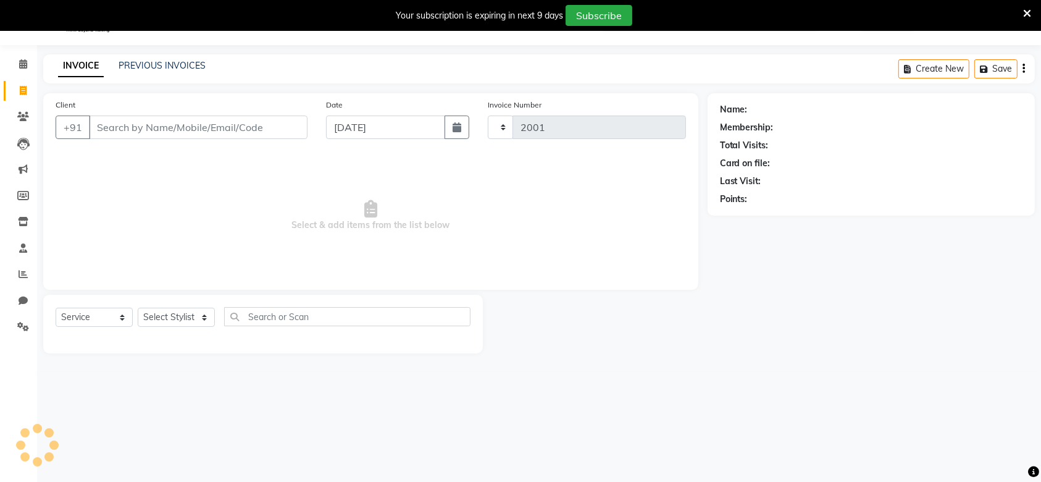
select select "6949"
select select "package"
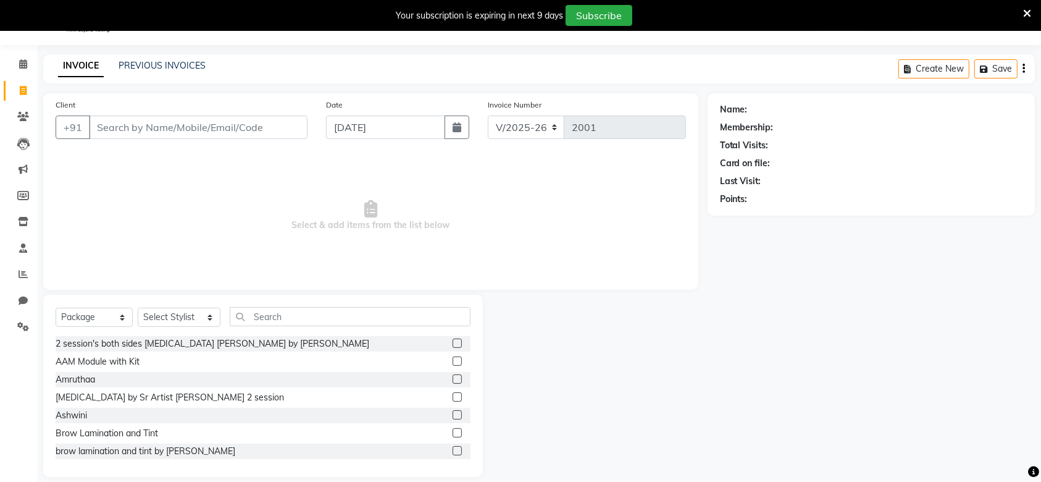
type input "59231"
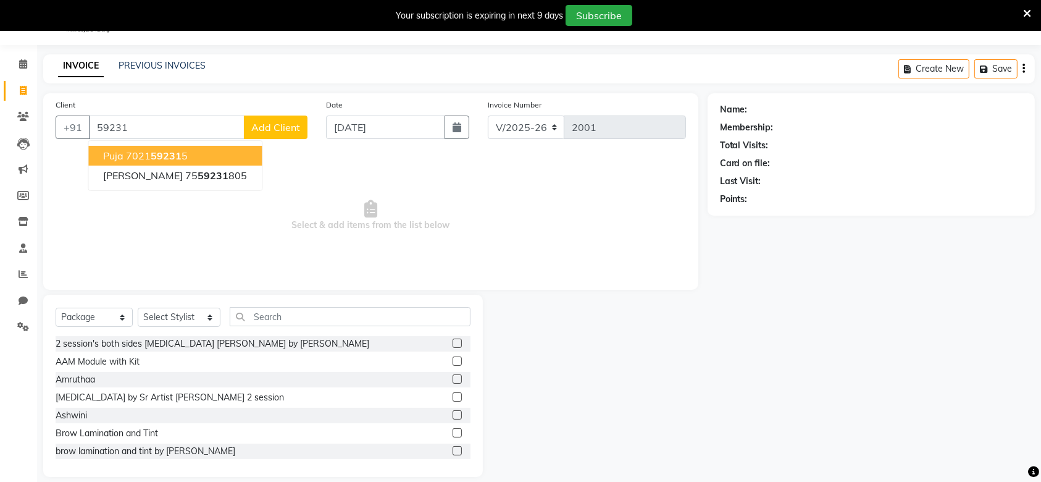
click at [138, 129] on input "59231" at bounding box center [167, 127] width 156 height 23
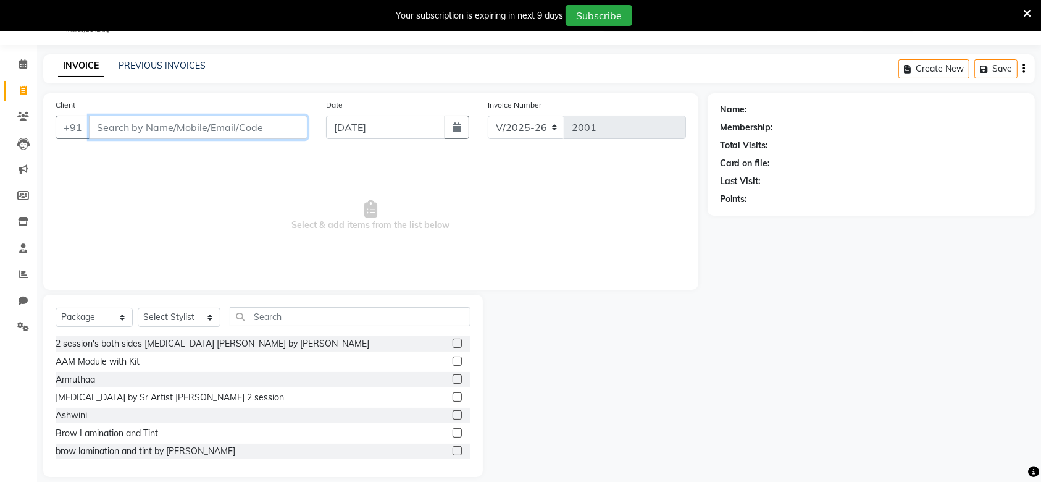
paste input "9902687182"
type input "9902687182"
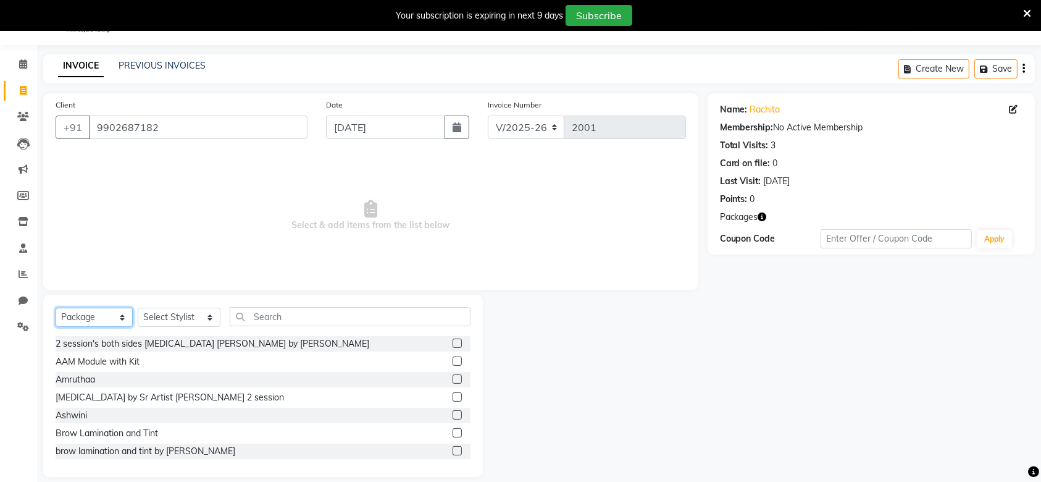
click at [73, 313] on select "Select Service Product Membership Package Voucher Prepaid Gift Card" at bounding box center [94, 317] width 77 height 19
select select "service"
click at [56, 308] on select "Select Service Product Membership Package Voucher Prepaid Gift Card" at bounding box center [94, 317] width 77 height 19
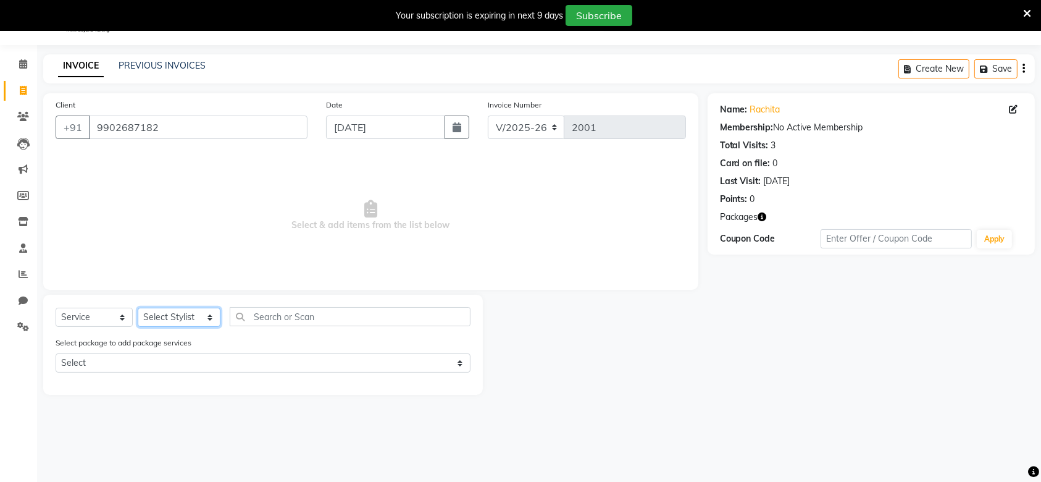
click at [155, 316] on select "Select Stylist Ashmeey Singghai Ashwini Ayushi DINGG SUPPORT Jyoti Kajal Kratik…" at bounding box center [179, 317] width 83 height 19
select select "64308"
click at [138, 308] on select "Select Stylist Ashmeey Singghai Ashwini Ayushi DINGG SUPPORT Jyoti Kajal Kratik…" at bounding box center [179, 317] width 83 height 19
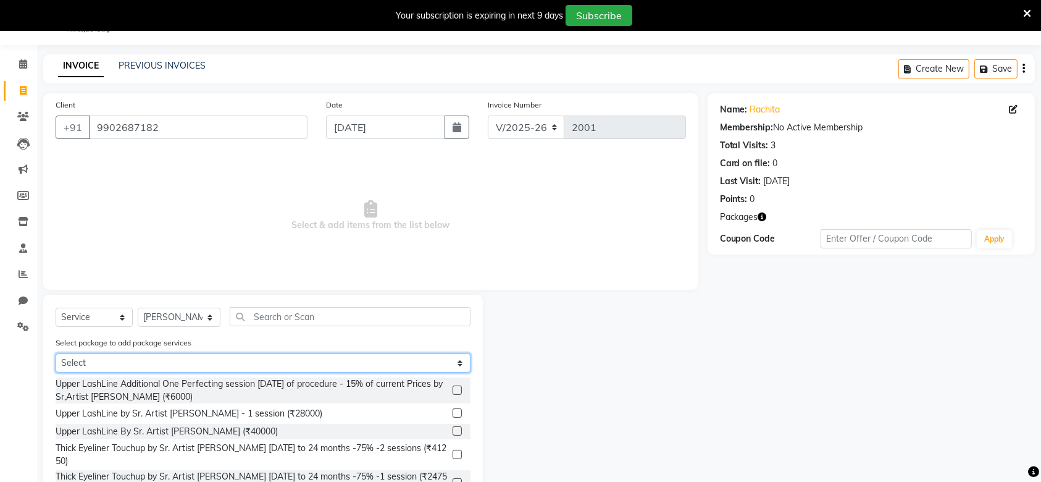
click at [196, 357] on select "Select Pkg Nano By Ashmi 1 session Pkg Nano By Ashmi 1 session" at bounding box center [263, 362] width 415 height 19
select select "1: Object"
click at [56, 353] on select "Select Pkg Nano By Ashmi 1 session Pkg Nano By Ashmi 1 session" at bounding box center [263, 362] width 415 height 19
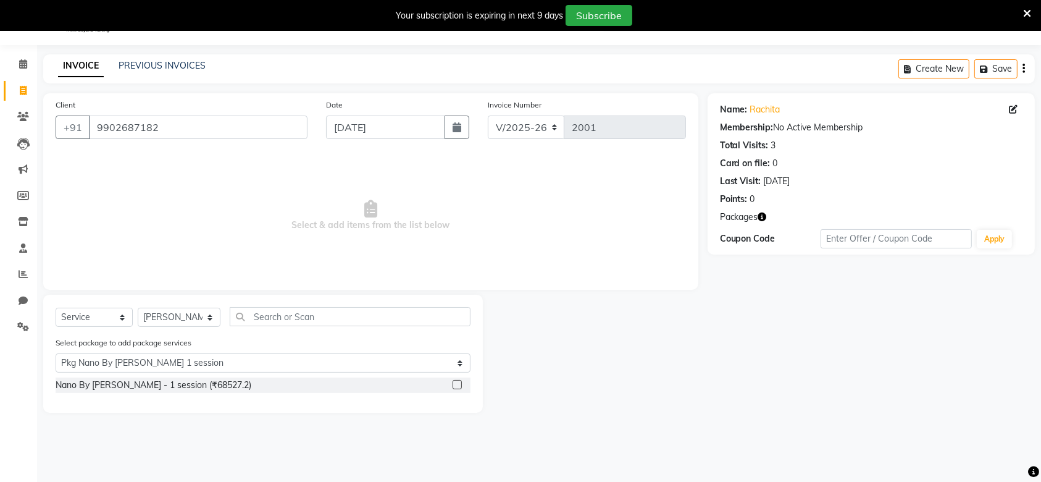
click at [455, 387] on label at bounding box center [457, 384] width 9 height 9
click at [455, 387] on input "checkbox" at bounding box center [457, 385] width 8 height 8
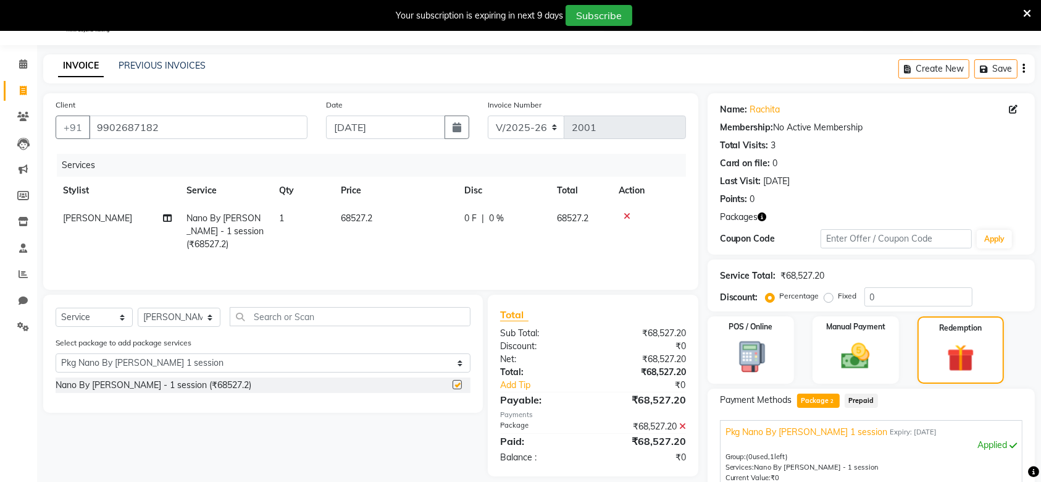
checkbox input "false"
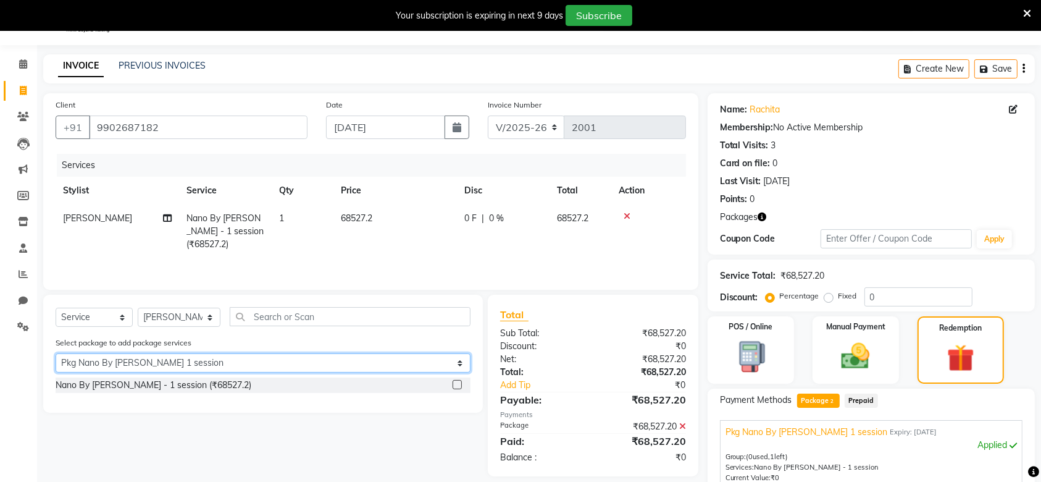
click at [363, 362] on select "Select Pkg Nano By Ashmi 1 session Pkg Nano By Ashmi 1 session" at bounding box center [263, 362] width 415 height 19
select select "2: Object"
click at [56, 353] on select "Select Pkg Nano By Ashmi 1 session Pkg Nano By Ashmi 1 session" at bounding box center [263, 362] width 415 height 19
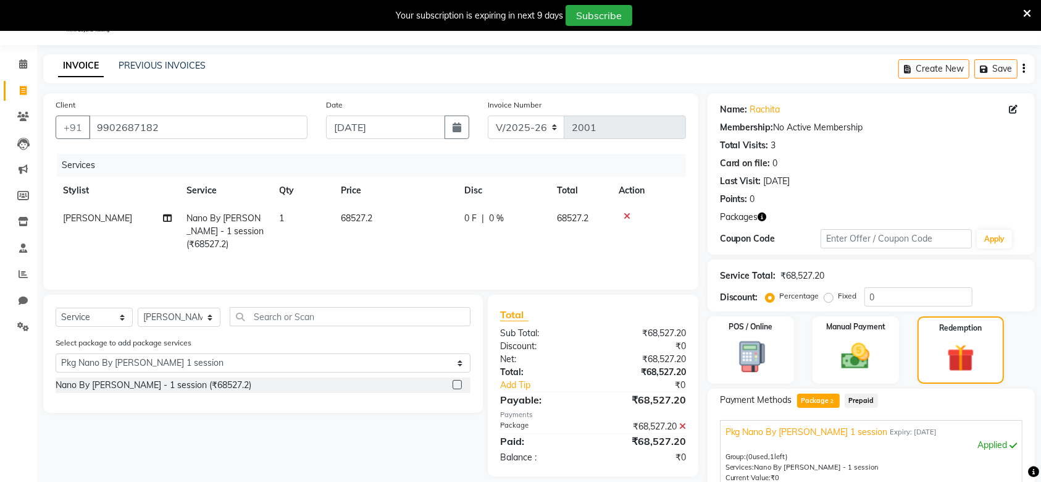
click at [459, 383] on label at bounding box center [457, 384] width 9 height 9
click at [459, 383] on input "checkbox" at bounding box center [457, 385] width 8 height 8
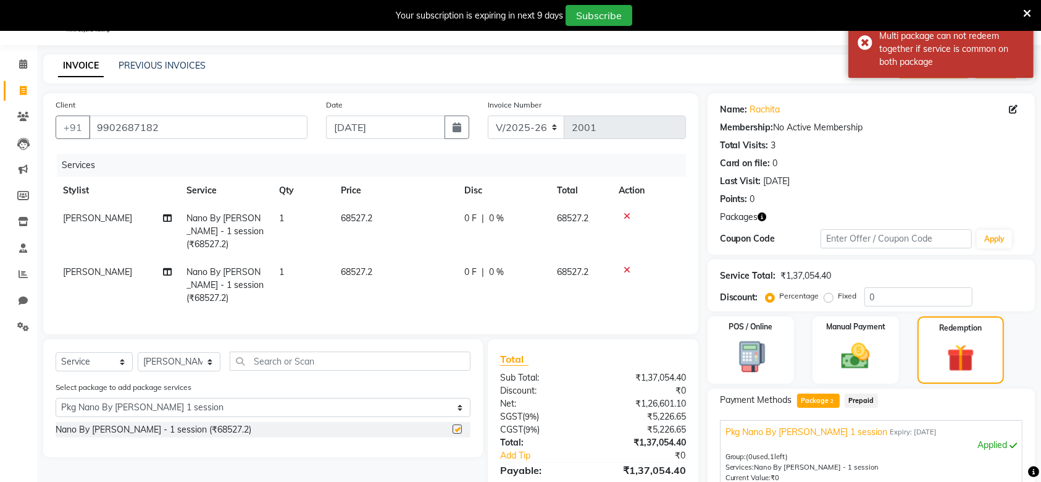
checkbox input "false"
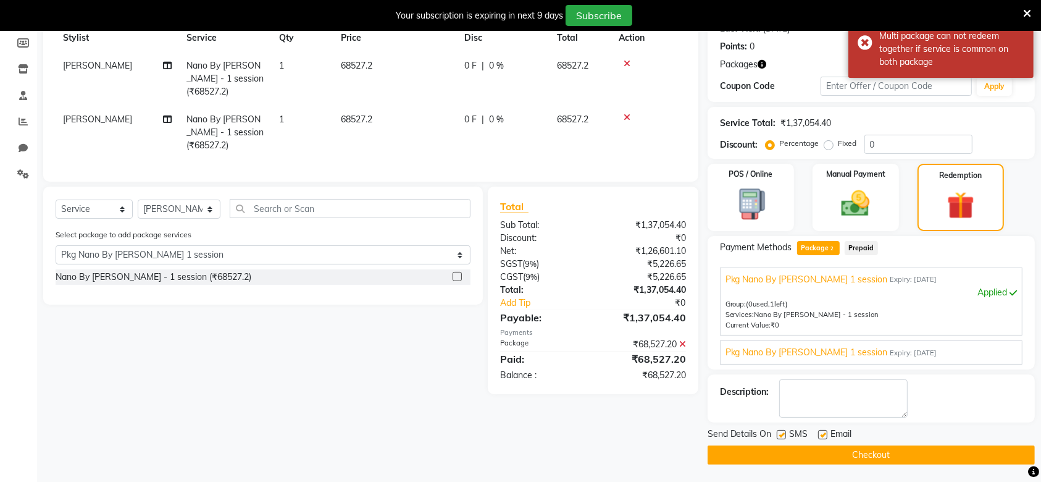
click at [782, 432] on label at bounding box center [781, 434] width 9 height 9
click at [782, 432] on input "checkbox" at bounding box center [781, 435] width 8 height 8
checkbox input "false"
click at [826, 437] on label at bounding box center [822, 434] width 9 height 9
click at [826, 437] on input "checkbox" at bounding box center [822, 435] width 8 height 8
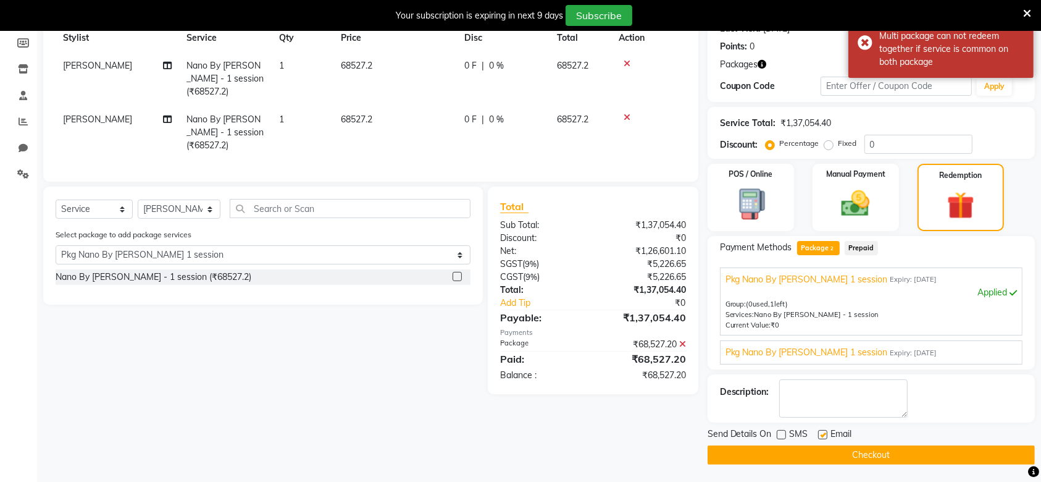
checkbox input "false"
click at [839, 457] on button "Checkout" at bounding box center [871, 454] width 327 height 19
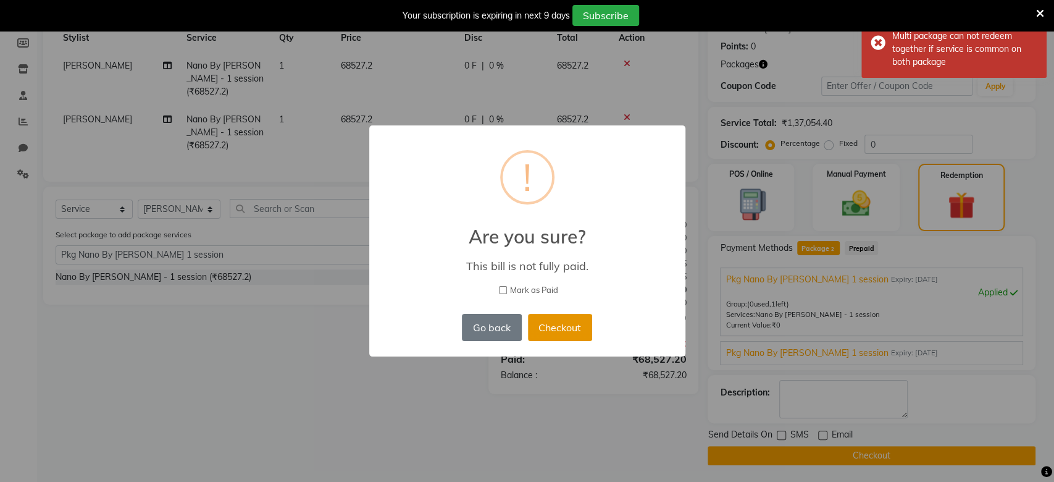
click at [578, 333] on button "Checkout" at bounding box center [560, 327] width 64 height 27
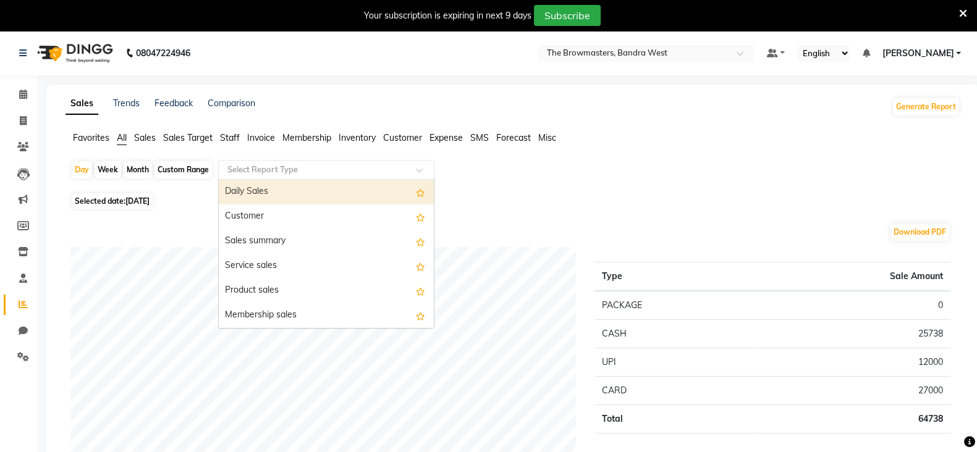
click at [266, 168] on input "text" at bounding box center [314, 170] width 178 height 12
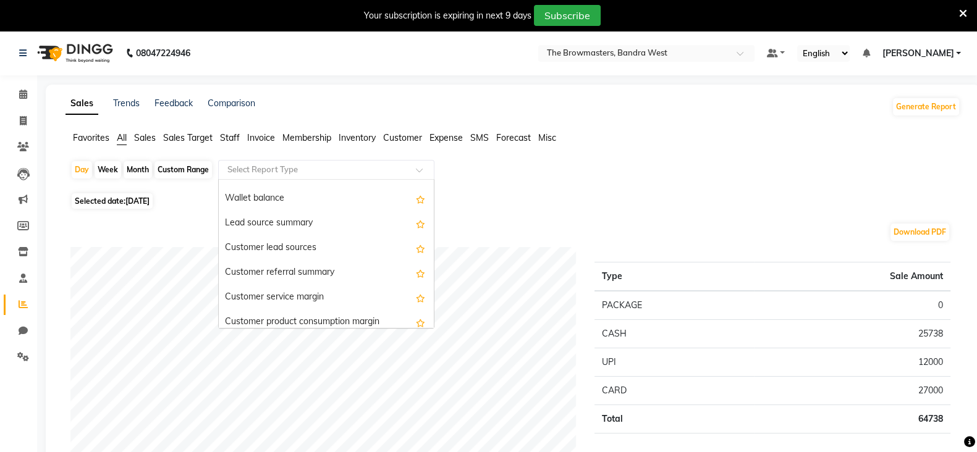
scroll to position [2308, 0]
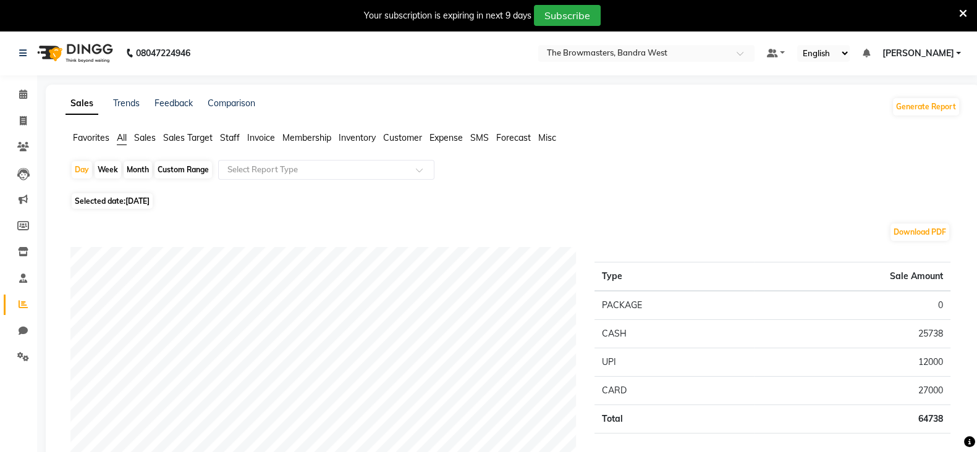
click at [233, 141] on span "Staff" at bounding box center [230, 137] width 20 height 11
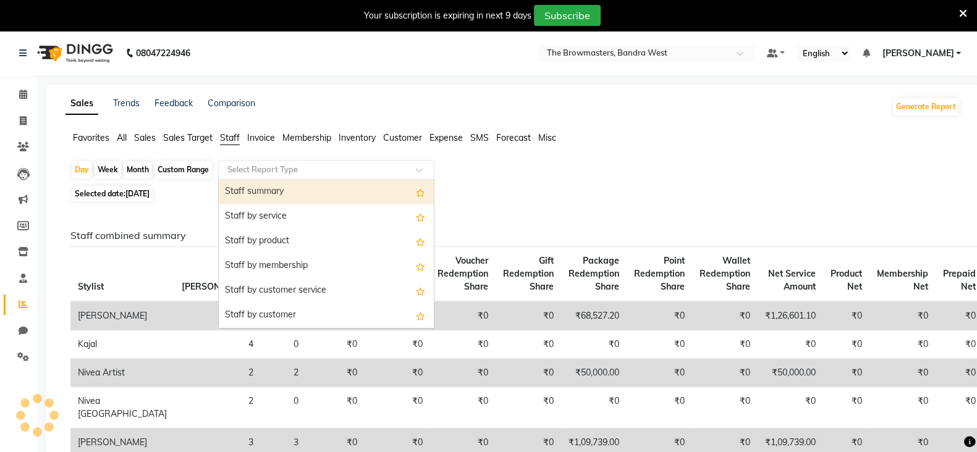
click at [260, 169] on input "text" at bounding box center [314, 170] width 178 height 12
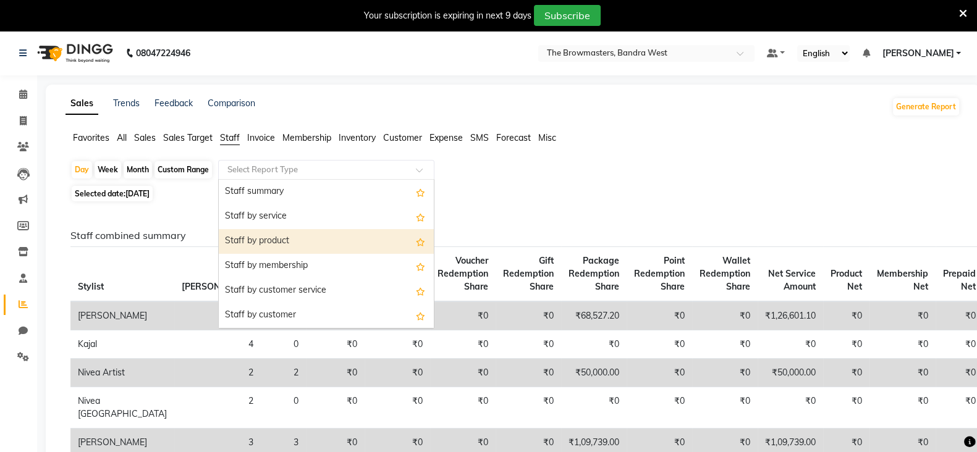
scroll to position [444, 0]
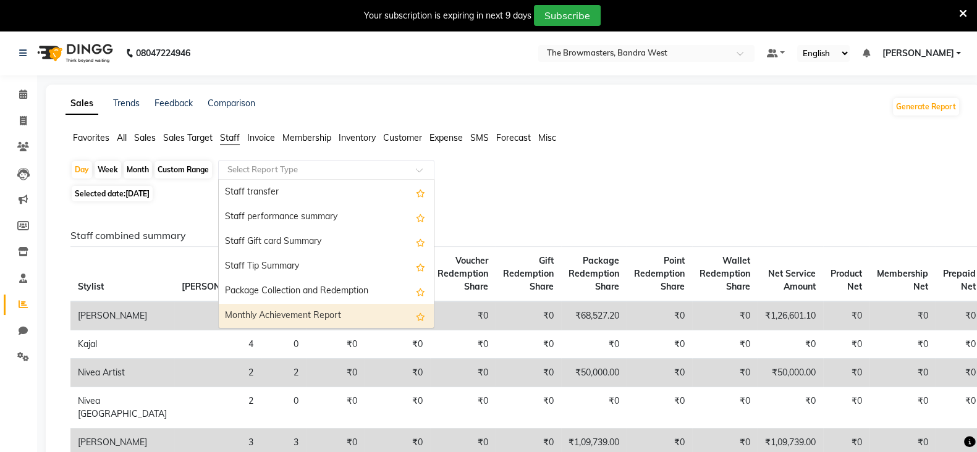
click at [290, 315] on div "Monthly Achievement Report" at bounding box center [326, 316] width 215 height 25
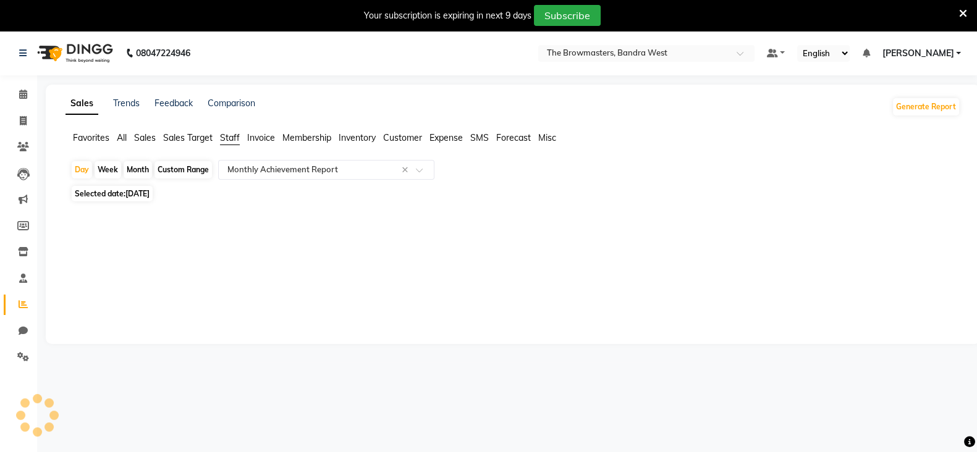
click at [186, 171] on div "Custom Range" at bounding box center [182, 169] width 57 height 17
select select "9"
select select "2025"
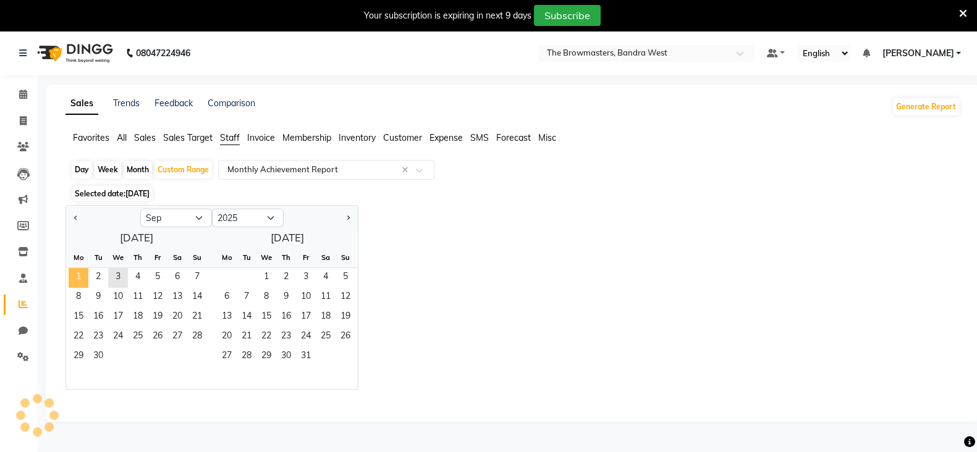
click at [83, 269] on span "1" at bounding box center [79, 278] width 20 height 20
click at [141, 169] on div "Month" at bounding box center [138, 169] width 28 height 17
select select "9"
select select "2025"
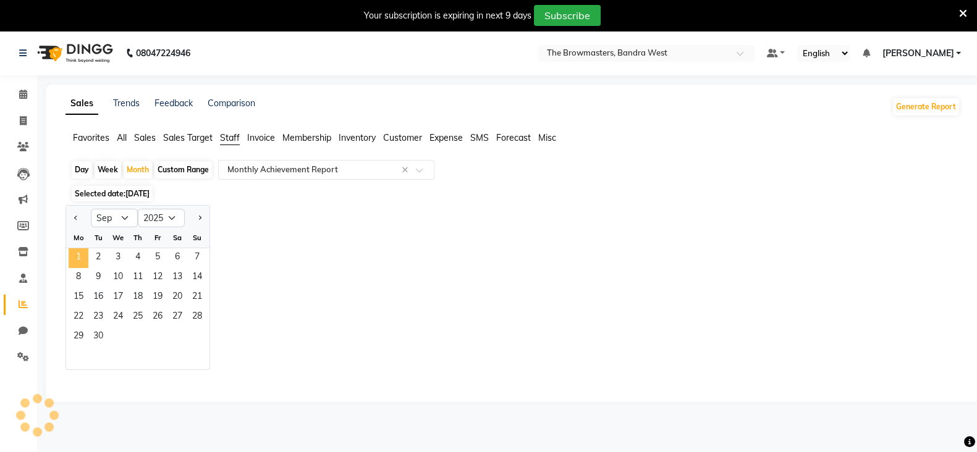
click at [74, 258] on span "1" at bounding box center [79, 258] width 20 height 20
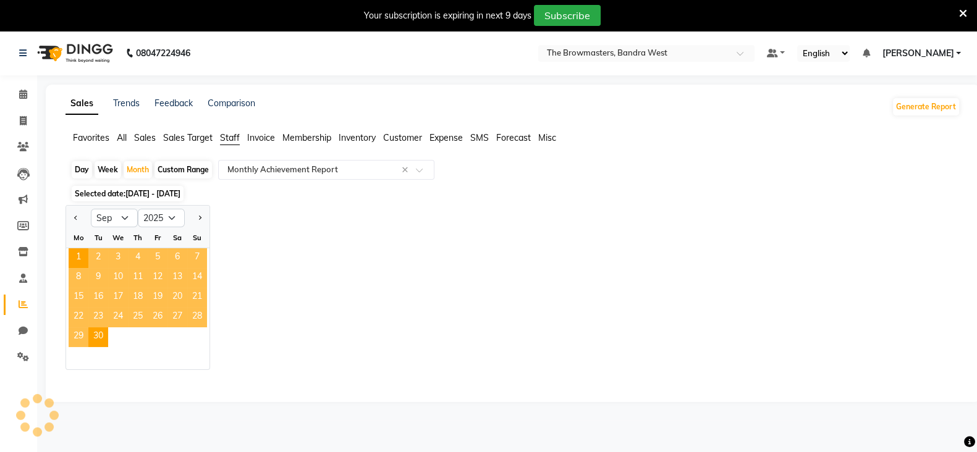
click at [392, 303] on div "Jan Feb Mar Apr May Jun [DATE] Aug Sep Oct Nov [DATE] 2016 2017 2018 2019 2020 …" at bounding box center [512, 287] width 894 height 165
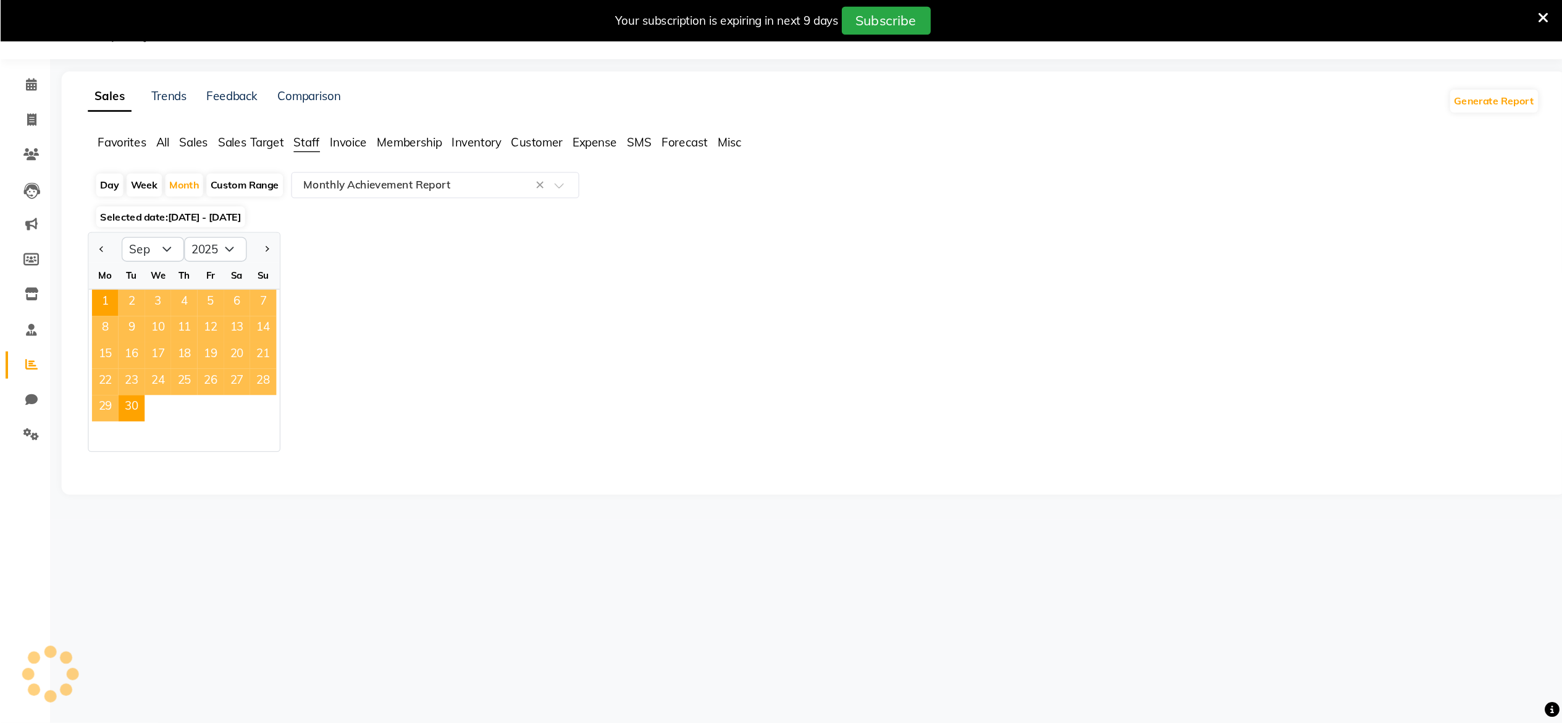
scroll to position [31, 0]
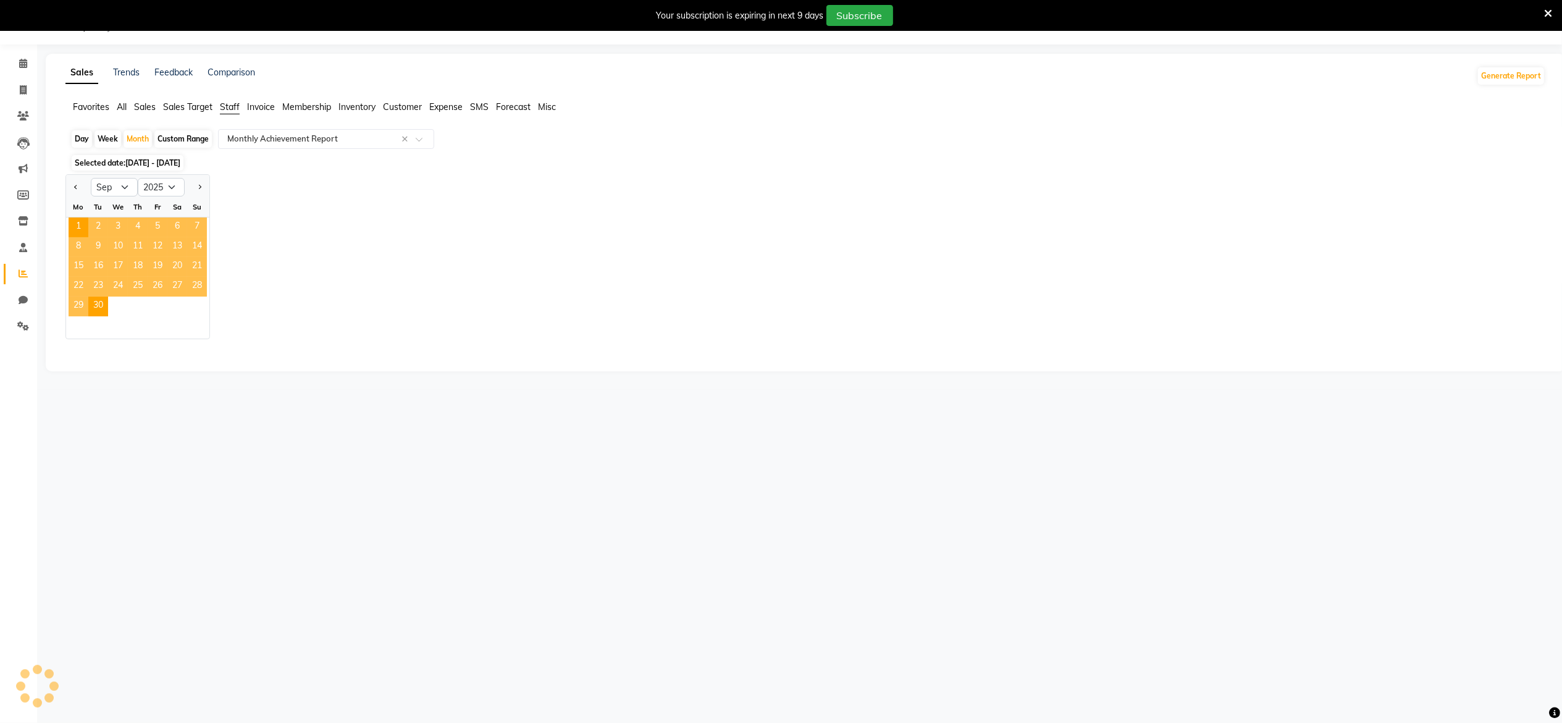
select select "full_report"
select select "csv"
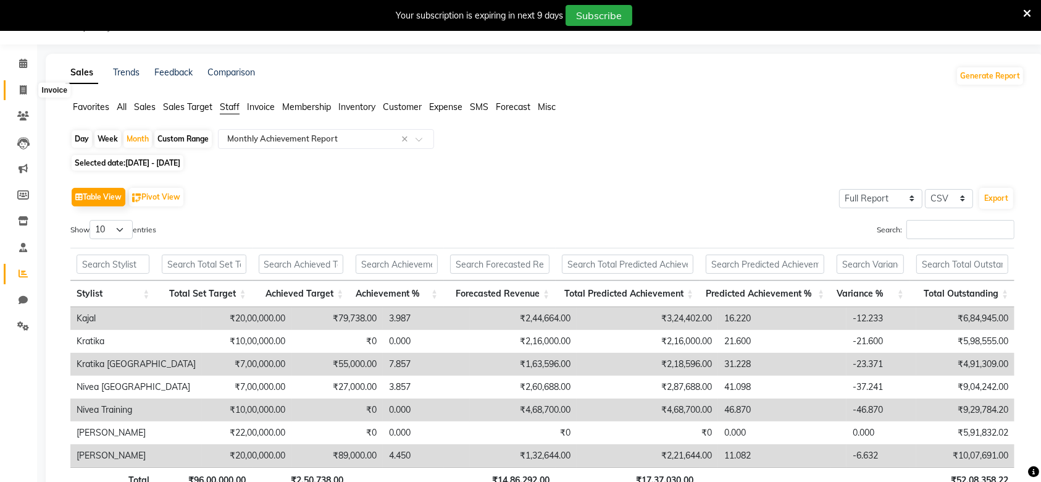
click at [23, 91] on icon at bounding box center [23, 89] width 7 height 9
select select "6949"
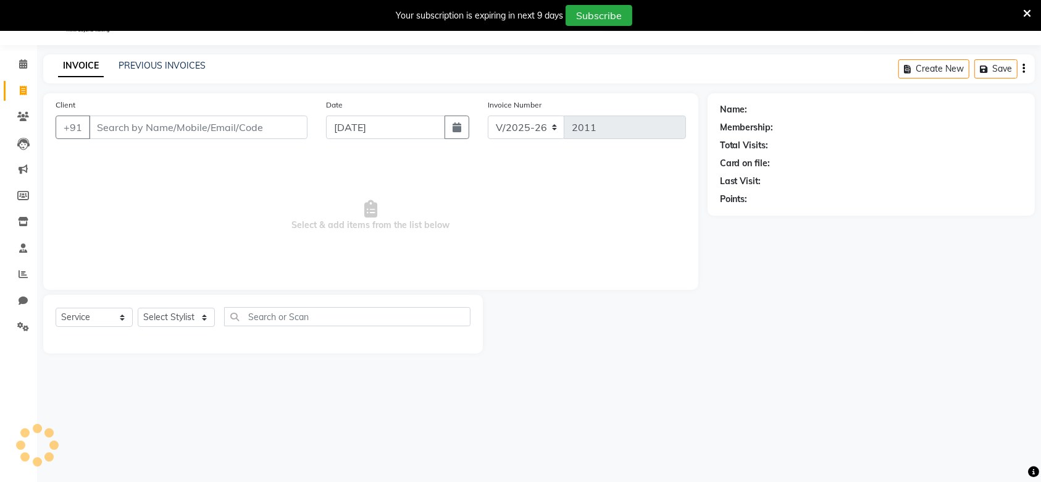
select select "package"
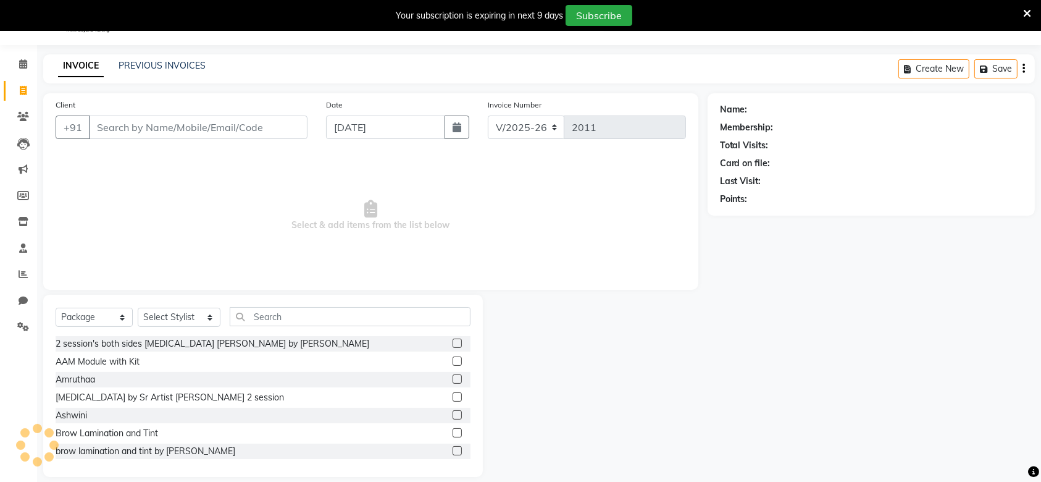
scroll to position [31, 0]
click at [137, 62] on link "PREVIOUS INVOICES" at bounding box center [162, 64] width 87 height 11
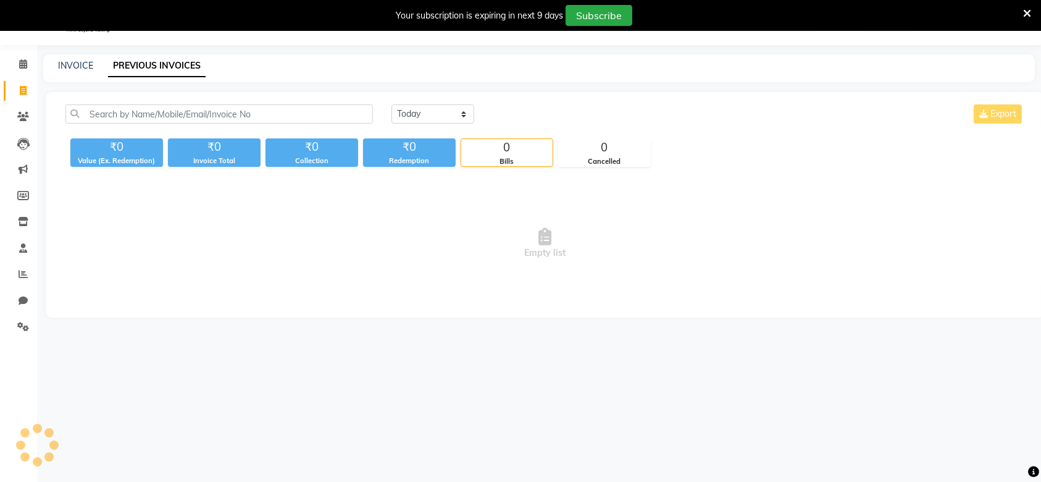
scroll to position [31, 0]
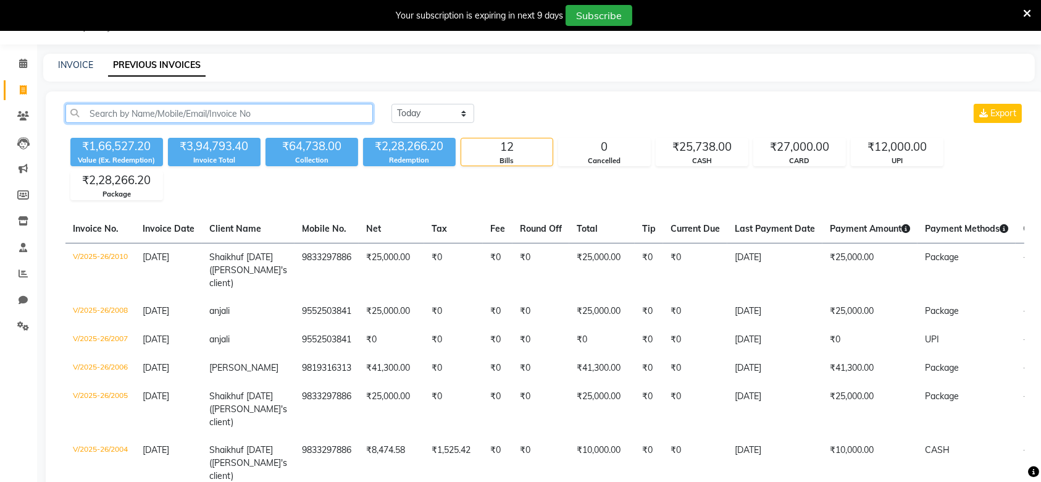
click at [177, 110] on input "text" at bounding box center [219, 113] width 308 height 19
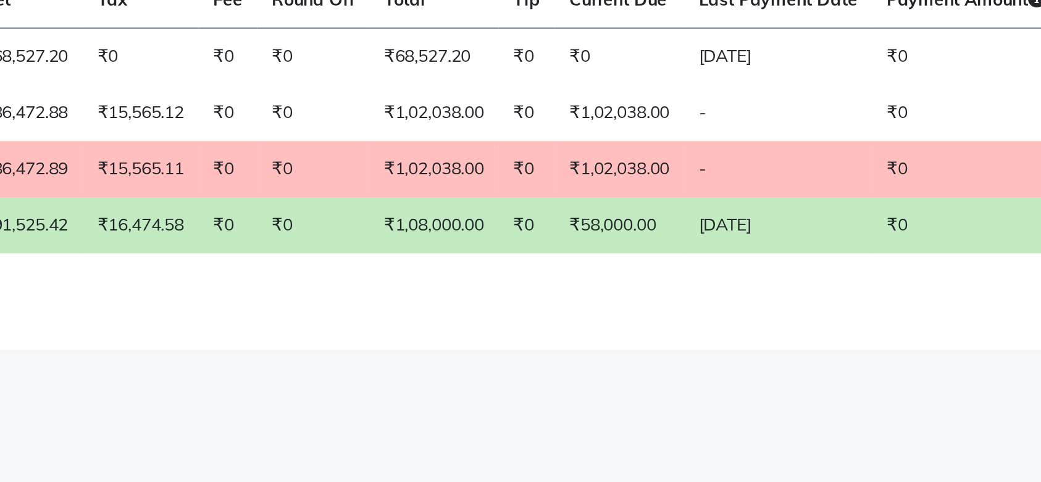
type input "9819264666"
click at [547, 323] on td "₹58,000.00" at bounding box center [579, 309] width 65 height 28
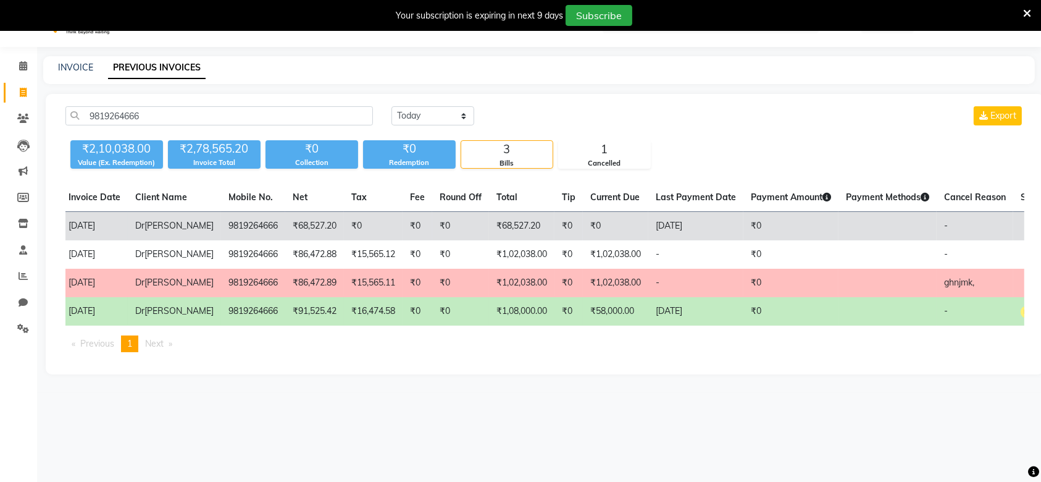
scroll to position [0, 0]
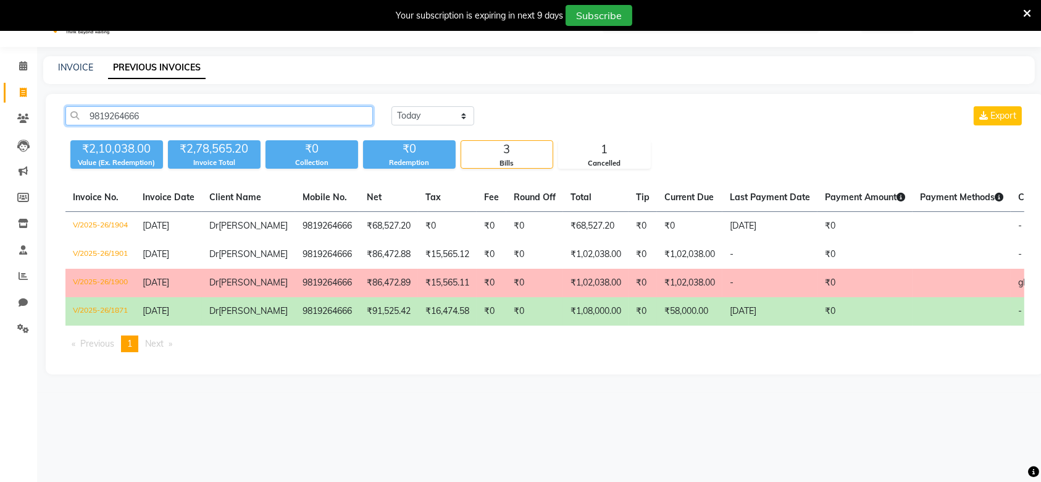
click at [107, 122] on input "9819264666" at bounding box center [219, 115] width 308 height 19
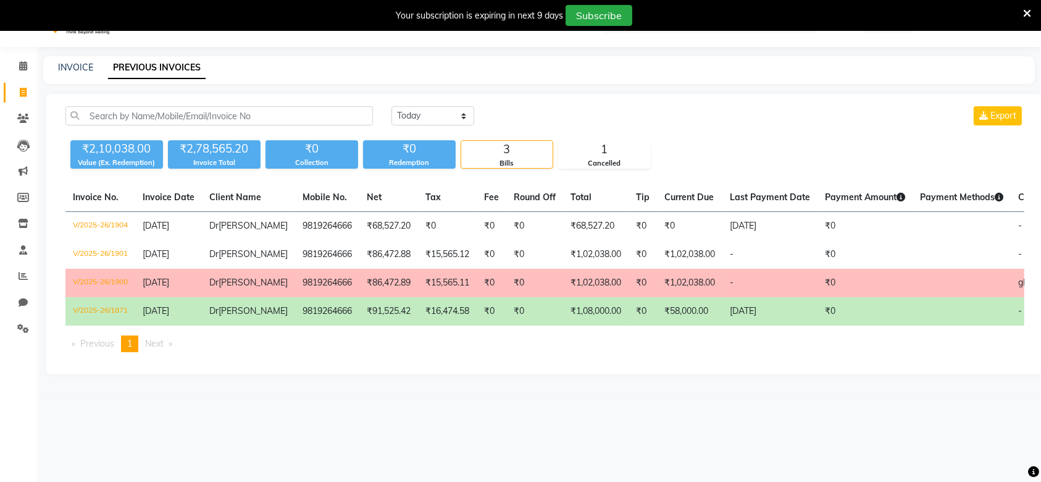
click at [359, 187] on th "Net" at bounding box center [388, 197] width 59 height 28
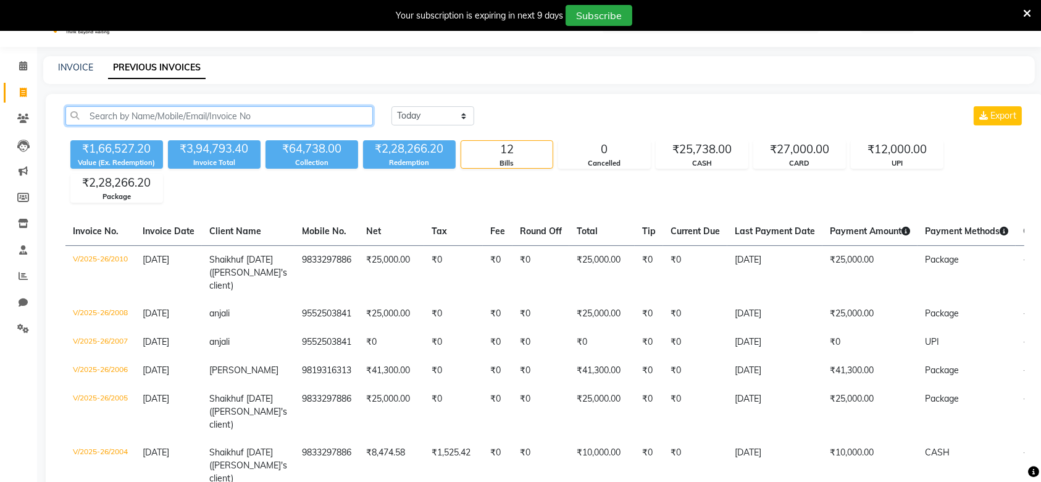
click at [159, 120] on input "text" at bounding box center [219, 115] width 308 height 19
type input "ShivNJI"
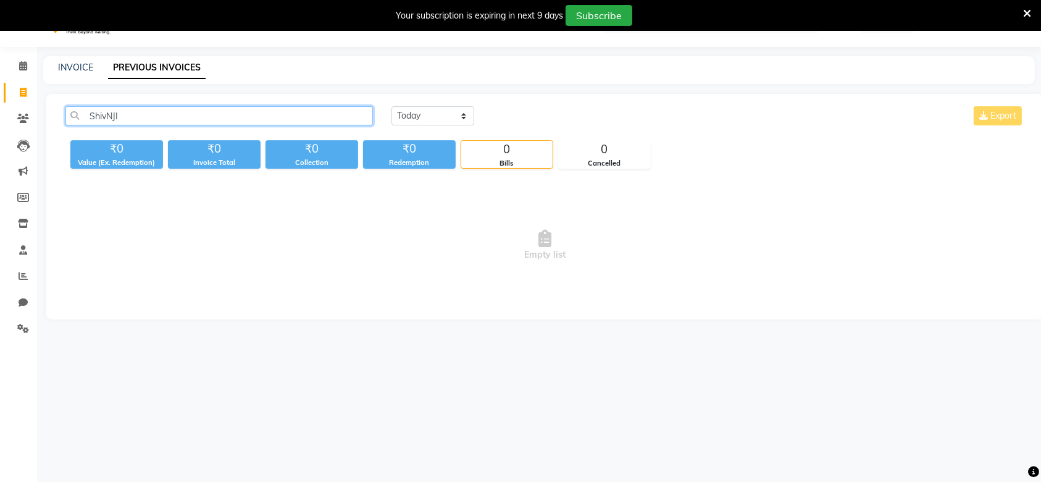
drag, startPoint x: 182, startPoint y: 116, endPoint x: 0, endPoint y: 131, distance: 182.2
click at [0, 131] on app-home "08047224946 Select Location × The Browmasters, Bandra West Default Panel My Pan…" at bounding box center [520, 169] width 1041 height 335
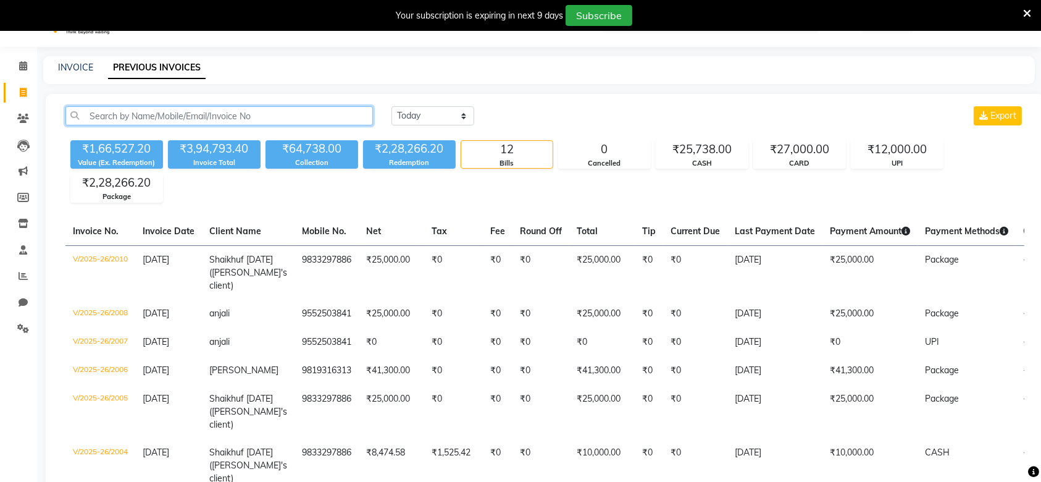
click at [216, 110] on input "text" at bounding box center [219, 115] width 308 height 19
paste input "9732304710"
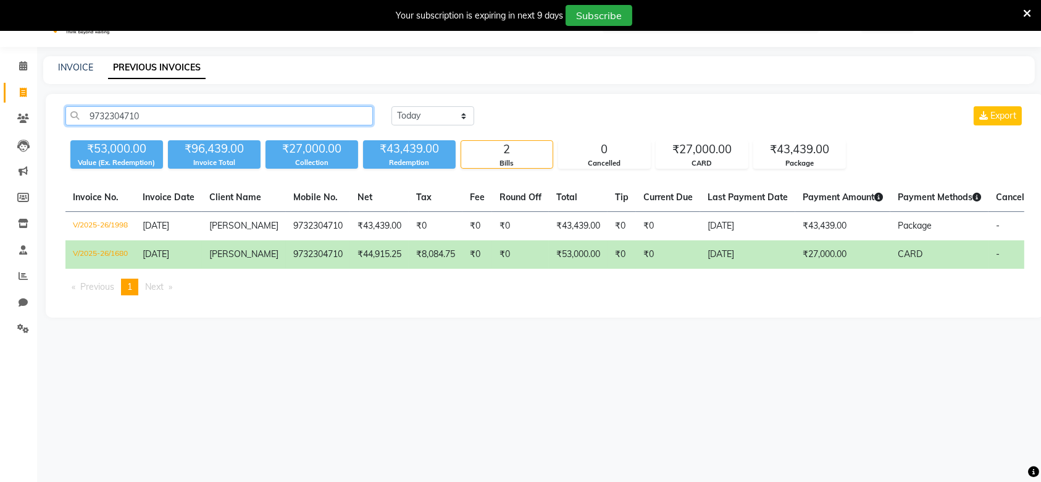
scroll to position [0, 74]
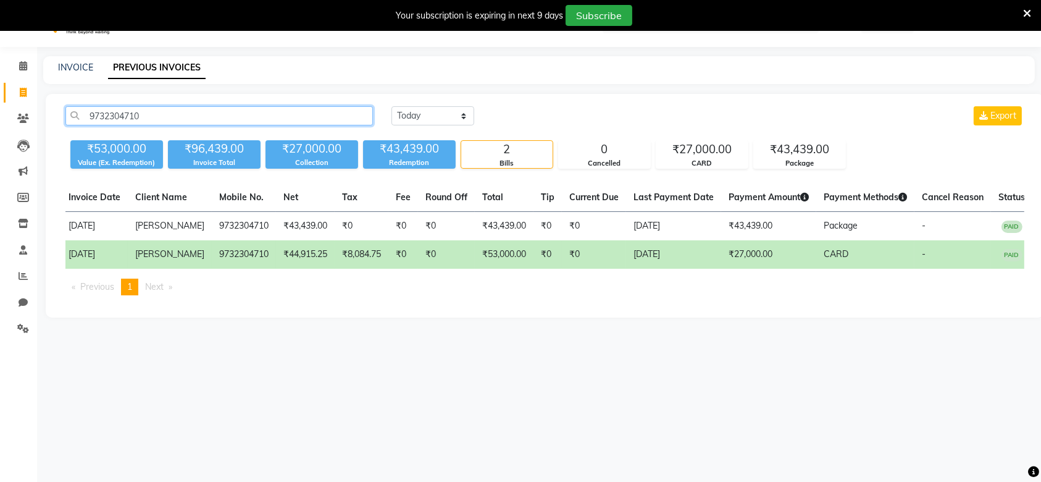
type input "9732304710"
click at [543, 250] on td "₹0" at bounding box center [548, 254] width 28 height 28
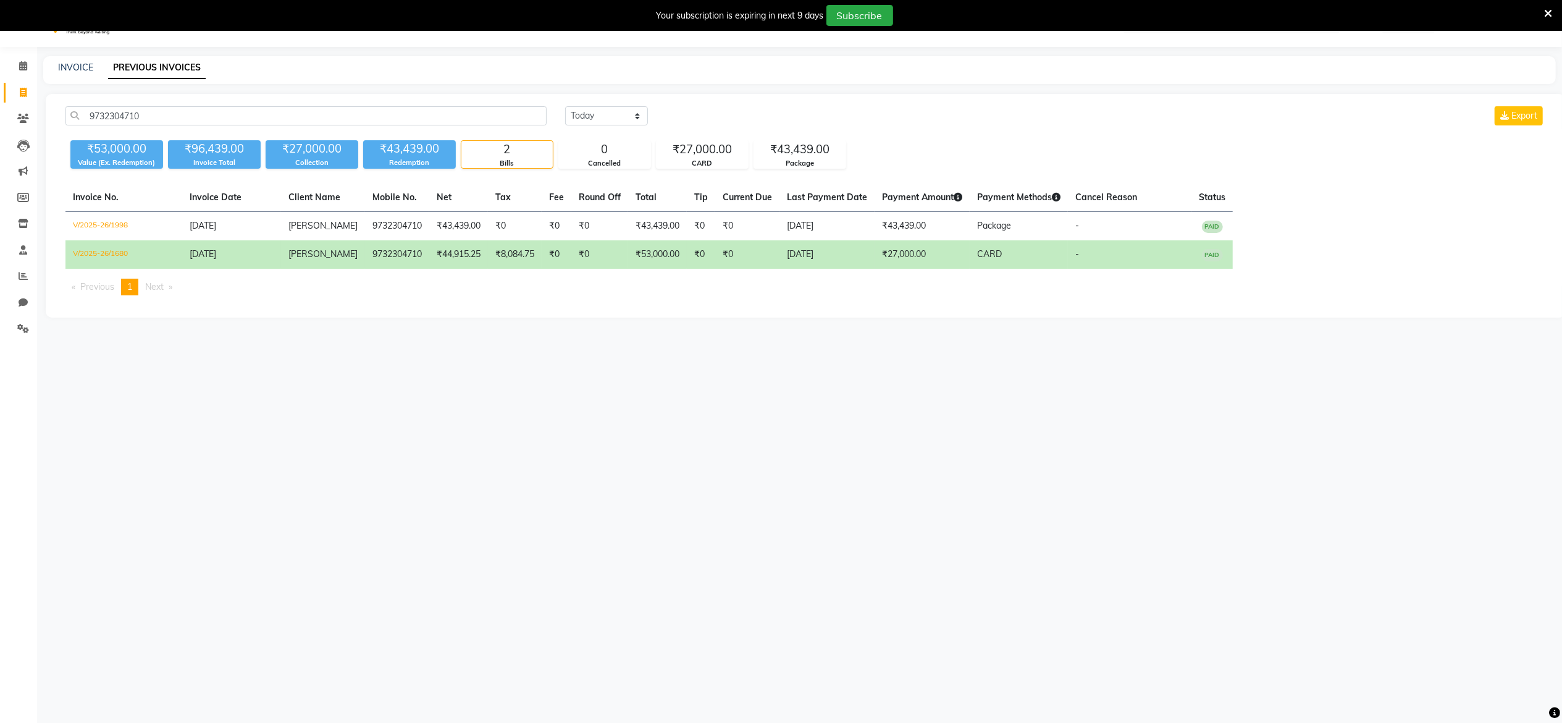
scroll to position [0, 0]
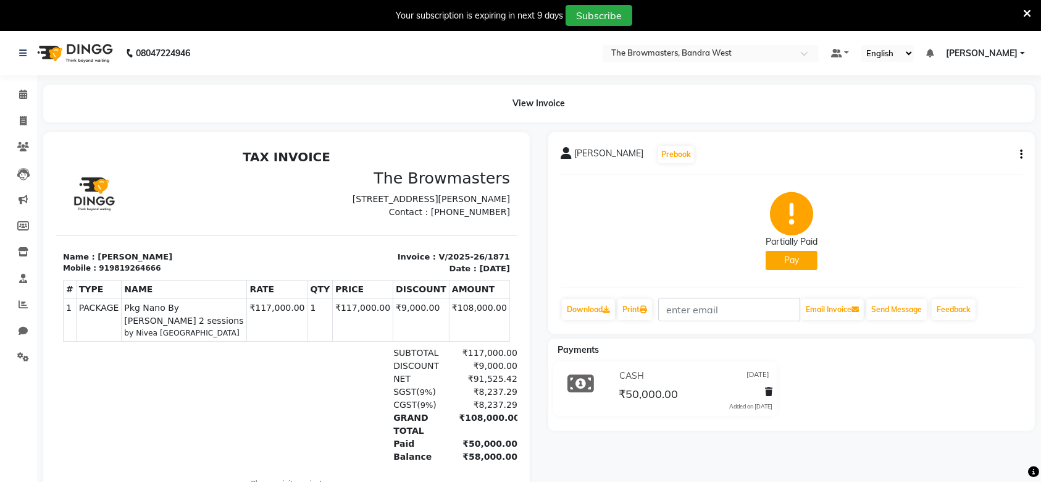
click at [107, 273] on div "919819264666" at bounding box center [129, 267] width 62 height 11
copy div "919819264666"
click at [804, 261] on button "Pay" at bounding box center [792, 260] width 52 height 19
select select "41"
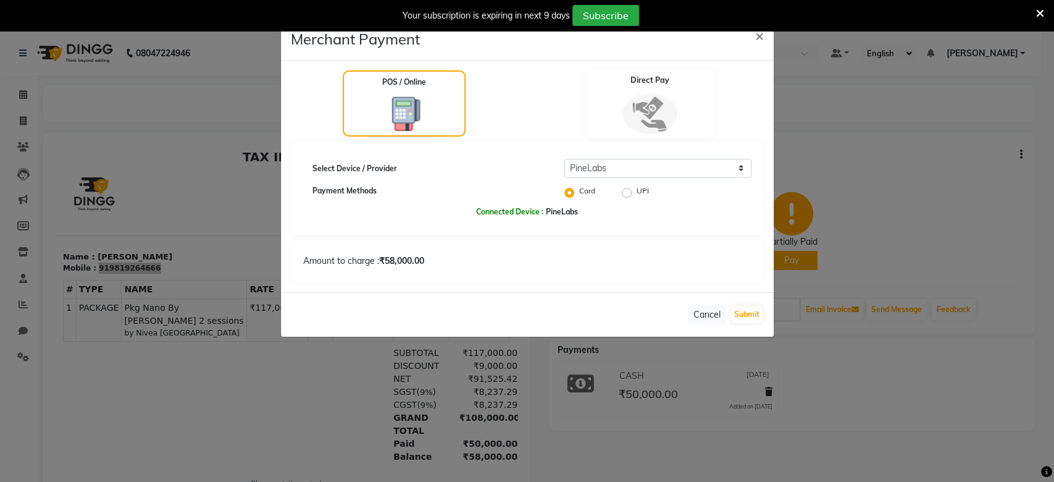
click at [661, 122] on img at bounding box center [650, 113] width 54 height 41
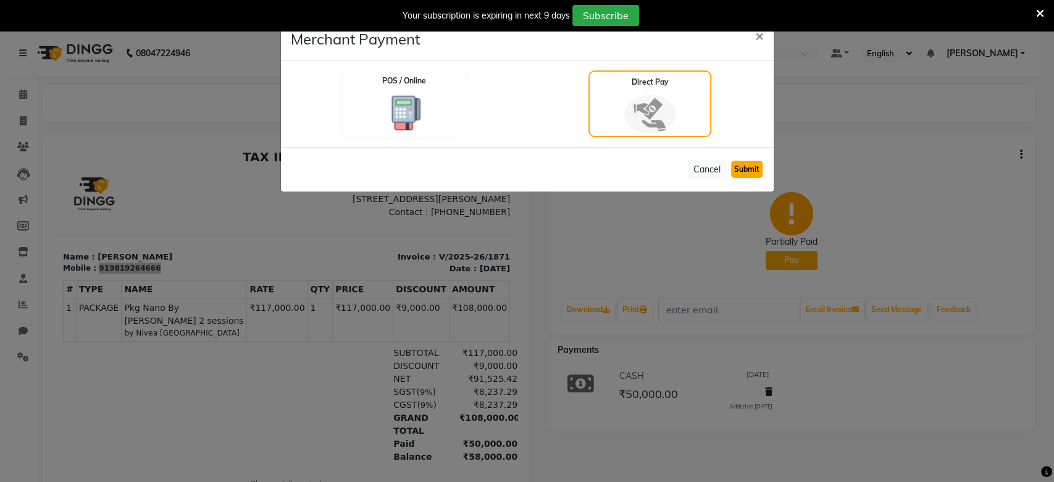
click at [746, 165] on button "Submit" at bounding box center [747, 169] width 32 height 17
select select "1"
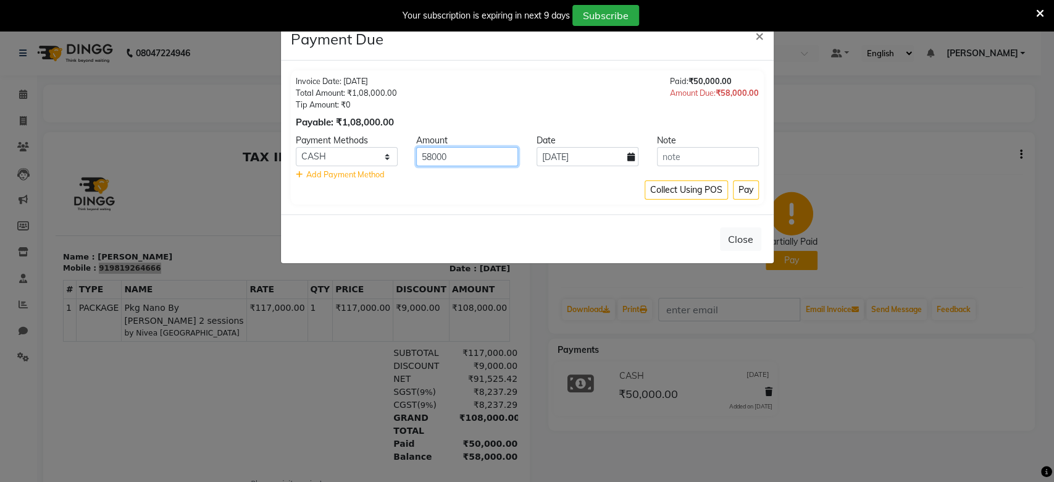
click at [490, 147] on input "58000" at bounding box center [467, 156] width 102 height 19
click at [615, 149] on input "[DATE]" at bounding box center [588, 156] width 102 height 19
select select "9"
select select "2025"
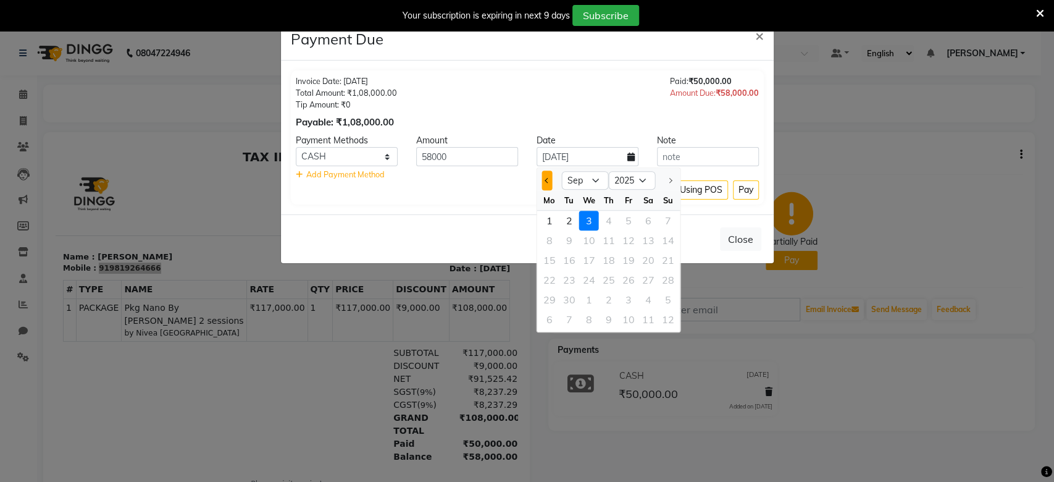
click at [542, 183] on button "Previous month" at bounding box center [547, 180] width 11 height 20
select select "8"
click at [613, 277] on div "21" at bounding box center [609, 280] width 20 height 20
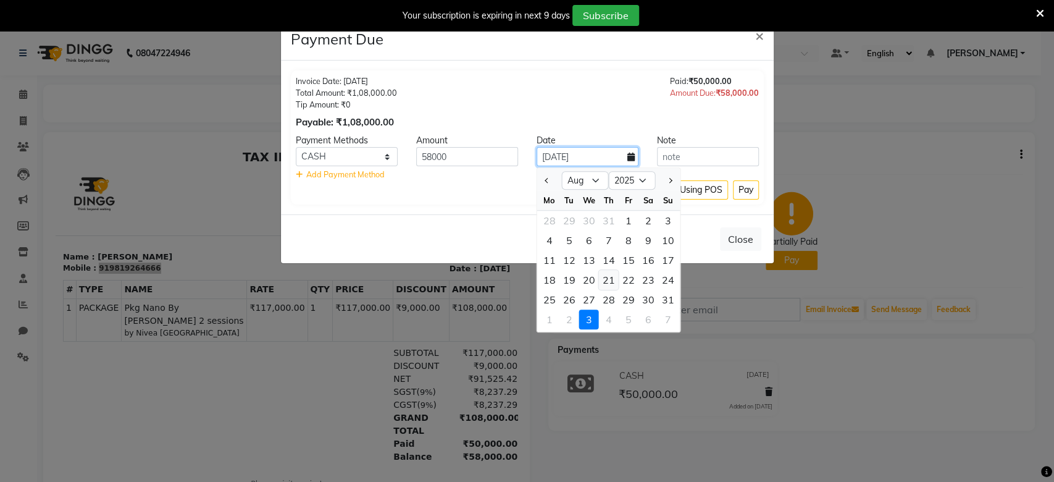
type input "[DATE]"
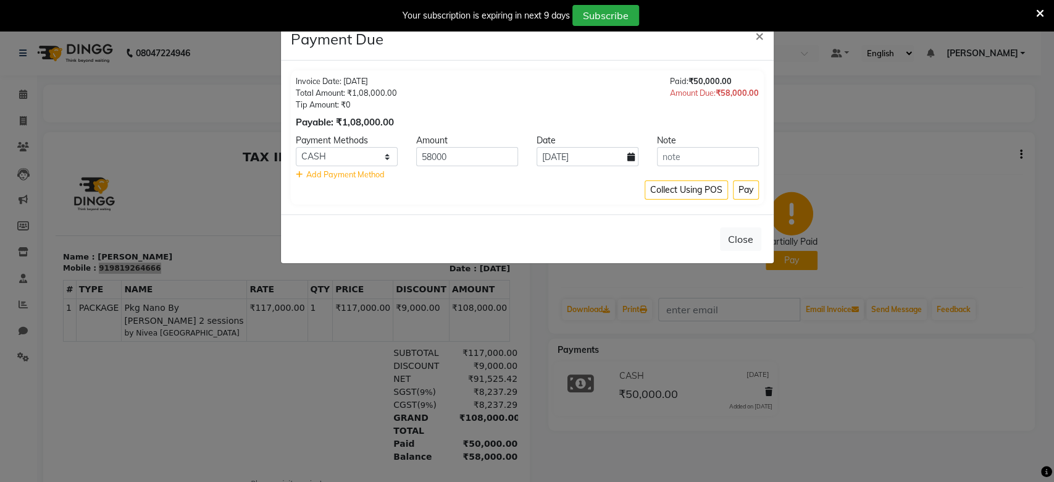
click at [751, 200] on div "Invoice Date: [DATE] Total Amount: ₹1,08,000.00 Tip Amount: ₹0 Payable: ₹1,08,0…" at bounding box center [527, 137] width 473 height 134
click at [756, 201] on div "Invoice Date: [DATE] Total Amount: ₹1,08,000.00 Tip Amount: ₹0 Payable: ₹1,08,0…" at bounding box center [527, 137] width 473 height 134
click at [749, 191] on button "Pay" at bounding box center [746, 189] width 26 height 19
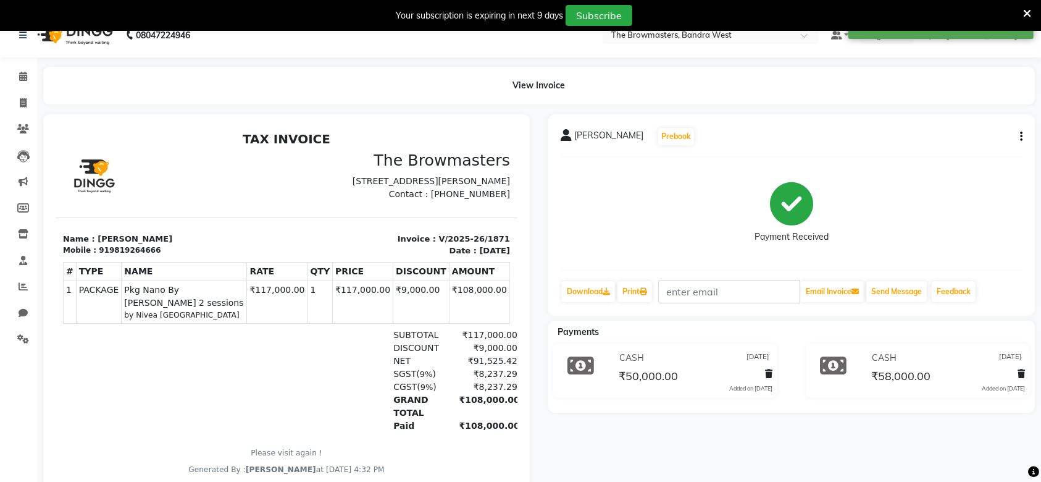
scroll to position [18, 0]
click at [19, 284] on icon at bounding box center [23, 286] width 9 height 9
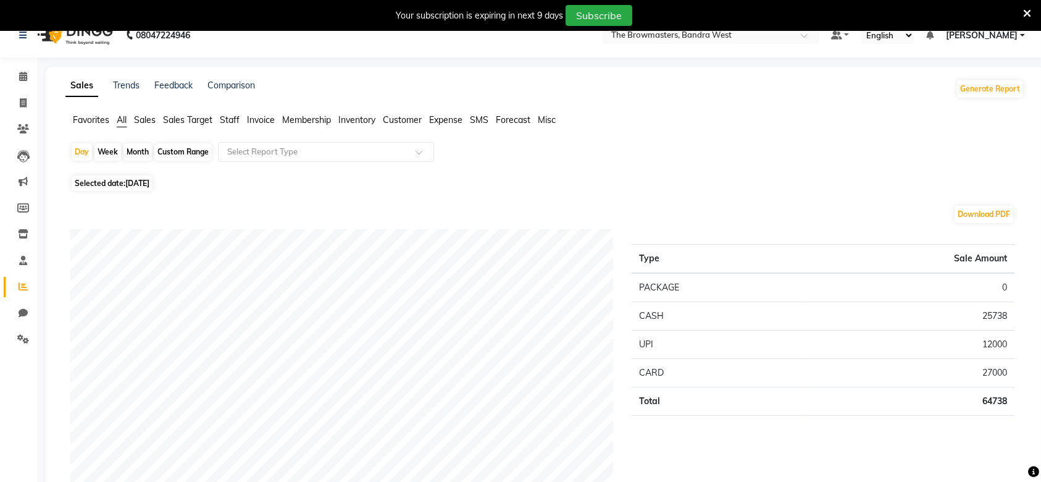
click at [229, 123] on span "Staff" at bounding box center [230, 119] width 20 height 11
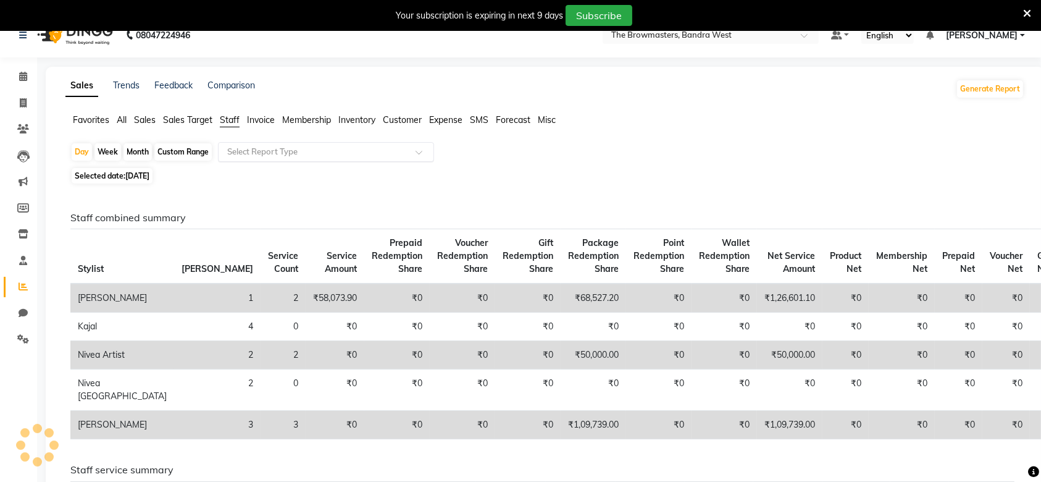
click at [247, 153] on input "text" at bounding box center [314, 152] width 178 height 12
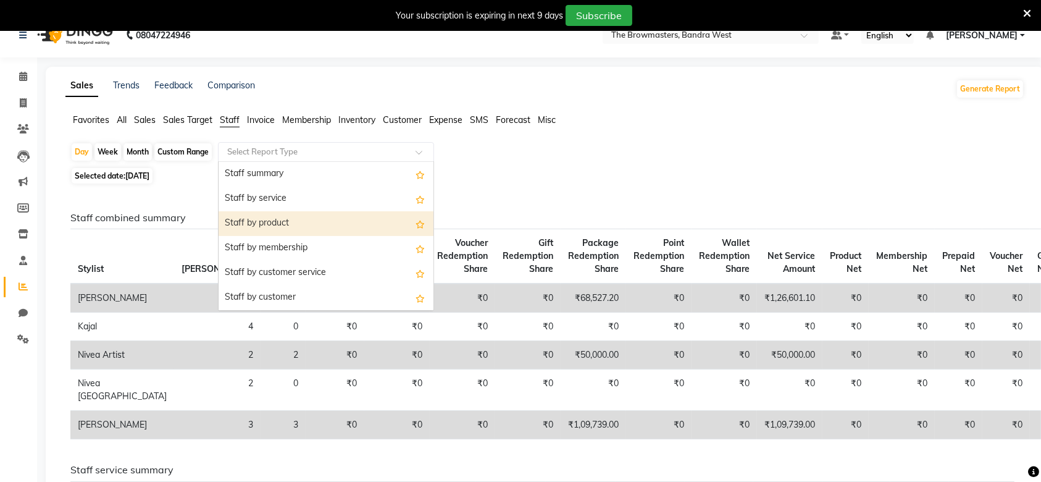
scroll to position [445, 0]
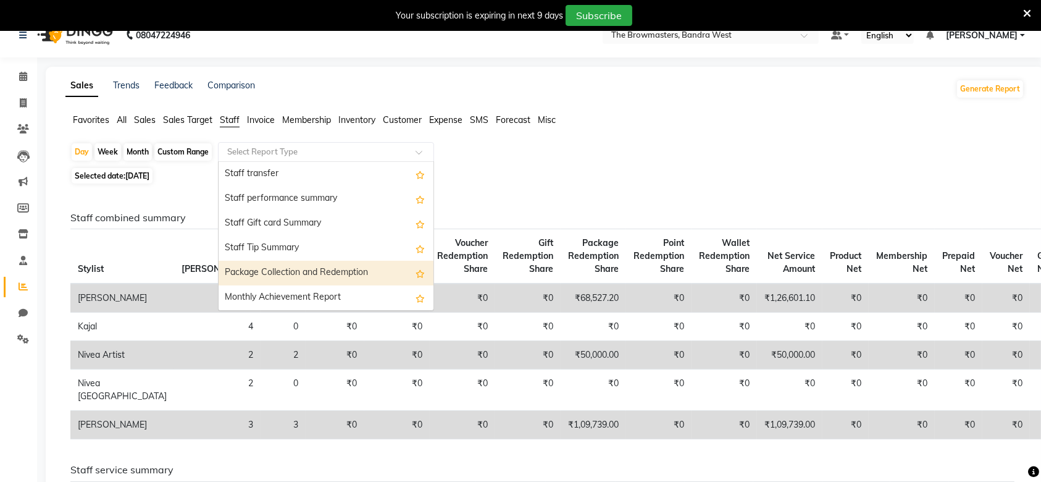
click at [297, 267] on div "Package Collection and Redemption" at bounding box center [326, 273] width 215 height 25
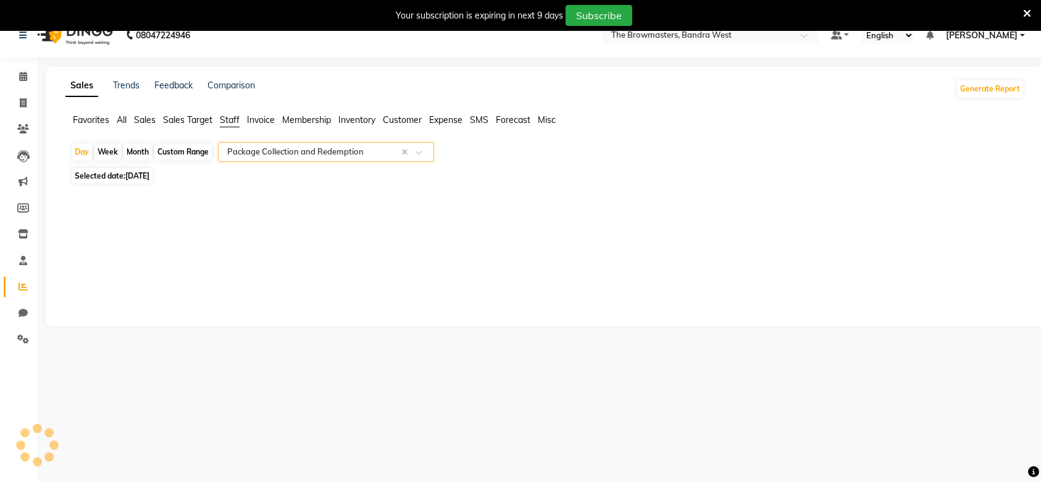
select select "full_report"
select select "csv"
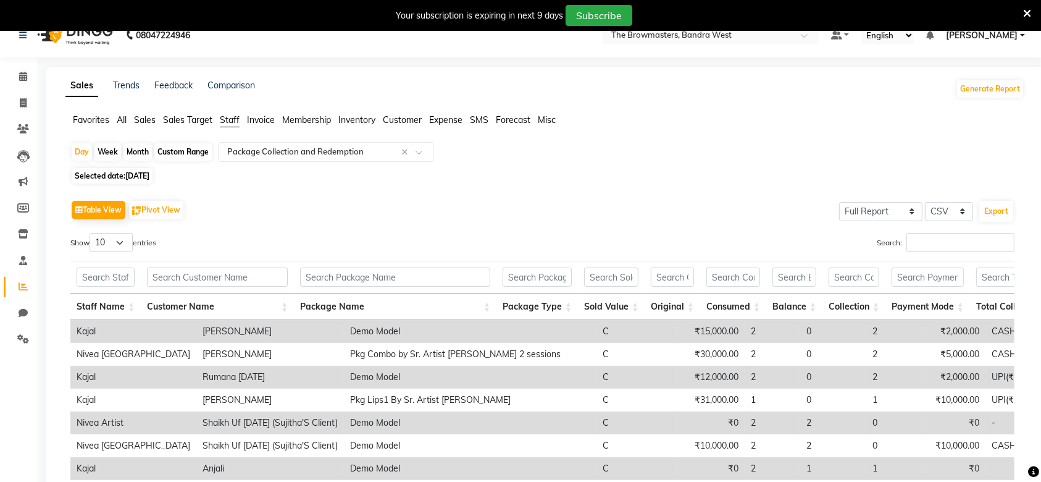
click at [146, 150] on div "Month" at bounding box center [138, 151] width 28 height 17
select select "9"
select select "2025"
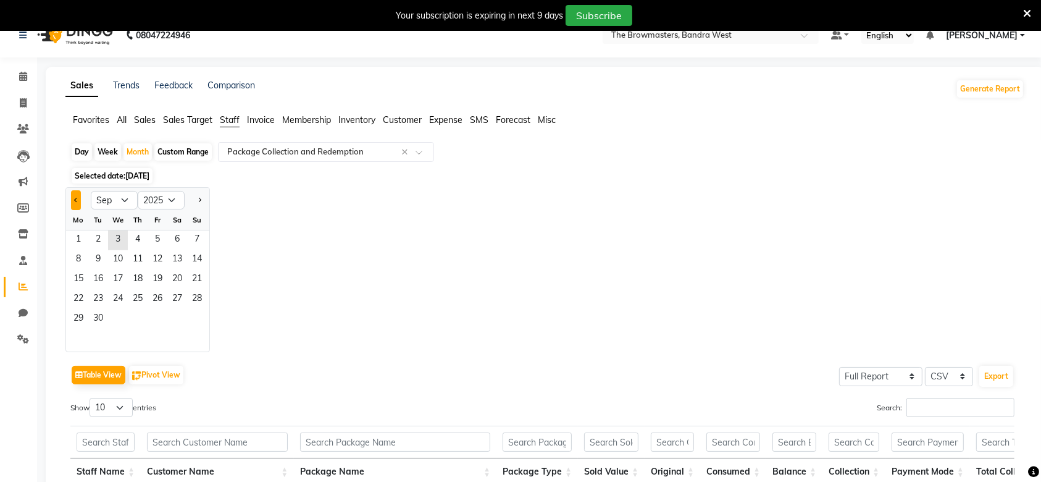
click at [77, 197] on button "Previous month" at bounding box center [76, 200] width 10 height 20
select select "8"
click at [154, 223] on div "Fr" at bounding box center [158, 220] width 20 height 20
click at [164, 254] on span "8" at bounding box center [158, 260] width 20 height 20
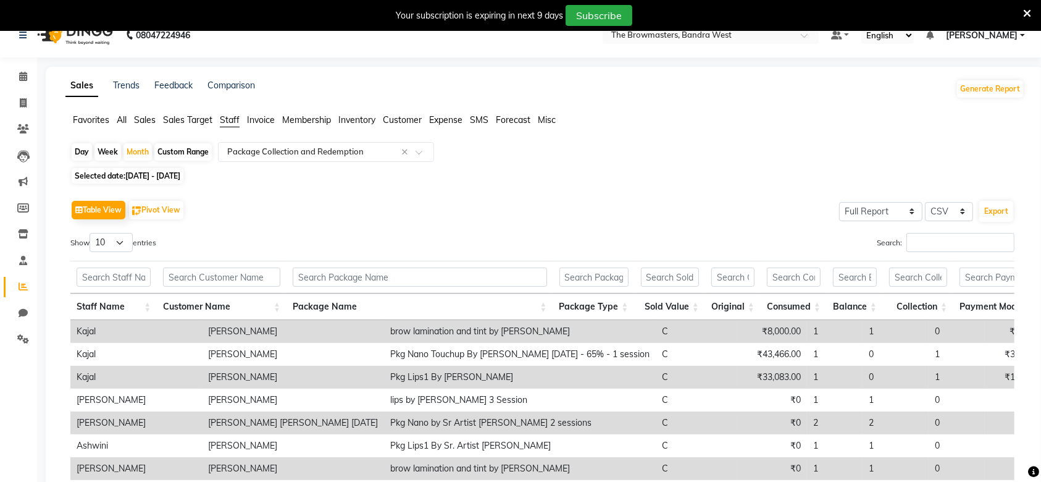
click at [200, 203] on div "Table View Pivot View Select Full Report Filtered Report Select CSV PDF Export" at bounding box center [542, 210] width 944 height 26
click at [133, 149] on div "Month" at bounding box center [138, 151] width 28 height 17
select select "8"
select select "2025"
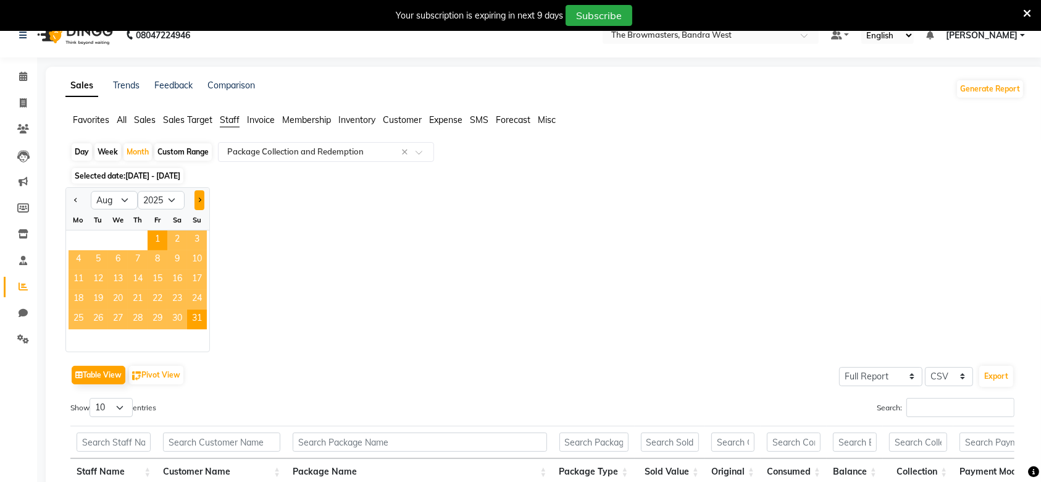
click at [201, 193] on button "Next month" at bounding box center [200, 200] width 10 height 20
select select "9"
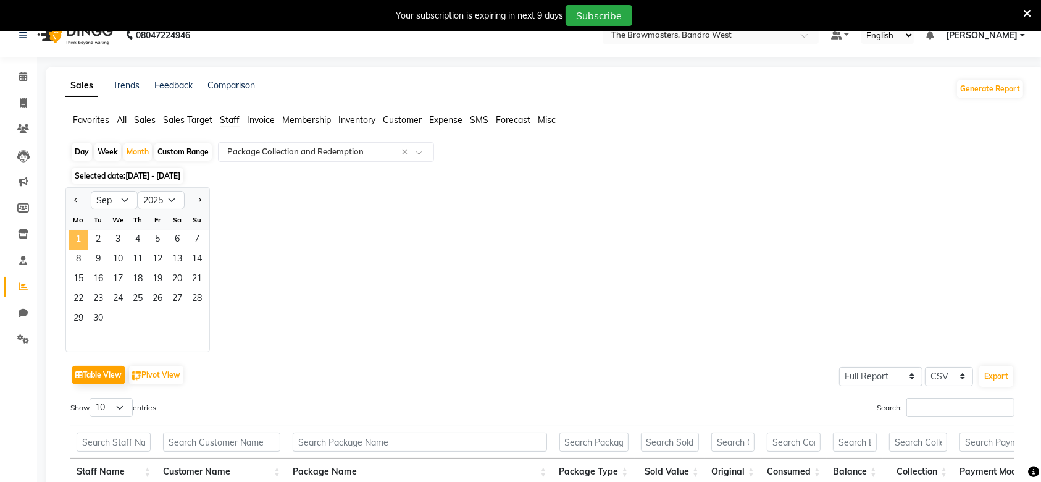
click at [80, 236] on span "1" at bounding box center [79, 240] width 20 height 20
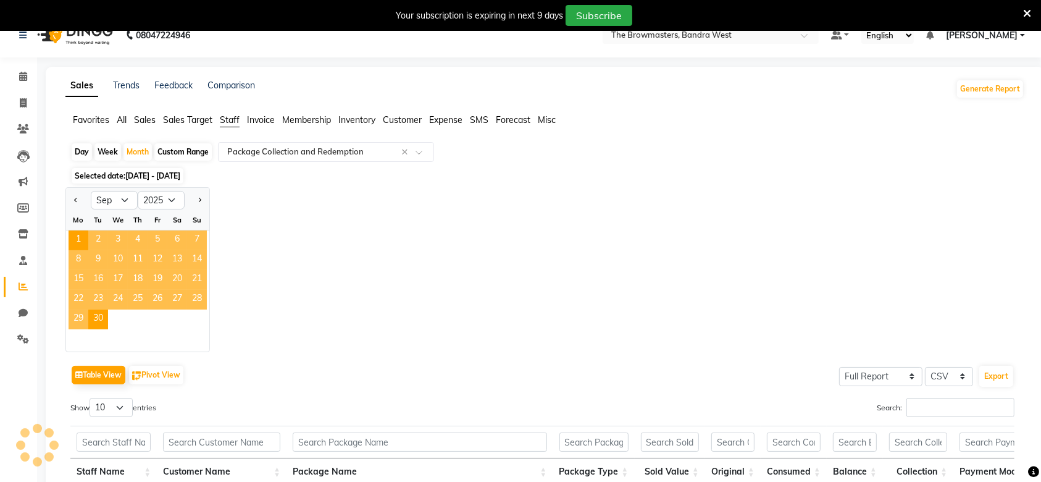
click at [407, 254] on div "Jan Feb Mar Apr May Jun [DATE] Aug Sep Oct Nov [DATE] 2016 2017 2018 2019 2020 …" at bounding box center [544, 269] width 959 height 165
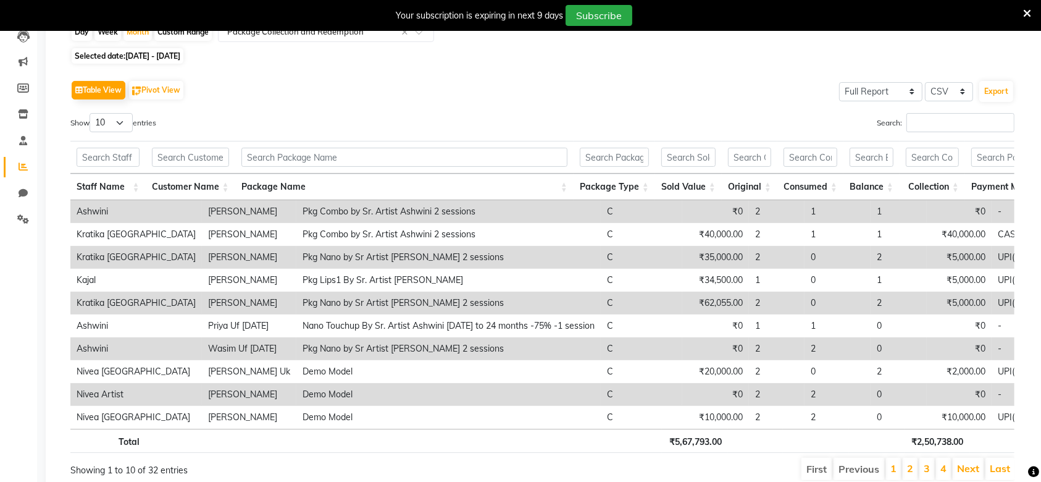
scroll to position [139, 0]
click at [99, 157] on input "text" at bounding box center [108, 155] width 63 height 19
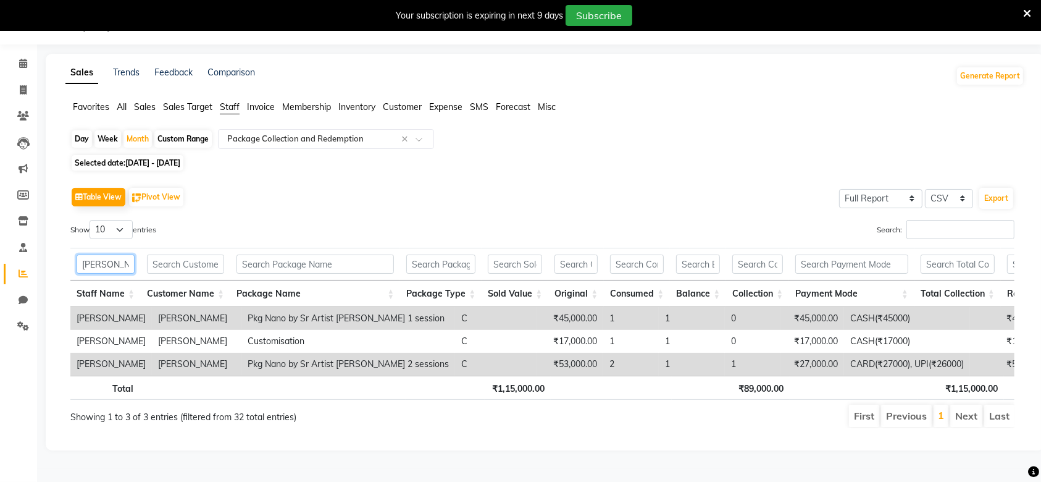
scroll to position [0, 9]
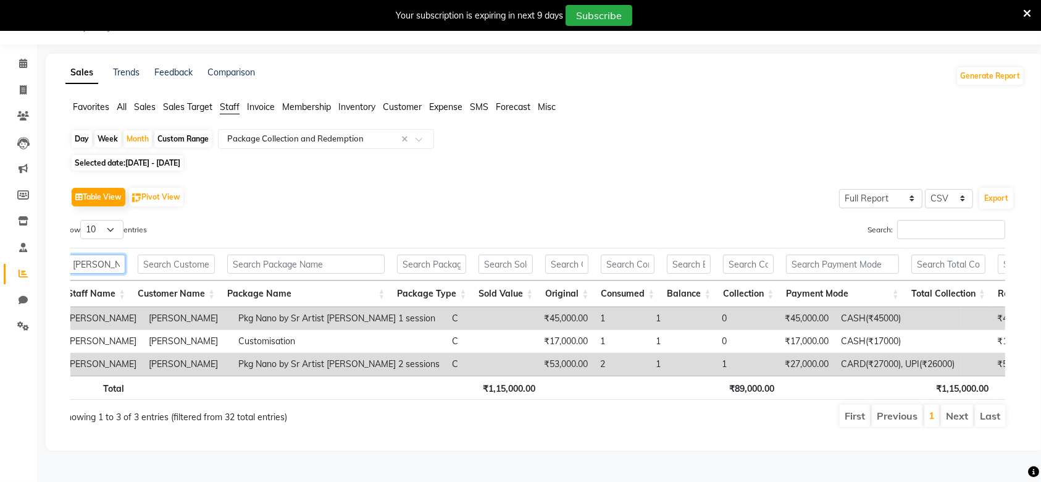
type input "[PERSON_NAME]"
click at [557, 378] on th at bounding box center [569, 388] width 55 height 24
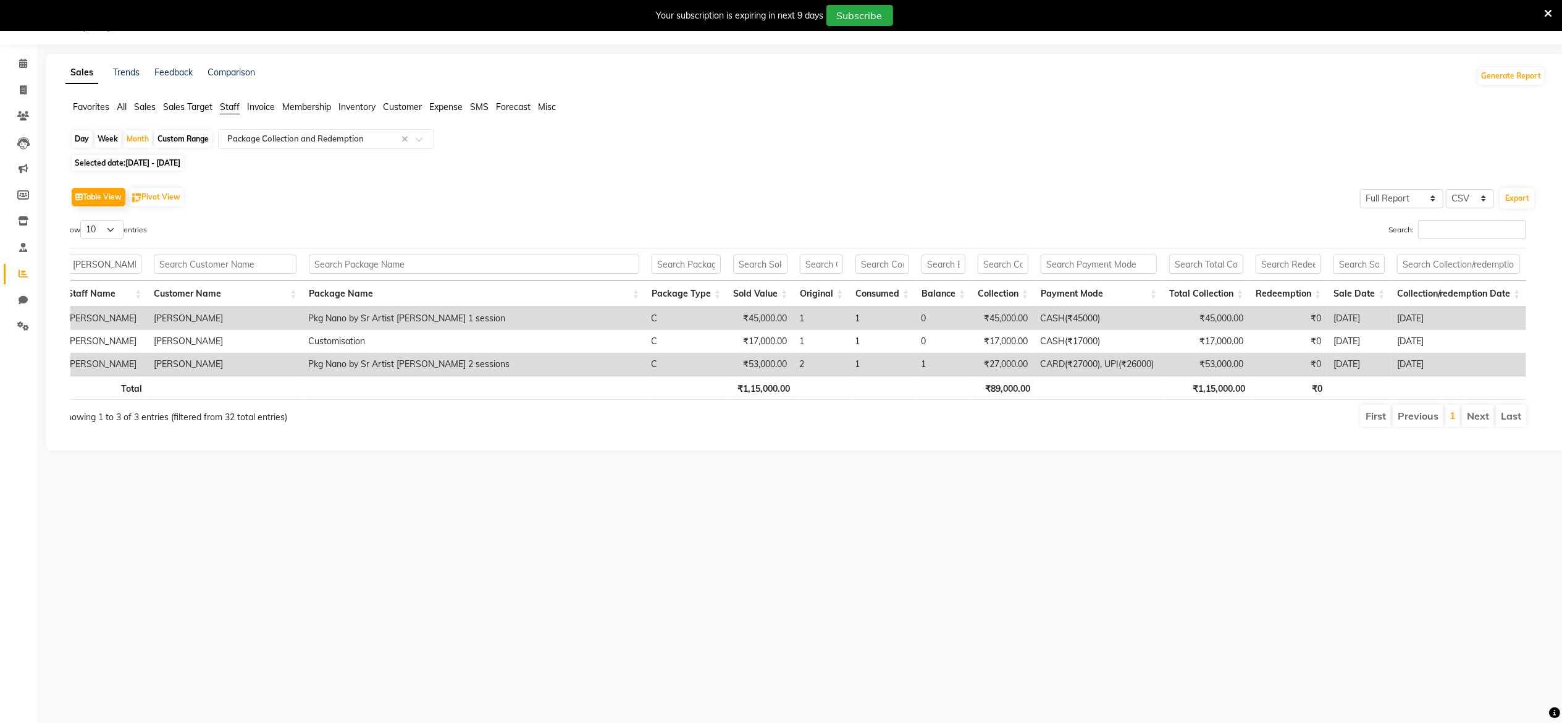
scroll to position [0, 9]
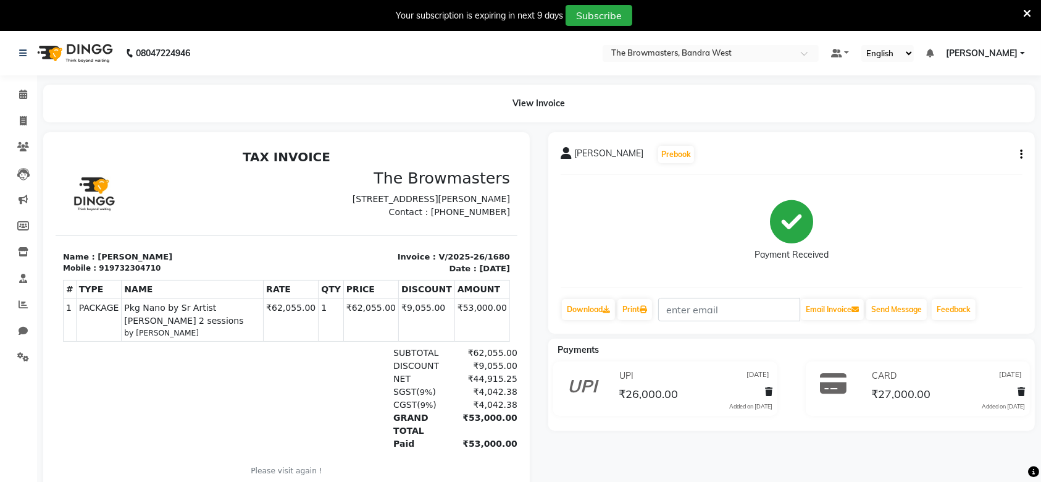
click at [1019, 161] on div "[PERSON_NAME] Prebook" at bounding box center [792, 155] width 462 height 20
click at [1019, 152] on button "button" at bounding box center [1018, 154] width 7 height 13
click at [962, 152] on div "Edit Item Staff" at bounding box center [973, 146] width 59 height 15
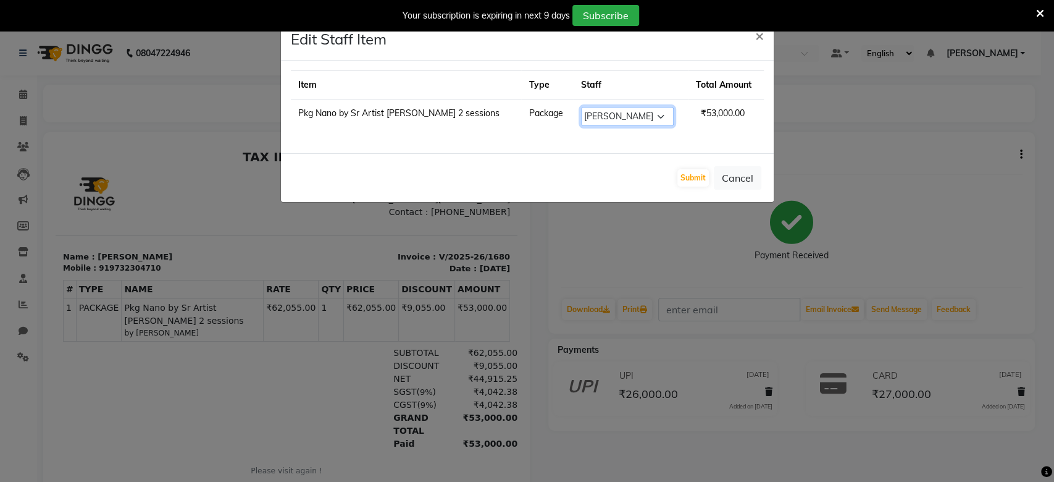
click at [631, 109] on select "Select [PERSON_NAME] SUPPORT [PERSON_NAME] [PERSON_NAME] Mumbai [PERSON_NAME] N…" at bounding box center [627, 116] width 93 height 19
select select "64305"
click at [581, 107] on select "Select [PERSON_NAME] SUPPORT [PERSON_NAME] [PERSON_NAME] Mumbai [PERSON_NAME] N…" at bounding box center [627, 116] width 93 height 19
click at [681, 180] on button "Submit" at bounding box center [694, 177] width 32 height 17
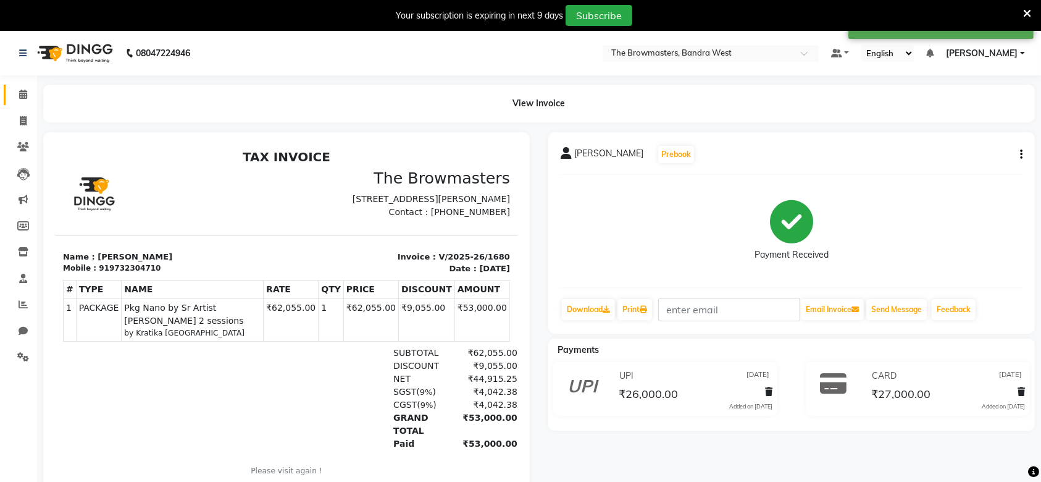
click at [11, 103] on link "Calendar" at bounding box center [19, 95] width 30 height 20
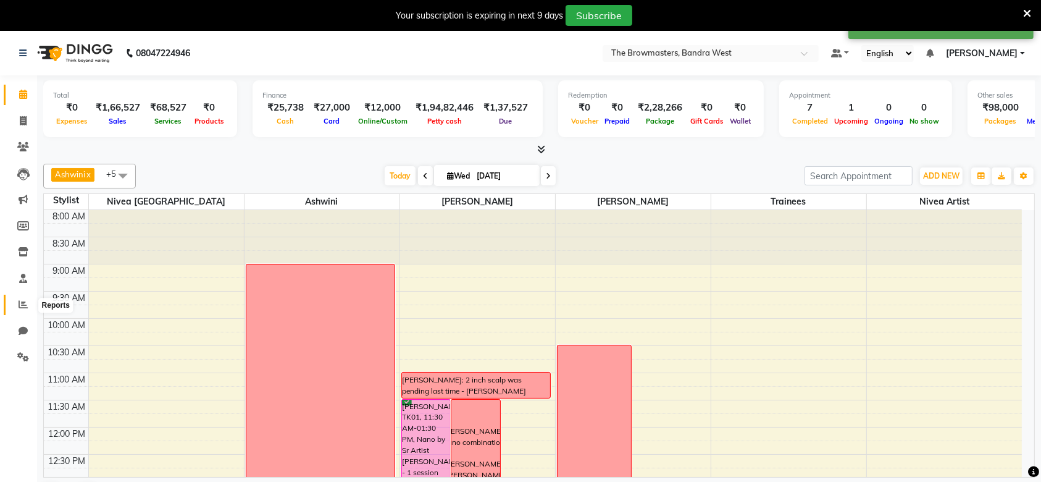
click at [20, 305] on icon at bounding box center [23, 304] width 9 height 9
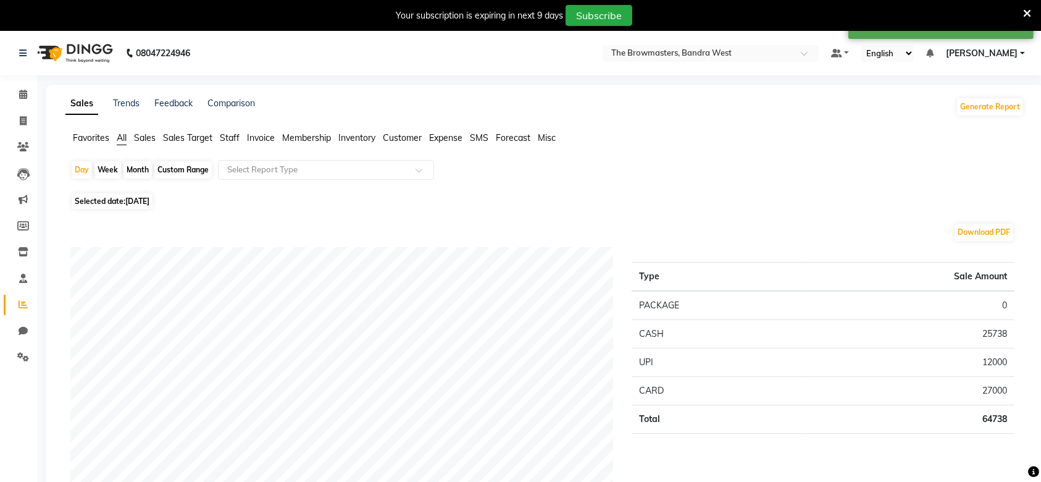
click at [232, 137] on span "Staff" at bounding box center [230, 137] width 20 height 11
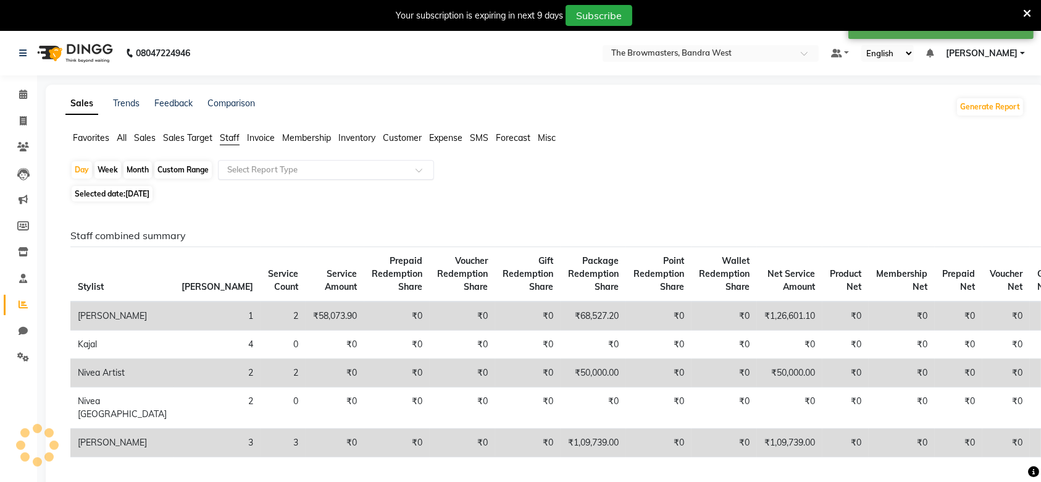
click at [265, 170] on input "text" at bounding box center [314, 170] width 178 height 12
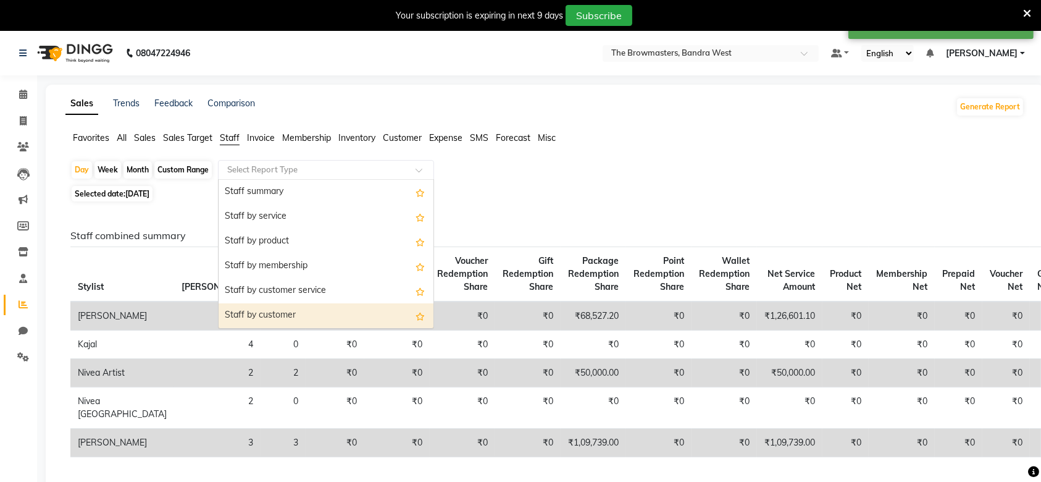
scroll to position [445, 0]
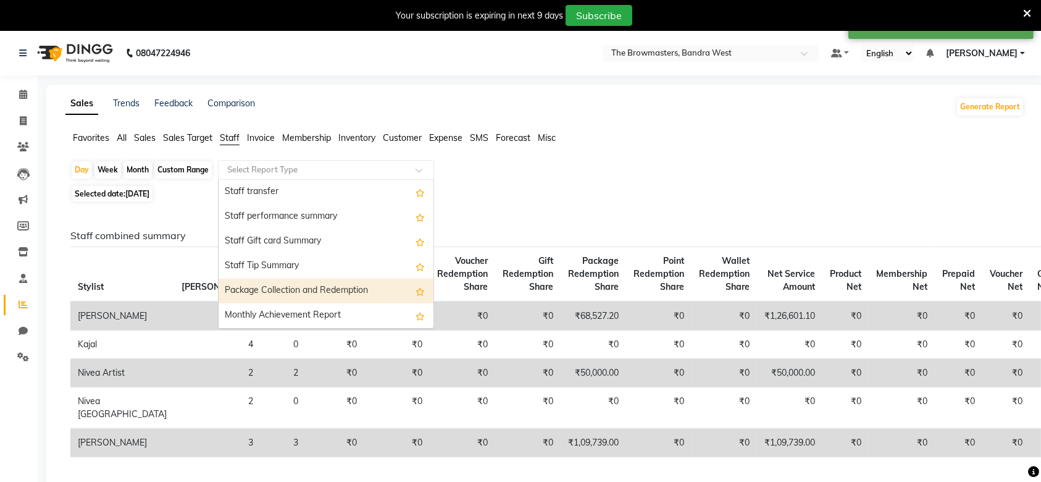
click at [306, 289] on div "Package Collection and Redemption" at bounding box center [326, 291] width 215 height 25
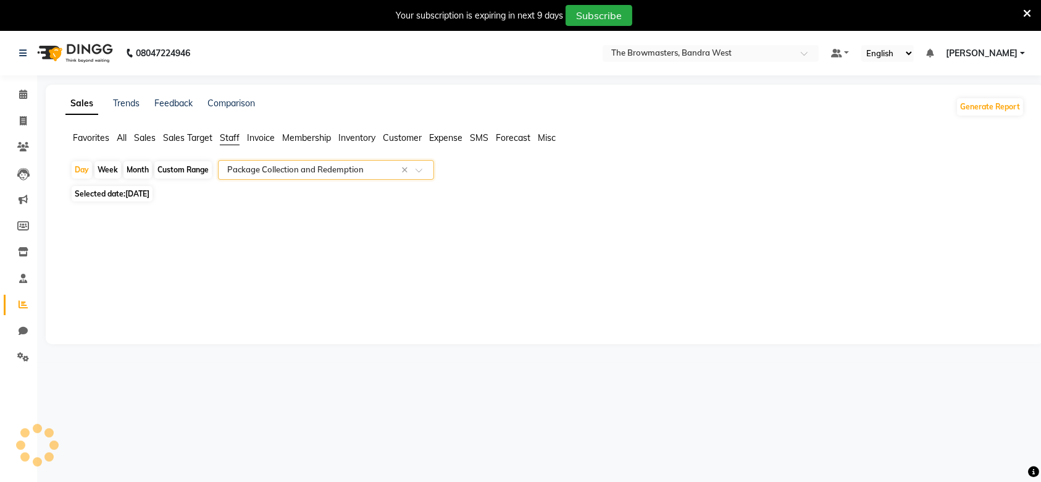
select select "full_report"
select select "csv"
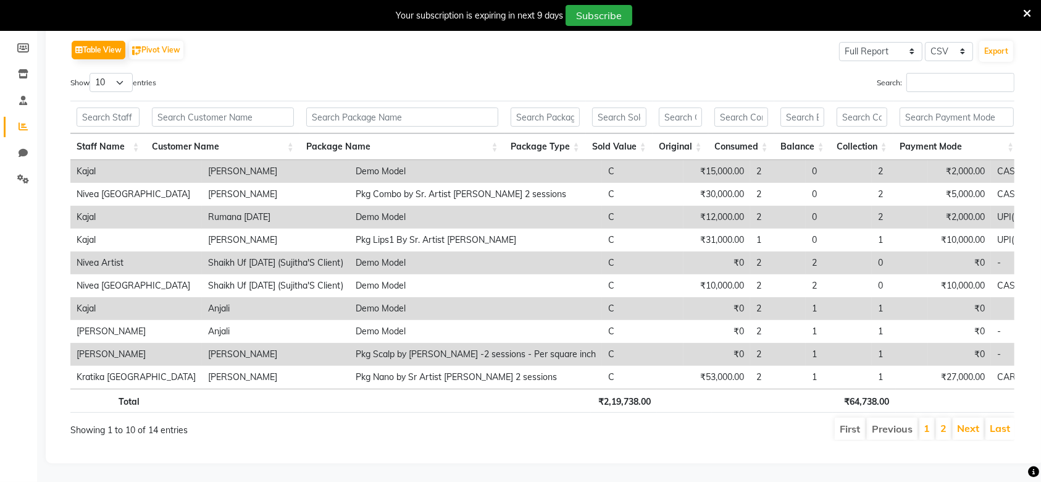
scroll to position [0, 0]
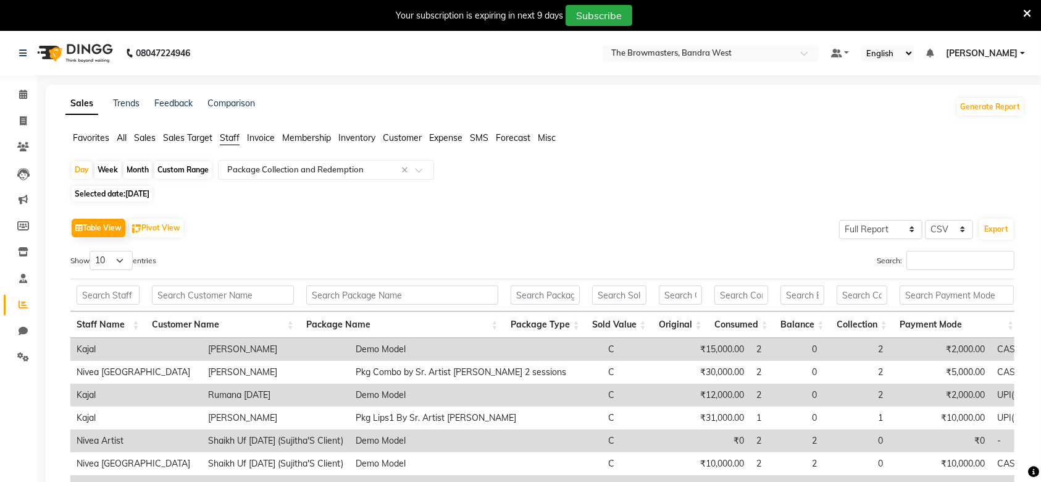
click at [355, 226] on div "Table View Pivot View Select Full Report Filtered Report Select CSV PDF Export" at bounding box center [542, 228] width 944 height 26
click at [224, 141] on span "Staff" at bounding box center [230, 137] width 20 height 11
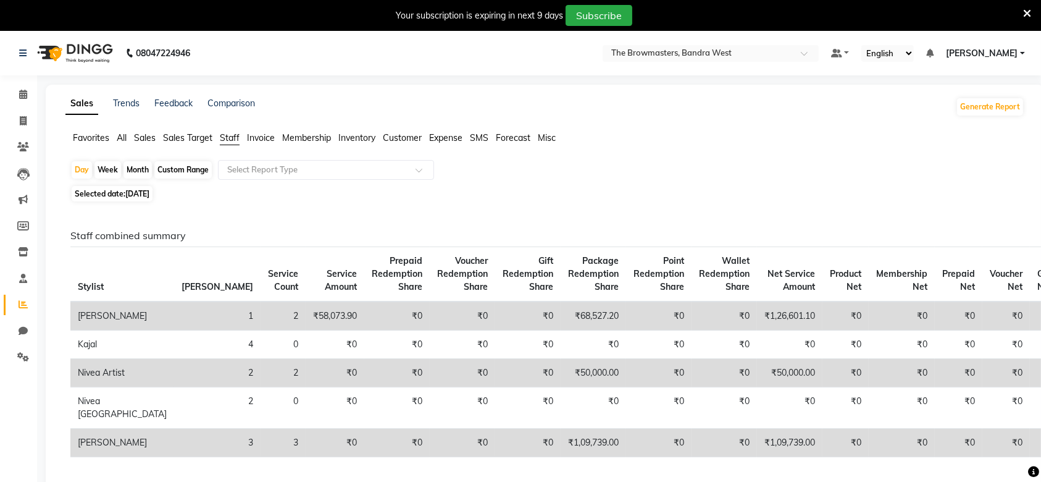
click at [232, 143] on li "Staff" at bounding box center [230, 139] width 20 height 14
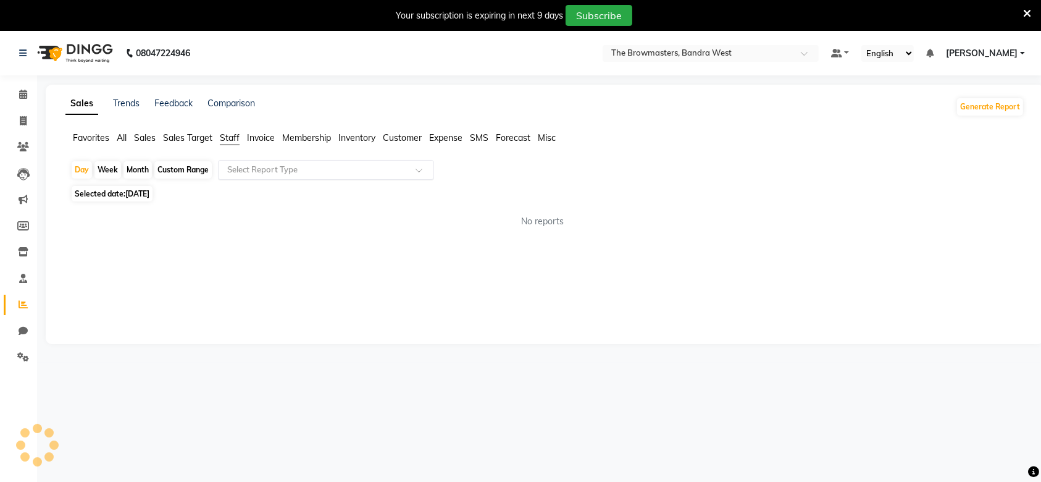
click at [289, 173] on input "text" at bounding box center [314, 170] width 178 height 12
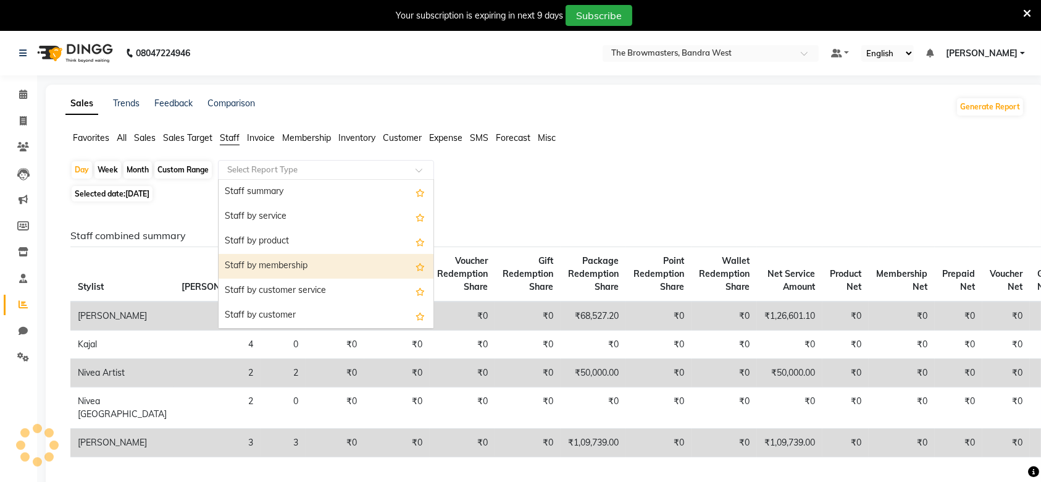
scroll to position [445, 0]
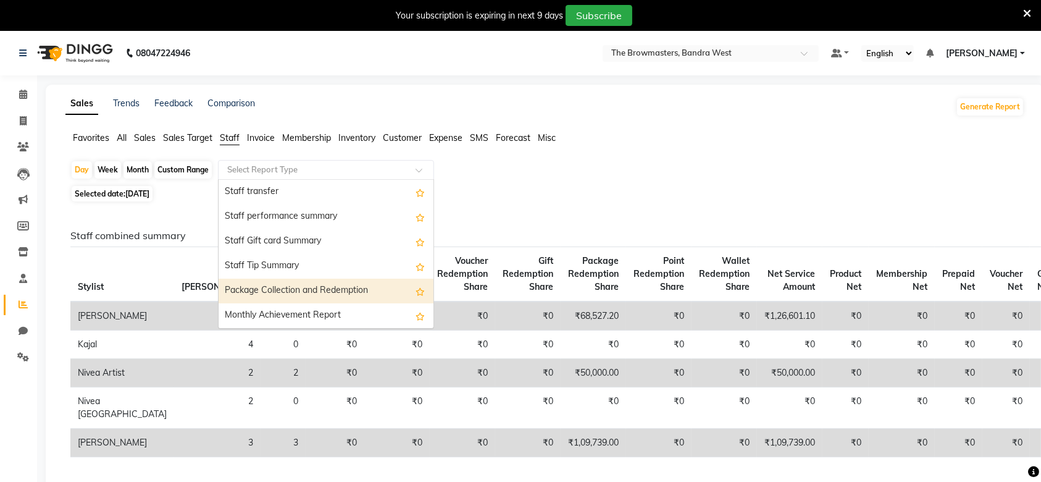
click at [313, 287] on div "Package Collection and Redemption" at bounding box center [326, 291] width 215 height 25
select select "full_report"
select select "csv"
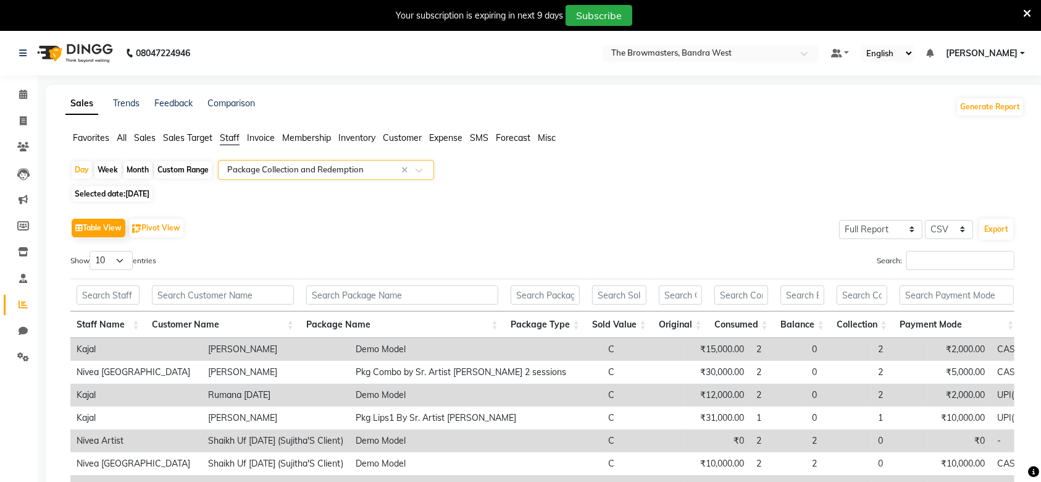
scroll to position [203, 0]
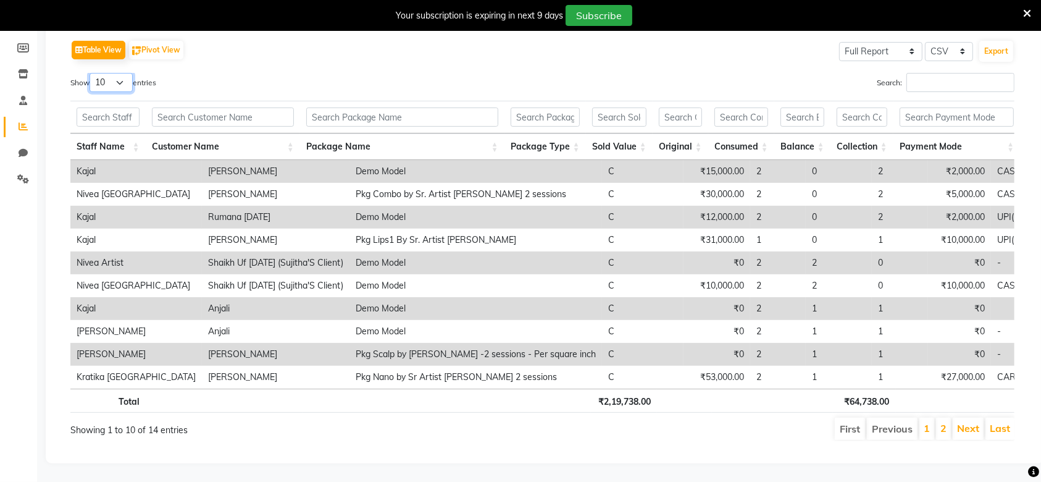
click at [119, 73] on select "10 25 50 100" at bounding box center [111, 82] width 43 height 19
select select "50"
click at [91, 73] on select "10 25 50 100" at bounding box center [111, 82] width 43 height 19
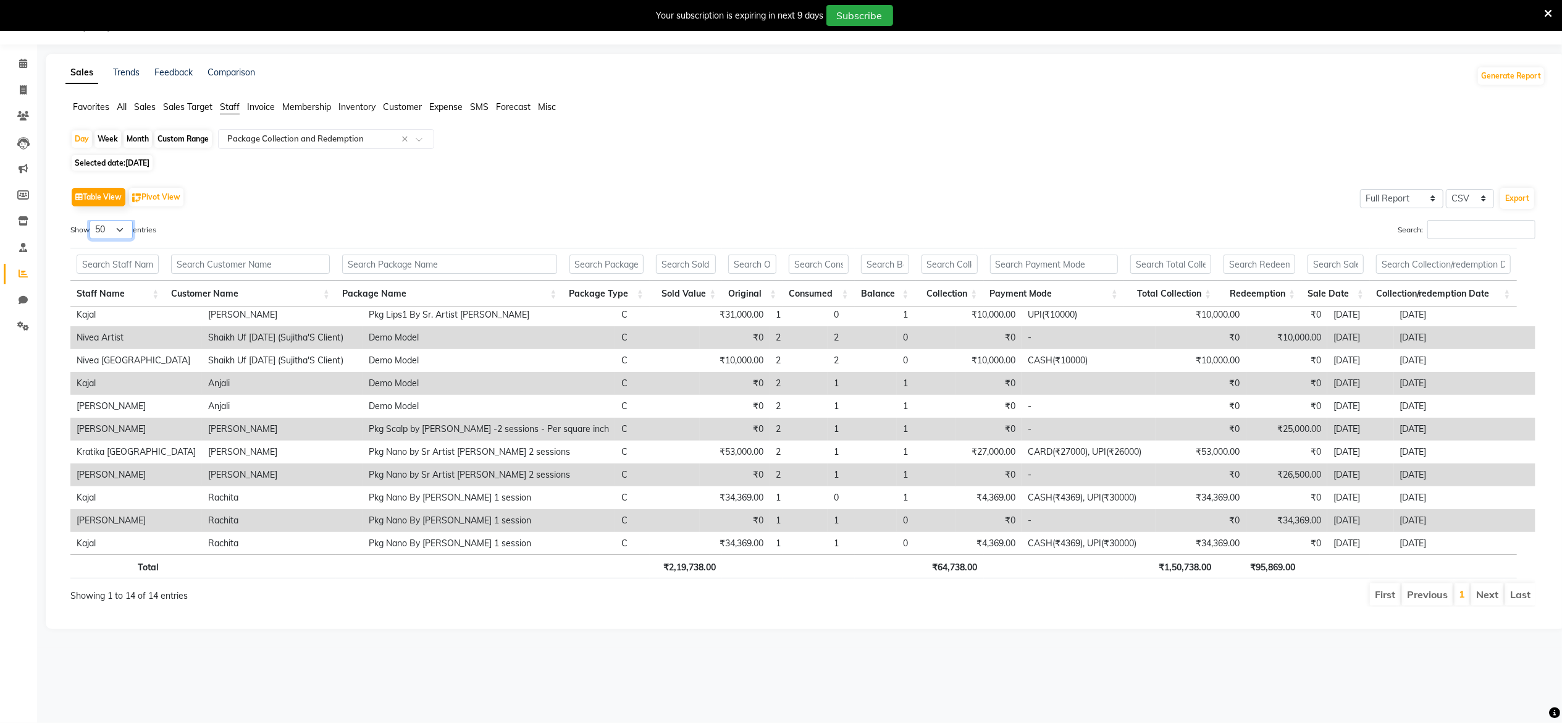
scroll to position [0, 0]
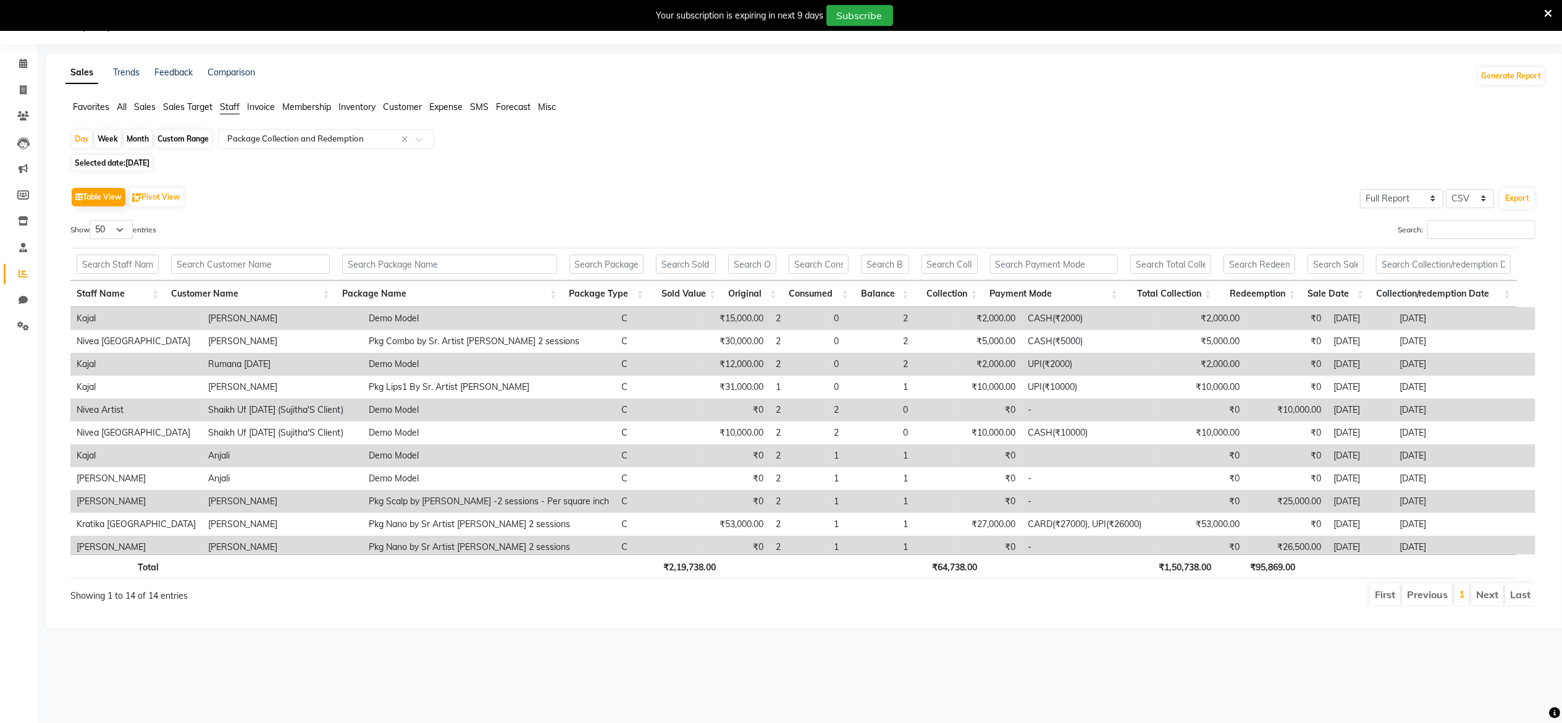
click at [719, 481] on div "Table View Pivot View Select Full Report Filtered Report Select CSV PDF Export …" at bounding box center [803, 395] width 1485 height 442
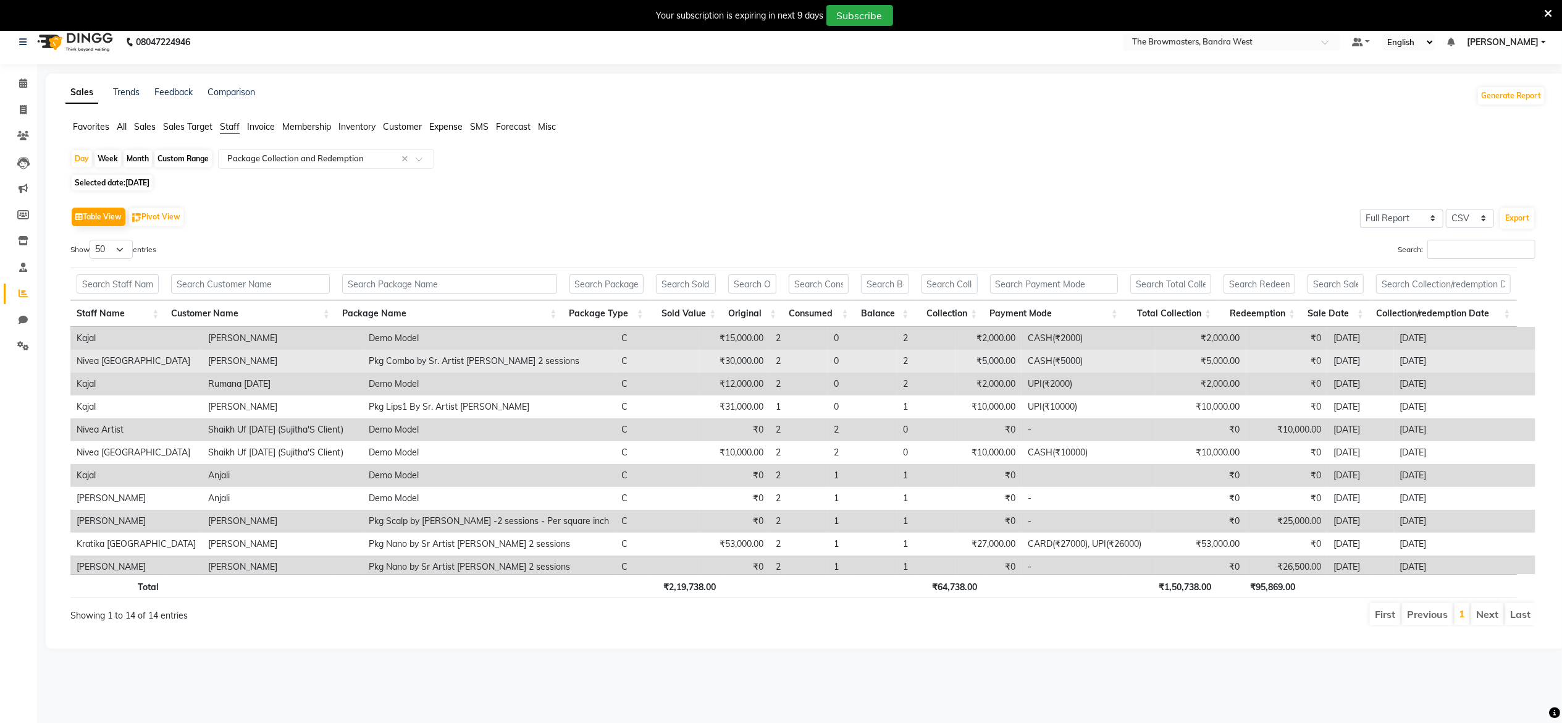
scroll to position [9, 0]
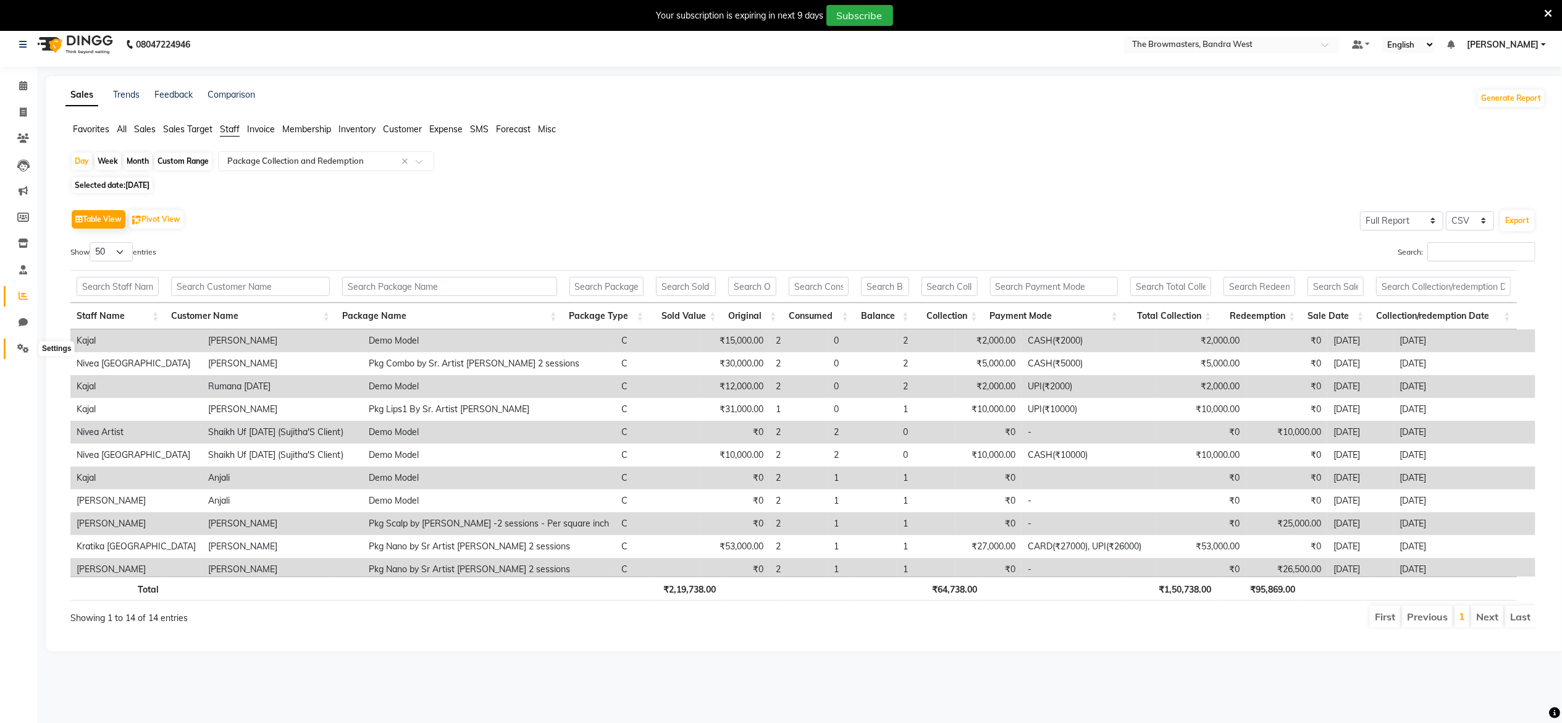
click at [17, 348] on icon at bounding box center [23, 347] width 12 height 9
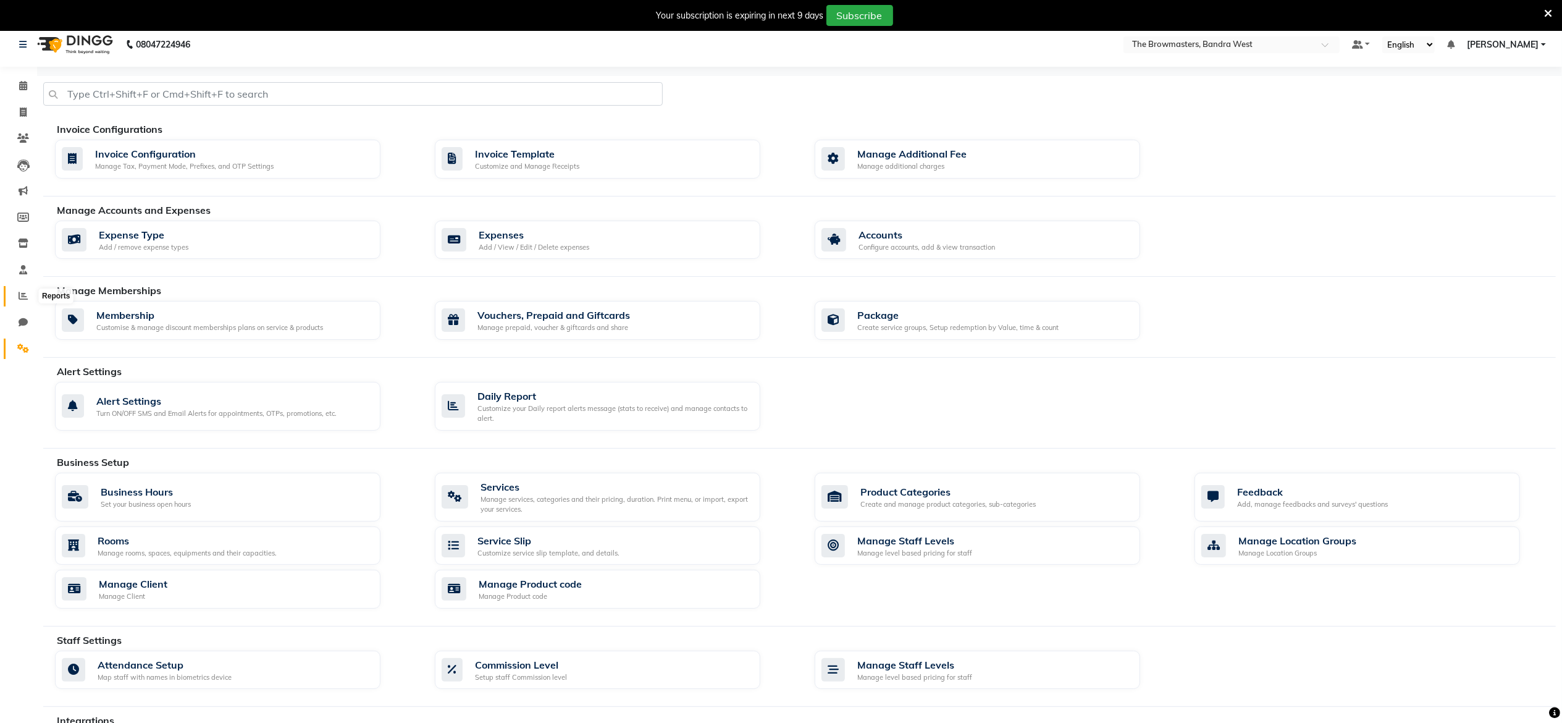
click at [19, 295] on icon at bounding box center [23, 295] width 9 height 9
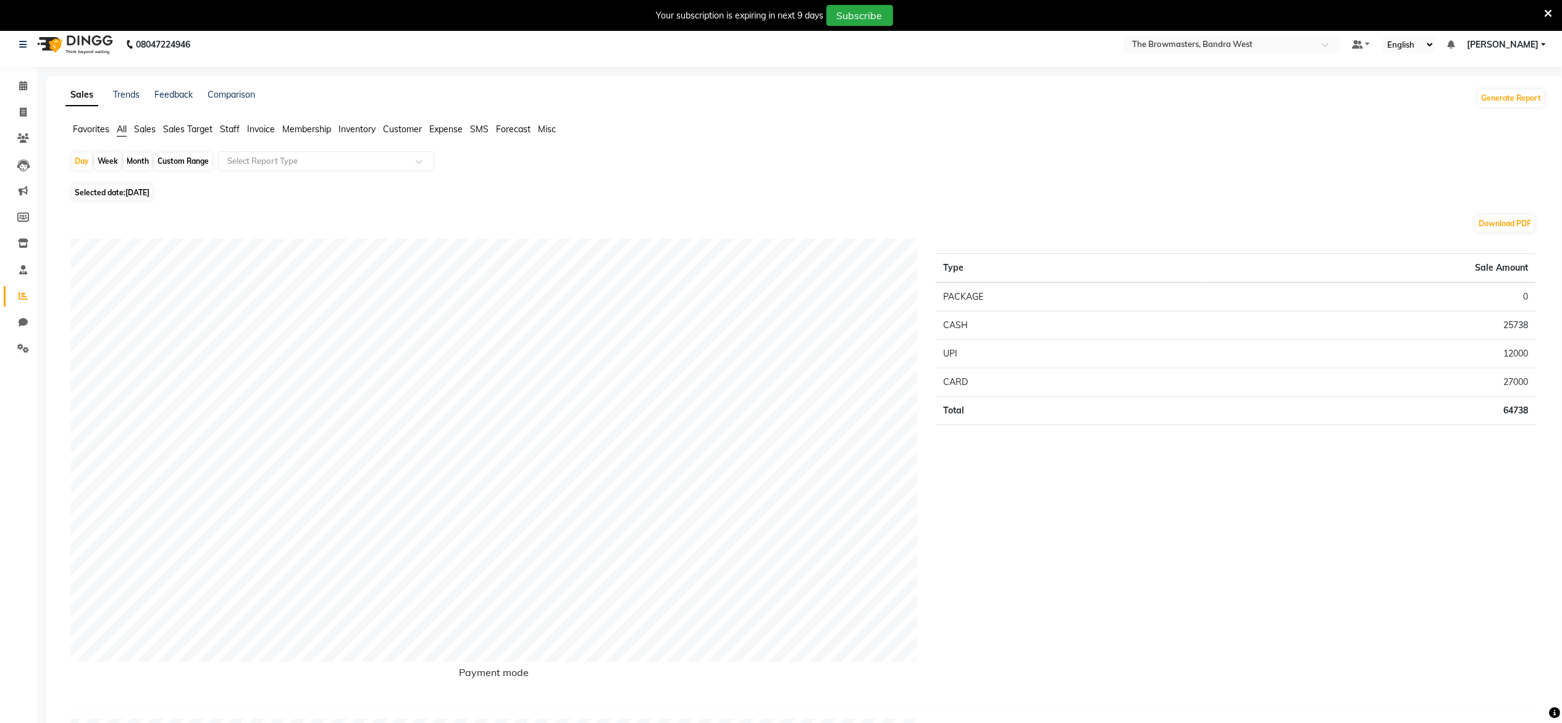
click at [230, 128] on span "Staff" at bounding box center [230, 129] width 20 height 11
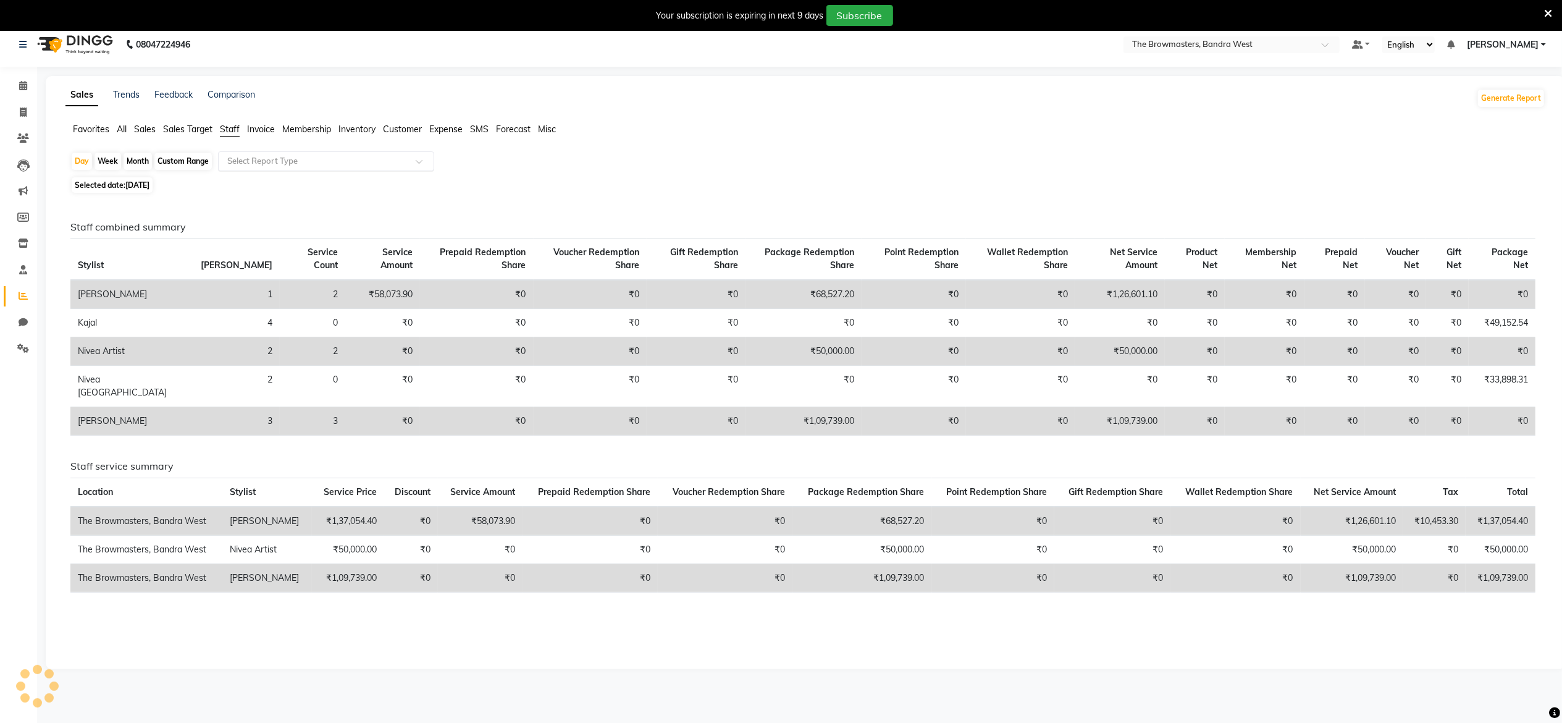
click at [297, 166] on input "text" at bounding box center [314, 161] width 178 height 12
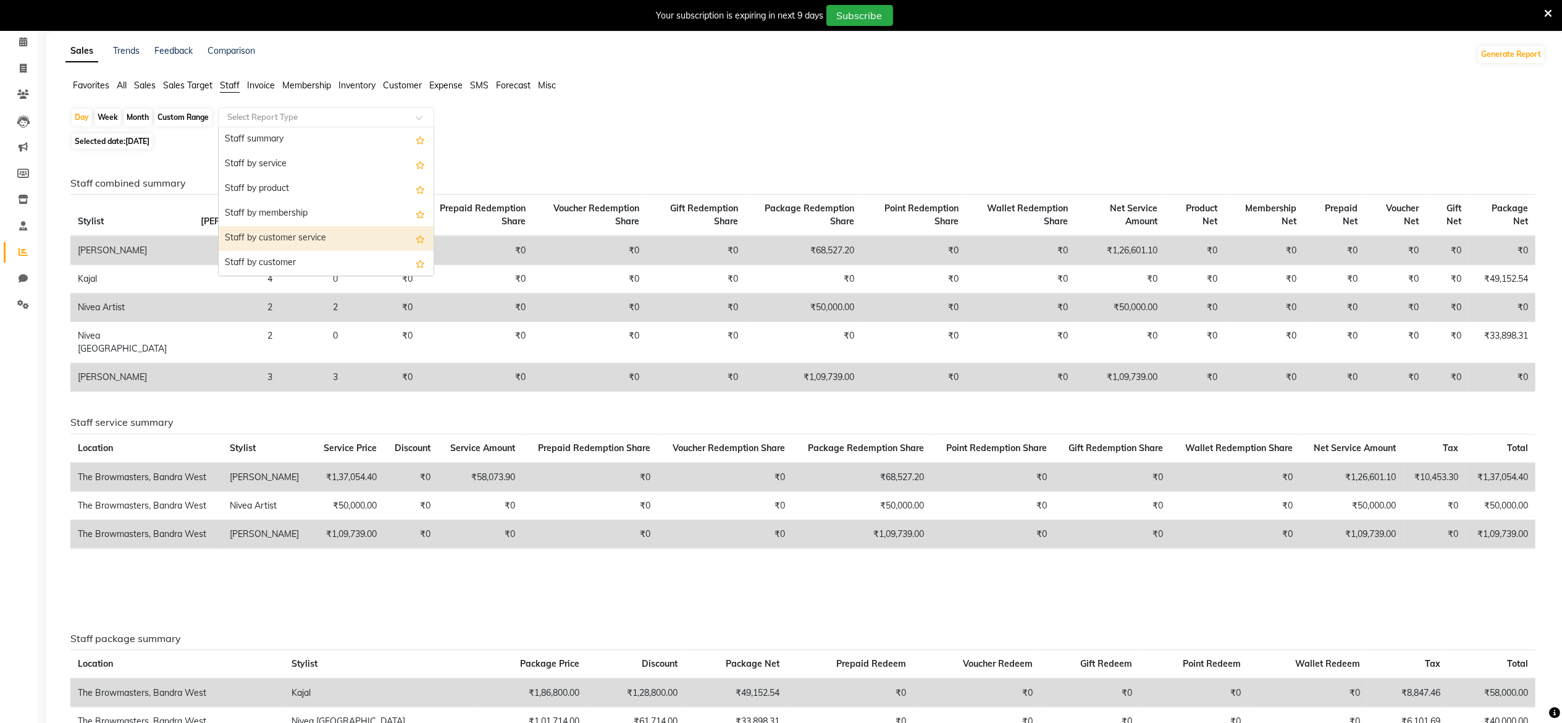
scroll to position [445, 0]
click at [331, 256] on div "Monthly Achievement Report" at bounding box center [326, 263] width 215 height 25
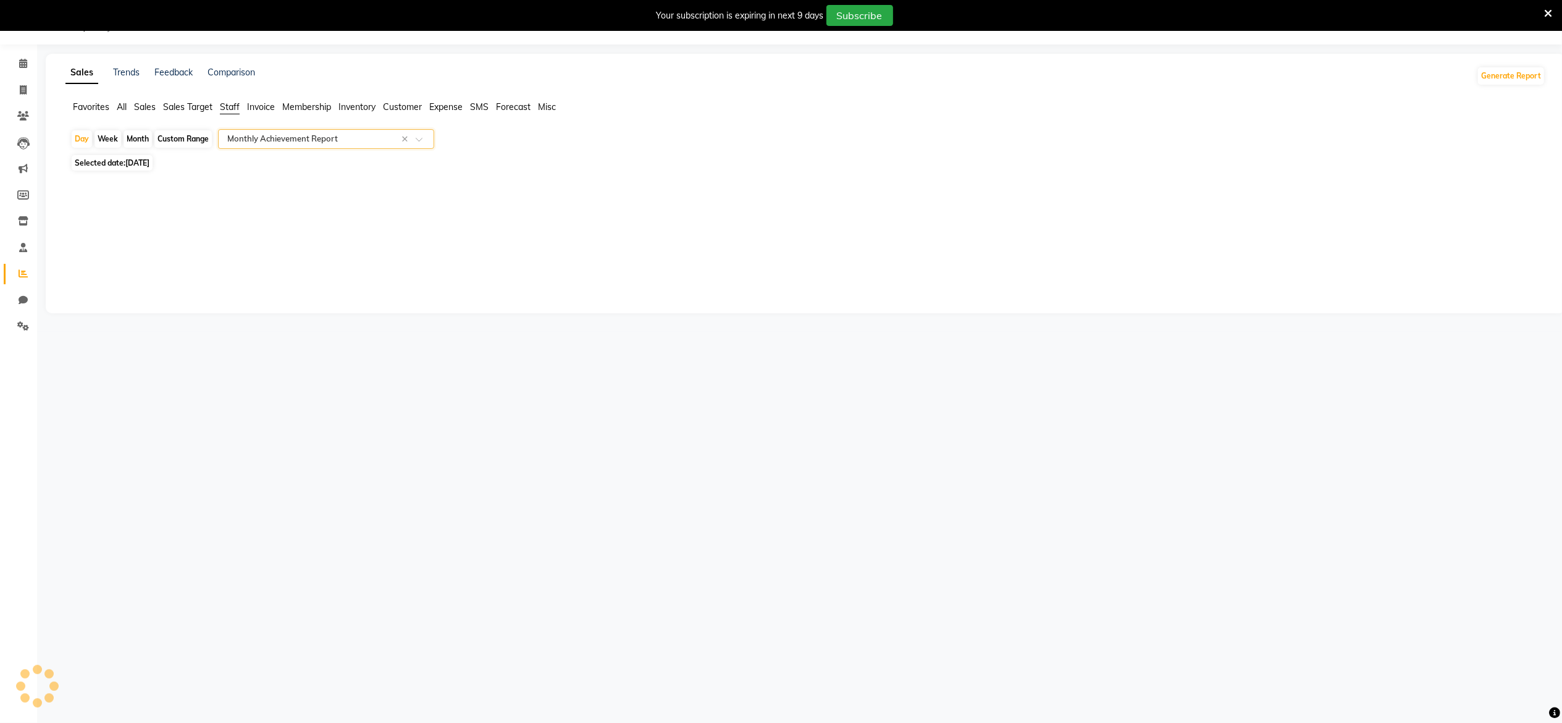
select select "full_report"
select select "csv"
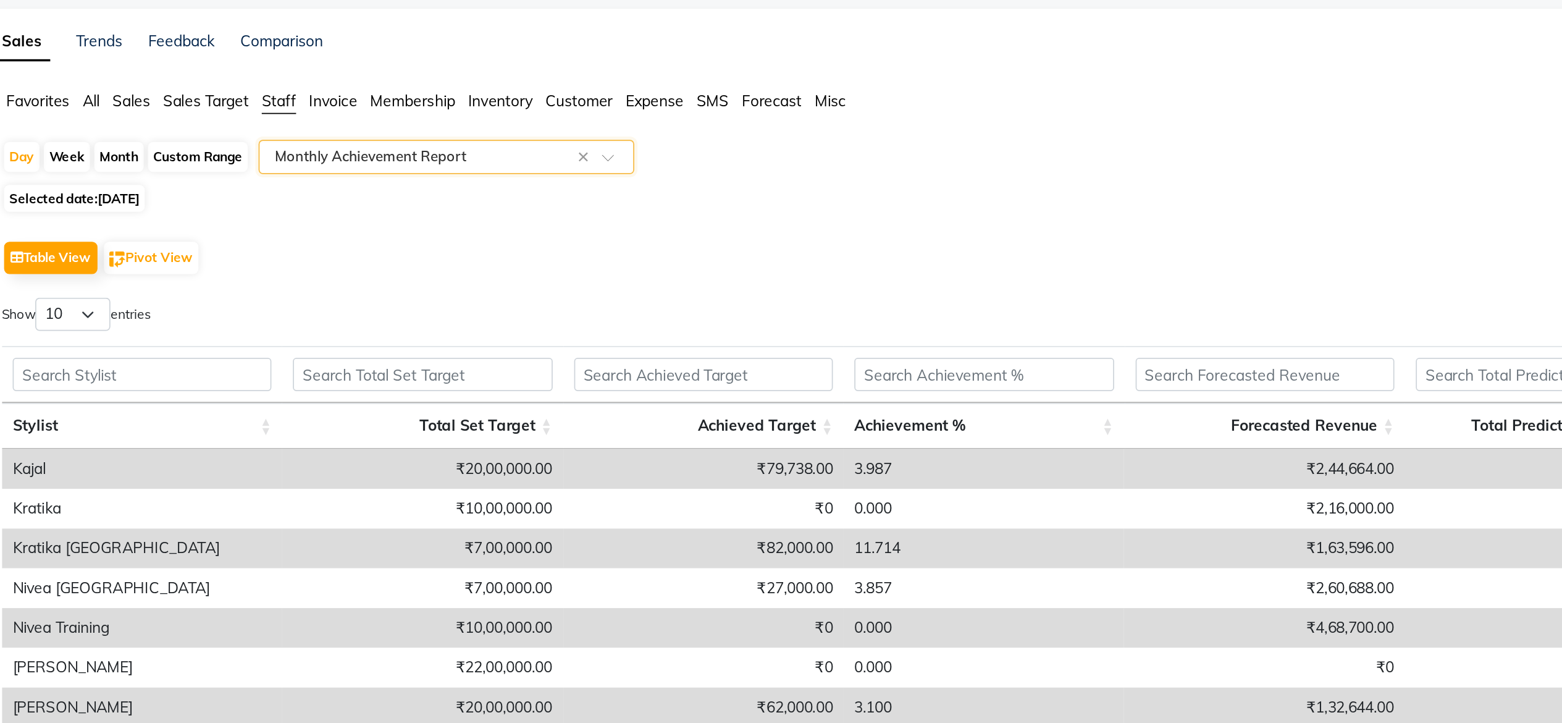
click at [127, 140] on div "Month" at bounding box center [138, 138] width 28 height 17
select select "9"
select select "2025"
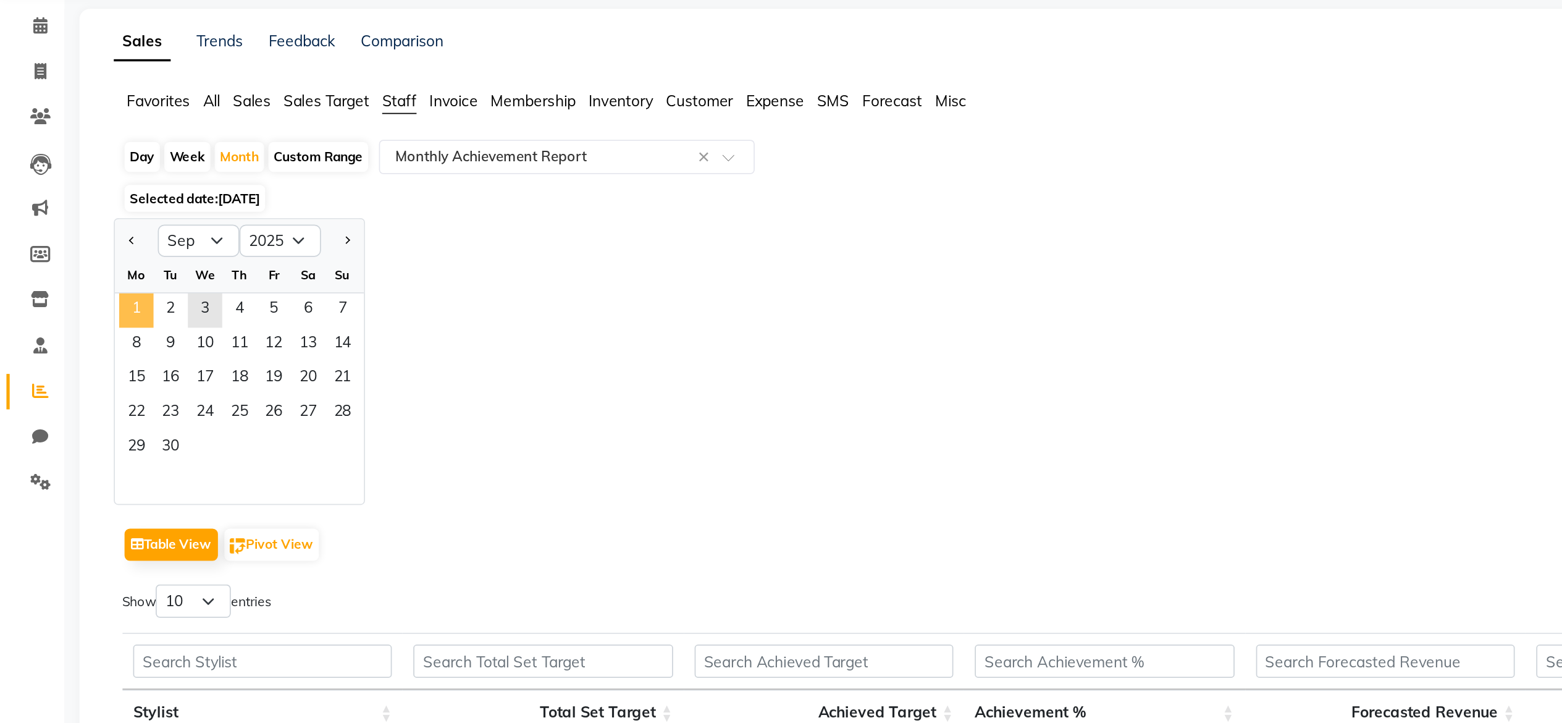
click at [77, 233] on span "1" at bounding box center [79, 227] width 20 height 20
